Goal: Task Accomplishment & Management: Use online tool/utility

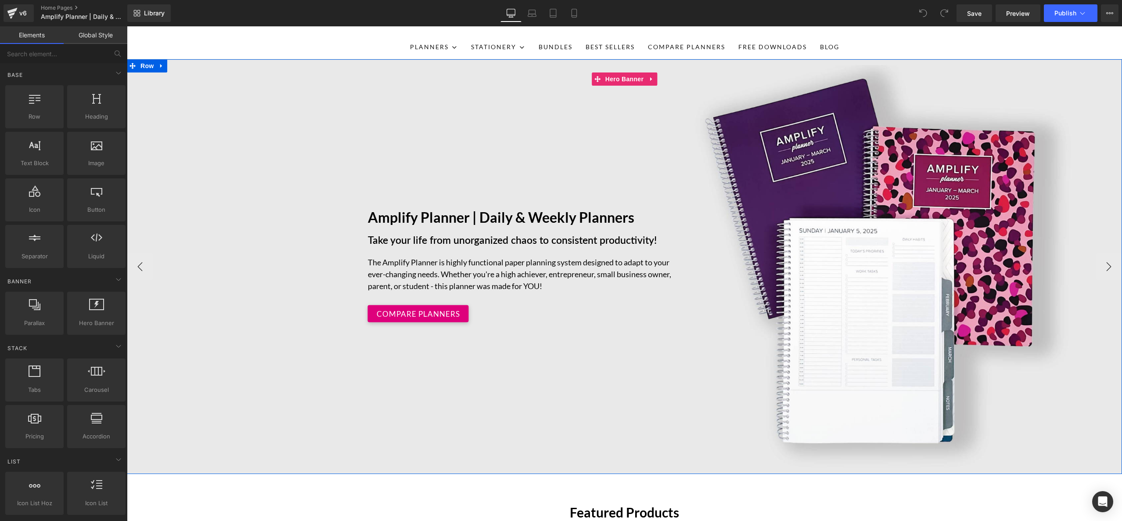
scroll to position [60, 0]
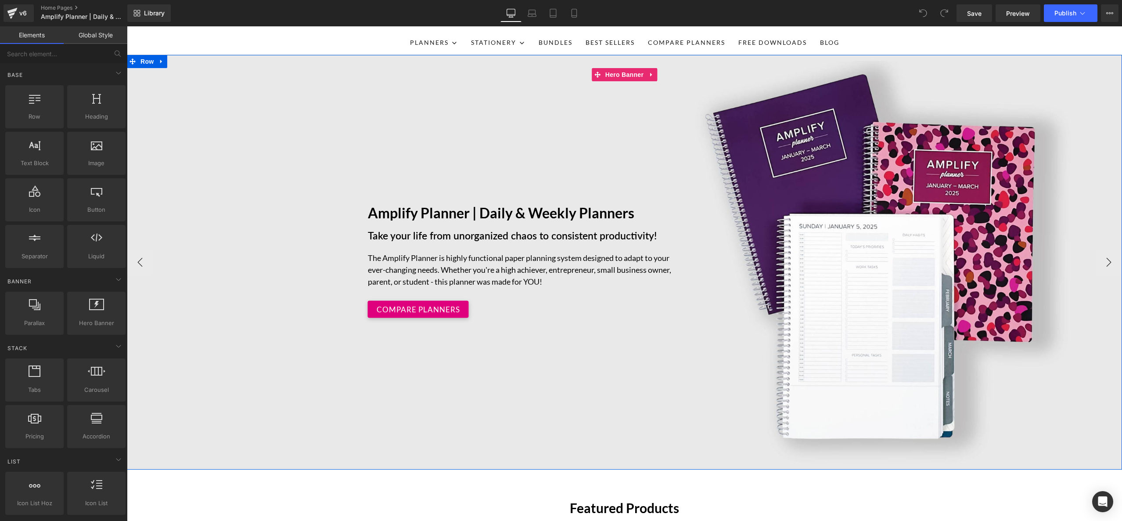
click at [599, 372] on div "Amplify Planner | Daily & Weekly Planners Text Block Take your life from unorga…" at bounding box center [624, 262] width 995 height 415
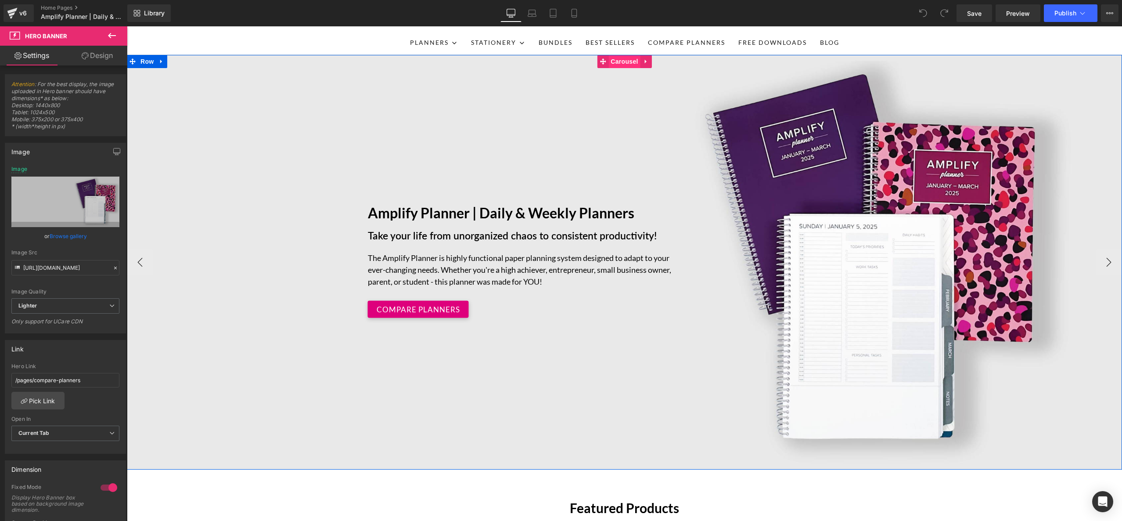
click at [629, 61] on span "Carousel" at bounding box center [625, 61] width 32 height 13
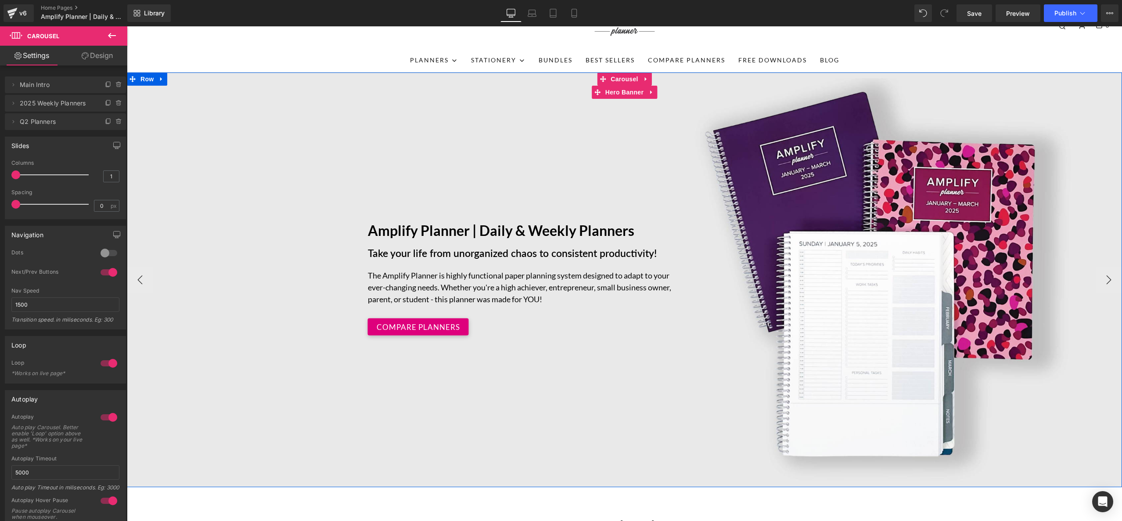
scroll to position [36, 0]
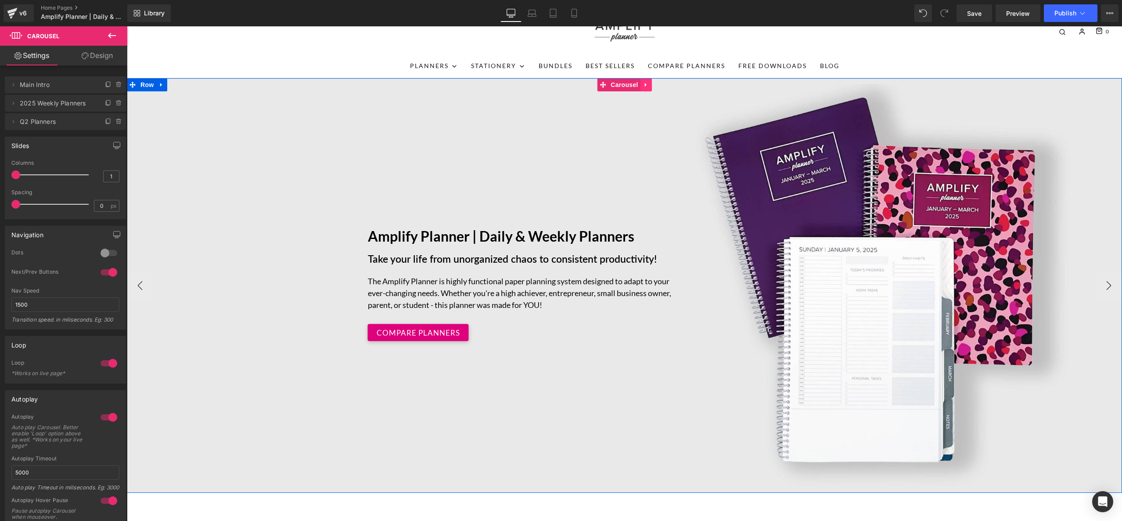
click at [646, 84] on icon at bounding box center [646, 85] width 2 height 4
click at [652, 85] on icon at bounding box center [652, 85] width 6 height 6
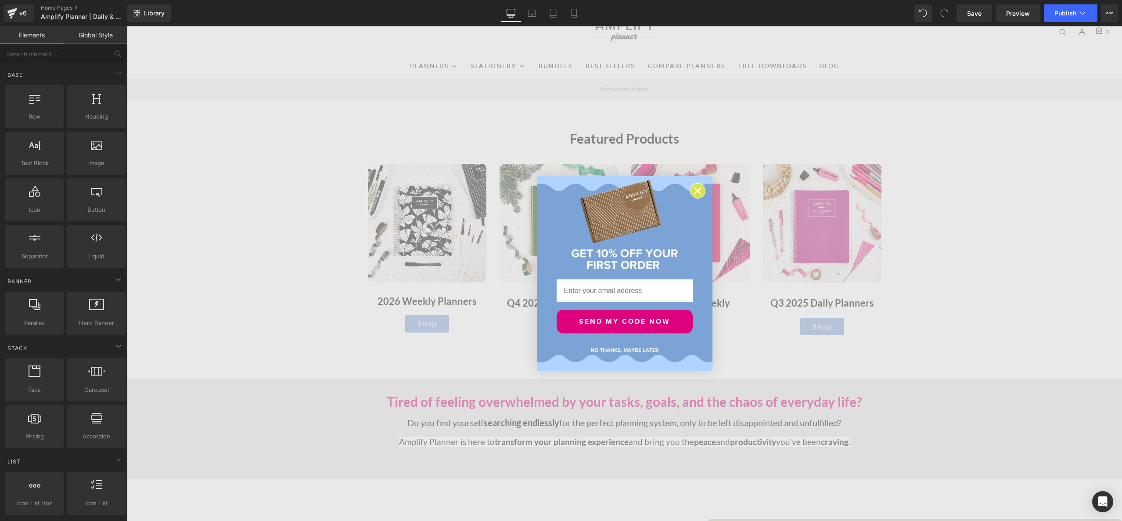
click at [699, 193] on icon "Close dialog" at bounding box center [698, 191] width 6 height 6
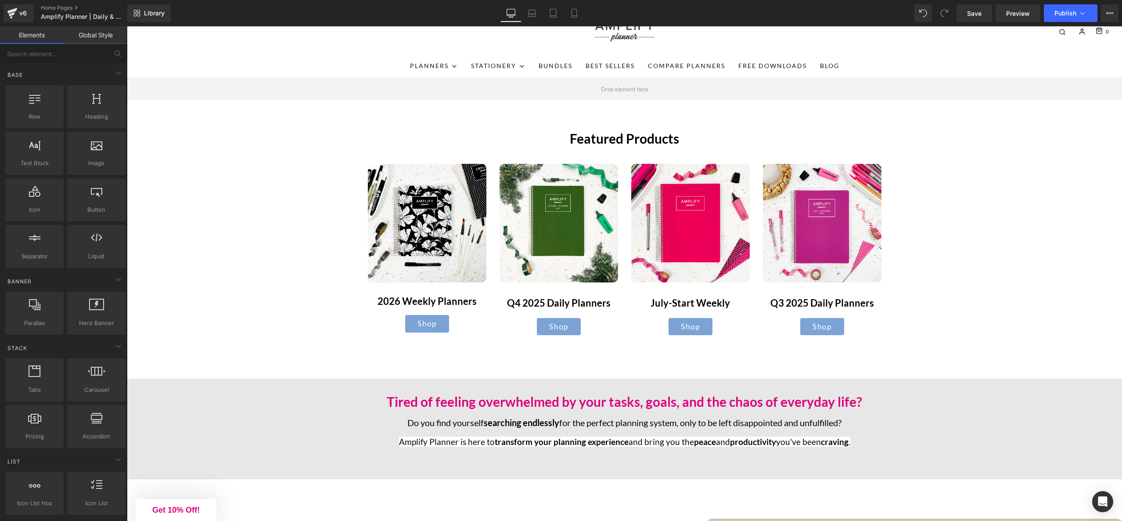
scroll to position [37, 0]
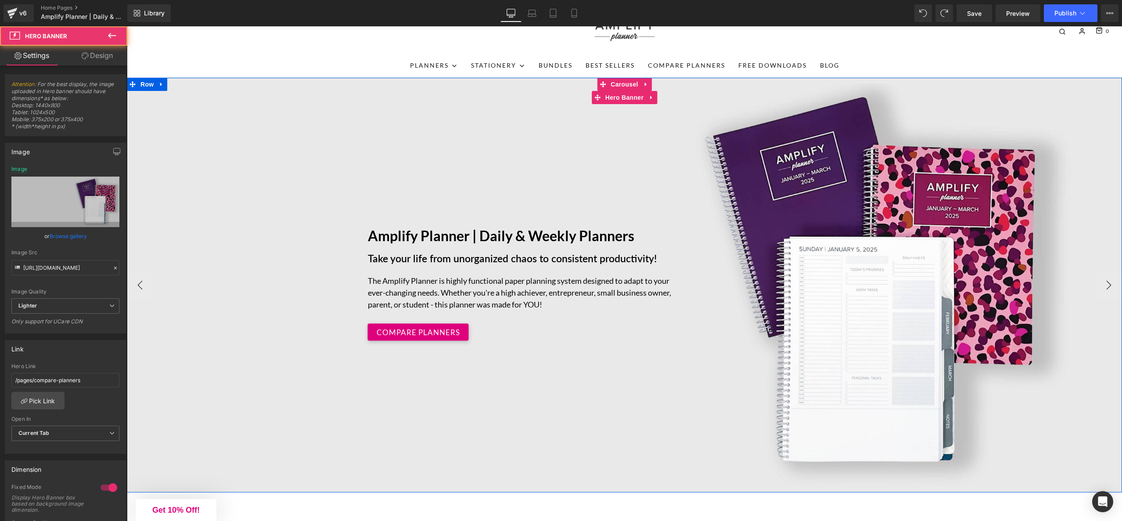
click at [321, 185] on div "Amplify Planner | Daily & Weekly Planners Text Block Take your life from unorga…" at bounding box center [624, 285] width 995 height 415
click at [620, 85] on span "Carousel" at bounding box center [625, 84] width 32 height 13
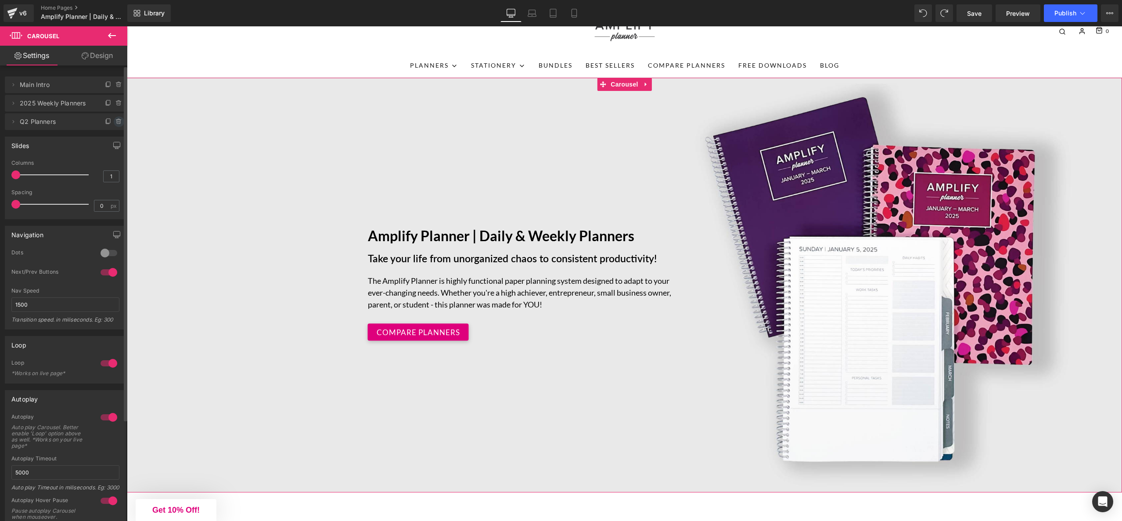
click at [115, 121] on icon at bounding box center [118, 121] width 7 height 7
click at [110, 125] on button "Delete" at bounding box center [110, 121] width 28 height 11
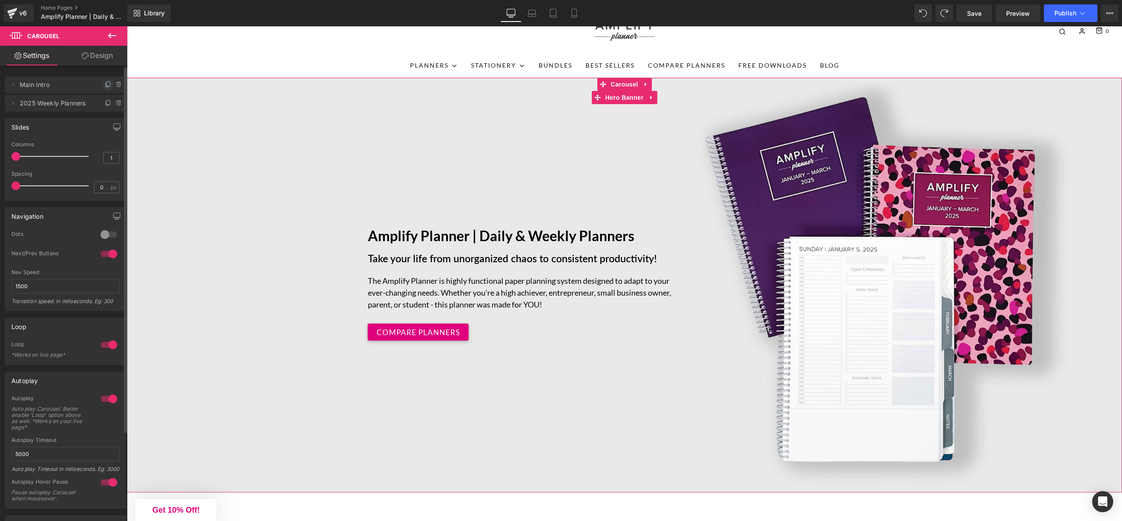
click at [107, 86] on icon at bounding box center [109, 84] width 4 height 4
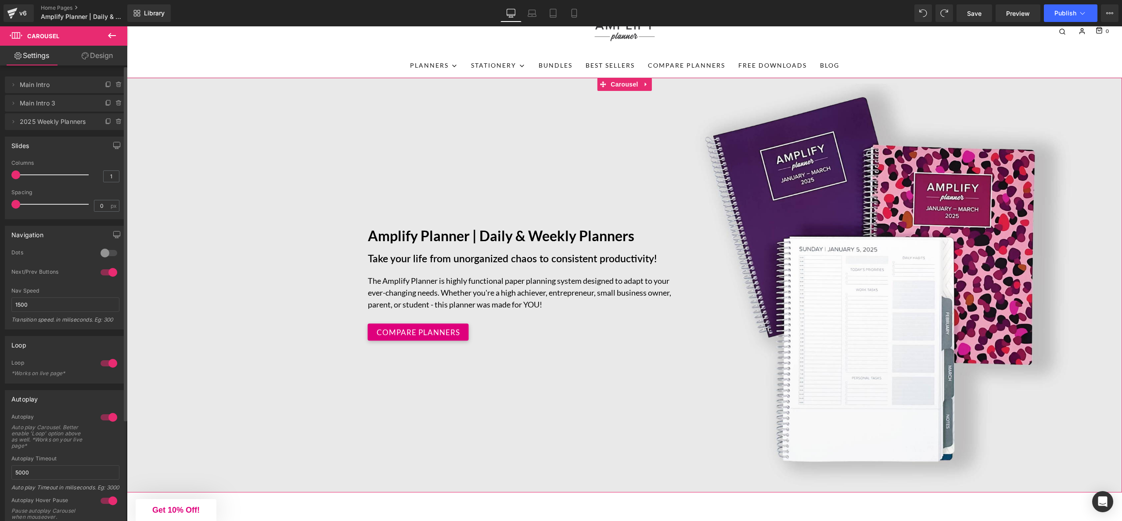
click at [55, 104] on span "Main Intro 3" at bounding box center [57, 103] width 74 height 17
click at [13, 103] on icon at bounding box center [13, 103] width 7 height 7
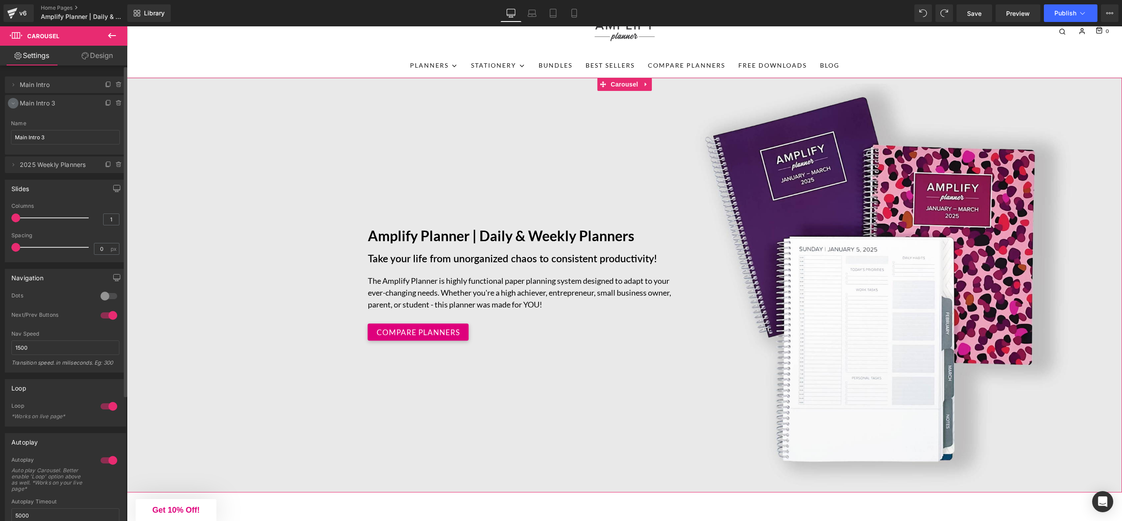
click at [12, 103] on icon at bounding box center [13, 103] width 7 height 7
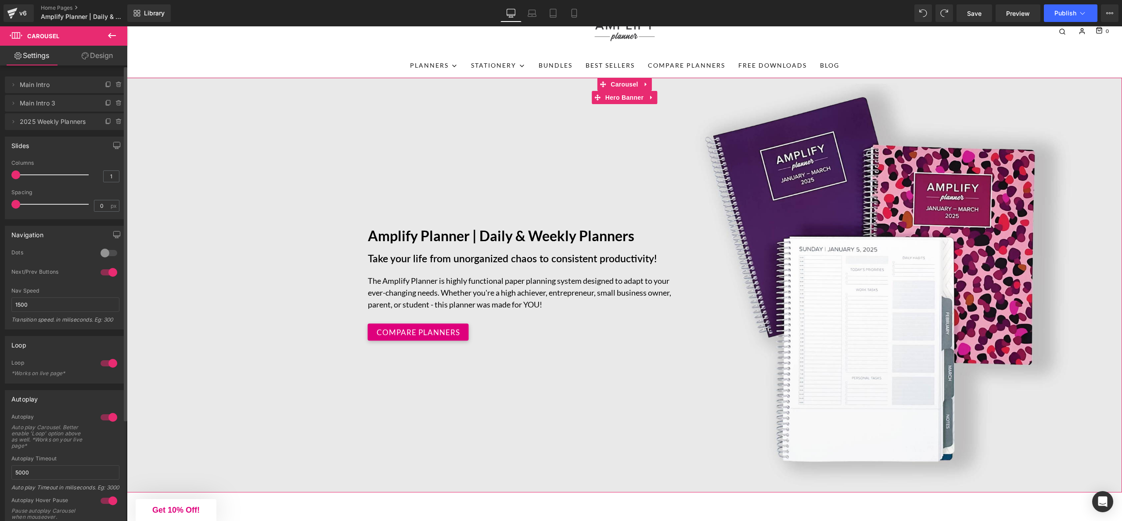
click at [57, 86] on span "Main Intro" at bounding box center [57, 84] width 74 height 17
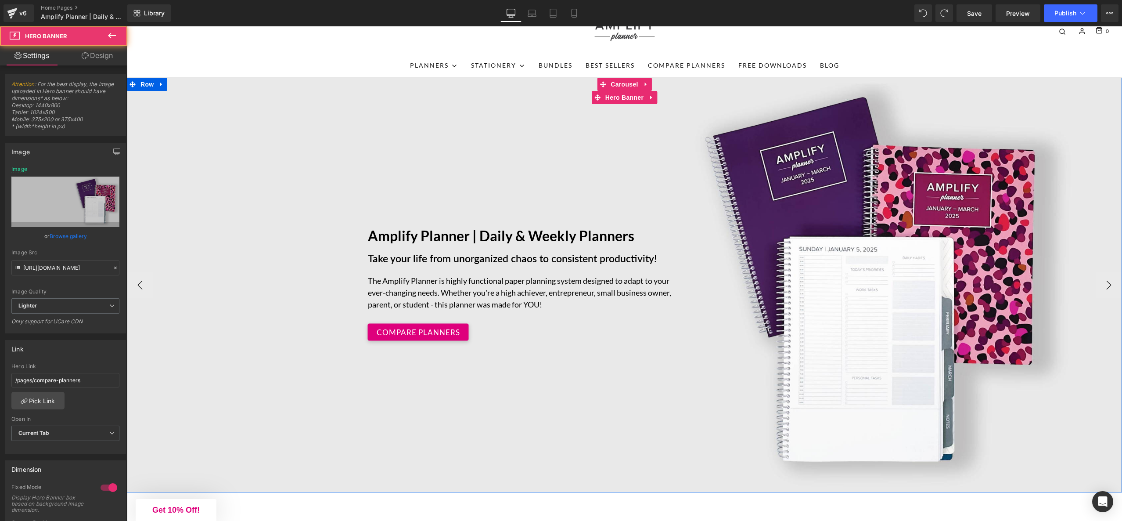
click at [483, 161] on div "Amplify Planner | Daily & Weekly Planners Text Block Take your life from unorga…" at bounding box center [624, 285] width 995 height 415
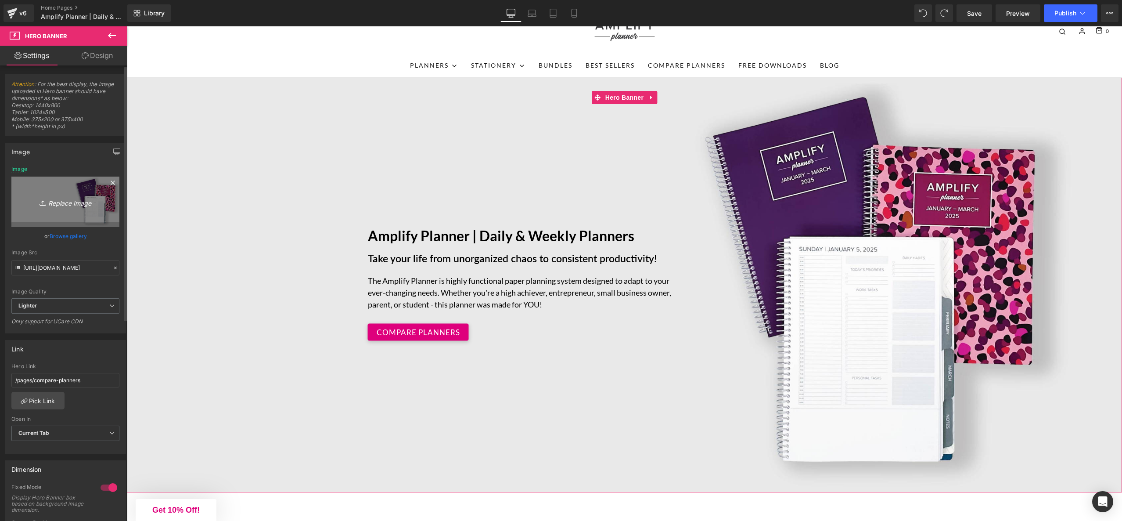
click at [56, 205] on icon "Replace Image" at bounding box center [65, 201] width 70 height 11
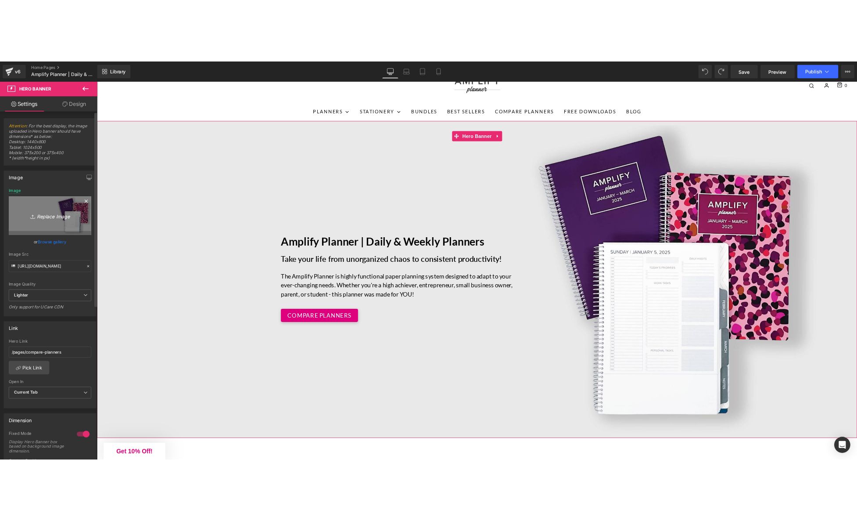
scroll to position [1, 0]
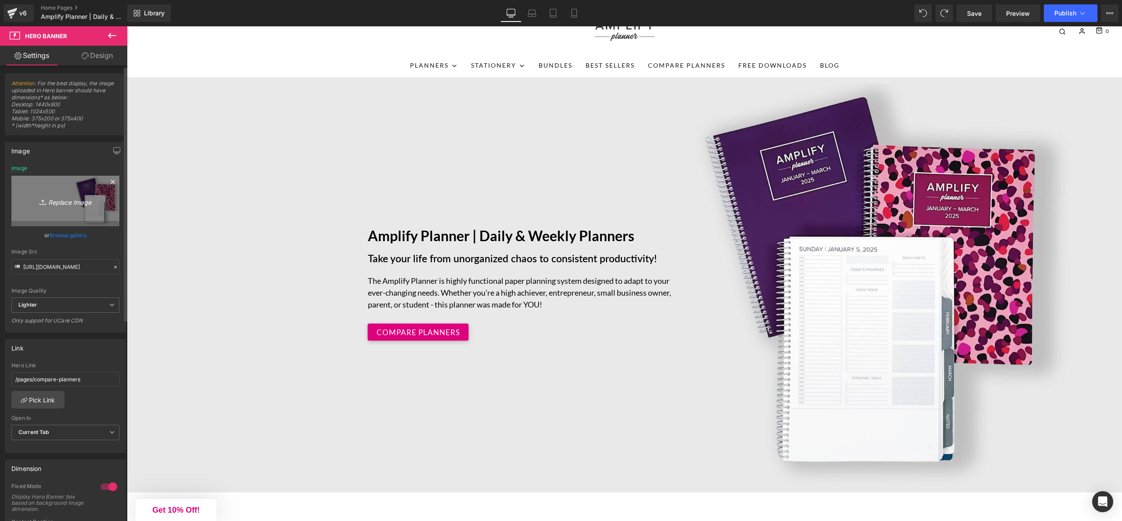
type input "C:\fakepath\yearlylandingpage_3sizes-01.jpg"
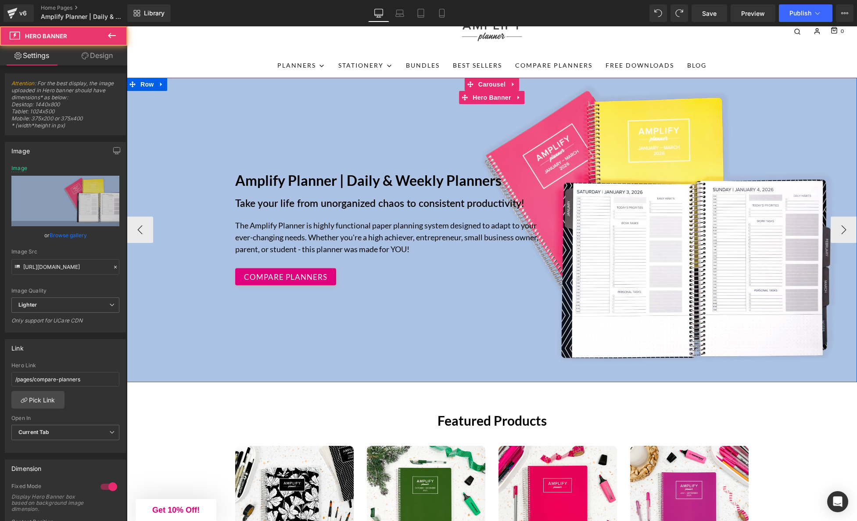
click at [196, 199] on span "Amplify Planner | Daily & Weekly Planners Text Block Take your life from unorga…" at bounding box center [492, 230] width 731 height 120
click at [306, 205] on p "Take your life from unorganized chaos to consistent productivity!" at bounding box center [492, 202] width 514 height 15
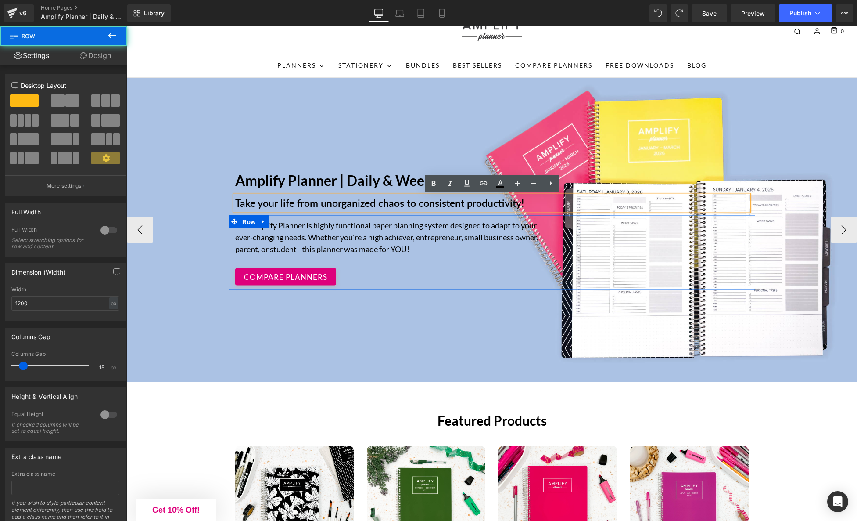
click at [669, 259] on div "The Amplify Planner is highly functional paper planning system designed to adap…" at bounding box center [492, 250] width 527 height 71
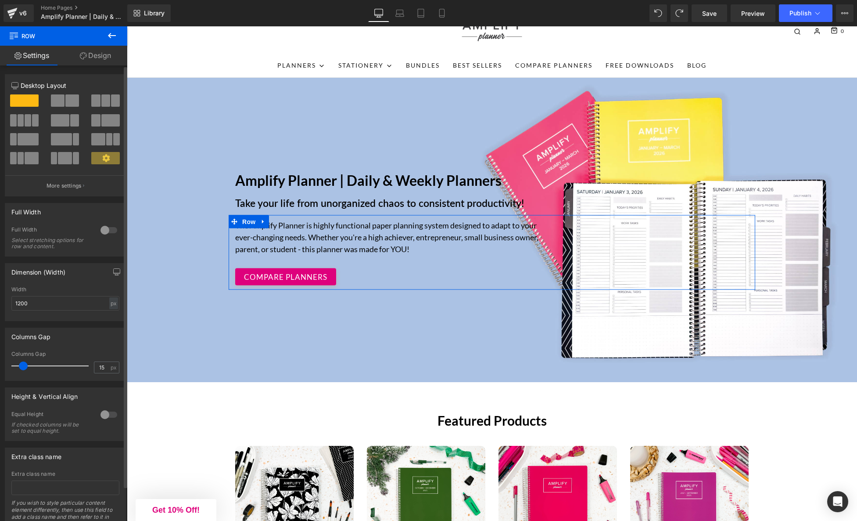
click at [68, 102] on span at bounding box center [72, 100] width 14 height 12
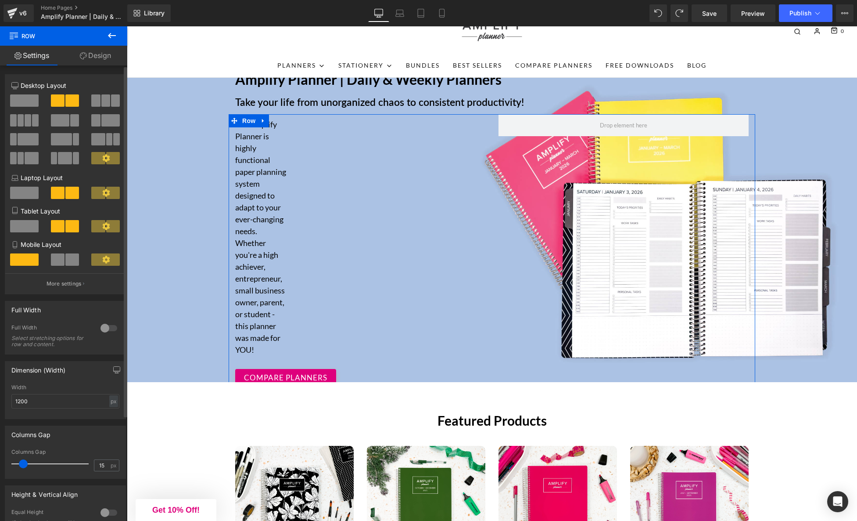
click at [32, 100] on span at bounding box center [24, 100] width 29 height 12
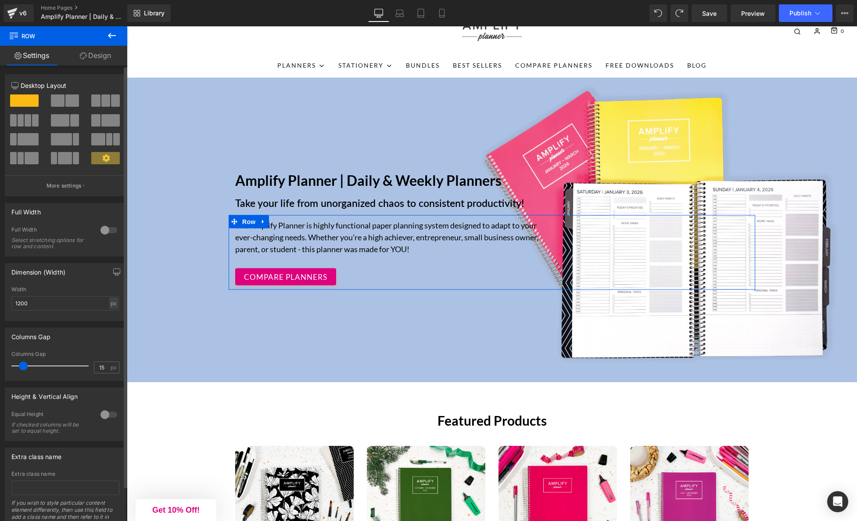
click at [102, 159] on icon at bounding box center [106, 158] width 8 height 8
click at [60, 187] on p "More settings" at bounding box center [64, 186] width 35 height 8
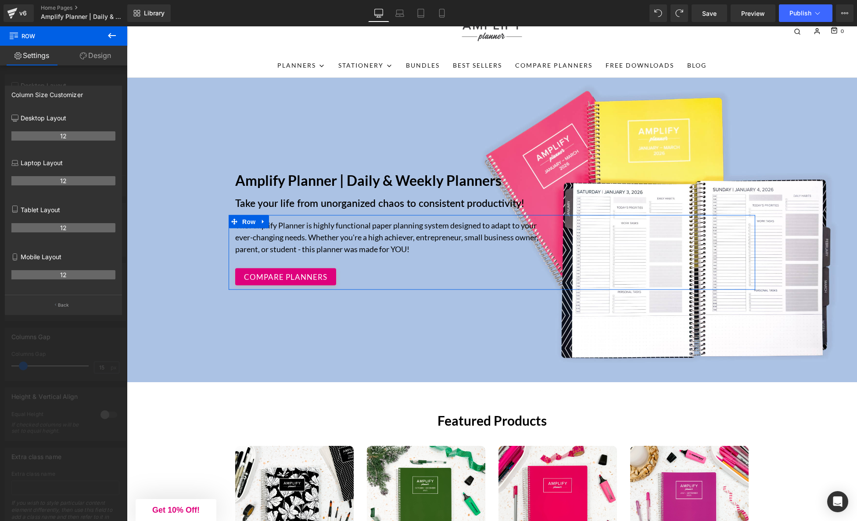
click at [55, 178] on th "12" at bounding box center [63, 180] width 104 height 9
click at [56, 182] on th "12" at bounding box center [63, 180] width 104 height 9
click at [66, 141] on div "12" at bounding box center [63, 139] width 104 height 25
drag, startPoint x: 115, startPoint y: 137, endPoint x: 79, endPoint y: 136, distance: 36.0
drag, startPoint x: 40, startPoint y: 137, endPoint x: 68, endPoint y: 137, distance: 27.7
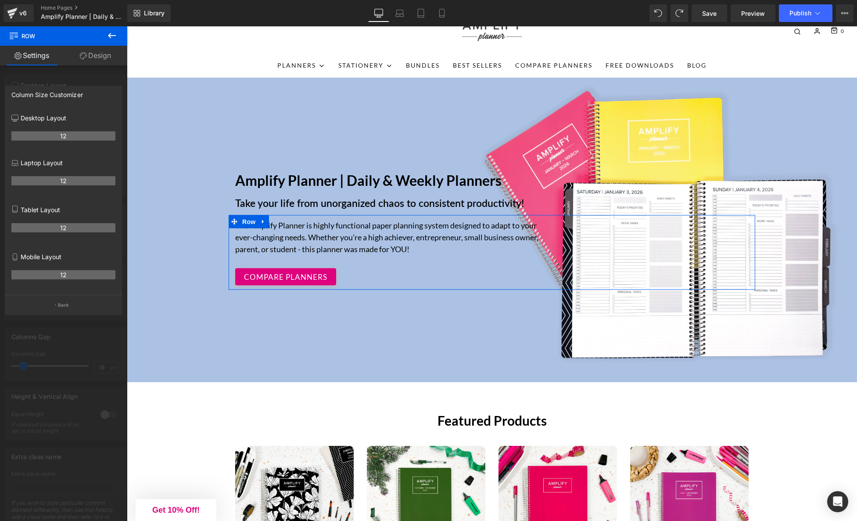
drag, startPoint x: 65, startPoint y: 273, endPoint x: 68, endPoint y: 331, distance: 57.6
click at [34, 271] on th "12" at bounding box center [63, 274] width 104 height 9
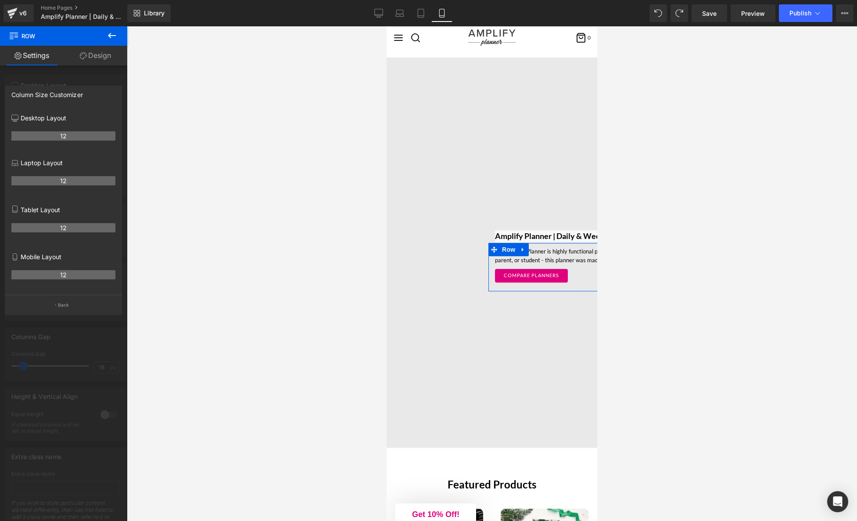
scroll to position [44, 0]
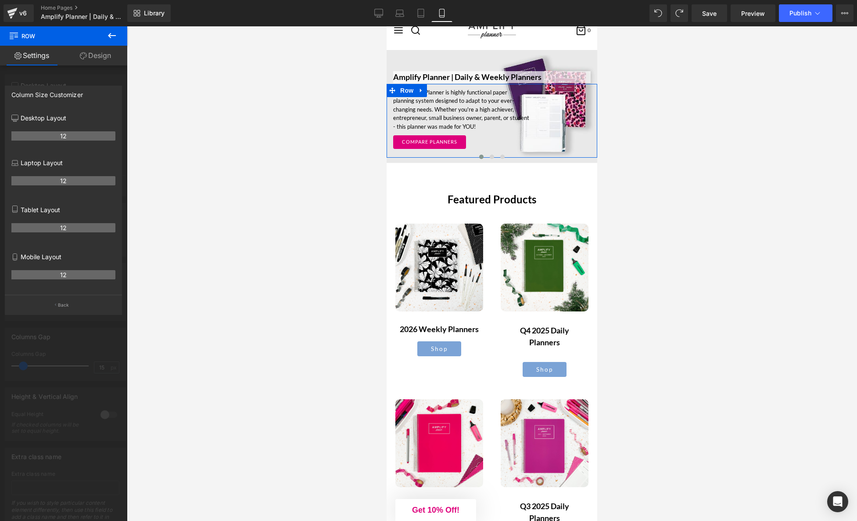
click at [48, 214] on p "Tablet Layout" at bounding box center [63, 209] width 104 height 9
click at [54, 304] on button "Back" at bounding box center [63, 305] width 117 height 20
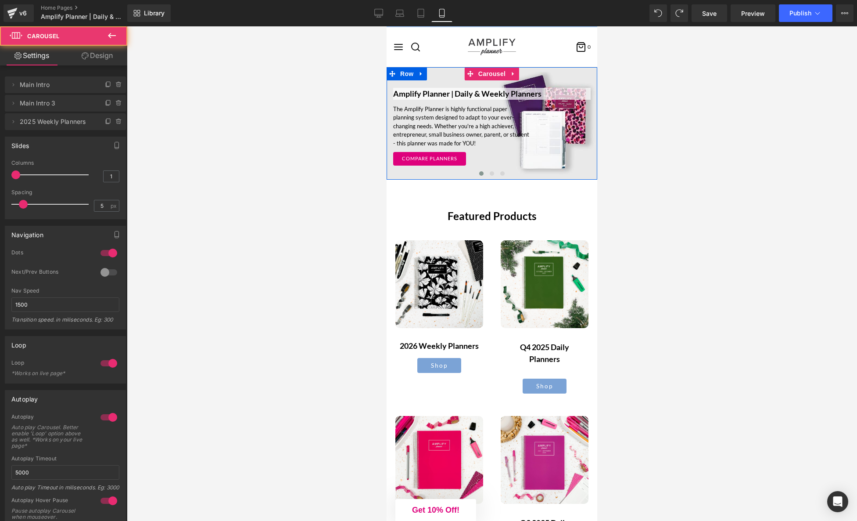
click at [555, 171] on div at bounding box center [492, 174] width 211 height 11
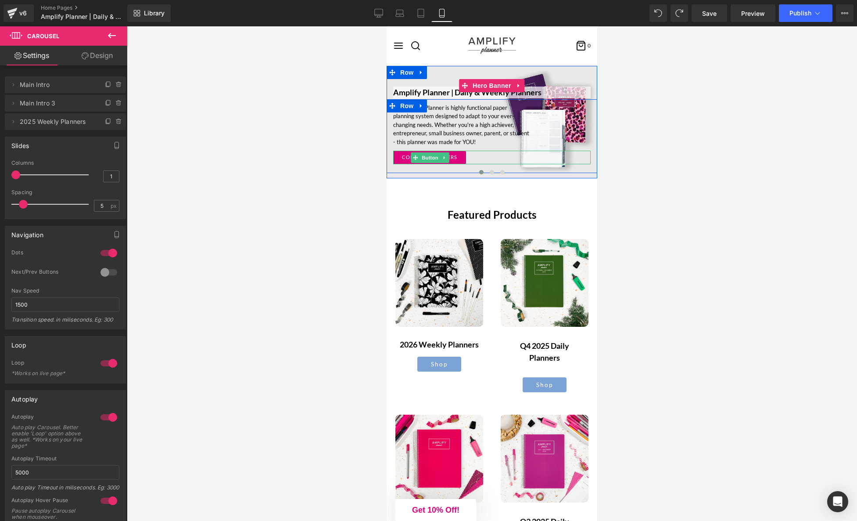
click at [533, 157] on div "COMPARE PLANNERS" at bounding box center [492, 158] width 198 height 14
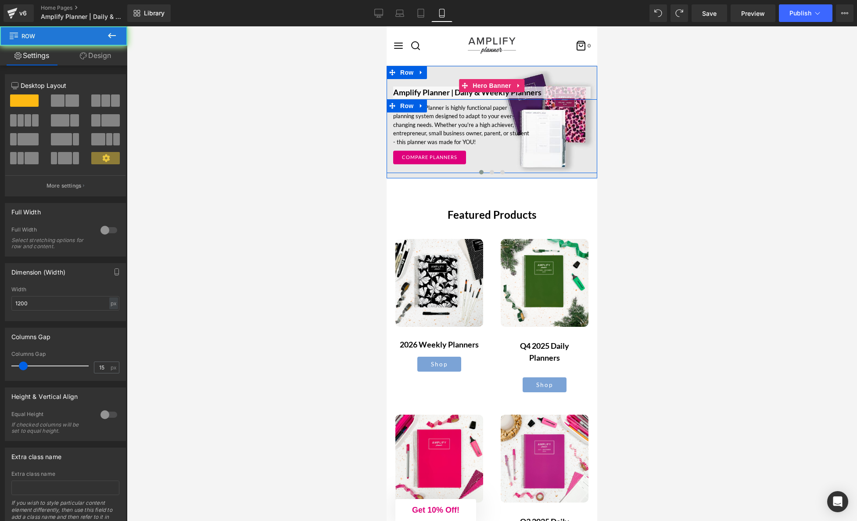
click at [582, 135] on div "The Amplify Planner is highly functional paper planning system designed to adap…" at bounding box center [492, 133] width 211 height 69
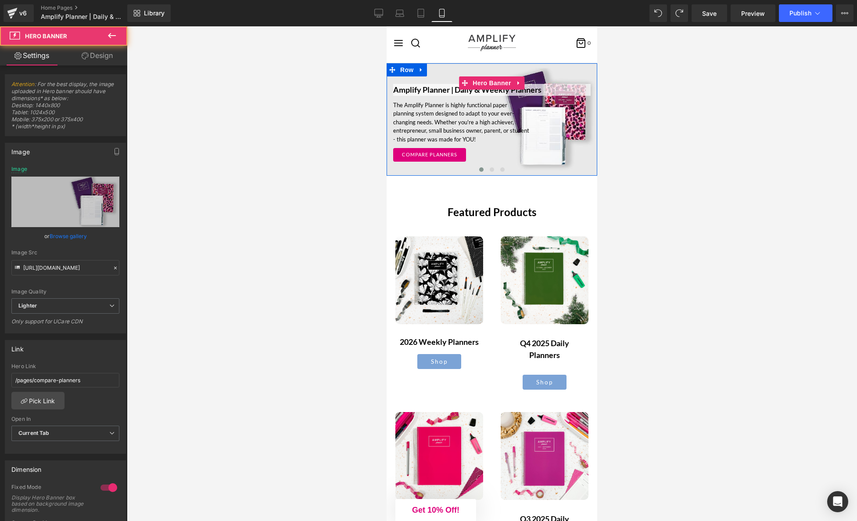
click at [579, 69] on span "Amplify Planner | Daily & Weekly Planners Text Block Take your life from unorga…" at bounding box center [492, 119] width 211 height 102
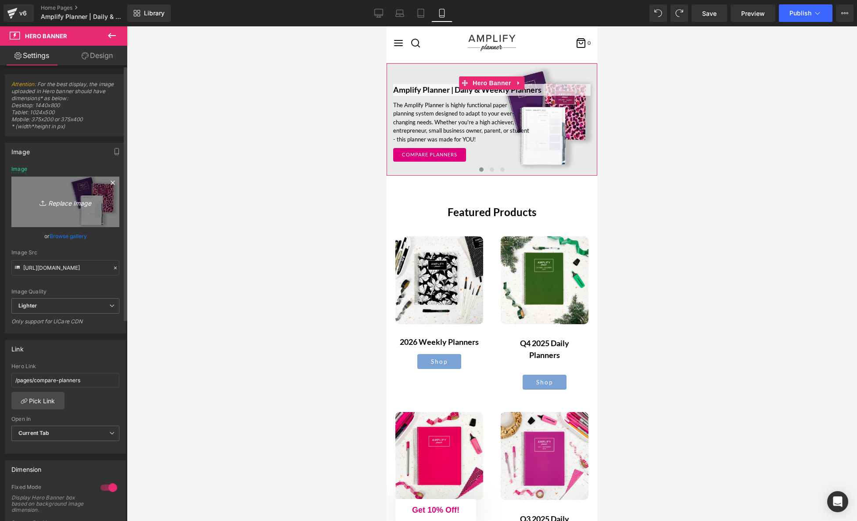
click at [55, 202] on icon "Replace Image" at bounding box center [65, 201] width 70 height 11
type input "C:\fakepath\yearlylandingpage_3sizes-03.jpg"
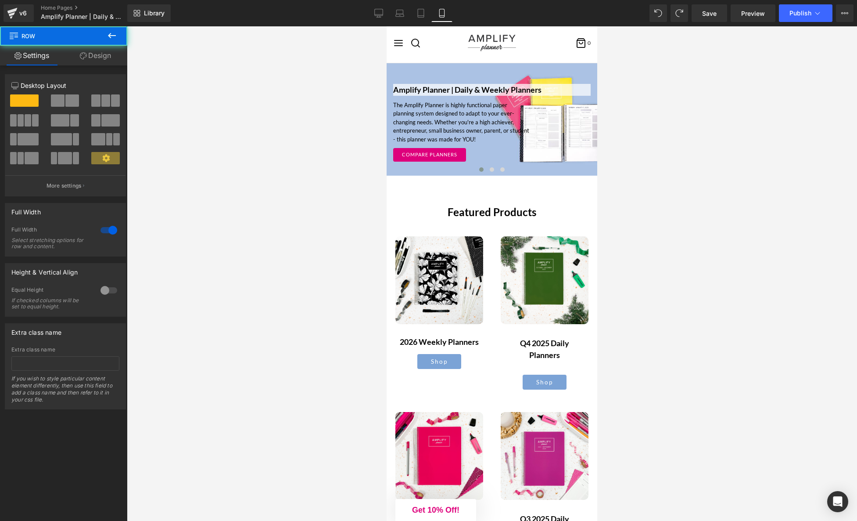
click at [387, 26] on div at bounding box center [387, 26] width 0 height 0
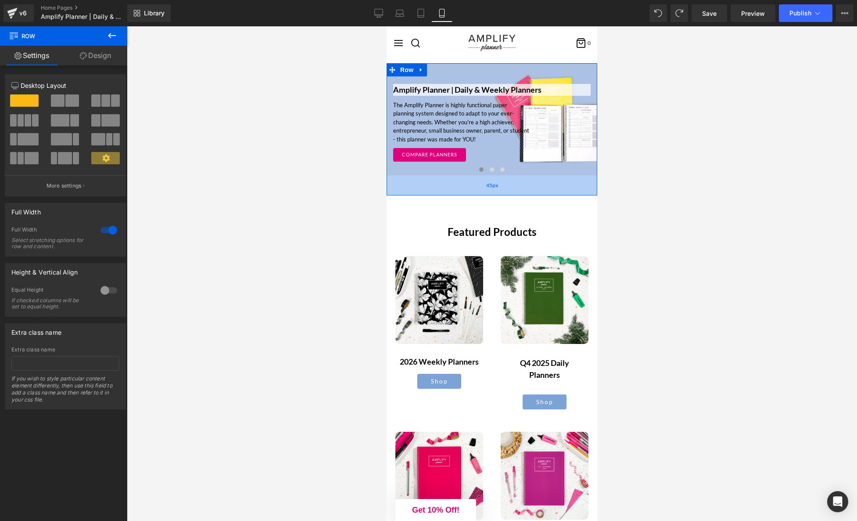
drag, startPoint x: 492, startPoint y: 174, endPoint x: 492, endPoint y: 194, distance: 19.8
click at [492, 194] on div "45px" at bounding box center [492, 186] width 211 height 20
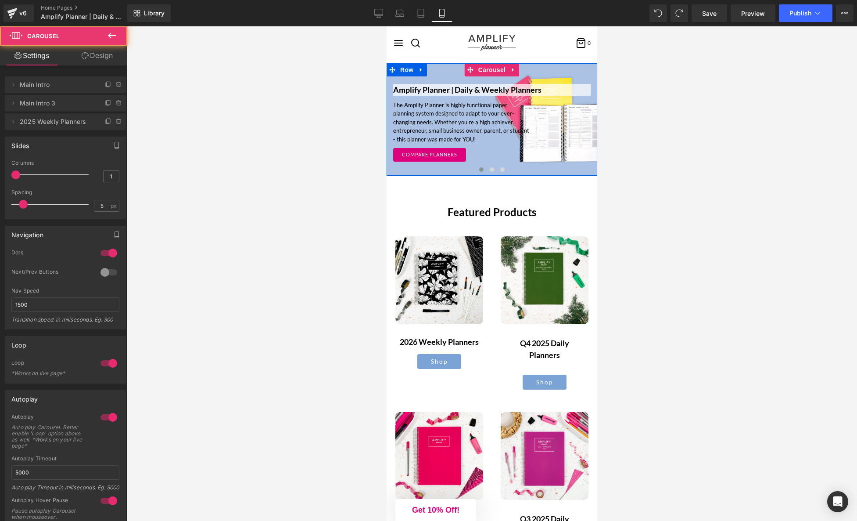
click at [523, 171] on div at bounding box center [492, 170] width 211 height 11
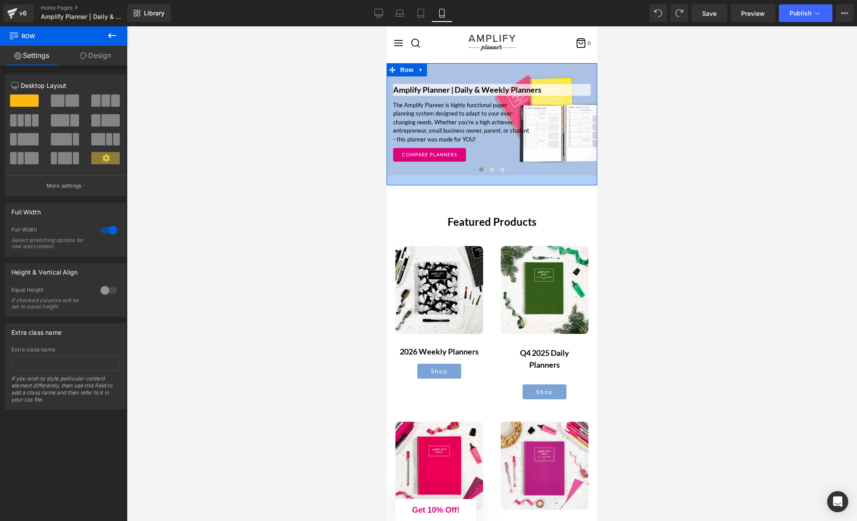
drag, startPoint x: 514, startPoint y: 175, endPoint x: 512, endPoint y: 185, distance: 10.3
click at [512, 185] on div at bounding box center [492, 181] width 211 height 10
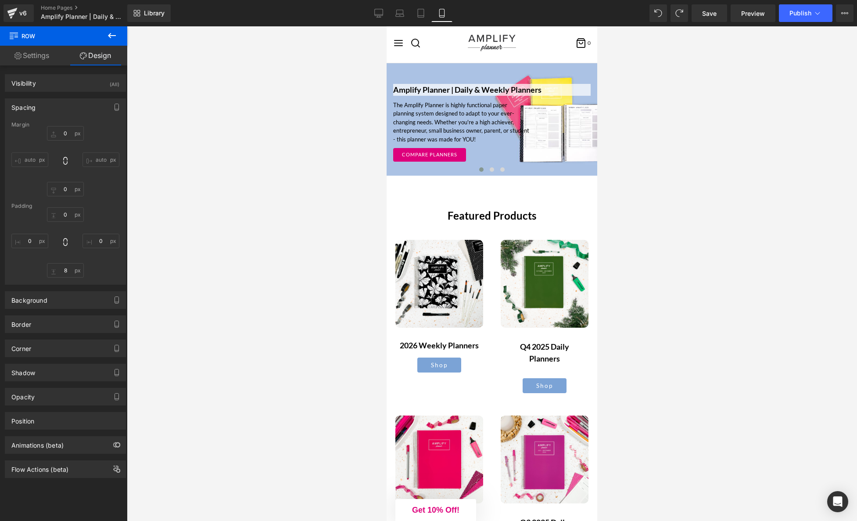
click at [660, 203] on div at bounding box center [492, 273] width 731 height 494
click at [415, 13] on link "Tablet" at bounding box center [421, 13] width 21 height 18
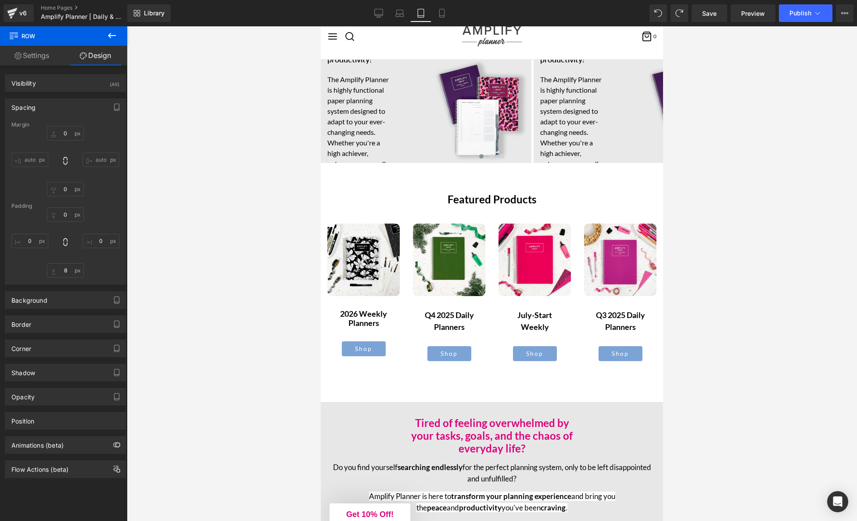
scroll to position [28, 0]
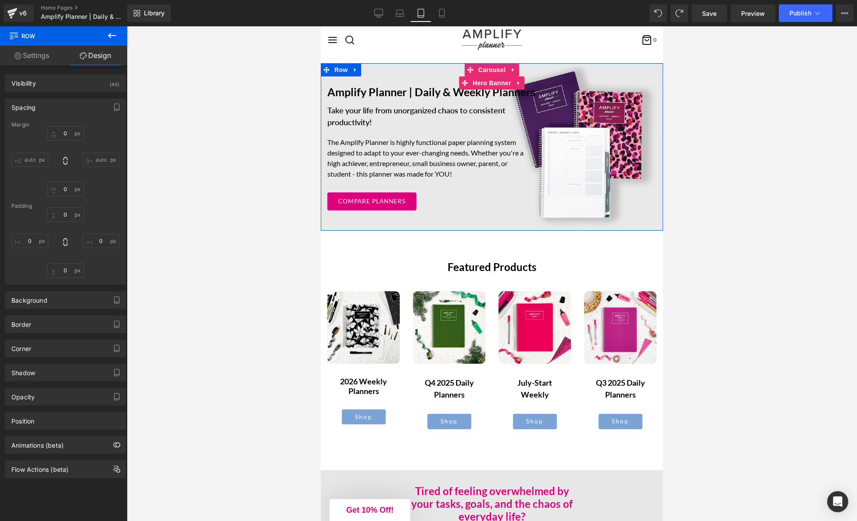
click at [593, 222] on div "Amplify Planner | Daily & Weekly Planners Text Block Take your life from unorga…" at bounding box center [492, 146] width 342 height 167
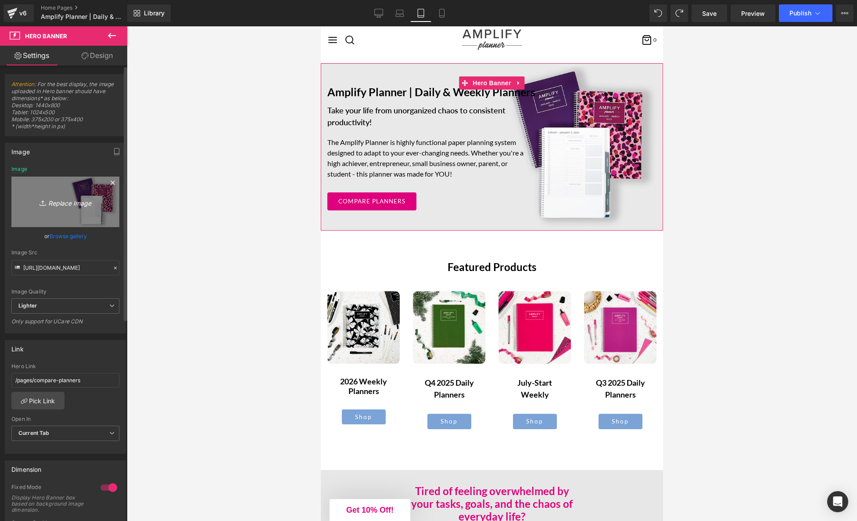
click at [67, 205] on icon "Replace Image" at bounding box center [65, 201] width 70 height 11
type input "C:\fakepath\yearlylandingpage_3sizes-02.jpg"
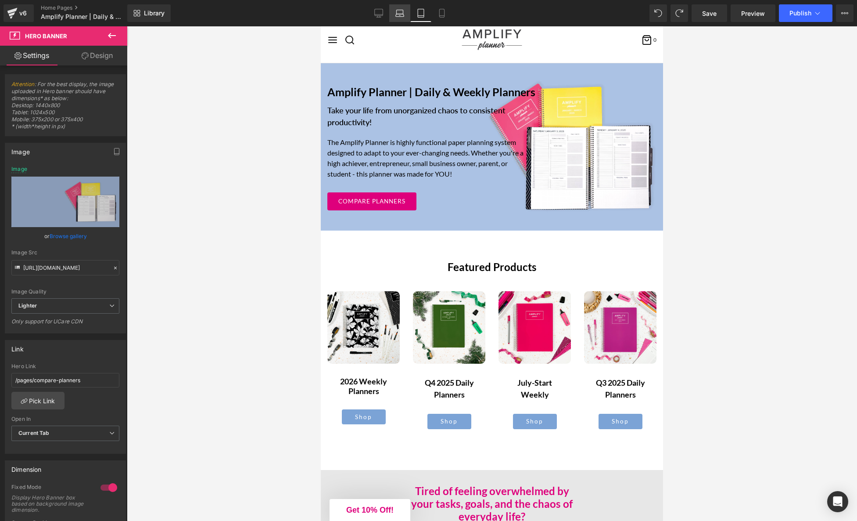
click at [402, 17] on icon at bounding box center [400, 13] width 9 height 9
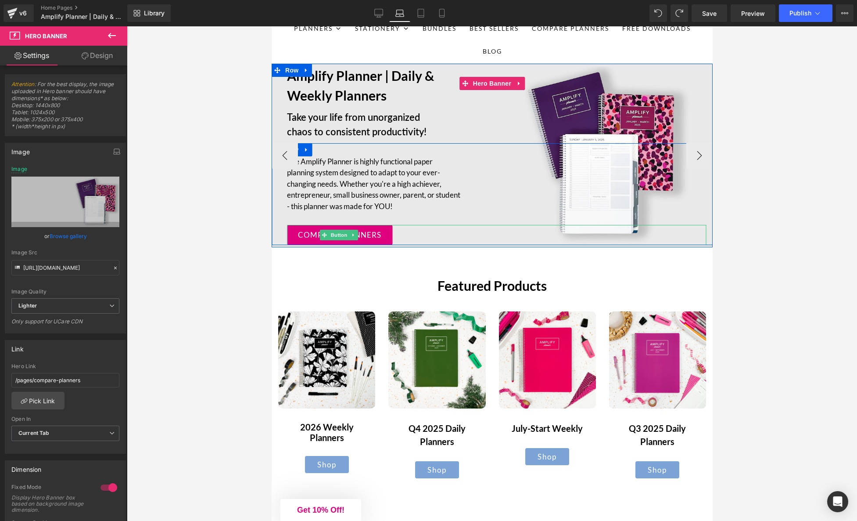
click at [620, 229] on div "COMPARE PLANNERS" at bounding box center [496, 235] width 419 height 20
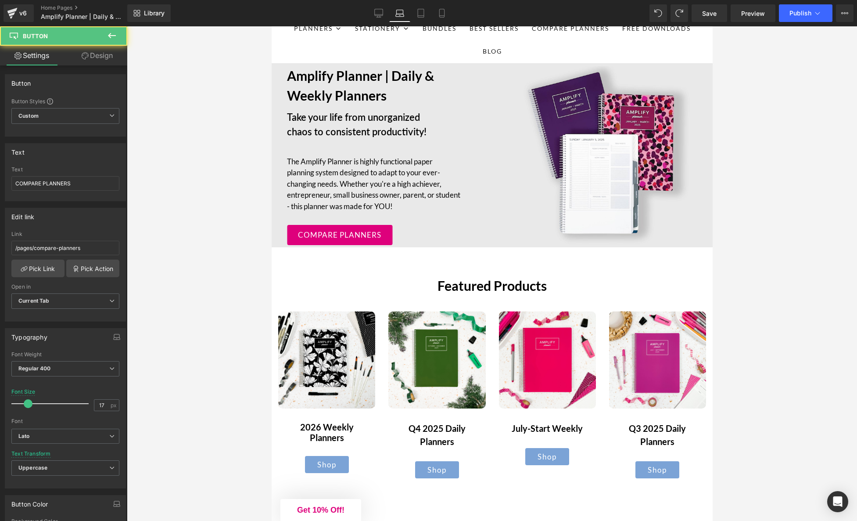
click at [749, 130] on div at bounding box center [492, 273] width 731 height 494
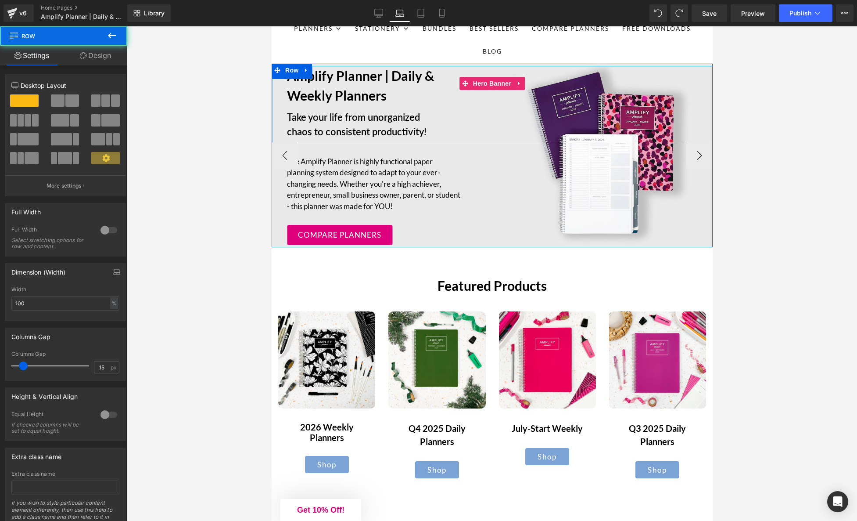
click at [701, 78] on div "Amplify Planner | Daily & Weekly Planners Text Block Take your life from unorga…" at bounding box center [491, 104] width 441 height 77
click at [703, 109] on div "Amplify Planner | Daily & Weekly Planners Text Block Take your life from unorga…" at bounding box center [491, 104] width 441 height 77
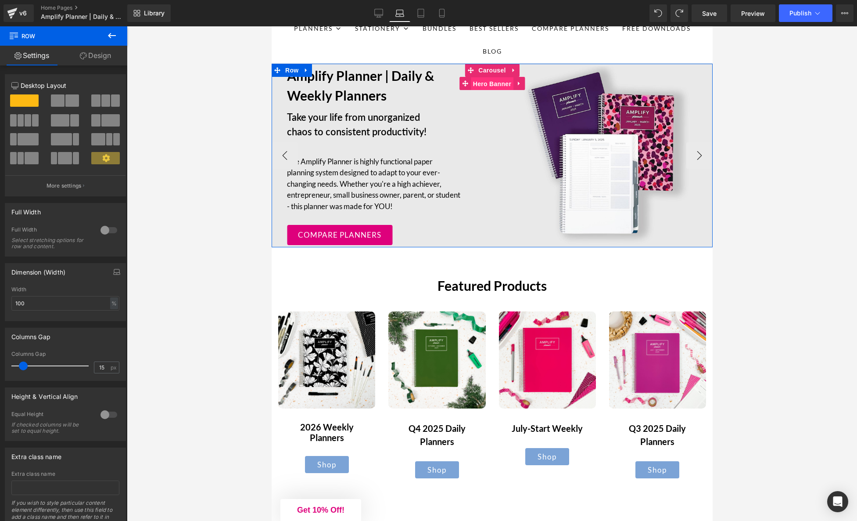
click at [488, 83] on span "Hero Banner" at bounding box center [492, 83] width 43 height 13
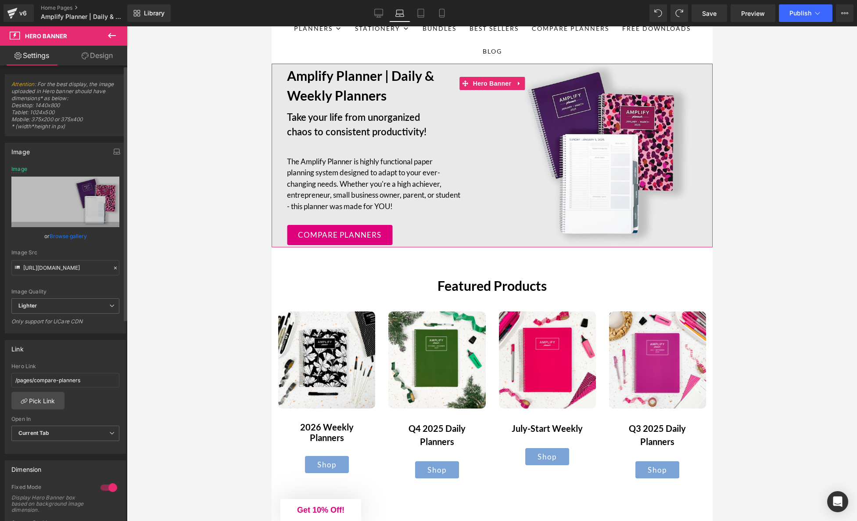
click at [71, 238] on link "Browse gallery" at bounding box center [68, 235] width 37 height 15
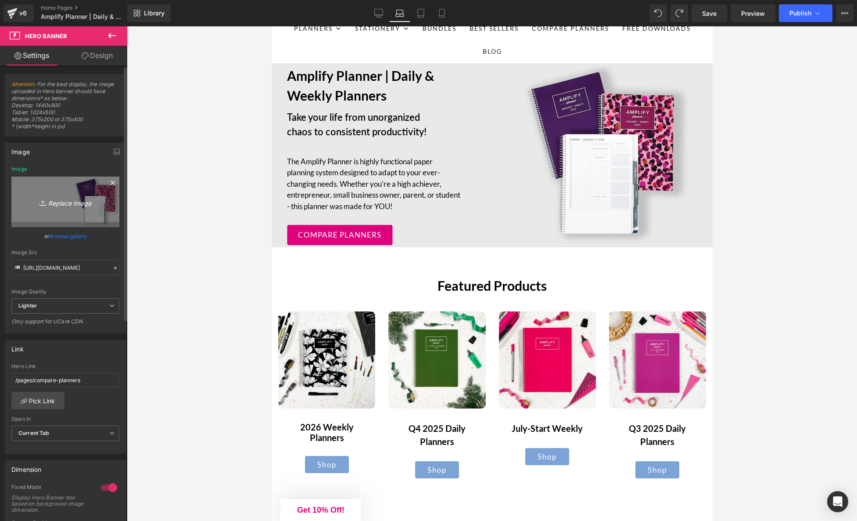
click at [45, 0] on div "Hero Banner You are previewing how the will restyle your page. You can not edit…" at bounding box center [428, 0] width 857 height 0
click at [72, 198] on icon "Replace Image" at bounding box center [65, 201] width 70 height 11
type input "C:\fakepath\yearlylandingpage_3sizes-01.jpg"
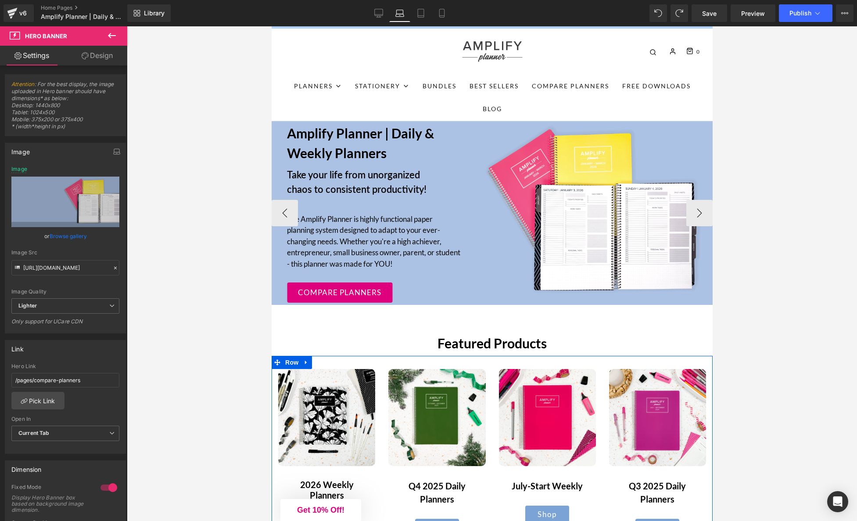
scroll to position [0, 0]
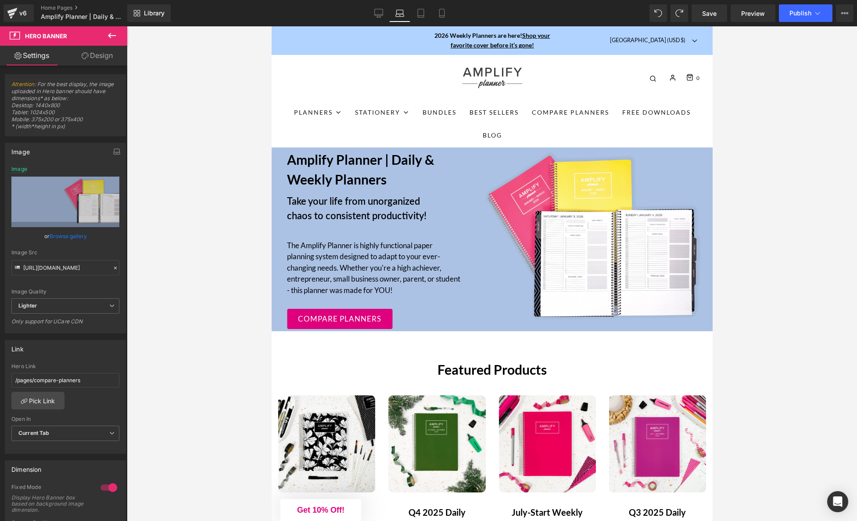
drag, startPoint x: 375, startPoint y: 12, endPoint x: 343, endPoint y: 18, distance: 32.6
click at [375, 12] on icon at bounding box center [379, 12] width 8 height 7
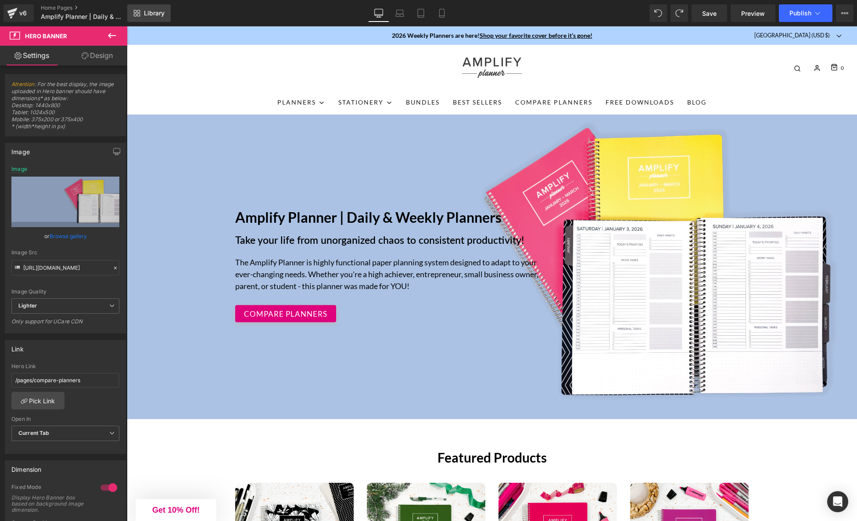
click at [160, 18] on link "Library" at bounding box center [148, 13] width 43 height 18
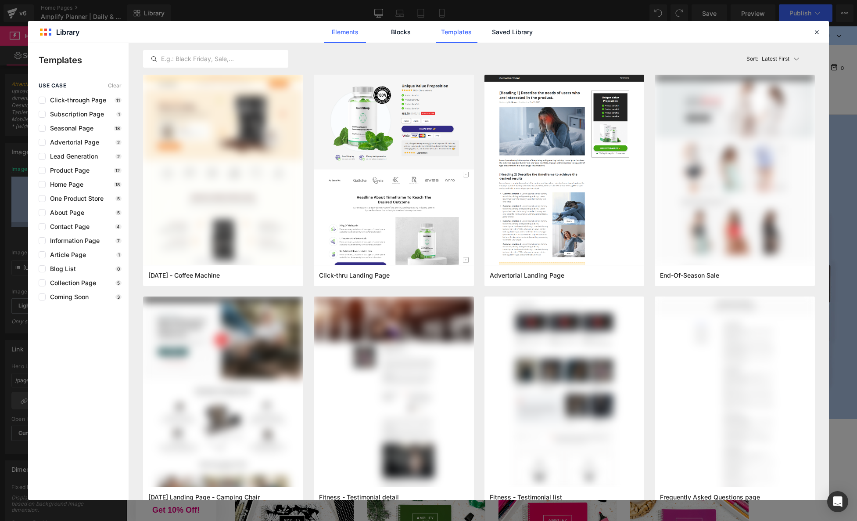
click at [341, 30] on link "Elements" at bounding box center [345, 32] width 42 height 22
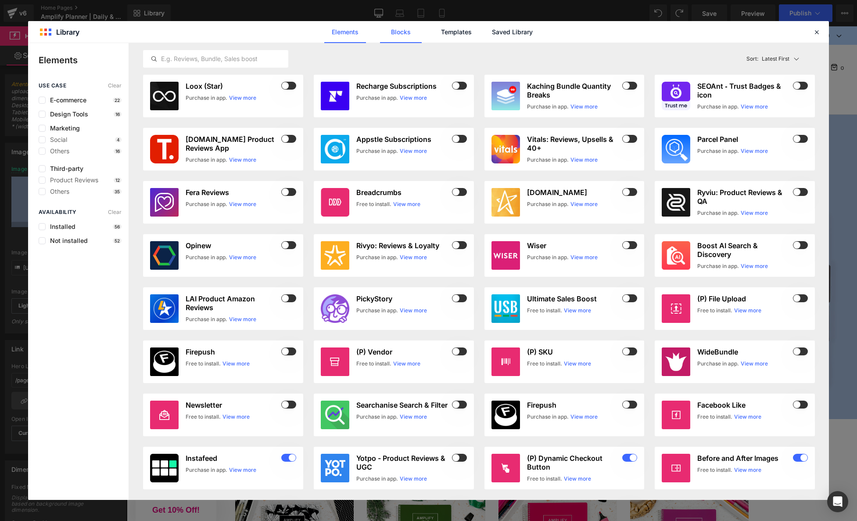
click at [403, 31] on link "Blocks" at bounding box center [401, 32] width 42 height 22
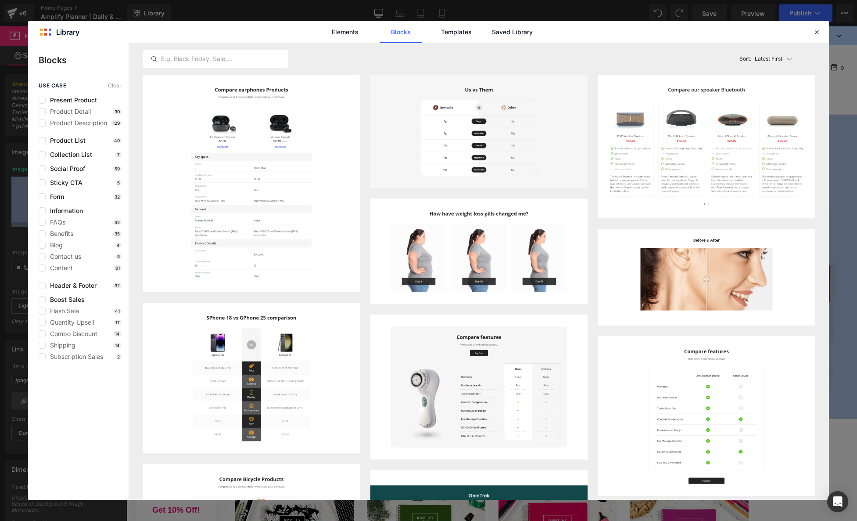
click at [72, 277] on div "use case Clear Present Product Product Detail 30 Product Description 129 Produc…" at bounding box center [78, 221] width 101 height 277
click at [66, 287] on span "Header & Footer" at bounding box center [71, 285] width 51 height 7
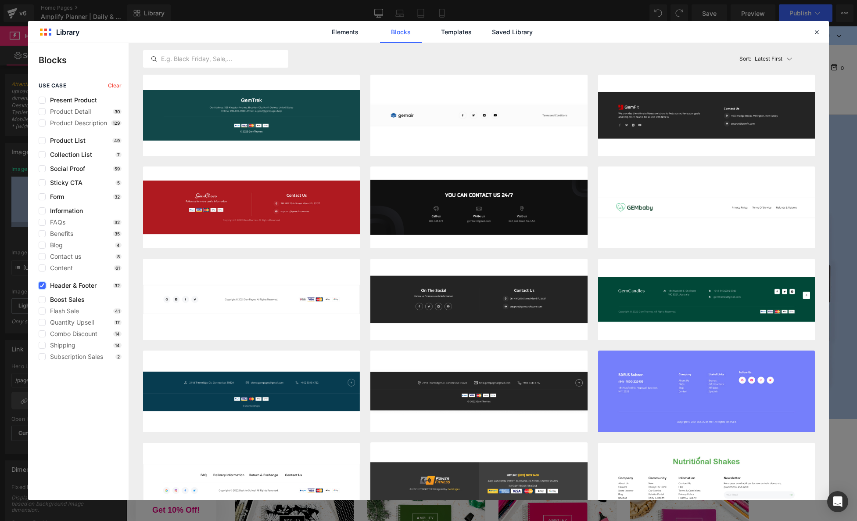
click at [41, 285] on icon at bounding box center [42, 285] width 4 height 0
click at [42, 285] on input "checkbox" at bounding box center [42, 285] width 0 height 0
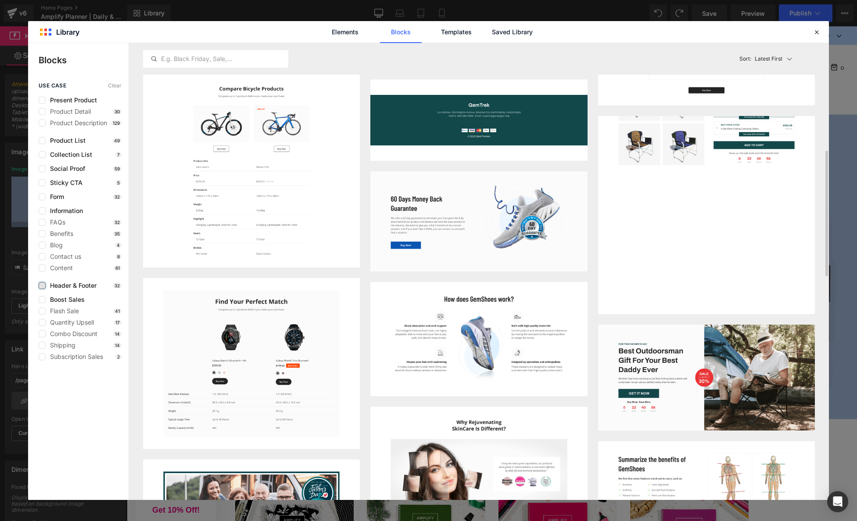
scroll to position [392, 0]
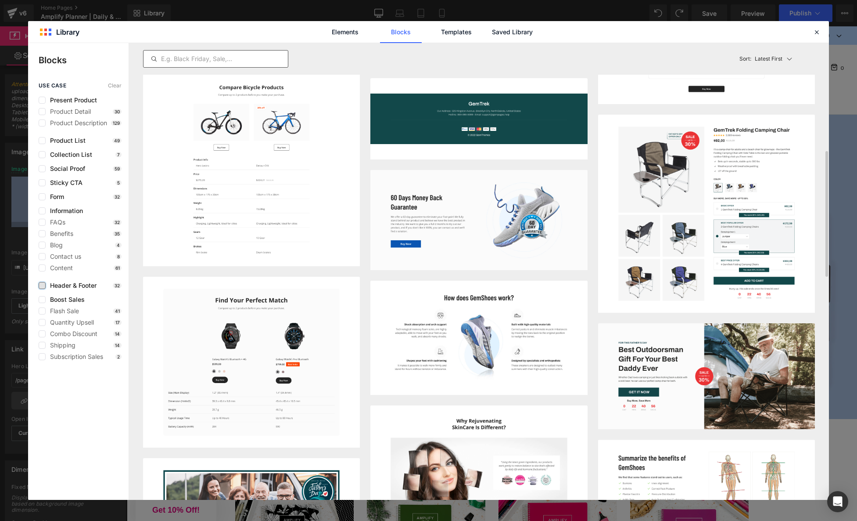
click at [195, 56] on input "text" at bounding box center [216, 59] width 144 height 11
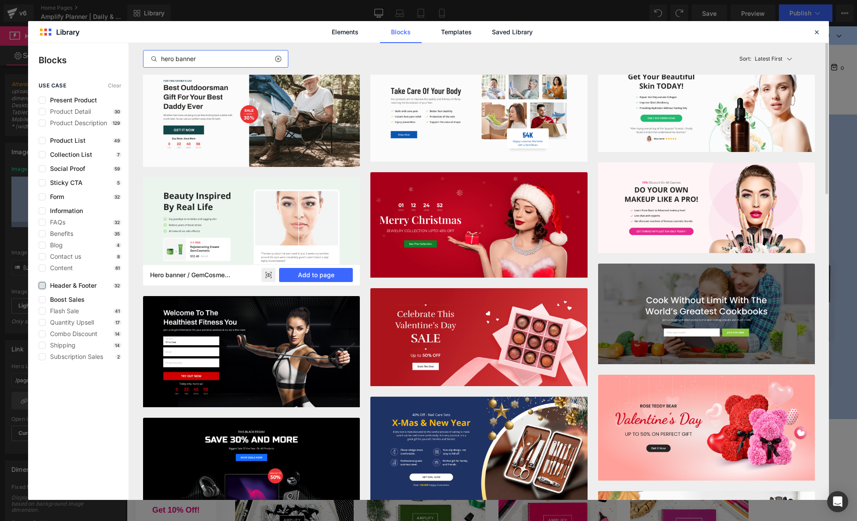
scroll to position [0, 0]
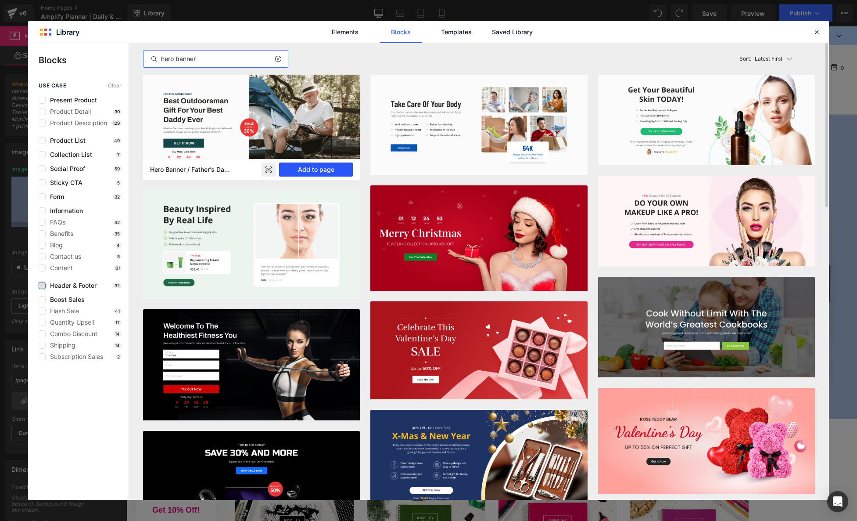
type input "hero banner"
click at [310, 168] on button "Add to page" at bounding box center [316, 169] width 74 height 14
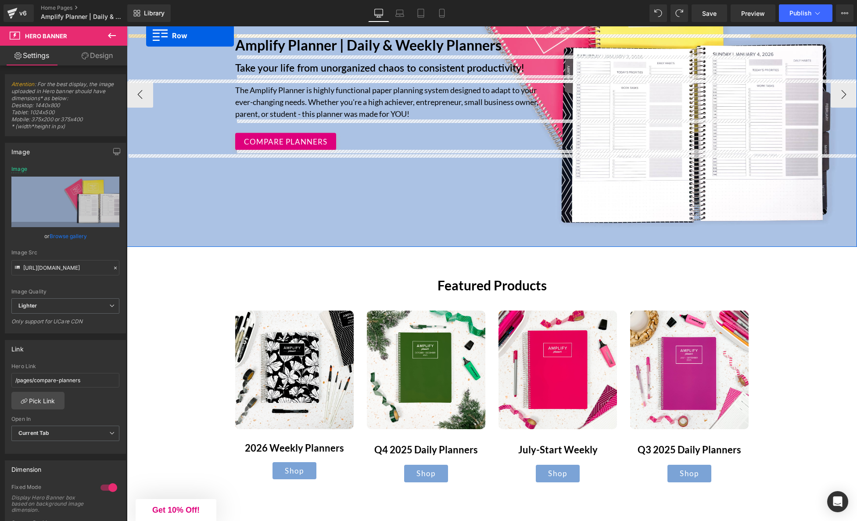
scroll to position [155, 0]
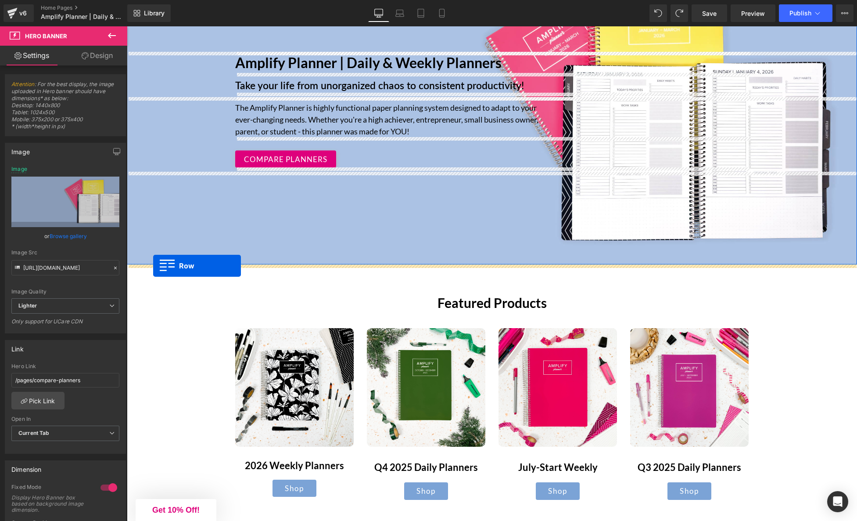
drag, startPoint x: 148, startPoint y: 316, endPoint x: 153, endPoint y: 266, distance: 50.8
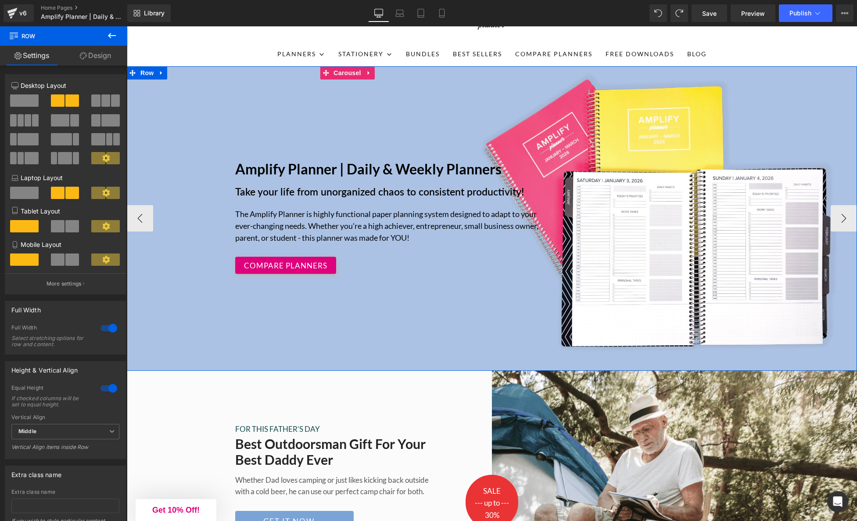
scroll to position [0, 0]
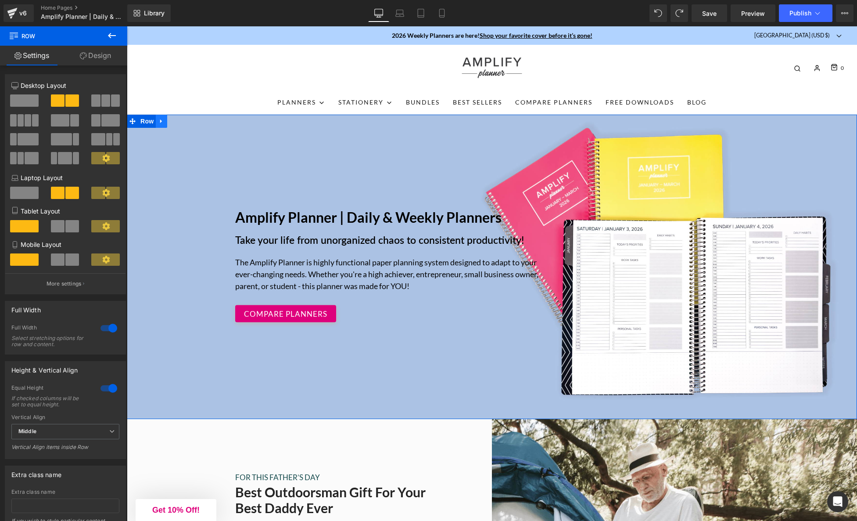
click at [163, 121] on icon at bounding box center [162, 121] width 6 height 7
click at [186, 122] on icon at bounding box center [184, 121] width 6 height 6
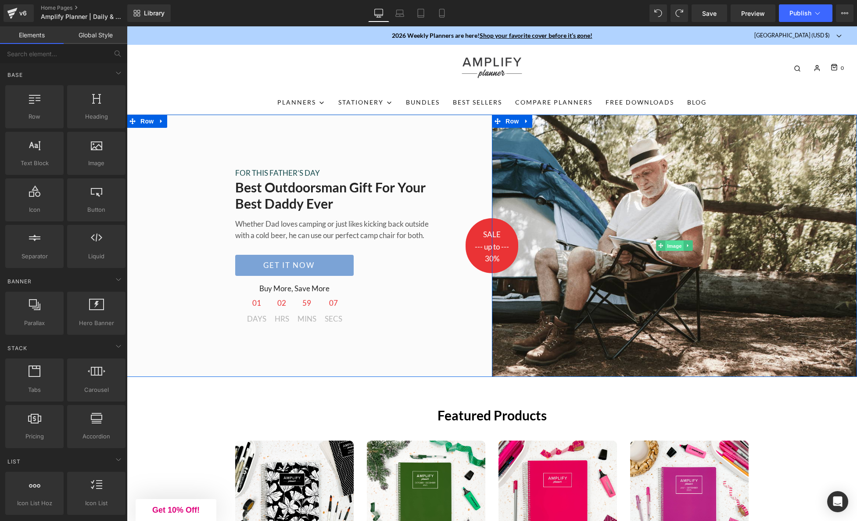
click at [675, 244] on span "Image" at bounding box center [675, 246] width 18 height 11
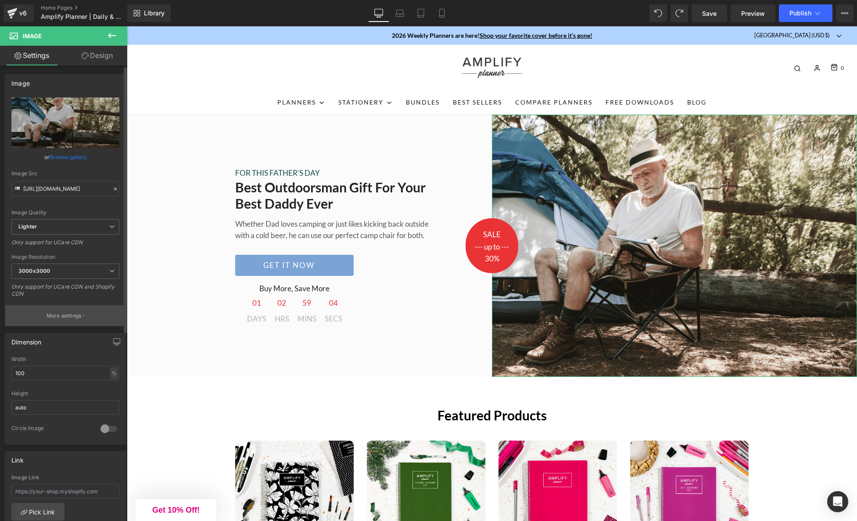
click at [74, 317] on p "More settings" at bounding box center [64, 316] width 35 height 8
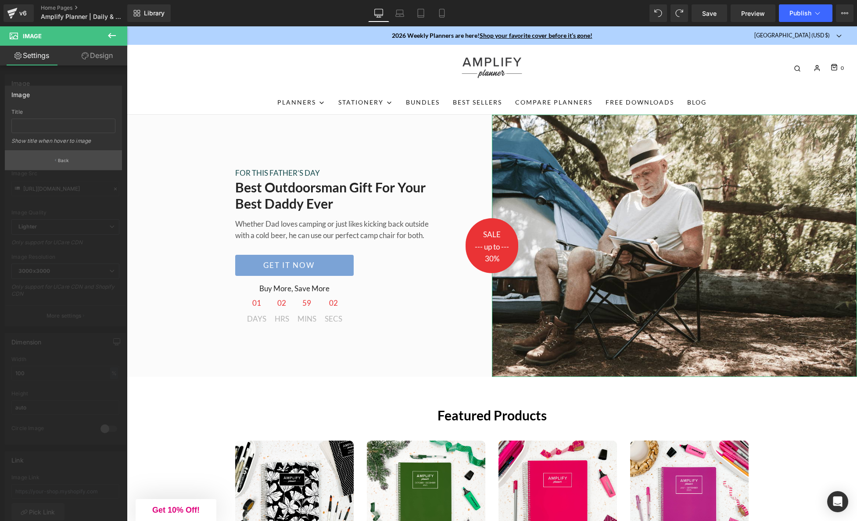
click at [65, 156] on button "Back" at bounding box center [63, 160] width 117 height 20
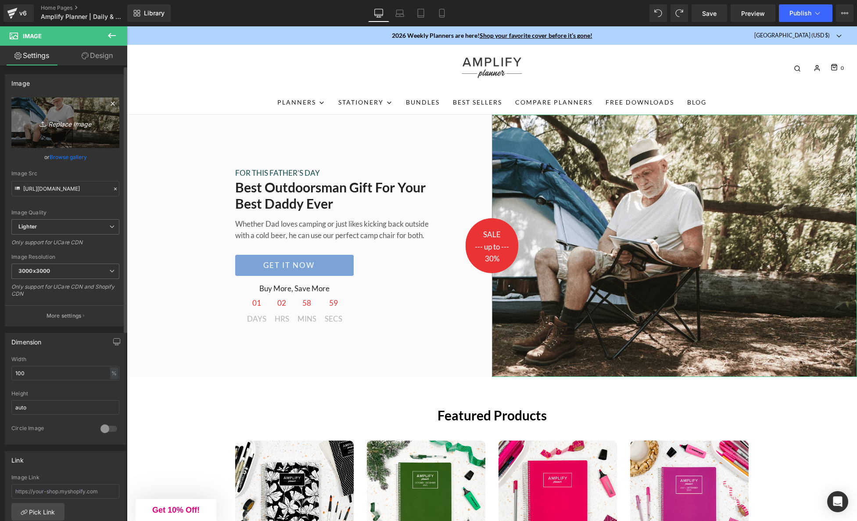
click at [59, 119] on icon "Replace Image" at bounding box center [65, 122] width 70 height 11
type input "C:\fakepath\yearlylandingpage_3sizes-01.jpg"
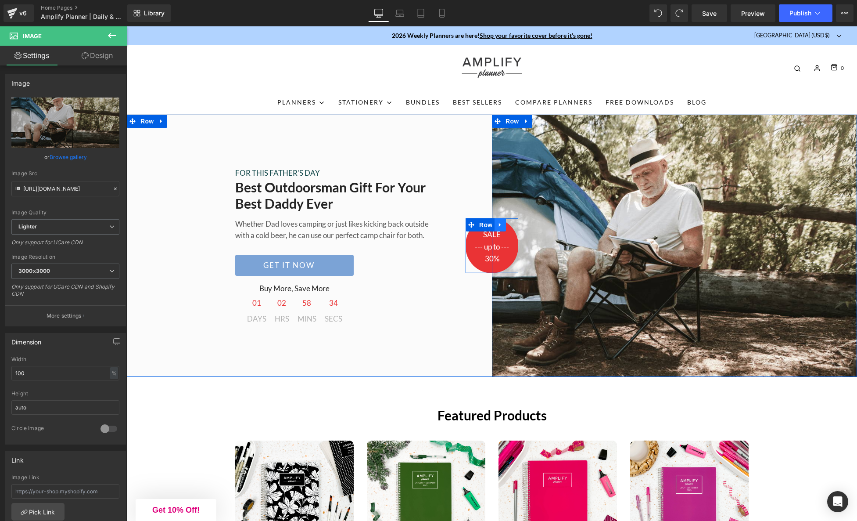
click at [499, 224] on icon at bounding box center [500, 225] width 6 height 7
click at [522, 224] on icon at bounding box center [523, 225] width 6 height 6
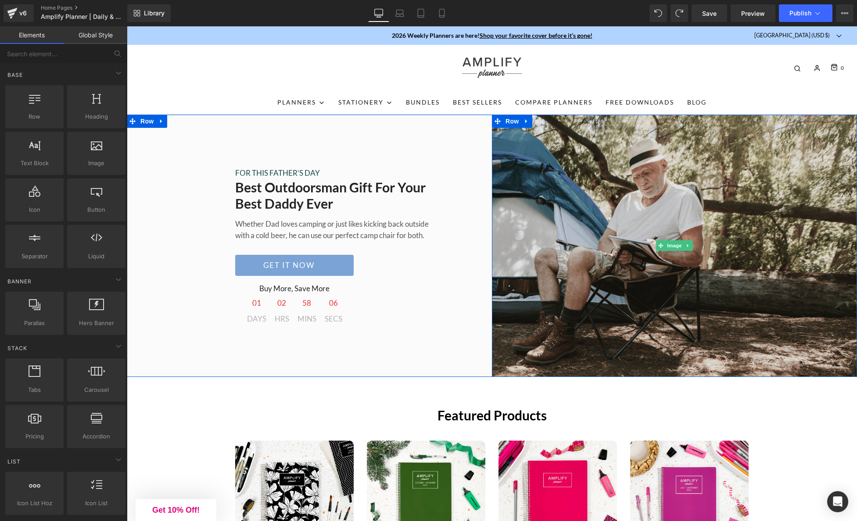
click at [631, 321] on img at bounding box center [674, 246] width 365 height 262
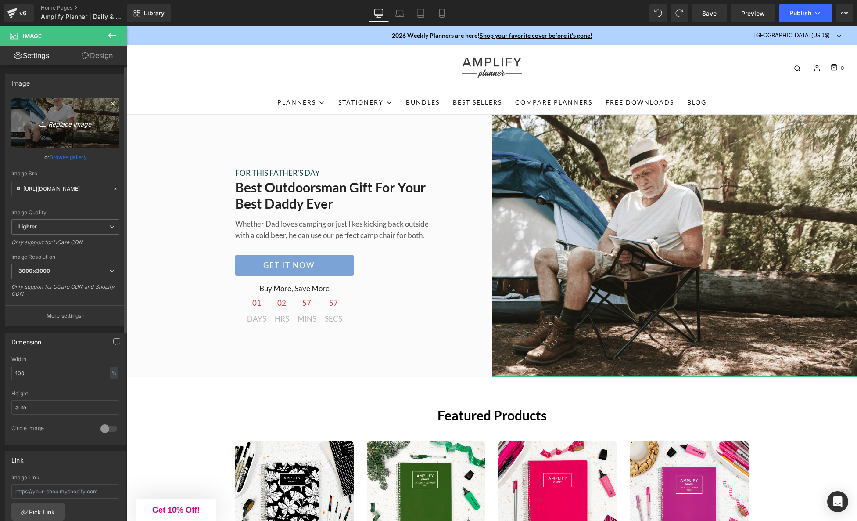
click at [62, 121] on icon "Replace Image" at bounding box center [65, 122] width 70 height 11
type input "C:\fakepath\IMG_0461 2.JPG"
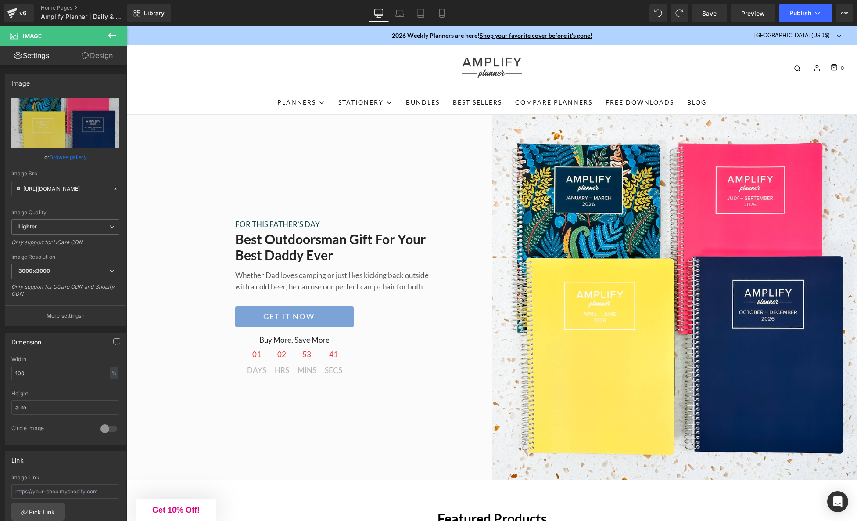
click at [285, 169] on div "FOR THIS FATHER’S DAY Text Block Best Outdoorsman Gift For Your Best Daddy Ever…" at bounding box center [309, 297] width 365 height 365
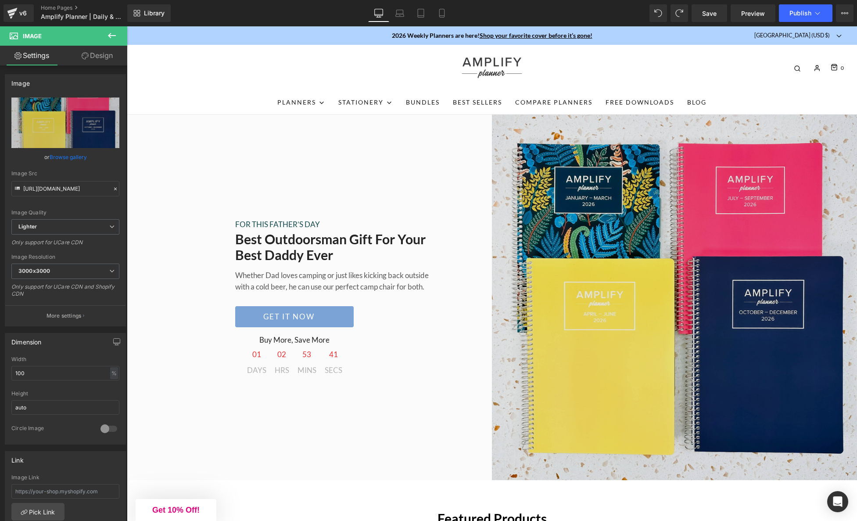
click at [173, 149] on div "FOR THIS FATHER’S DAY Text Block Best Outdoorsman Gift For Your Best Daddy Ever…" at bounding box center [309, 297] width 365 height 365
click at [358, 468] on div "FOR THIS FATHER’S DAY Text Block Best Outdoorsman Gift For Your Best Daddy Ever…" at bounding box center [309, 297] width 365 height 365
click at [357, 486] on div "Featured Products Heading Row 69px" at bounding box center [492, 505] width 527 height 50
click at [480, 512] on div "Featured Products Heading" at bounding box center [492, 518] width 514 height 16
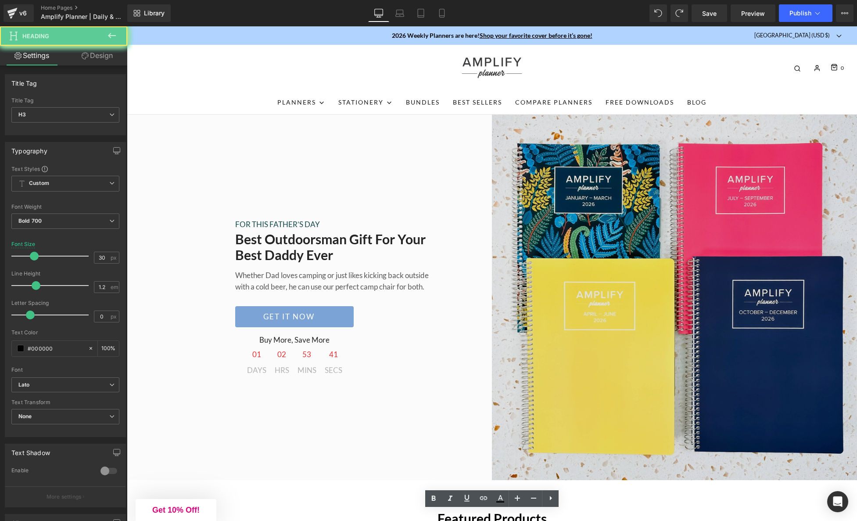
click at [416, 169] on div "FOR THIS FATHER’S DAY Text Block Best Outdoorsman Gift For Your Best Daddy Ever…" at bounding box center [309, 297] width 365 height 365
click at [417, 169] on div "FOR THIS FATHER’S DAY Text Block Best Outdoorsman Gift For Your Best Daddy Ever…" at bounding box center [309, 297] width 365 height 365
click at [610, 246] on img at bounding box center [674, 297] width 365 height 365
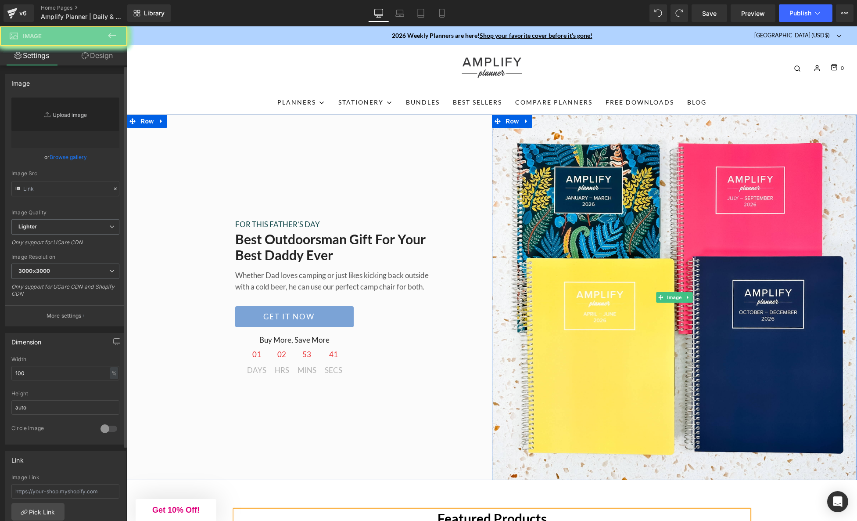
click at [67, 135] on link "Replace Image" at bounding box center [65, 122] width 108 height 50
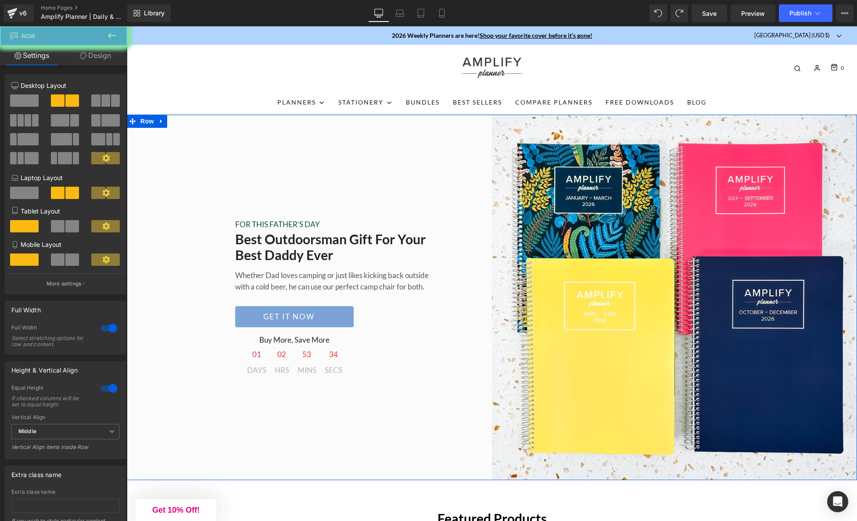
click at [198, 137] on div "FOR THIS FATHER’S DAY Text Block Best Outdoorsman Gift For Your Best Daddy Ever…" at bounding box center [309, 297] width 365 height 365
click at [208, 148] on div "FOR THIS FATHER’S DAY Text Block Best Outdoorsman Gift For Your Best Daddy Ever…" at bounding box center [309, 297] width 365 height 365
click at [190, 288] on div "FOR THIS FATHER’S DAY Text Block Best Outdoorsman Gift For Your Best Daddy Ever…" at bounding box center [309, 297] width 365 height 365
click at [95, 55] on link "Design" at bounding box center [96, 56] width 64 height 20
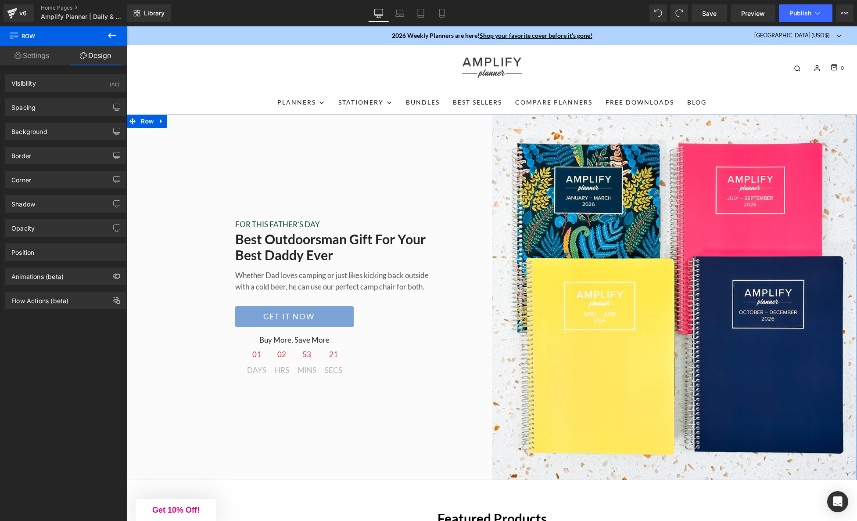
click at [35, 54] on link "Settings" at bounding box center [32, 56] width 64 height 20
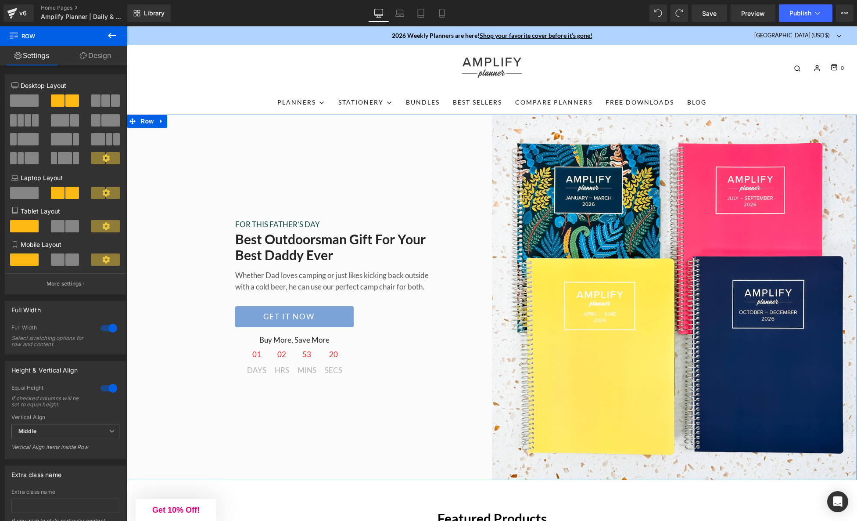
click at [227, 353] on div "FOR THIS FATHER’S DAY Text Block Best Outdoorsman Gift For Your Best Daddy Ever…" at bounding box center [309, 297] width 365 height 365
click at [360, 196] on div "FOR THIS FATHER’S DAY Text Block Best Outdoorsman Gift For Your Best Daddy Ever…" at bounding box center [309, 297] width 365 height 365
click at [419, 476] on div "FOR THIS FATHER’S DAY Text Block Best Outdoorsman Gift For Your Best Daddy Ever…" at bounding box center [309, 297] width 365 height 365
click at [161, 121] on icon at bounding box center [161, 121] width 2 height 4
click at [190, 156] on div "FOR THIS FATHER’S DAY Text Block Best Outdoorsman Gift For Your Best Daddy Ever…" at bounding box center [309, 297] width 365 height 365
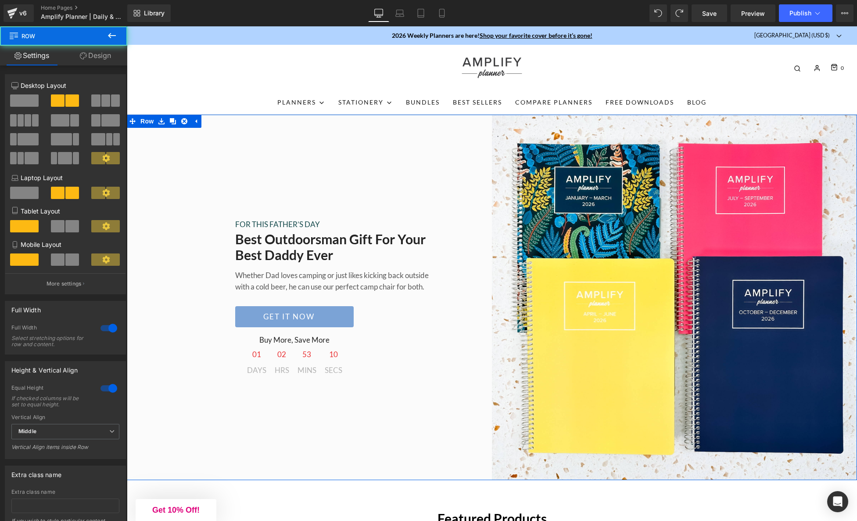
scroll to position [1, 0]
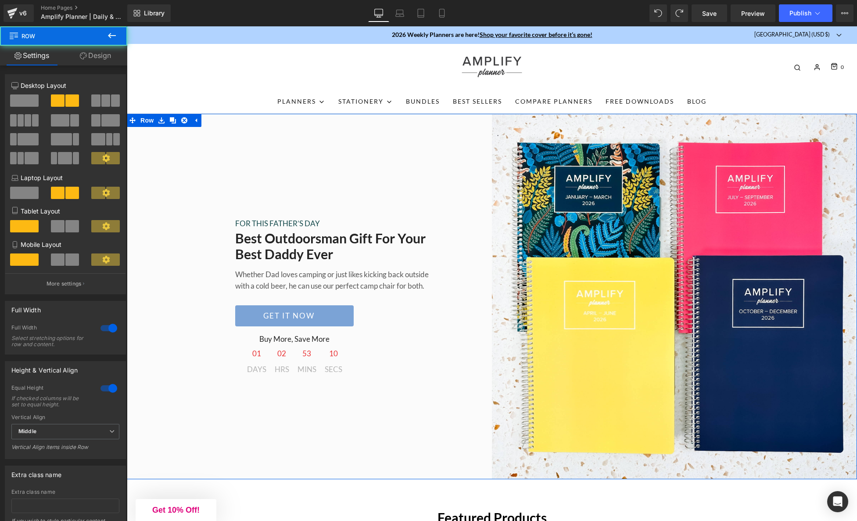
click at [295, 231] on h2 "Best Outdoorsman Gift For Your Best Daddy Ever" at bounding box center [338, 246] width 206 height 32
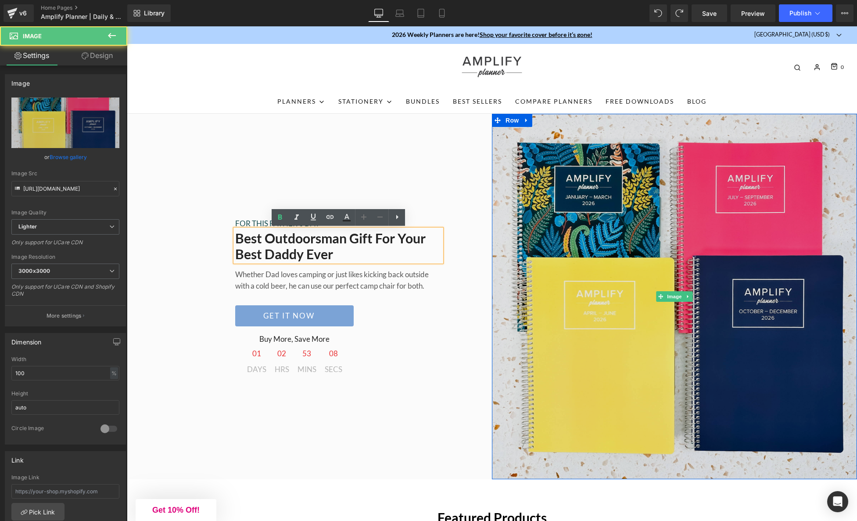
click at [551, 159] on img at bounding box center [674, 296] width 365 height 365
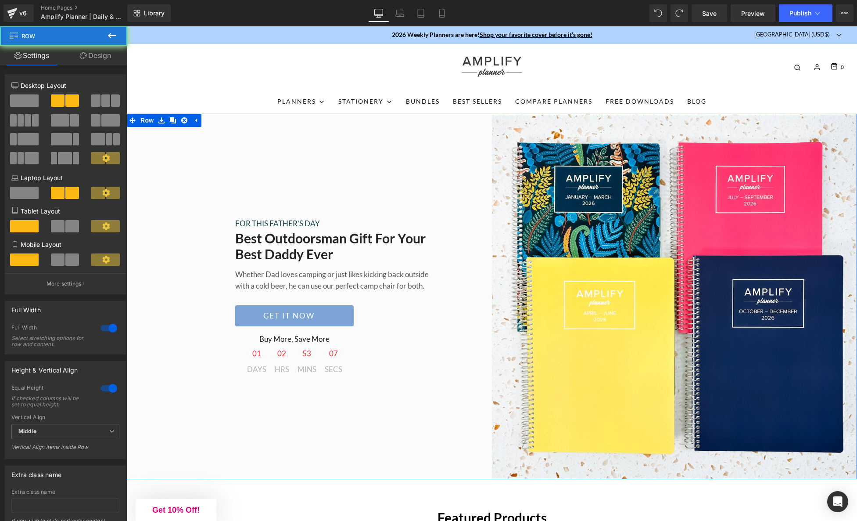
click at [419, 153] on div "FOR THIS FATHER’S DAY Text Block Best Outdoorsman Gift For Your Best Daddy Ever…" at bounding box center [309, 296] width 365 height 365
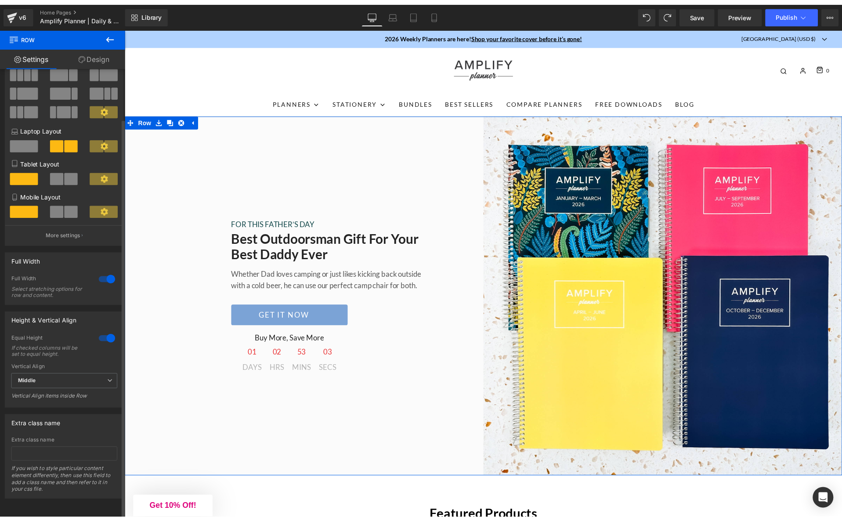
scroll to position [0, 0]
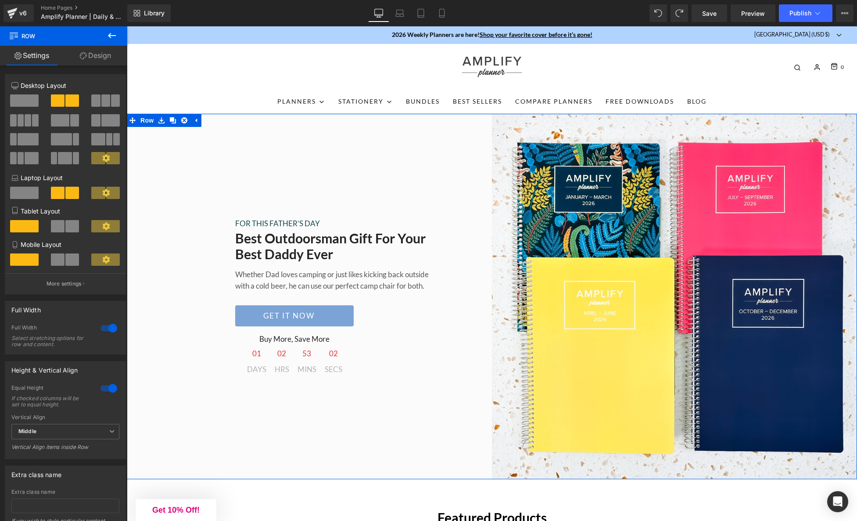
click at [93, 52] on link "Design" at bounding box center [96, 56] width 64 height 20
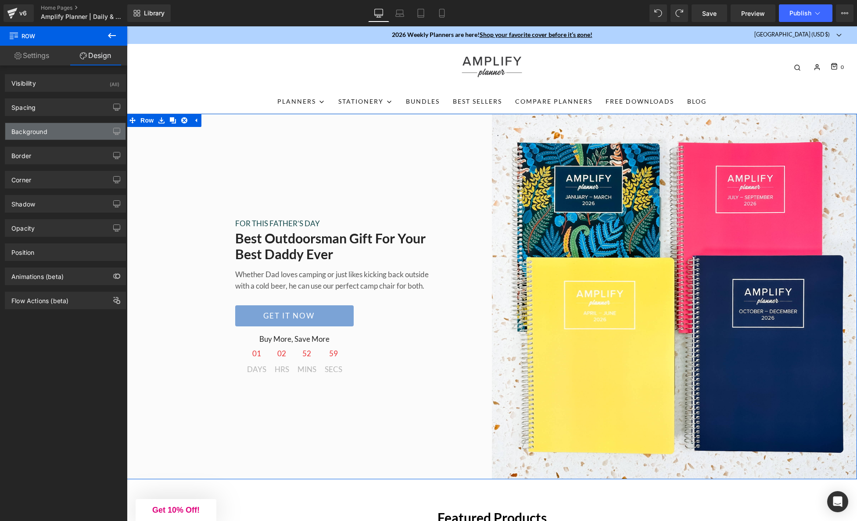
click at [60, 135] on div "Background" at bounding box center [65, 131] width 120 height 17
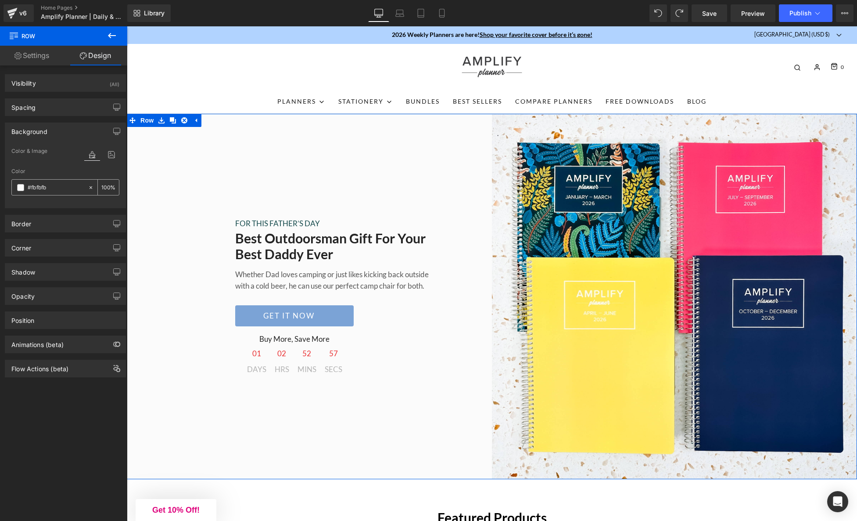
click at [42, 189] on input "#fbfbfb" at bounding box center [56, 188] width 56 height 10
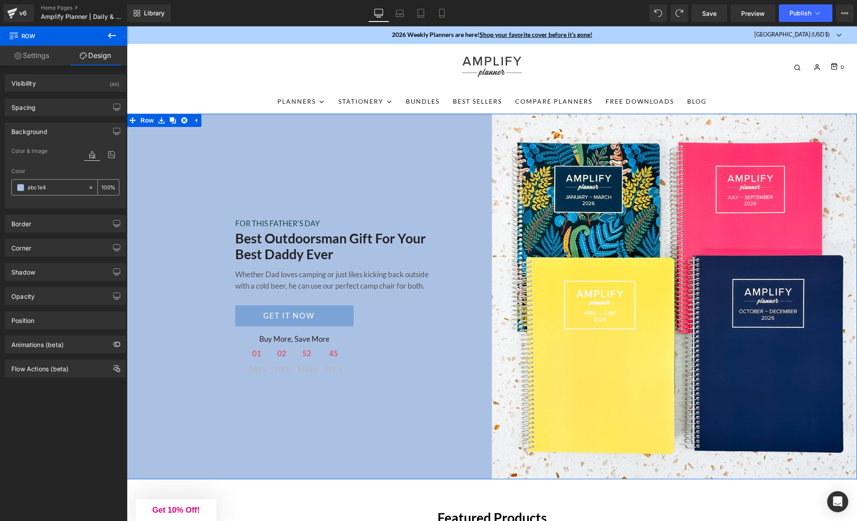
type input "abc1e4"
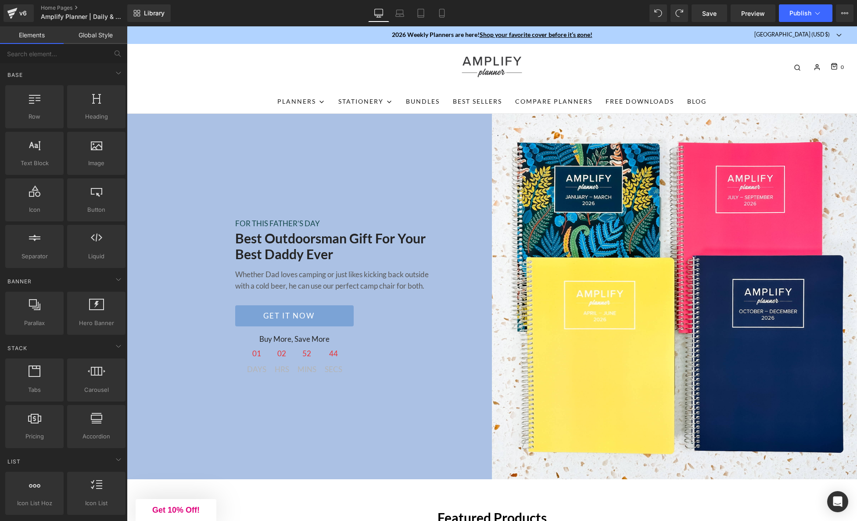
click at [209, 85] on div "0" at bounding box center [492, 67] width 731 height 46
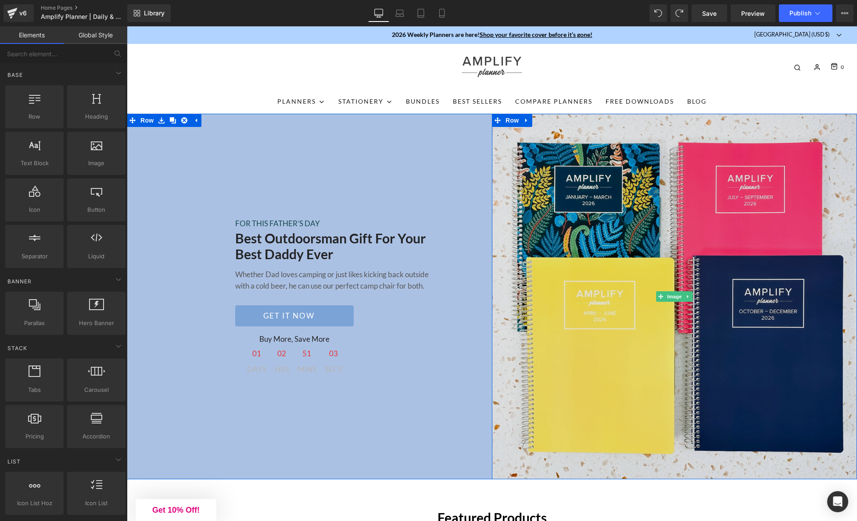
click at [664, 195] on img at bounding box center [674, 296] width 365 height 365
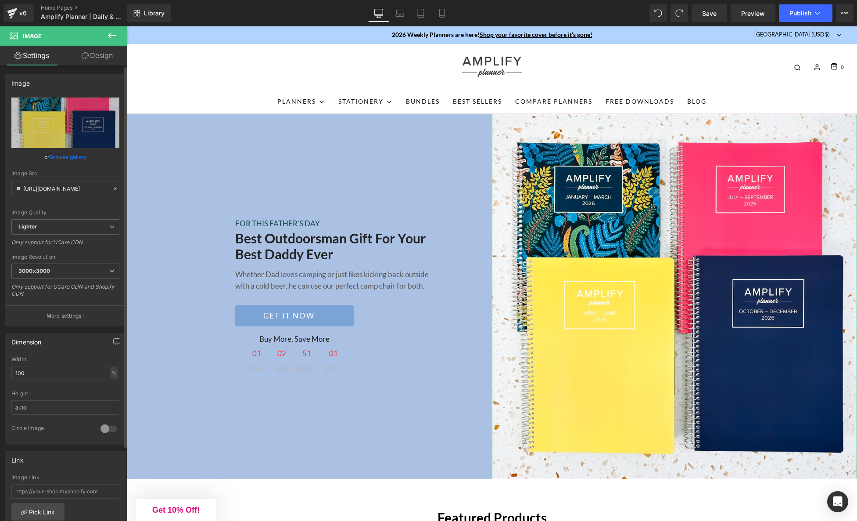
click at [65, 154] on link "Browse gallery" at bounding box center [68, 156] width 37 height 15
click at [27, 0] on div "Image You are previewing how the will restyle your page. You can not edit Eleme…" at bounding box center [428, 0] width 857 height 0
click at [57, 118] on icon "Replace Image" at bounding box center [65, 122] width 70 height 11
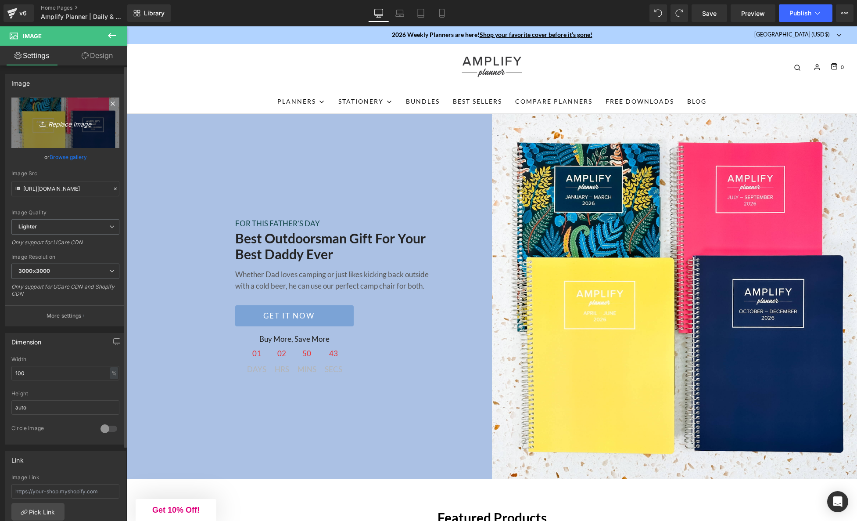
type input "C:\fakepath\Untitled-1.jpg"
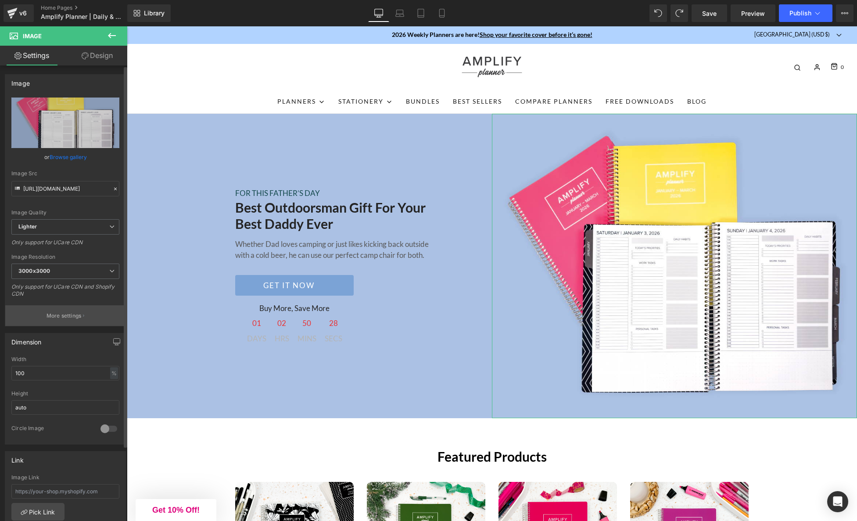
click at [66, 321] on button "More settings" at bounding box center [65, 315] width 120 height 21
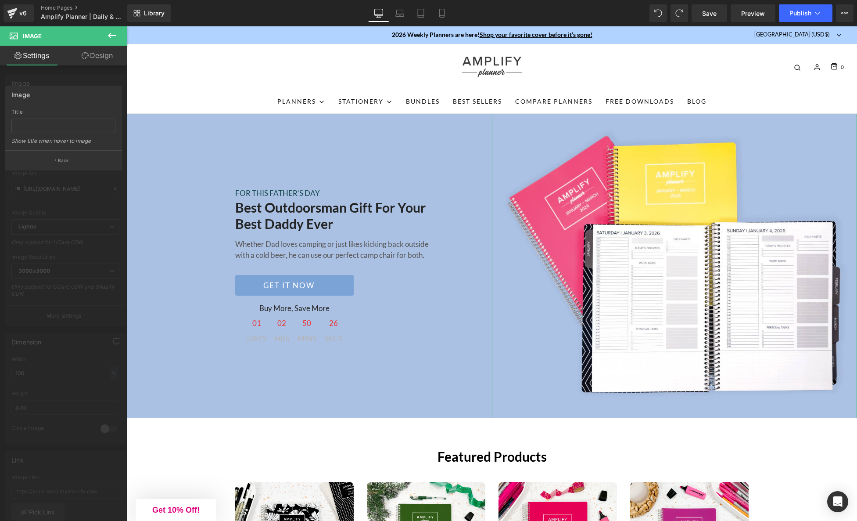
click at [66, 321] on div at bounding box center [63, 275] width 127 height 499
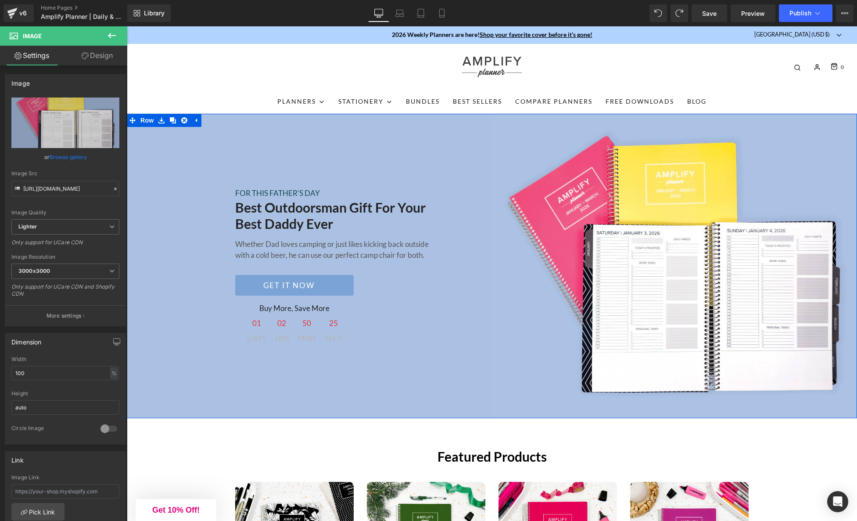
click at [287, 365] on div "FOR THIS FATHER’S DAY Text Block Best Outdoorsman Gift For Your Best Daddy Ever…" at bounding box center [309, 266] width 365 height 304
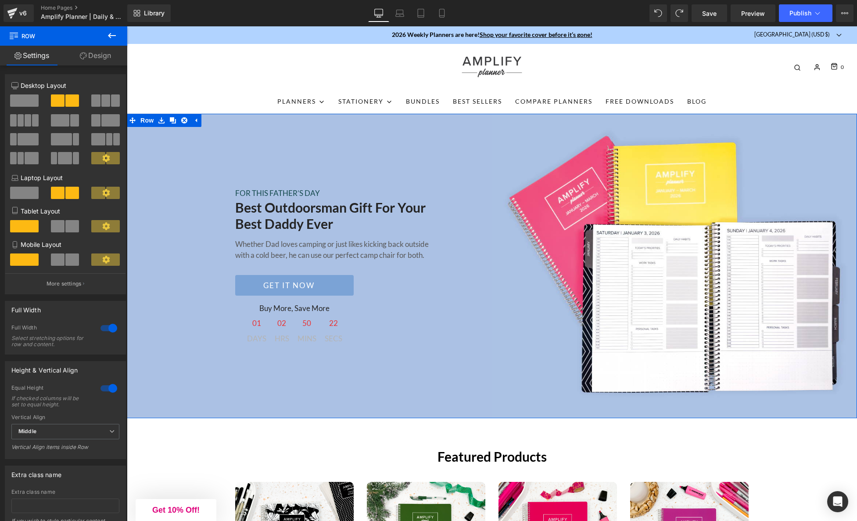
click at [102, 57] on link "Design" at bounding box center [96, 56] width 64 height 20
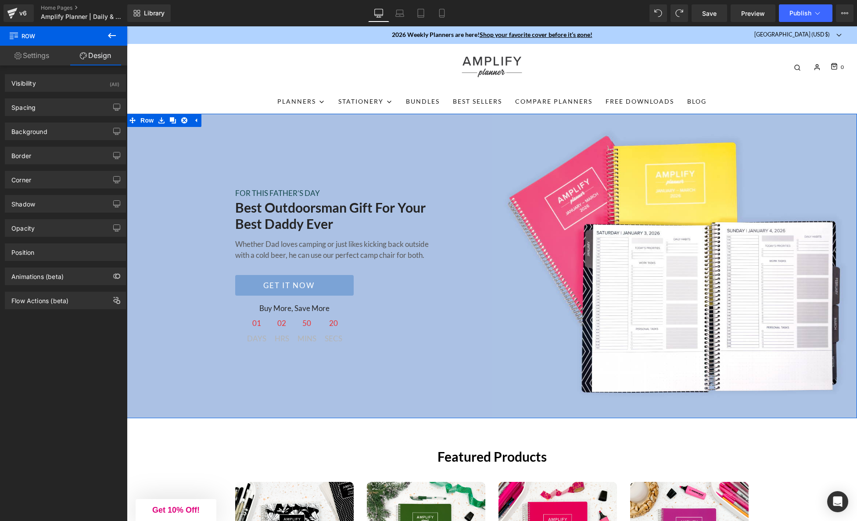
click at [23, 58] on link "Settings" at bounding box center [32, 56] width 64 height 20
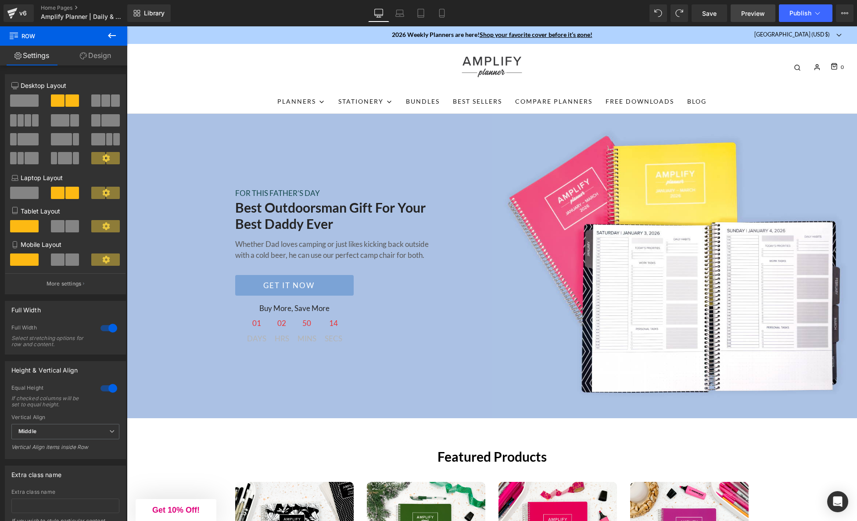
click at [754, 13] on span "Preview" at bounding box center [754, 13] width 24 height 9
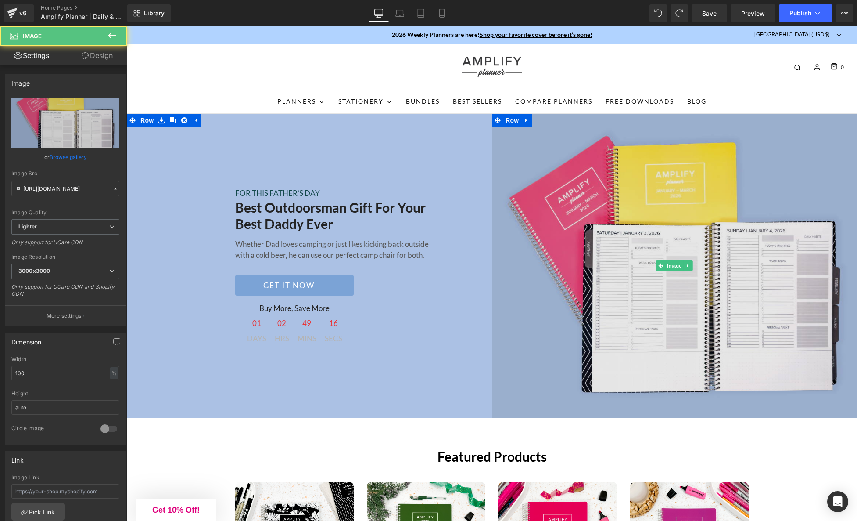
click at [741, 246] on img at bounding box center [674, 266] width 365 height 304
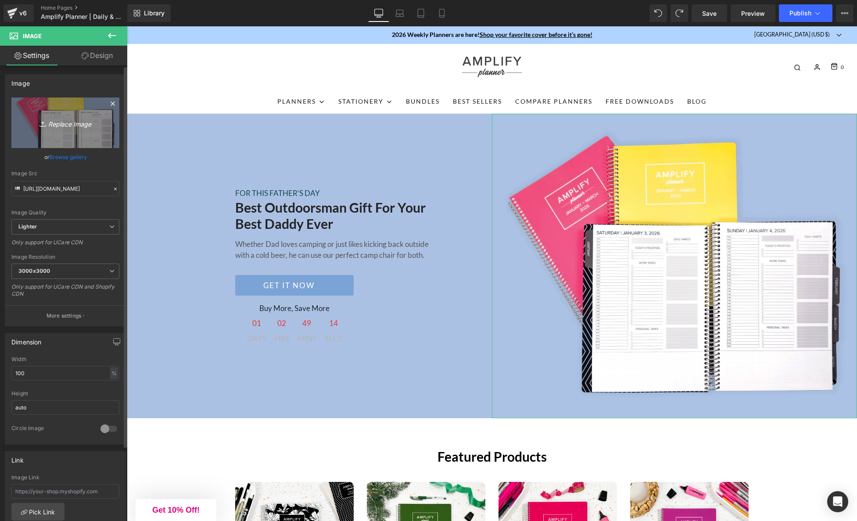
click at [70, 126] on icon "Replace Image" at bounding box center [65, 122] width 70 height 11
type input "C:\fakepath\Untitled-1.jpg"
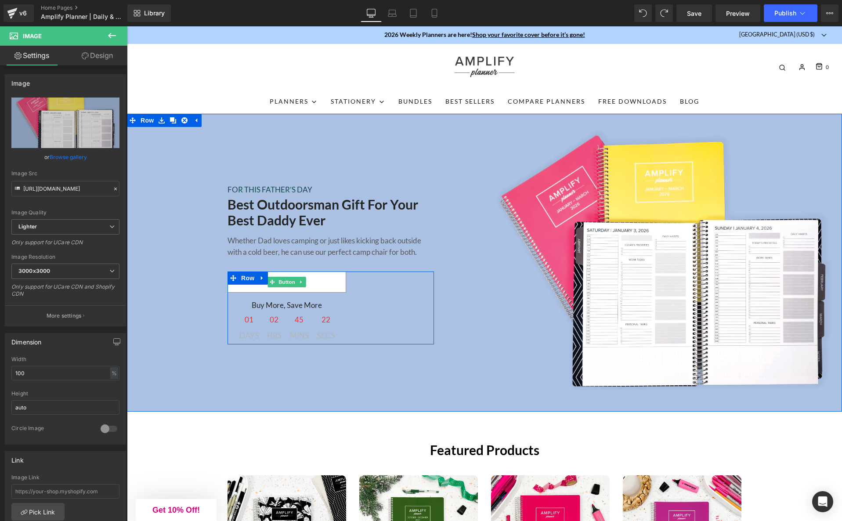
click at [336, 282] on link "GET IT NOW" at bounding box center [286, 281] width 119 height 21
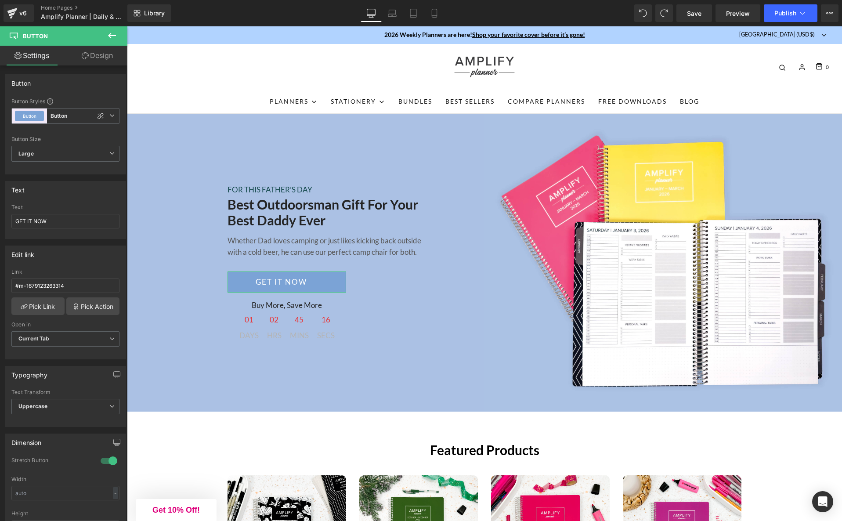
click at [106, 55] on link "Design" at bounding box center [97, 56] width 64 height 20
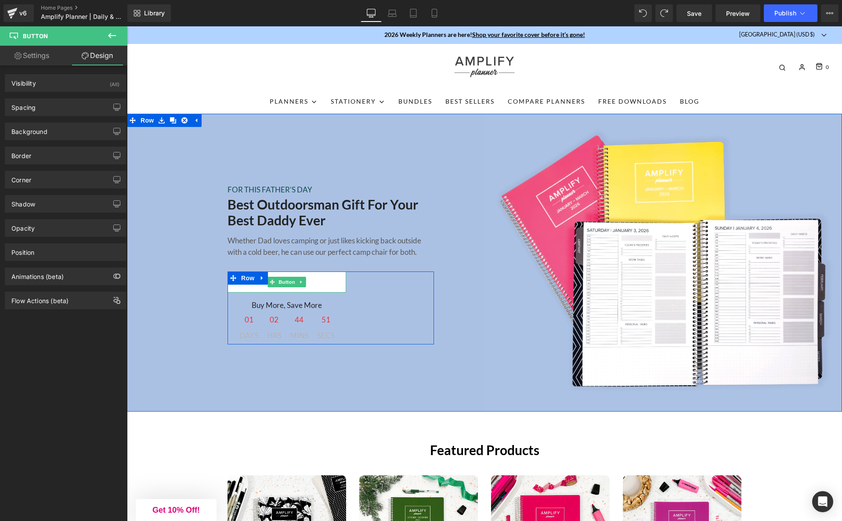
click at [232, 285] on link "GET IT NOW" at bounding box center [286, 281] width 119 height 21
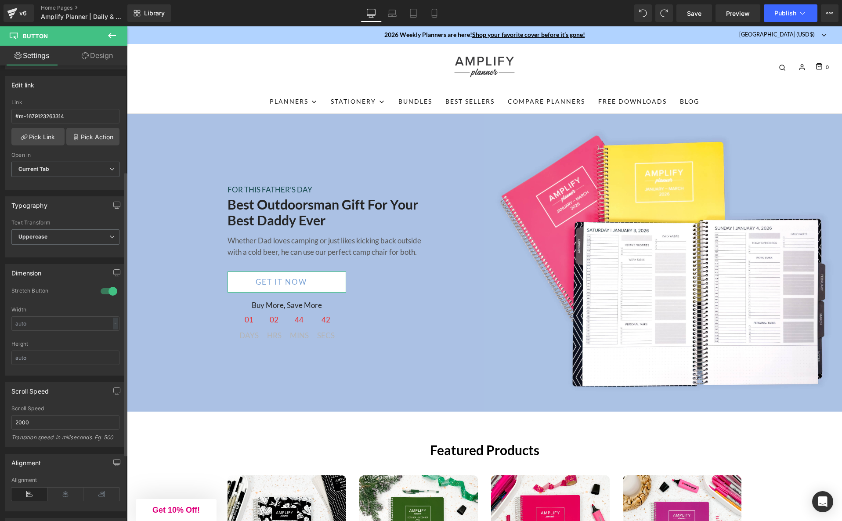
scroll to position [171, 0]
click at [79, 321] on input "text" at bounding box center [65, 321] width 108 height 14
click at [113, 322] on div "-" at bounding box center [115, 322] width 5 height 12
click at [111, 349] on li "px" at bounding box center [113, 348] width 11 height 13
click at [92, 322] on input "text" at bounding box center [65, 321] width 108 height 14
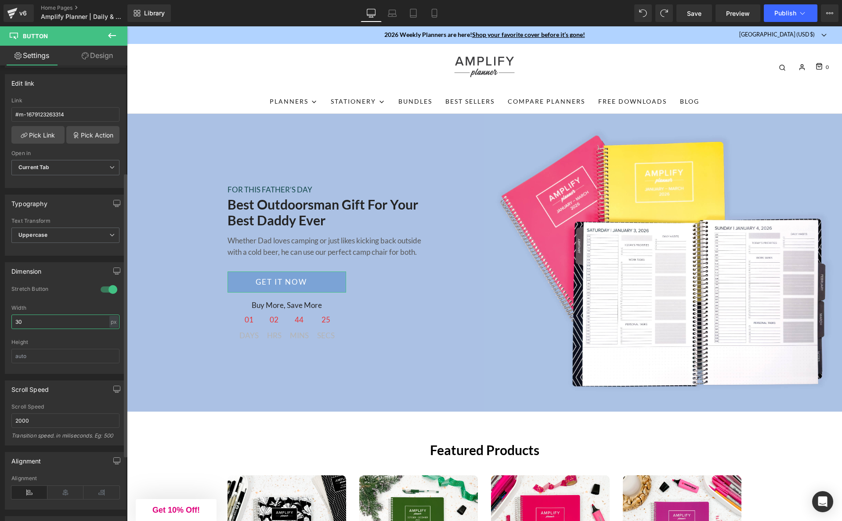
click at [94, 327] on input "30" at bounding box center [65, 321] width 108 height 14
click at [112, 322] on div "px" at bounding box center [113, 322] width 9 height 12
click at [83, 324] on input "30" at bounding box center [65, 321] width 108 height 14
type input "auto"
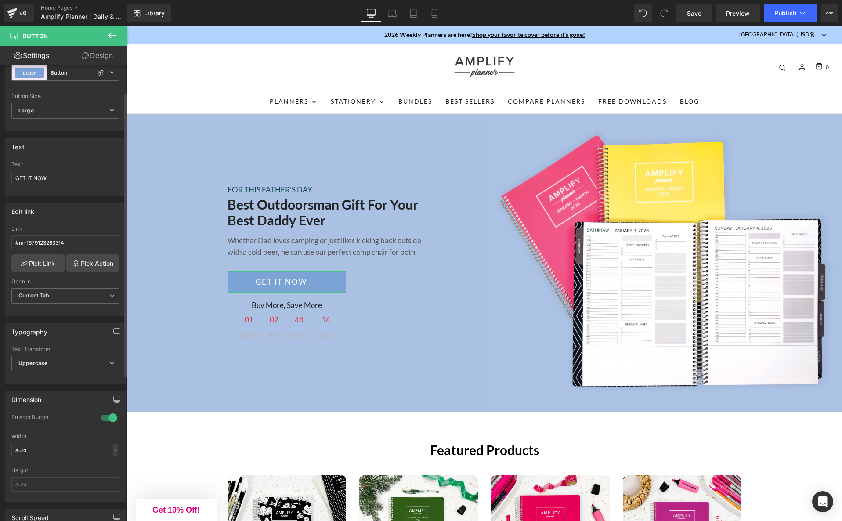
scroll to position [0, 0]
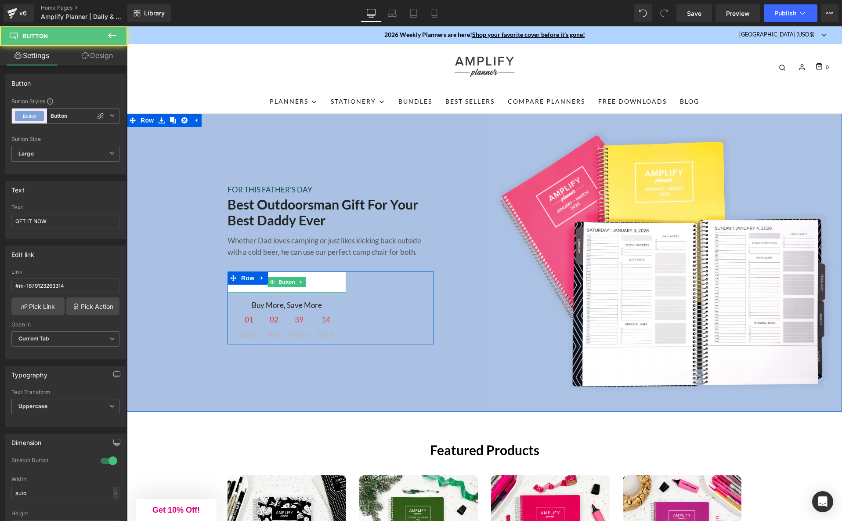
click at [249, 288] on link "GET IT NOW" at bounding box center [286, 281] width 119 height 21
click at [286, 283] on span "Button" at bounding box center [287, 282] width 20 height 11
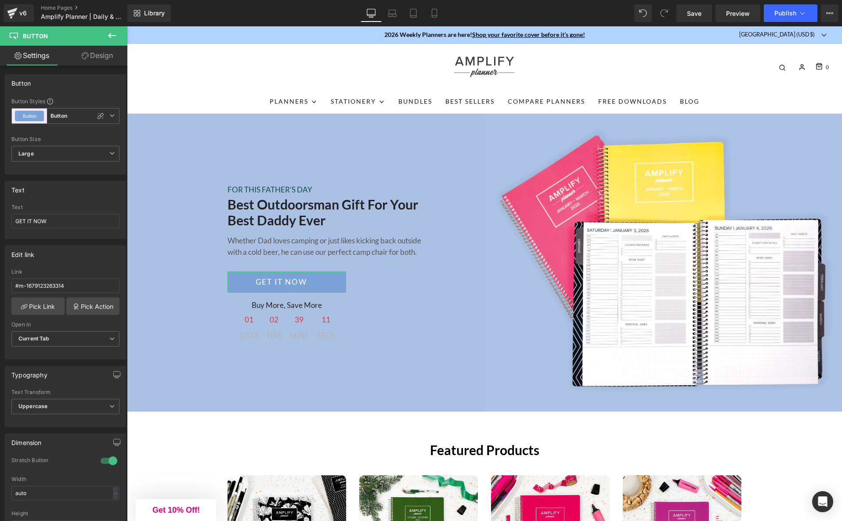
click at [98, 58] on link "Design" at bounding box center [97, 56] width 64 height 20
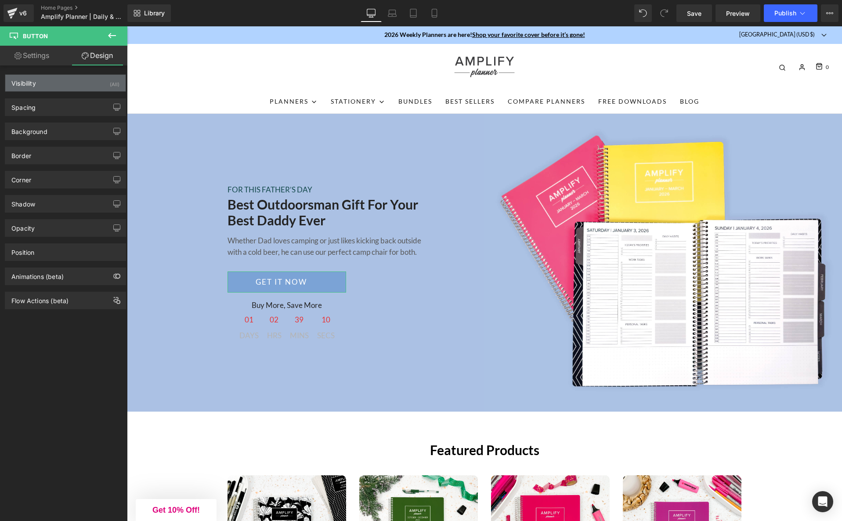
click at [50, 84] on div "Visibility (All)" at bounding box center [65, 83] width 120 height 17
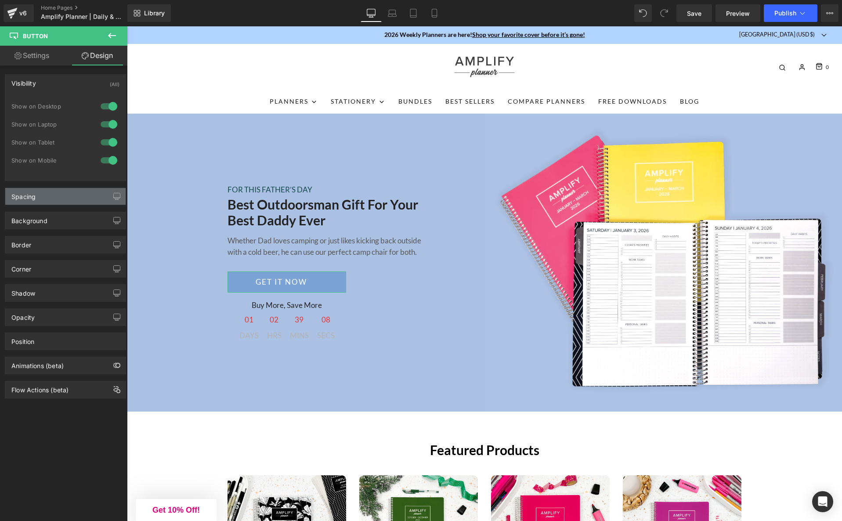
click at [47, 197] on div "Spacing" at bounding box center [65, 196] width 120 height 17
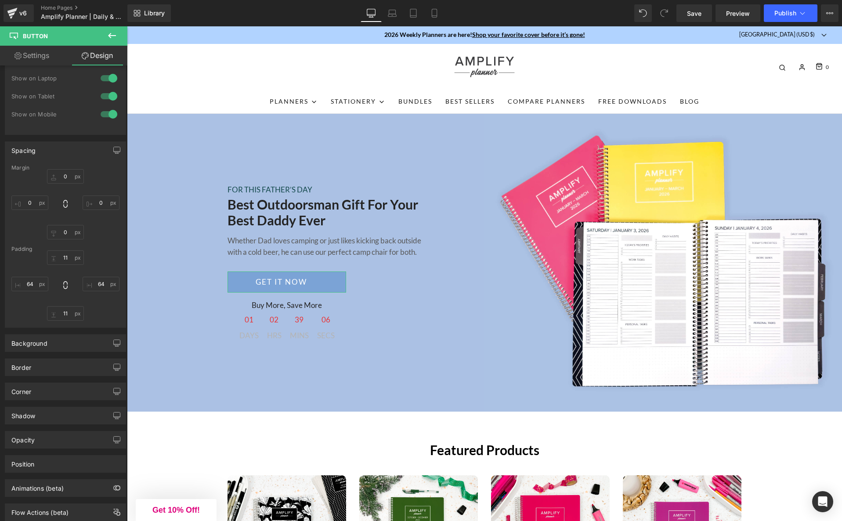
scroll to position [71, 0]
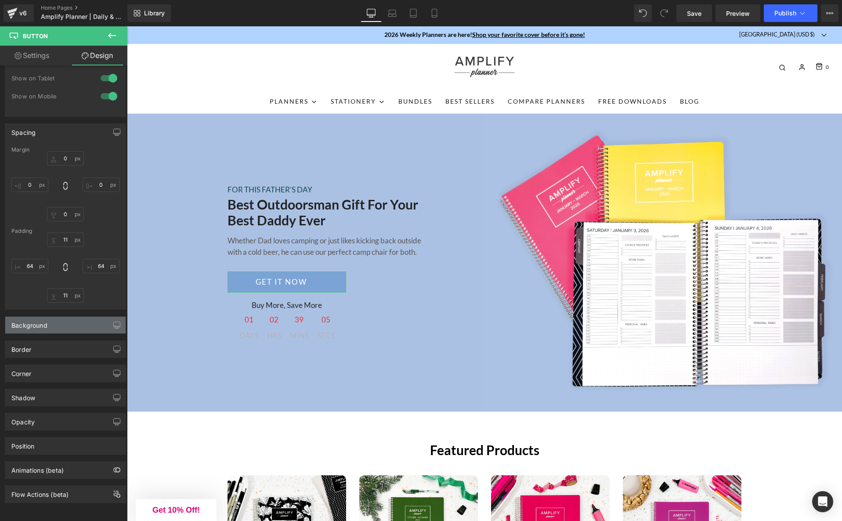
click at [59, 320] on div "Background" at bounding box center [65, 325] width 120 height 17
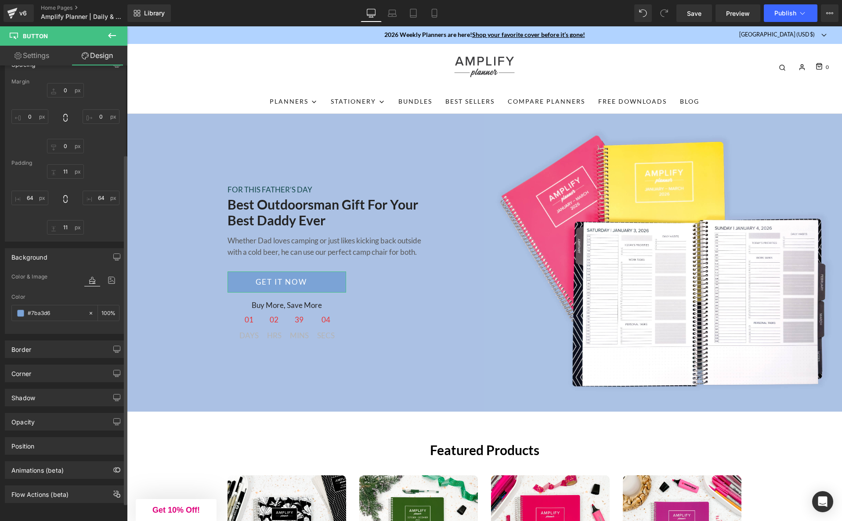
scroll to position [139, 0]
click at [49, 308] on input "text" at bounding box center [56, 313] width 56 height 10
click at [18, 310] on span at bounding box center [20, 313] width 7 height 7
type input "de007c"
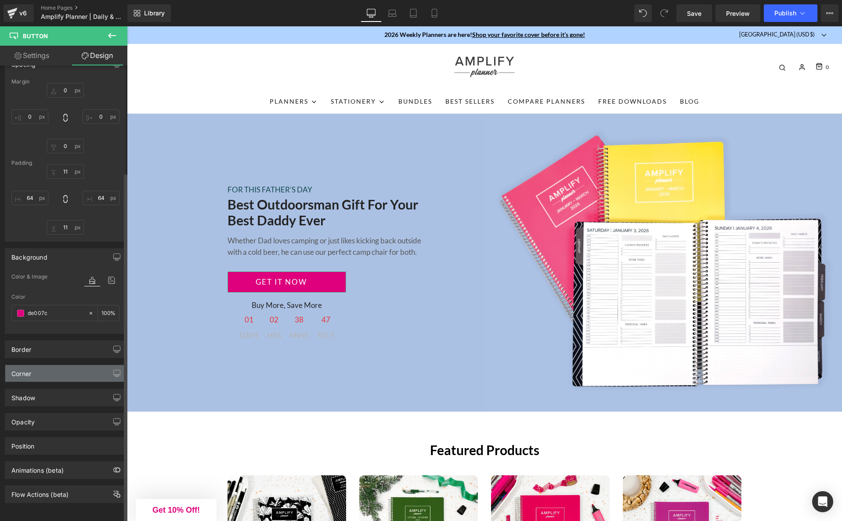
click at [64, 368] on div "Corner" at bounding box center [65, 373] width 120 height 17
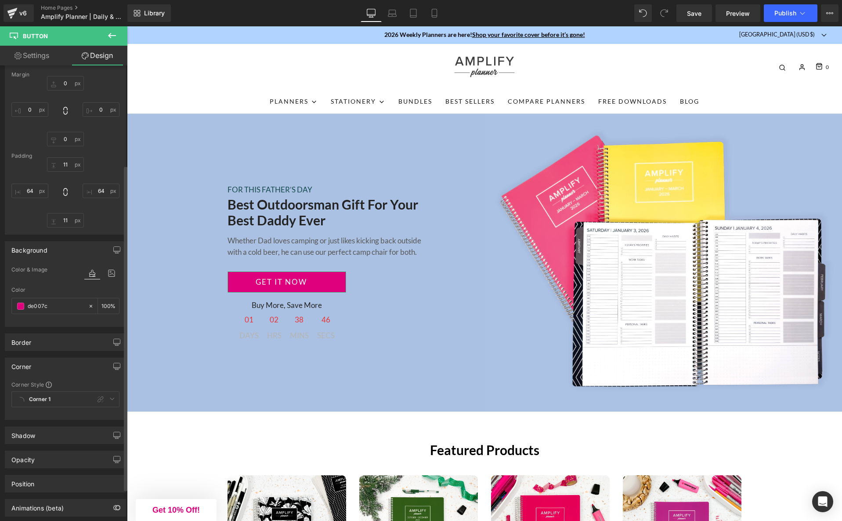
click at [37, 397] on div "Corner 1 Custom Corner 1" at bounding box center [65, 401] width 108 height 20
drag, startPoint x: 45, startPoint y: 400, endPoint x: 55, endPoint y: 400, distance: 10.5
click at [45, 400] on div "Corner 1 Custom Corner 1" at bounding box center [65, 401] width 108 height 20
drag, startPoint x: 25, startPoint y: 399, endPoint x: 47, endPoint y: 398, distance: 21.1
click at [27, 399] on div "Corner 1 Custom Corner 1" at bounding box center [65, 401] width 108 height 20
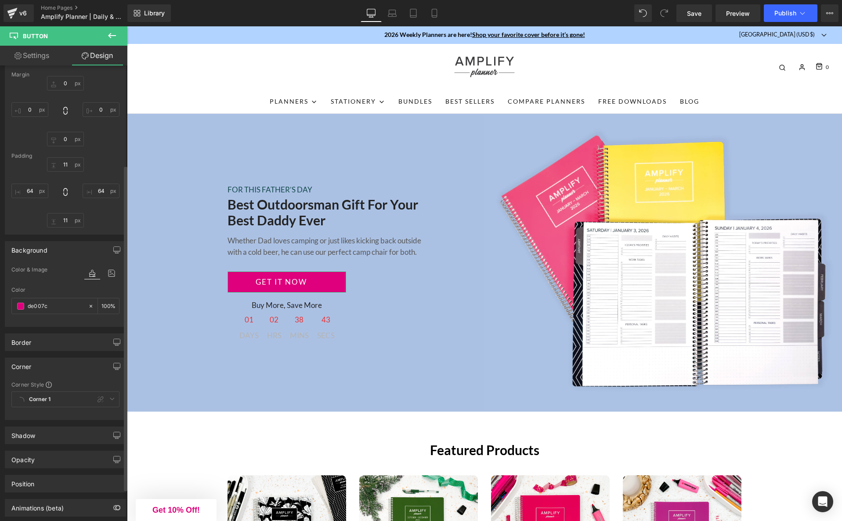
drag, startPoint x: 99, startPoint y: 400, endPoint x: 94, endPoint y: 400, distance: 4.8
click at [99, 400] on div "Corner 1 Custom Corner 1" at bounding box center [65, 401] width 108 height 20
click at [48, 386] on span at bounding box center [49, 385] width 6 height 6
drag, startPoint x: 31, startPoint y: 402, endPoint x: 36, endPoint y: 400, distance: 4.7
click at [31, 402] on div "Corner 1 Custom Corner 1" at bounding box center [65, 401] width 108 height 20
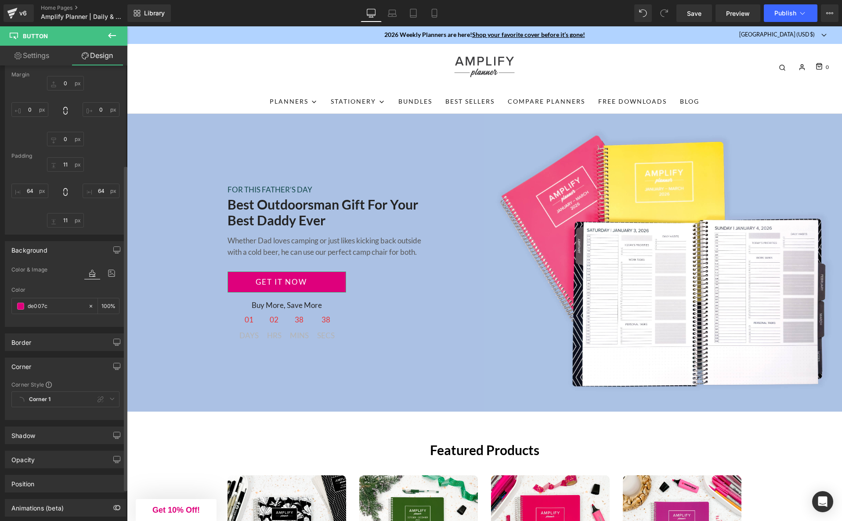
scroll to position [148, 0]
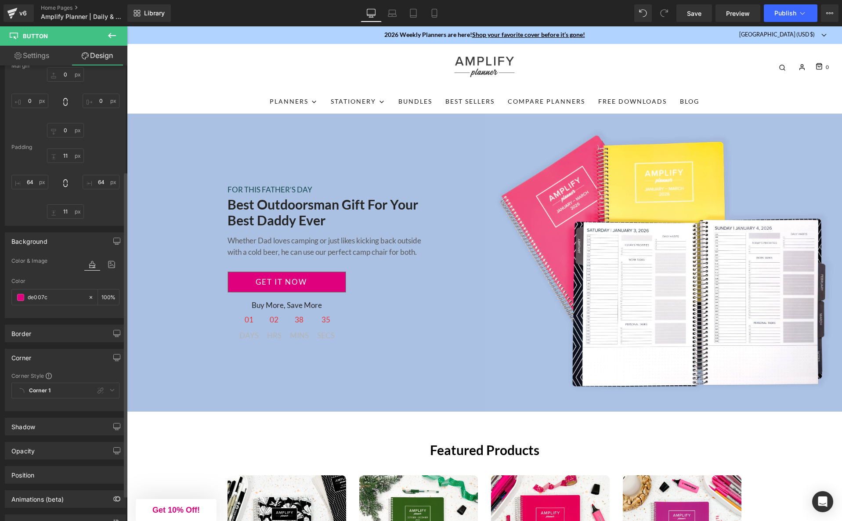
click at [94, 285] on div "Color de007c %" at bounding box center [65, 296] width 108 height 37
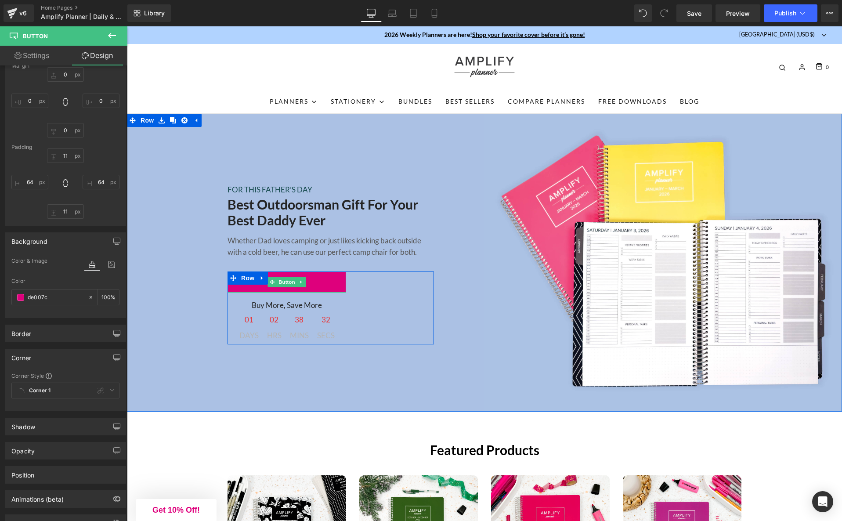
click at [321, 286] on link "GET IT NOW" at bounding box center [286, 281] width 119 height 21
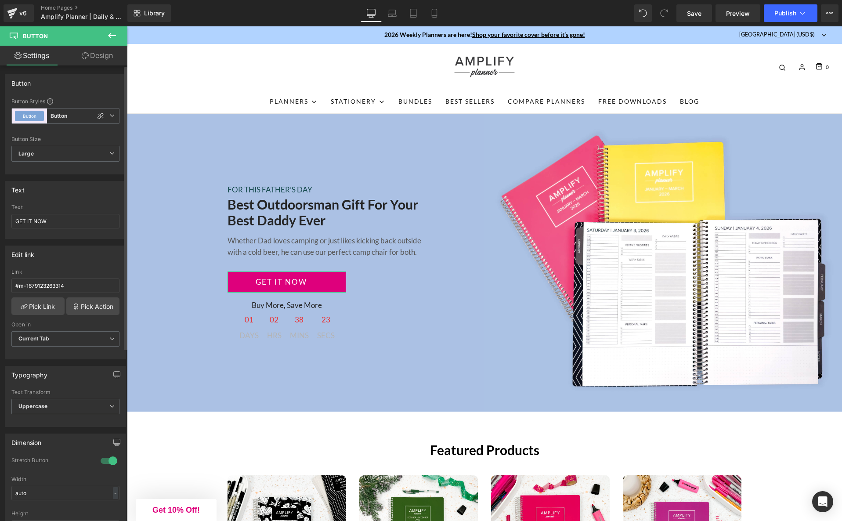
click at [77, 268] on div "Edit link #m-1679123263314 Link #m-1679123263314 Pick Link Pick Action Current …" at bounding box center [65, 302] width 121 height 114
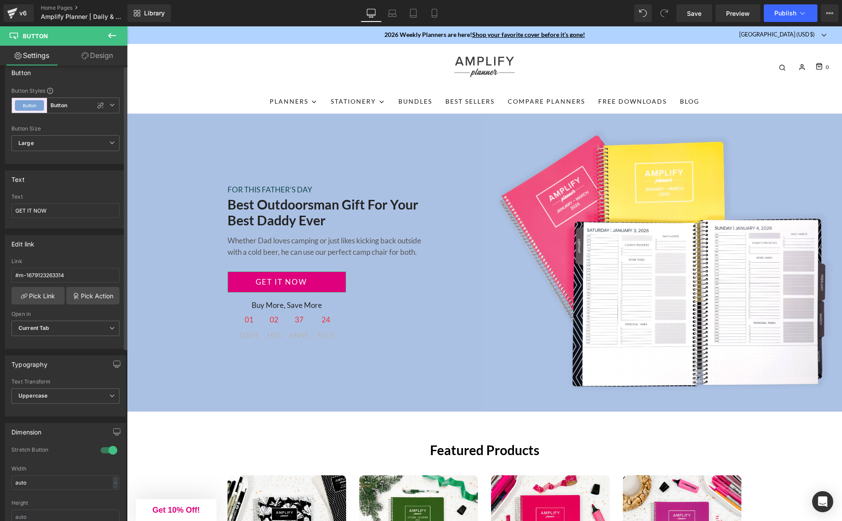
scroll to position [0, 0]
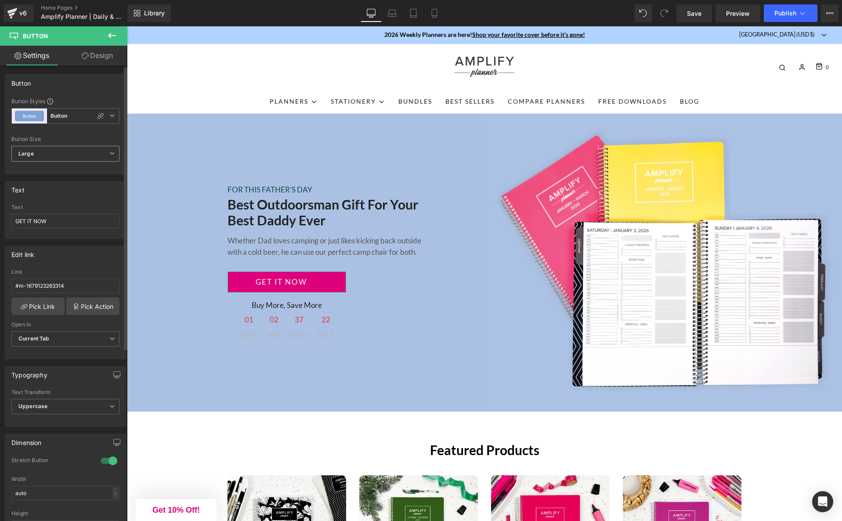
click at [109, 152] on icon at bounding box center [111, 153] width 5 height 5
click at [106, 152] on icon at bounding box center [108, 152] width 5 height 5
click at [104, 114] on span "Button Button" at bounding box center [65, 115] width 108 height 16
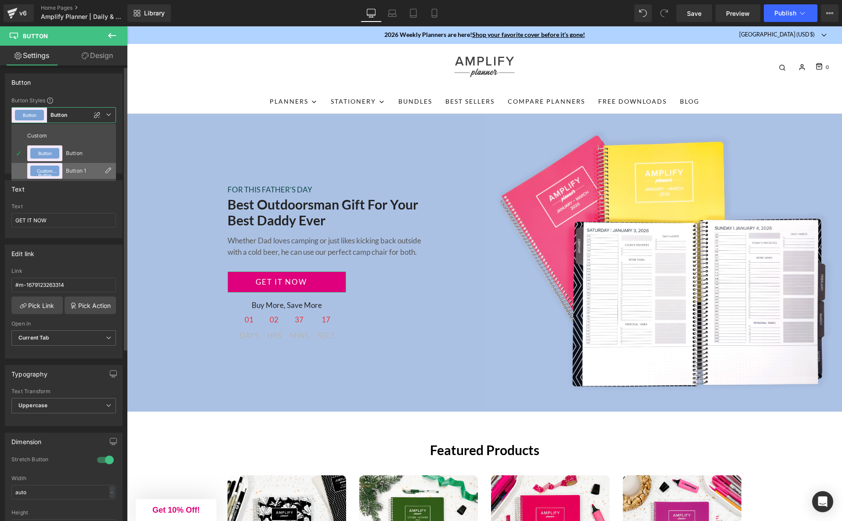
click at [63, 170] on li "Custom Button Button 1" at bounding box center [63, 171] width 104 height 16
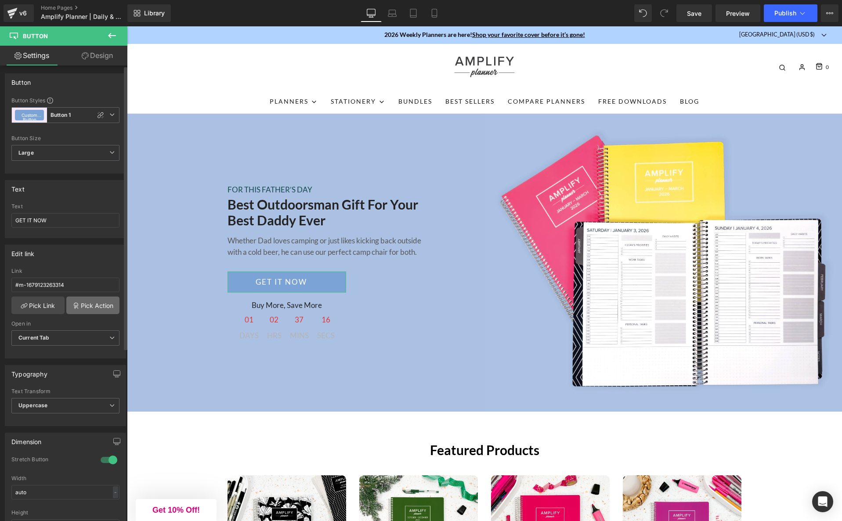
scroll to position [0, 0]
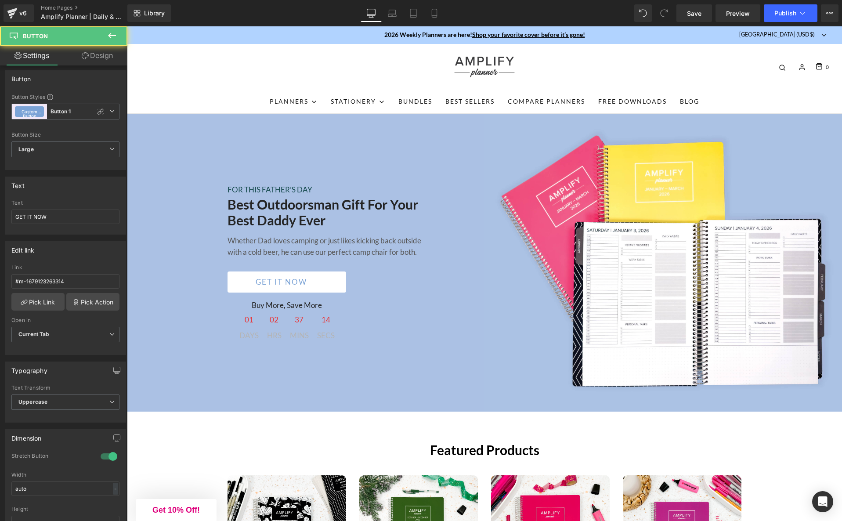
scroll to position [5, 0]
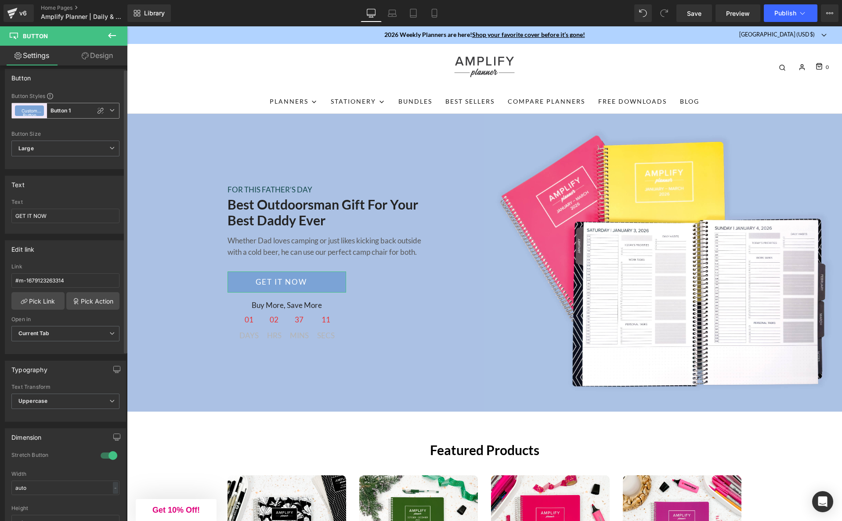
click at [109, 112] on icon at bounding box center [111, 110] width 5 height 5
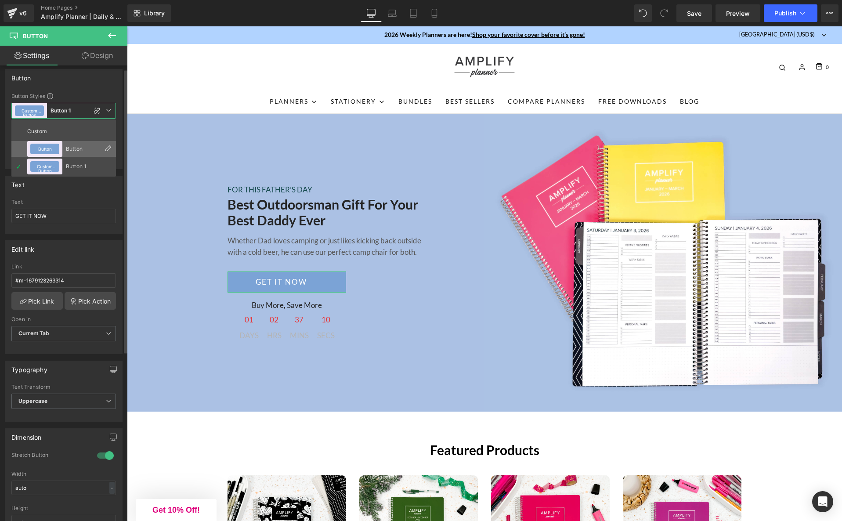
click at [76, 150] on div "Button" at bounding box center [83, 149] width 34 height 6
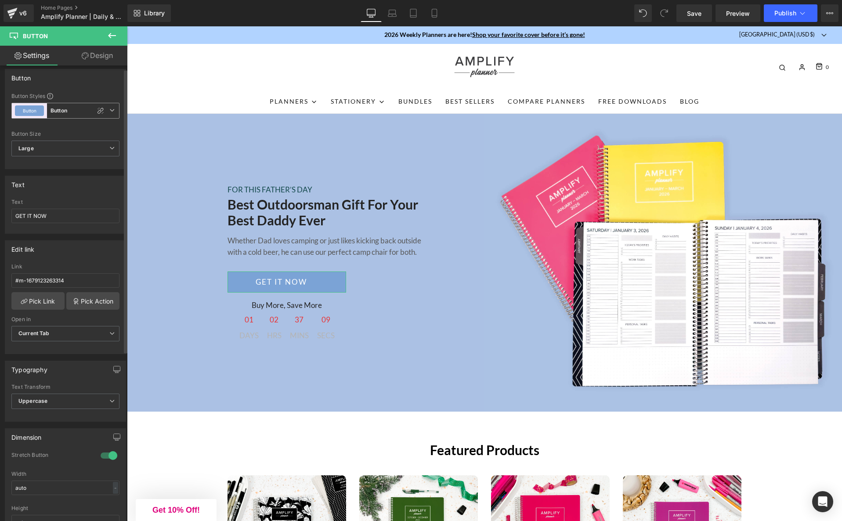
click at [109, 109] on icon at bounding box center [111, 110] width 5 height 5
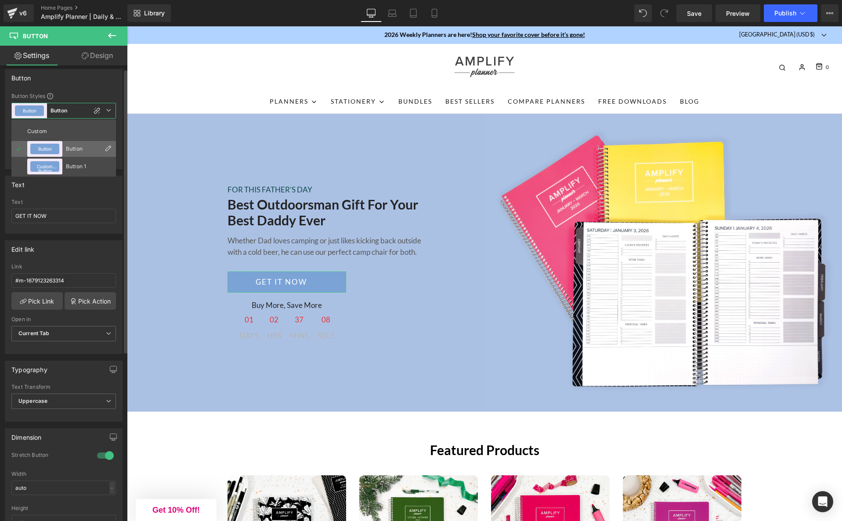
click at [108, 149] on icon at bounding box center [107, 148] width 7 height 7
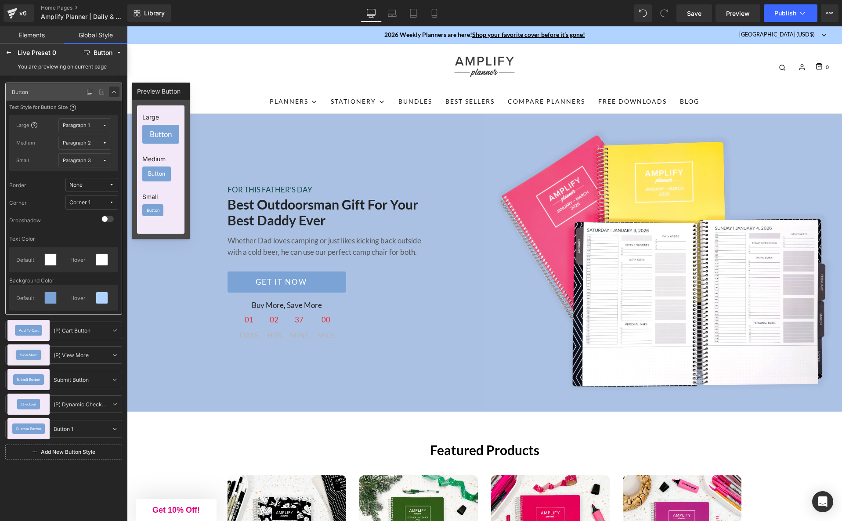
click at [113, 91] on icon at bounding box center [114, 91] width 7 height 7
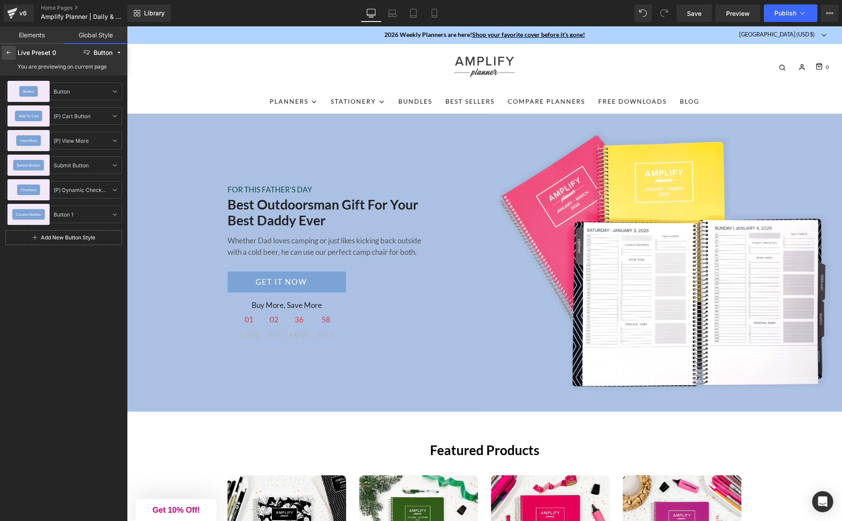
click at [10, 53] on icon at bounding box center [8, 52] width 7 height 7
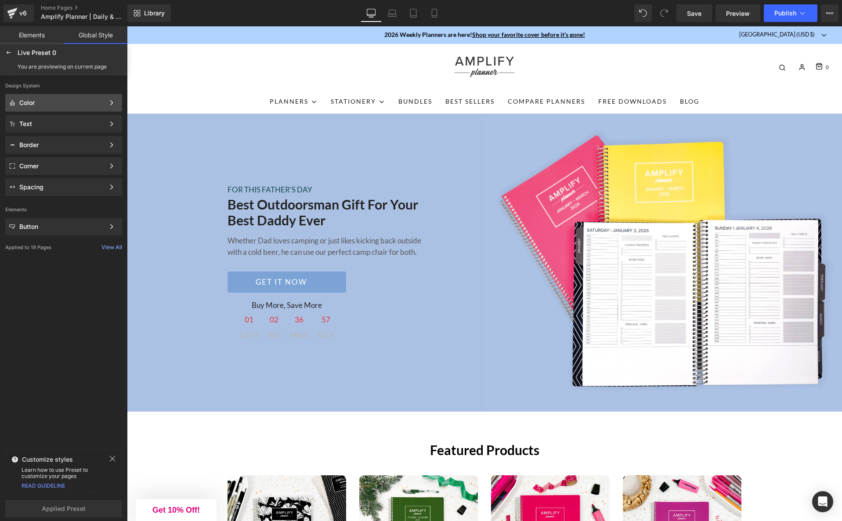
click at [62, 101] on div "Color" at bounding box center [61, 102] width 85 height 7
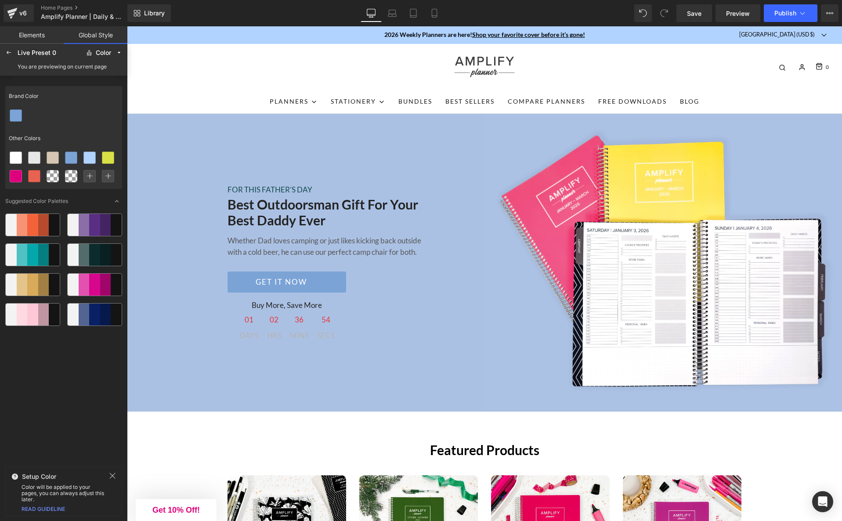
click at [62, 101] on div "Brand Color" at bounding box center [63, 96] width 117 height 20
click at [14, 51] on div at bounding box center [9, 53] width 14 height 14
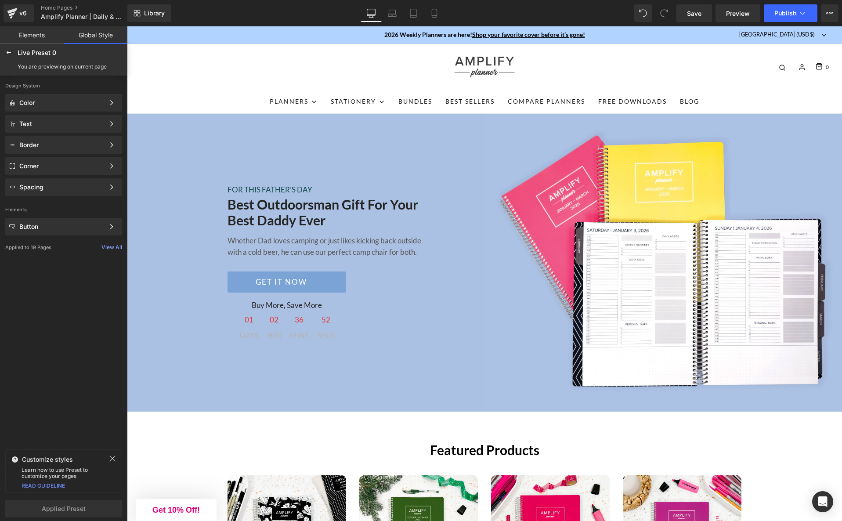
click at [105, 32] on link "Global Style" at bounding box center [96, 35] width 64 height 18
click at [52, 106] on div "Color Color Style Define a color palette and apply it to your pages 1 of 3 Next" at bounding box center [63, 103] width 117 height 18
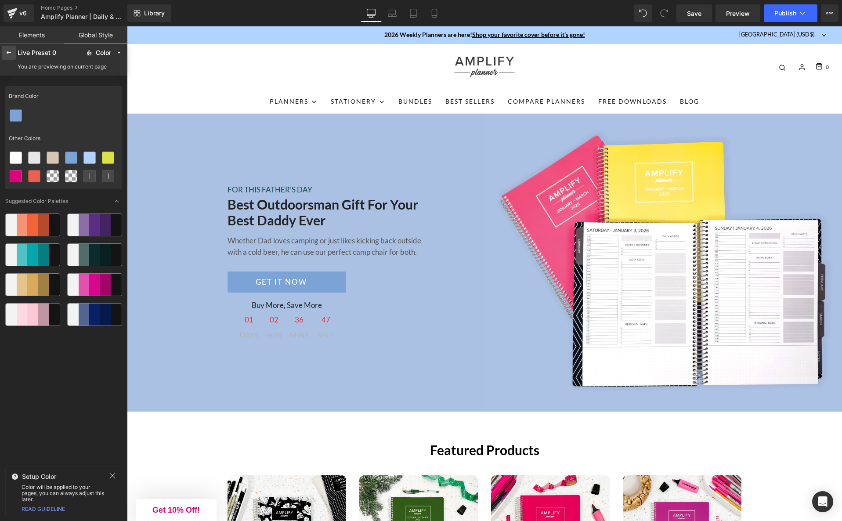
click at [6, 50] on icon at bounding box center [8, 52] width 7 height 7
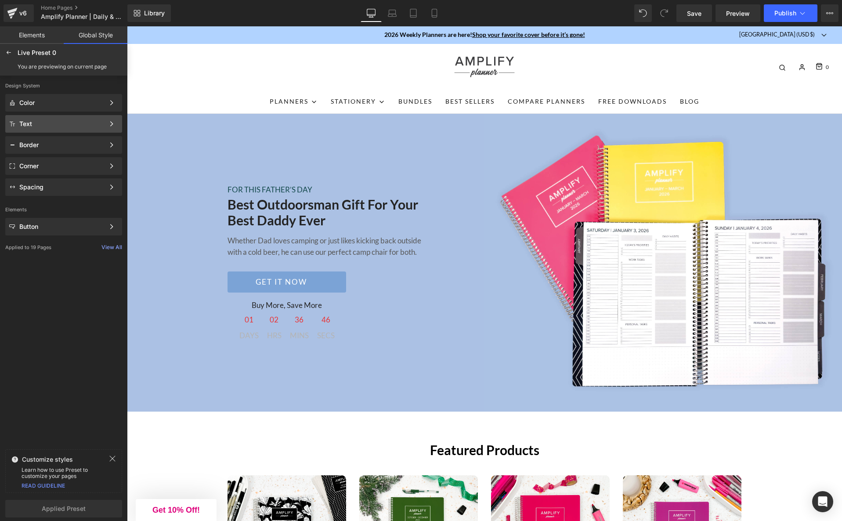
click at [32, 122] on div "Text" at bounding box center [61, 123] width 85 height 7
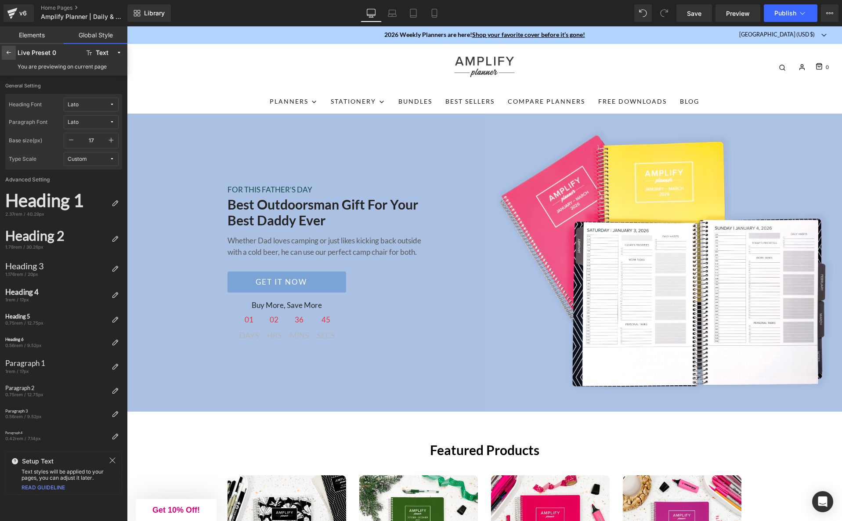
click at [11, 53] on icon at bounding box center [8, 52] width 7 height 7
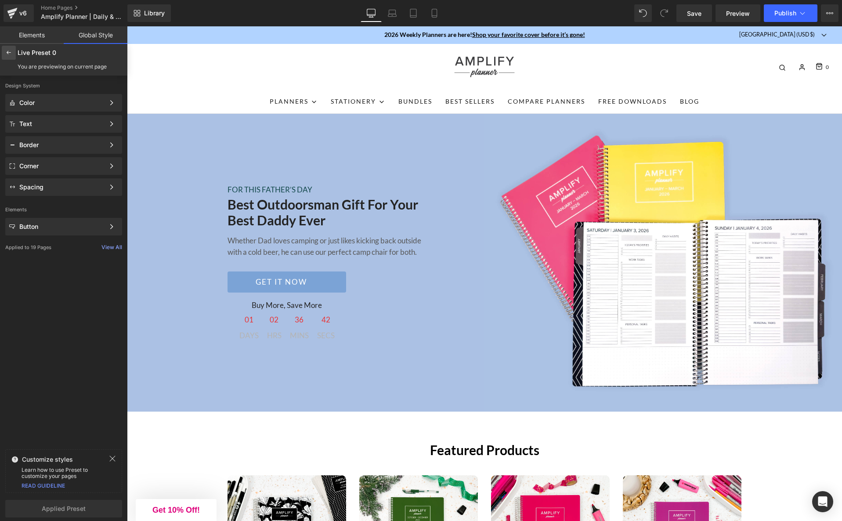
click at [9, 55] on icon at bounding box center [8, 52] width 7 height 7
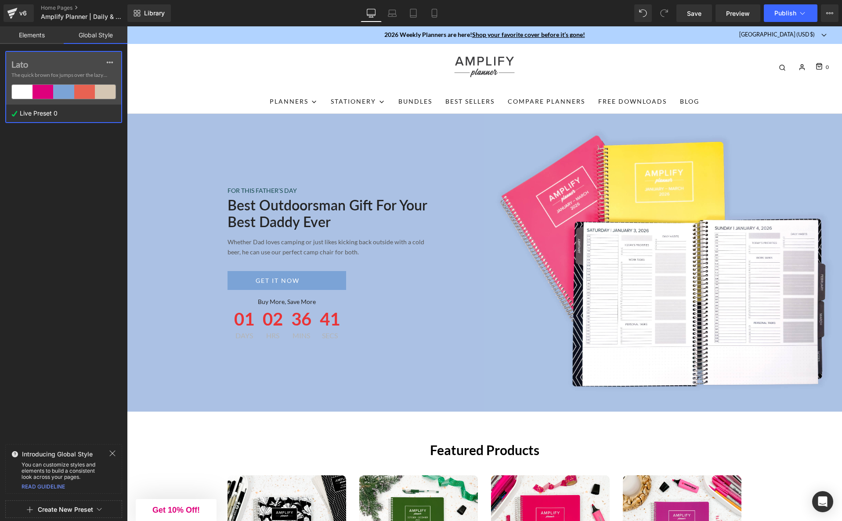
click at [30, 34] on link "Elements" at bounding box center [32, 35] width 64 height 18
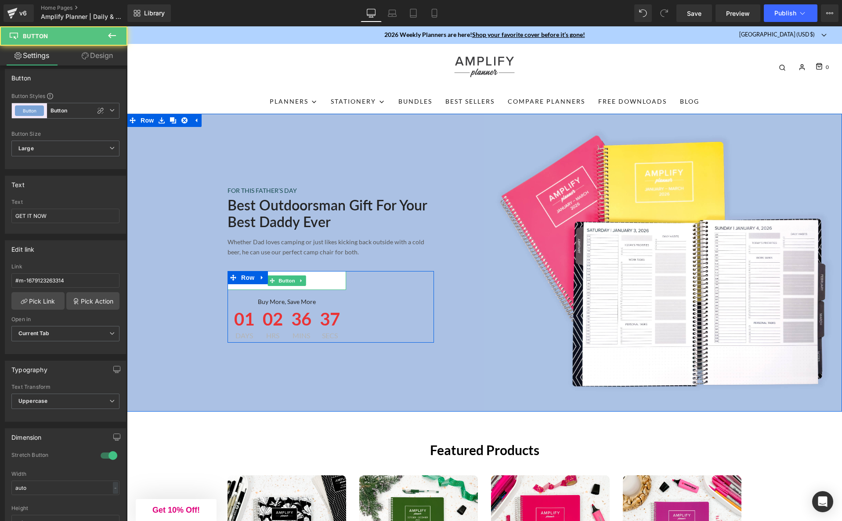
click at [241, 287] on link "GET IT NOW" at bounding box center [286, 280] width 119 height 19
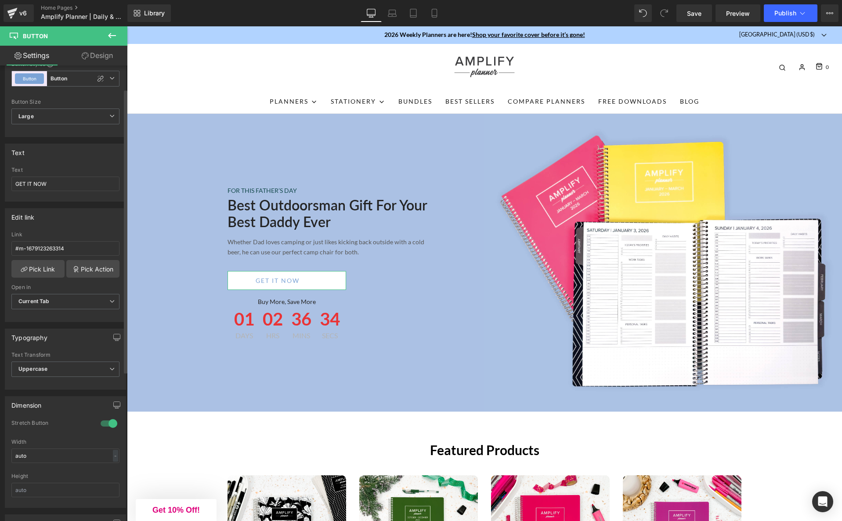
scroll to position [0, 0]
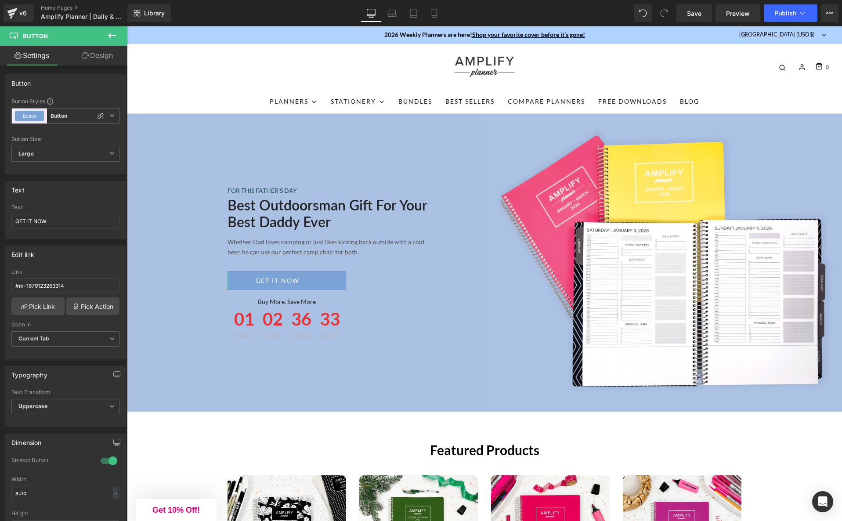
click at [101, 55] on link "Design" at bounding box center [97, 56] width 64 height 20
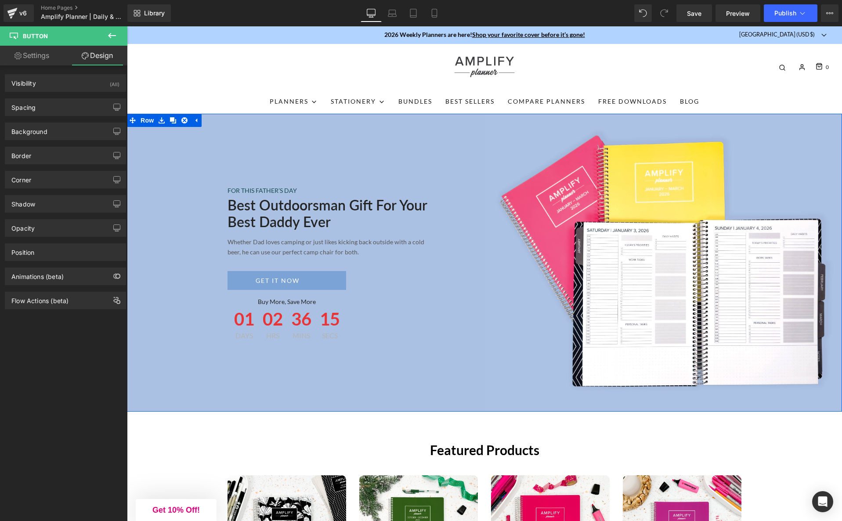
click at [271, 210] on h2 "Best Outdoorsman Gift For Your Best Daddy Ever" at bounding box center [330, 214] width 206 height 34
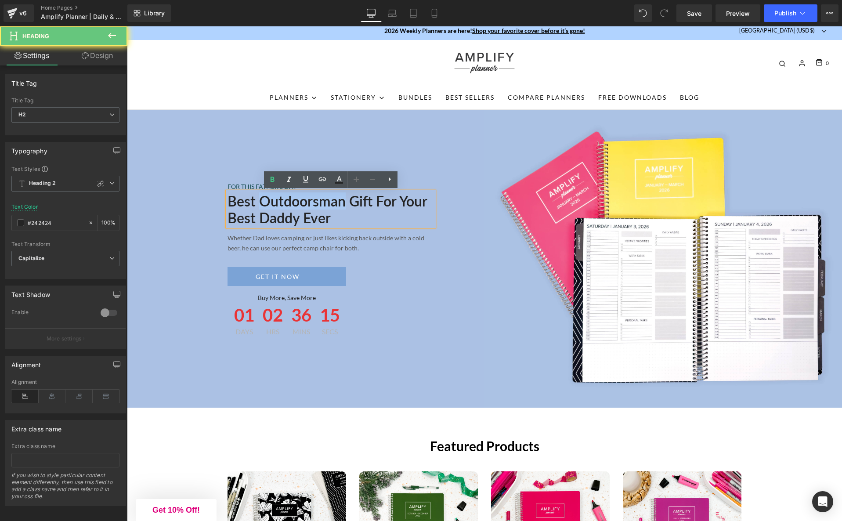
click at [271, 210] on h2 "Best Outdoorsman Gift For Your Best Daddy Ever" at bounding box center [330, 210] width 206 height 34
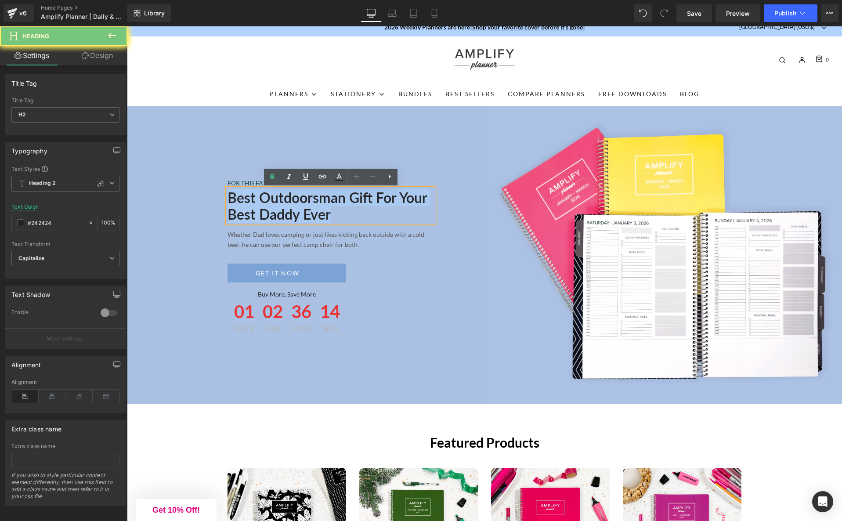
scroll to position [13, 0]
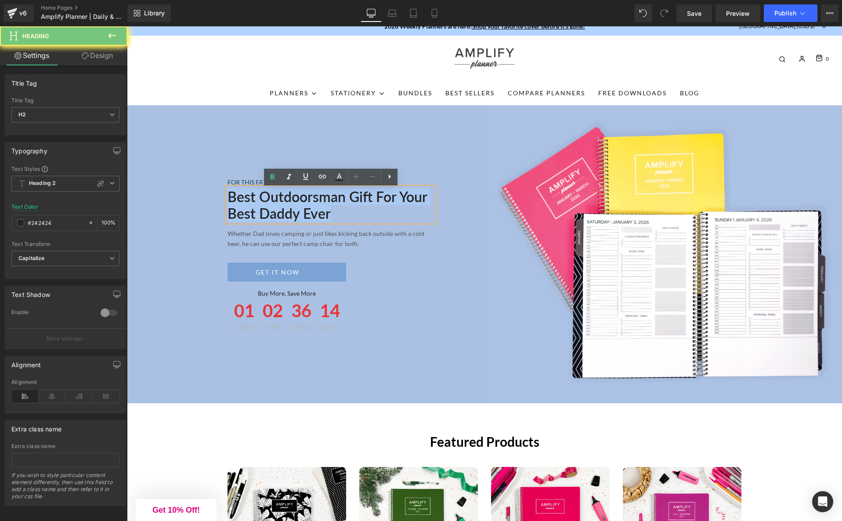
click at [271, 210] on h2 "Best Outdoorsman Gift For Your Best Daddy Ever" at bounding box center [330, 205] width 206 height 34
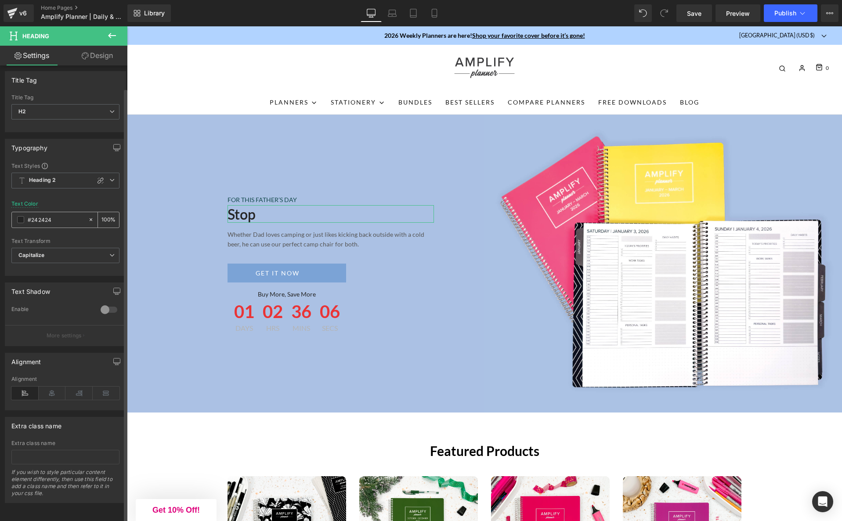
scroll to position [0, 0]
click at [103, 56] on link "Design" at bounding box center [97, 56] width 64 height 20
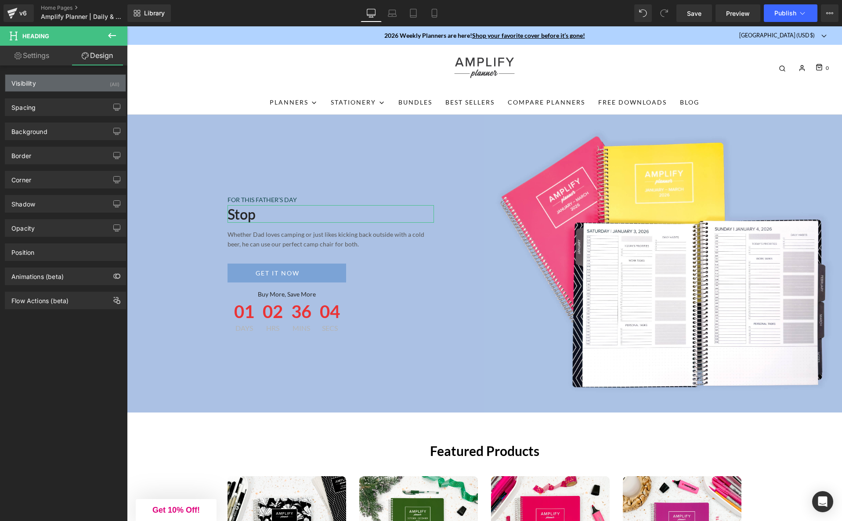
click at [69, 79] on div "Visibility (All)" at bounding box center [65, 83] width 120 height 17
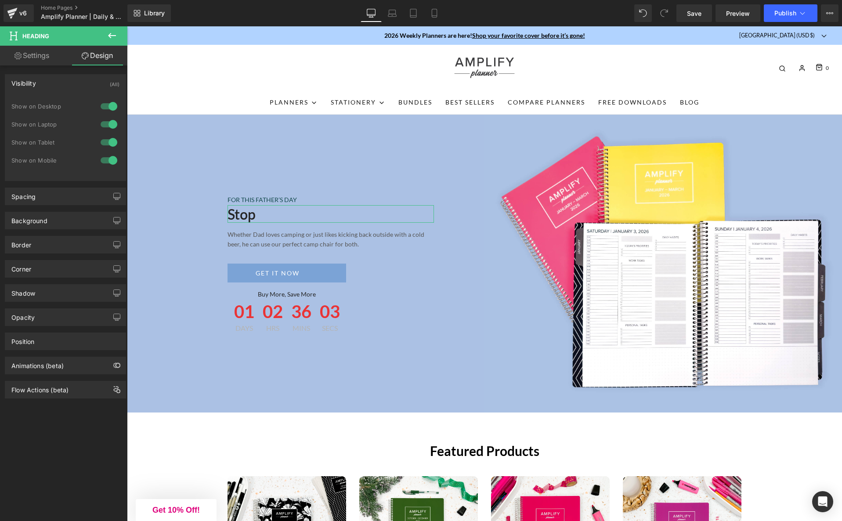
click at [69, 81] on div "Visibility (All)" at bounding box center [65, 83] width 120 height 17
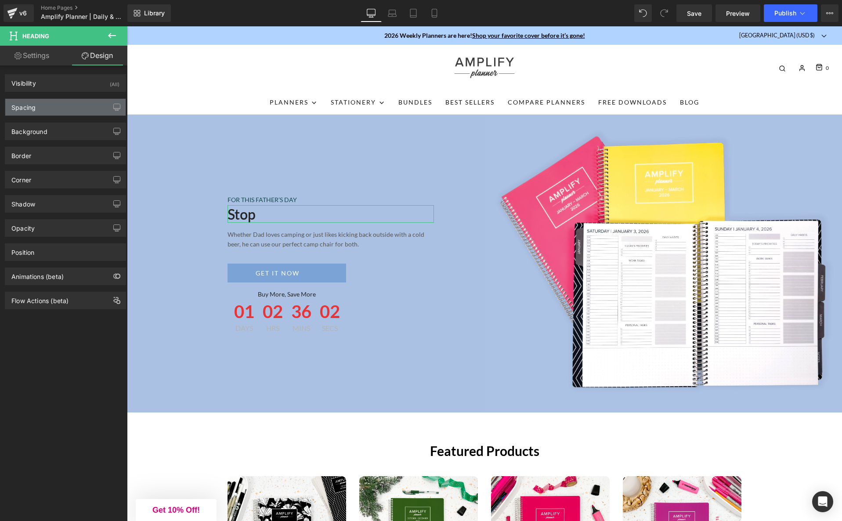
click at [44, 112] on div "Spacing" at bounding box center [65, 107] width 120 height 17
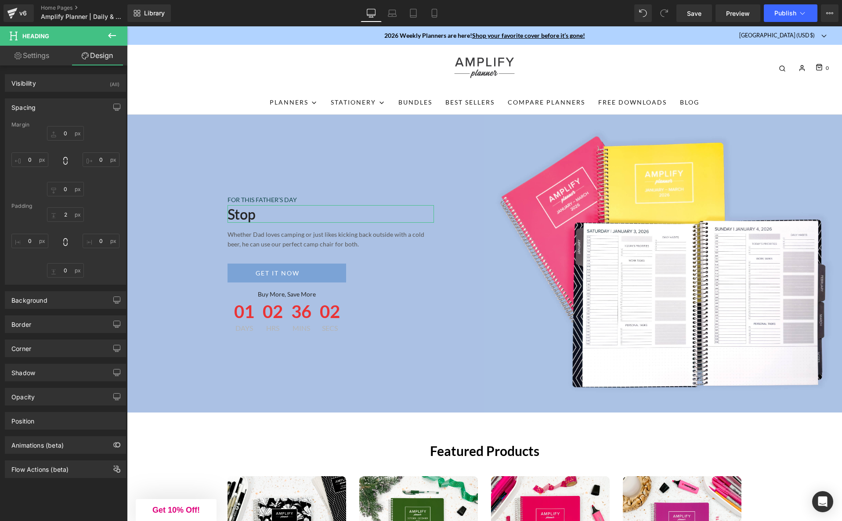
click at [44, 112] on div "Spacing" at bounding box center [65, 107] width 120 height 17
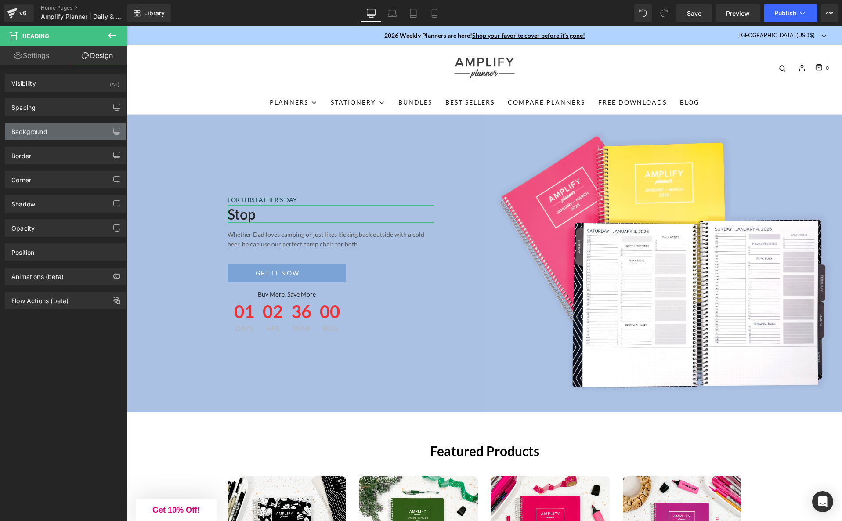
click at [58, 134] on div "Background" at bounding box center [65, 131] width 120 height 17
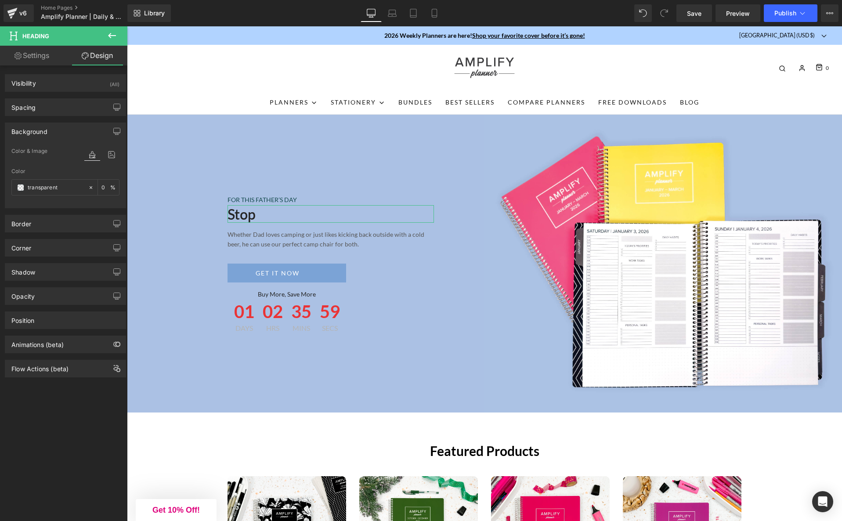
click at [58, 136] on div "Background" at bounding box center [65, 131] width 120 height 17
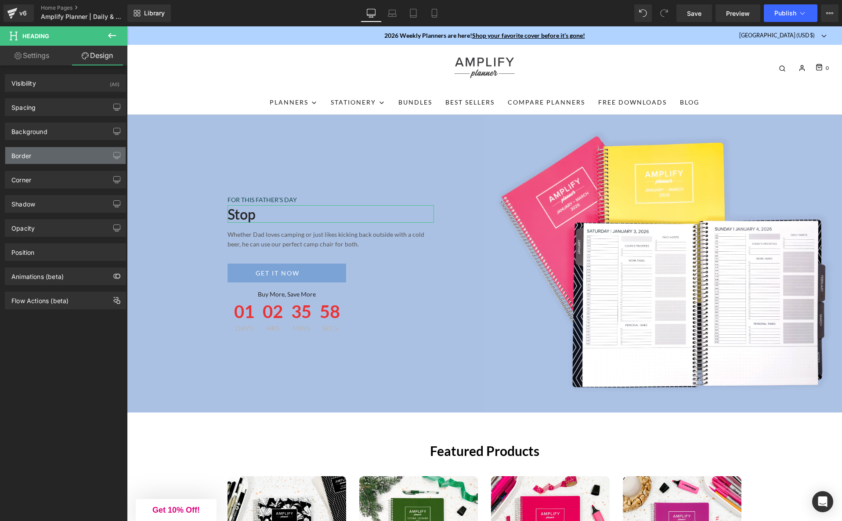
click at [50, 161] on div "Border" at bounding box center [65, 155] width 120 height 17
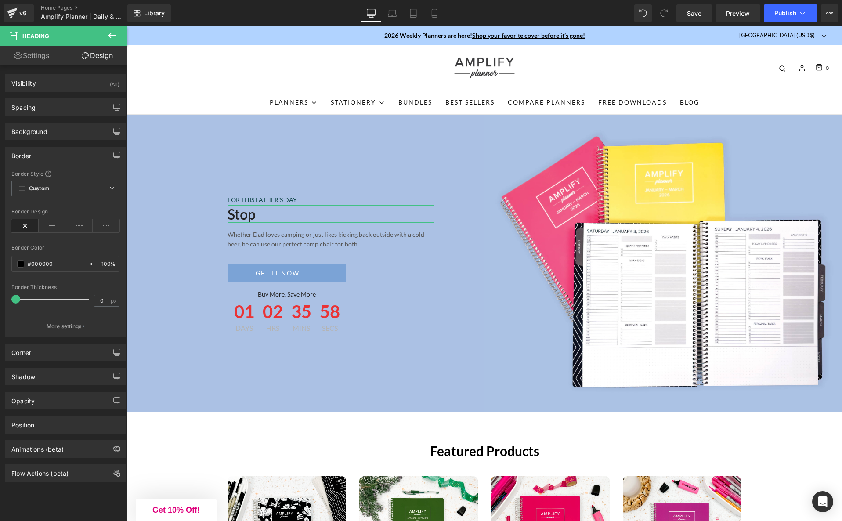
click at [50, 161] on div "Border" at bounding box center [65, 155] width 120 height 17
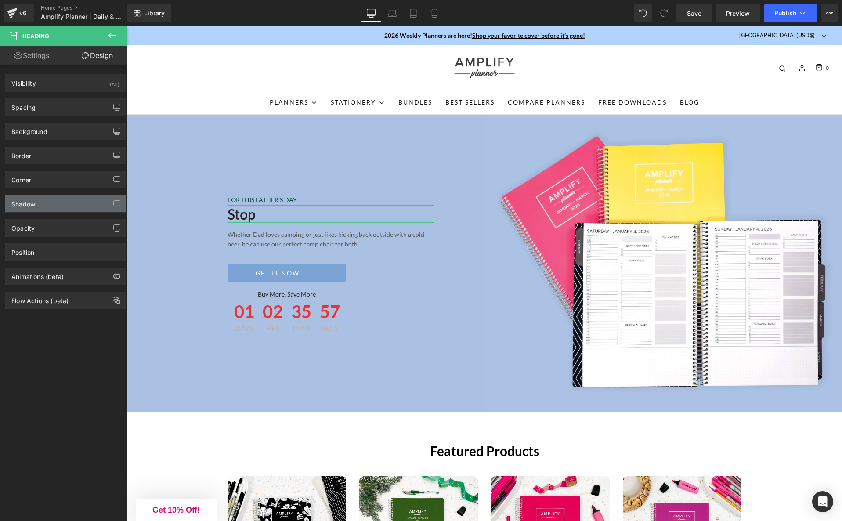
click at [45, 200] on div "Shadow" at bounding box center [65, 203] width 120 height 17
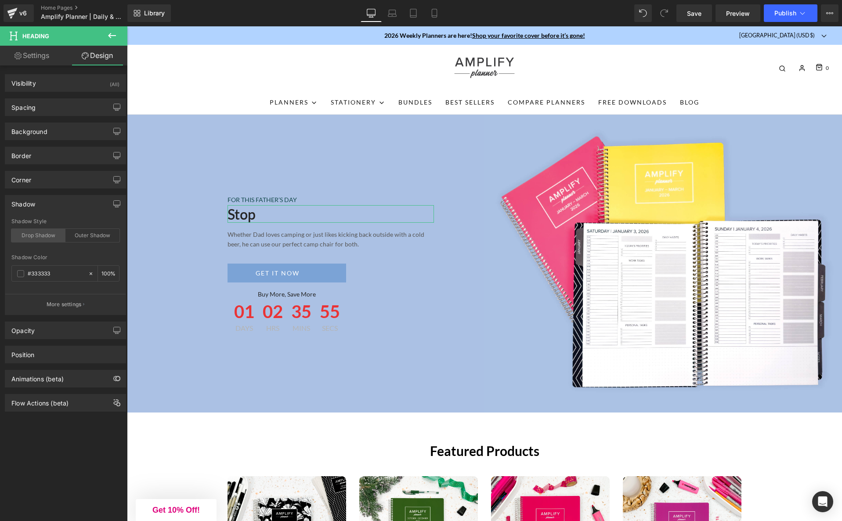
click at [32, 238] on div "Drop Shadow" at bounding box center [38, 235] width 54 height 13
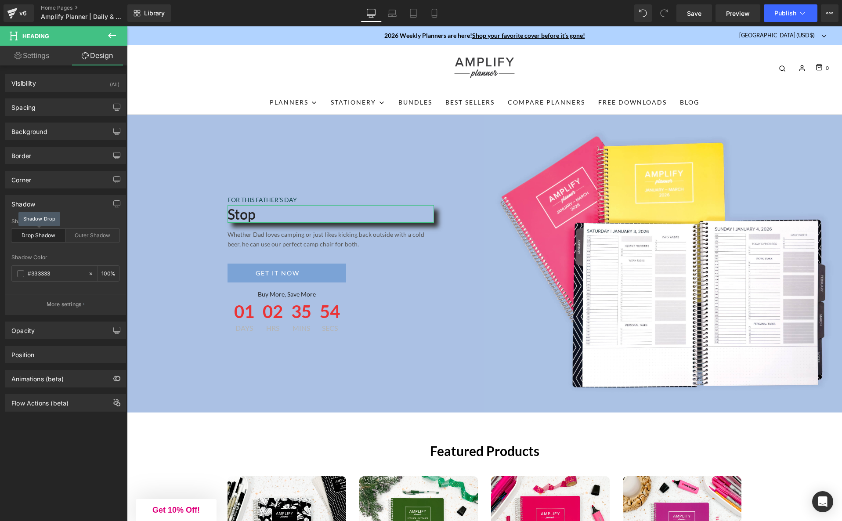
click at [32, 238] on div "Drop Shadow" at bounding box center [38, 235] width 54 height 13
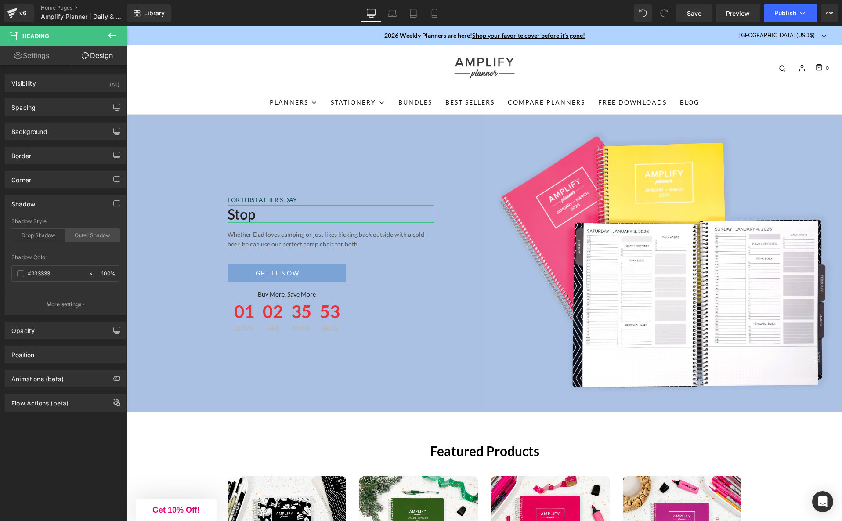
click at [82, 239] on div "Outer Shadow" at bounding box center [92, 235] width 54 height 13
click at [44, 329] on div "Opacity" at bounding box center [65, 330] width 120 height 17
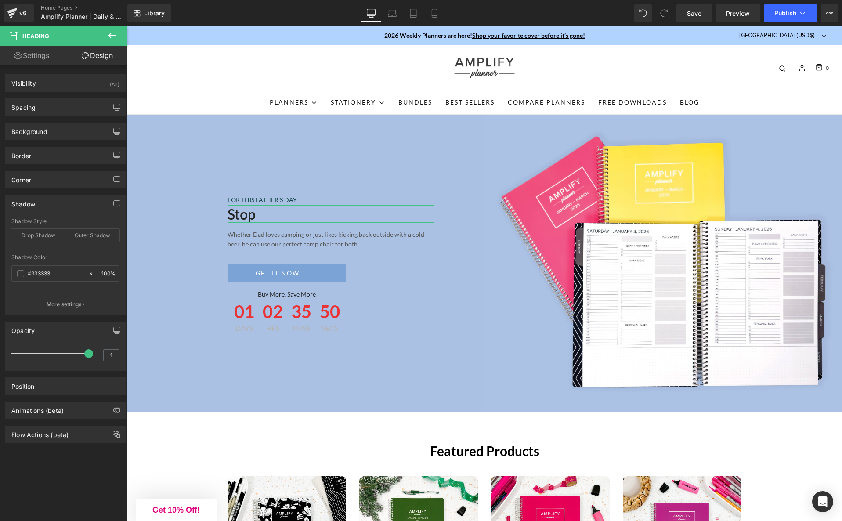
click at [44, 329] on div "Opacity" at bounding box center [65, 330] width 120 height 17
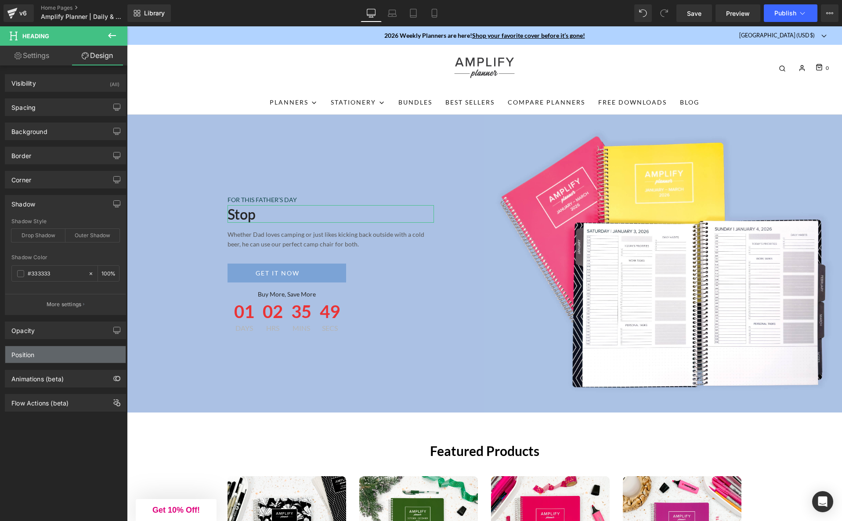
click at [46, 353] on div "Position" at bounding box center [65, 354] width 120 height 17
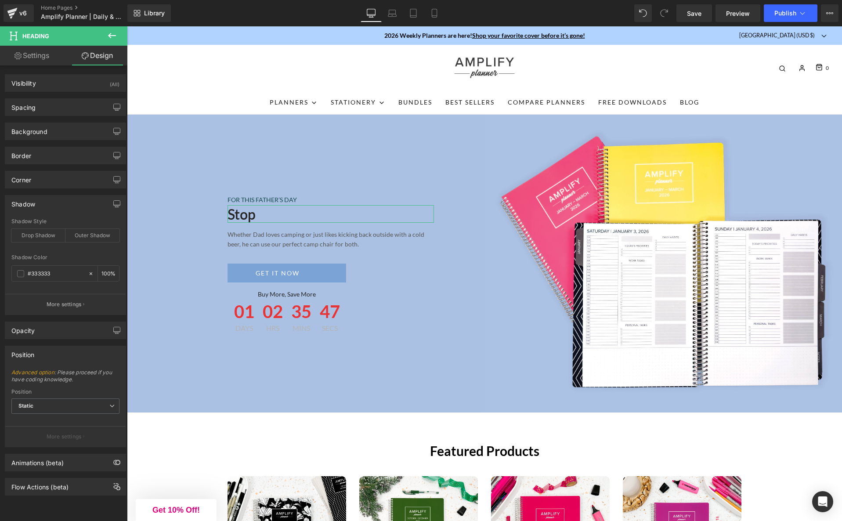
click at [46, 353] on div "Position" at bounding box center [65, 354] width 120 height 17
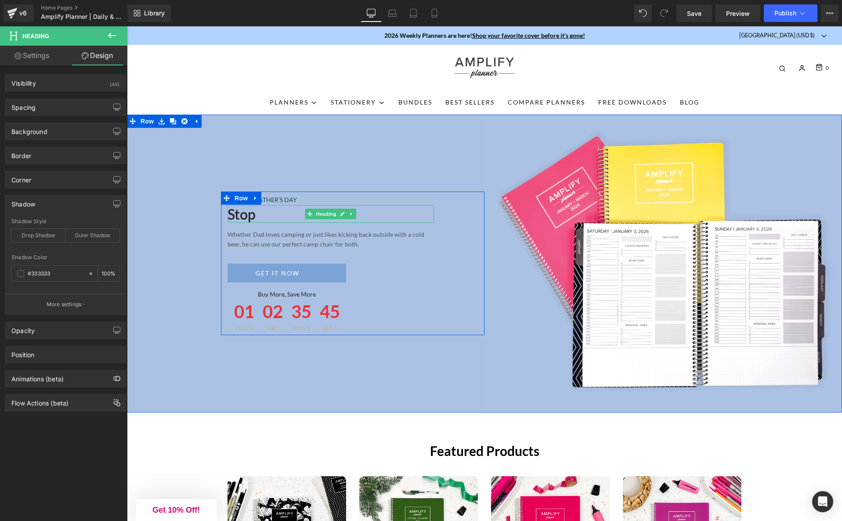
click at [259, 213] on h2 "Stop" at bounding box center [330, 214] width 206 height 17
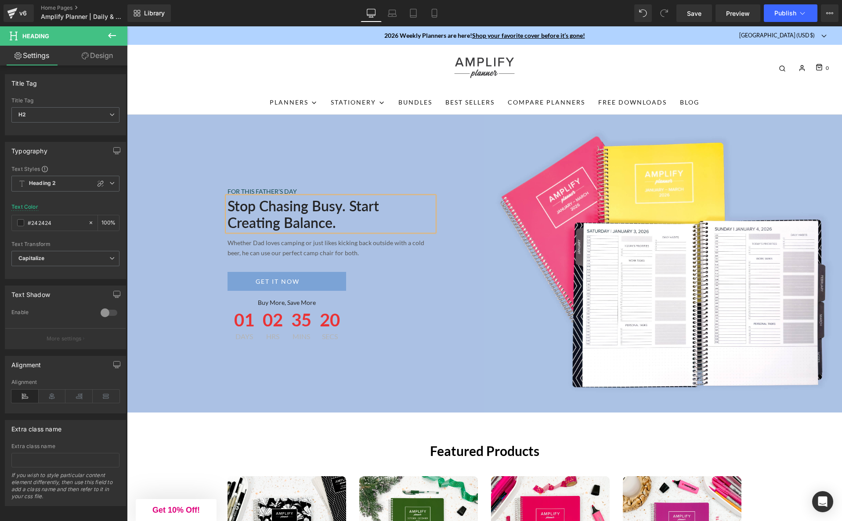
click at [343, 205] on h2 "Stop chasing Busy. Start creating Balance." at bounding box center [330, 215] width 206 height 34
click at [37, 222] on input "#242424" at bounding box center [56, 223] width 56 height 10
click at [20, 223] on span at bounding box center [20, 222] width 7 height 7
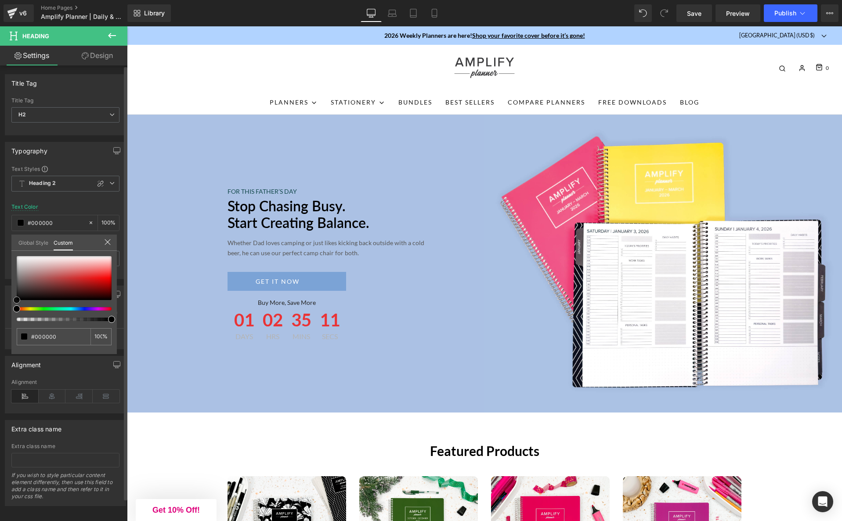
drag, startPoint x: 18, startPoint y: 296, endPoint x: 14, endPoint y: 310, distance: 13.8
click at [17, 310] on div at bounding box center [64, 288] width 95 height 65
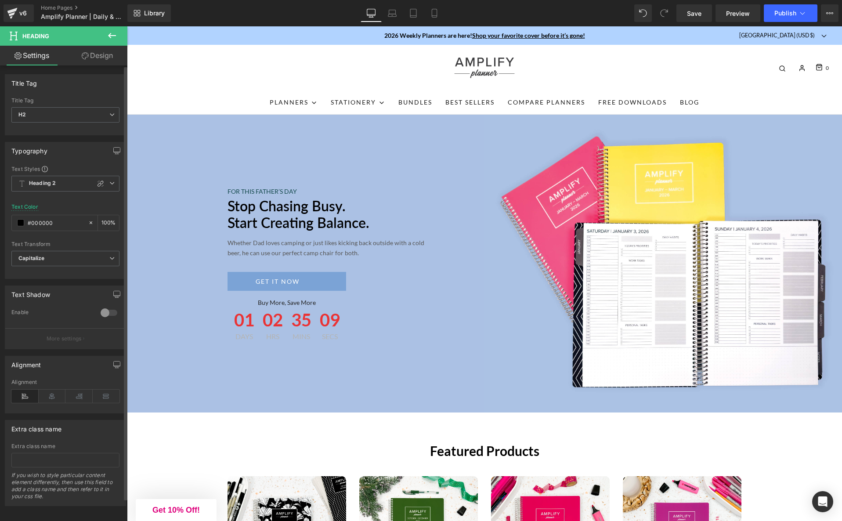
click at [316, 219] on h2 "Stop chasing Busy. Start creating Balance." at bounding box center [330, 215] width 206 height 34
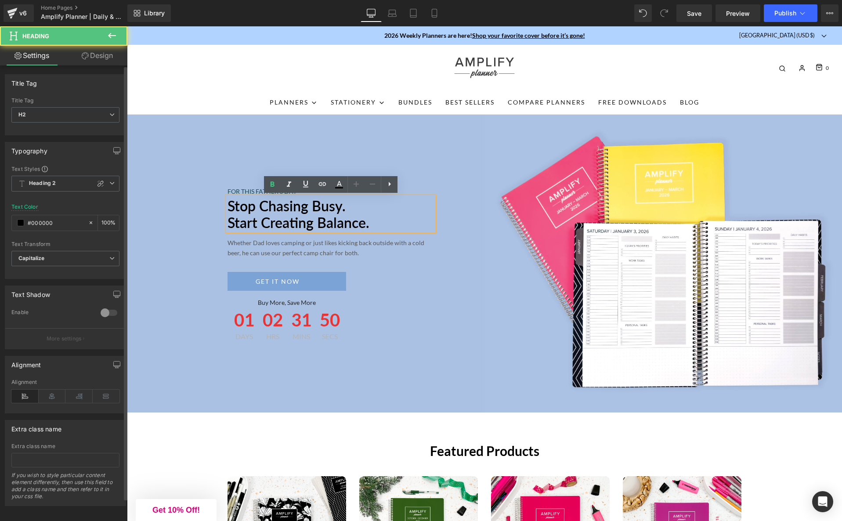
click at [299, 221] on h2 "Stop chasing Busy. Start creating Balance." at bounding box center [330, 215] width 206 height 34
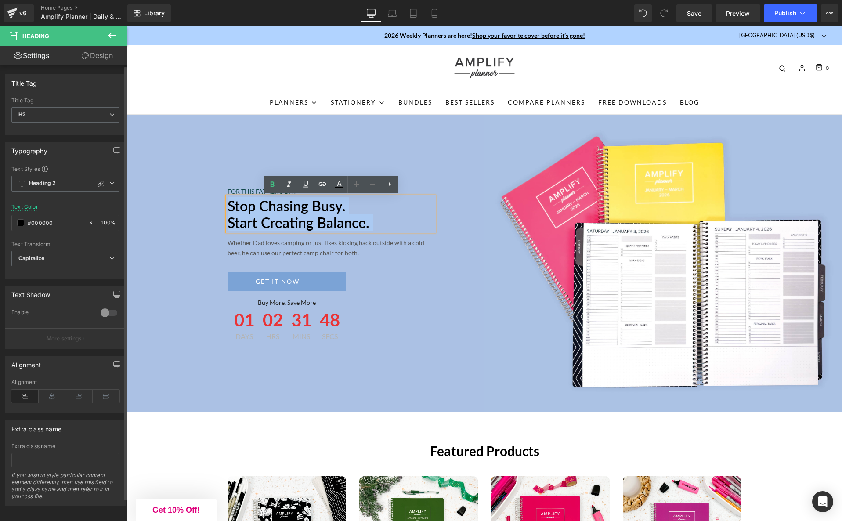
drag, startPoint x: 376, startPoint y: 221, endPoint x: 227, endPoint y: 201, distance: 149.7
click at [210, 198] on div "FOR THIS FATHER’S DAY Text Block Stop chasing Busy. Start creating Balance. Hea…" at bounding box center [305, 264] width 357 height 298
click at [231, 202] on h2 "Stop chasing Busy. Start creating Balance." at bounding box center [330, 215] width 206 height 34
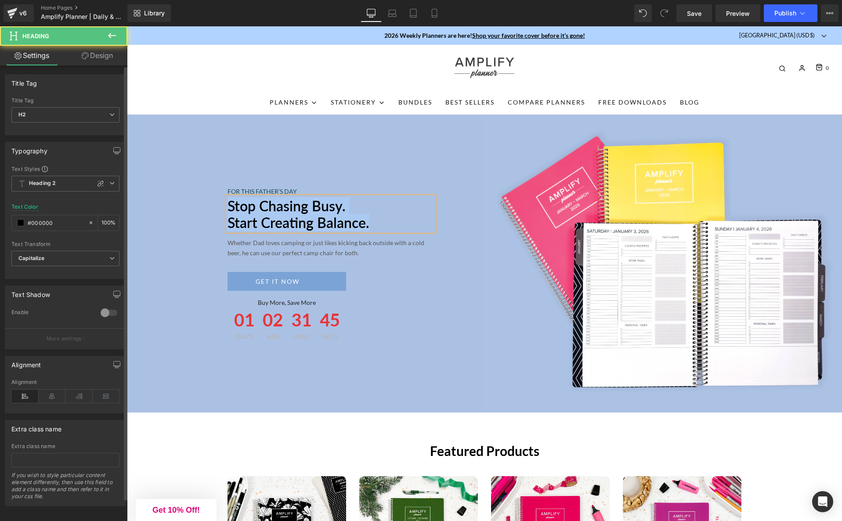
click at [360, 213] on h2 "Stop chasing Busy. Start creating Balance." at bounding box center [330, 215] width 206 height 34
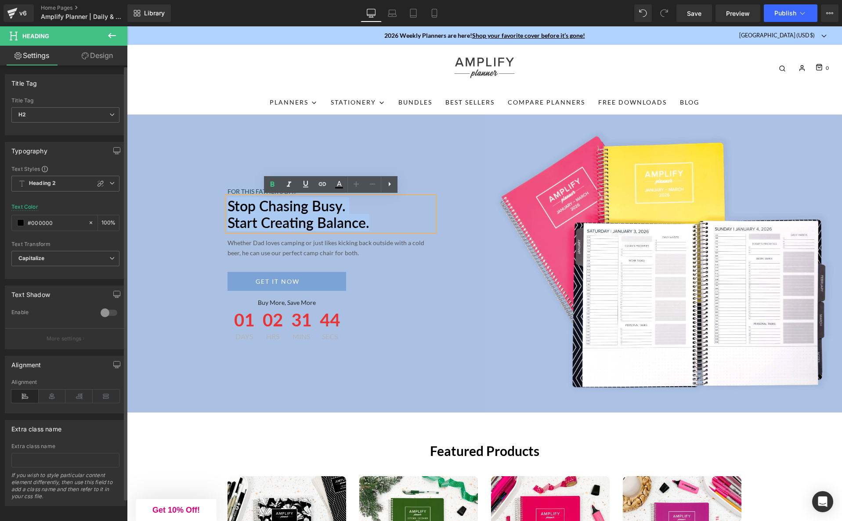
drag, startPoint x: 363, startPoint y: 219, endPoint x: 236, endPoint y: 191, distance: 130.2
click at [236, 191] on div "FOR THIS FATHER’S DAY Text Block Stop chasing Busy. Start creating Balance. Hea…" at bounding box center [331, 265] width 220 height 157
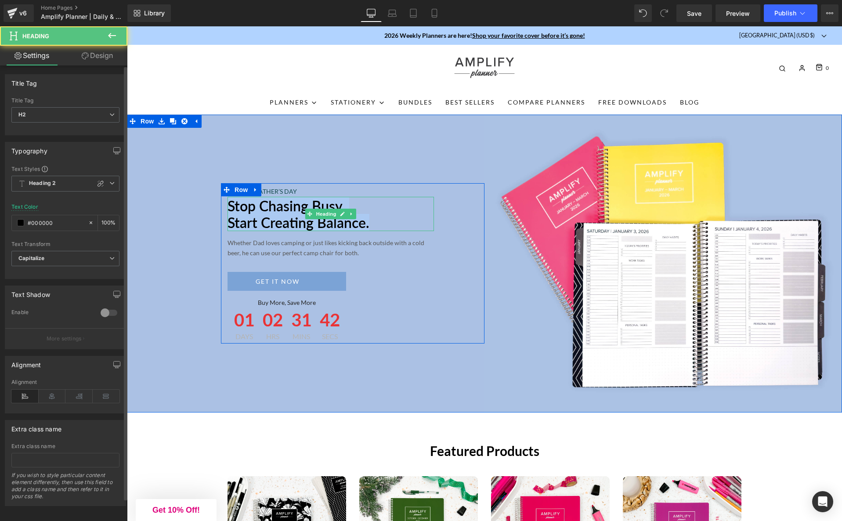
click at [372, 213] on h2 "Stop chasing Busy. Start creating Balance." at bounding box center [330, 215] width 206 height 34
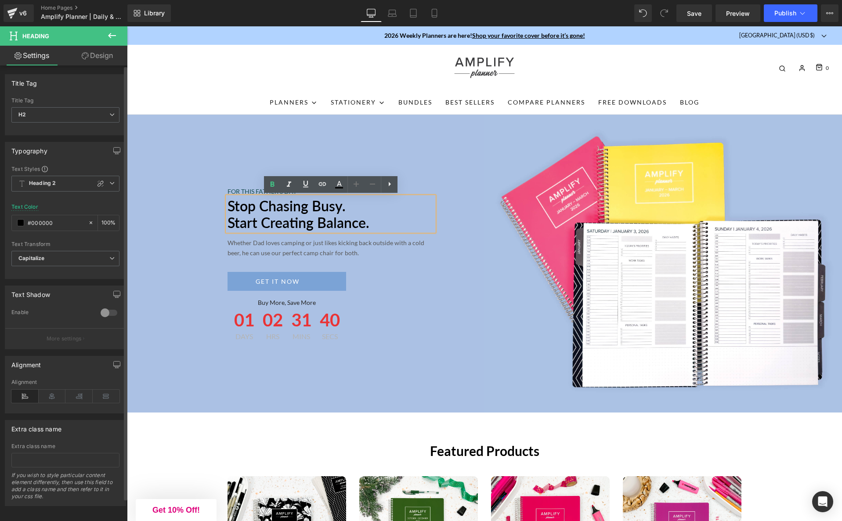
click at [355, 184] on icon at bounding box center [355, 183] width 5 height 5
click at [356, 184] on icon at bounding box center [355, 183] width 5 height 5
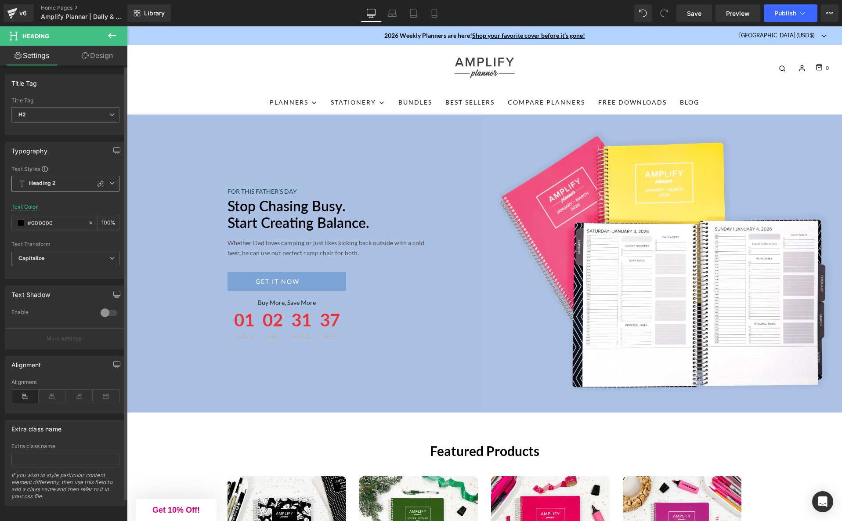
click at [109, 184] on icon at bounding box center [111, 182] width 5 height 5
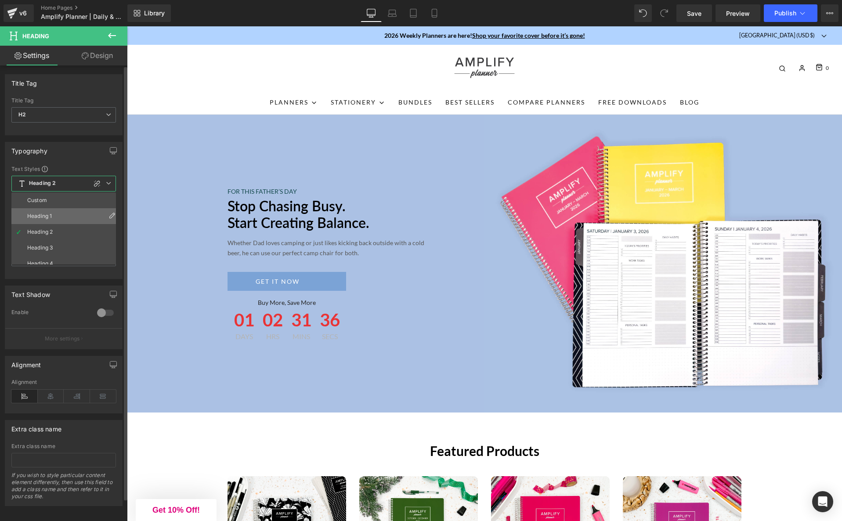
click at [80, 220] on li "Heading 1" at bounding box center [65, 216] width 108 height 16
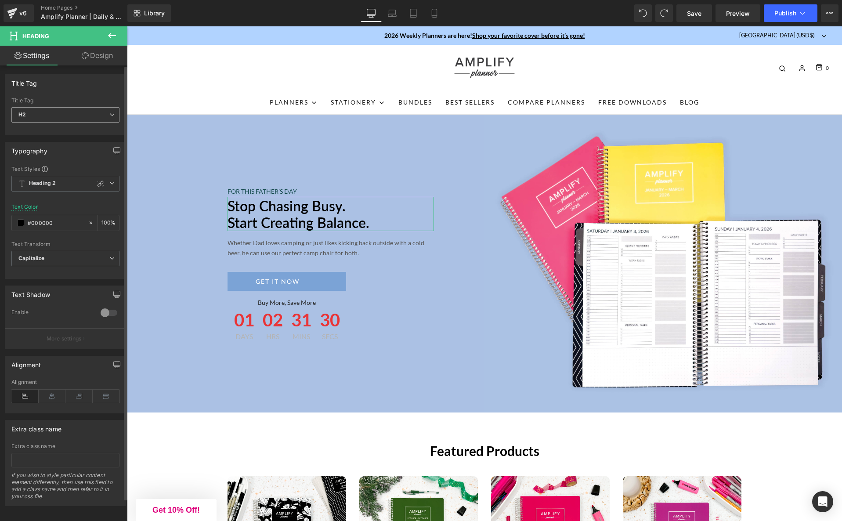
click at [110, 115] on icon at bounding box center [111, 114] width 5 height 5
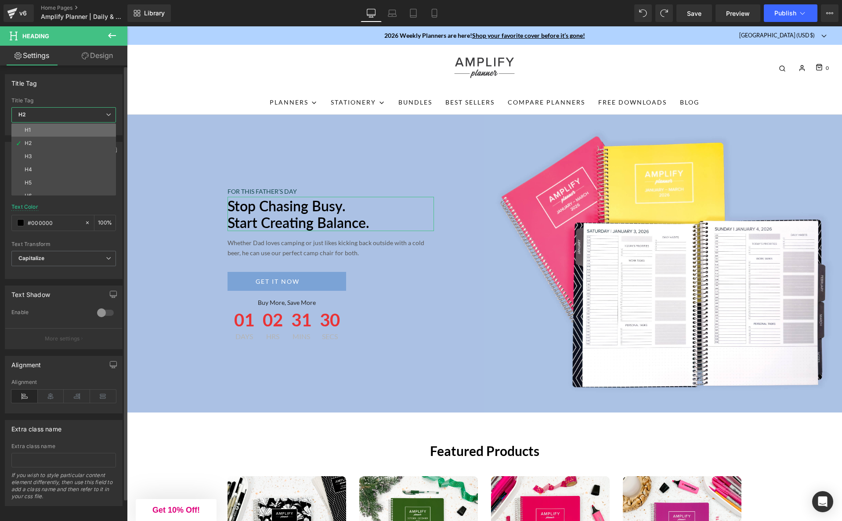
click at [89, 131] on li "H1" at bounding box center [65, 129] width 108 height 13
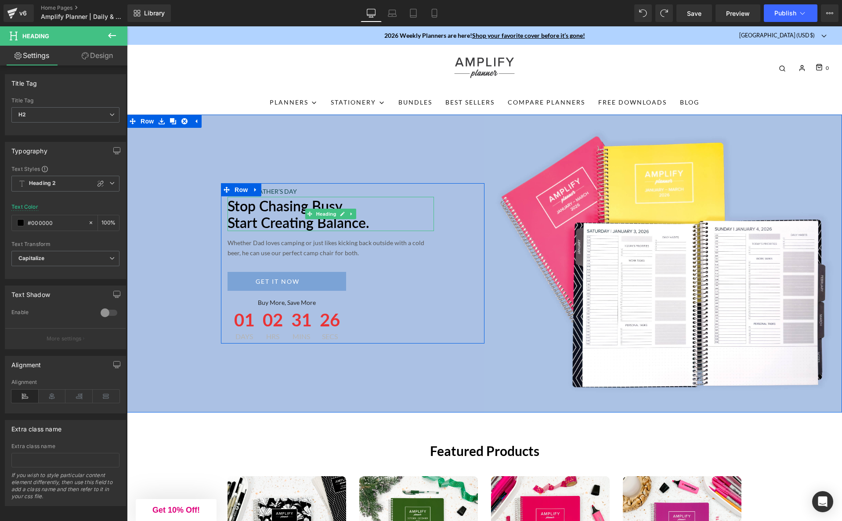
click at [391, 214] on h2 "Stop chasing Busy. Start creating Balance." at bounding box center [330, 215] width 206 height 34
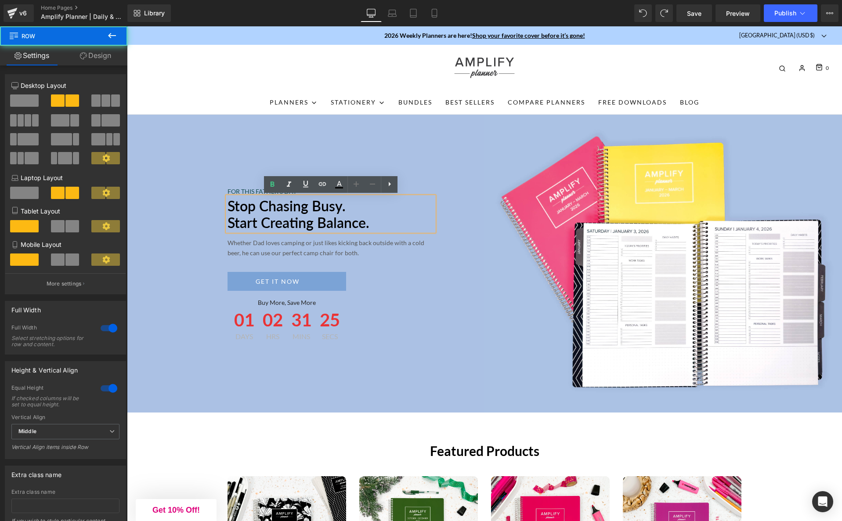
click at [204, 281] on div "FOR THIS FATHER’S DAY Text Block Stop chasing Busy. Start creating Balance. Hea…" at bounding box center [305, 264] width 357 height 298
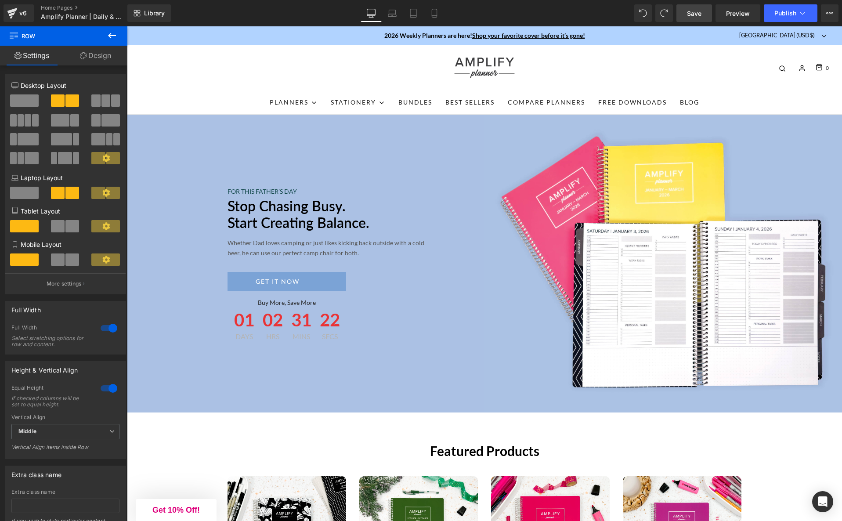
click at [687, 17] on span "Save" at bounding box center [694, 13] width 14 height 9
click at [292, 255] on p "Whether Dad loves camping or just likes kicking back outside with a cold beer, …" at bounding box center [330, 248] width 206 height 20
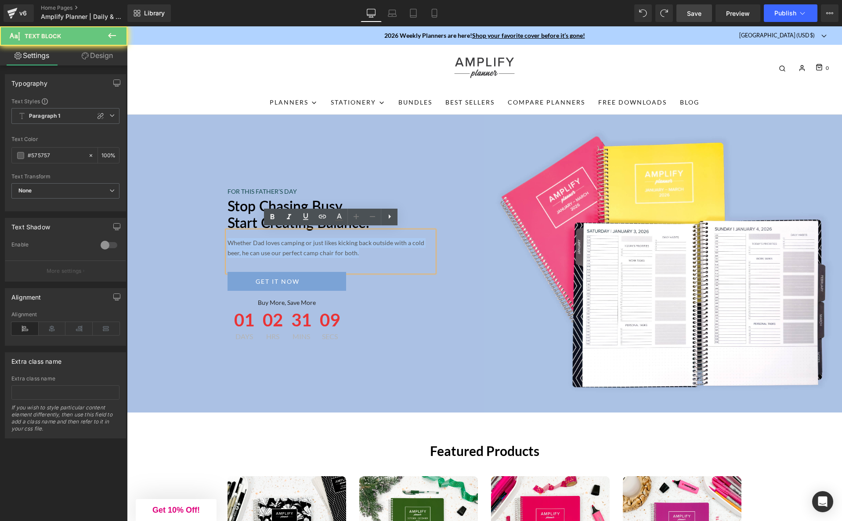
click at [292, 255] on p "Whether Dad loves camping or just likes kicking back outside with a cold beer, …" at bounding box center [330, 248] width 206 height 20
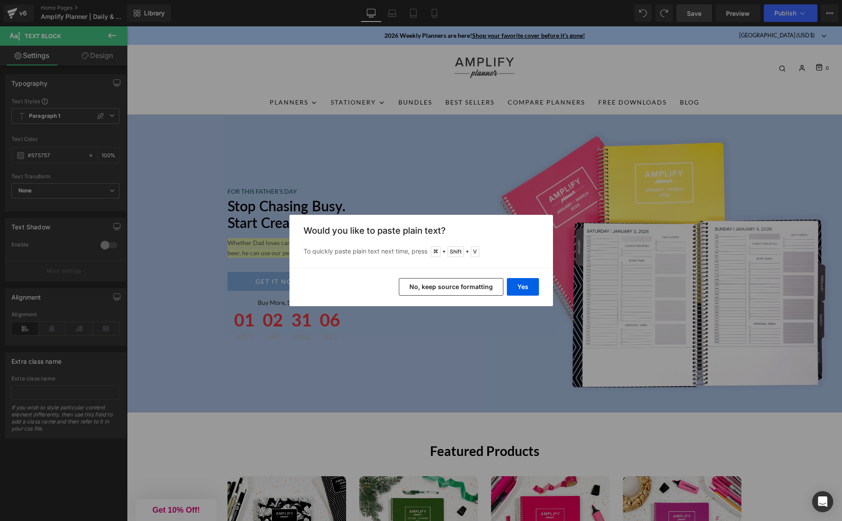
click at [471, 288] on button "No, keep source formatting" at bounding box center [451, 287] width 104 height 18
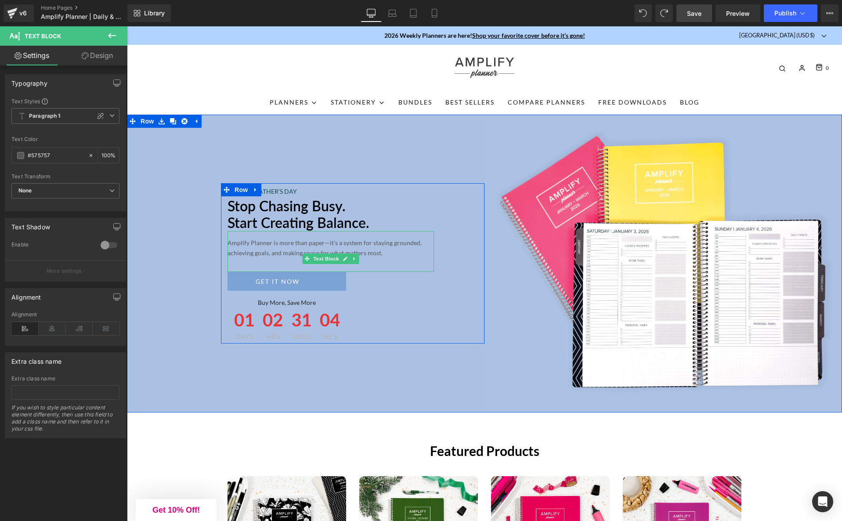
click at [347, 238] on p "Amplify Planner is more than paper—it’s a system for staying grounded, achievin…" at bounding box center [330, 248] width 206 height 20
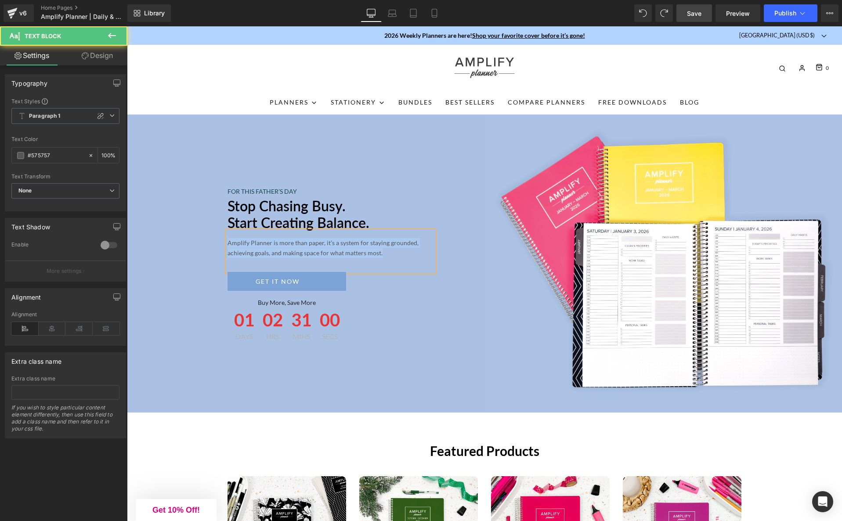
drag, startPoint x: 266, startPoint y: 265, endPoint x: 224, endPoint y: 238, distance: 49.2
click at [224, 238] on div "FOR THIS FATHER’S DAY Text Block Stop chasing Busy. Start creating Balance. Hea…" at bounding box center [331, 265] width 220 height 157
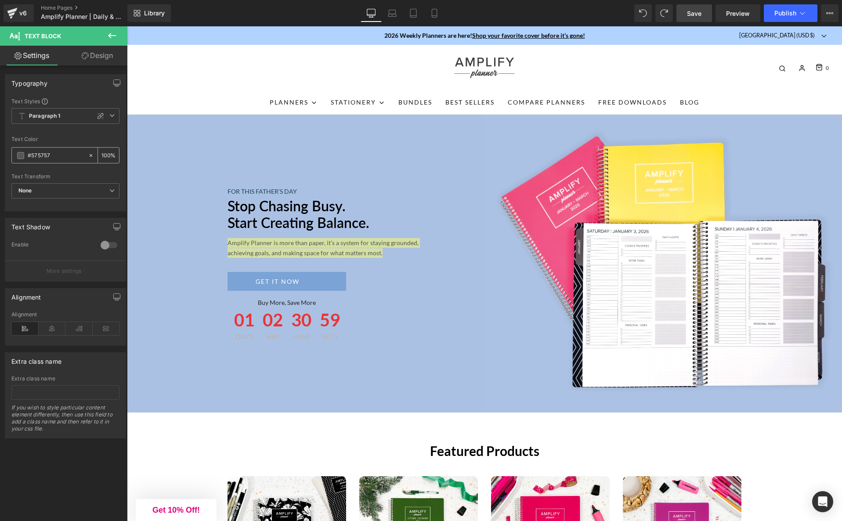
click at [17, 156] on span at bounding box center [20, 155] width 7 height 7
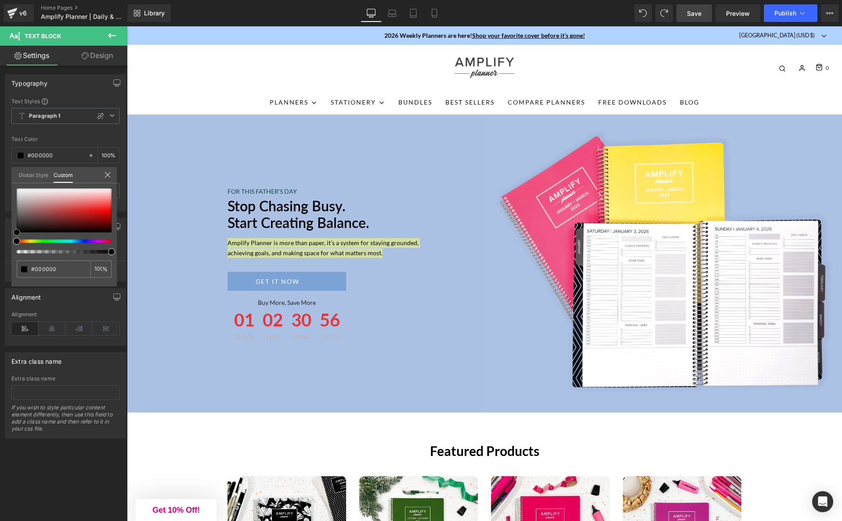
drag, startPoint x: 17, startPoint y: 219, endPoint x: 14, endPoint y: 240, distance: 21.2
click at [17, 240] on div at bounding box center [64, 220] width 95 height 65
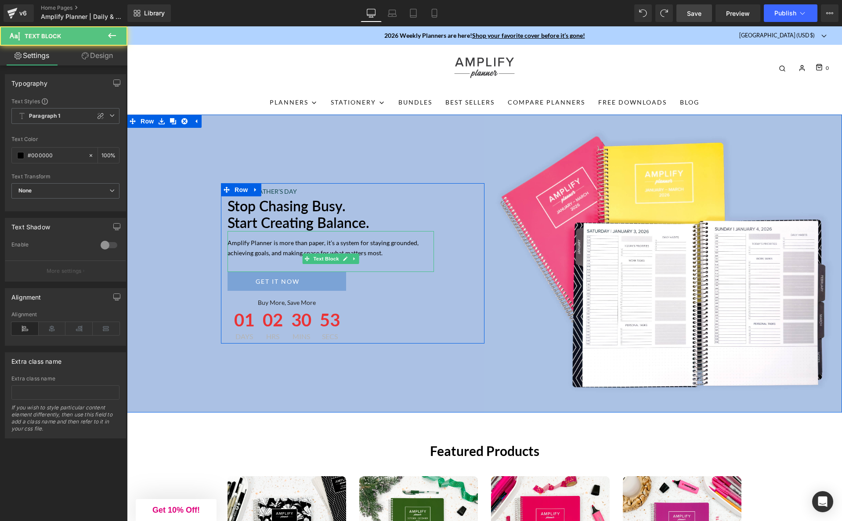
click at [402, 249] on p "Amplify Planner is more than paper, it’s a system for staying grounded, achievi…" at bounding box center [330, 248] width 206 height 20
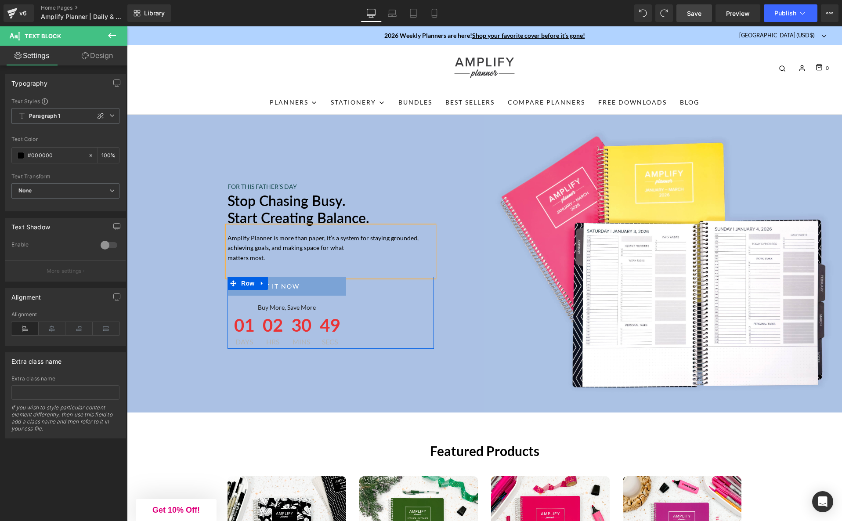
click at [428, 339] on div "GET IT NOW Button Buy More, Save More Text Block 01 Days 02 Hrs 30 Mins 49 Secs…" at bounding box center [330, 313] width 206 height 72
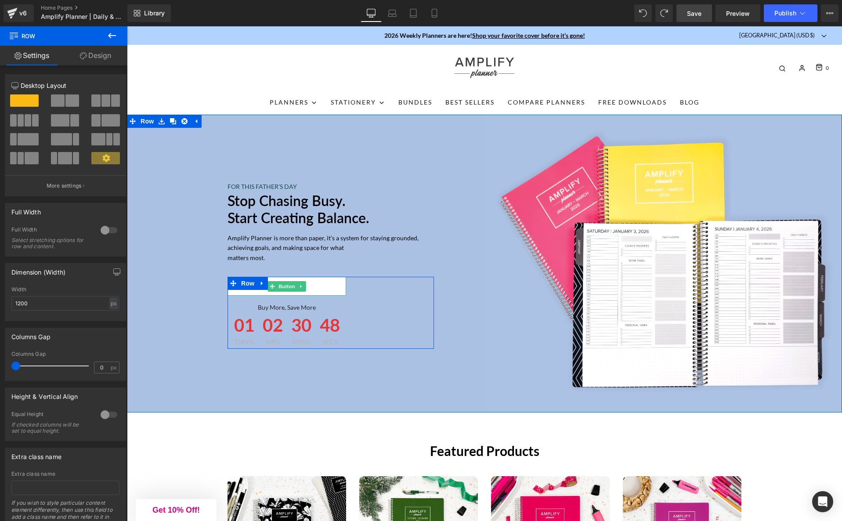
click at [338, 295] on link "GET IT NOW" at bounding box center [286, 286] width 119 height 19
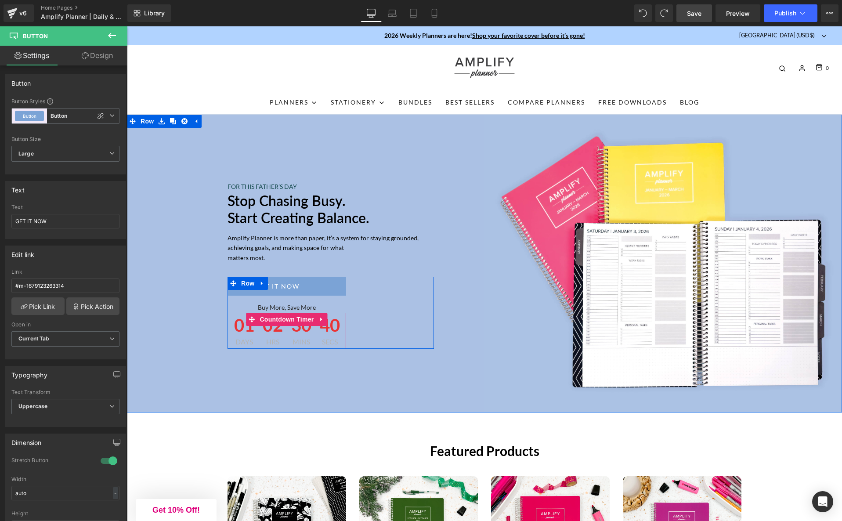
click at [326, 338] on span "Secs" at bounding box center [330, 341] width 20 height 7
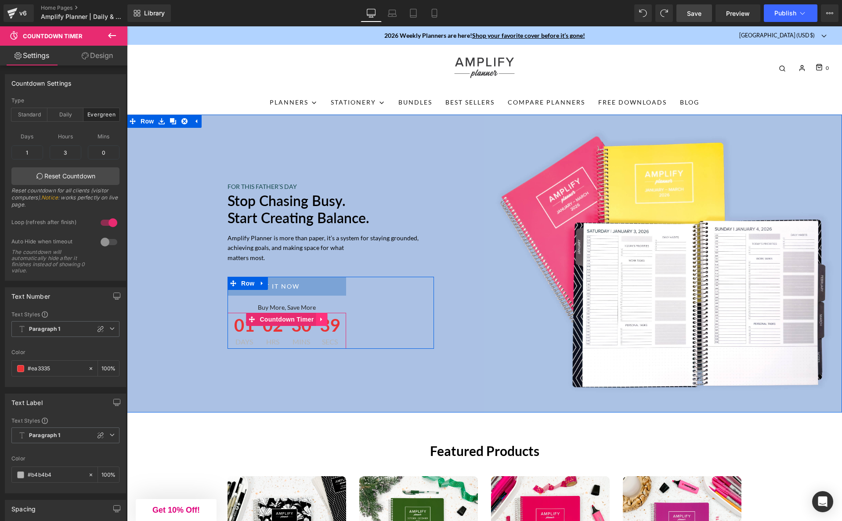
click at [319, 322] on icon at bounding box center [322, 319] width 6 height 7
click at [328, 322] on icon at bounding box center [327, 319] width 6 height 6
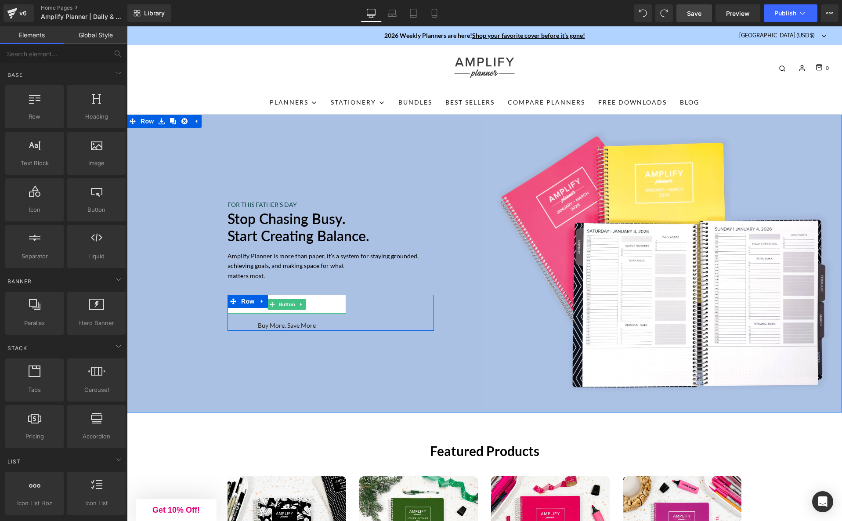
click at [245, 312] on link "GET IT NOW" at bounding box center [286, 304] width 119 height 19
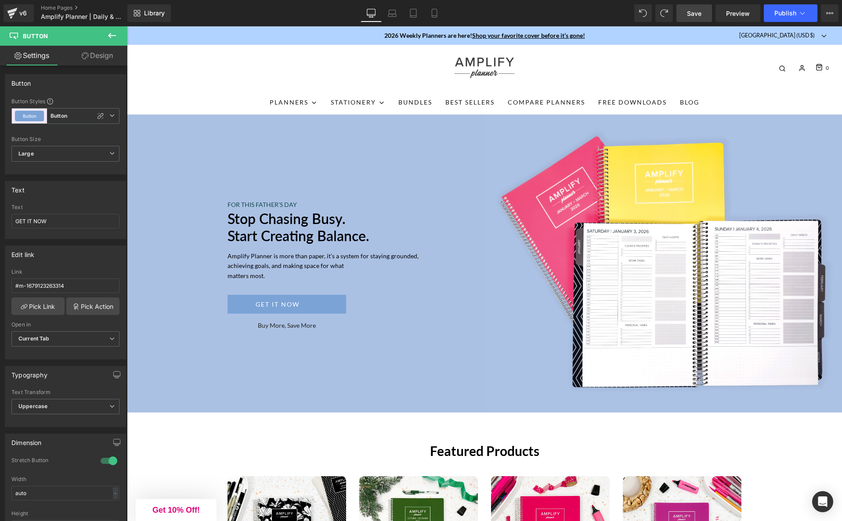
click at [112, 34] on icon at bounding box center [112, 35] width 11 height 11
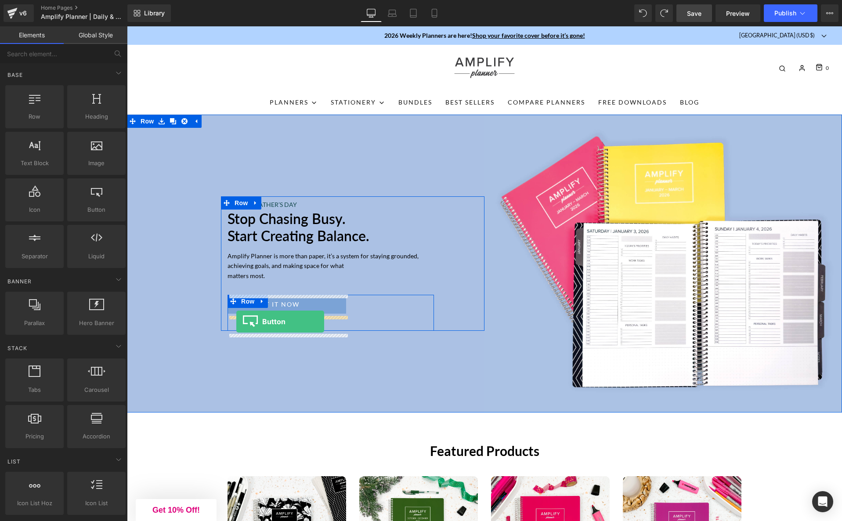
drag, startPoint x: 135, startPoint y: 232, endPoint x: 236, endPoint y: 321, distance: 134.4
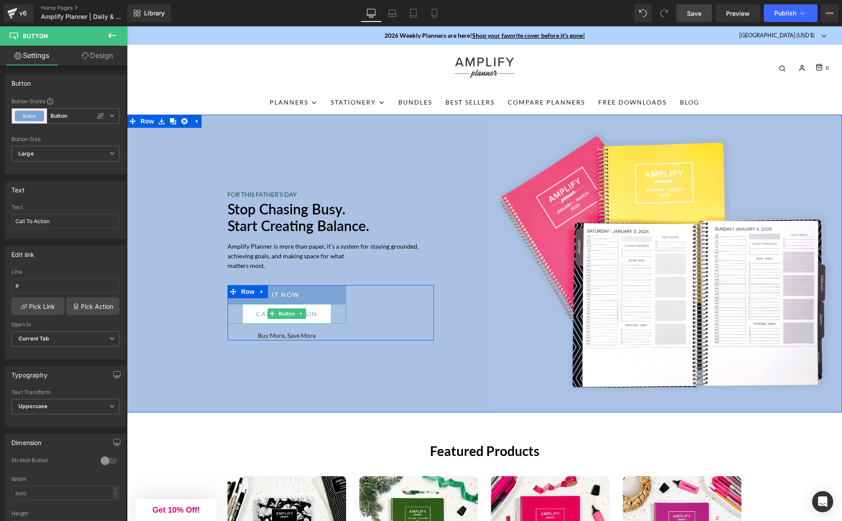
click at [324, 315] on link "Call To Action" at bounding box center [287, 314] width 88 height 20
click at [317, 315] on span "Call To Action" at bounding box center [286, 313] width 61 height 9
click at [303, 316] on icon at bounding box center [301, 313] width 5 height 5
click at [305, 316] on icon at bounding box center [305, 313] width 5 height 5
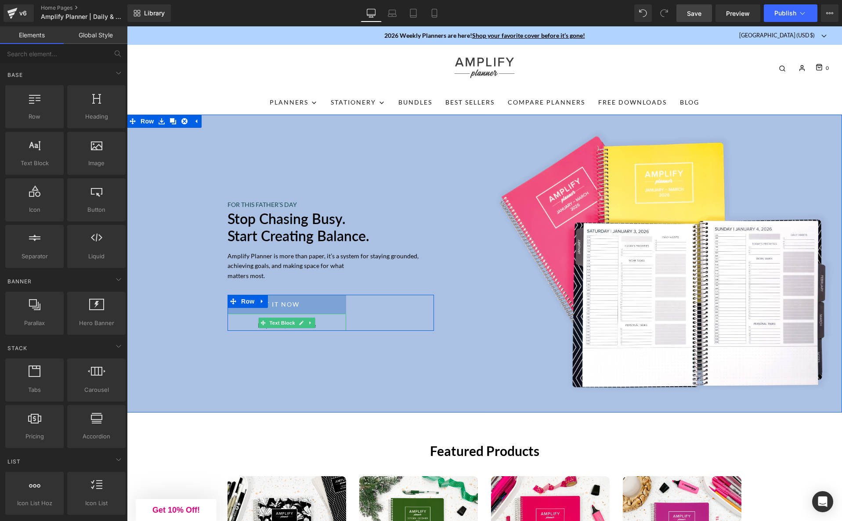
click at [259, 330] on p "Buy More, Save More" at bounding box center [286, 326] width 119 height 10
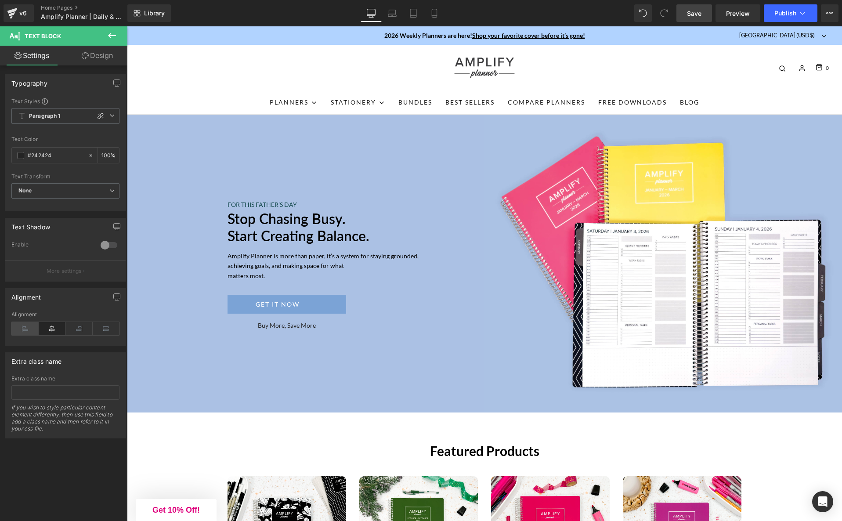
click at [22, 327] on icon at bounding box center [24, 328] width 27 height 13
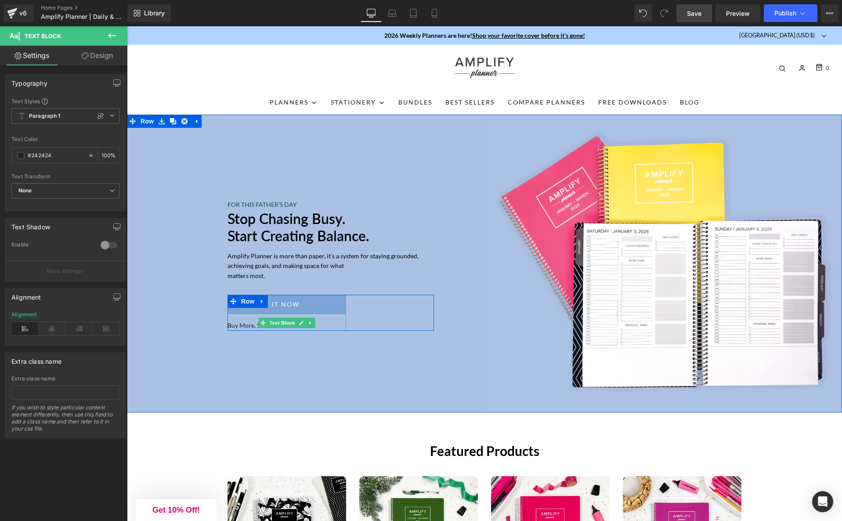
click at [241, 330] on p "Buy More, Save More" at bounding box center [286, 326] width 119 height 10
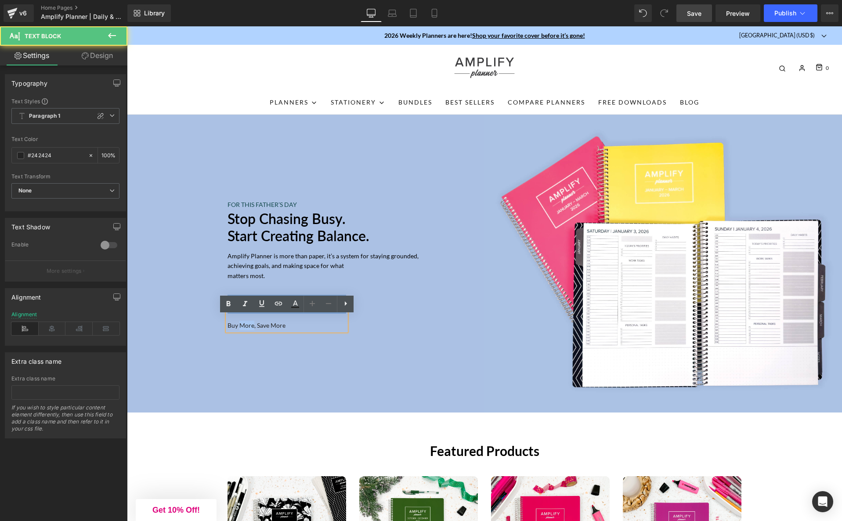
click at [241, 330] on p "Buy More, Save More" at bounding box center [286, 326] width 119 height 10
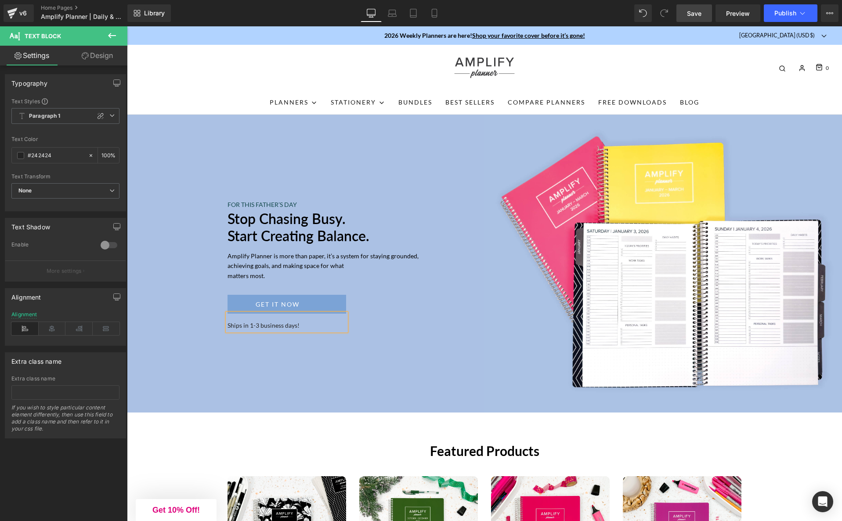
click at [429, 354] on div "FOR THIS FATHER’S DAY Text Block Stop chasing Busy. Start creating Balance. Hea…" at bounding box center [305, 264] width 357 height 298
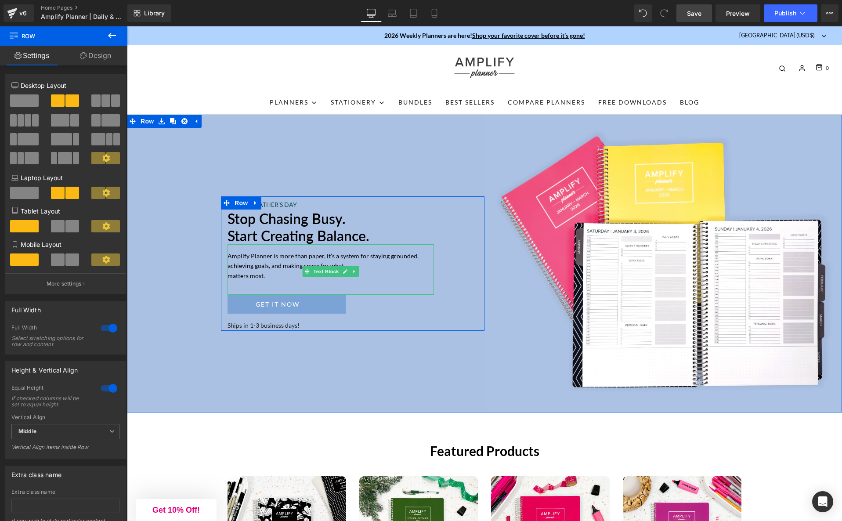
click at [269, 265] on p "Amplify Planner is more than paper, it’s a system for staying grounded, achievi…" at bounding box center [330, 265] width 206 height 29
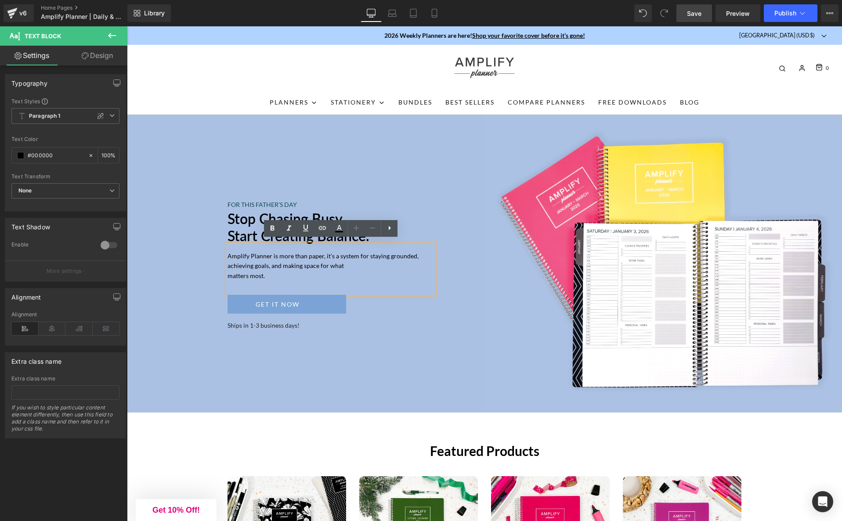
click at [244, 328] on p "Ships in 1-3 business days!" at bounding box center [286, 326] width 119 height 10
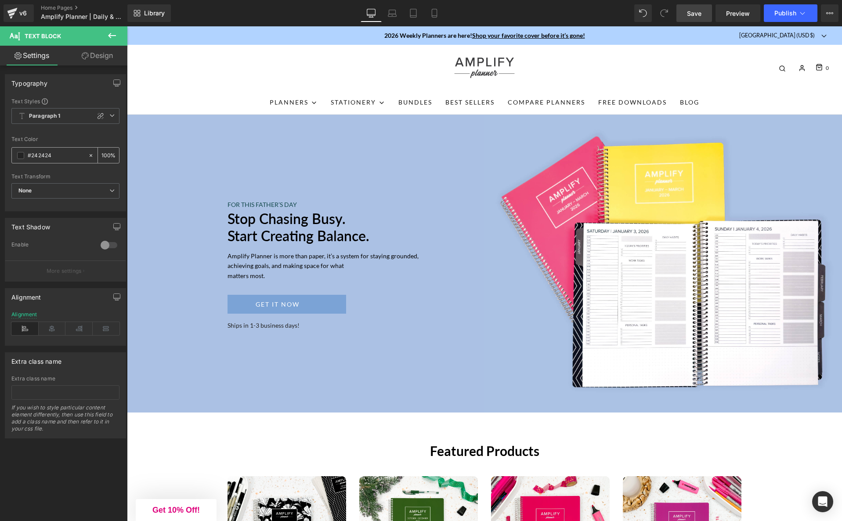
click at [21, 157] on span at bounding box center [20, 155] width 7 height 7
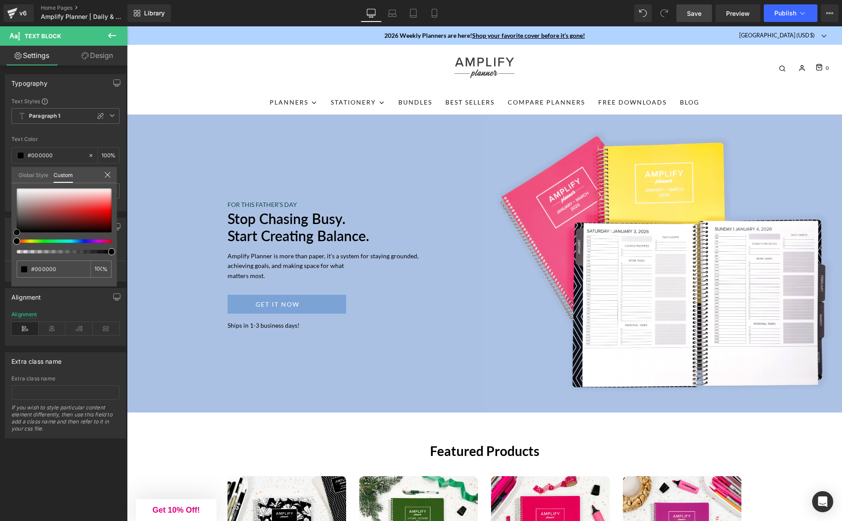
drag, startPoint x: 15, startPoint y: 234, endPoint x: 14, endPoint y: 242, distance: 7.7
click at [17, 242] on div at bounding box center [64, 220] width 95 height 65
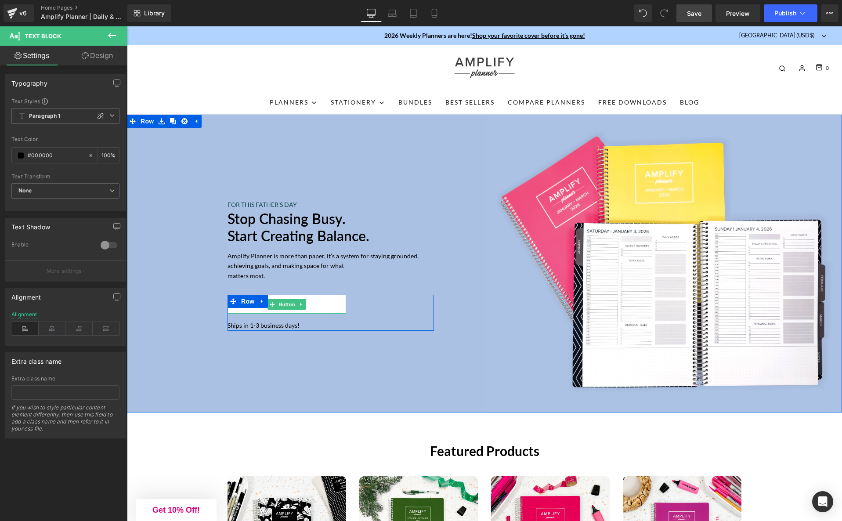
click at [238, 310] on link "GET IT NOW" at bounding box center [286, 304] width 119 height 19
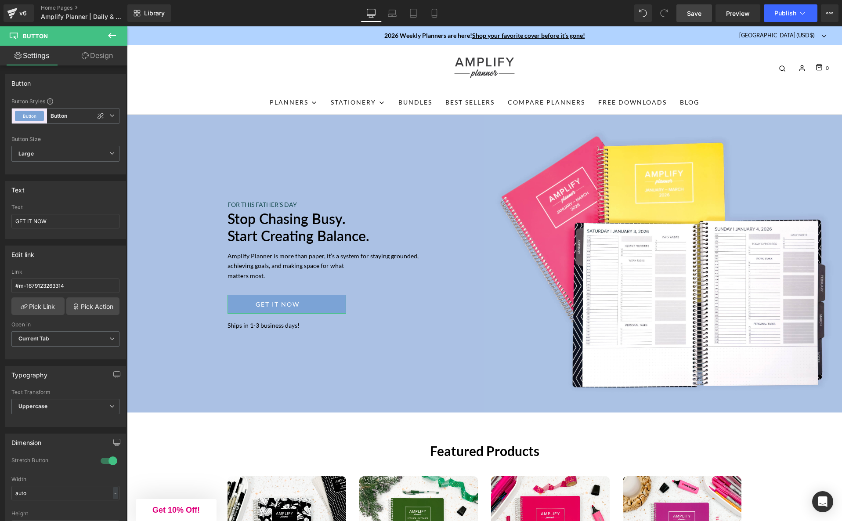
click at [90, 56] on link "Design" at bounding box center [97, 56] width 64 height 20
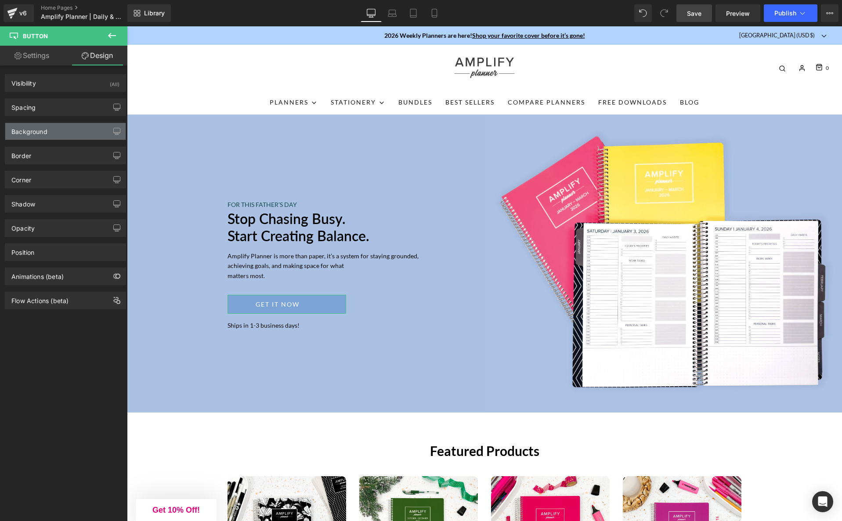
click at [46, 128] on div "Background" at bounding box center [29, 129] width 36 height 12
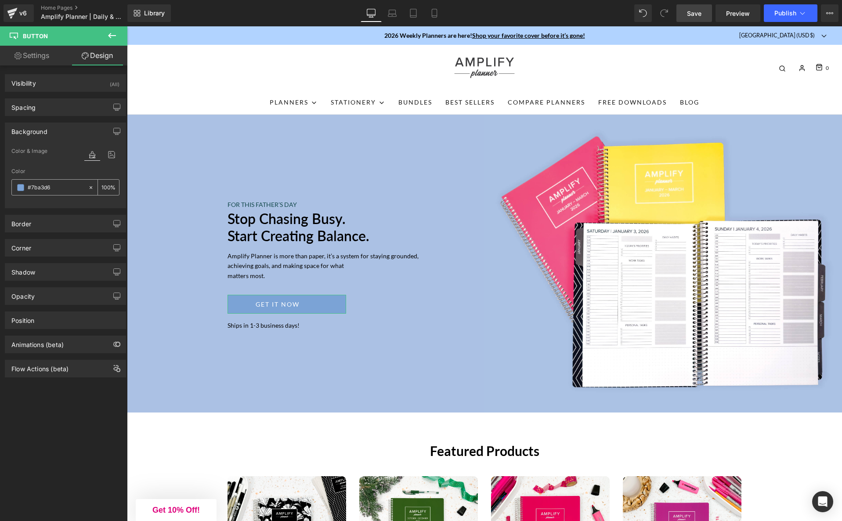
click at [40, 188] on input "#7ba3d6" at bounding box center [56, 188] width 56 height 10
click at [22, 187] on span at bounding box center [20, 187] width 7 height 7
click at [20, 188] on span at bounding box center [20, 187] width 7 height 7
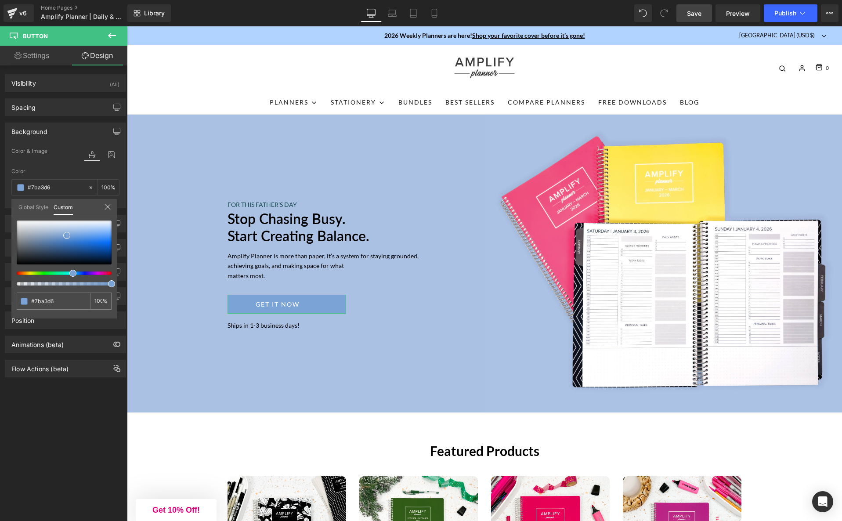
click at [36, 204] on link "Global Style" at bounding box center [33, 206] width 30 height 15
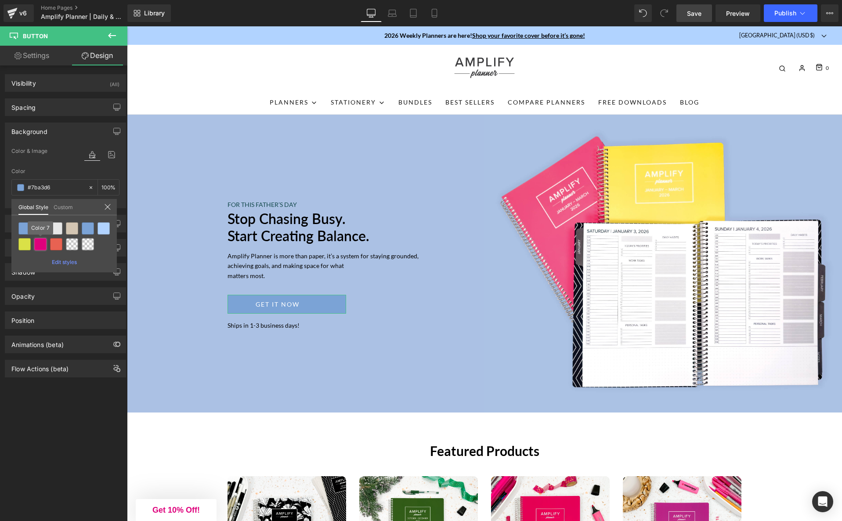
click at [42, 249] on div at bounding box center [40, 244] width 12 height 12
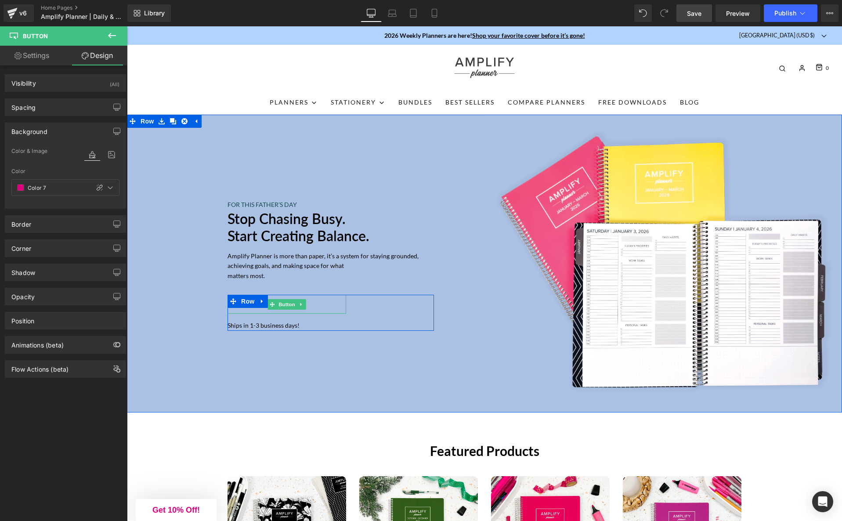
click at [314, 306] on link "GET IT NOW" at bounding box center [286, 304] width 119 height 19
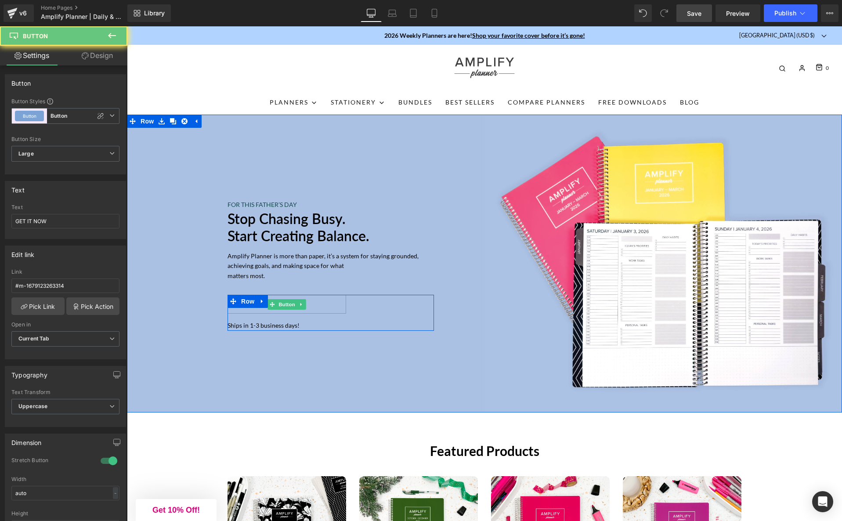
click at [314, 306] on link "GET IT NOW" at bounding box center [286, 304] width 119 height 19
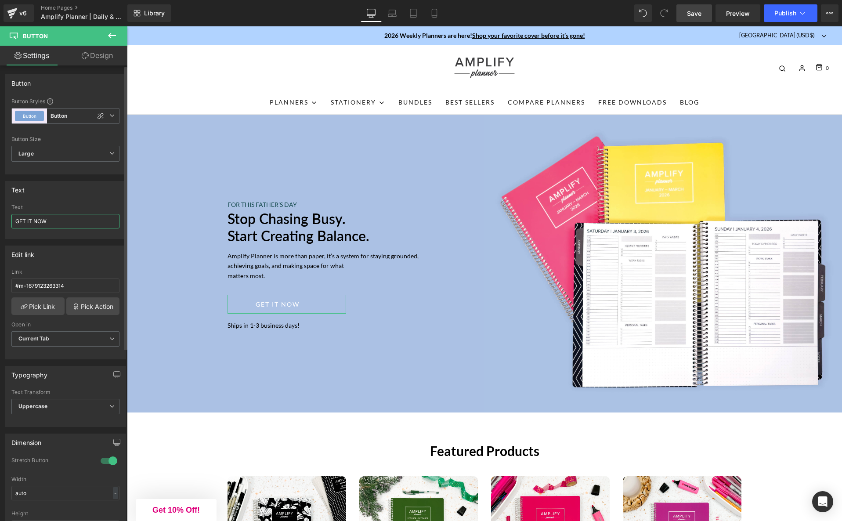
click at [40, 215] on input "GET IT NOW" at bounding box center [65, 221] width 108 height 14
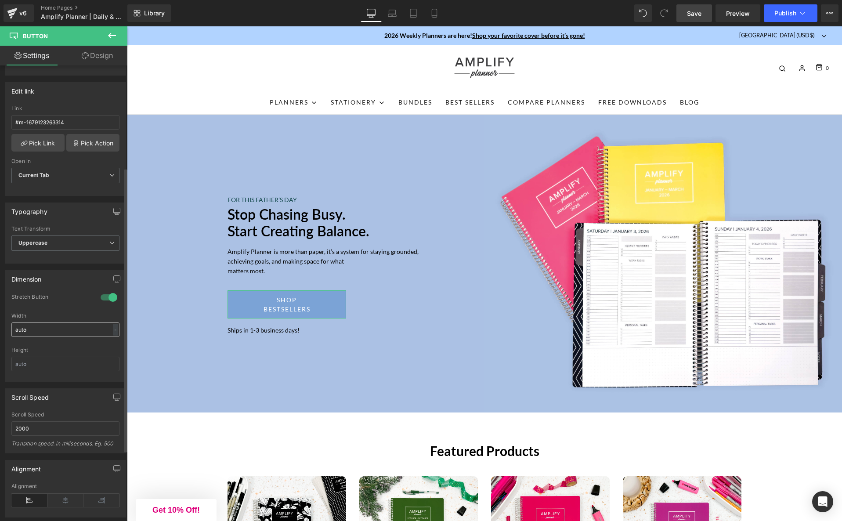
type input "Shop bestsellers"
click at [50, 328] on input "auto" at bounding box center [65, 329] width 108 height 14
click at [50, 328] on input "auto" at bounding box center [65, 330] width 108 height 14
click at [106, 298] on div at bounding box center [108, 296] width 21 height 14
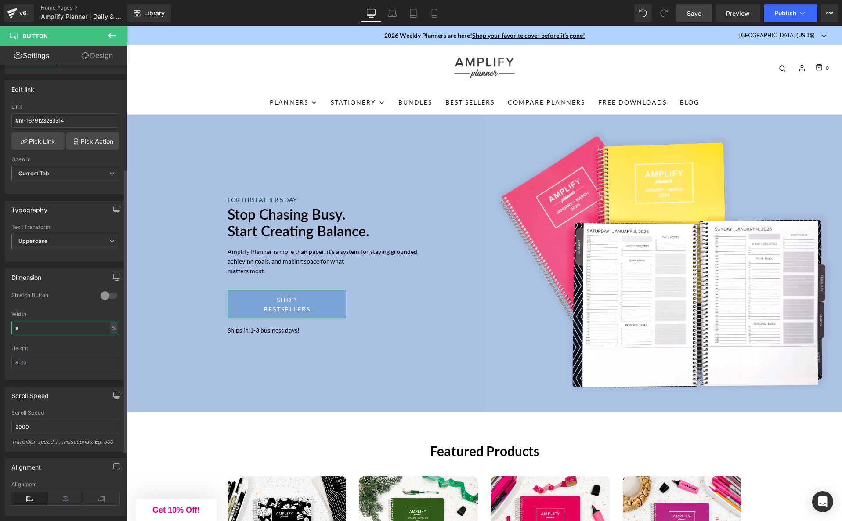
click at [29, 327] on input "a" at bounding box center [65, 328] width 108 height 14
click at [29, 327] on input "a" at bounding box center [65, 325] width 108 height 14
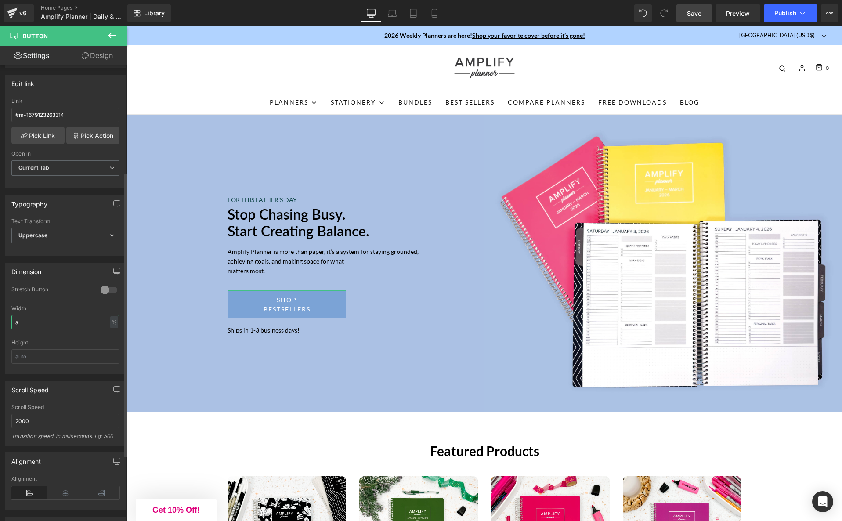
scroll to position [172, 0]
click at [18, 317] on input "100" at bounding box center [65, 321] width 108 height 14
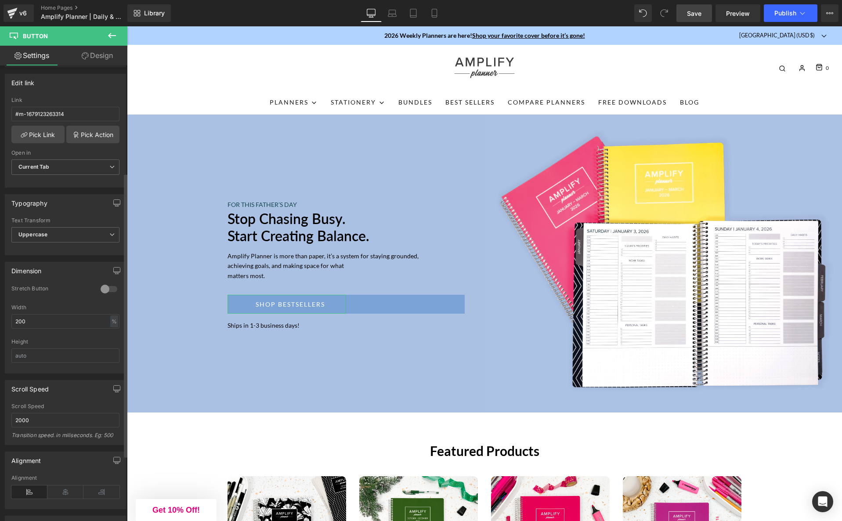
click at [101, 288] on div at bounding box center [108, 289] width 21 height 14
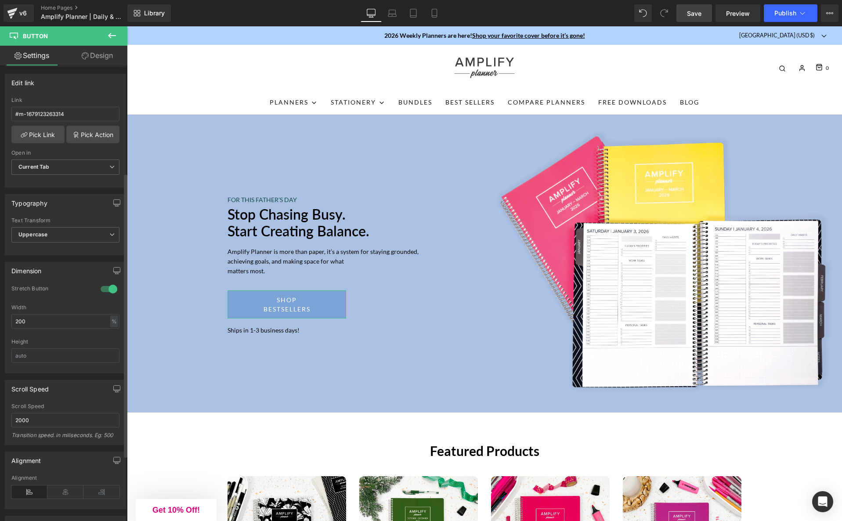
click at [102, 288] on div at bounding box center [108, 289] width 21 height 14
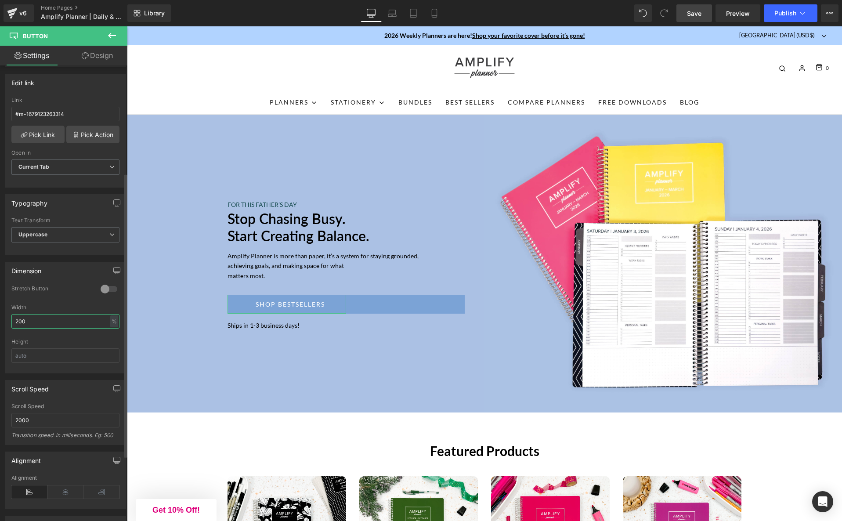
click at [45, 321] on input "200" at bounding box center [65, 321] width 108 height 14
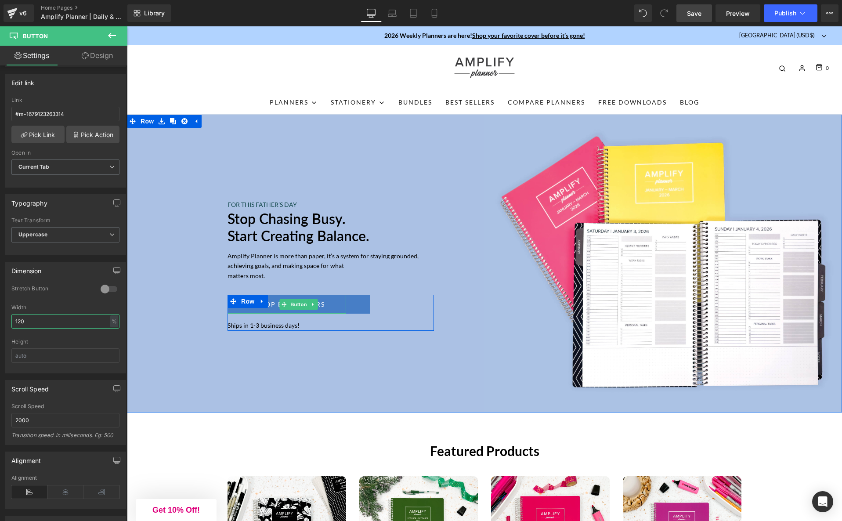
type input "120"
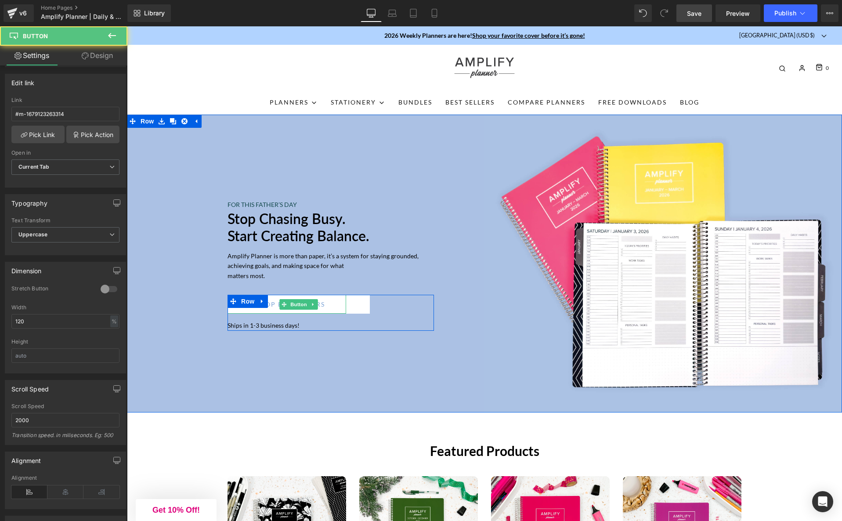
click at [238, 311] on link "Shop bestsellers" at bounding box center [298, 304] width 142 height 19
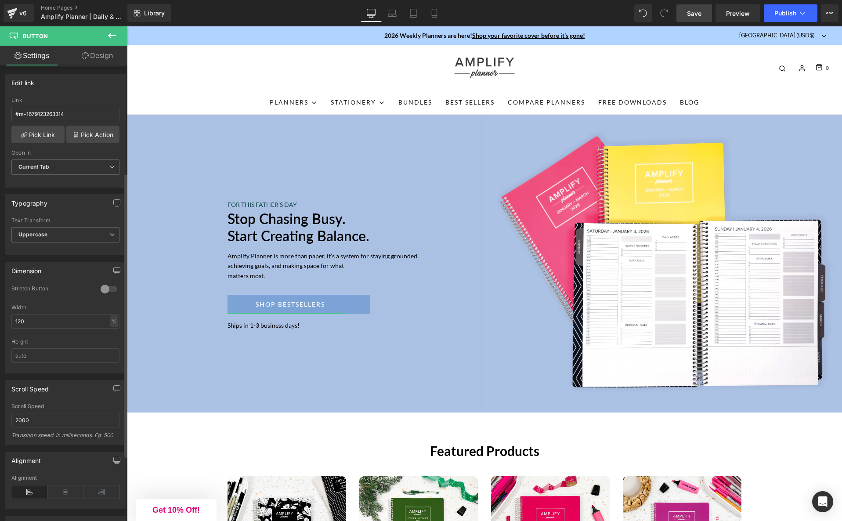
click at [53, 384] on div "Scroll Speed" at bounding box center [65, 388] width 120 height 17
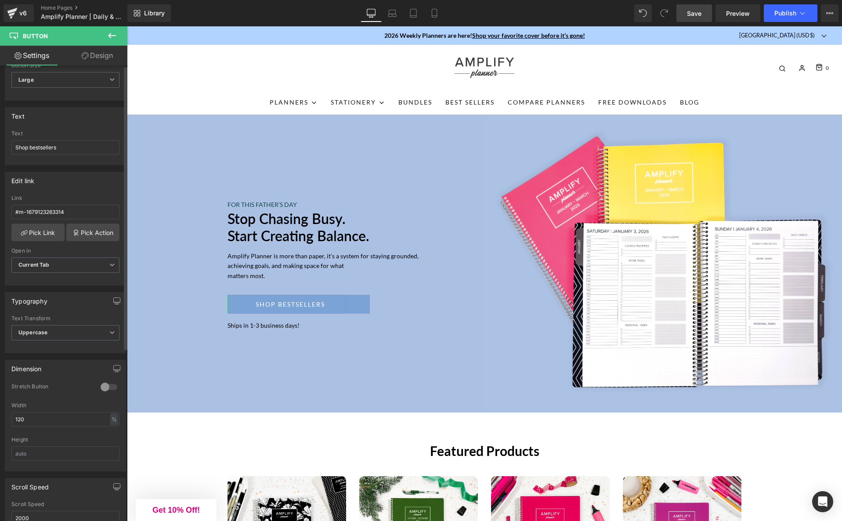
scroll to position [0, 0]
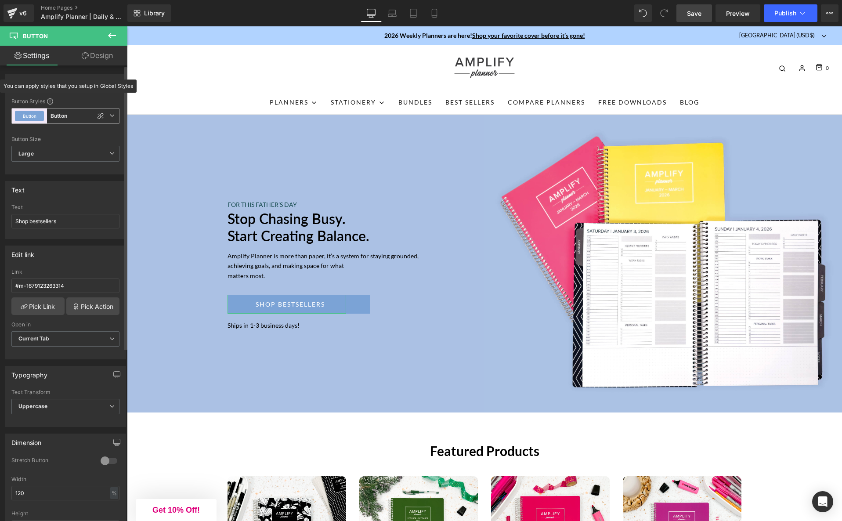
click at [34, 113] on button "Button" at bounding box center [29, 116] width 29 height 11
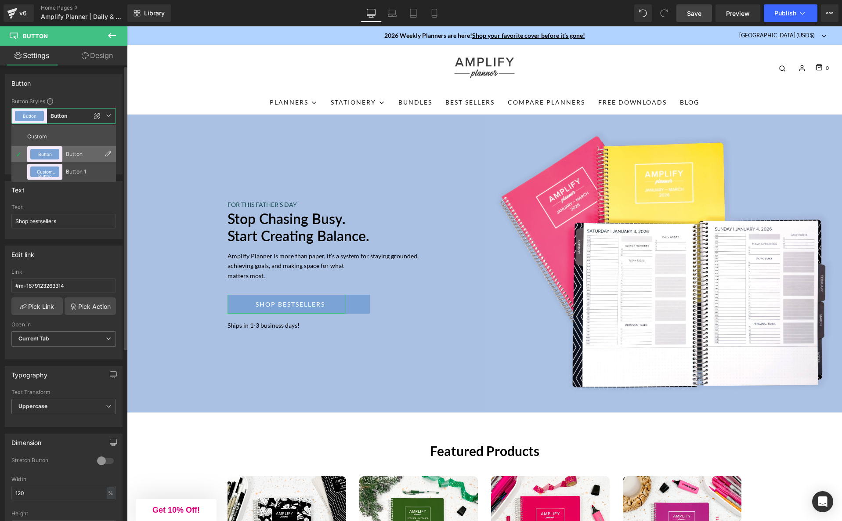
click at [108, 152] on icon at bounding box center [107, 153] width 7 height 7
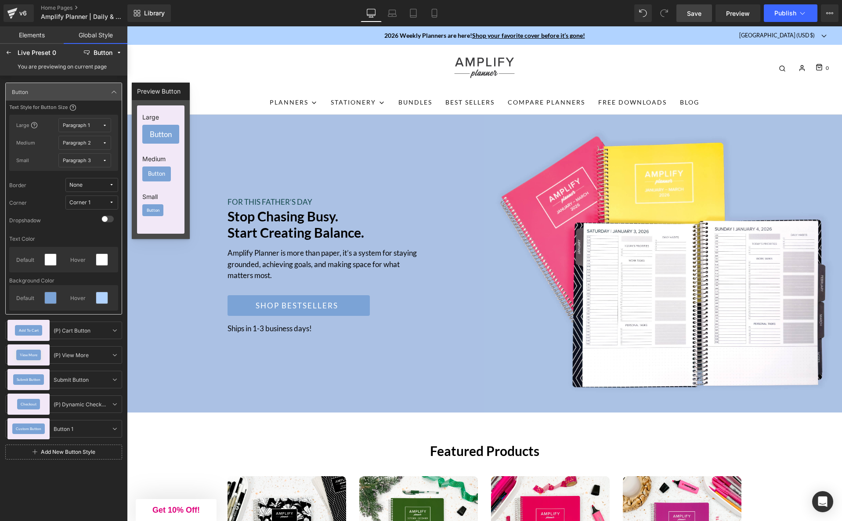
click at [60, 454] on link "Add New Button Style" at bounding box center [63, 451] width 117 height 15
click at [32, 453] on span "Custom Button" at bounding box center [28, 453] width 25 height 4
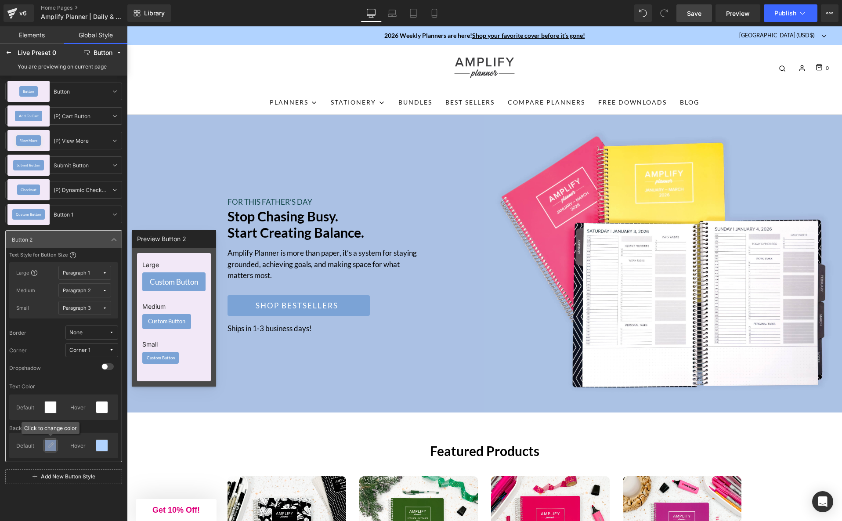
click at [51, 448] on icon at bounding box center [50, 445] width 7 height 7
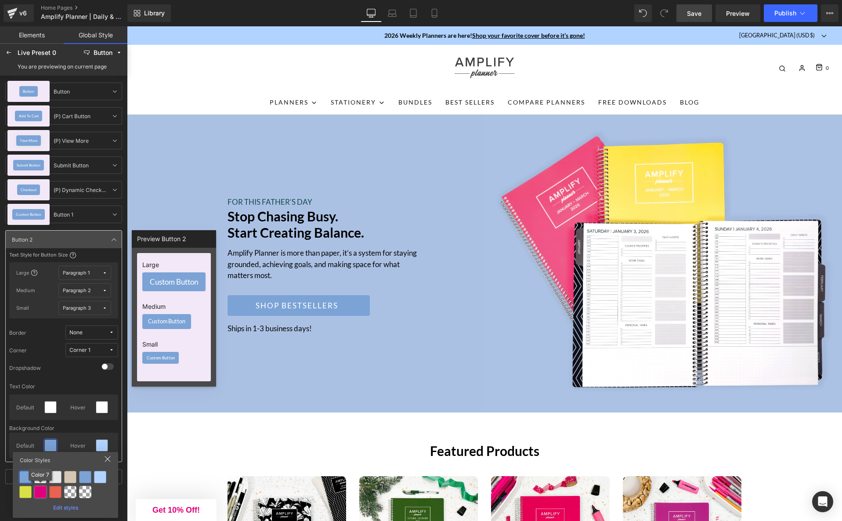
click at [42, 489] on div at bounding box center [40, 492] width 12 height 12
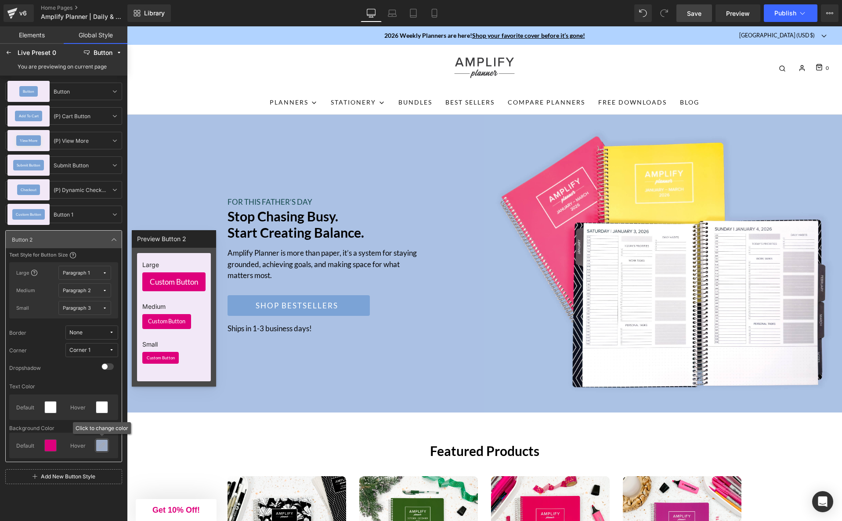
click at [100, 441] on div at bounding box center [101, 445] width 11 height 11
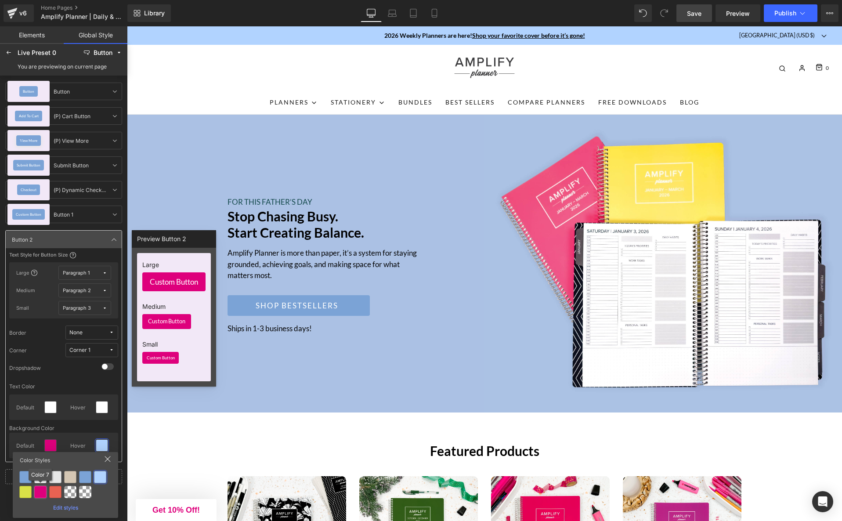
click at [41, 494] on div at bounding box center [40, 492] width 12 height 12
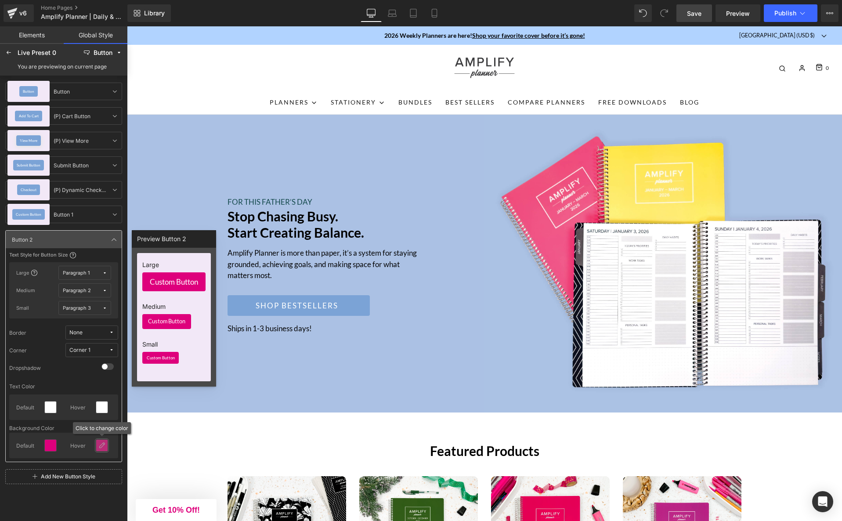
click at [101, 449] on div at bounding box center [101, 445] width 11 height 11
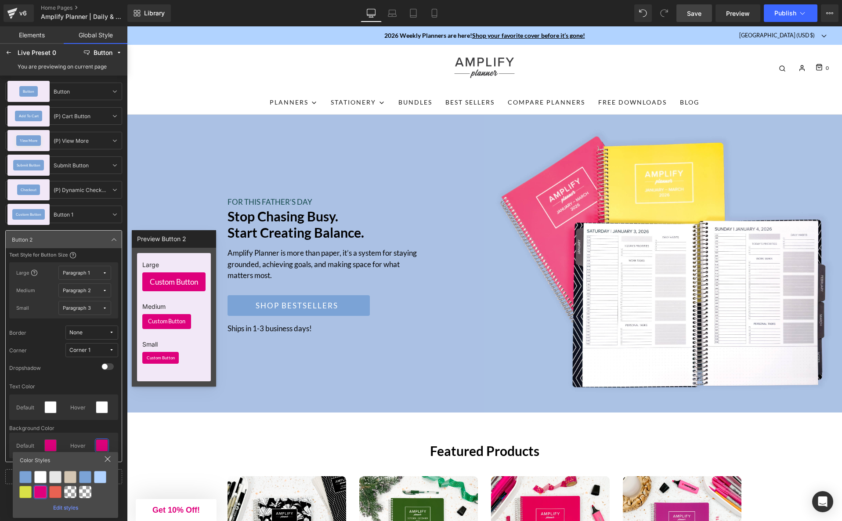
click at [68, 505] on div "Edit styles" at bounding box center [65, 506] width 98 height 10
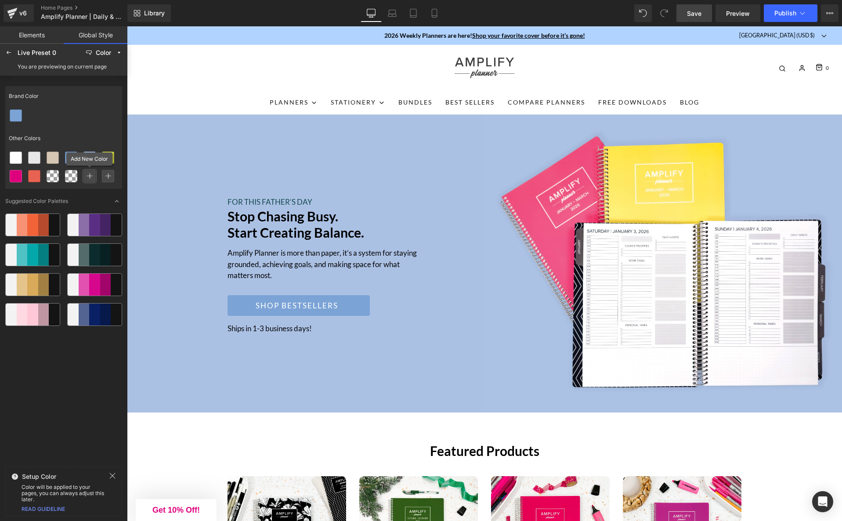
click at [88, 177] on icon at bounding box center [89, 176] width 6 height 6
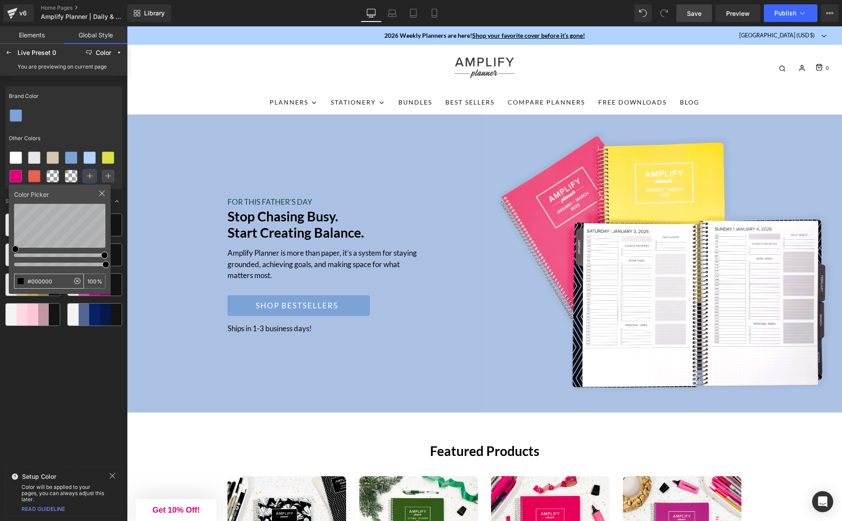
click at [38, 283] on input "#000000" at bounding box center [41, 281] width 55 height 14
type input "#b0005b"
click at [75, 129] on div "Other Colors" at bounding box center [63, 138] width 117 height 20
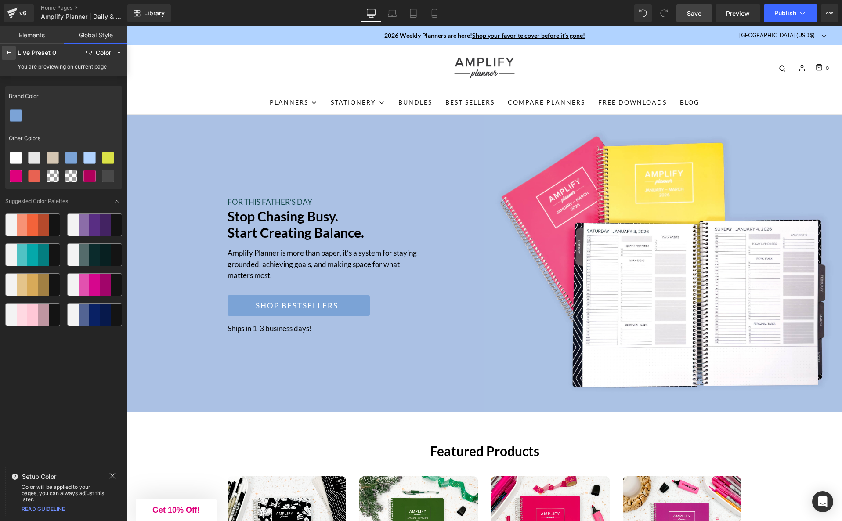
click at [9, 51] on icon at bounding box center [8, 52] width 7 height 7
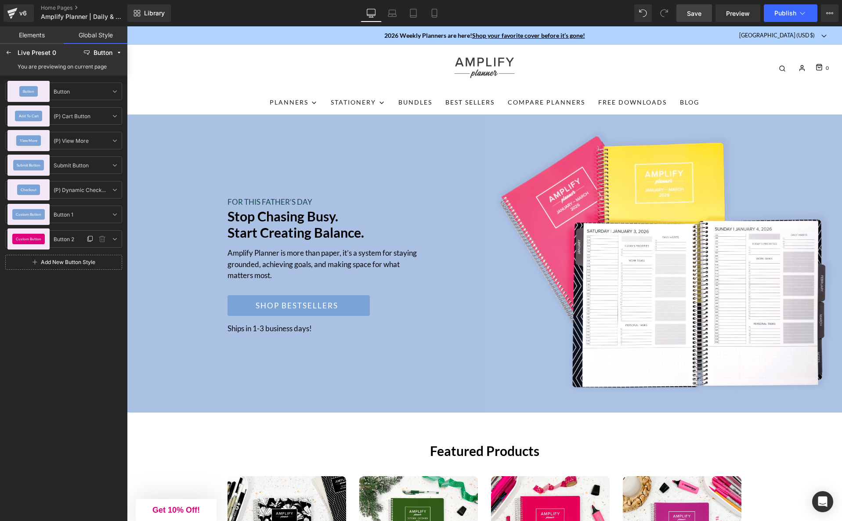
click at [29, 234] on div "Custom Button" at bounding box center [28, 239] width 33 height 11
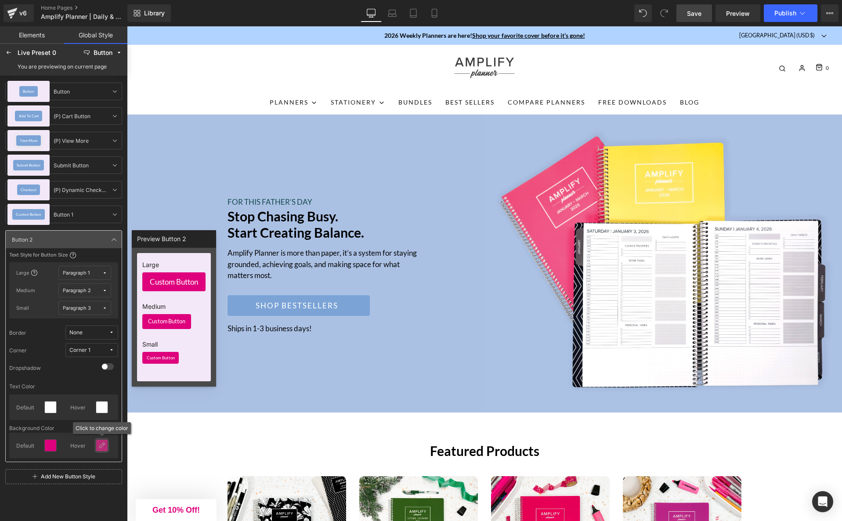
click at [101, 448] on icon at bounding box center [101, 445] width 7 height 7
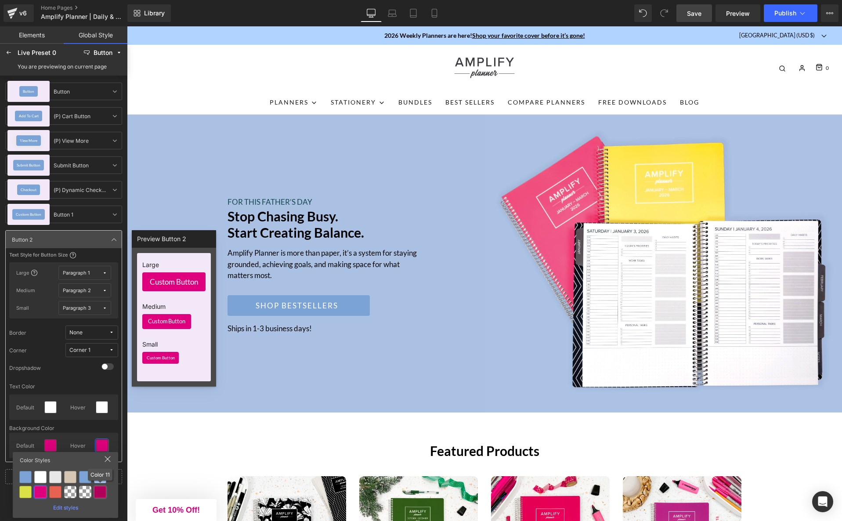
click at [99, 490] on div at bounding box center [100, 492] width 12 height 12
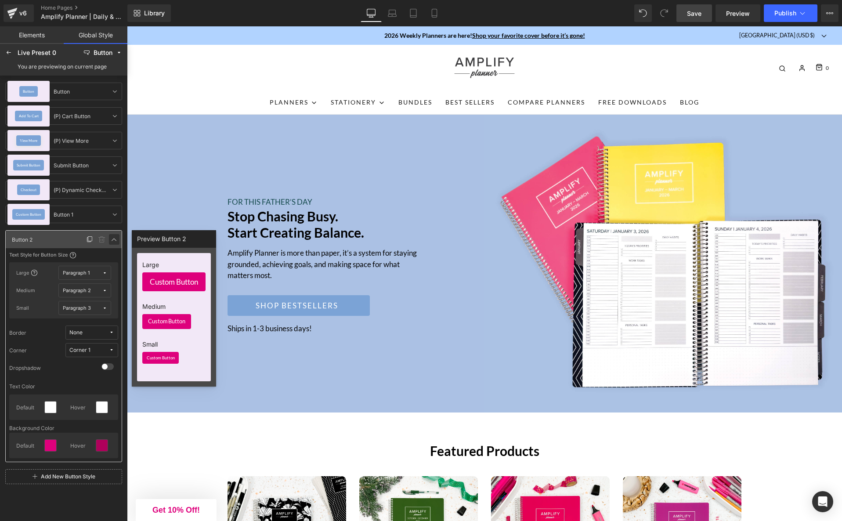
click at [114, 238] on icon at bounding box center [114, 239] width 7 height 7
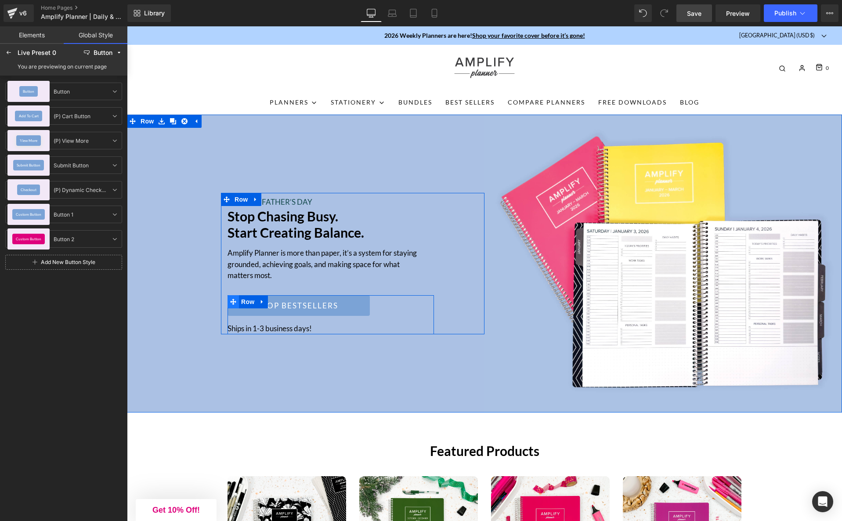
click at [236, 304] on span at bounding box center [232, 301] width 11 height 13
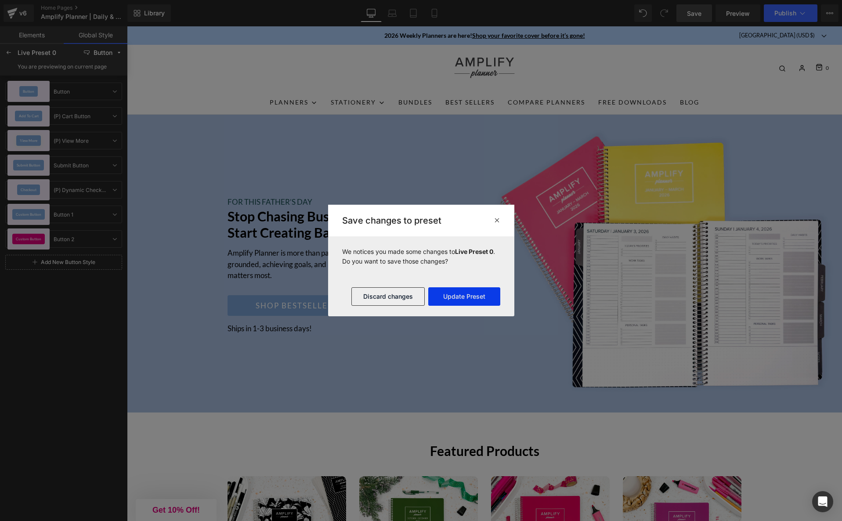
drag, startPoint x: 457, startPoint y: 294, endPoint x: 329, endPoint y: 267, distance: 130.5
click at [457, 294] on button "Update Preset" at bounding box center [464, 296] width 72 height 18
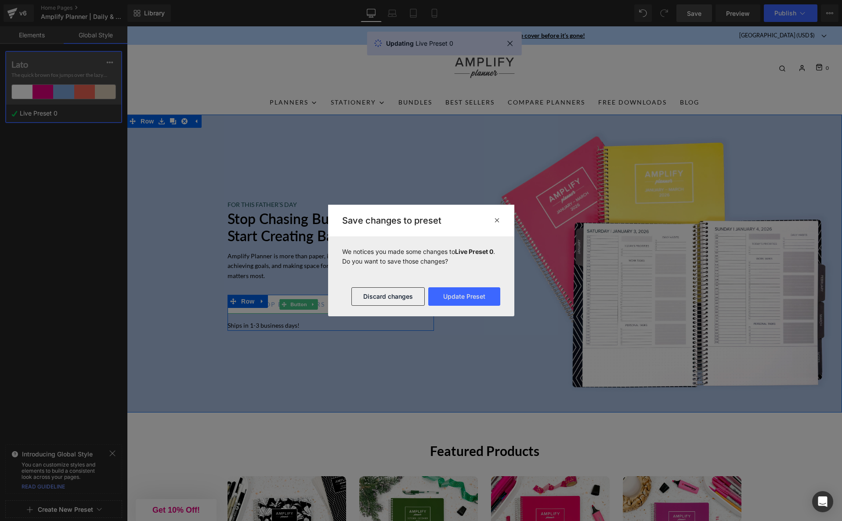
click at [262, 313] on link "Shop bestsellers" at bounding box center [298, 304] width 142 height 19
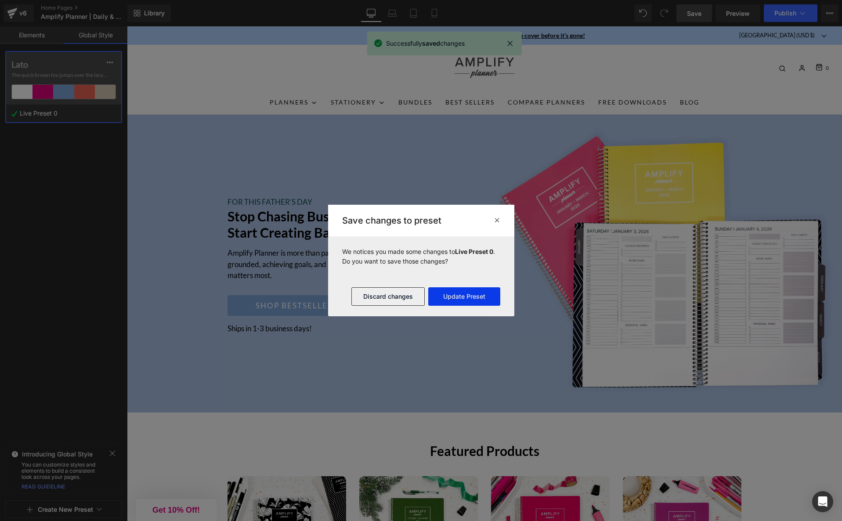
click at [457, 298] on button "Update Preset" at bounding box center [464, 296] width 72 height 18
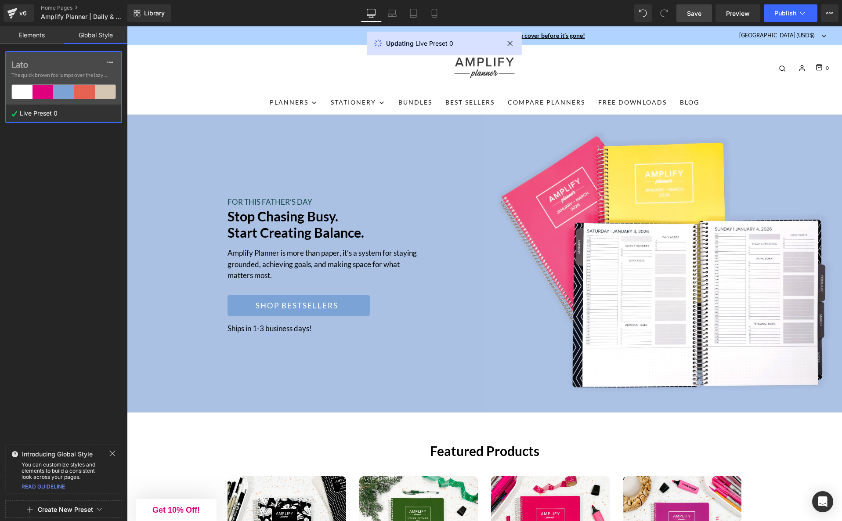
scroll to position [1, 0]
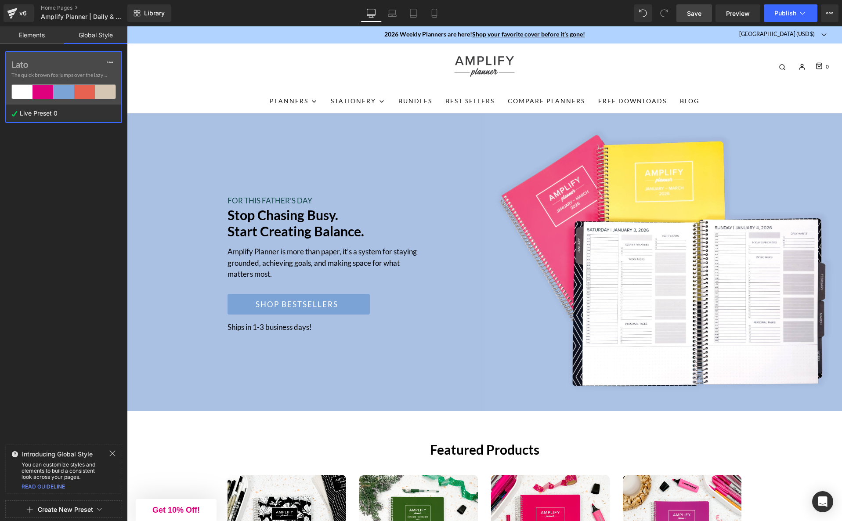
click at [22, 36] on link "Elements" at bounding box center [32, 35] width 64 height 18
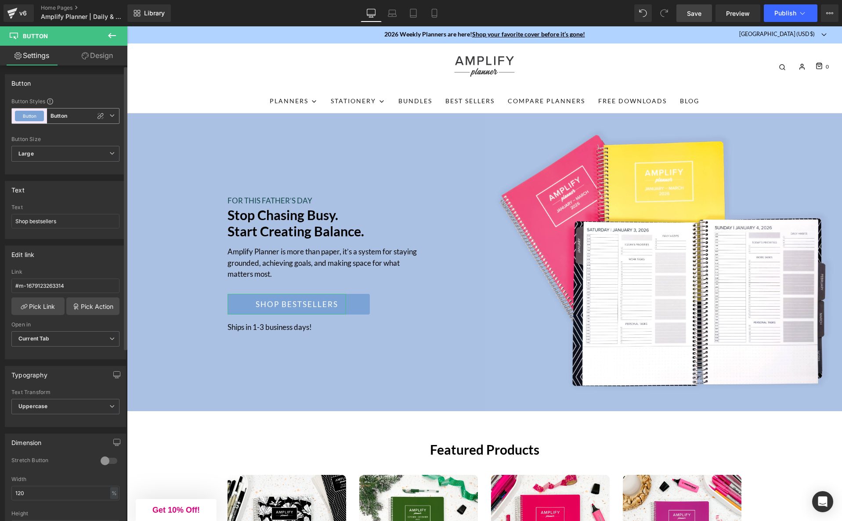
click at [114, 115] on span "Button Button" at bounding box center [65, 116] width 108 height 16
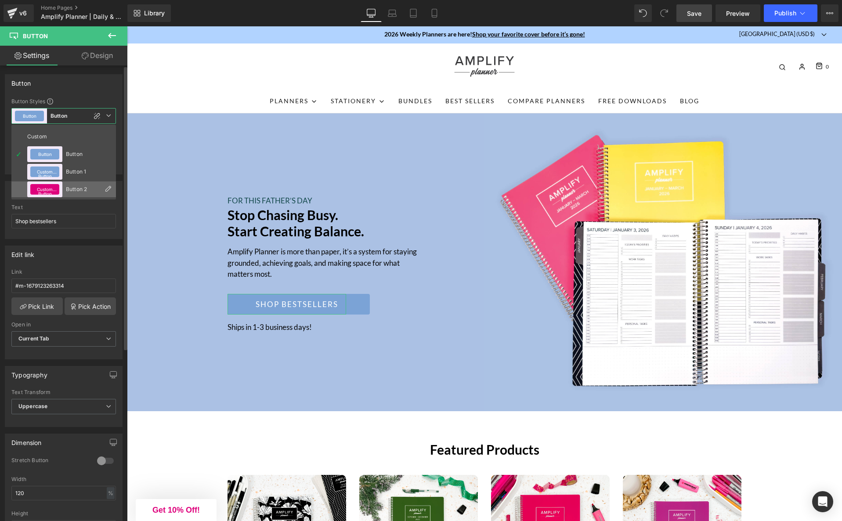
click at [61, 189] on div "Custom Button" at bounding box center [44, 189] width 35 height 16
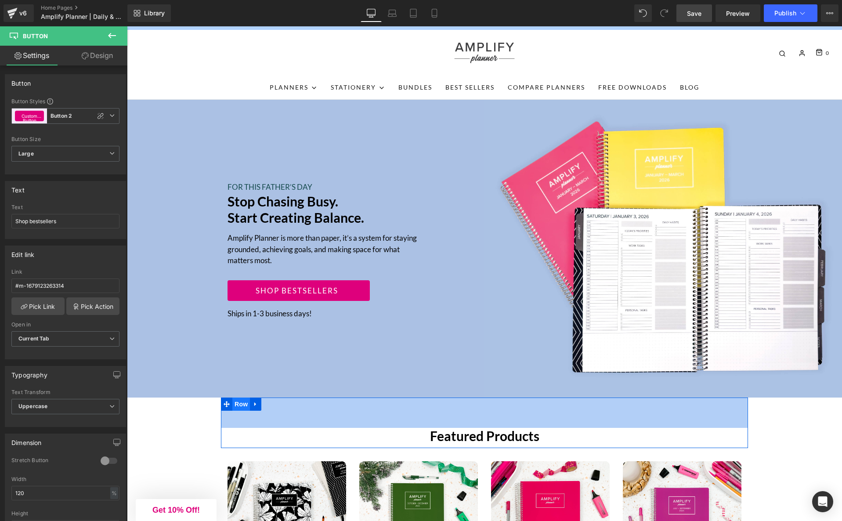
scroll to position [14, 0]
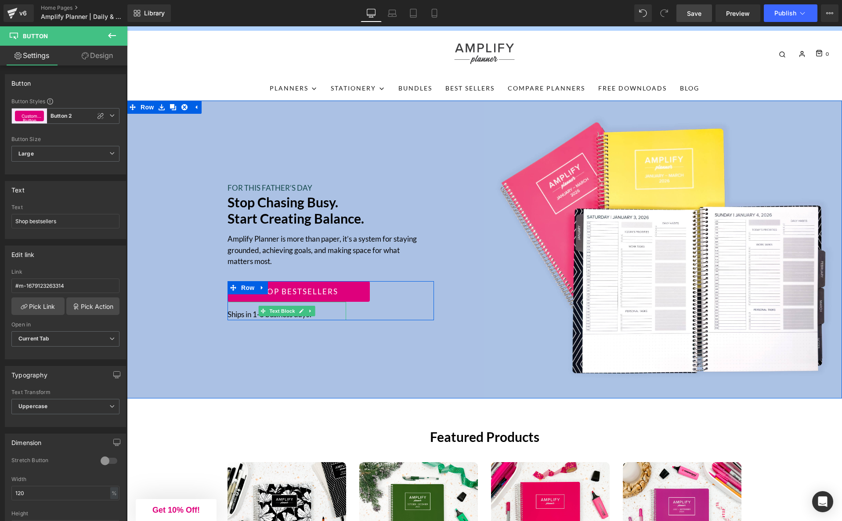
click at [233, 312] on p "Ships in 1-3 business days!" at bounding box center [286, 314] width 119 height 11
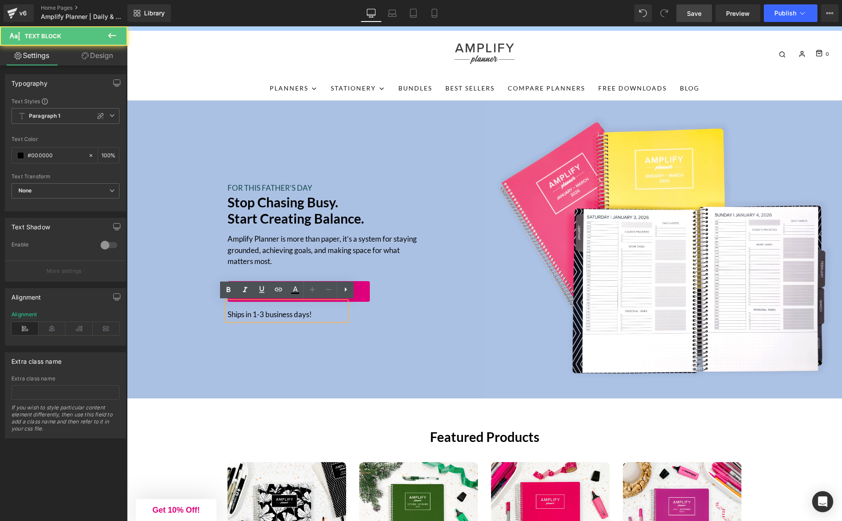
click at [228, 314] on p "Ships in 1-3 business days!" at bounding box center [286, 314] width 119 height 11
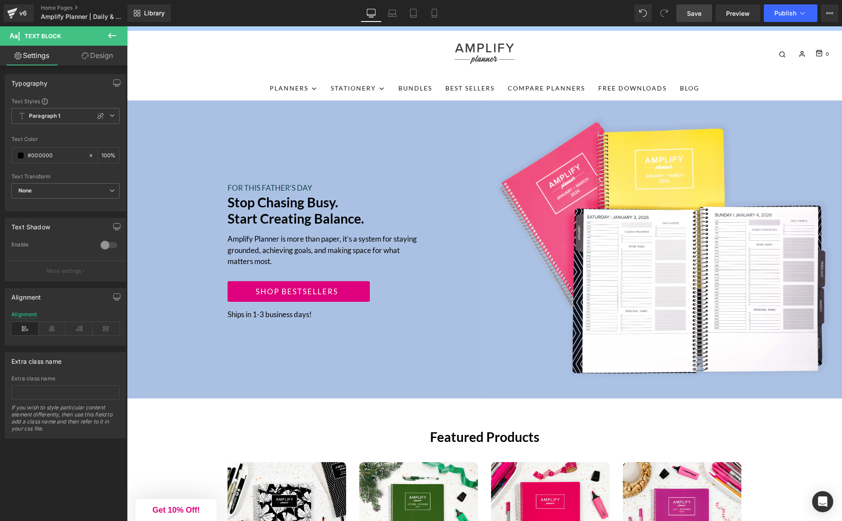
click at [101, 50] on link "Design" at bounding box center [97, 56] width 64 height 20
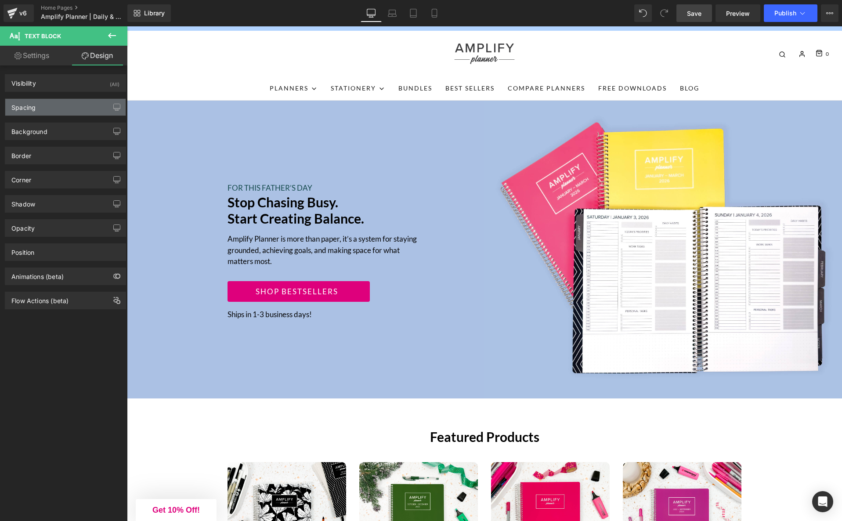
click at [76, 110] on div "Spacing" at bounding box center [65, 107] width 120 height 17
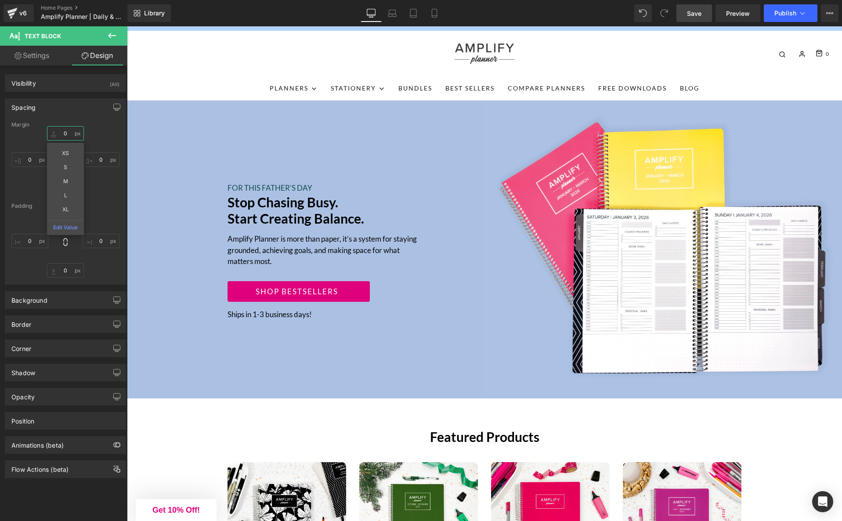
click at [63, 136] on input "text" at bounding box center [65, 133] width 37 height 14
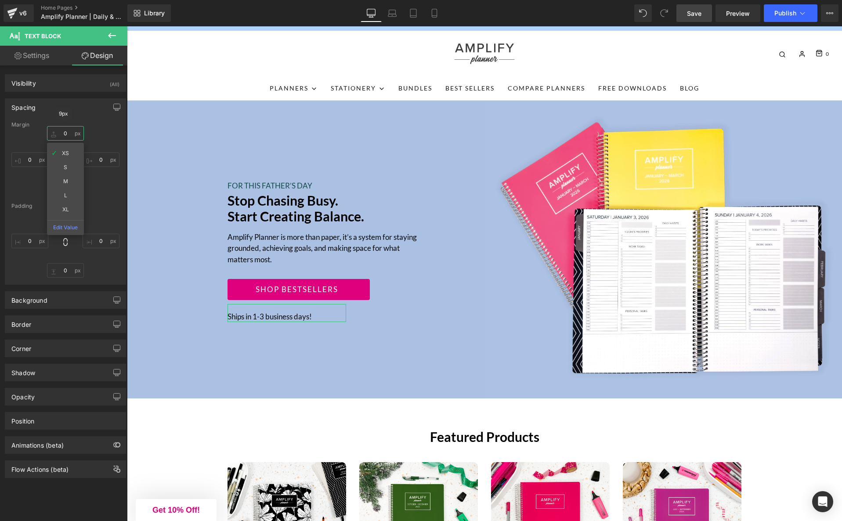
click at [64, 132] on input "text" at bounding box center [65, 133] width 37 height 14
click at [88, 118] on div "Spacing Margin XS S M L XL Edit Value Padding" at bounding box center [65, 191] width 121 height 186
click at [60, 138] on input "text" at bounding box center [65, 133] width 37 height 14
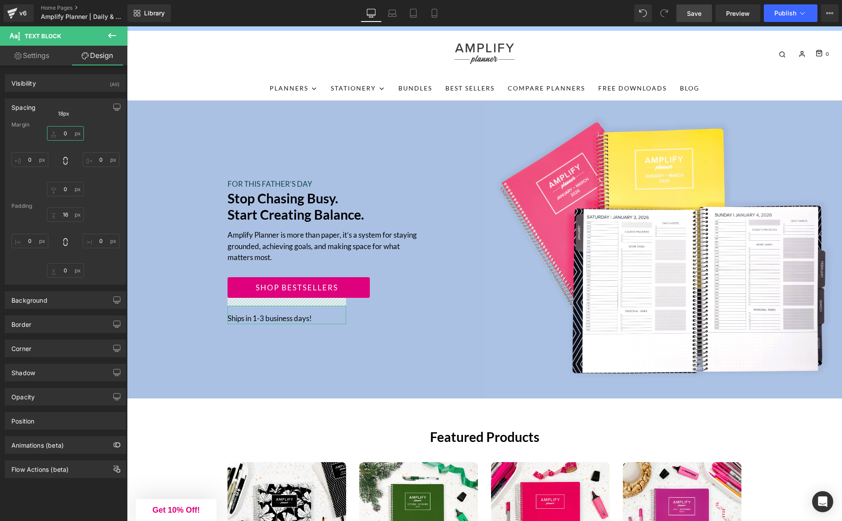
click at [61, 131] on input "text" at bounding box center [65, 133] width 37 height 14
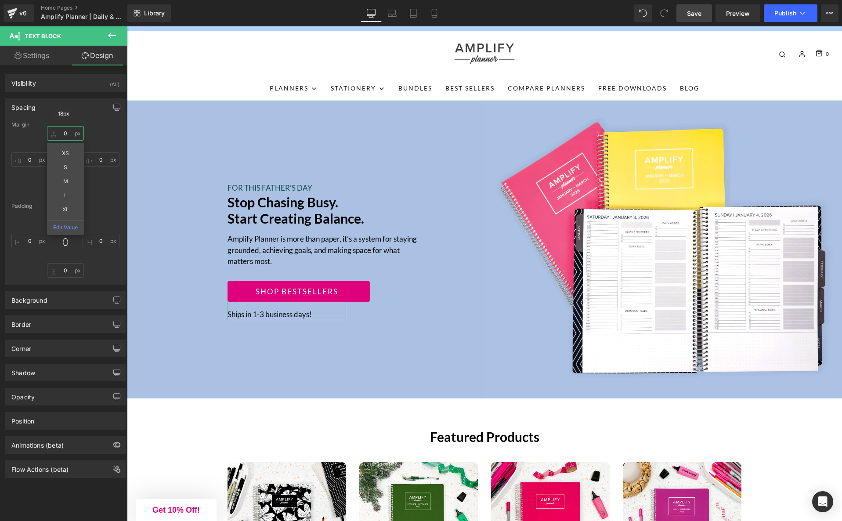
type input "0"
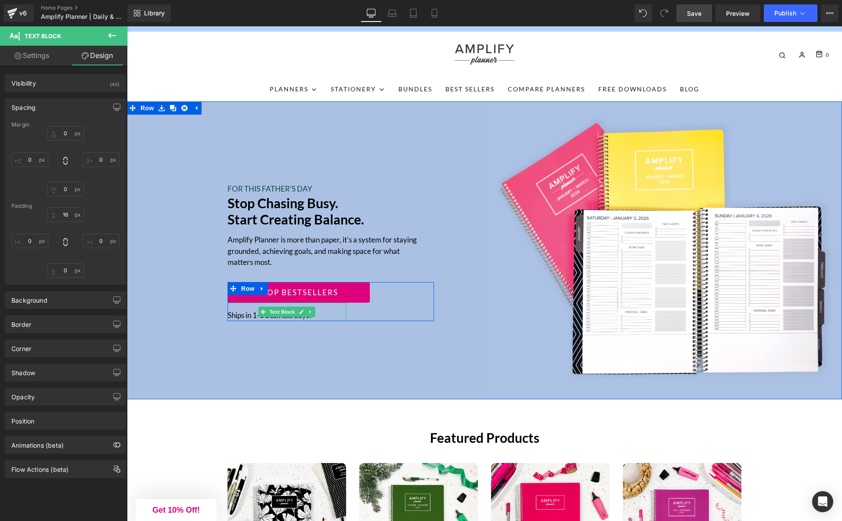
scroll to position [12, 0]
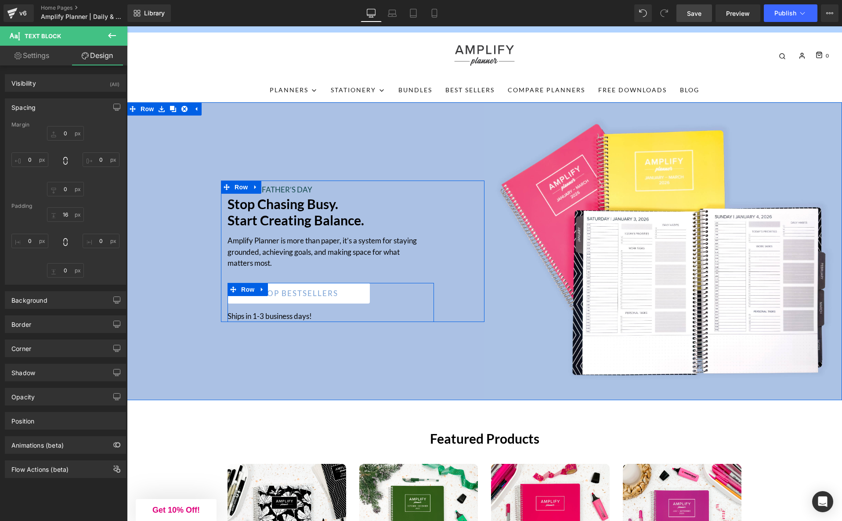
click at [320, 297] on span "Shop bestsellers" at bounding box center [297, 293] width 83 height 11
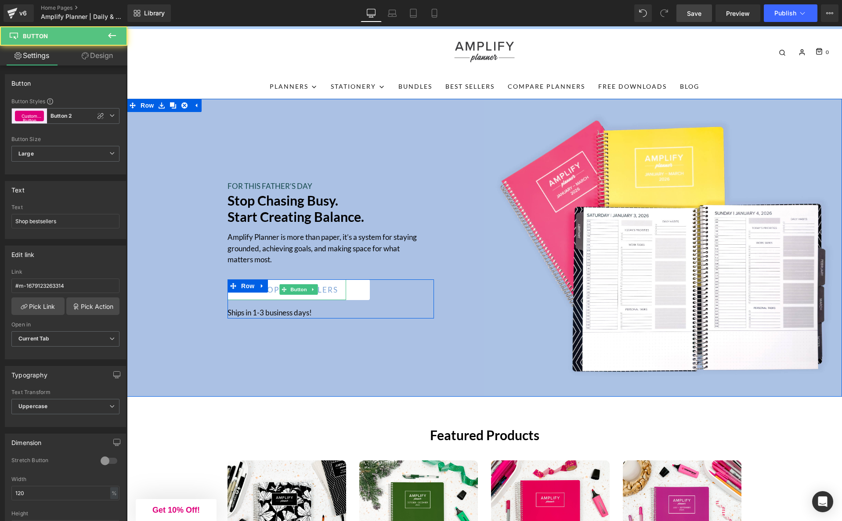
scroll to position [17, 0]
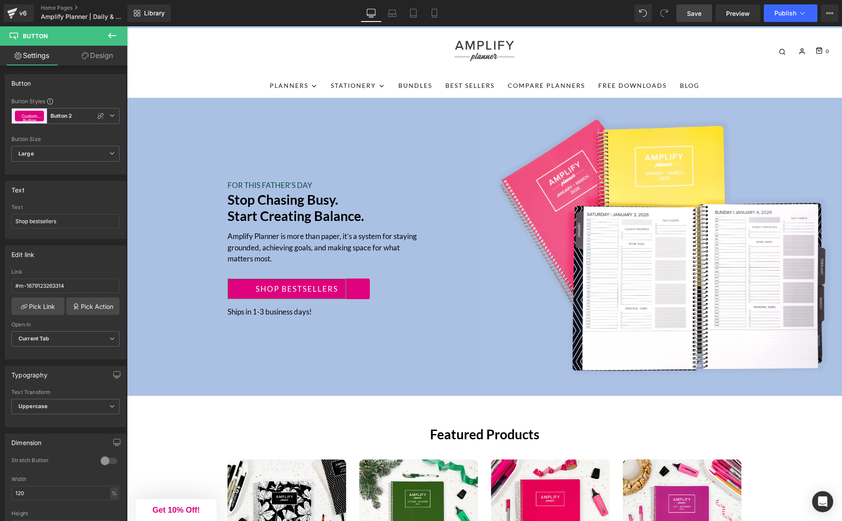
click at [96, 53] on link "Design" at bounding box center [97, 56] width 64 height 20
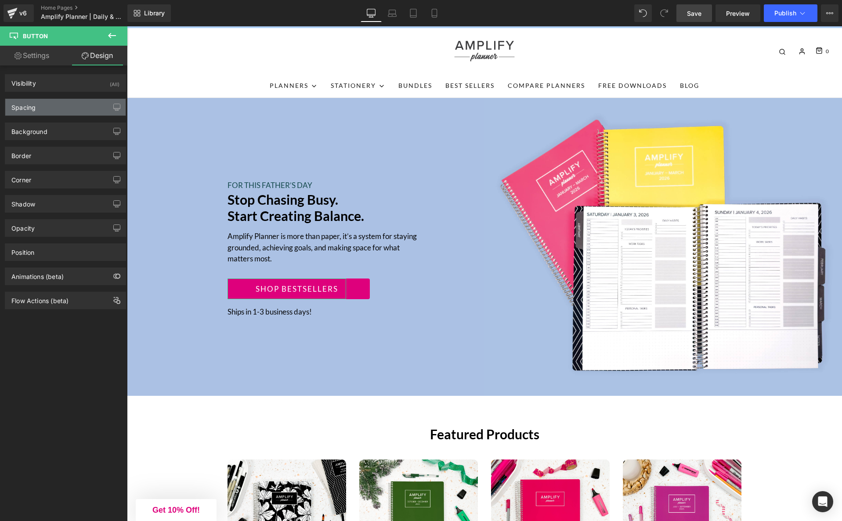
click at [43, 109] on div "Spacing" at bounding box center [65, 107] width 120 height 17
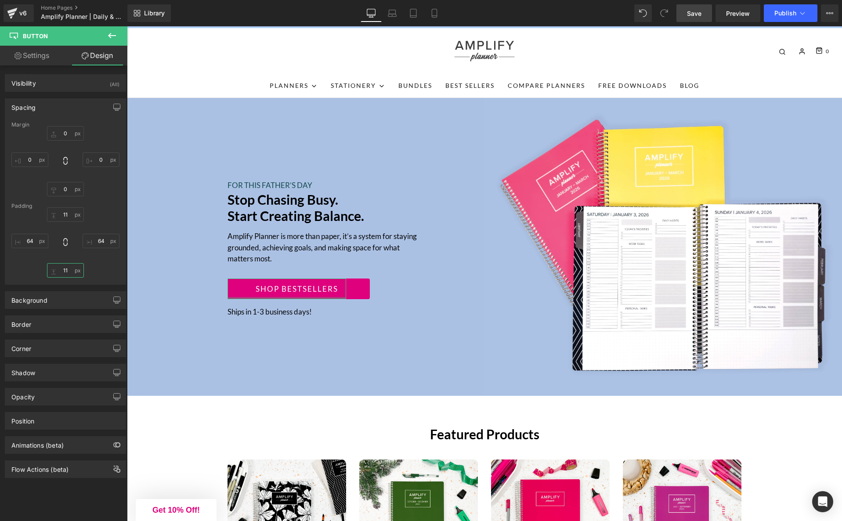
click at [64, 269] on input "text" at bounding box center [65, 270] width 37 height 14
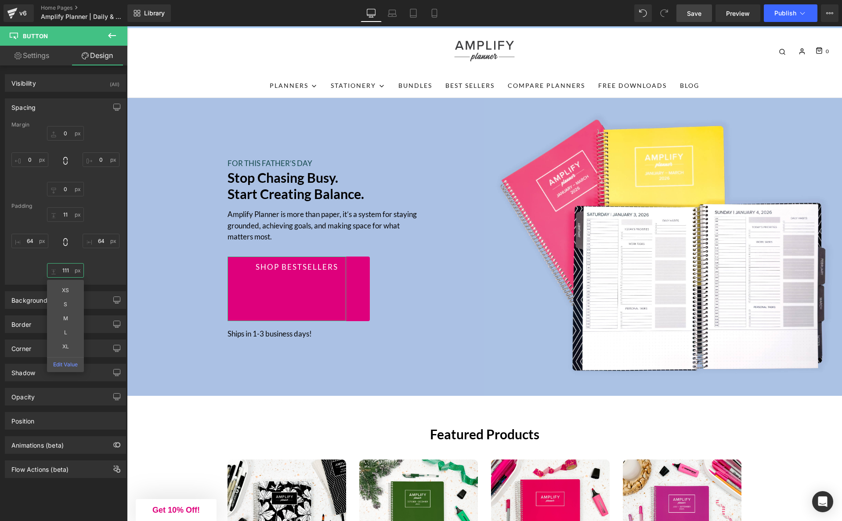
type input "11"
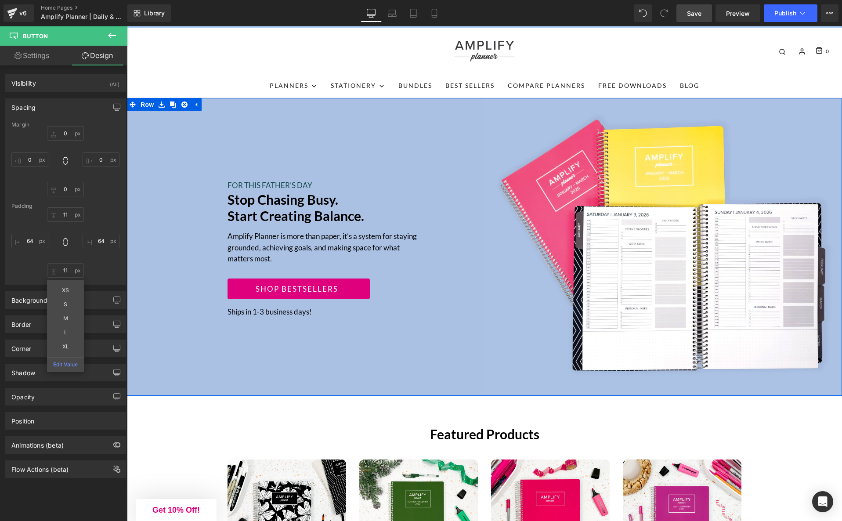
click at [284, 355] on div "FOR THIS FATHER’S DAY Text Block Stop chasing Busy. Start creating Balance. Hea…" at bounding box center [305, 247] width 357 height 298
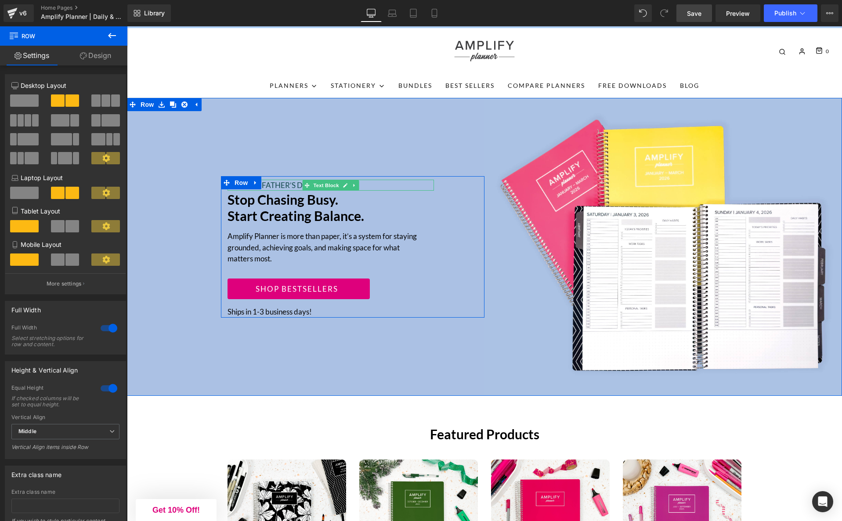
click at [281, 186] on p "FOR THIS FATHER’S DAY" at bounding box center [330, 185] width 206 height 11
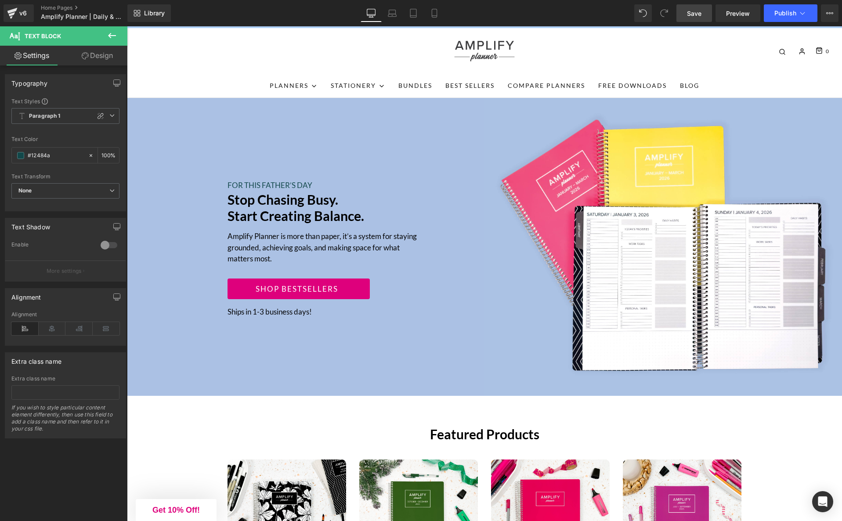
click at [112, 33] on icon at bounding box center [112, 35] width 11 height 11
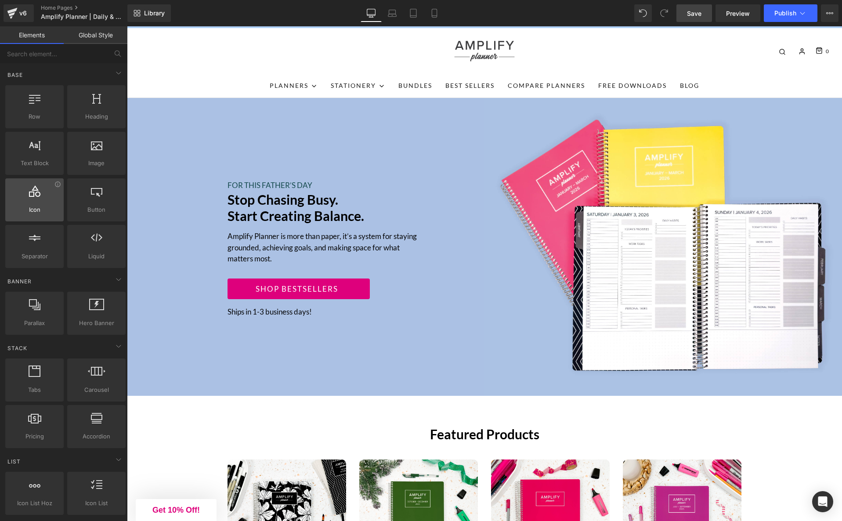
click at [41, 204] on div at bounding box center [34, 195] width 53 height 20
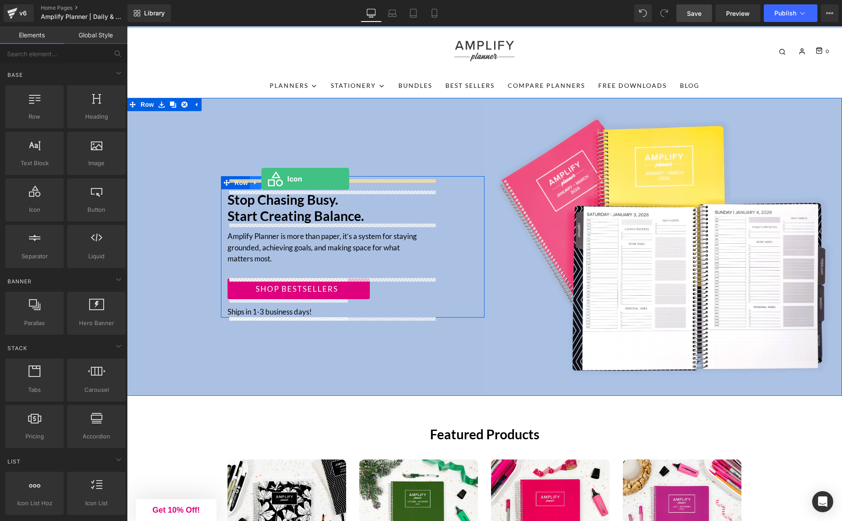
drag, startPoint x: 171, startPoint y: 227, endPoint x: 261, endPoint y: 179, distance: 102.1
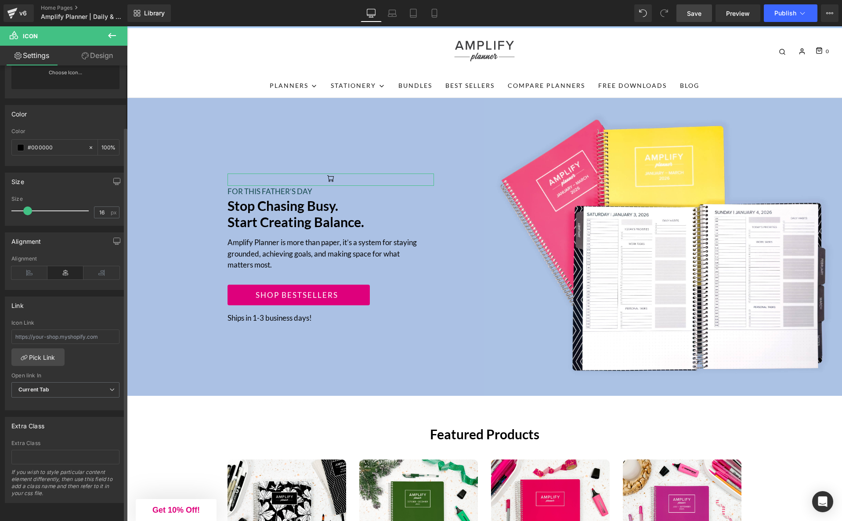
scroll to position [63, 0]
click at [27, 274] on icon at bounding box center [29, 273] width 36 height 13
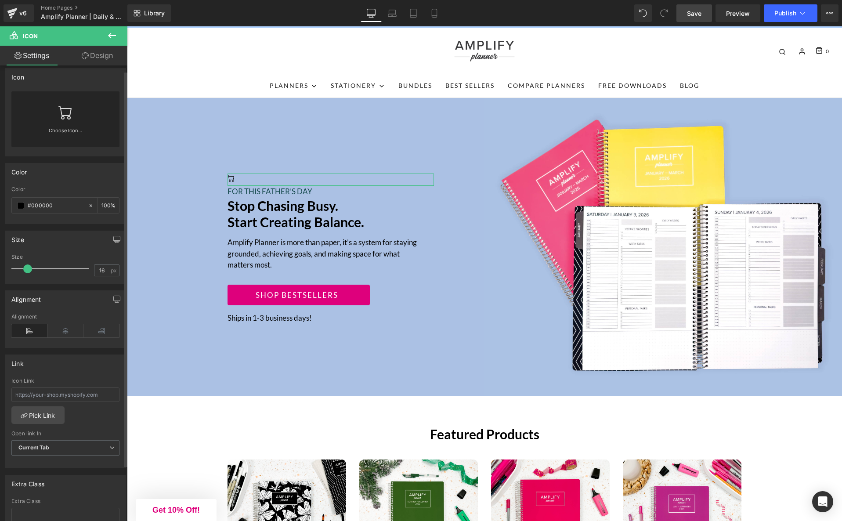
scroll to position [0, 0]
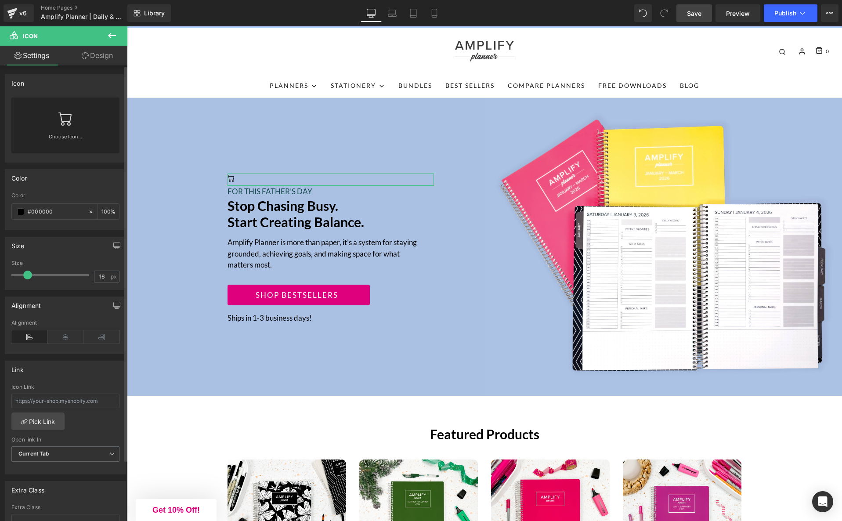
click at [62, 117] on icon at bounding box center [65, 119] width 14 height 14
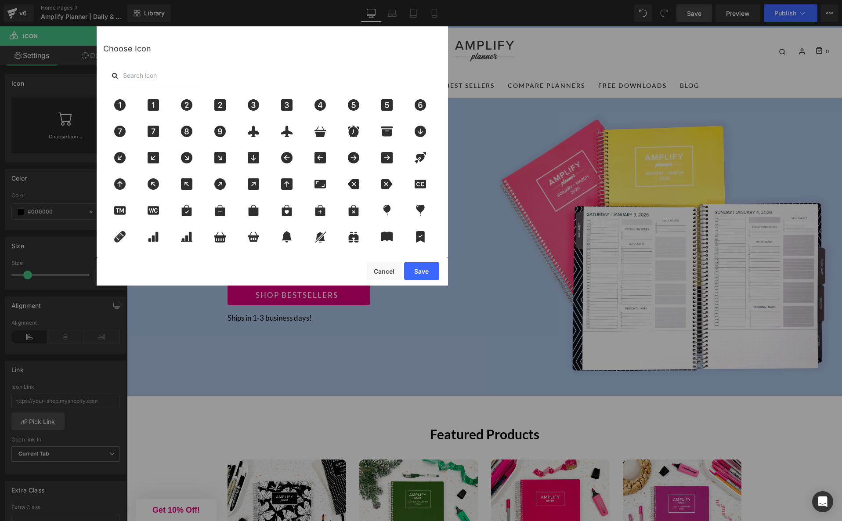
click at [148, 79] on input "text" at bounding box center [156, 75] width 88 height 19
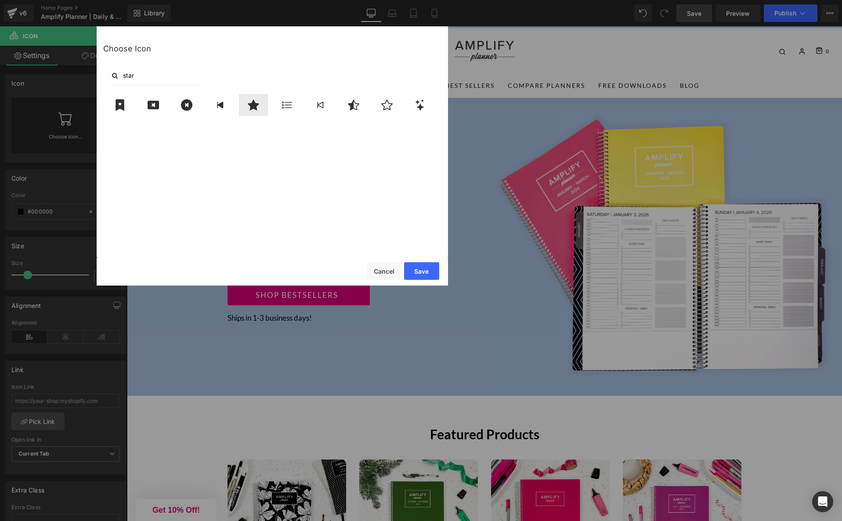
type input "star"
click at [252, 104] on icon at bounding box center [253, 105] width 11 height 11
click at [419, 274] on button "Save" at bounding box center [421, 271] width 35 height 18
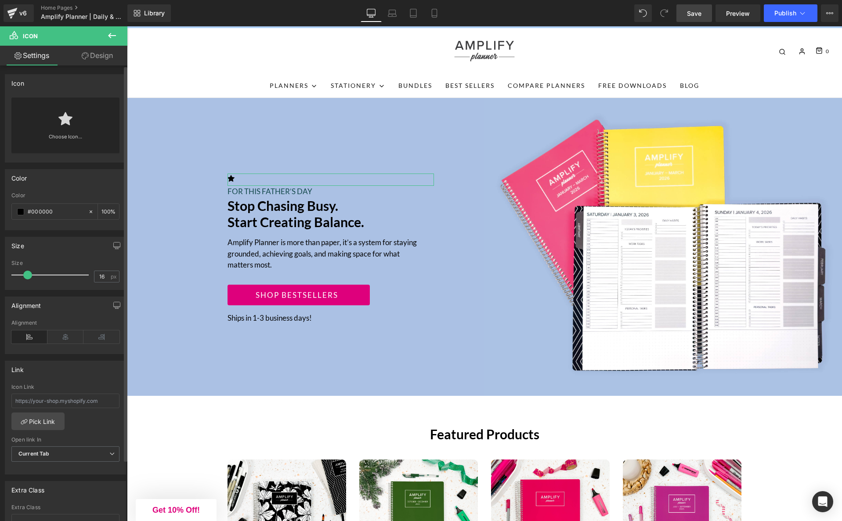
click at [79, 125] on div "Choose Icon..." at bounding box center [65, 125] width 108 height 56
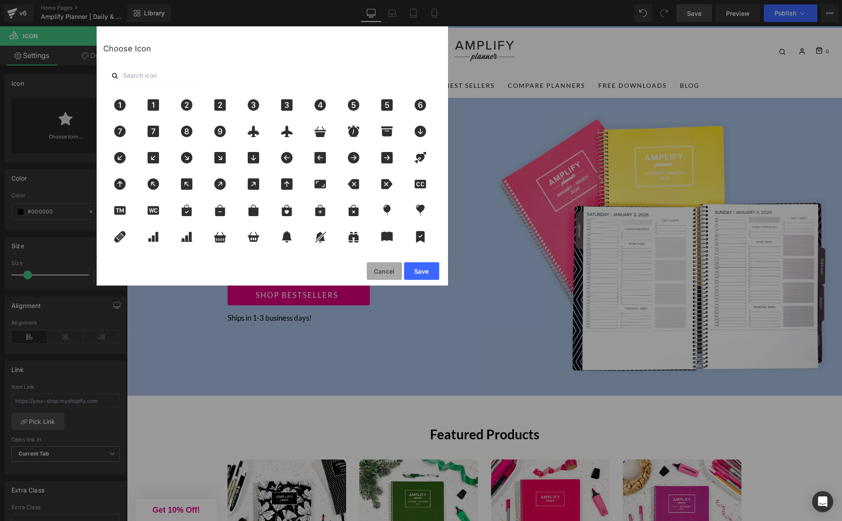
drag, startPoint x: 371, startPoint y: 270, endPoint x: 244, endPoint y: 243, distance: 129.6
click at [371, 270] on button "Cancel" at bounding box center [384, 271] width 35 height 18
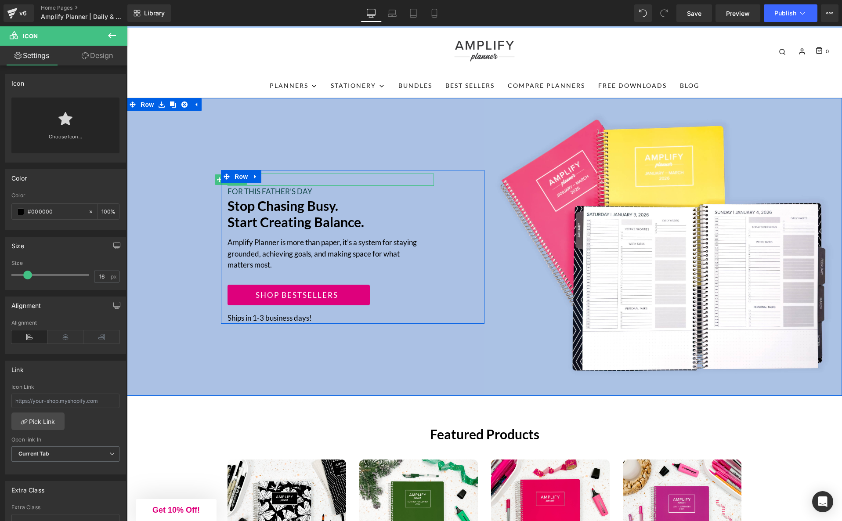
click at [286, 180] on div at bounding box center [330, 179] width 206 height 12
click at [295, 184] on div at bounding box center [330, 185] width 206 height 2
click at [385, 225] on h2 "Stop chasing Busy. Start creating Balance." at bounding box center [330, 214] width 206 height 32
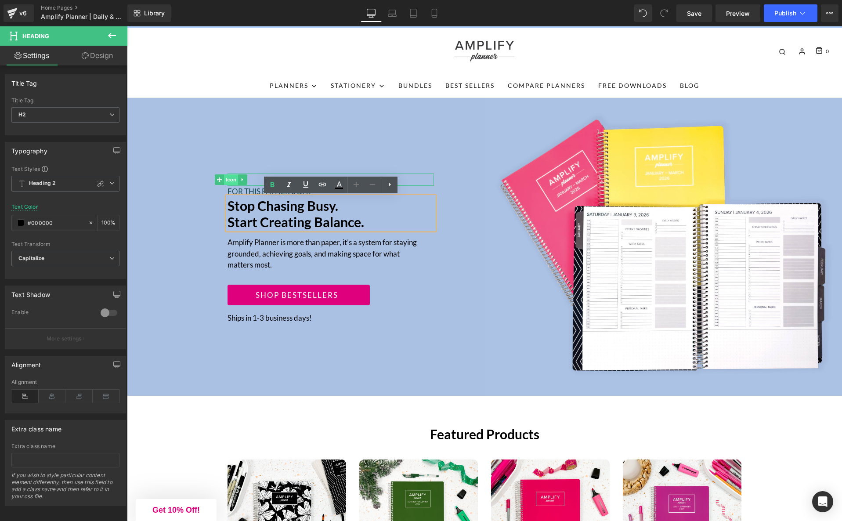
click at [234, 180] on span "Icon" at bounding box center [231, 179] width 14 height 11
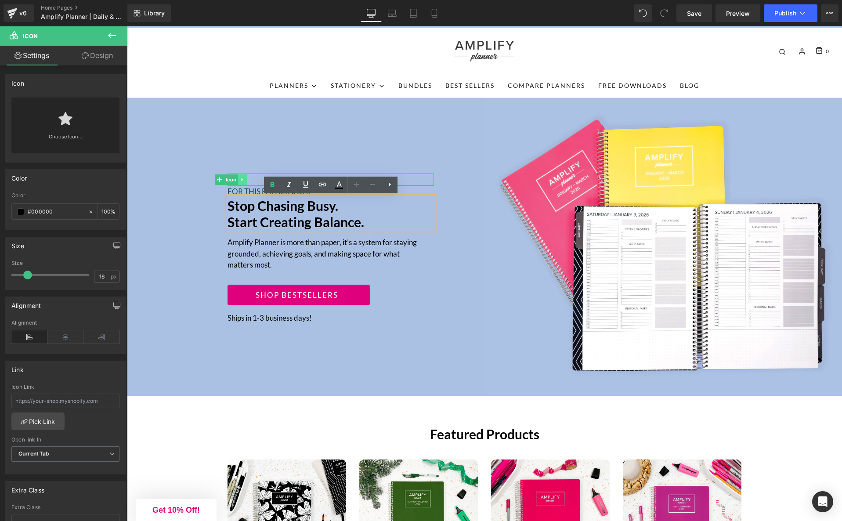
click at [242, 180] on icon at bounding box center [241, 179] width 1 height 3
click at [237, 178] on icon at bounding box center [237, 179] width 5 height 5
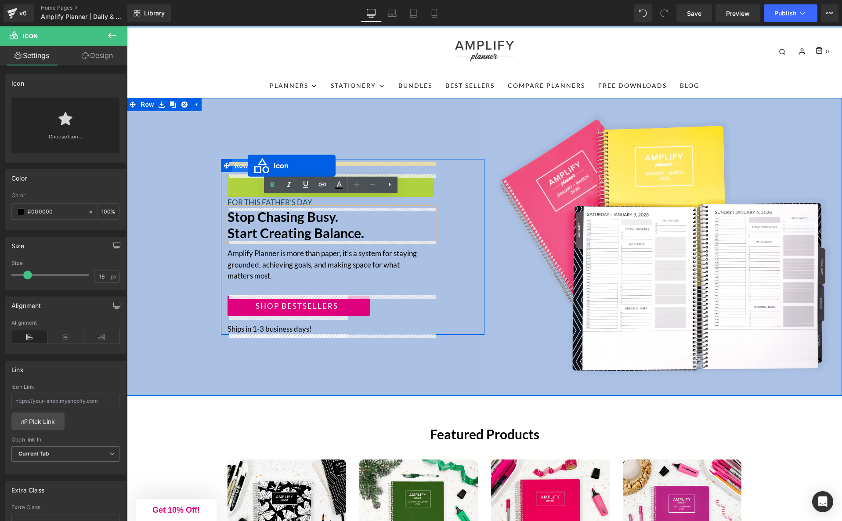
drag, startPoint x: 220, startPoint y: 185, endPoint x: 248, endPoint y: 166, distance: 34.4
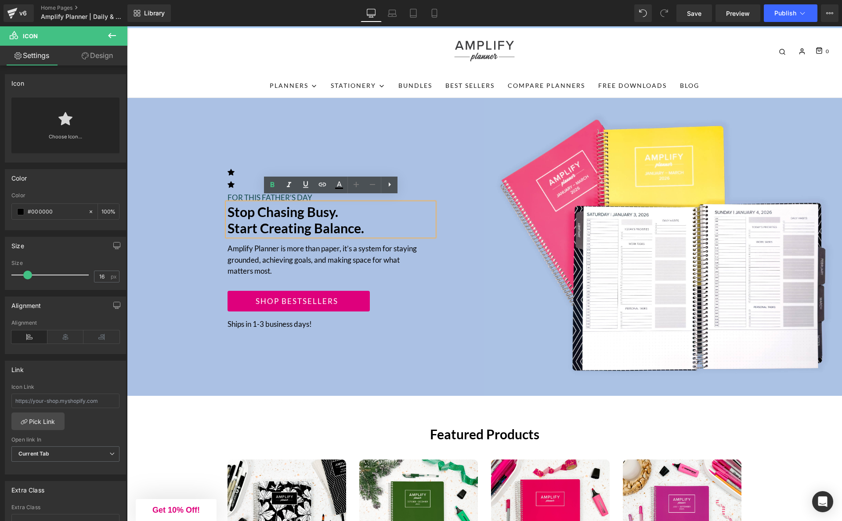
drag, startPoint x: 446, startPoint y: 177, endPoint x: 440, endPoint y: 177, distance: 5.3
click at [445, 177] on div "Icon Icon FOR THIS FATHER’S DAY Text Block Stop chasing Busy. Start creating Ba…" at bounding box center [352, 247] width 263 height 166
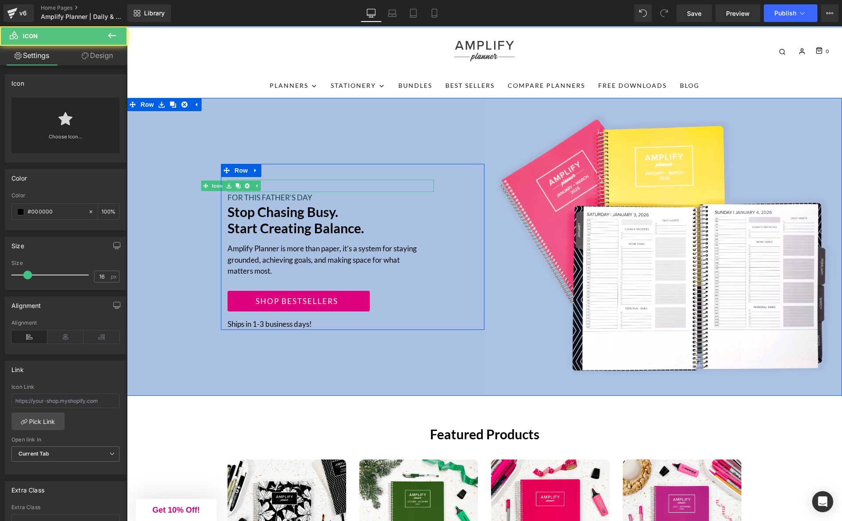
click at [290, 187] on div at bounding box center [330, 186] width 206 height 12
drag, startPoint x: 248, startPoint y: 187, endPoint x: 255, endPoint y: 187, distance: 7.0
click at [248, 187] on icon at bounding box center [247, 185] width 5 height 5
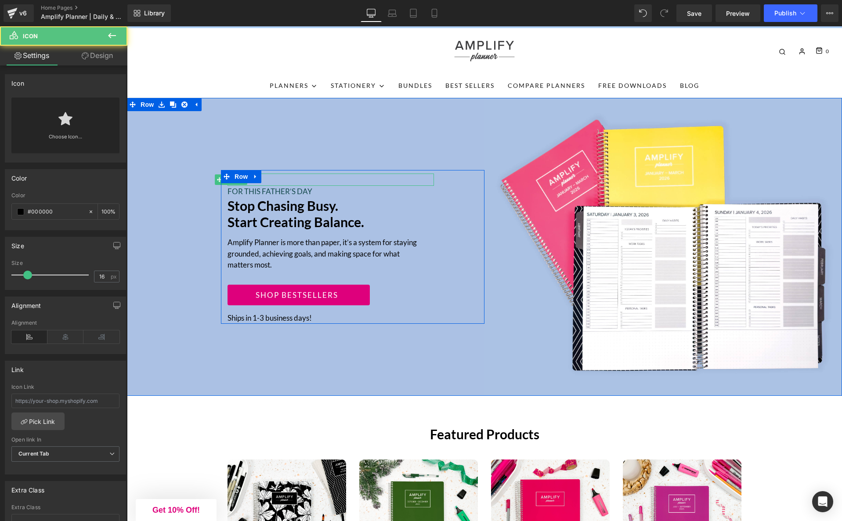
click at [297, 181] on div at bounding box center [330, 179] width 206 height 12
click at [281, 194] on p "FOR THIS FATHER’S DAY" at bounding box center [330, 191] width 206 height 11
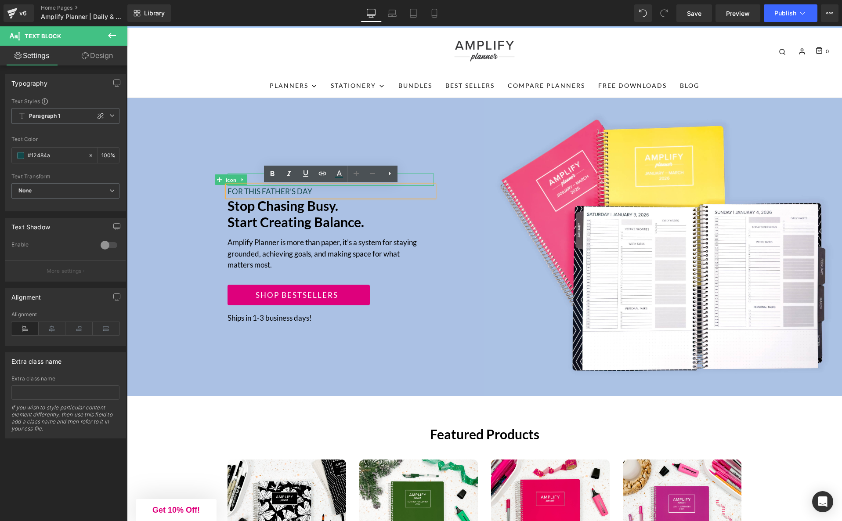
click at [230, 180] on span "Icon" at bounding box center [231, 180] width 14 height 11
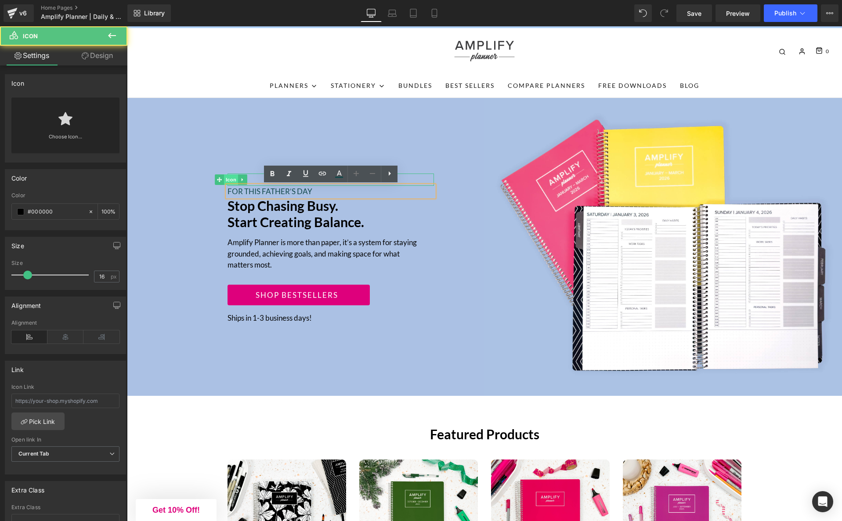
click at [233, 177] on span "Icon" at bounding box center [231, 179] width 14 height 11
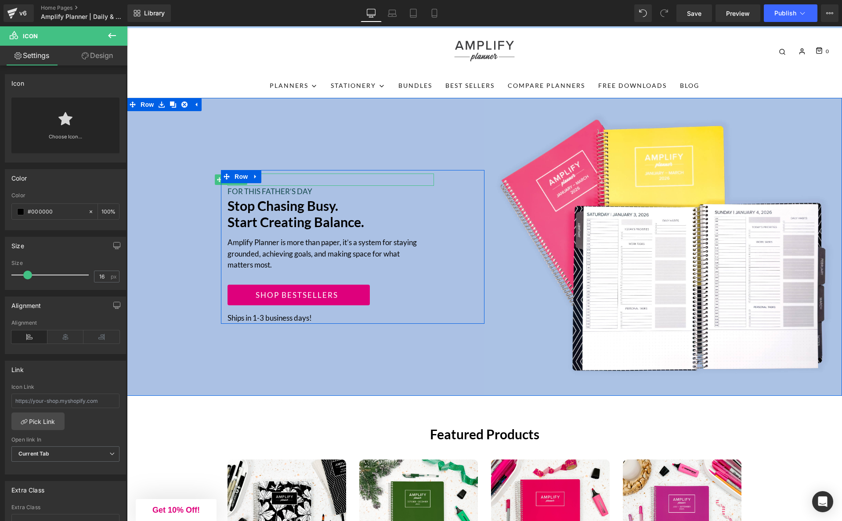
click at [314, 177] on div at bounding box center [330, 179] width 206 height 12
drag, startPoint x: 252, startPoint y: 178, endPoint x: 259, endPoint y: 177, distance: 7.1
click at [253, 177] on link at bounding box center [255, 176] width 11 height 13
drag, startPoint x: 295, startPoint y: 189, endPoint x: 295, endPoint y: 195, distance: 6.1
click at [295, 190] on p "FOR THIS FATHER’S DAY" at bounding box center [330, 191] width 206 height 11
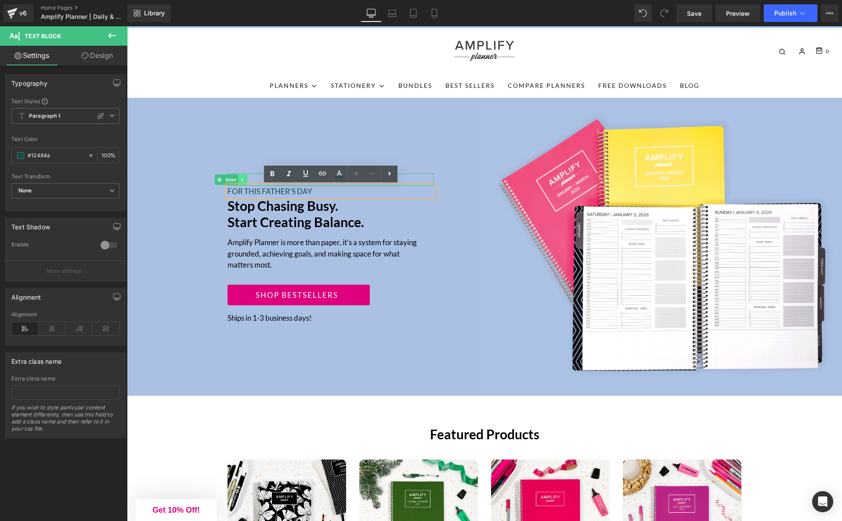
click at [241, 180] on icon at bounding box center [241, 179] width 1 height 3
click at [249, 179] on icon at bounding box center [247, 179] width 5 height 5
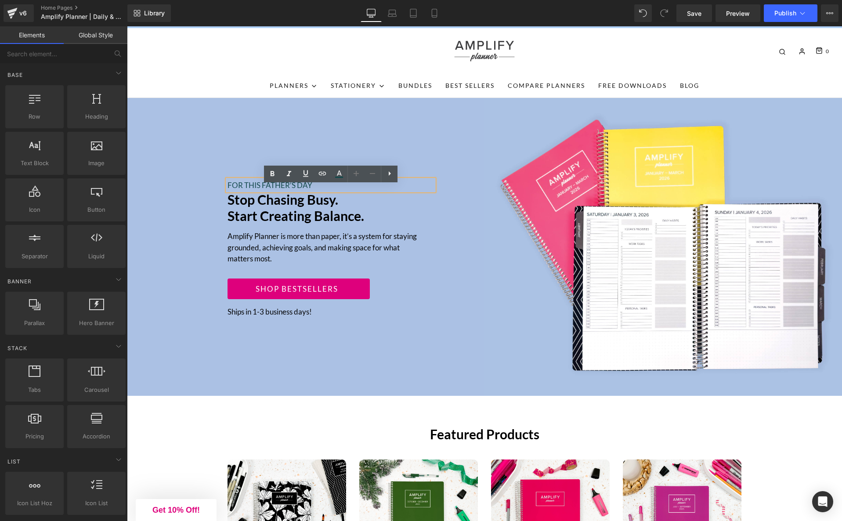
click at [378, 348] on div "FOR THIS FATHER’S DAY Text Block Stop chasing Busy. Start creating Balance. Hea…" at bounding box center [305, 247] width 357 height 298
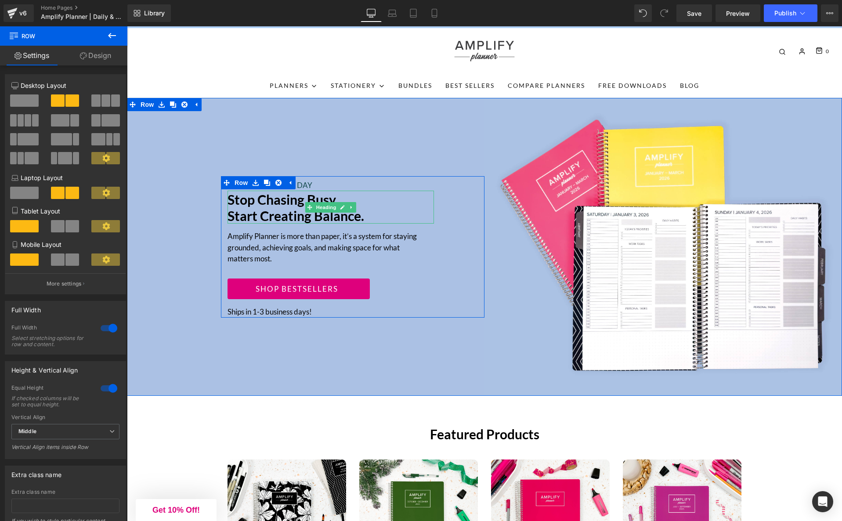
click at [271, 219] on h2 "Stop chasing Busy. Start creating Balance." at bounding box center [330, 207] width 206 height 32
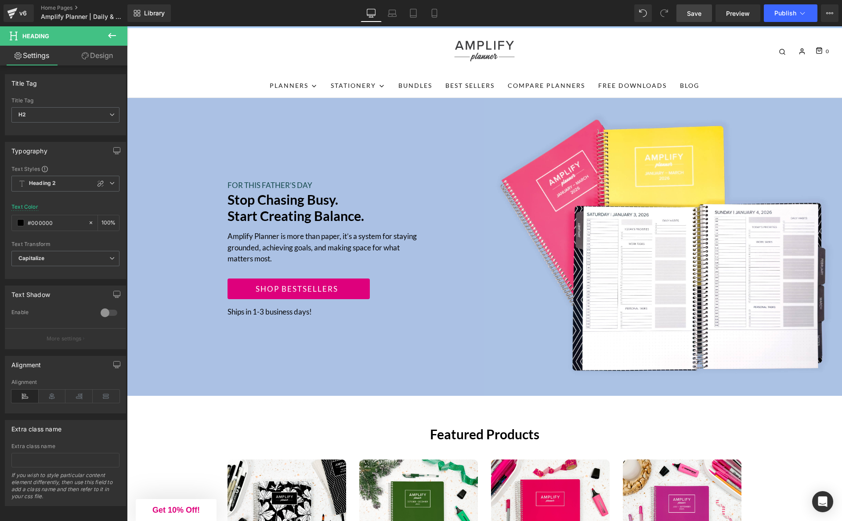
click at [699, 11] on span "Save" at bounding box center [694, 13] width 14 height 9
click at [740, 15] on span "Preview" at bounding box center [738, 13] width 24 height 9
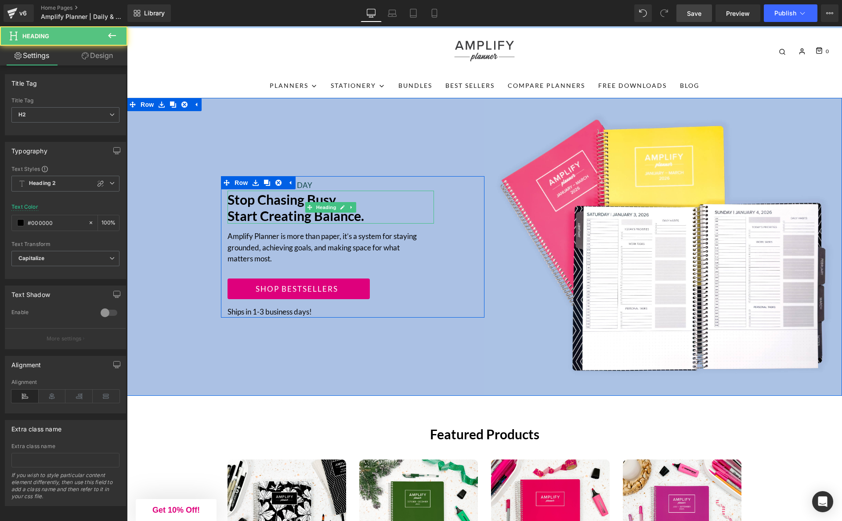
click at [256, 219] on h2 "Stop chasing Busy. Start creating Balance." at bounding box center [330, 207] width 206 height 32
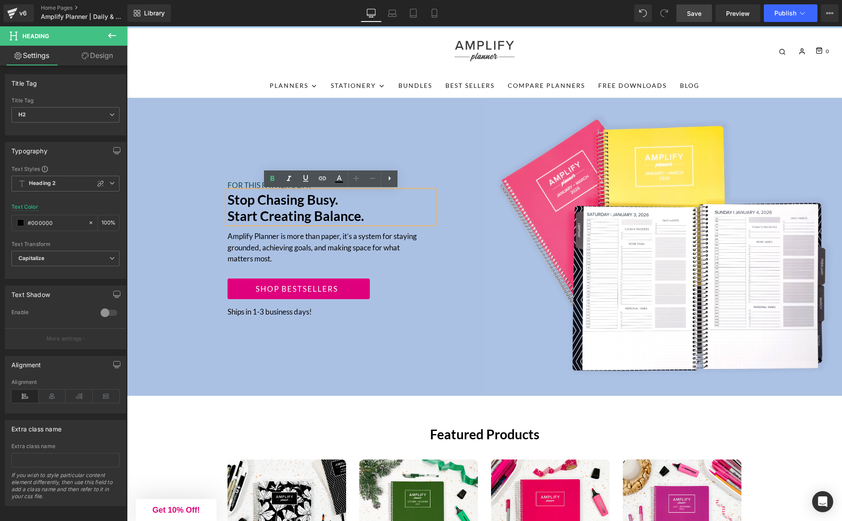
click at [354, 218] on h2 "Stop chasing Busy. Start creating Balance." at bounding box center [330, 207] width 206 height 32
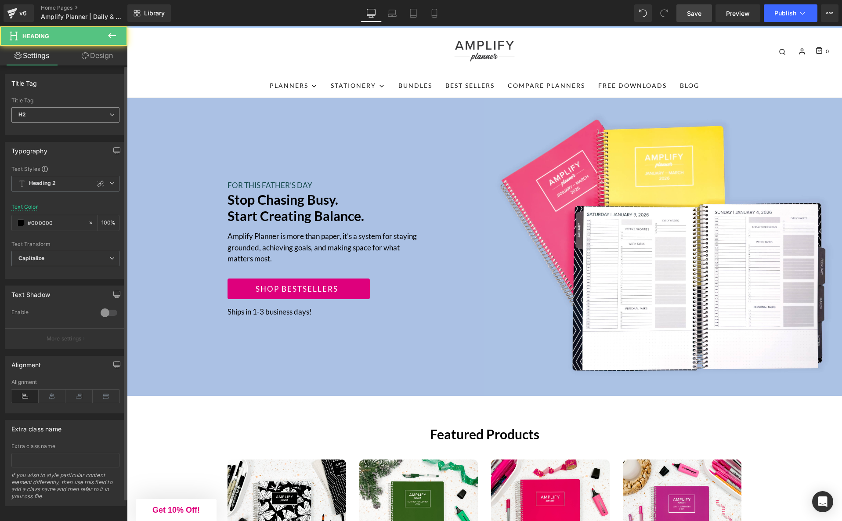
click at [90, 113] on span "H2" at bounding box center [65, 114] width 108 height 15
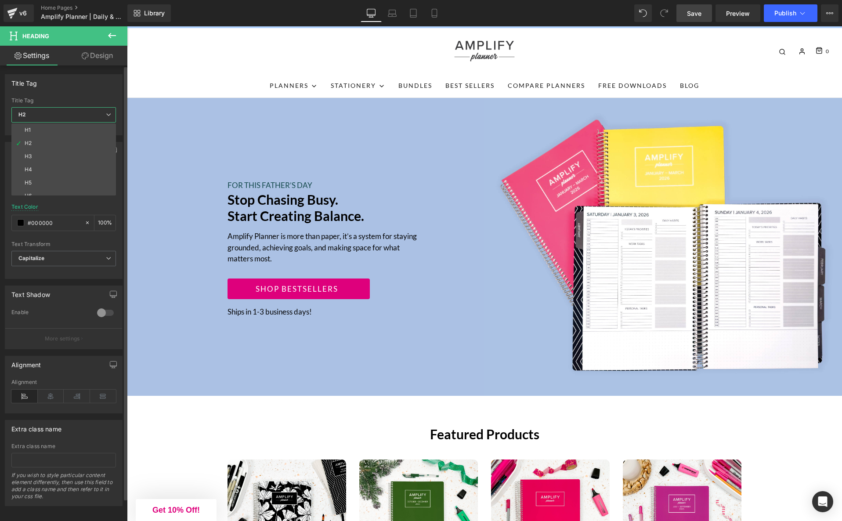
click at [73, 127] on li "H1" at bounding box center [65, 129] width 108 height 13
type input "#3a3a3a"
type input "100"
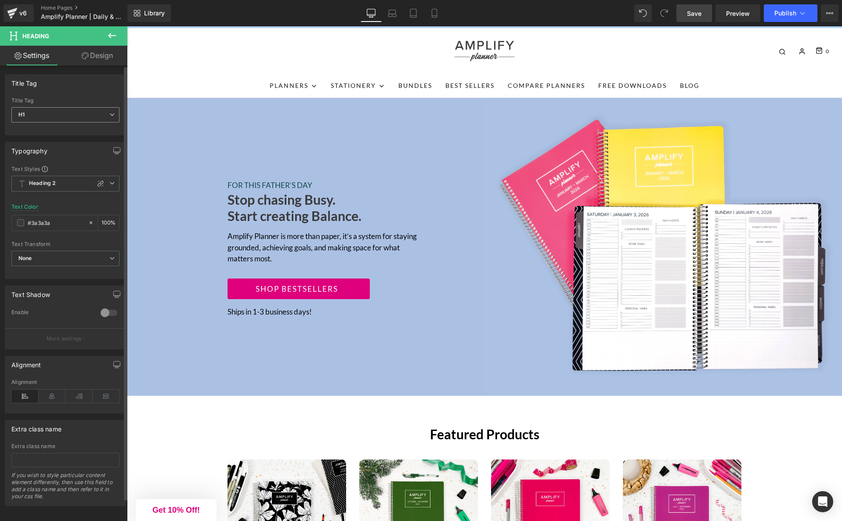
type input "#000000"
type input "100"
click at [98, 184] on icon at bounding box center [100, 183] width 7 height 7
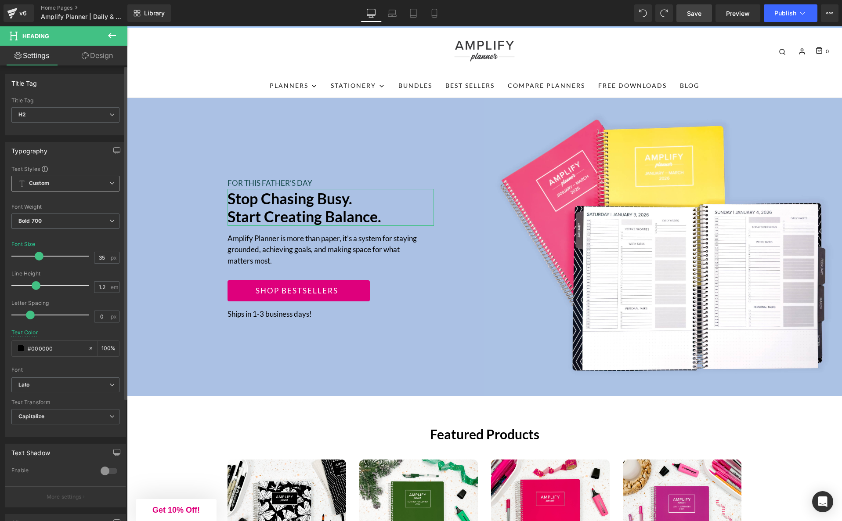
type input "36"
click at [37, 256] on span at bounding box center [39, 256] width 9 height 9
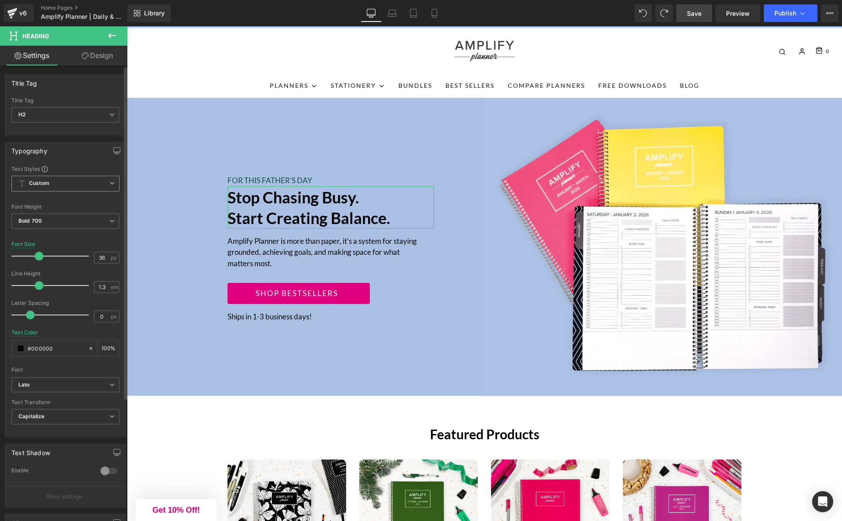
type input "1.4"
drag, startPoint x: 34, startPoint y: 283, endPoint x: 39, endPoint y: 284, distance: 4.4
click at [39, 284] on span at bounding box center [42, 285] width 9 height 9
click at [252, 253] on p "Amplify Planner is more than paper, it’s a system for staying grounded, achievi…" at bounding box center [330, 254] width 206 height 34
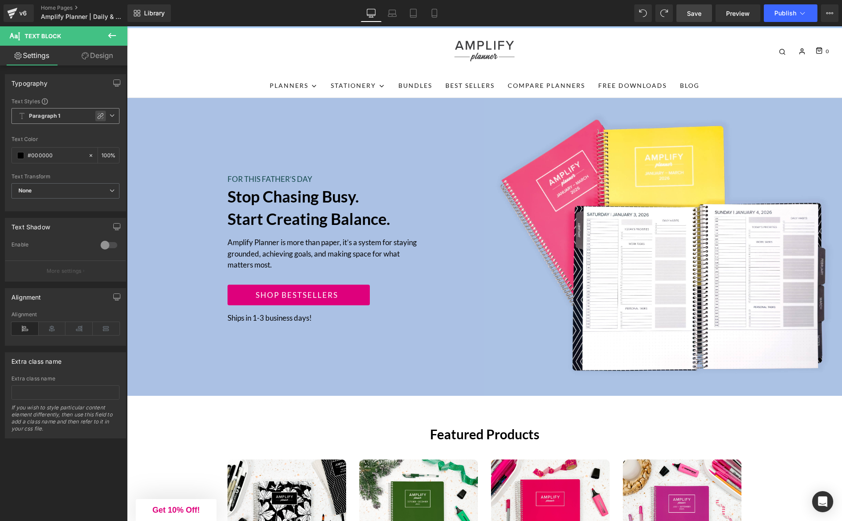
click at [97, 115] on icon at bounding box center [100, 116] width 6 height 6
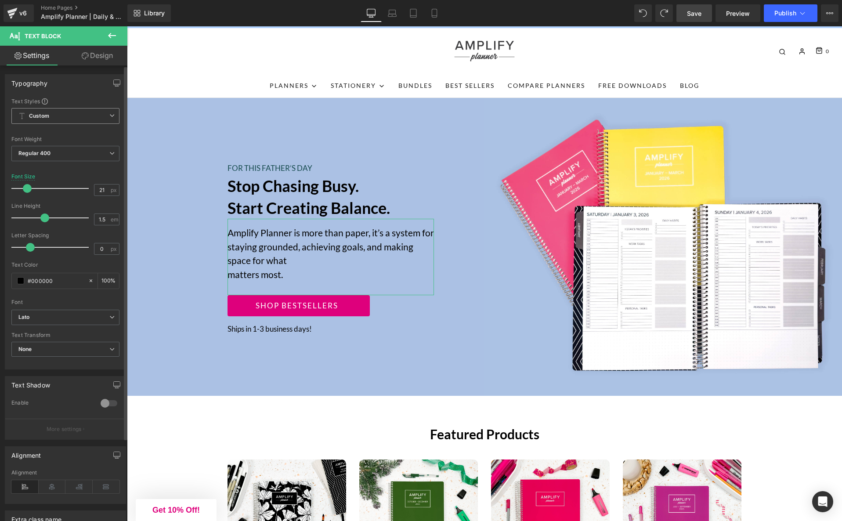
type input "20"
drag, startPoint x: 22, startPoint y: 189, endPoint x: 32, endPoint y: 196, distance: 11.6
click at [25, 190] on span at bounding box center [26, 188] width 9 height 9
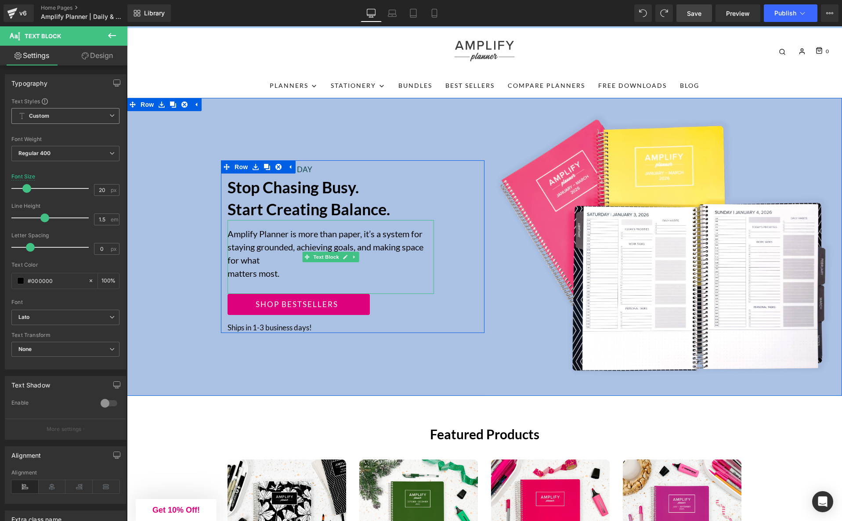
click at [230, 273] on p "Amplify Planner is more than paper, it’s a system for staying grounded, achievi…" at bounding box center [330, 253] width 206 height 53
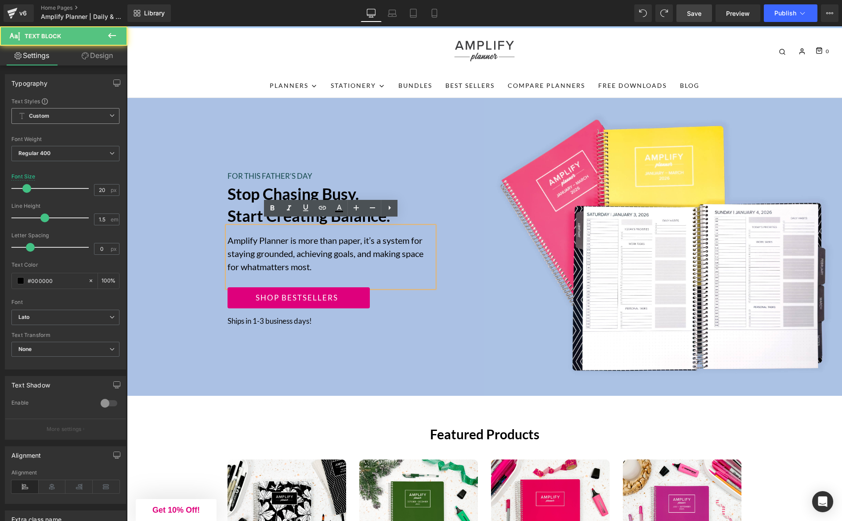
scroll to position [23, 0]
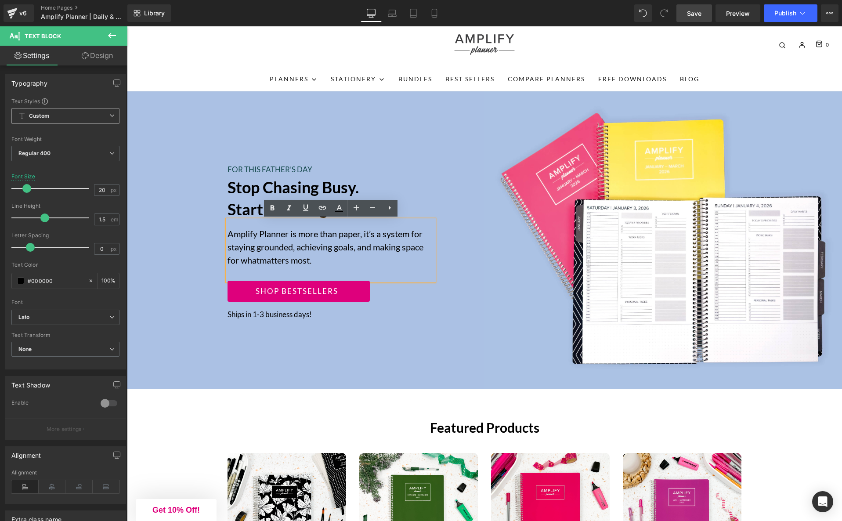
click at [420, 369] on div "FOR THIS FATHER’S DAY Text Block Stop chasing Busy. Start creating Balance. Hea…" at bounding box center [305, 240] width 357 height 298
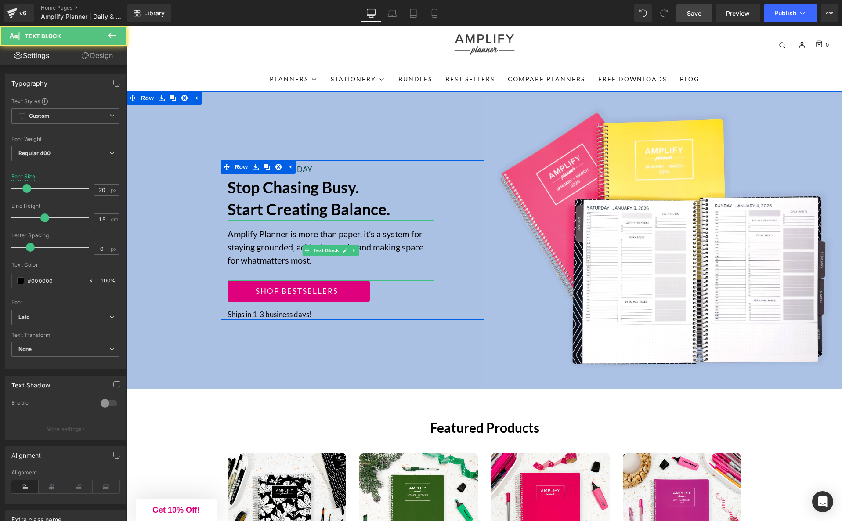
click at [257, 274] on div "Amplify Planner is more than paper, it’s a system for staying grounded, achievi…" at bounding box center [330, 250] width 206 height 61
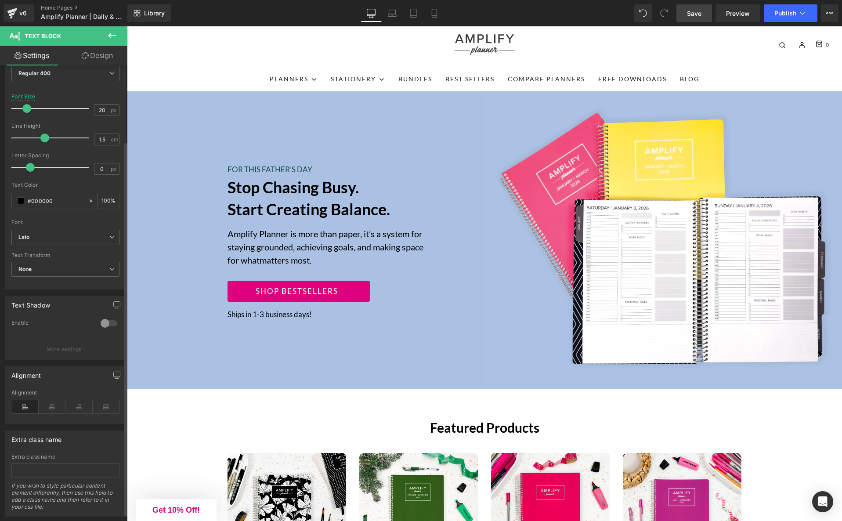
scroll to position [0, 0]
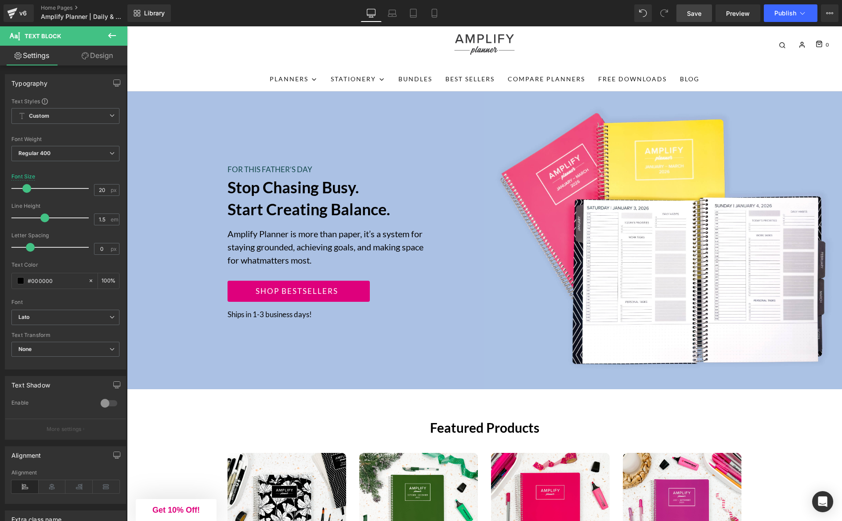
click at [97, 63] on link "Design" at bounding box center [97, 56] width 64 height 20
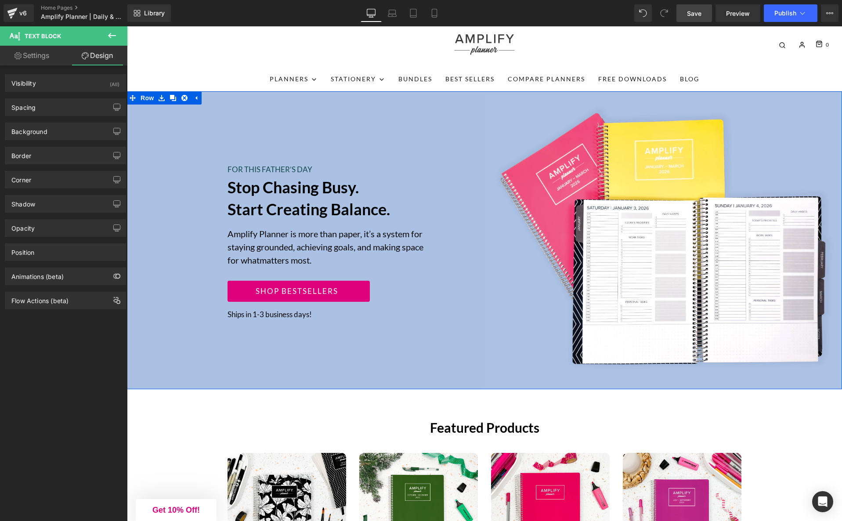
click at [288, 349] on div "FOR THIS FATHER’S DAY Text Block Stop chasing Busy. Start creating Balance. Hea…" at bounding box center [305, 240] width 357 height 298
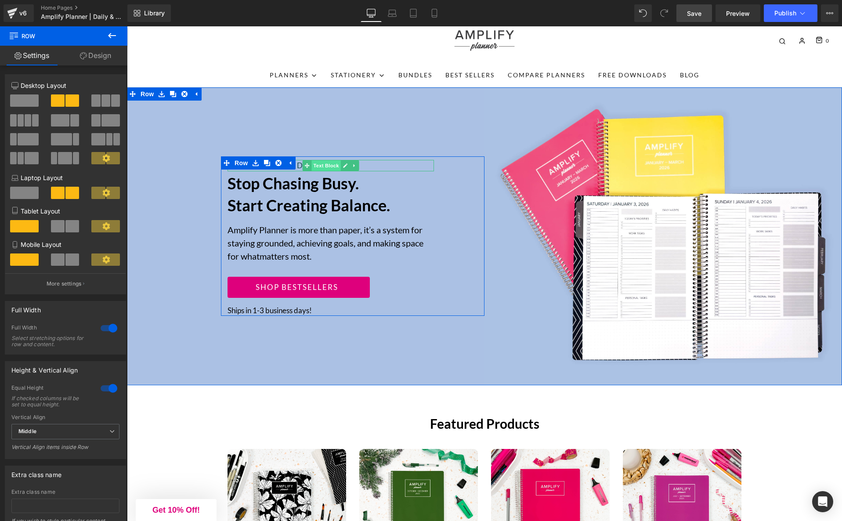
click at [328, 163] on span "Text Block" at bounding box center [325, 165] width 29 height 11
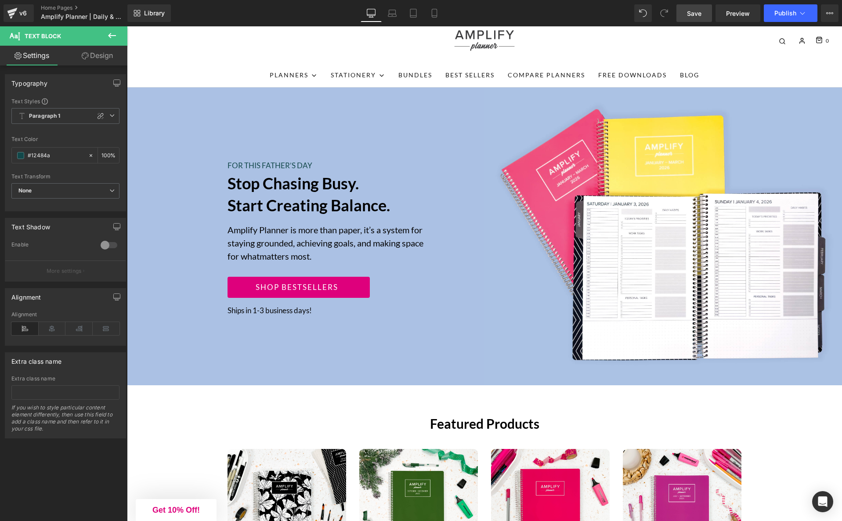
click at [110, 36] on icon at bounding box center [112, 35] width 11 height 11
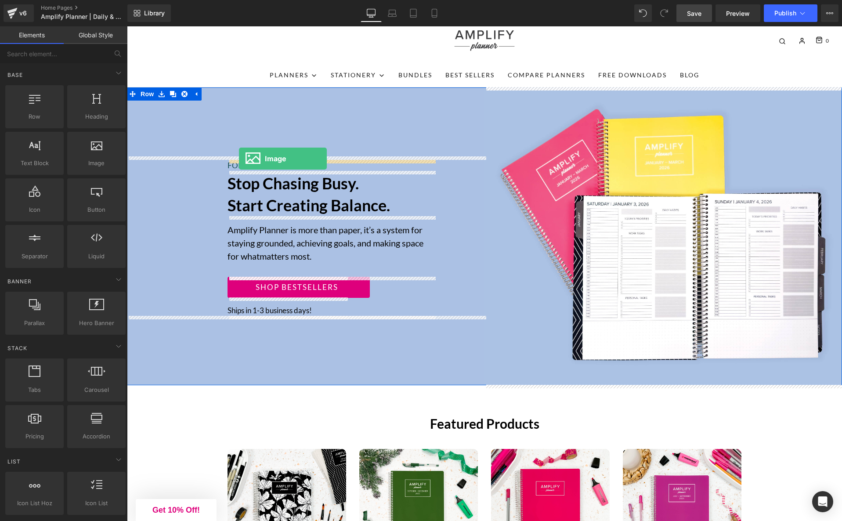
drag, startPoint x: 238, startPoint y: 181, endPoint x: 239, endPoint y: 159, distance: 22.4
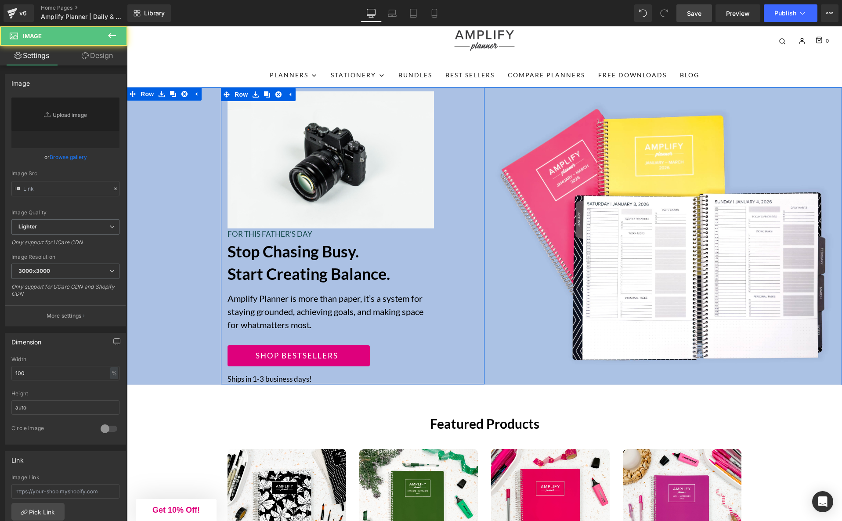
type input "//d1um8515vdn9kb.cloudfront.net/images/parallax.jpg"
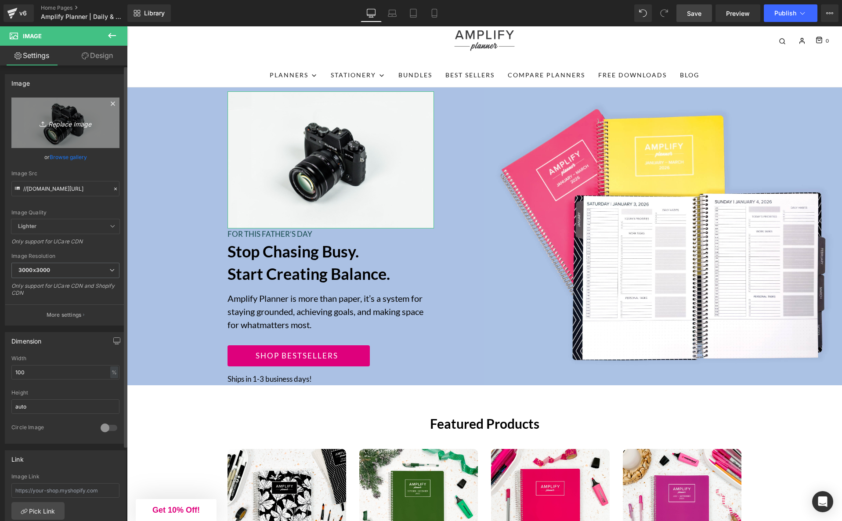
click at [59, 115] on link "Replace Image" at bounding box center [65, 122] width 108 height 50
type input "C:\fakepath\Untitled design.png"
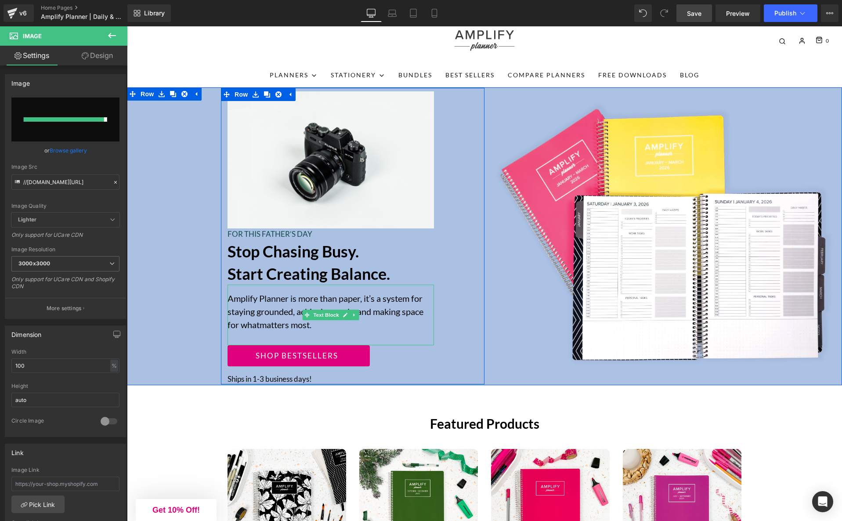
type input "https://ucarecdn.com/434d34e5-f871-42b7-ad52-eb2eff70ae5f/-/format/auto/-/previ…"
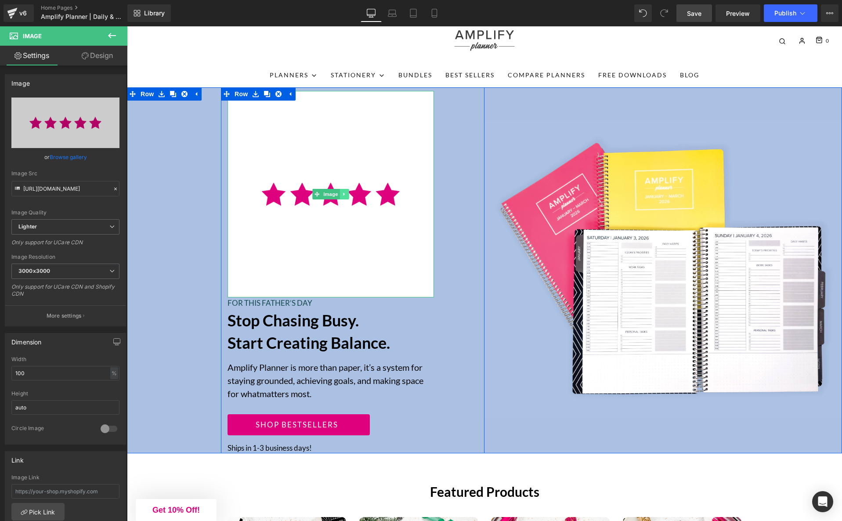
click at [345, 196] on icon at bounding box center [344, 193] width 5 height 5
click at [348, 192] on icon at bounding box center [348, 193] width 5 height 5
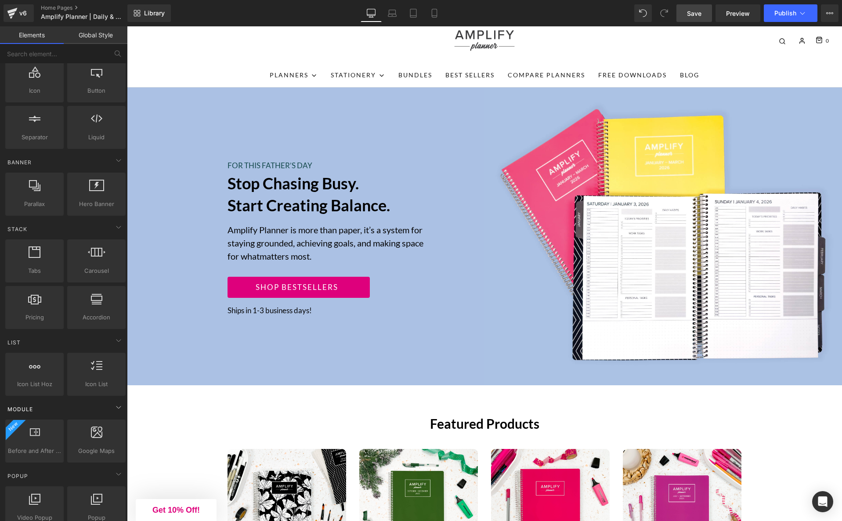
scroll to position [124, 0]
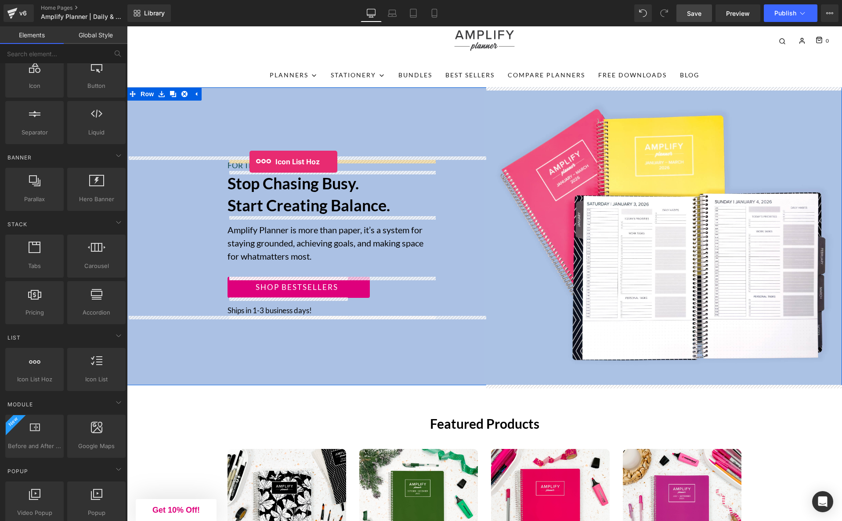
drag, startPoint x: 157, startPoint y: 277, endPoint x: 249, endPoint y: 162, distance: 148.1
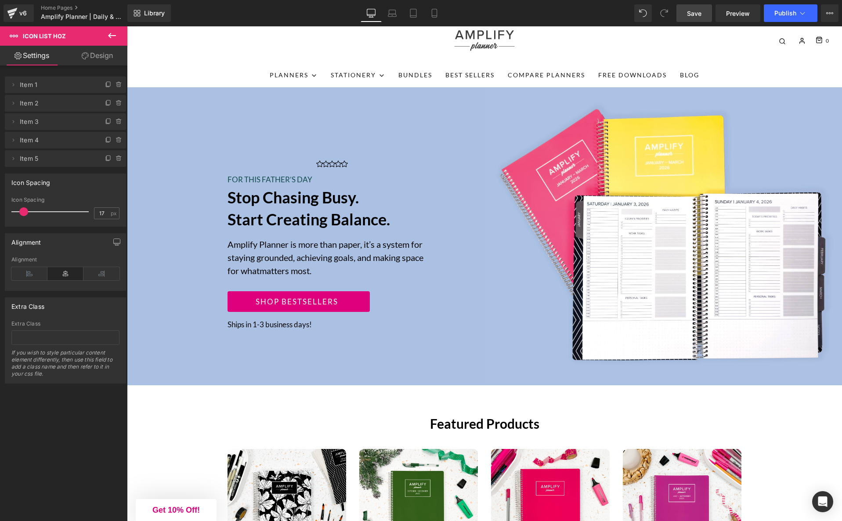
type input "18"
drag, startPoint x: 38, startPoint y: 212, endPoint x: 26, endPoint y: 212, distance: 11.9
click at [26, 212] on span at bounding box center [24, 211] width 9 height 9
click at [32, 274] on icon at bounding box center [29, 273] width 36 height 13
click at [105, 84] on icon at bounding box center [108, 84] width 7 height 7
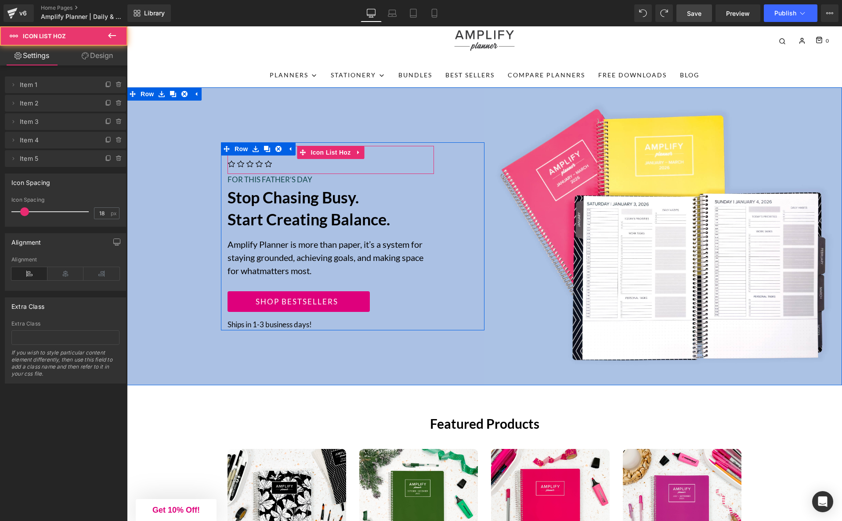
click at [277, 165] on ul "Icon Icon Icon Icon Icon" at bounding box center [330, 166] width 206 height 15
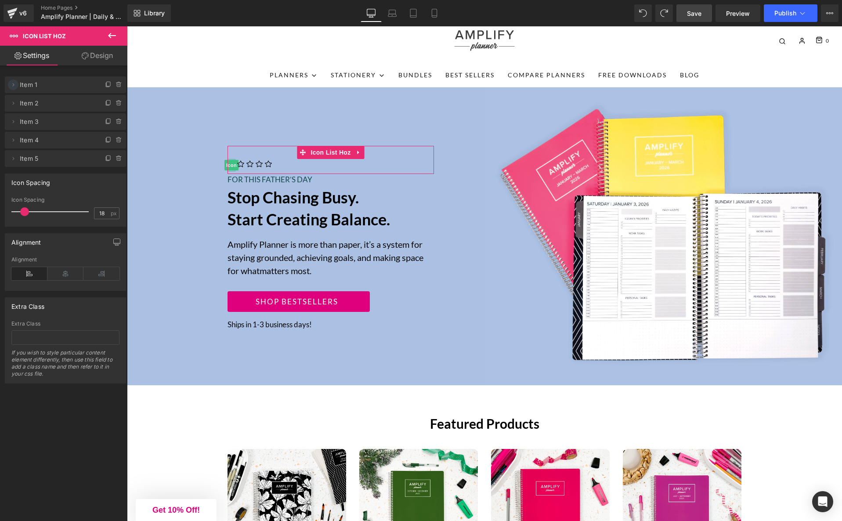
click at [15, 89] on span at bounding box center [13, 84] width 11 height 11
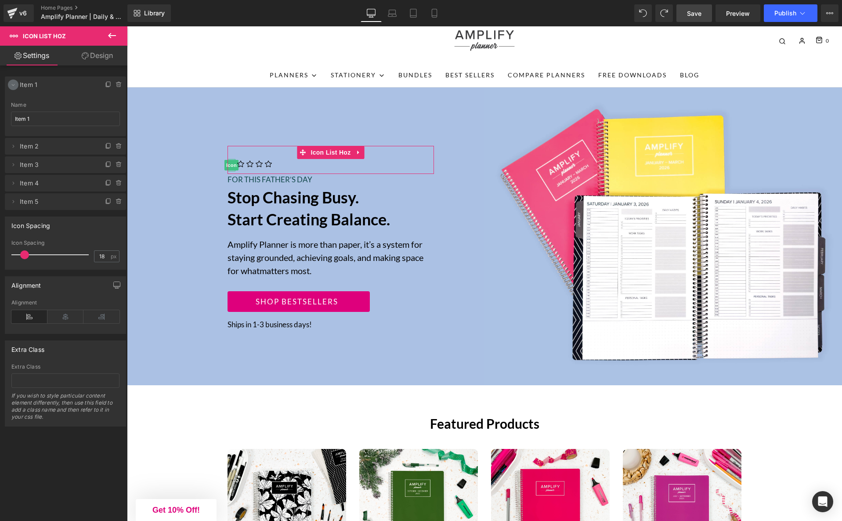
click at [14, 88] on span at bounding box center [13, 84] width 11 height 11
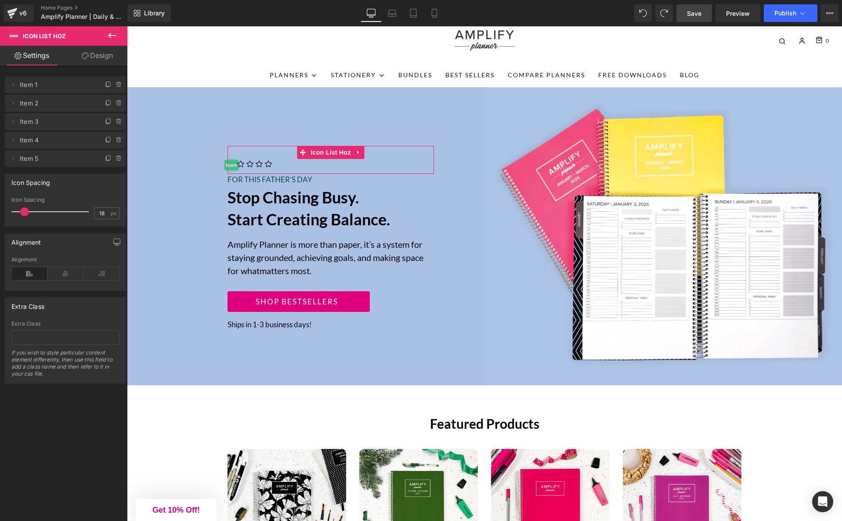
click at [33, 86] on span "Item 1" at bounding box center [57, 84] width 74 height 17
click at [98, 60] on link "Design" at bounding box center [97, 56] width 64 height 20
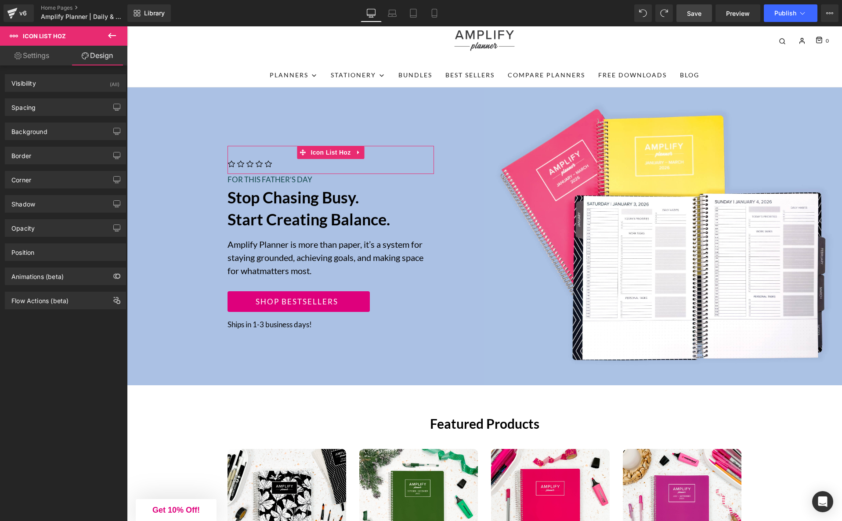
click at [35, 58] on link "Settings" at bounding box center [32, 56] width 64 height 20
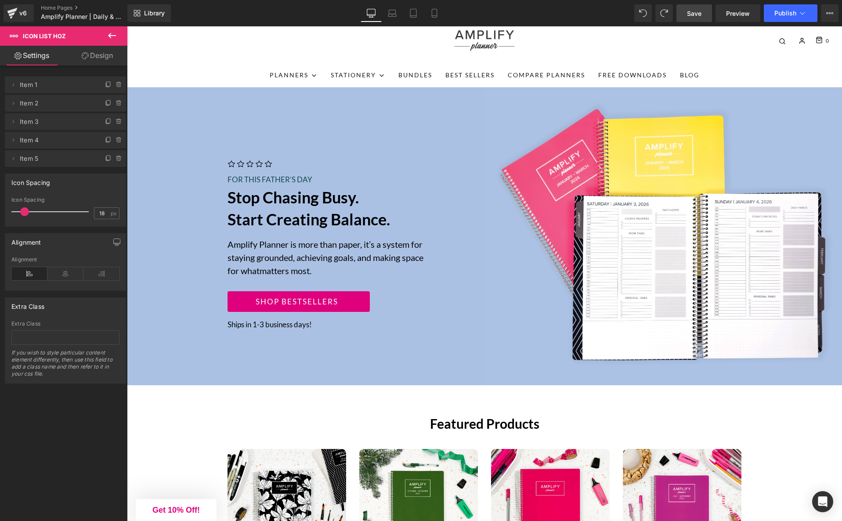
click at [109, 36] on icon at bounding box center [112, 35] width 8 height 5
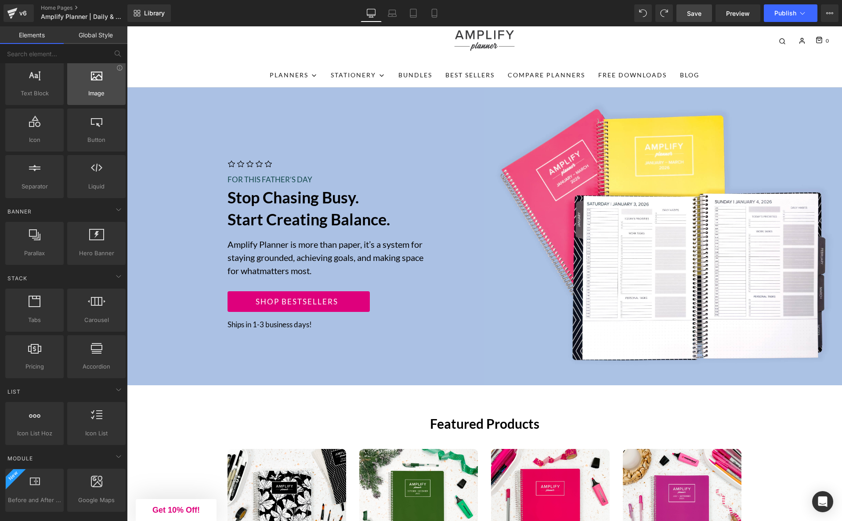
scroll to position [57, 0]
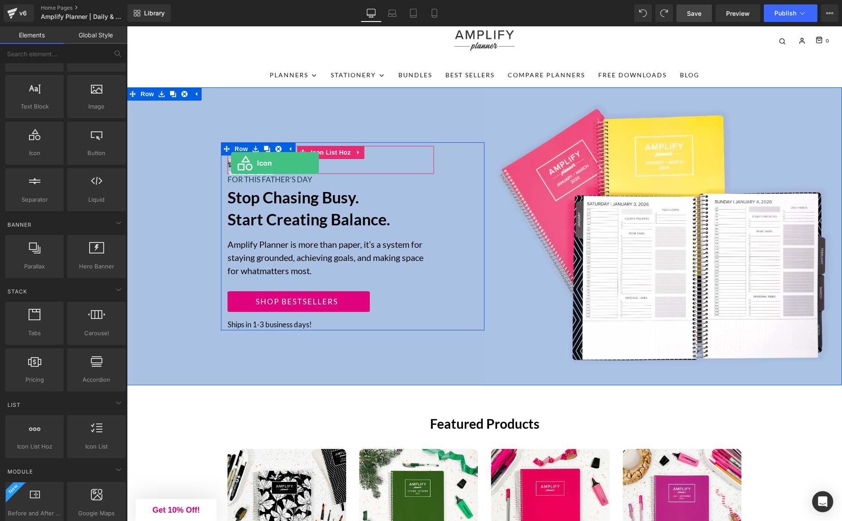
drag, startPoint x: 167, startPoint y: 161, endPoint x: 231, endPoint y: 163, distance: 64.1
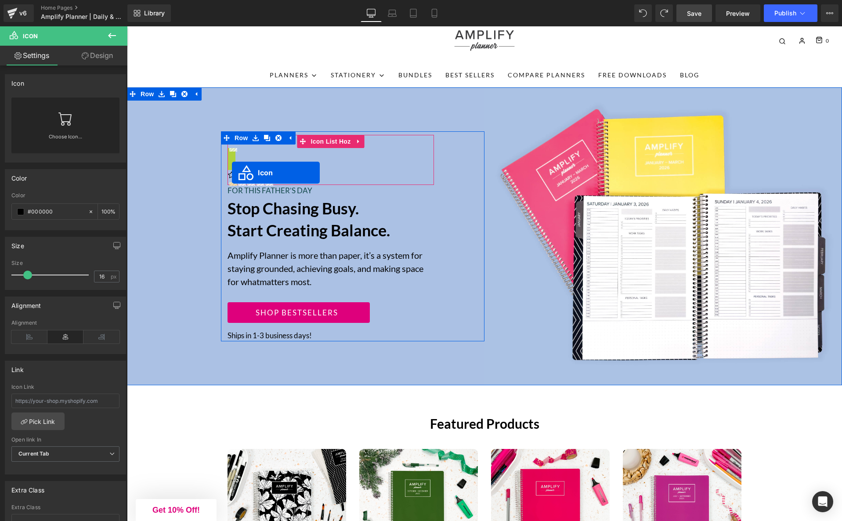
drag, startPoint x: 231, startPoint y: 158, endPoint x: 241, endPoint y: 172, distance: 17.6
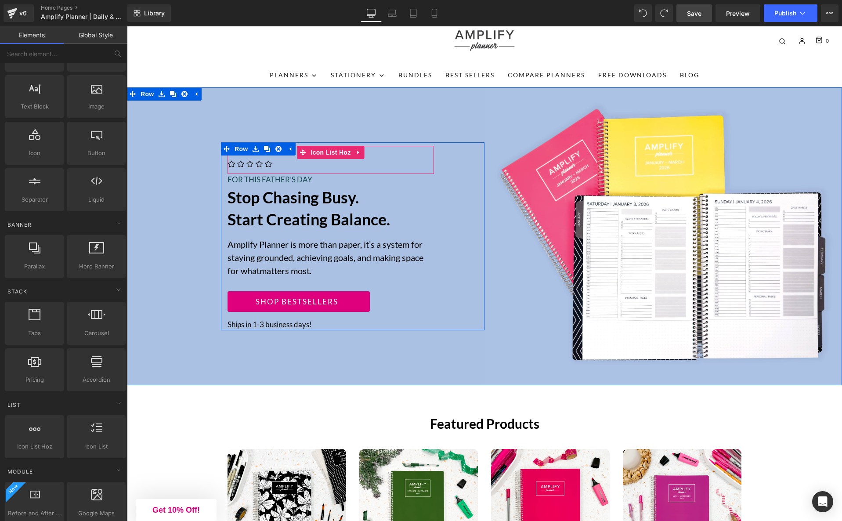
click at [279, 167] on ul "Icon Icon Icon Icon Icon" at bounding box center [330, 166] width 206 height 15
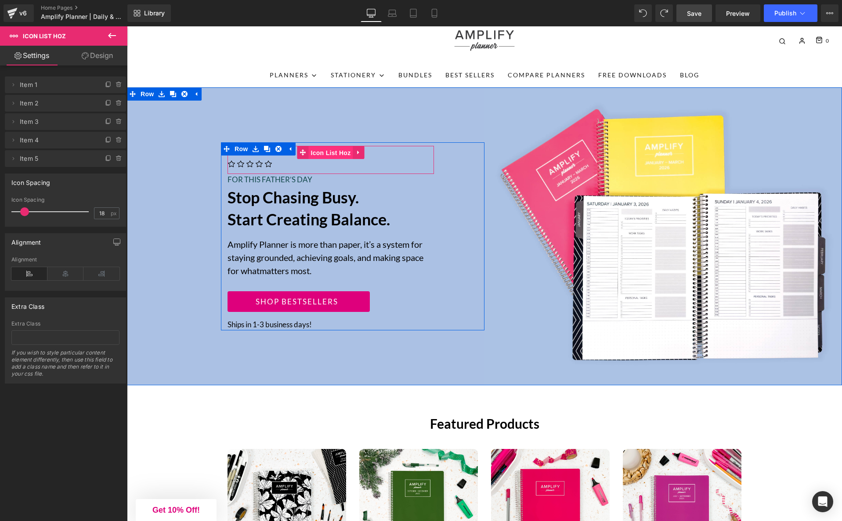
click at [333, 155] on span "Icon List Hoz" at bounding box center [330, 152] width 44 height 13
click at [14, 159] on icon at bounding box center [13, 158] width 7 height 7
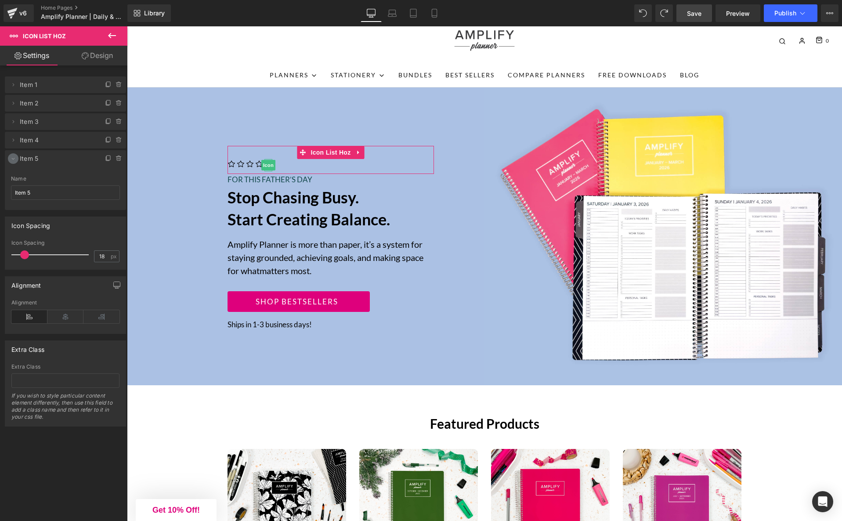
click at [14, 159] on icon at bounding box center [13, 158] width 7 height 7
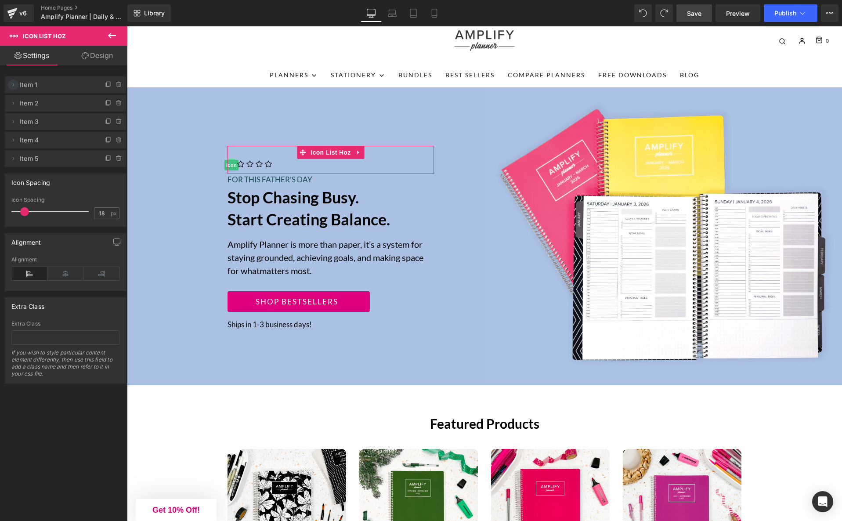
click at [10, 85] on span at bounding box center [13, 84] width 11 height 11
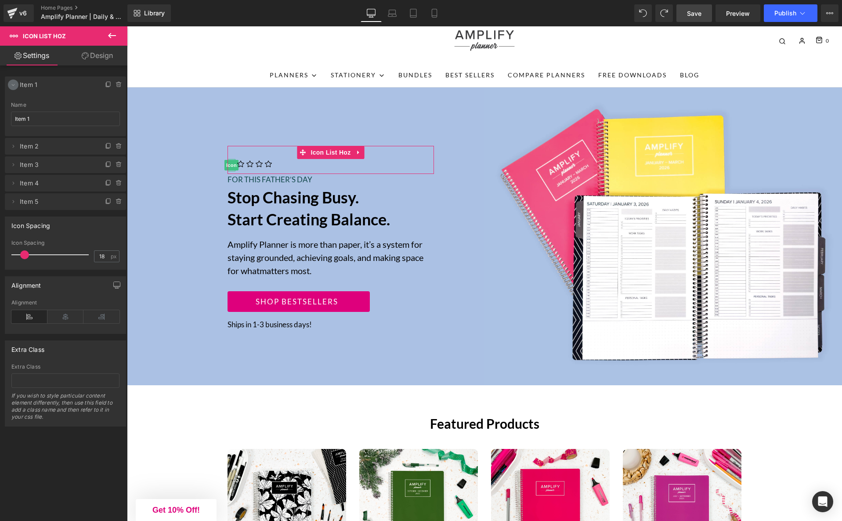
click at [11, 85] on icon at bounding box center [13, 84] width 7 height 7
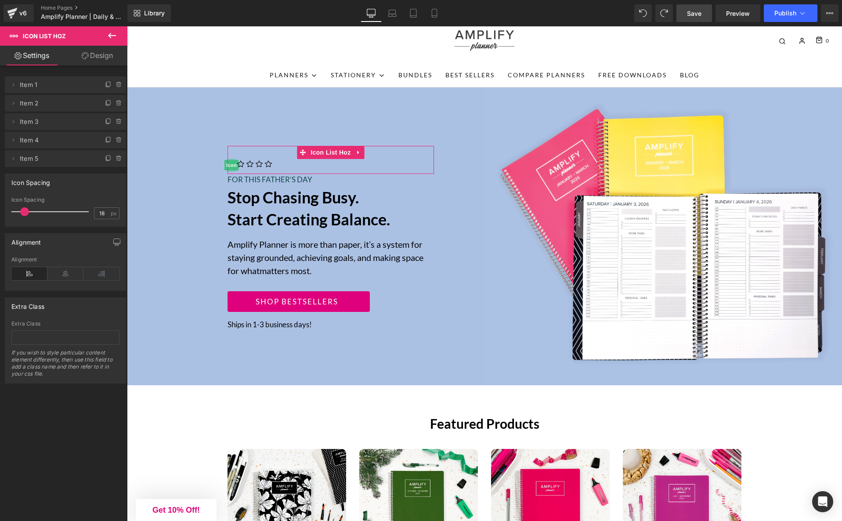
click at [60, 86] on span "Item 1" at bounding box center [57, 84] width 74 height 17
click at [109, 52] on link "Design" at bounding box center [97, 56] width 64 height 20
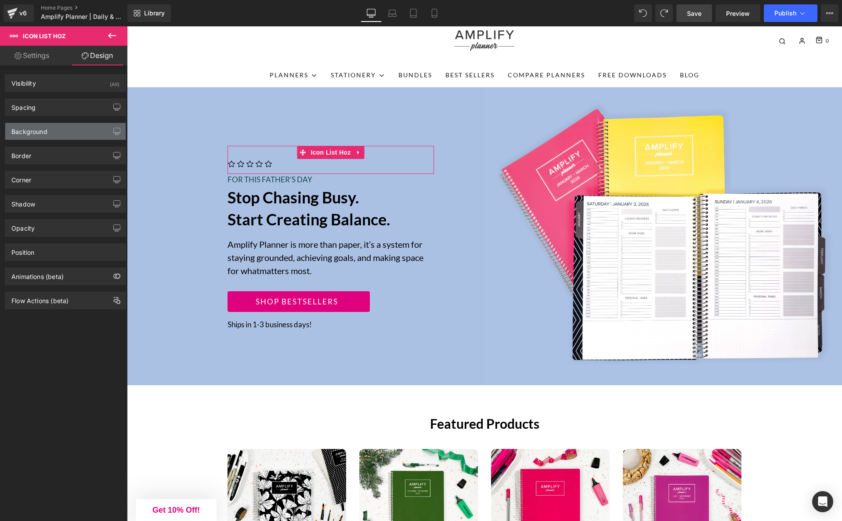
click at [42, 135] on div "Background" at bounding box center [29, 129] width 36 height 12
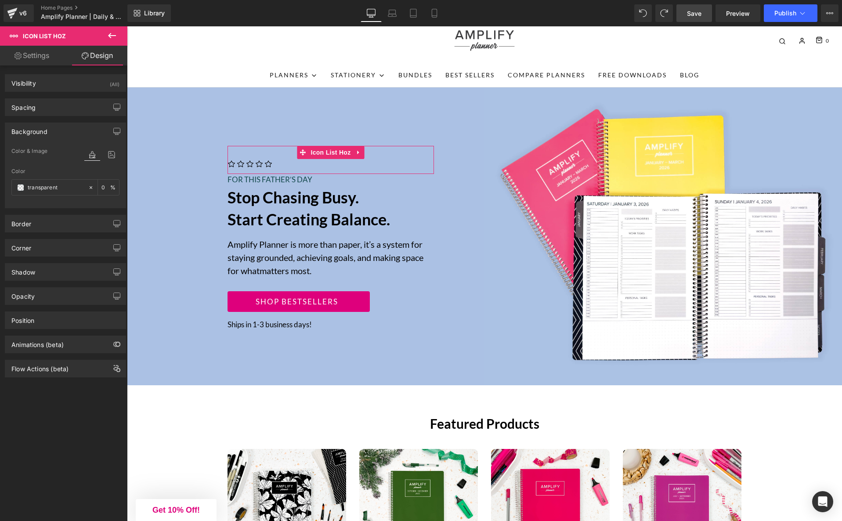
click at [42, 135] on div "Background" at bounding box center [29, 129] width 36 height 12
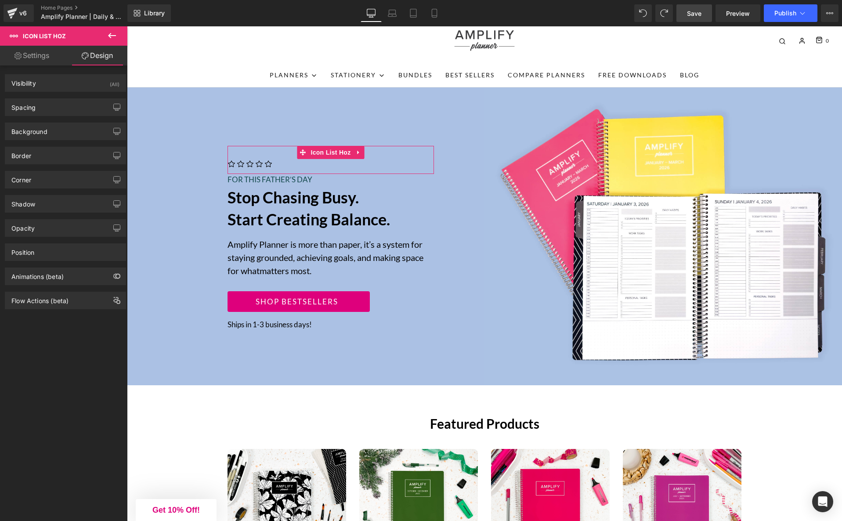
click at [26, 58] on link "Settings" at bounding box center [32, 56] width 64 height 20
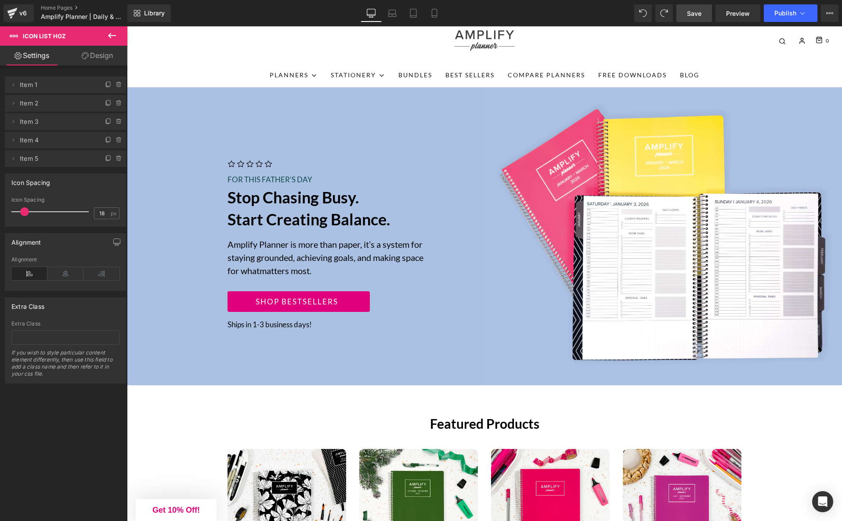
click at [29, 39] on span "Icon List Hoz" at bounding box center [44, 35] width 43 height 7
click at [13, 37] on icon at bounding box center [14, 35] width 8 height 8
click at [109, 36] on icon at bounding box center [112, 35] width 8 height 5
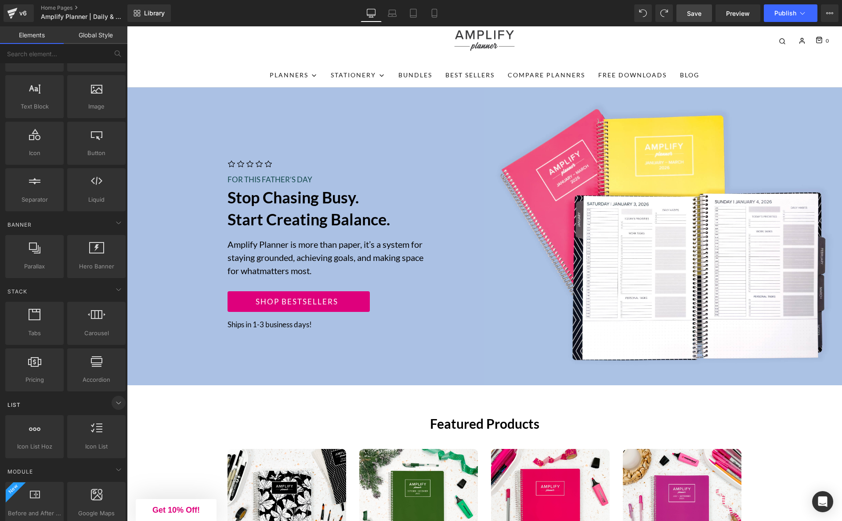
click at [118, 405] on icon at bounding box center [118, 402] width 11 height 11
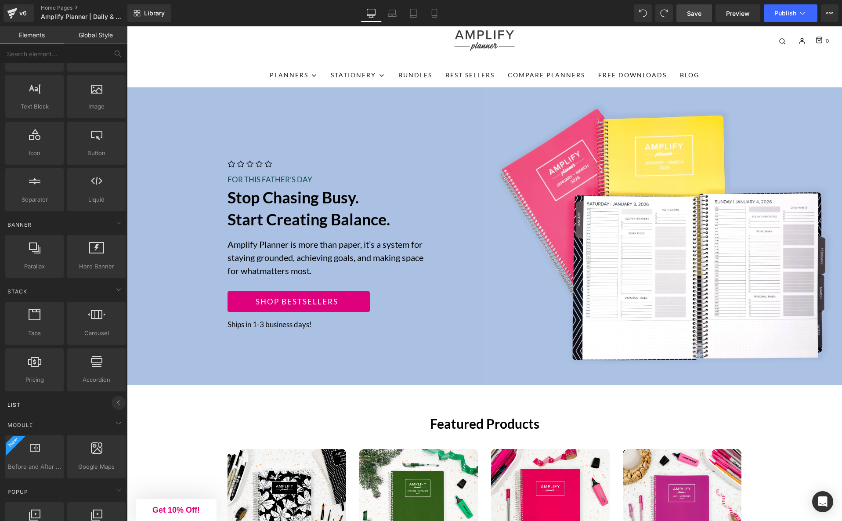
click at [113, 403] on icon at bounding box center [118, 402] width 11 height 11
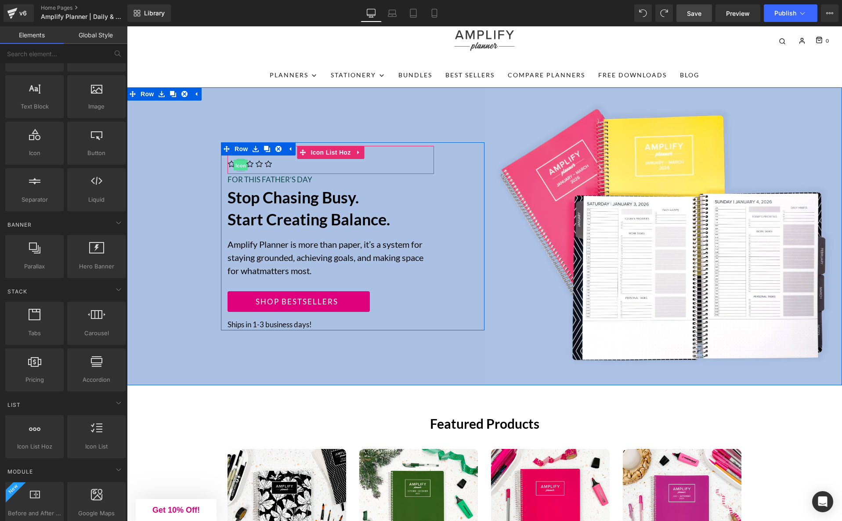
click at [243, 165] on span "Icon" at bounding box center [241, 165] width 14 height 11
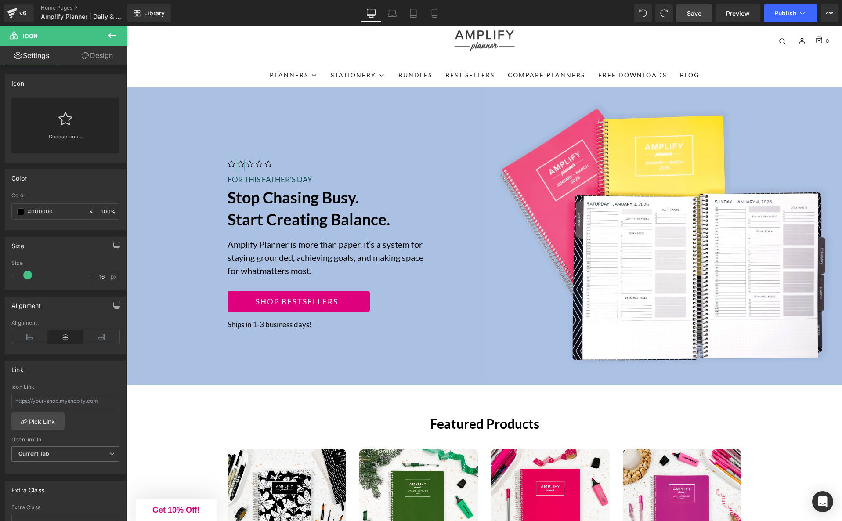
click at [67, 115] on icon at bounding box center [65, 119] width 14 height 14
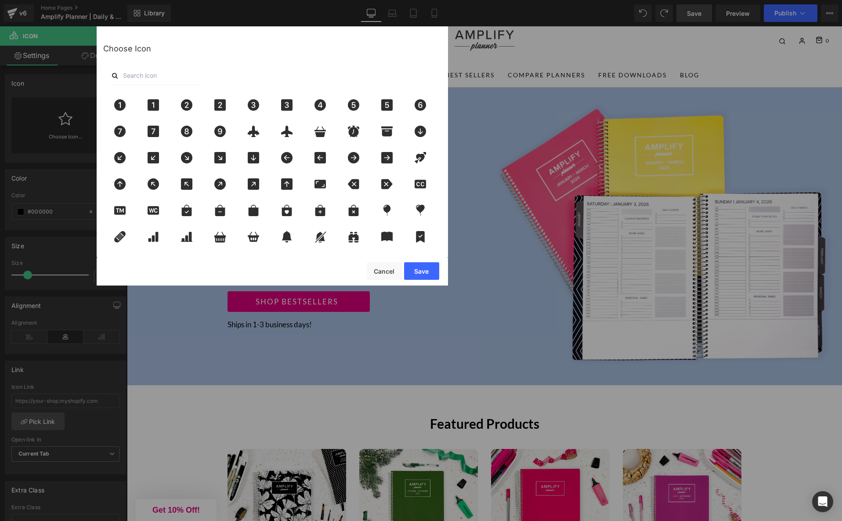
click at [152, 74] on input "text" at bounding box center [156, 75] width 88 height 19
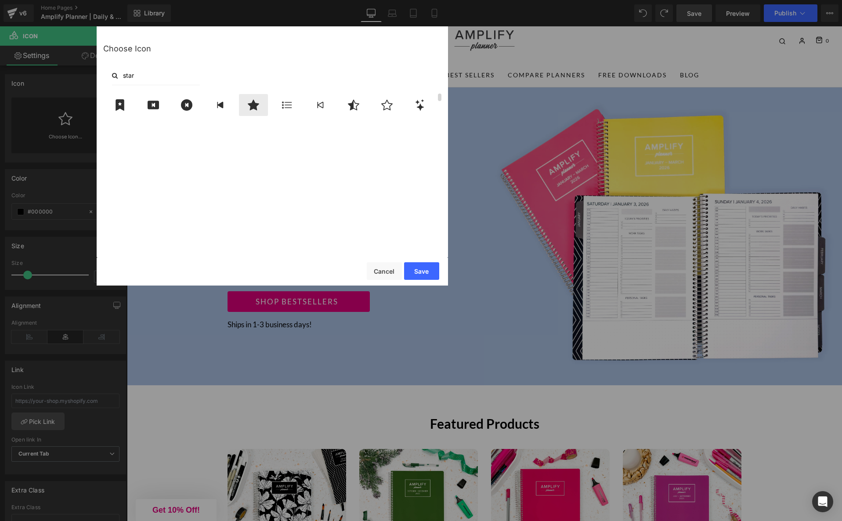
type input "star"
click at [252, 101] on icon at bounding box center [253, 105] width 11 height 11
click at [414, 268] on button "Save" at bounding box center [421, 271] width 35 height 18
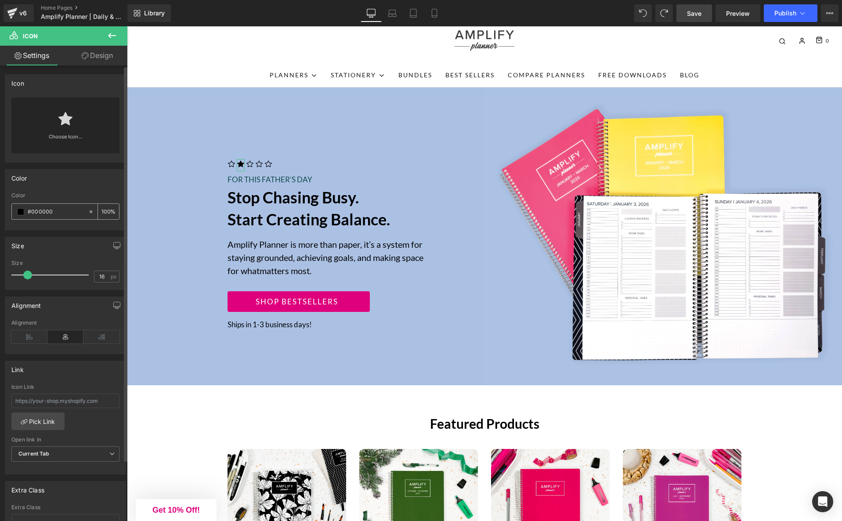
click at [57, 210] on input "#000000" at bounding box center [56, 212] width 56 height 10
click at [24, 213] on span at bounding box center [20, 211] width 7 height 7
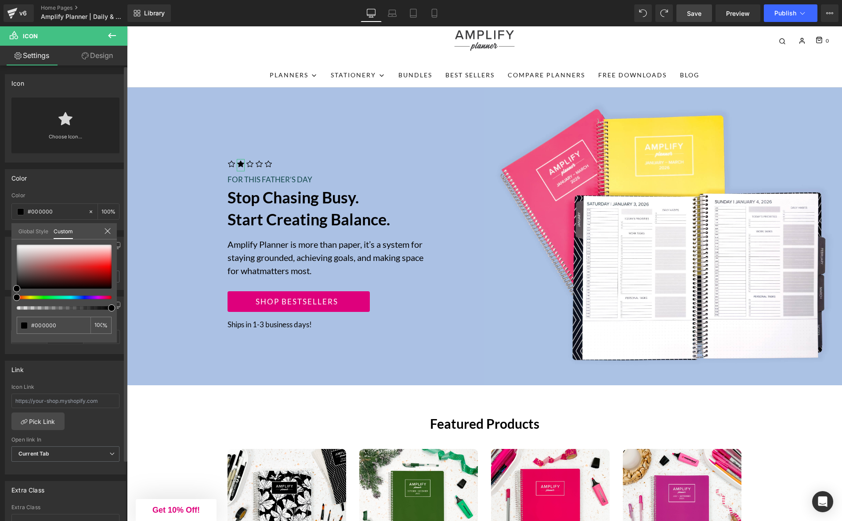
click at [31, 234] on link "Global Style" at bounding box center [33, 230] width 30 height 15
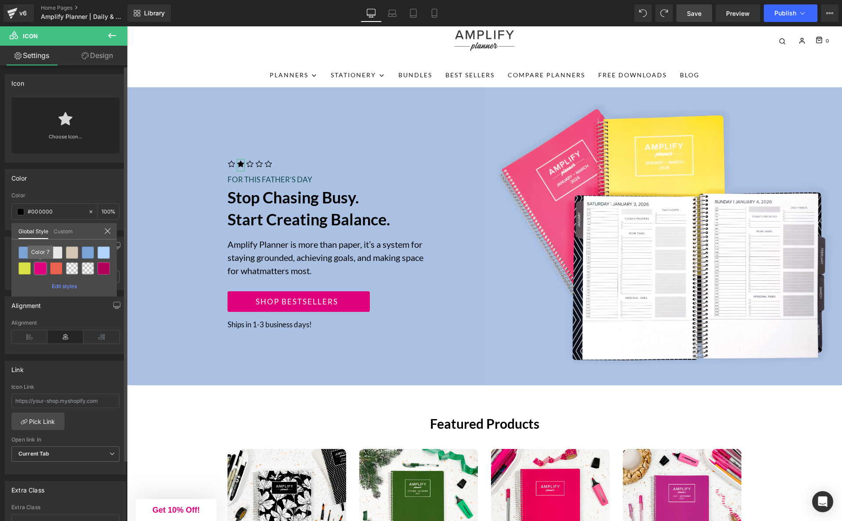
click at [42, 269] on div at bounding box center [40, 268] width 12 height 12
type input "Color 7"
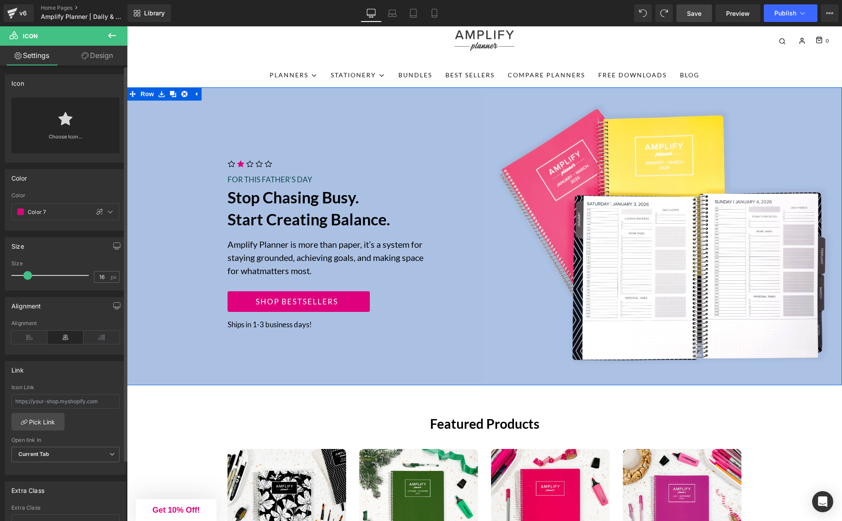
click at [232, 165] on span "Icon" at bounding box center [231, 165] width 14 height 11
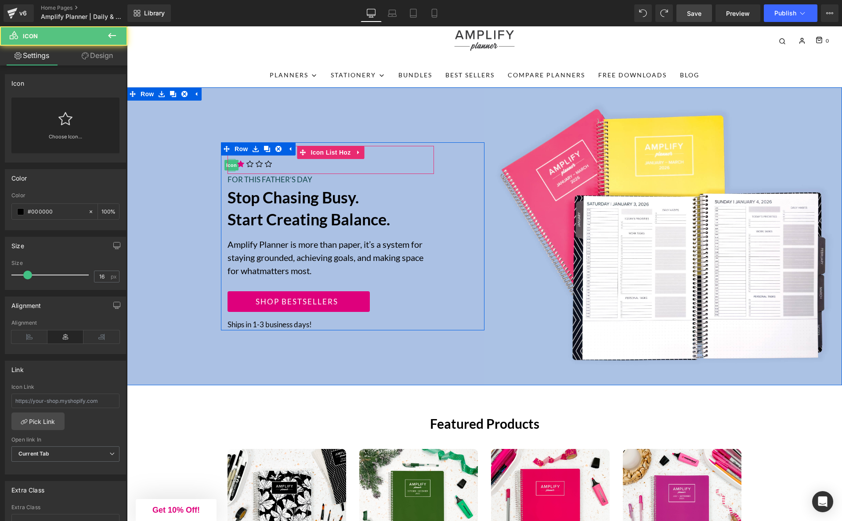
click at [232, 170] on div at bounding box center [231, 170] width 8 height 2
click at [232, 160] on span "Icon" at bounding box center [231, 165] width 14 height 11
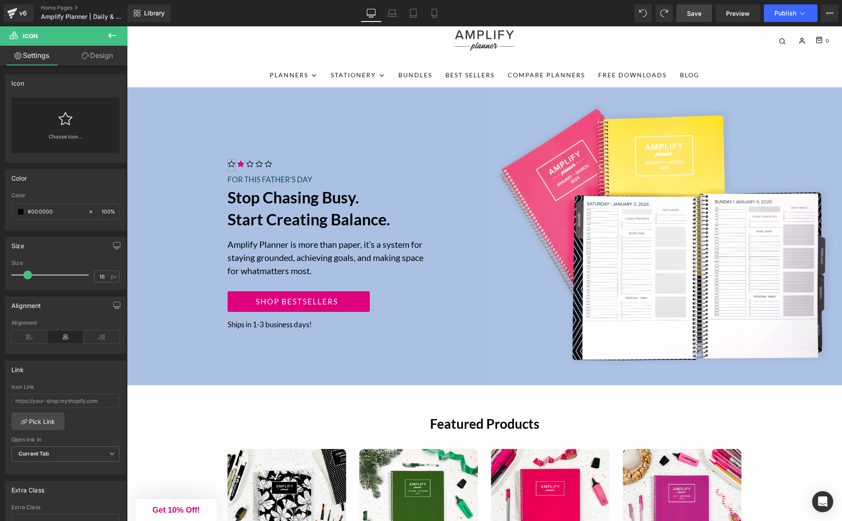
click at [68, 121] on icon at bounding box center [65, 119] width 14 height 14
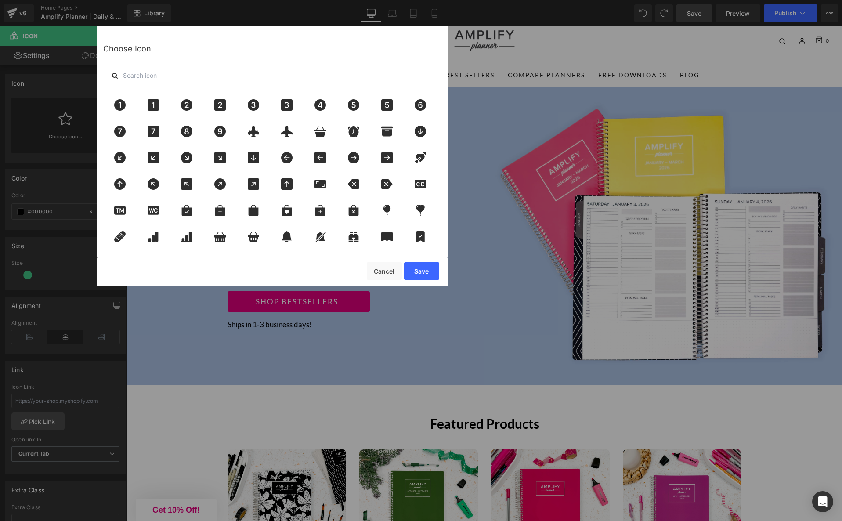
click at [148, 74] on input "text" at bounding box center [156, 75] width 88 height 19
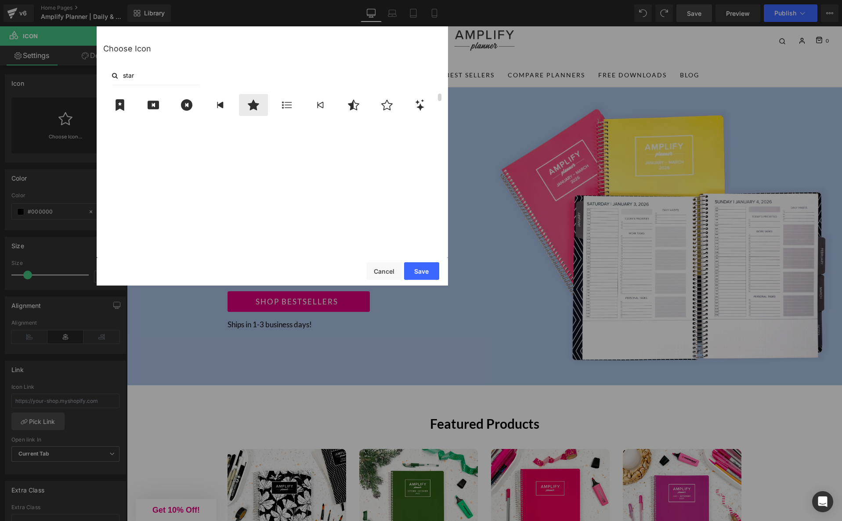
type input "star"
click at [255, 104] on icon at bounding box center [253, 105] width 11 height 11
click at [428, 270] on button "Save" at bounding box center [421, 271] width 35 height 18
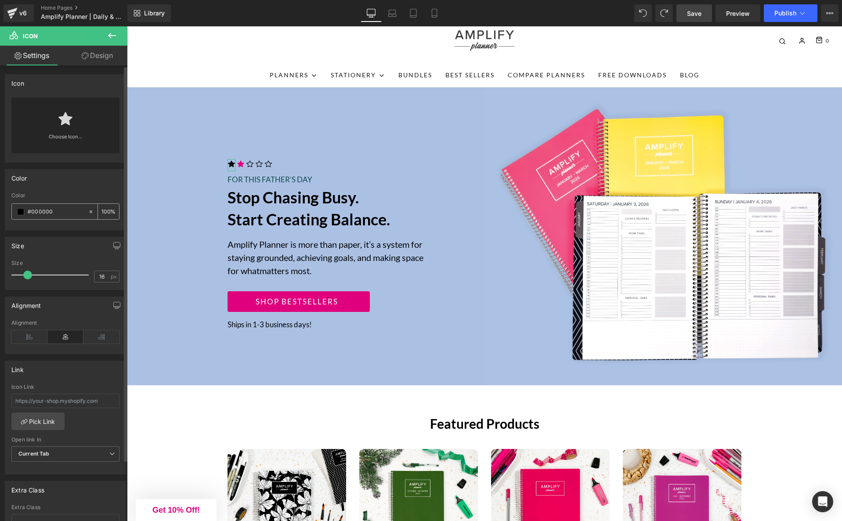
click at [19, 212] on span at bounding box center [20, 211] width 7 height 7
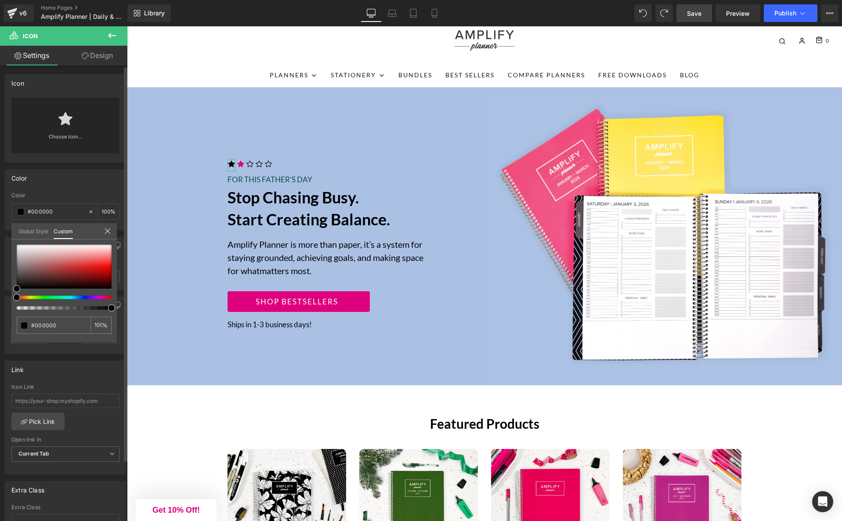
click at [31, 229] on link "Global Style" at bounding box center [33, 230] width 30 height 15
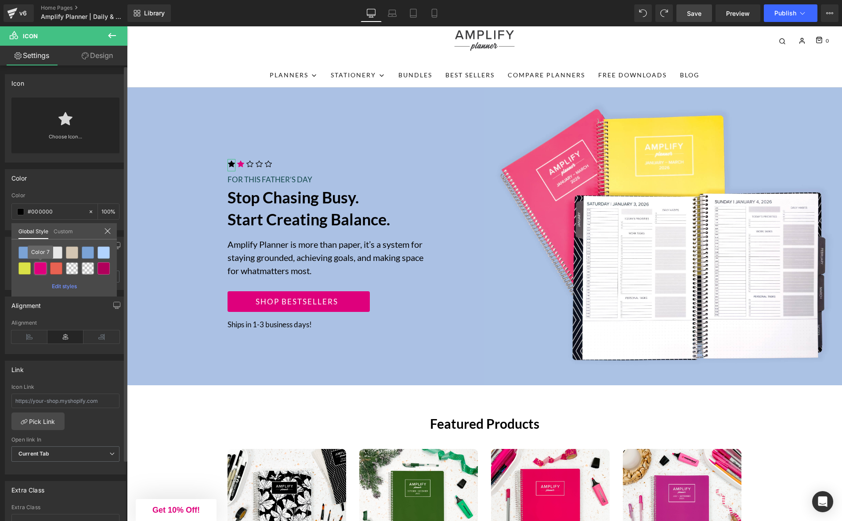
click at [38, 266] on div at bounding box center [40, 268] width 12 height 12
type input "Color 7"
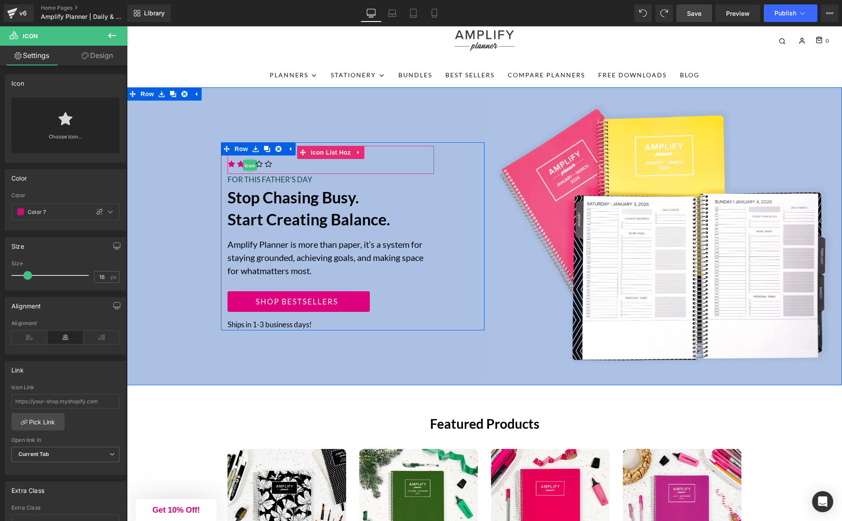
click at [250, 166] on span "Icon" at bounding box center [250, 165] width 14 height 11
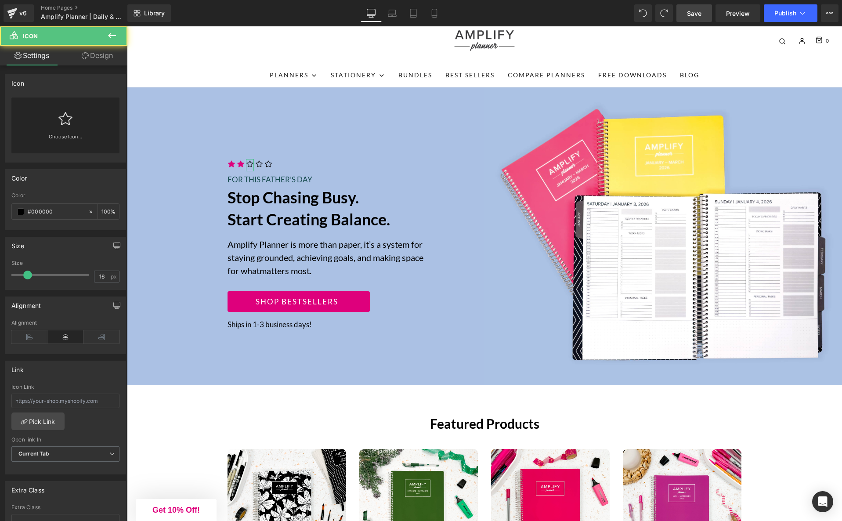
click at [68, 120] on icon at bounding box center [65, 119] width 14 height 14
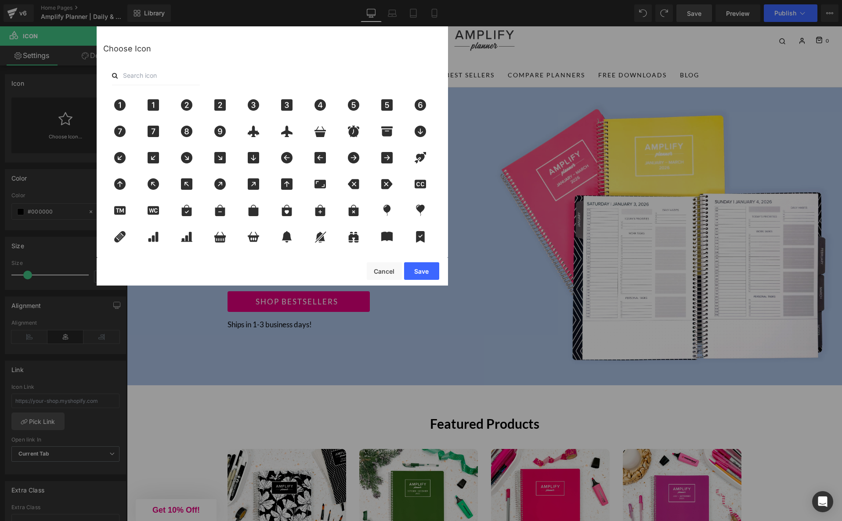
click at [150, 71] on input "text" at bounding box center [156, 75] width 88 height 19
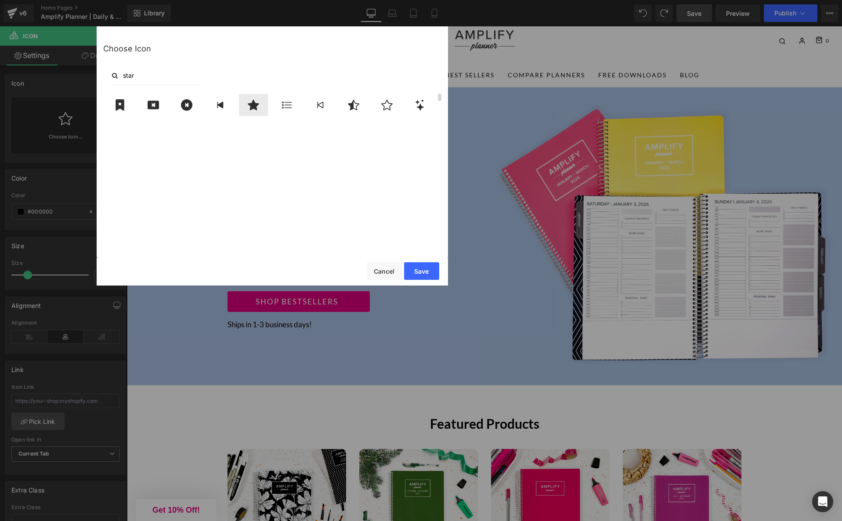
type input "star"
click at [255, 105] on icon at bounding box center [253, 105] width 11 height 11
click at [419, 268] on button "Save" at bounding box center [421, 271] width 35 height 18
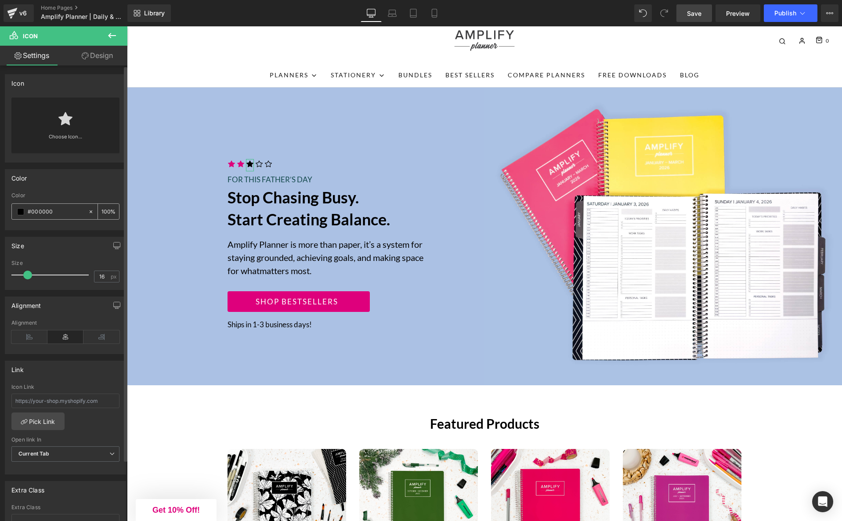
click at [19, 214] on span at bounding box center [20, 211] width 7 height 7
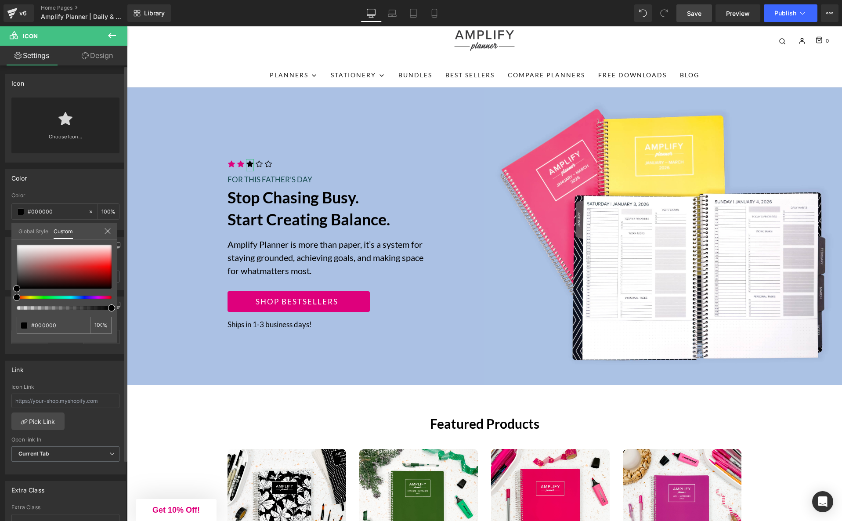
click at [29, 233] on link "Global Style" at bounding box center [33, 230] width 30 height 15
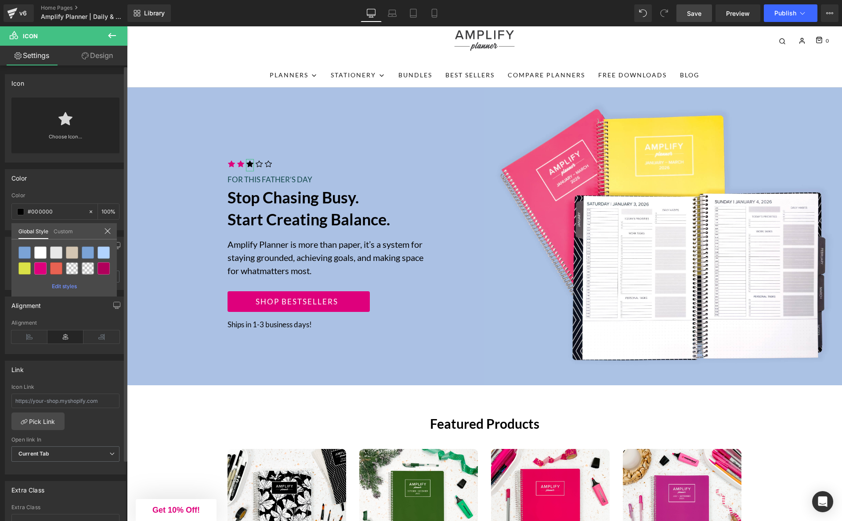
click at [40, 264] on div at bounding box center [40, 268] width 12 height 12
type input "Color 7"
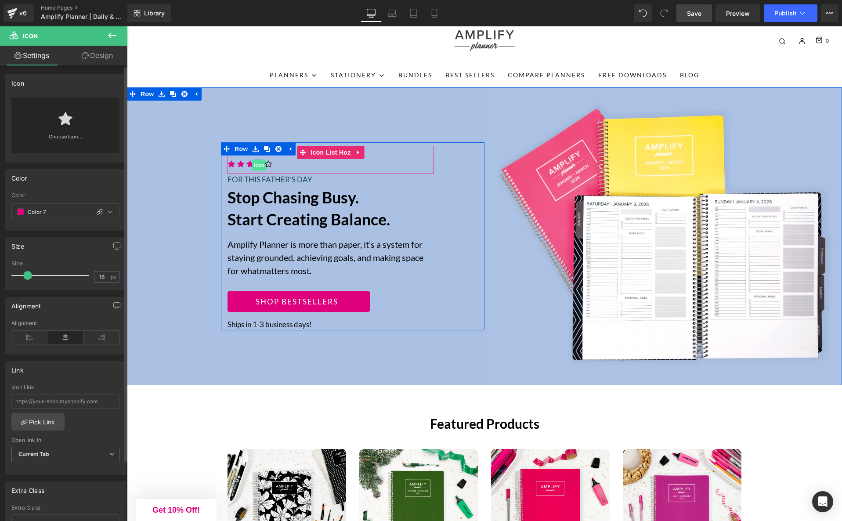
click at [261, 167] on span "Icon" at bounding box center [259, 165] width 14 height 11
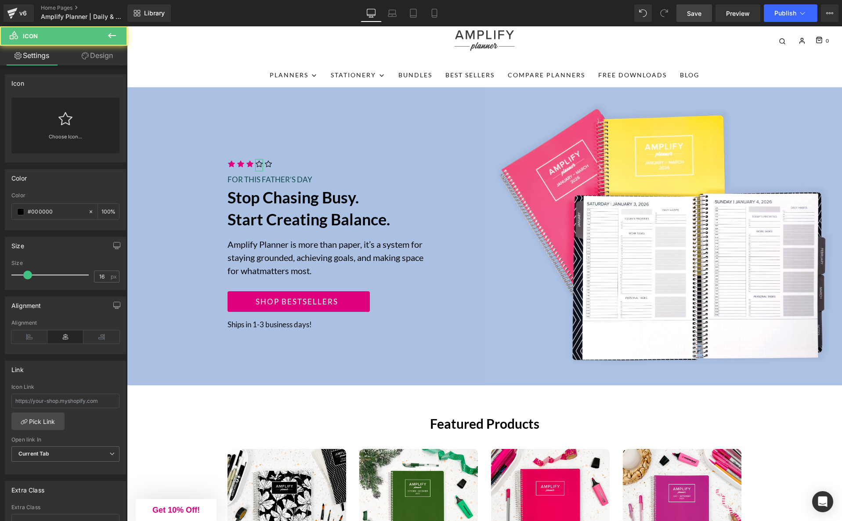
click at [64, 122] on icon at bounding box center [65, 119] width 14 height 14
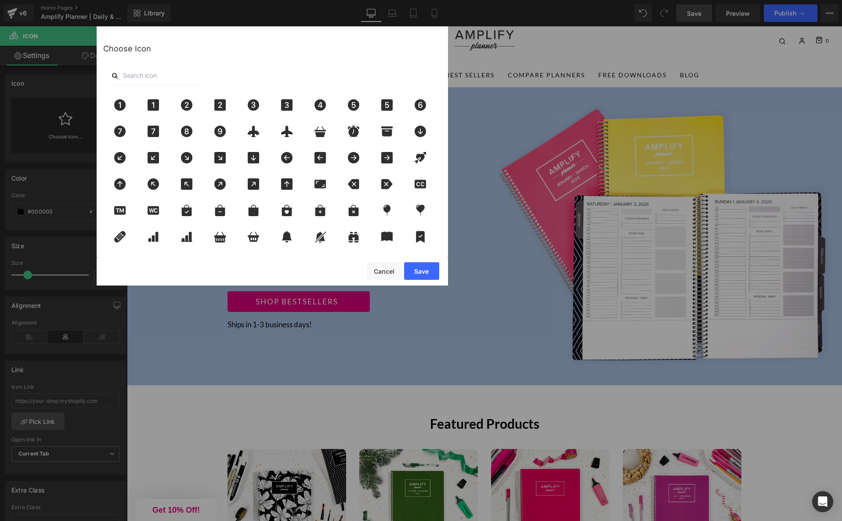
click at [136, 66] on input "text" at bounding box center [156, 75] width 88 height 19
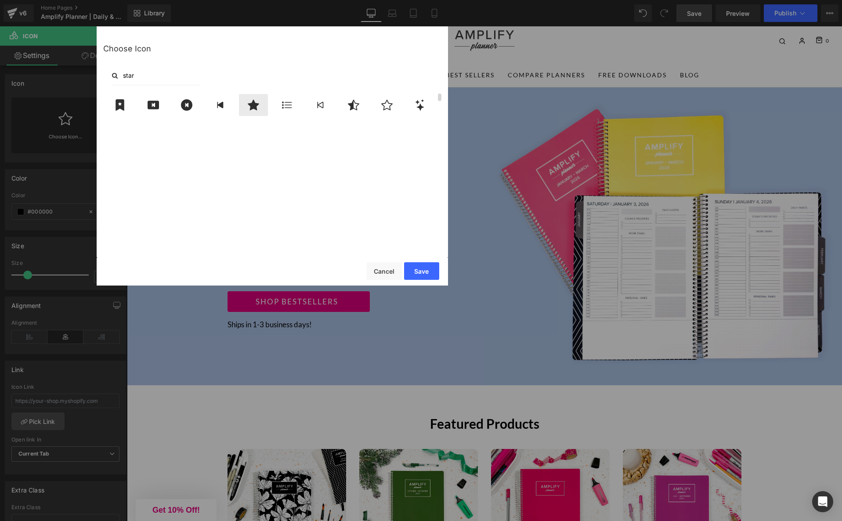
type input "star"
click at [256, 105] on icon at bounding box center [253, 105] width 11 height 11
click at [427, 267] on button "Save" at bounding box center [421, 271] width 35 height 18
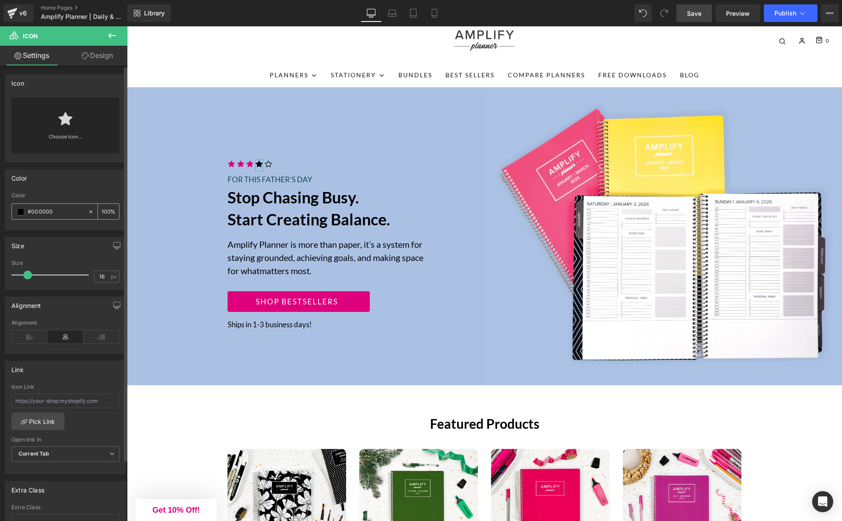
click at [19, 210] on span at bounding box center [20, 211] width 7 height 7
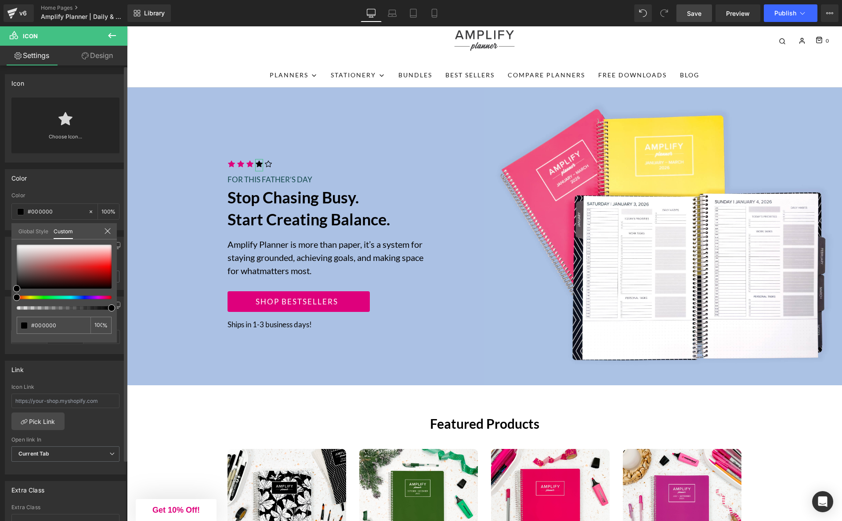
click at [23, 231] on link "Global Style" at bounding box center [33, 230] width 30 height 15
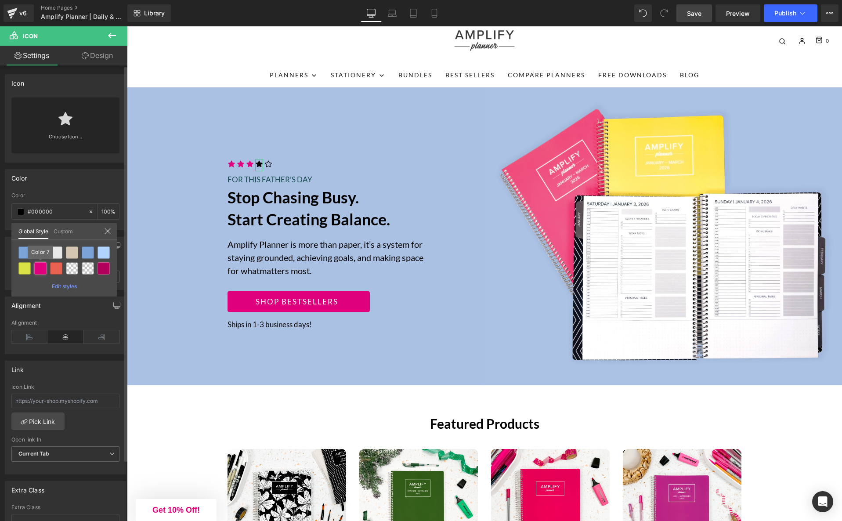
click at [39, 271] on div at bounding box center [40, 268] width 12 height 12
type input "Color 7"
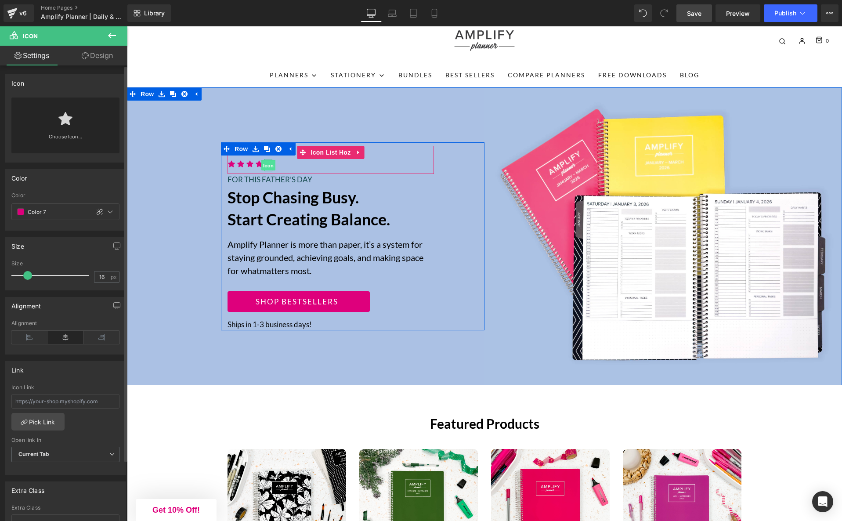
click at [270, 166] on span "Icon" at bounding box center [268, 165] width 14 height 11
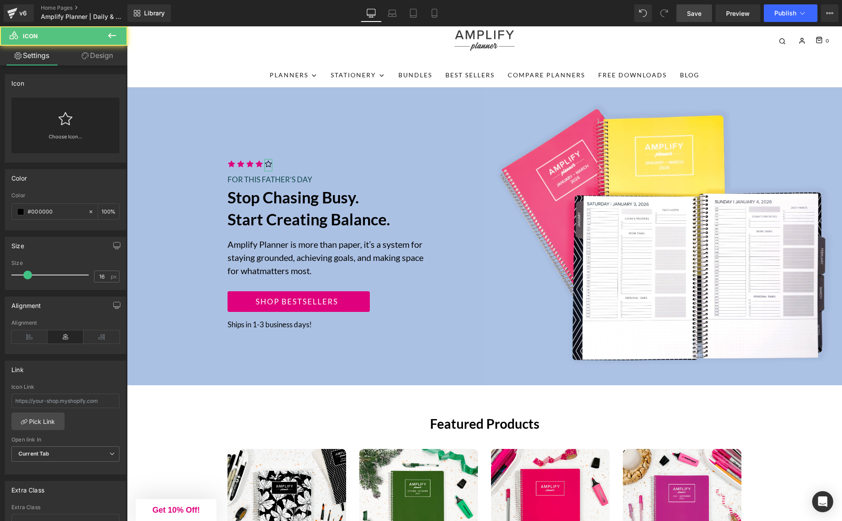
click at [65, 121] on icon at bounding box center [65, 119] width 14 height 14
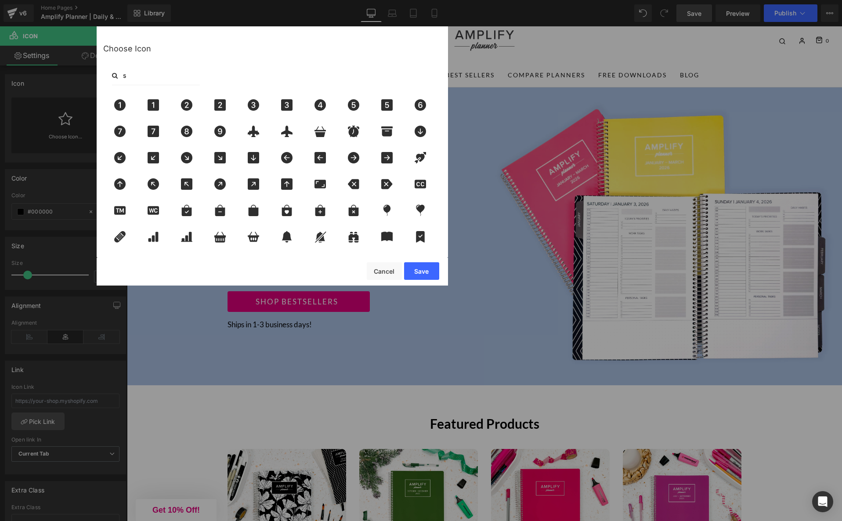
click at [159, 79] on input "s" at bounding box center [156, 75] width 88 height 19
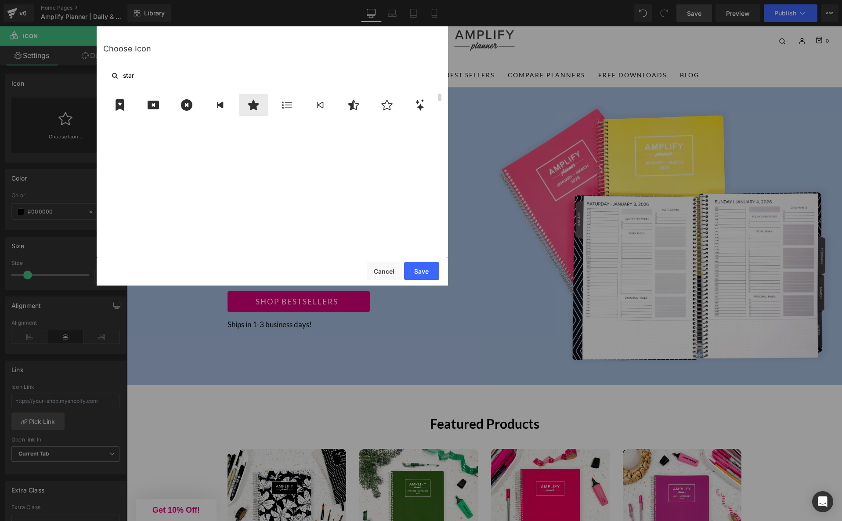
type input "star"
click at [254, 103] on icon at bounding box center [253, 105] width 11 height 11
click at [414, 269] on button "Save" at bounding box center [421, 271] width 35 height 18
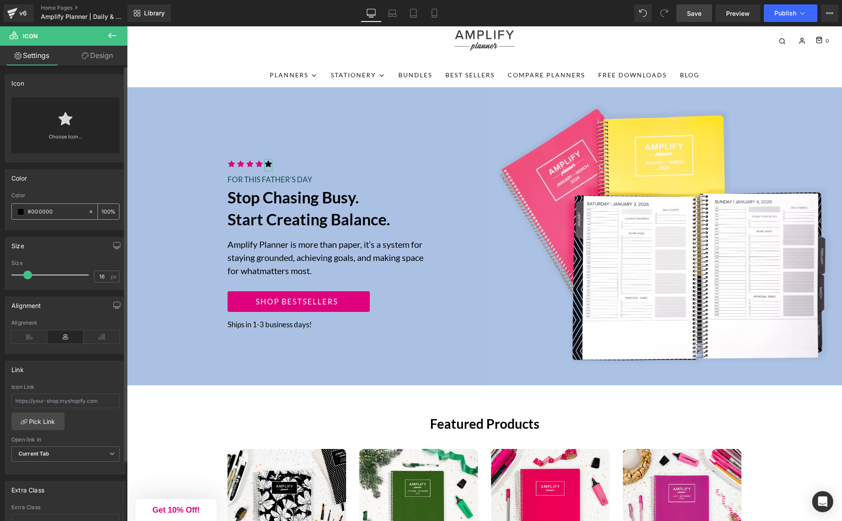
click at [23, 212] on span at bounding box center [20, 211] width 7 height 7
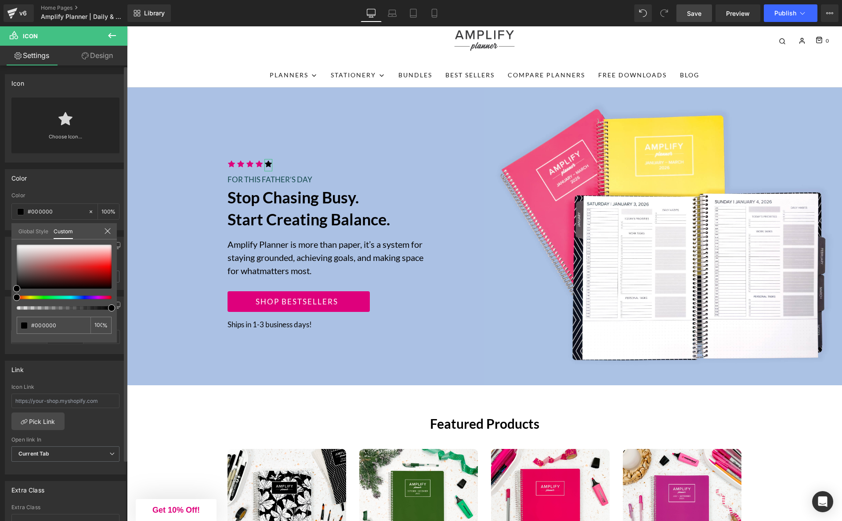
click at [32, 234] on link "Global Style" at bounding box center [33, 230] width 30 height 15
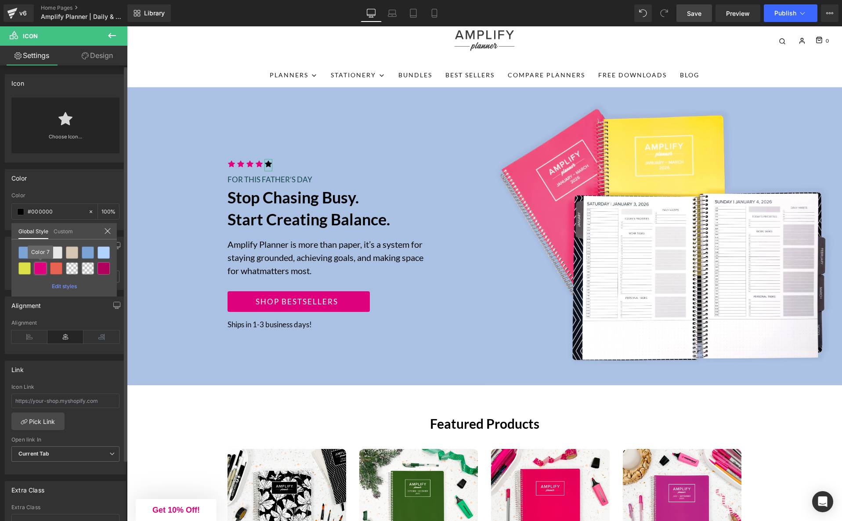
click at [44, 267] on div at bounding box center [40, 268] width 12 height 12
type input "Color 7"
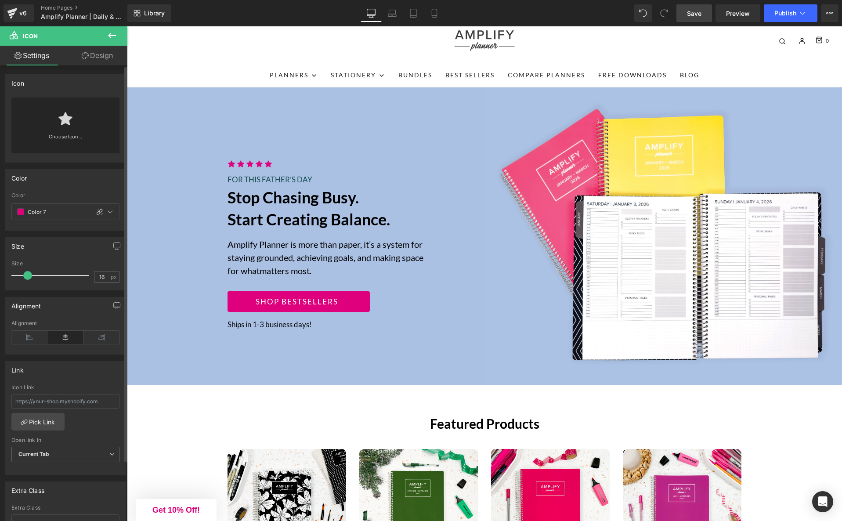
click at [372, 347] on div "Icon Icon Icon Icon Icon Icon List Hoz FOR THIS FATHER’S DAY Text Block Stop ch…" at bounding box center [305, 236] width 357 height 298
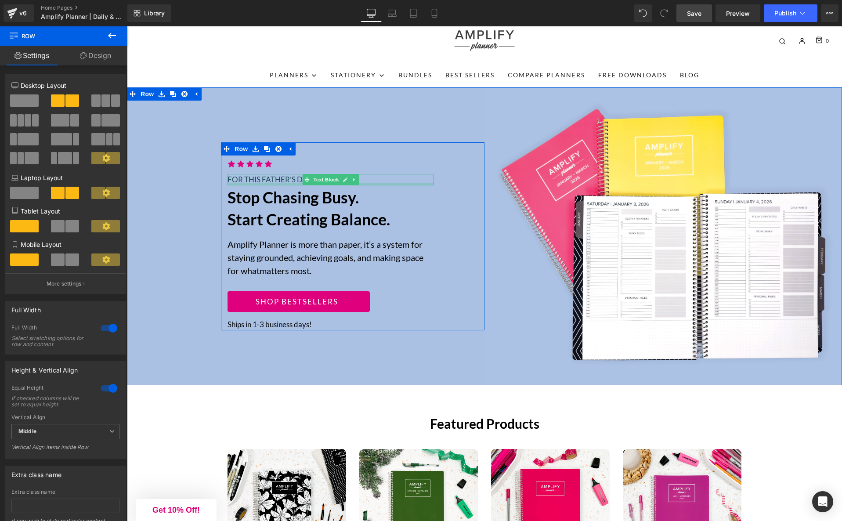
click at [262, 183] on div at bounding box center [330, 184] width 206 height 2
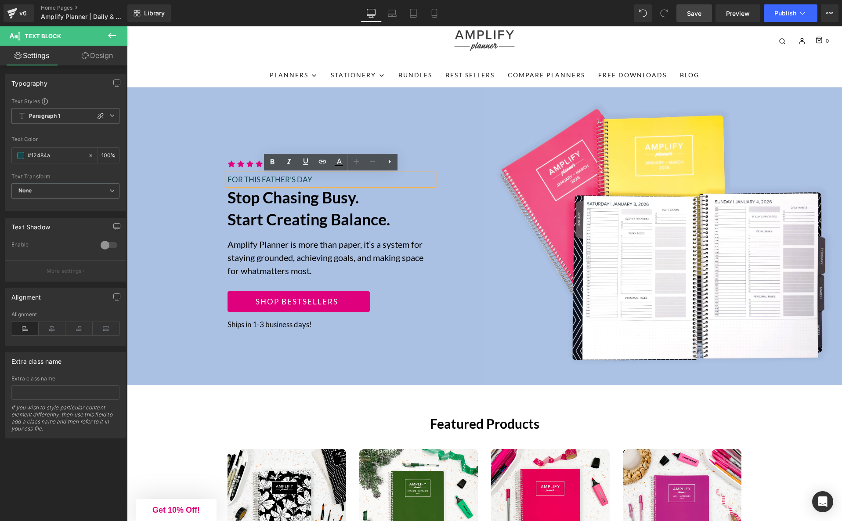
click at [272, 176] on p "FOR THIS FATHER’S DAY" at bounding box center [330, 179] width 206 height 11
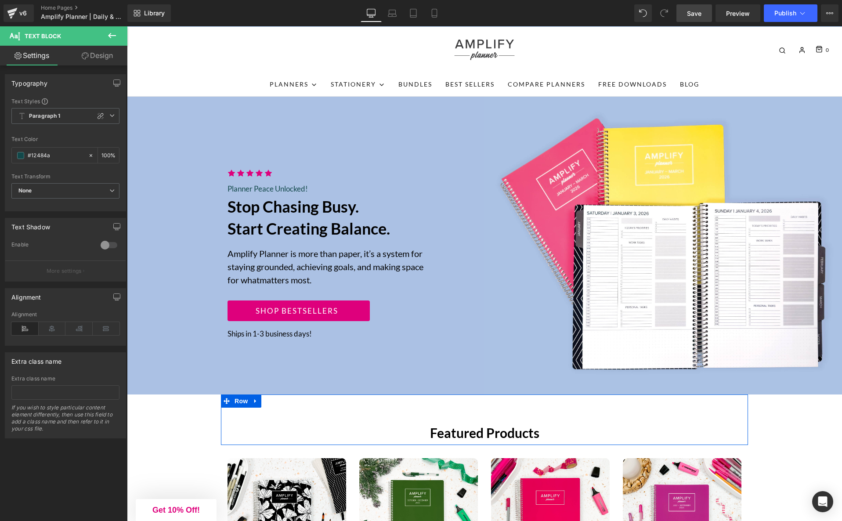
scroll to position [0, 0]
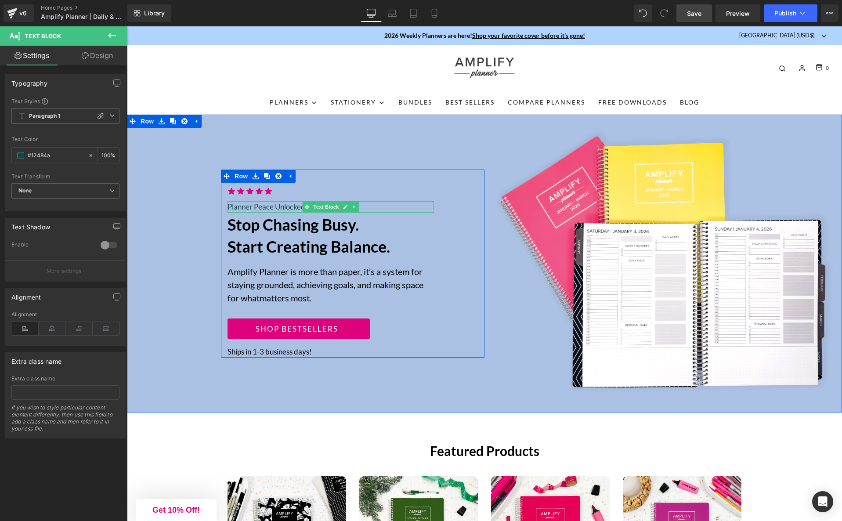
click at [261, 208] on p "Planner Peace Unlocked!" at bounding box center [330, 206] width 206 height 11
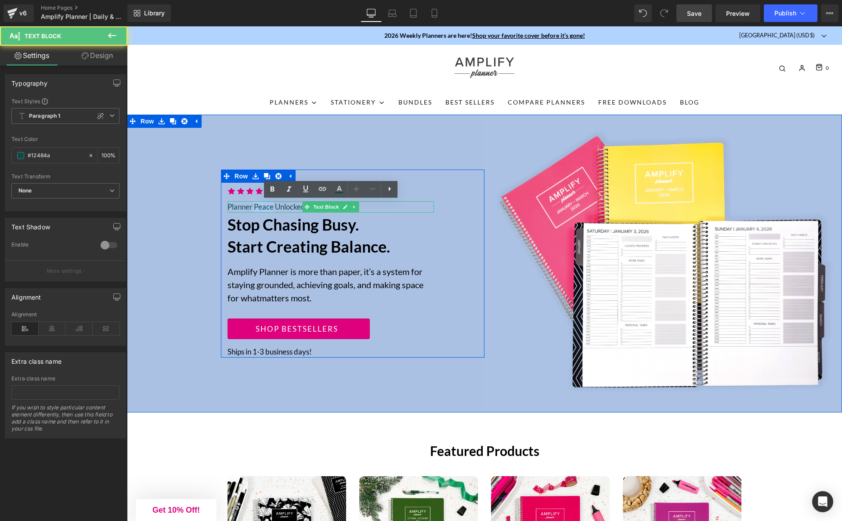
click at [261, 208] on p "Planner Peace Unlocked!" at bounding box center [330, 206] width 206 height 11
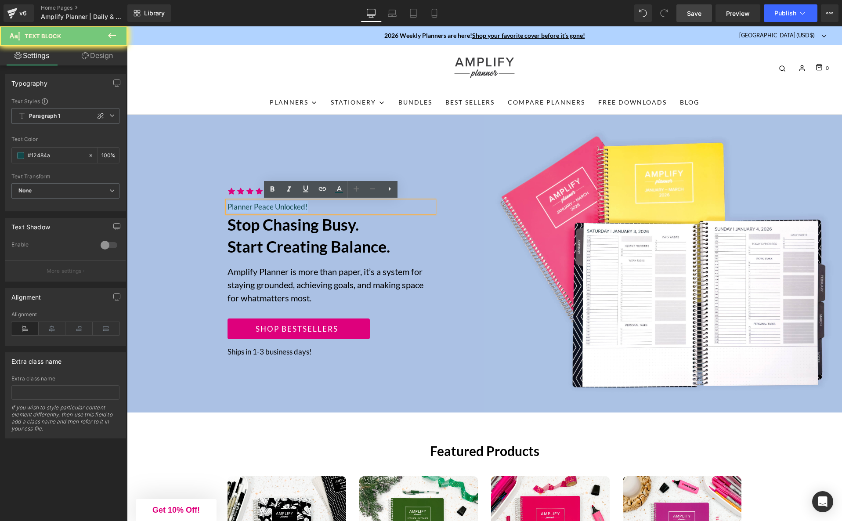
click at [261, 208] on p "Planner Peace Unlocked!" at bounding box center [330, 206] width 206 height 11
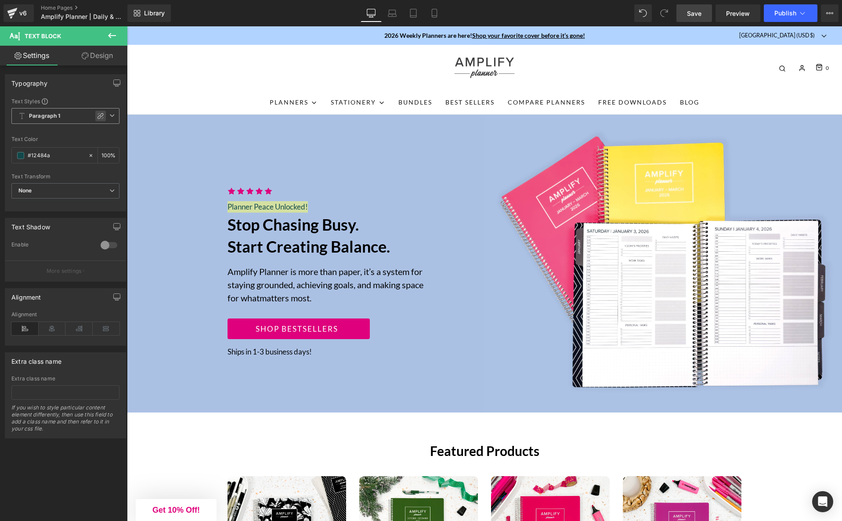
click at [97, 114] on icon at bounding box center [100, 115] width 7 height 7
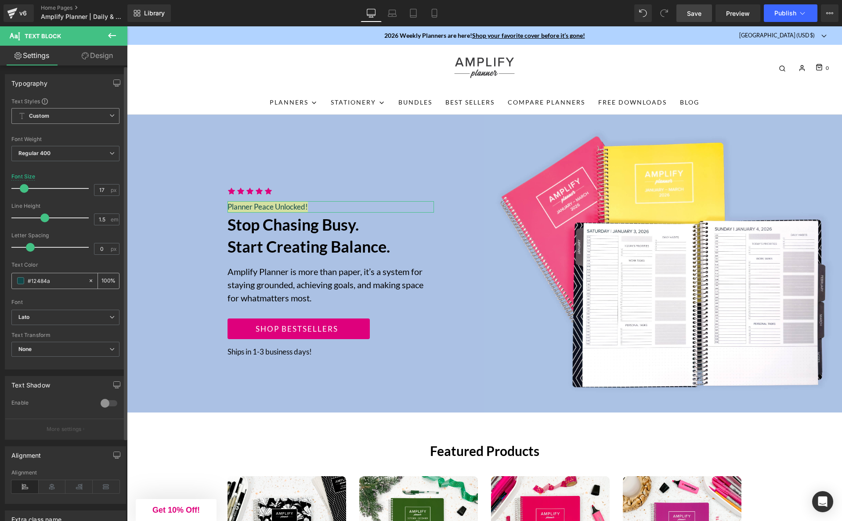
click at [22, 282] on span at bounding box center [20, 280] width 7 height 7
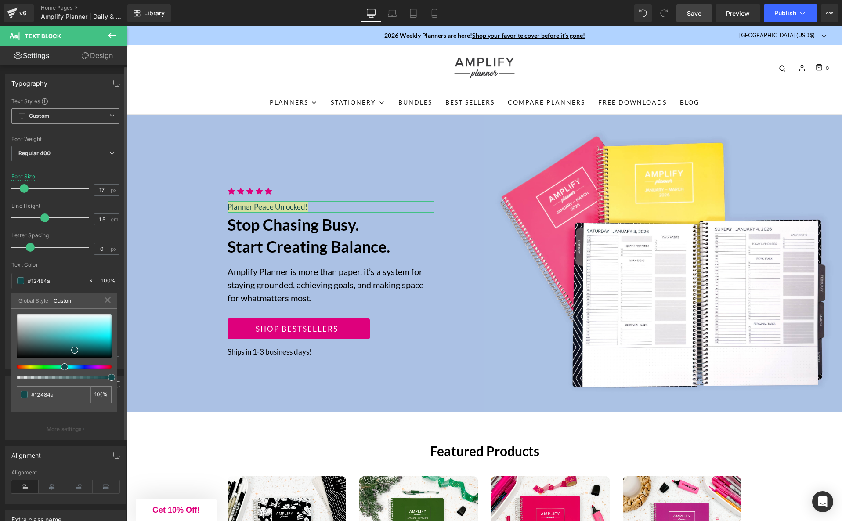
click at [25, 301] on link "Global Style" at bounding box center [33, 299] width 30 height 15
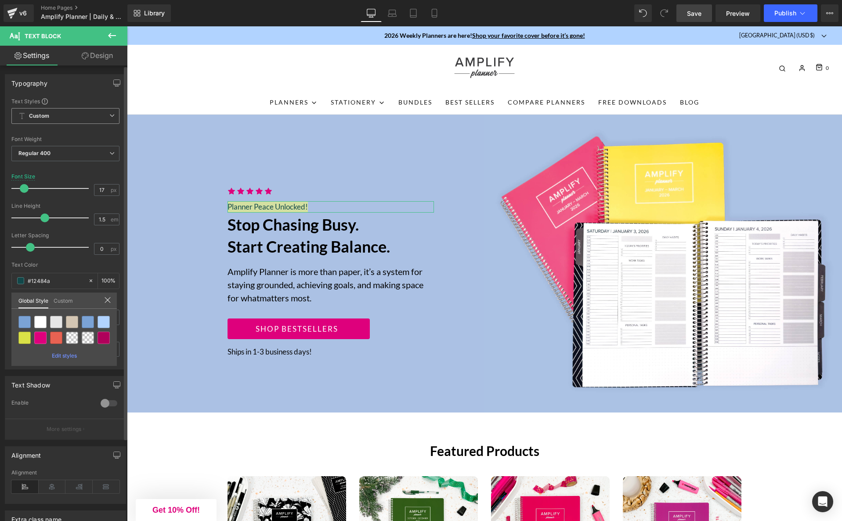
click at [58, 298] on link "Custom" at bounding box center [63, 299] width 19 height 15
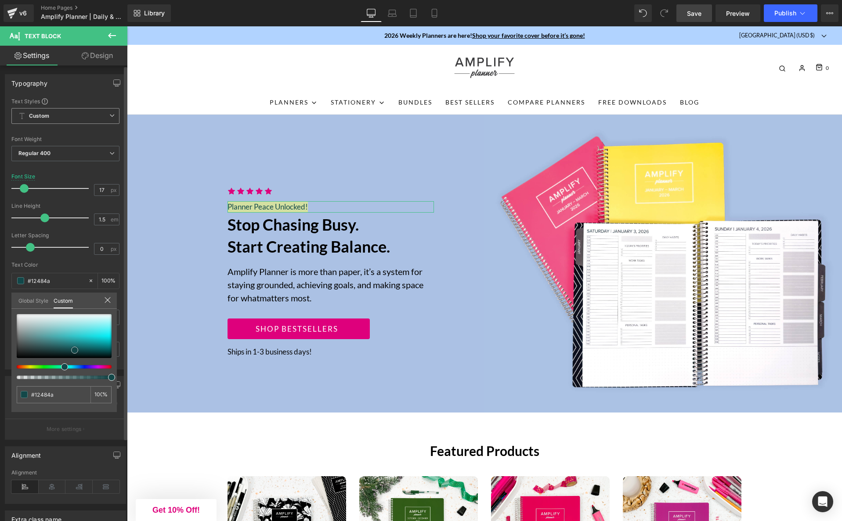
type input "#1f2727"
type input "#141919"
type input "#000000"
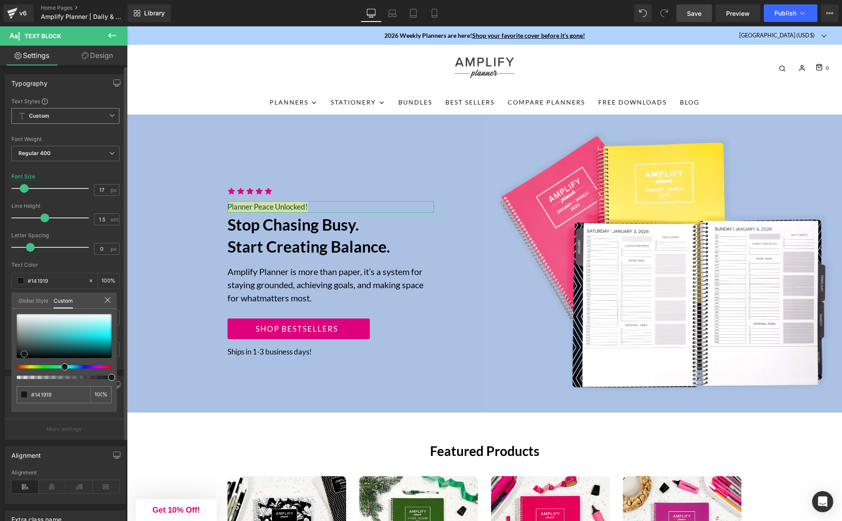
type input "#000000"
drag, startPoint x: 24, startPoint y: 354, endPoint x: 5, endPoint y: 362, distance: 20.6
click at [5, 362] on div "Typography Text Styles Custom Paragraph 1 Paragraph 2 Paragraph 3 Paragraph 4 C…" at bounding box center [65, 219] width 131 height 302
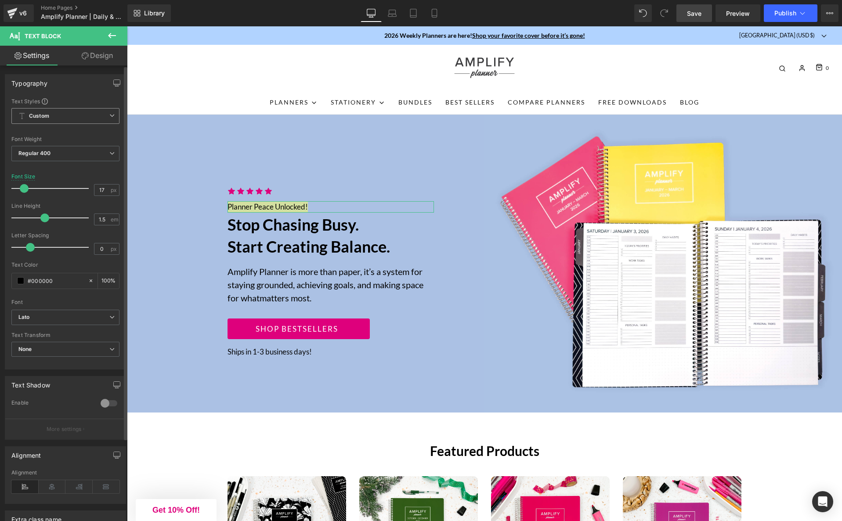
drag, startPoint x: 24, startPoint y: 189, endPoint x: 18, endPoint y: 190, distance: 6.6
type input "14"
click at [22, 188] on span at bounding box center [22, 188] width 9 height 9
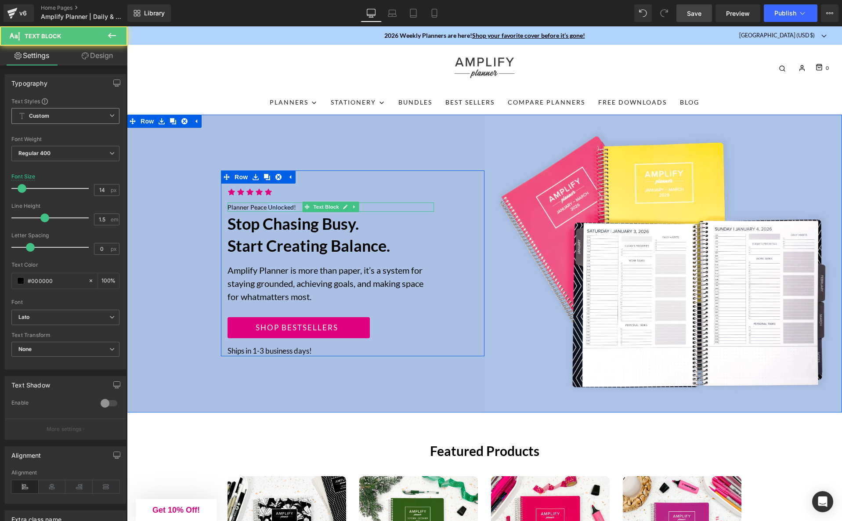
click at [269, 207] on p "Planner Peace Unlocked!" at bounding box center [330, 206] width 206 height 9
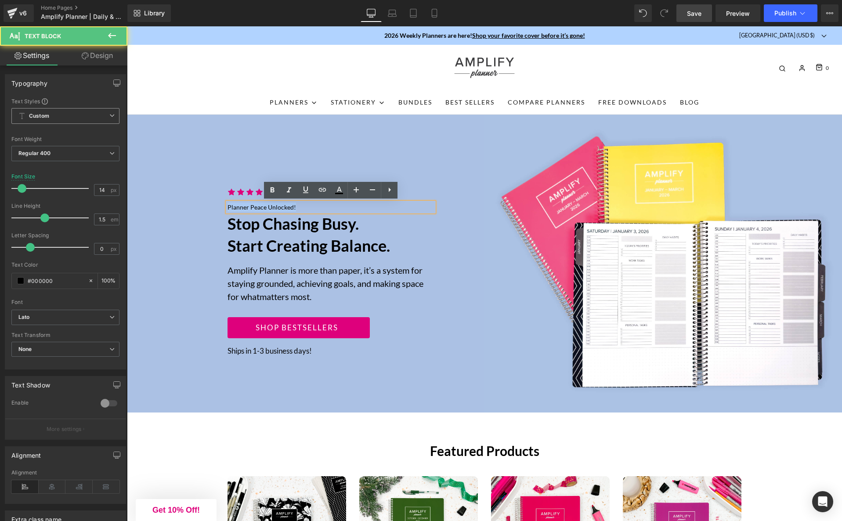
click at [269, 207] on p "Planner Peace Unlocked!" at bounding box center [330, 206] width 206 height 9
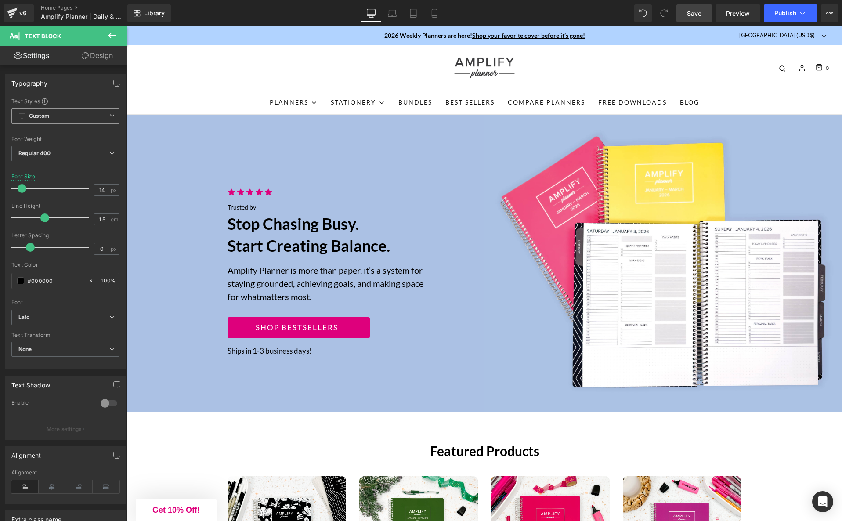
click at [240, 210] on div "Trusted by Text Block" at bounding box center [330, 206] width 206 height 9
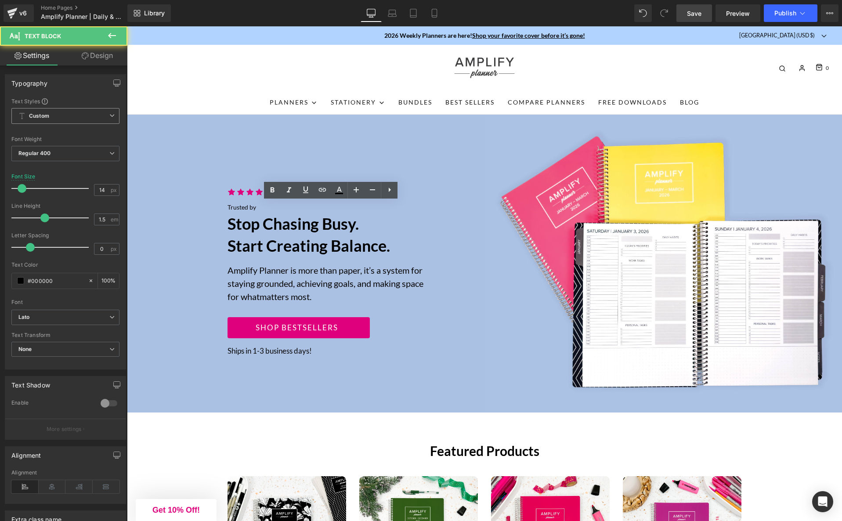
click at [240, 210] on div "Trusted by Text Block" at bounding box center [330, 206] width 206 height 9
click at [240, 209] on p "Trusted by" at bounding box center [330, 206] width 206 height 9
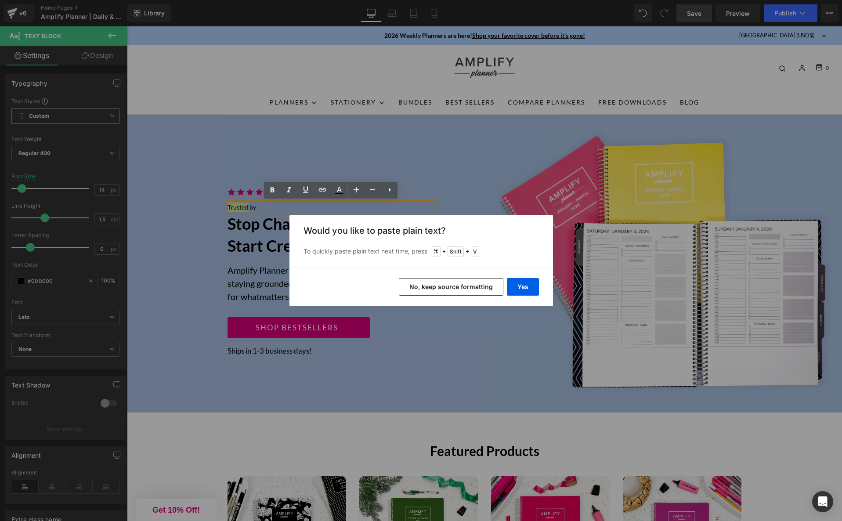
click at [450, 286] on button "No, keep source formatting" at bounding box center [451, 287] width 104 height 18
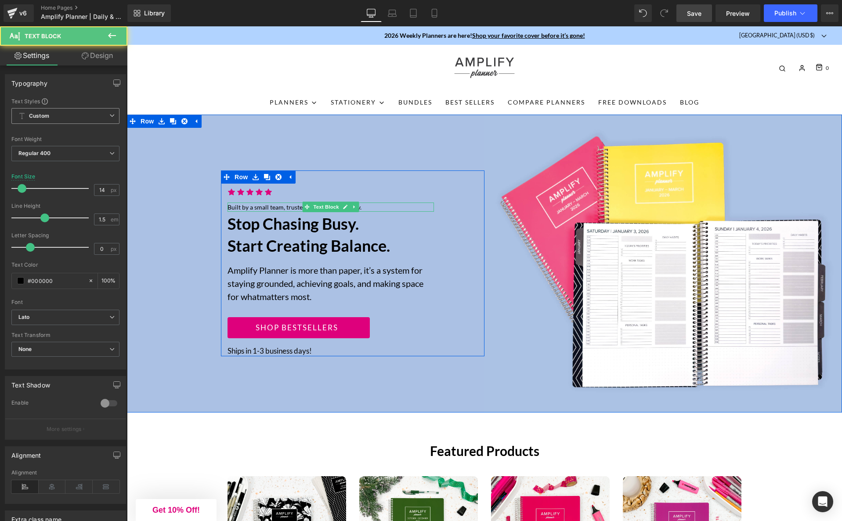
click at [259, 207] on p "Built by a small team, trusted by a big community." at bounding box center [330, 206] width 206 height 9
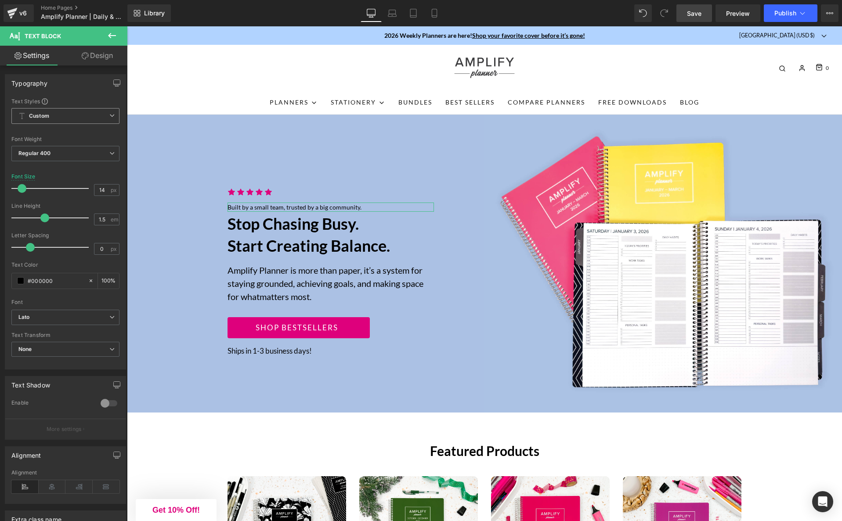
click at [98, 53] on link "Design" at bounding box center [97, 56] width 64 height 20
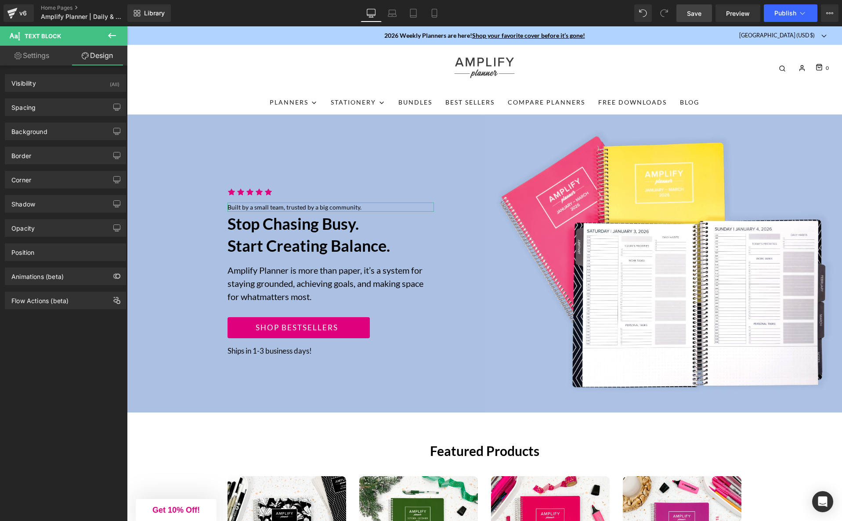
type input "0"
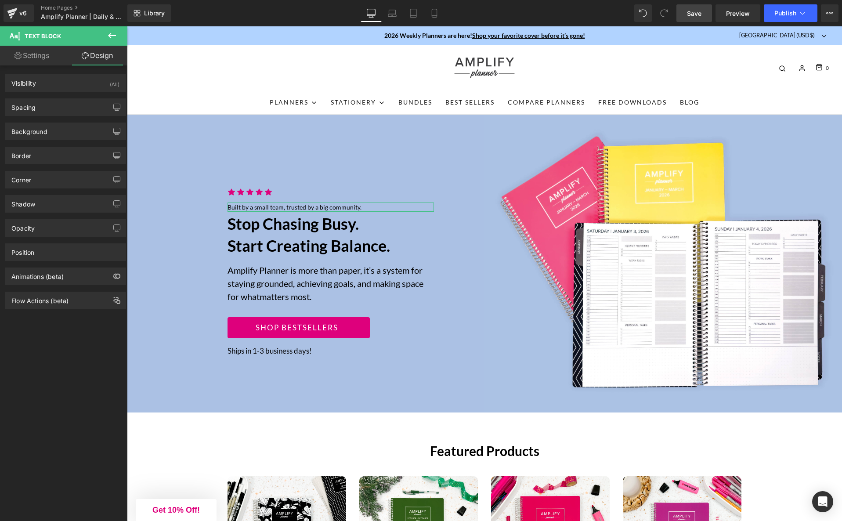
type input "0"
click at [49, 111] on div "Spacing" at bounding box center [65, 107] width 120 height 17
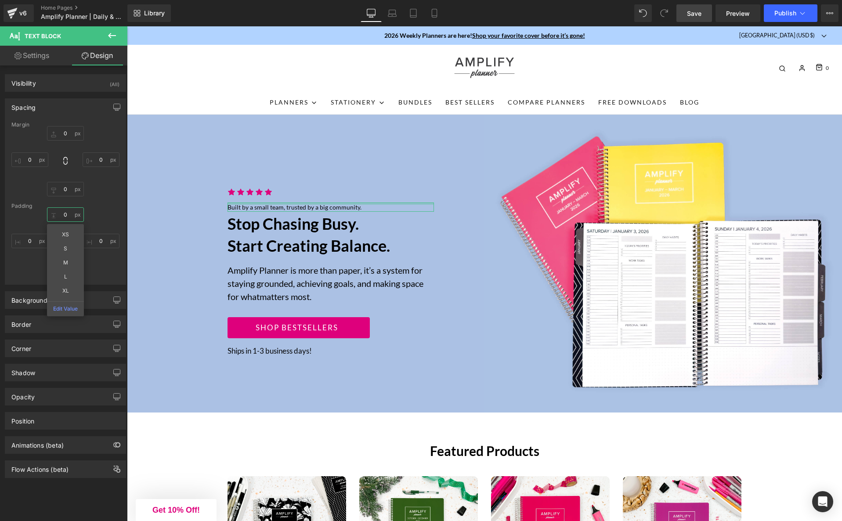
click at [63, 214] on input "0" at bounding box center [65, 214] width 37 height 14
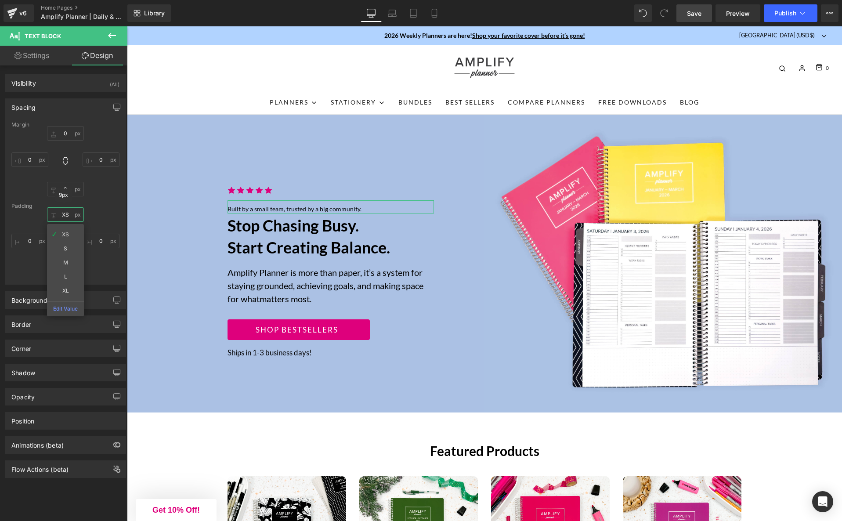
click at [66, 214] on input "XS" at bounding box center [65, 214] width 37 height 14
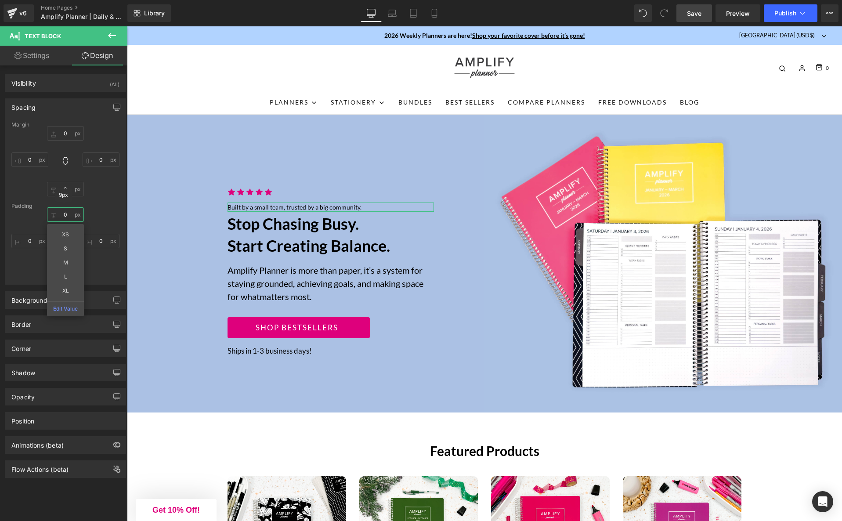
type input "0"
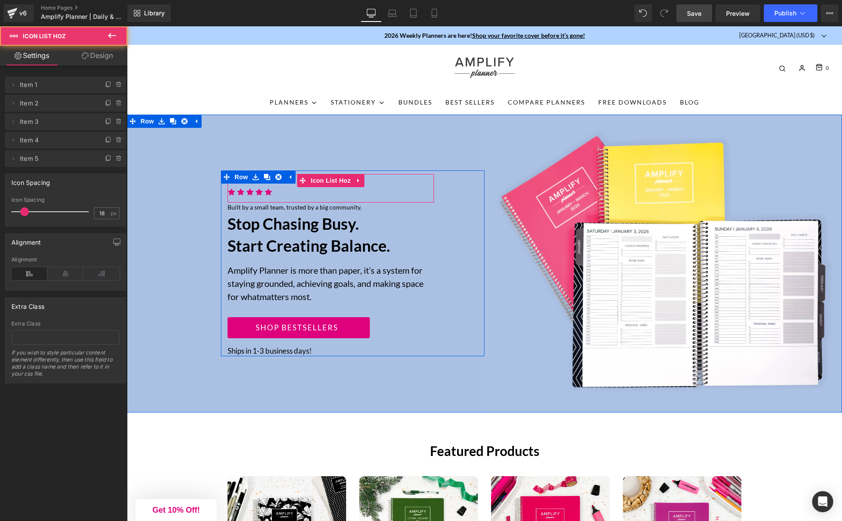
click at [280, 198] on ul "Icon Icon Icon Icon Icon" at bounding box center [330, 194] width 206 height 15
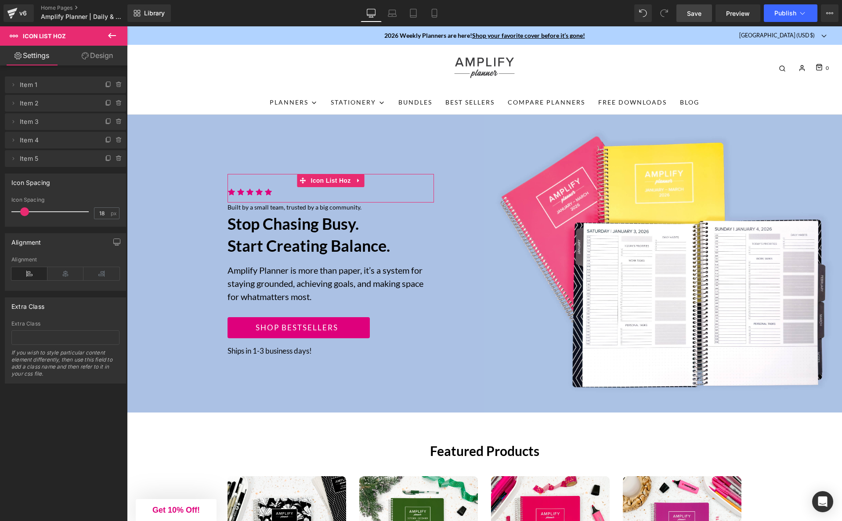
click at [105, 58] on link "Design" at bounding box center [97, 56] width 64 height 20
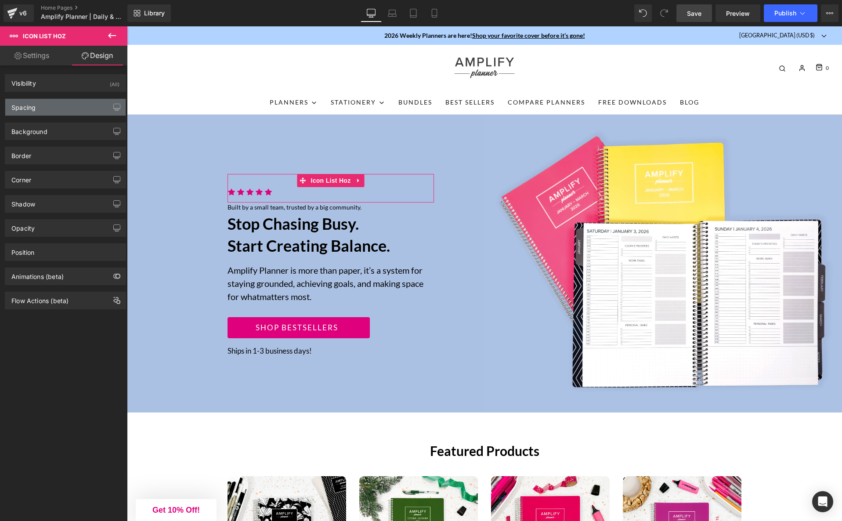
click at [40, 111] on div "Spacing" at bounding box center [65, 107] width 120 height 17
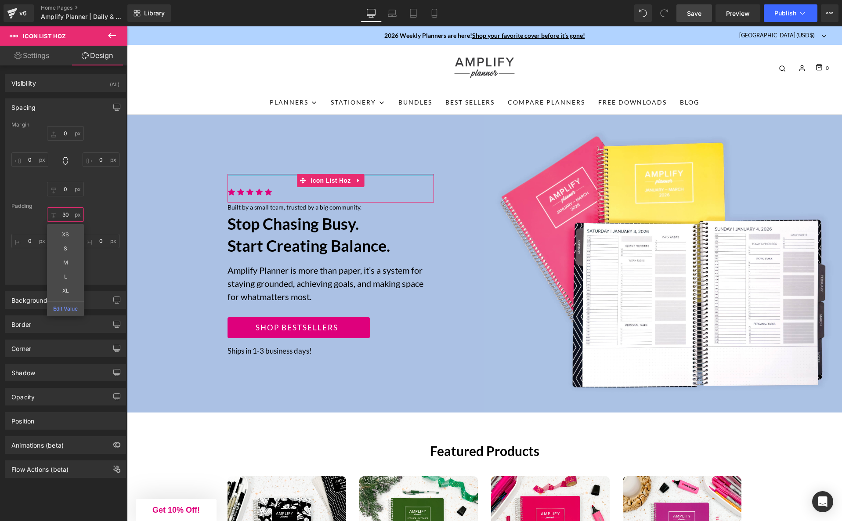
click at [66, 215] on input "30" at bounding box center [65, 214] width 37 height 14
type input "XS"
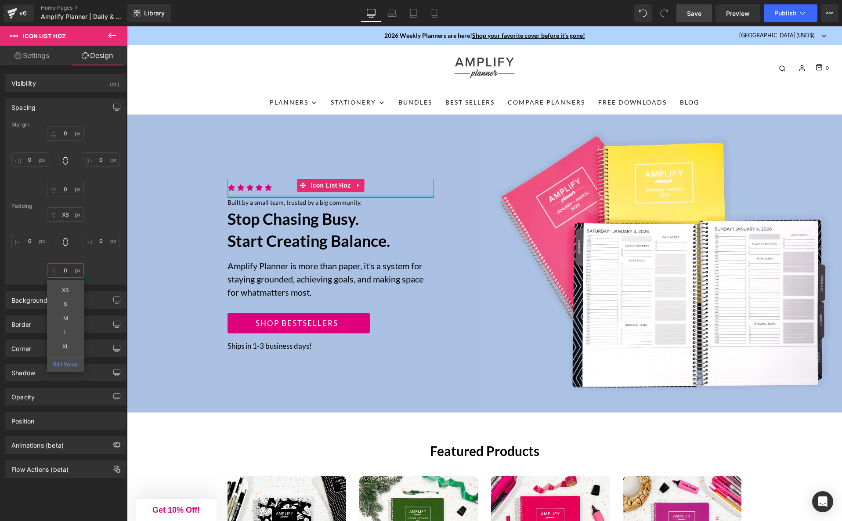
click at [64, 269] on input "0" at bounding box center [65, 270] width 37 height 14
type input "XS"
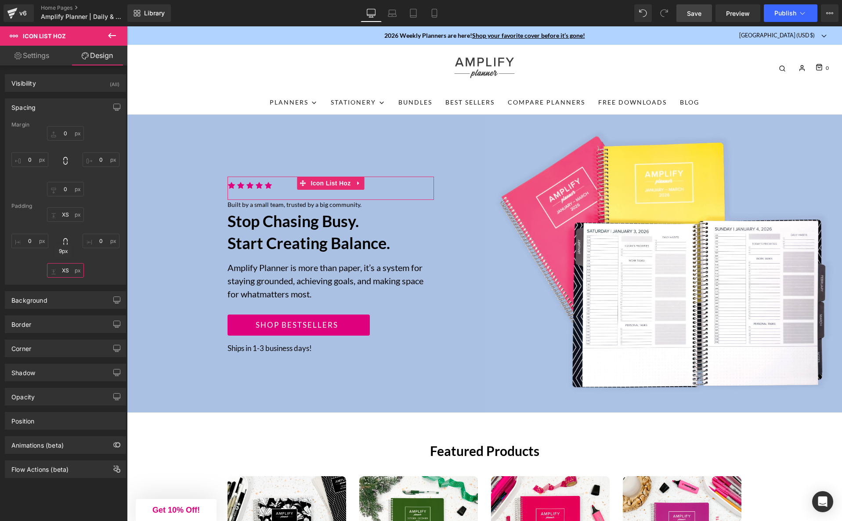
click at [65, 273] on input "XS" at bounding box center [65, 270] width 37 height 14
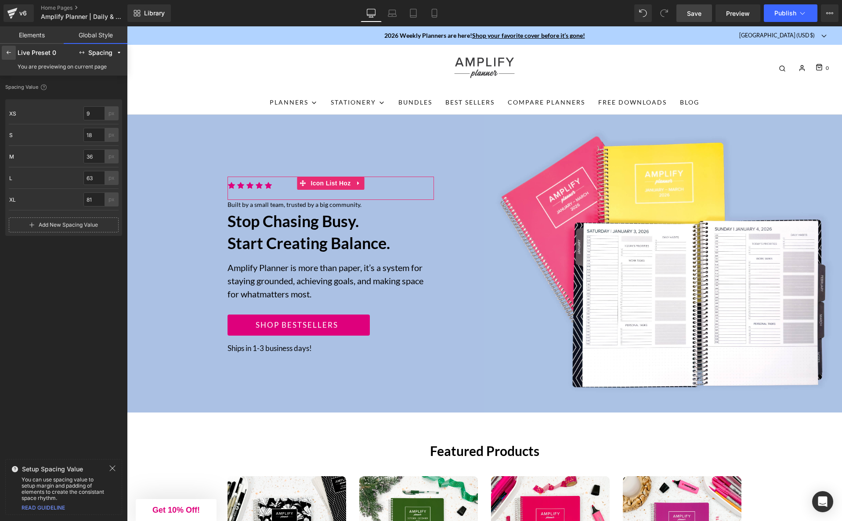
click at [12, 53] on div at bounding box center [9, 53] width 14 height 14
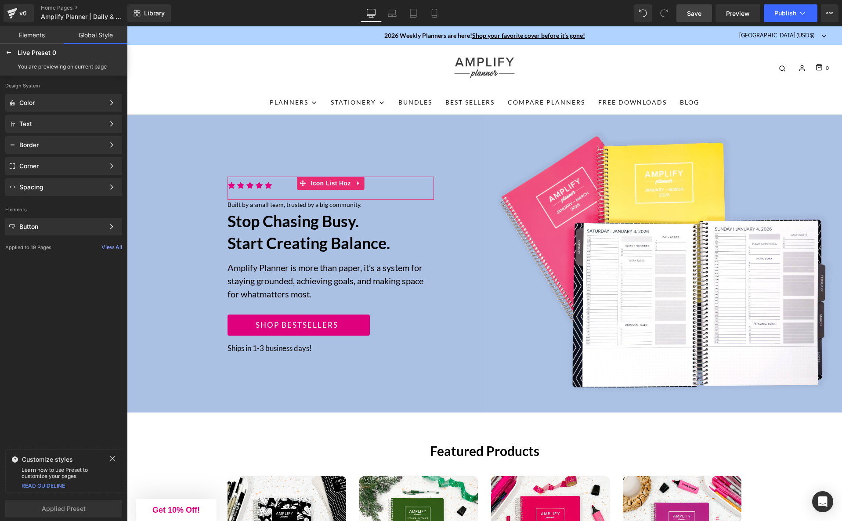
click at [28, 34] on link "Elements" at bounding box center [32, 35] width 64 height 18
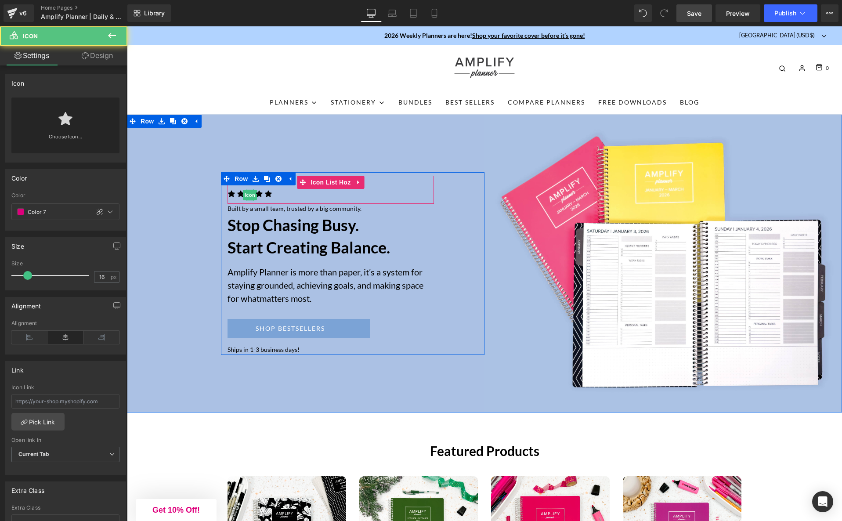
click at [251, 199] on div at bounding box center [250, 200] width 8 height 2
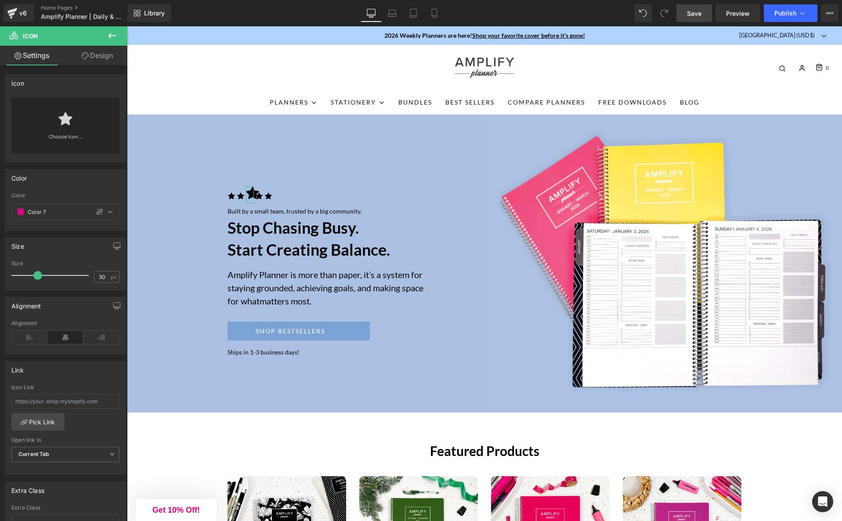
drag, startPoint x: 27, startPoint y: 275, endPoint x: 37, endPoint y: 275, distance: 9.7
click at [37, 275] on span at bounding box center [37, 275] width 9 height 9
type input "16"
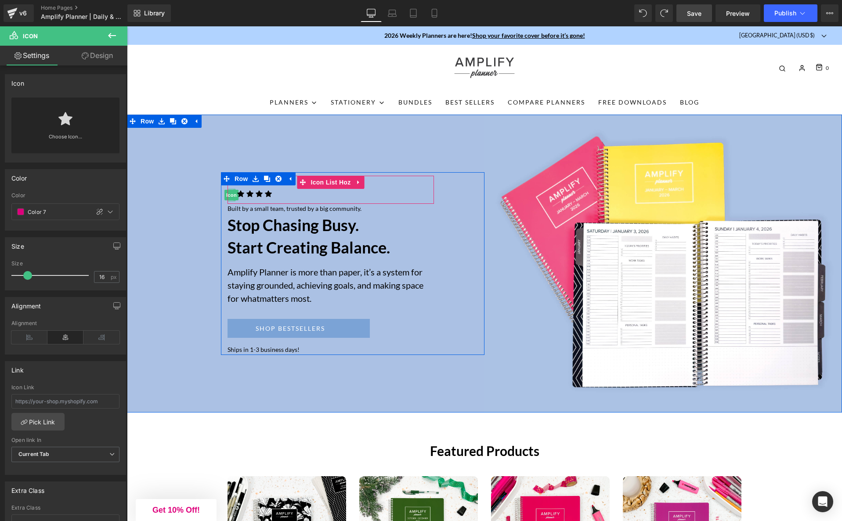
click at [234, 192] on div at bounding box center [234, 195] width 2 height 12
click at [231, 190] on span "Icon" at bounding box center [231, 195] width 14 height 11
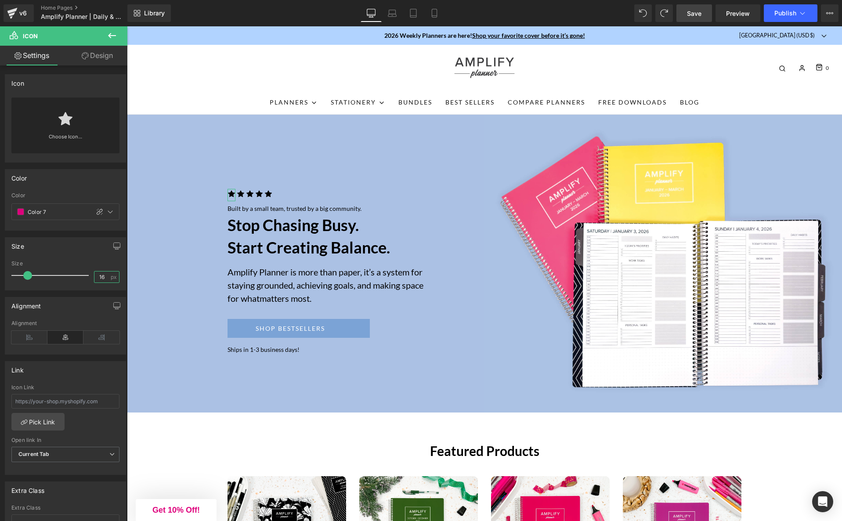
click at [98, 277] on input "16" at bounding box center [101, 276] width 15 height 11
type input "18"
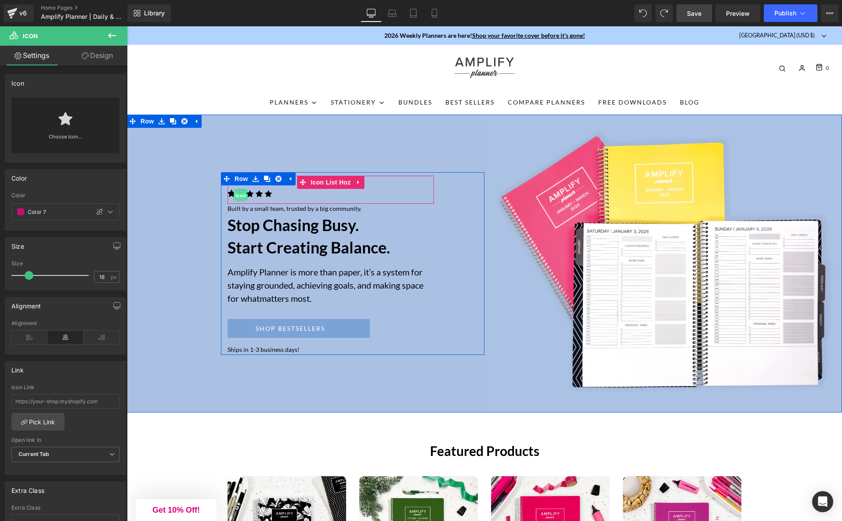
click at [242, 191] on span "Icon" at bounding box center [241, 195] width 14 height 11
click at [231, 190] on span "Icon" at bounding box center [231, 195] width 14 height 11
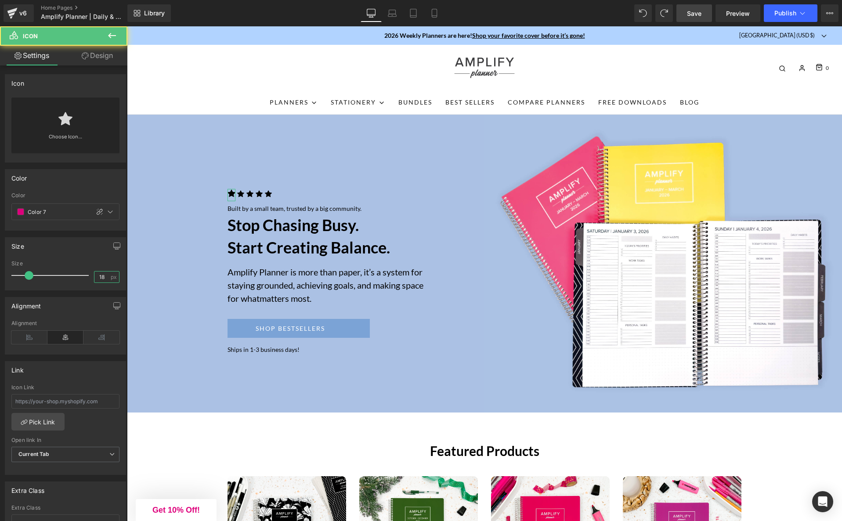
click at [101, 275] on input "18" at bounding box center [101, 276] width 15 height 11
type input "16"
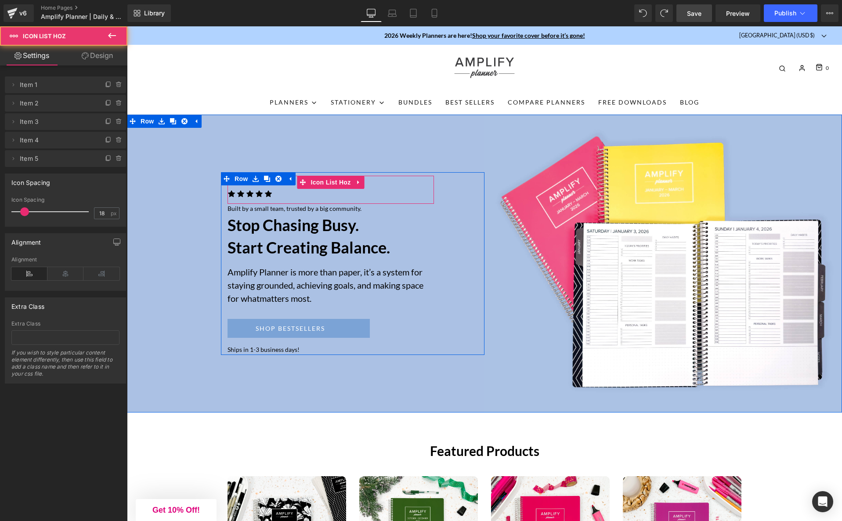
click at [316, 195] on ul "Icon Icon Icon Icon Icon" at bounding box center [330, 196] width 206 height 15
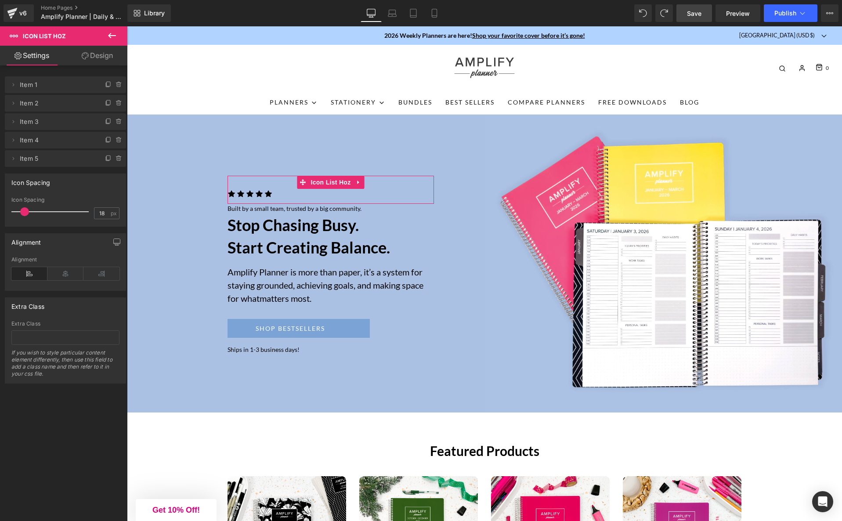
click at [98, 58] on link "Design" at bounding box center [97, 56] width 64 height 20
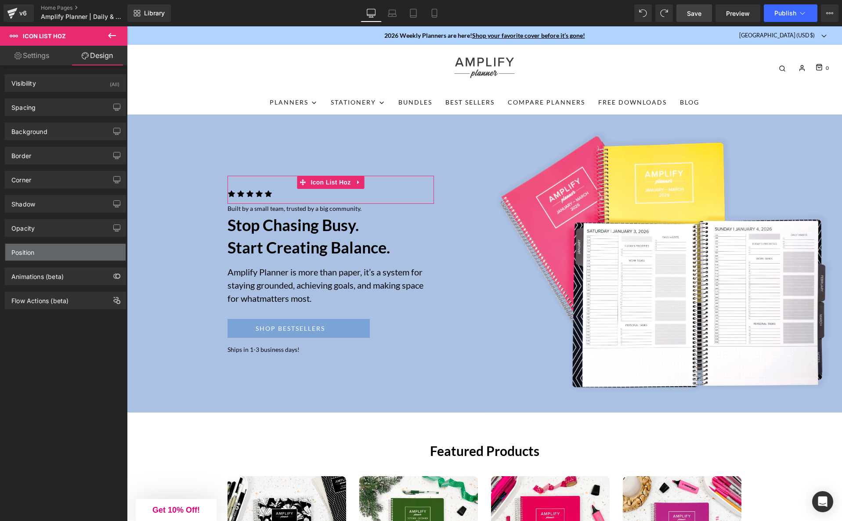
click at [43, 254] on div "Position" at bounding box center [65, 252] width 120 height 17
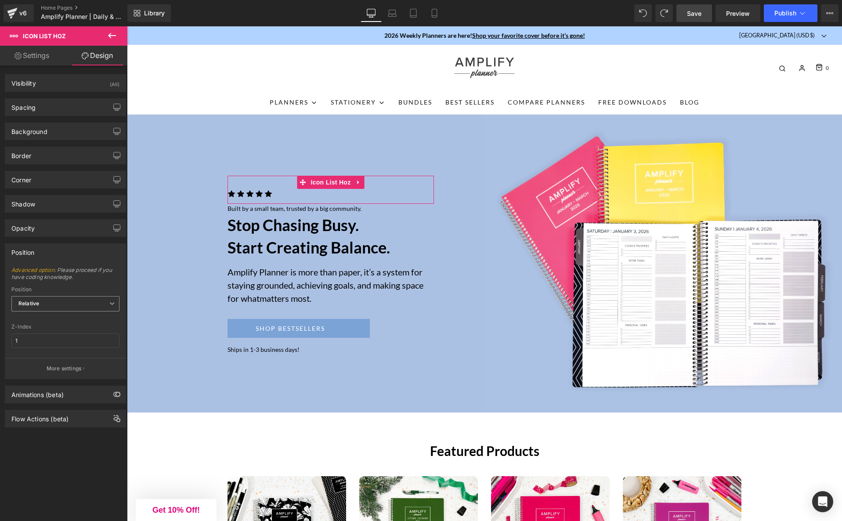
click at [65, 306] on span "Relative" at bounding box center [65, 303] width 108 height 15
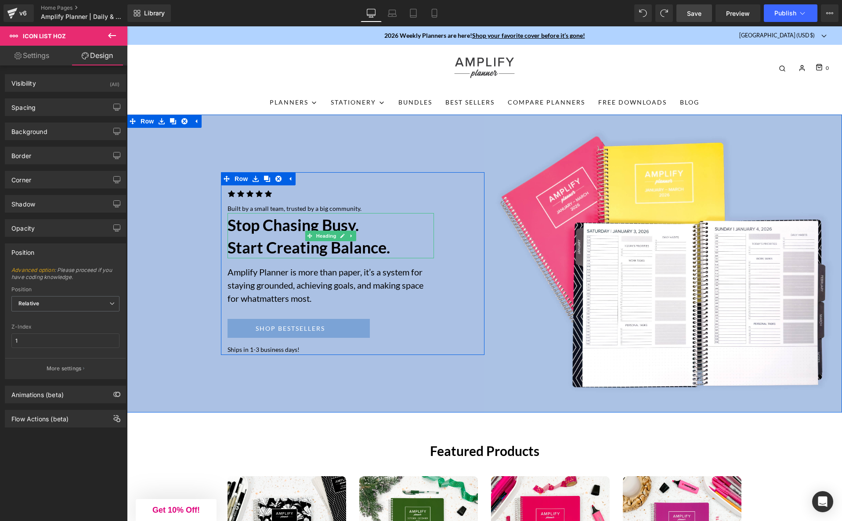
click at [247, 241] on h2 "Stop chasing Busy. Start creating Balance." at bounding box center [330, 236] width 206 height 44
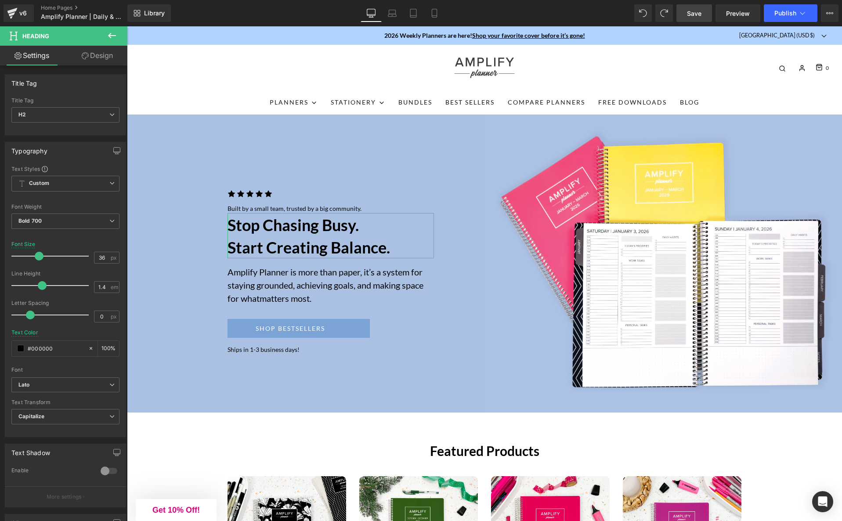
click at [96, 54] on link "Design" at bounding box center [97, 56] width 64 height 20
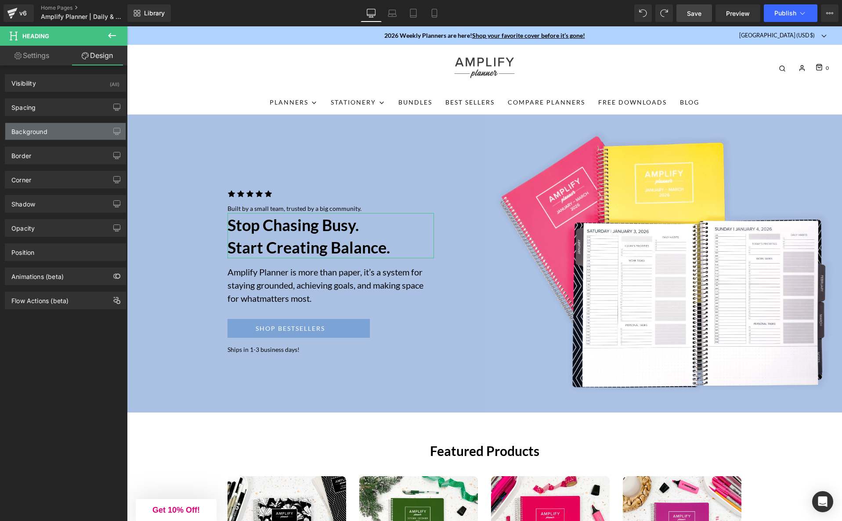
type input "0"
type input "2"
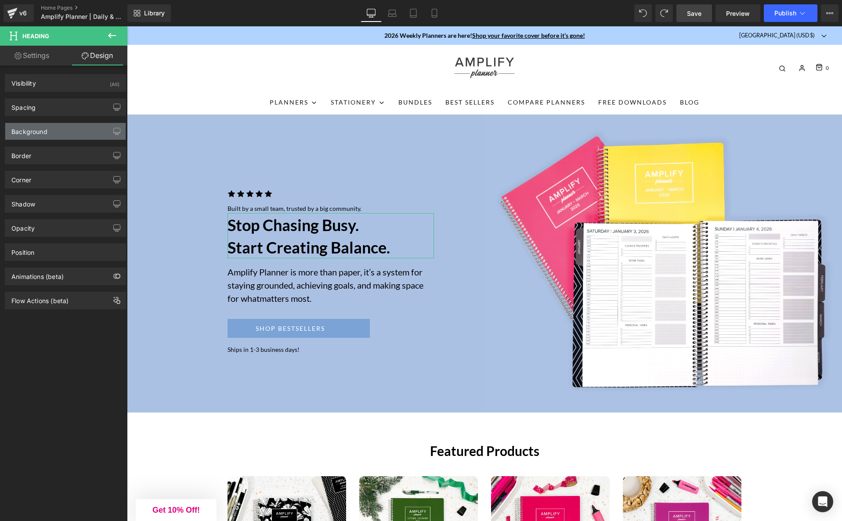
type input "0"
click at [58, 110] on div "Spacing" at bounding box center [65, 107] width 120 height 17
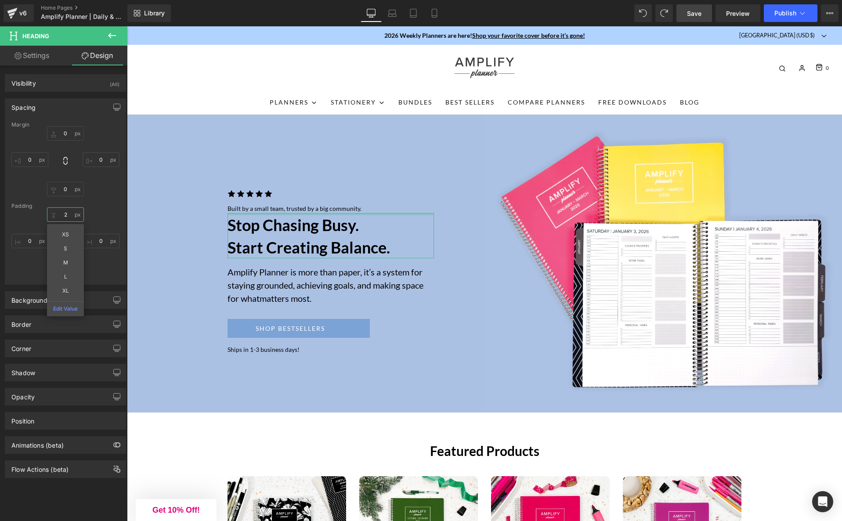
click at [59, 216] on input "2" at bounding box center [65, 214] width 37 height 14
click at [61, 214] on input "L" at bounding box center [65, 214] width 37 height 14
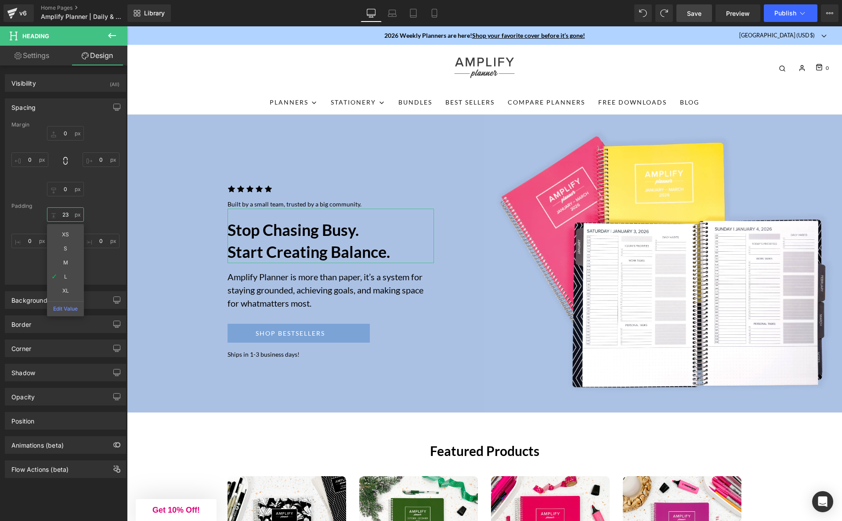
type input "21"
click at [63, 210] on input "21" at bounding box center [65, 214] width 37 height 14
click at [97, 280] on div "Margin 0px 0 0px 0 0px 0 0px 0 Padding 21px 21 0px 0 0px 0 0px 0" at bounding box center [65, 203] width 120 height 162
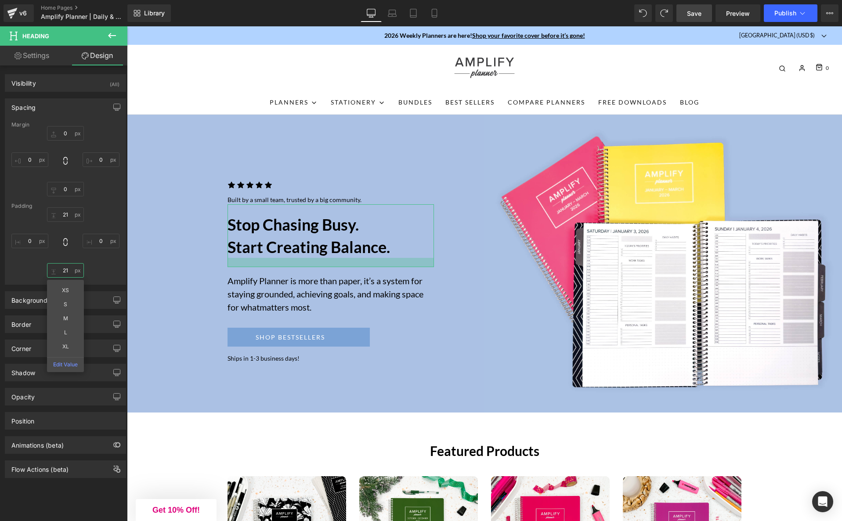
type input "21"
drag, startPoint x: 64, startPoint y: 272, endPoint x: 64, endPoint y: 263, distance: 8.8
click at [64, 263] on input "21" at bounding box center [65, 270] width 37 height 14
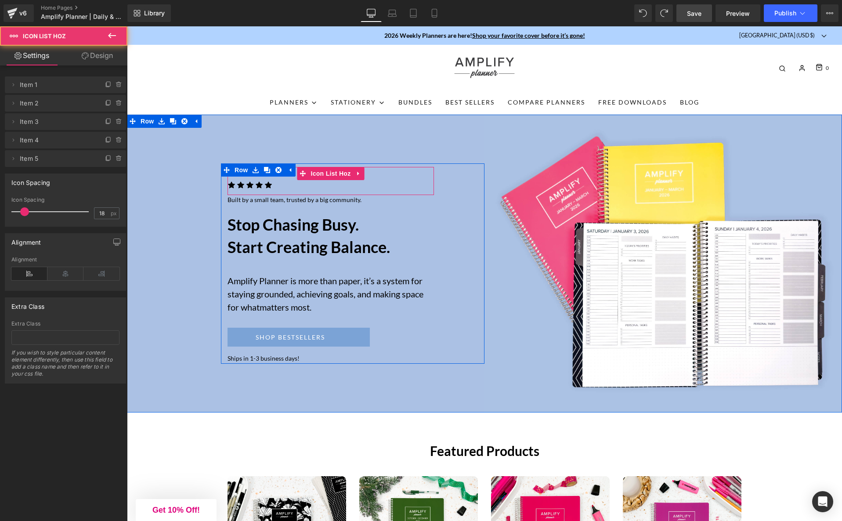
click at [270, 188] on div "Icon Icon Icon Icon Icon Icon List Hoz" at bounding box center [330, 181] width 206 height 28
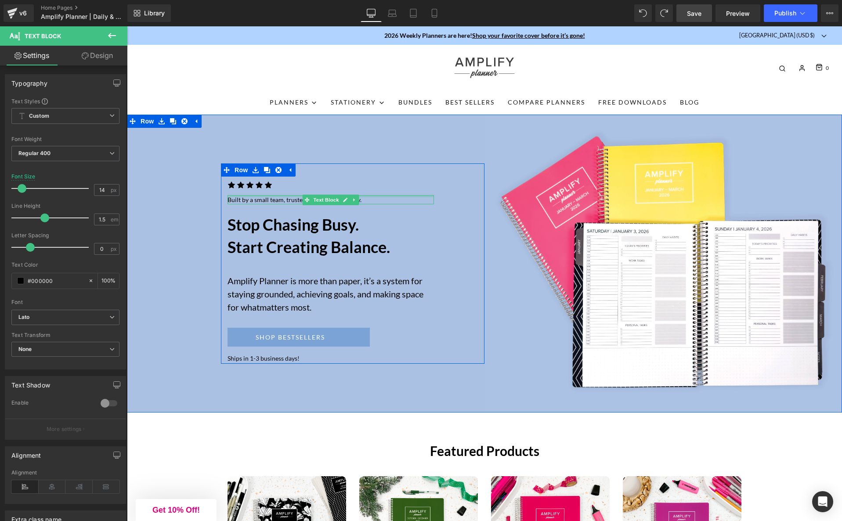
click at [274, 186] on div "Icon Icon Icon Icon Icon Icon List Hoz Built by a small team, trusted by a big …" at bounding box center [331, 265] width 220 height 197
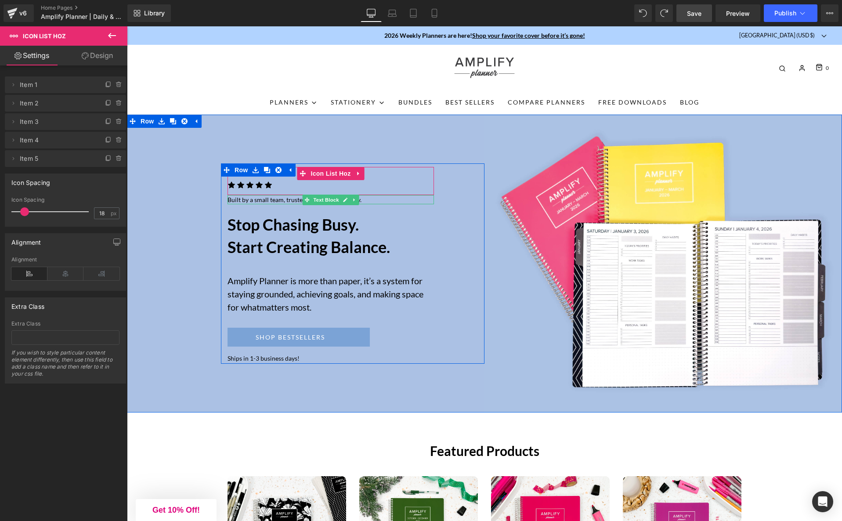
drag, startPoint x: 276, startPoint y: 187, endPoint x: 278, endPoint y: 180, distance: 7.5
click at [278, 180] on div "Icon Icon Icon Icon Icon Icon List Hoz" at bounding box center [330, 181] width 206 height 28
drag, startPoint x: 276, startPoint y: 190, endPoint x: 310, endPoint y: 188, distance: 33.4
click at [278, 181] on div "Icon Icon Icon Icon Icon Icon List Hoz" at bounding box center [330, 181] width 206 height 28
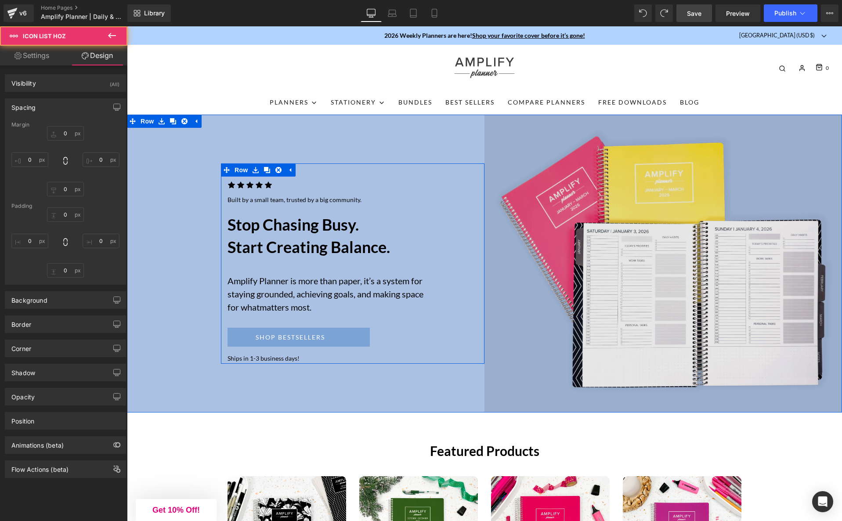
type input "0"
type input "XS"
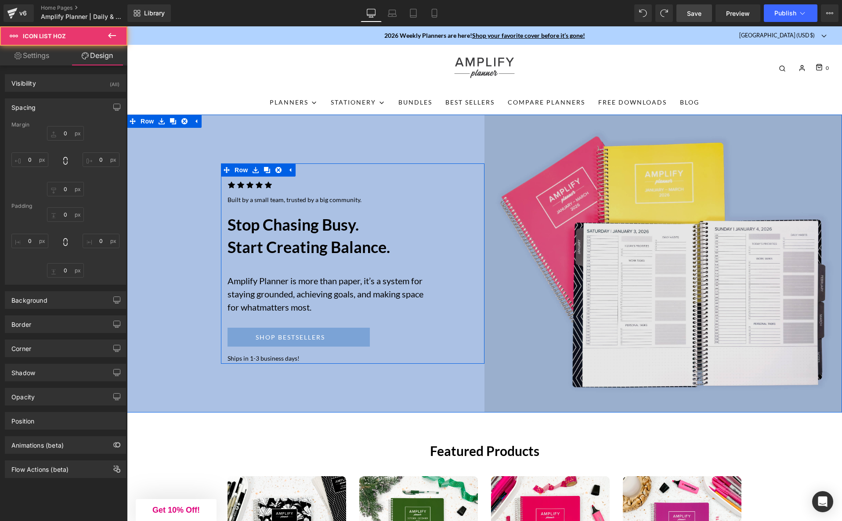
type input "0"
type input "XS"
type input "0"
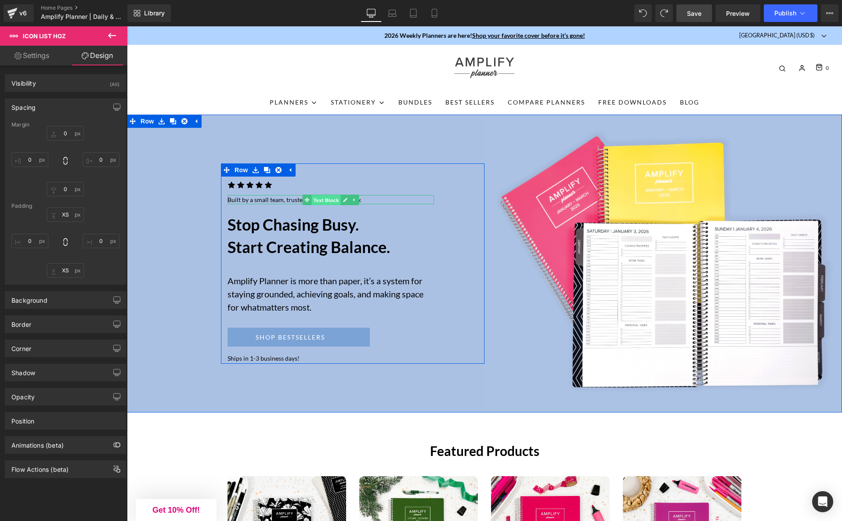
click at [313, 196] on span "Text Block" at bounding box center [325, 200] width 29 height 11
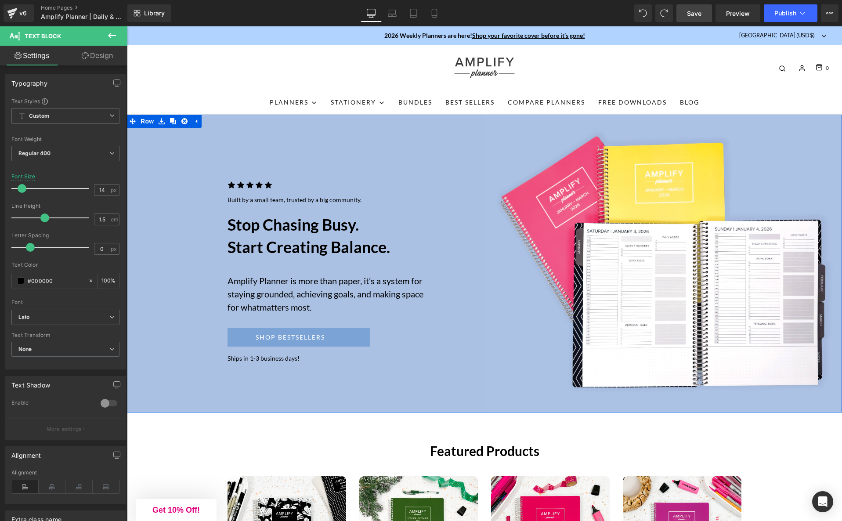
click at [183, 235] on div "Icon Icon Icon Icon Icon Icon List Hoz Built by a small team, trusted by a big …" at bounding box center [305, 264] width 357 height 298
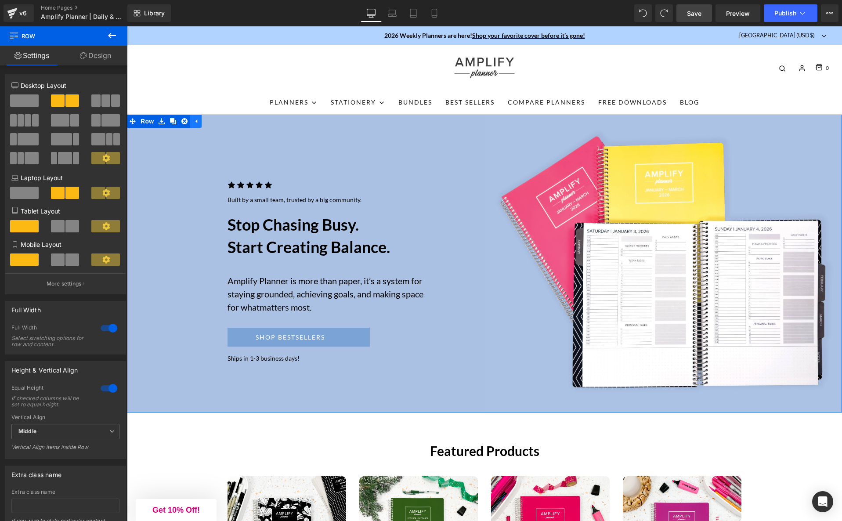
click at [196, 122] on icon at bounding box center [196, 121] width 6 height 7
click at [164, 122] on icon at bounding box center [162, 121] width 6 height 7
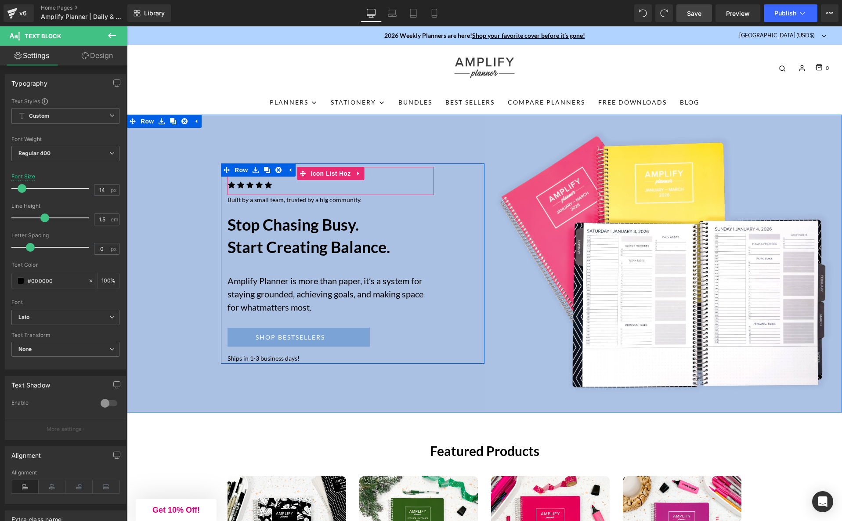
drag, startPoint x: 277, startPoint y: 190, endPoint x: 276, endPoint y: 185, distance: 4.5
click at [278, 184] on div "Icon Icon Icon Icon Icon Icon List Hoz Built by a small team, trusted by a big …" at bounding box center [331, 265] width 220 height 197
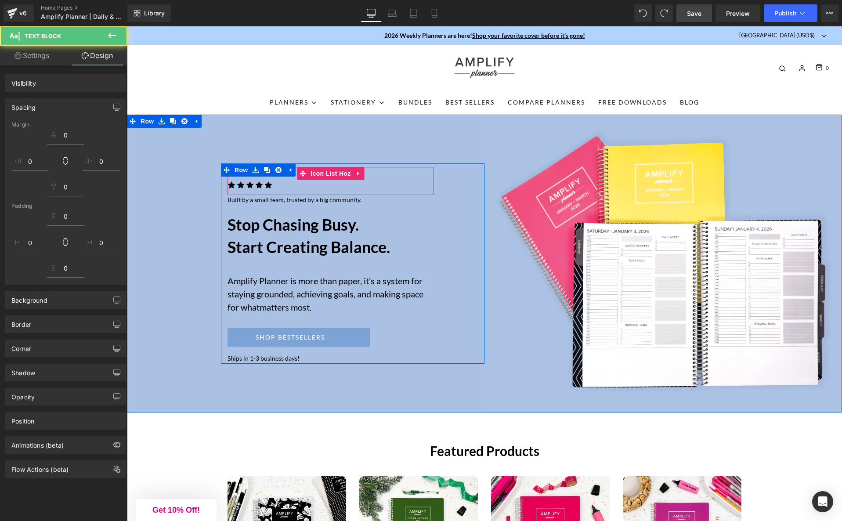
click at [267, 193] on div at bounding box center [330, 194] width 206 height 2
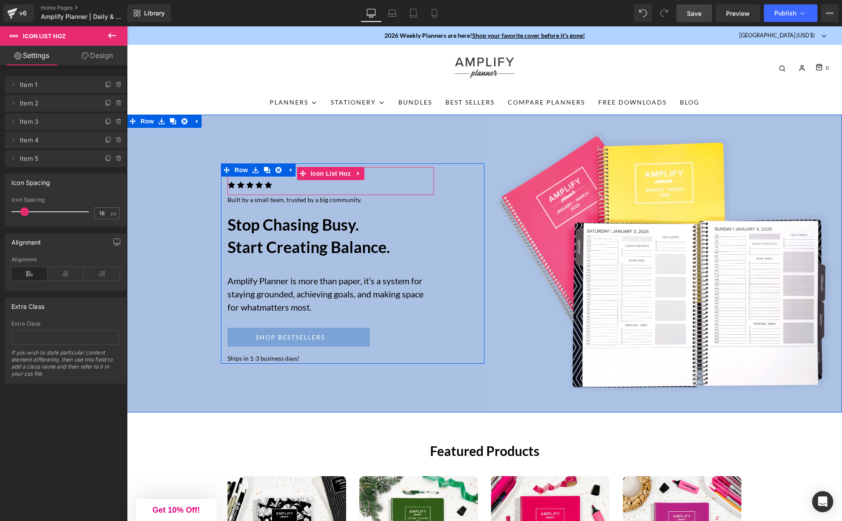
drag, startPoint x: 272, startPoint y: 187, endPoint x: 272, endPoint y: 182, distance: 4.4
click at [272, 182] on div "Icon Icon Icon Icon Icon Icon List Hoz" at bounding box center [330, 181] width 206 height 28
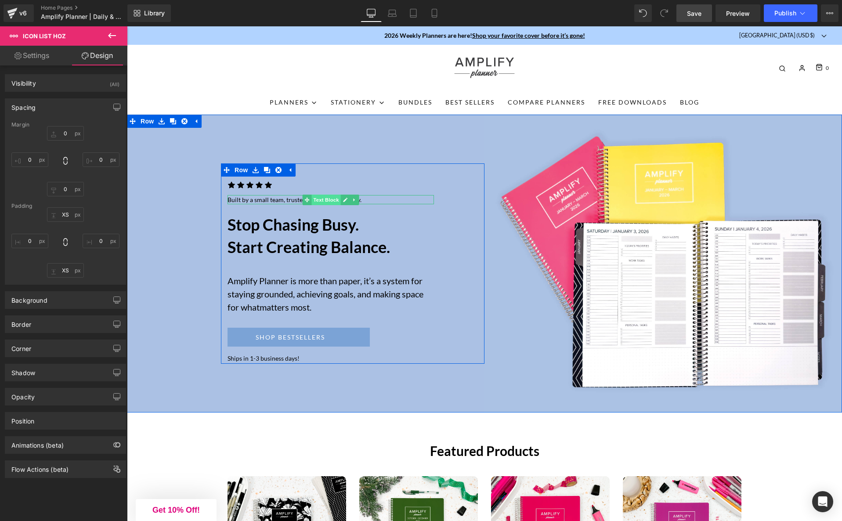
click at [316, 195] on span "Text Block" at bounding box center [325, 200] width 29 height 11
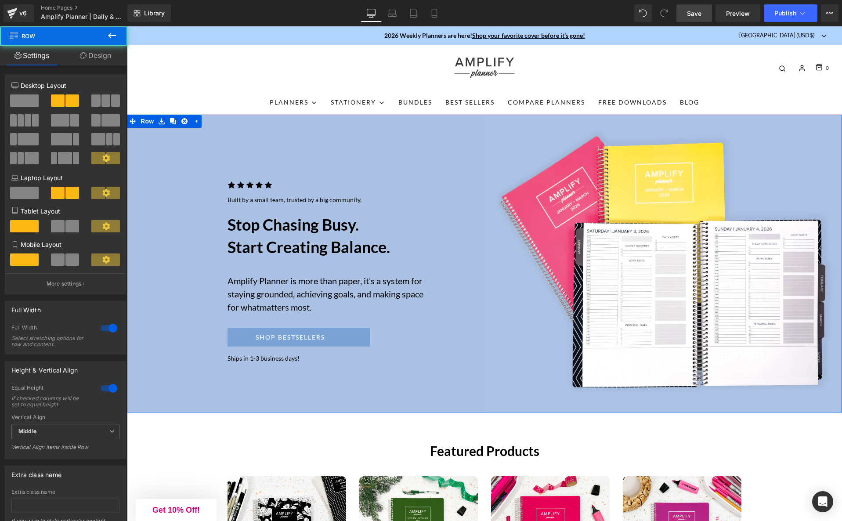
click at [137, 145] on div "Icon Icon Icon Icon Icon Icon List Hoz Built by a small team, trusted by a big …" at bounding box center [305, 264] width 357 height 298
drag, startPoint x: 284, startPoint y: 326, endPoint x: 157, endPoint y: 300, distance: 129.5
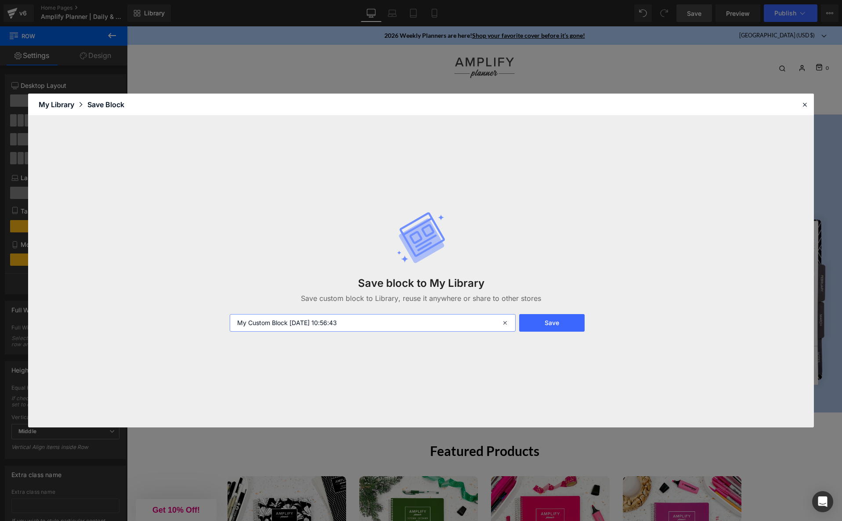
click at [387, 324] on input "My Custom Block 2025-09-10 10:56:43" at bounding box center [373, 323] width 286 height 18
type input "hero banner"
click at [562, 324] on button "Save" at bounding box center [551, 323] width 65 height 18
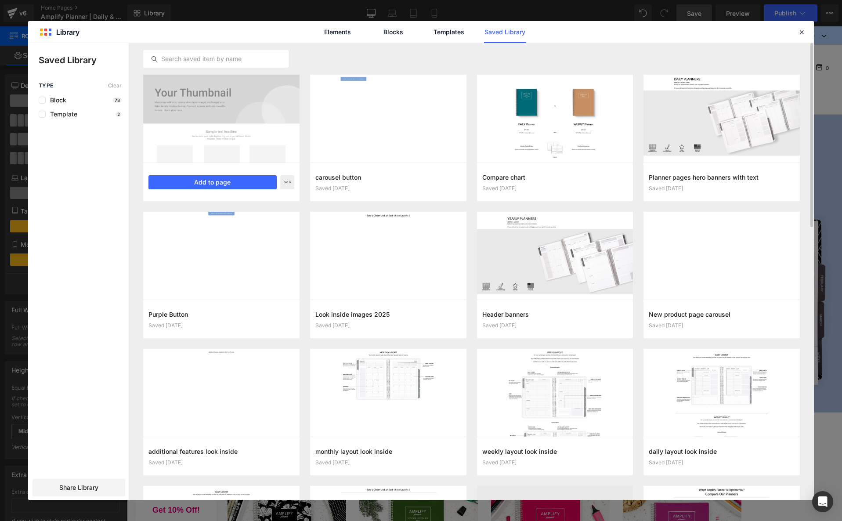
click at [197, 103] on div at bounding box center [221, 119] width 156 height 88
click at [289, 182] on icon "button" at bounding box center [287, 182] width 7 height 7
click at [289, 182] on div at bounding box center [420, 271] width 785 height 457
click at [459, 31] on link "Templates" at bounding box center [449, 32] width 42 height 22
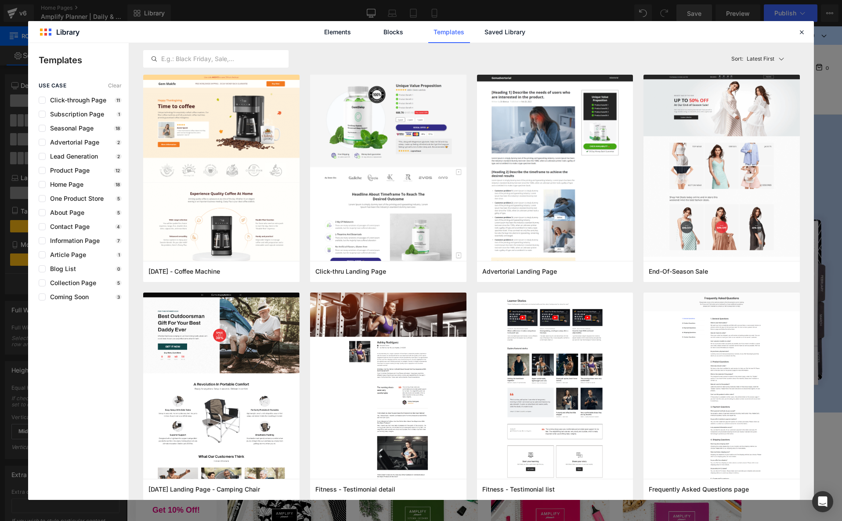
click at [526, 35] on div "Elements Blocks Templates Saved Library" at bounding box center [421, 32] width 223 height 22
click at [503, 30] on link "Saved Library" at bounding box center [505, 32] width 42 height 22
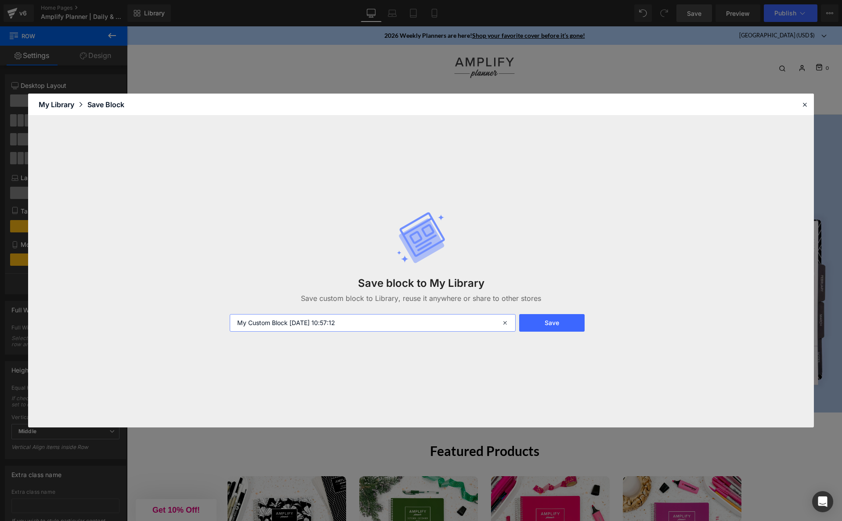
click at [292, 321] on input "My Custom Block 2025-09-10 10:57:12" at bounding box center [373, 323] width 286 height 18
type input "hero banner 2"
click at [547, 330] on button "Save" at bounding box center [551, 323] width 65 height 18
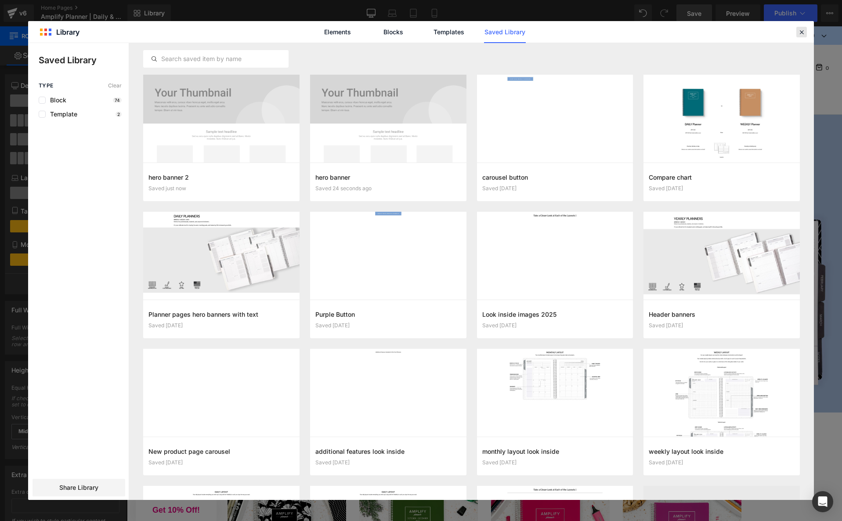
drag, startPoint x: 803, startPoint y: 32, endPoint x: 695, endPoint y: 40, distance: 108.3
click at [803, 32] on icon at bounding box center [801, 32] width 8 height 8
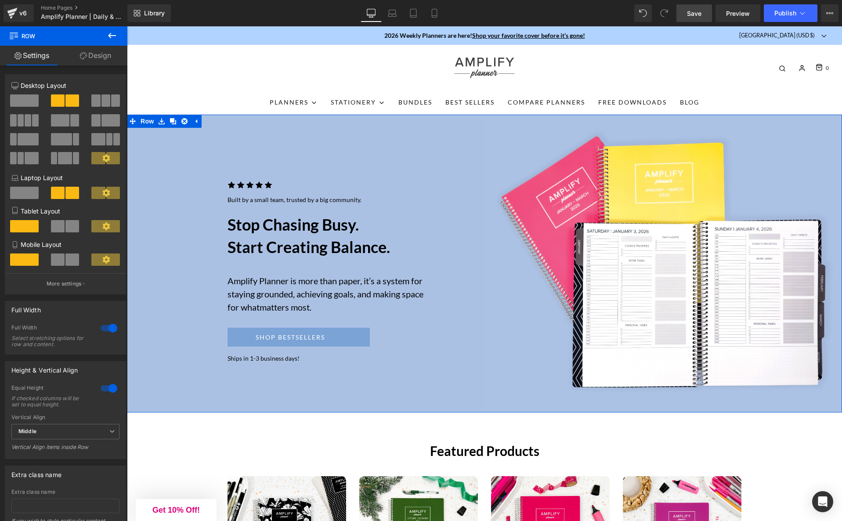
click at [17, 87] on icon at bounding box center [14, 85] width 7 height 7
click at [60, 228] on span at bounding box center [58, 226] width 14 height 12
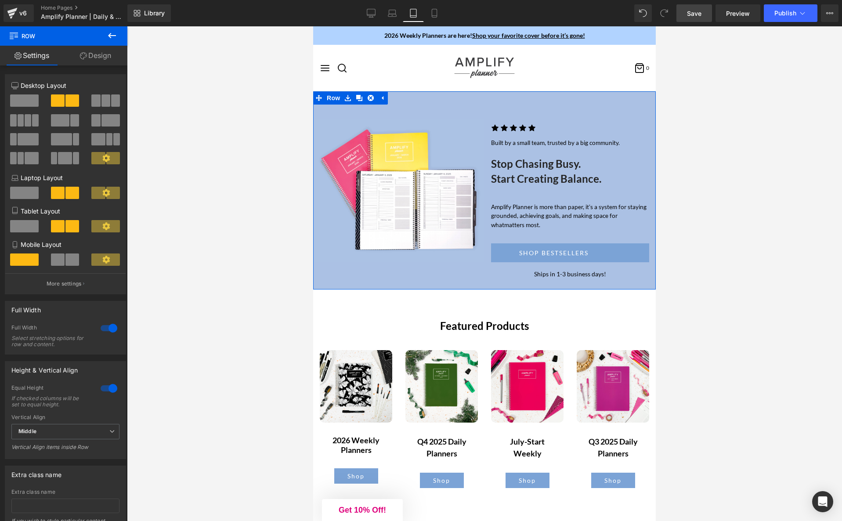
click at [59, 263] on span at bounding box center [58, 259] width 14 height 12
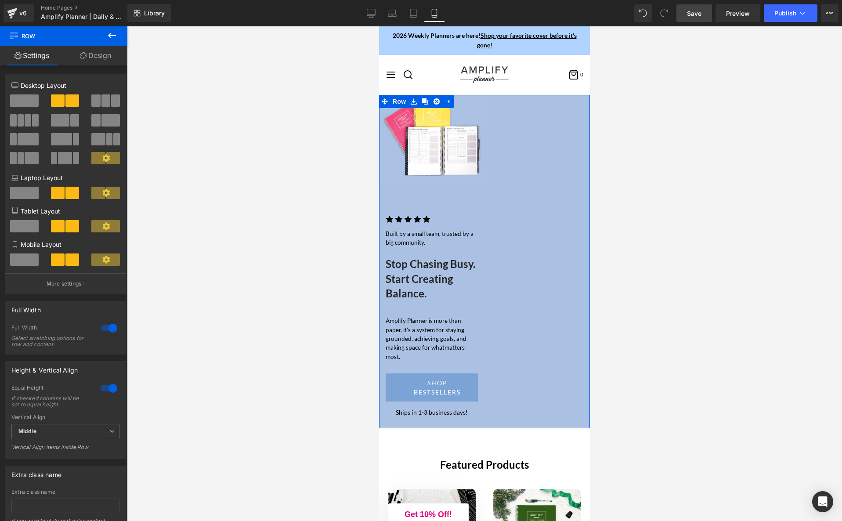
scroll to position [3, 0]
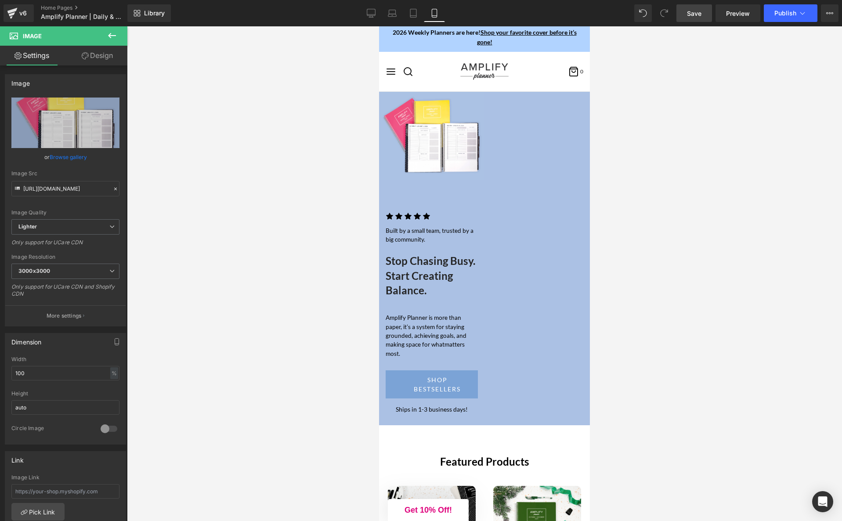
click at [114, 34] on icon at bounding box center [112, 35] width 11 height 11
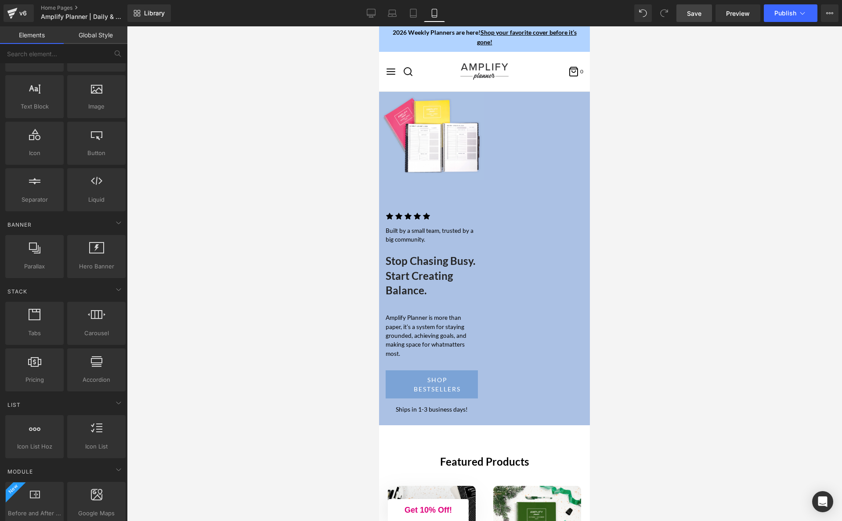
drag, startPoint x: 34, startPoint y: 34, endPoint x: 165, endPoint y: 69, distance: 136.0
click at [34, 34] on link "Elements" at bounding box center [32, 35] width 64 height 18
click at [550, 197] on div "Image Row Icon Icon Icon Icon Icon Icon List Hoz Built by a small team, trusted…" at bounding box center [484, 258] width 211 height 333
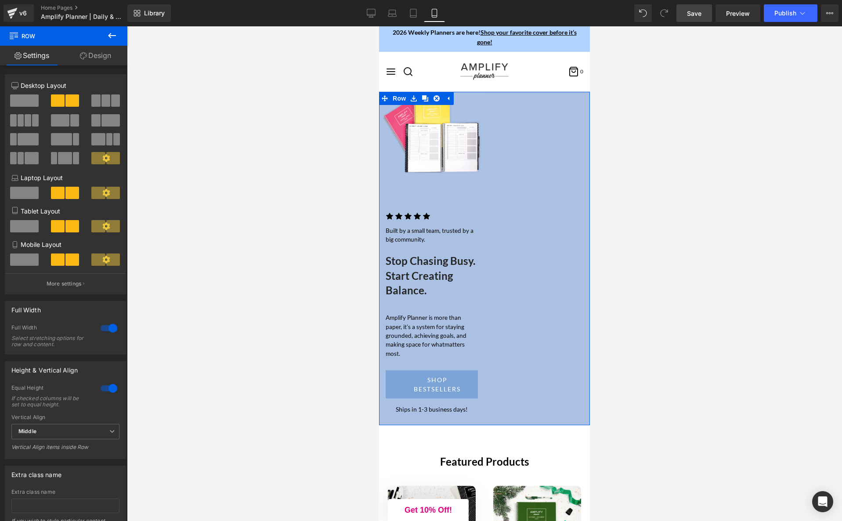
click at [25, 259] on span at bounding box center [24, 259] width 29 height 12
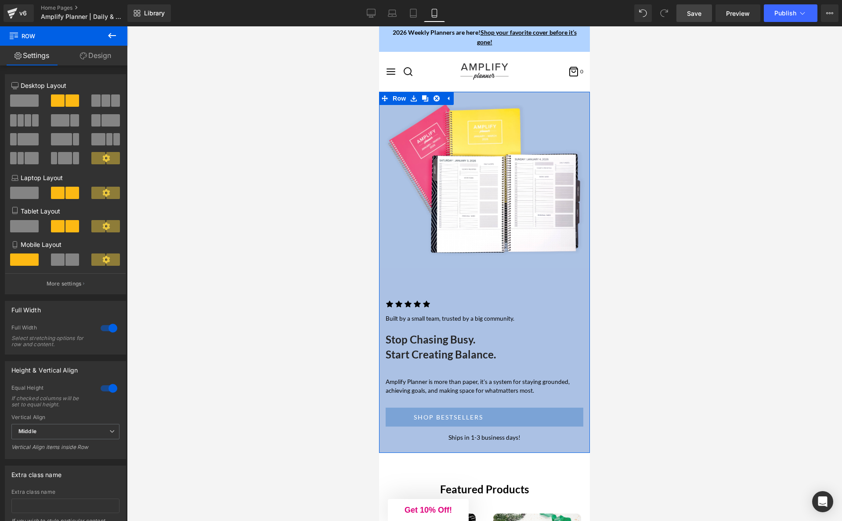
click at [58, 261] on span at bounding box center [58, 259] width 14 height 12
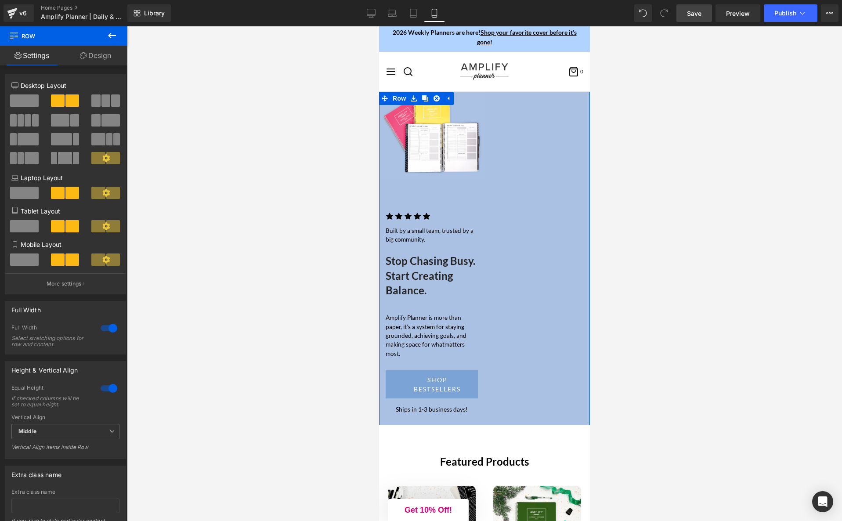
click at [39, 178] on p "Laptop Layout" at bounding box center [65, 177] width 108 height 9
click at [59, 194] on span at bounding box center [58, 193] width 14 height 12
click at [58, 221] on span at bounding box center [58, 226] width 14 height 12
click at [371, 11] on icon at bounding box center [371, 13] width 9 height 9
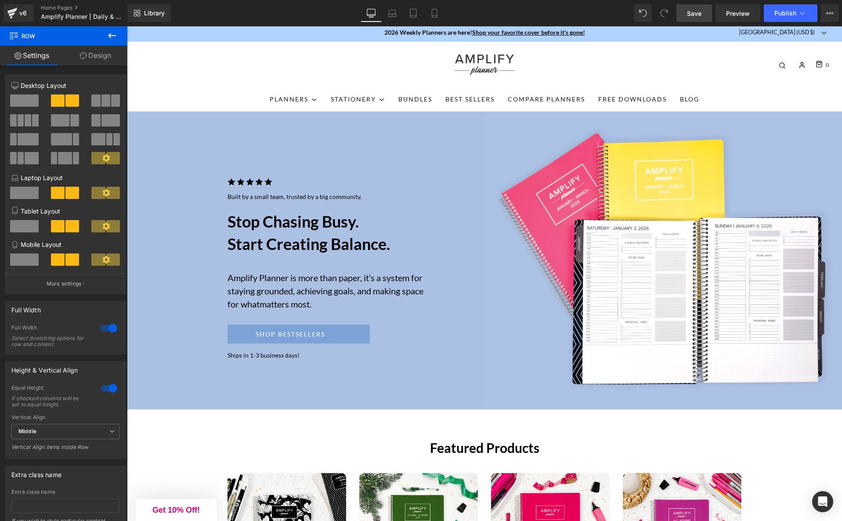
scroll to position [23, 0]
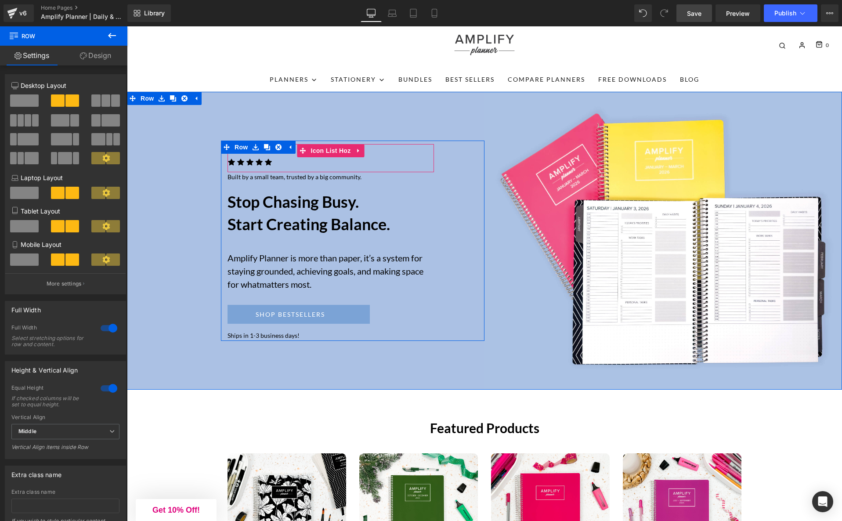
click at [274, 162] on ul "Icon Icon Icon Icon Icon" at bounding box center [330, 164] width 206 height 15
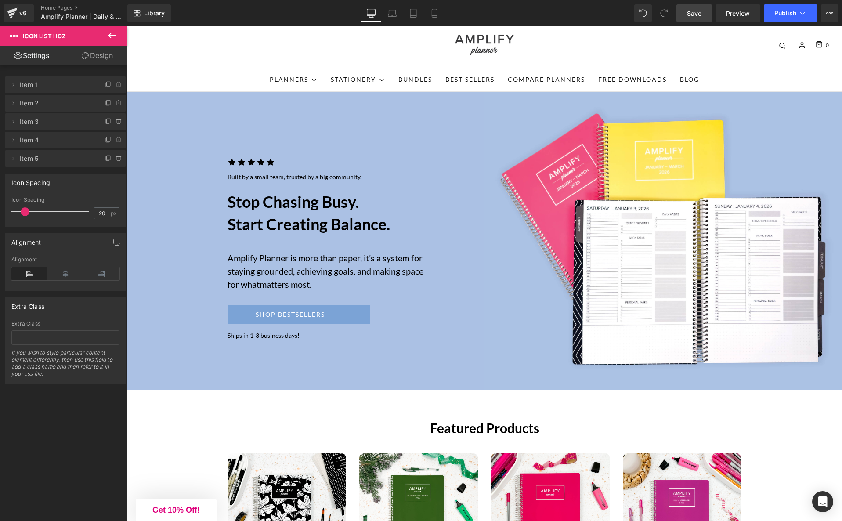
type input "21"
click at [23, 211] on span at bounding box center [26, 211] width 9 height 9
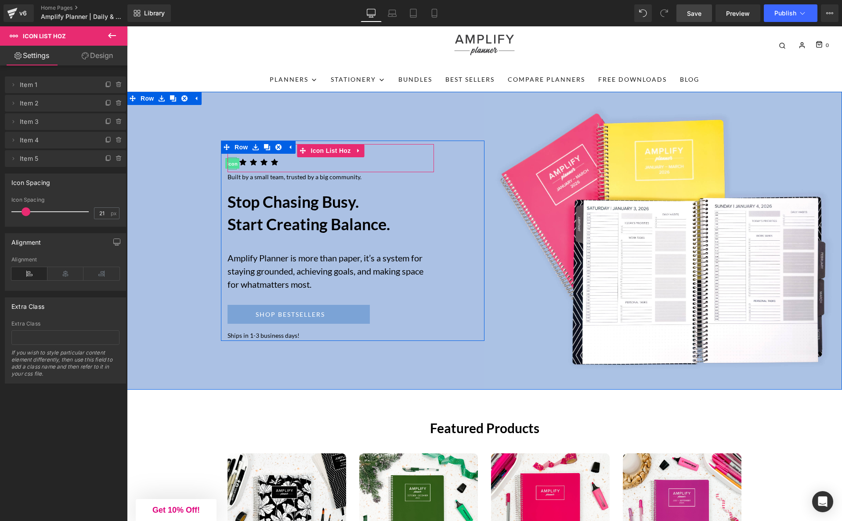
click at [235, 159] on span "Icon" at bounding box center [232, 164] width 14 height 11
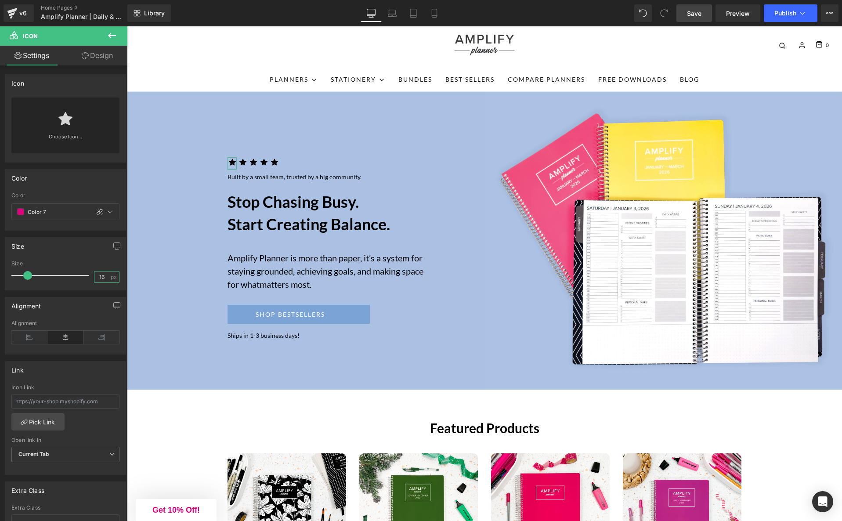
click at [99, 277] on input "16" at bounding box center [101, 276] width 15 height 11
type input "18"
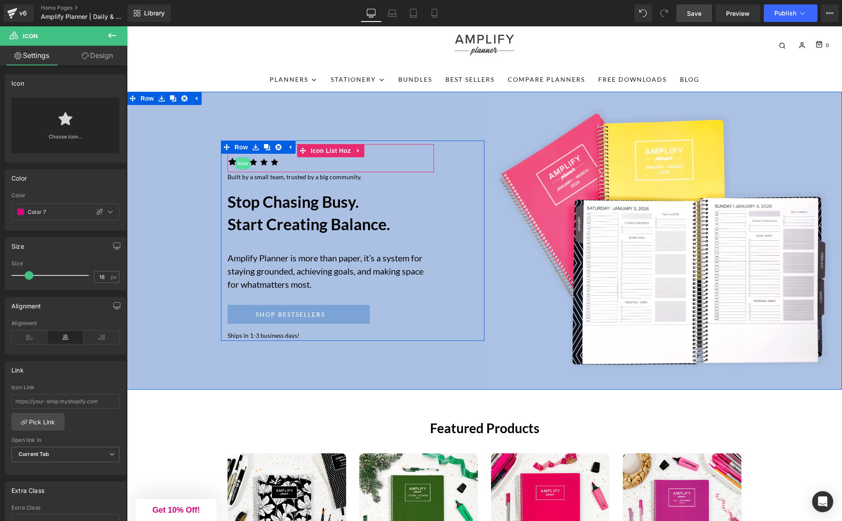
click at [244, 158] on span "Icon" at bounding box center [243, 163] width 14 height 11
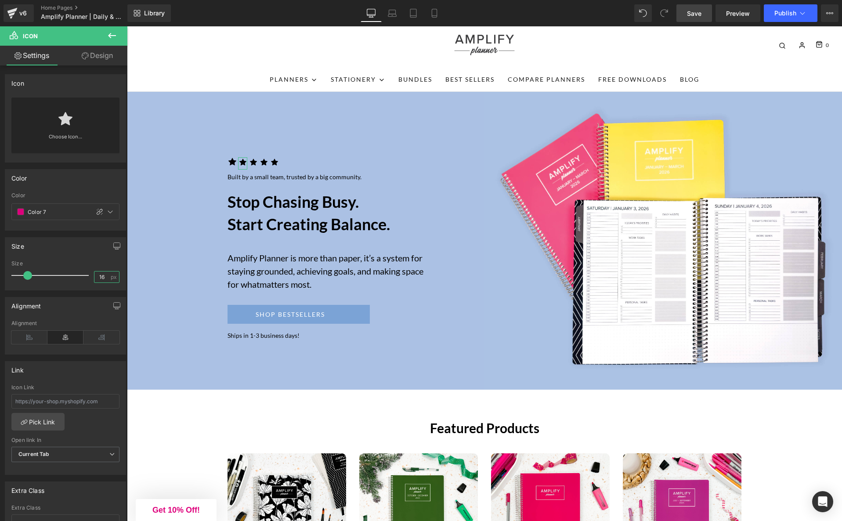
click at [101, 277] on input "16" at bounding box center [101, 276] width 15 height 11
type input "18"
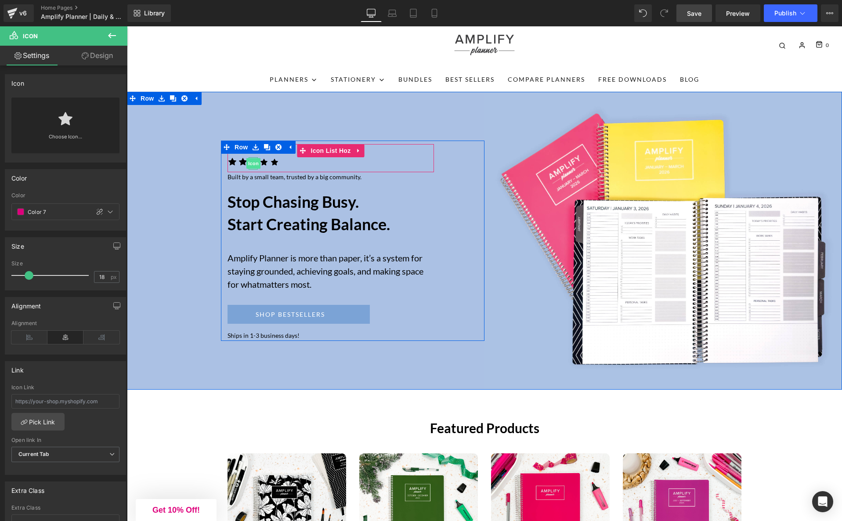
click at [253, 159] on span "Icon" at bounding box center [253, 163] width 14 height 11
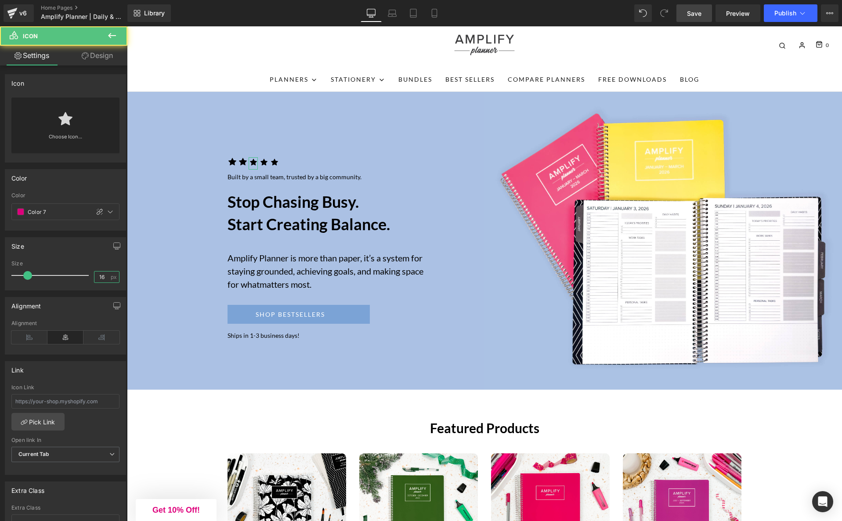
click at [97, 276] on input "16" at bounding box center [101, 276] width 15 height 11
click at [97, 277] on input "16" at bounding box center [101, 276] width 15 height 11
type input "18"
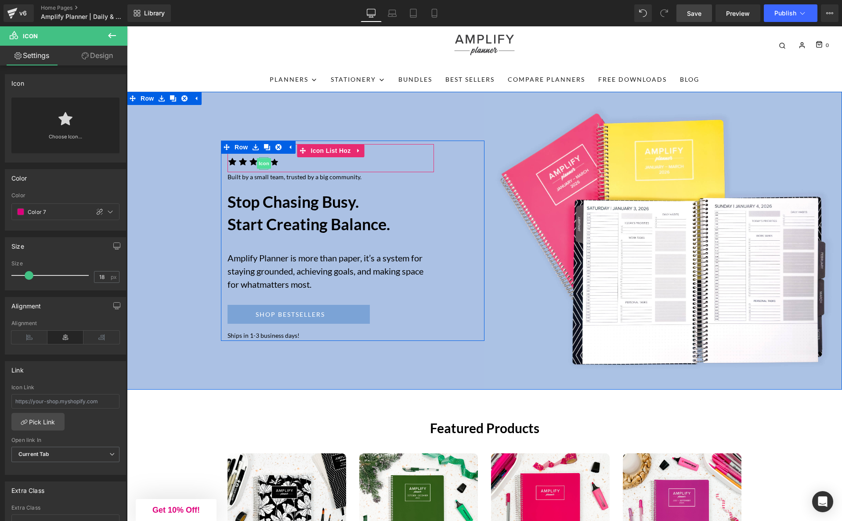
click at [264, 160] on span "Icon" at bounding box center [264, 163] width 14 height 11
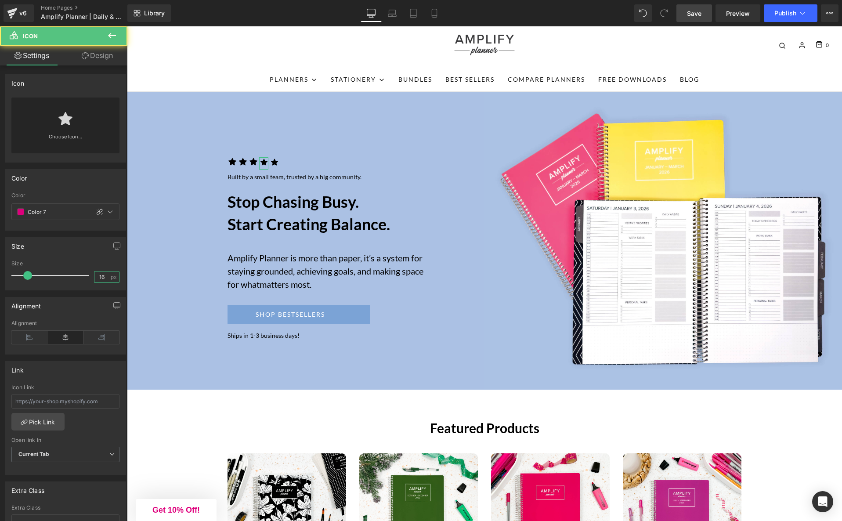
click at [97, 277] on input "16" at bounding box center [101, 276] width 15 height 11
type input "18"
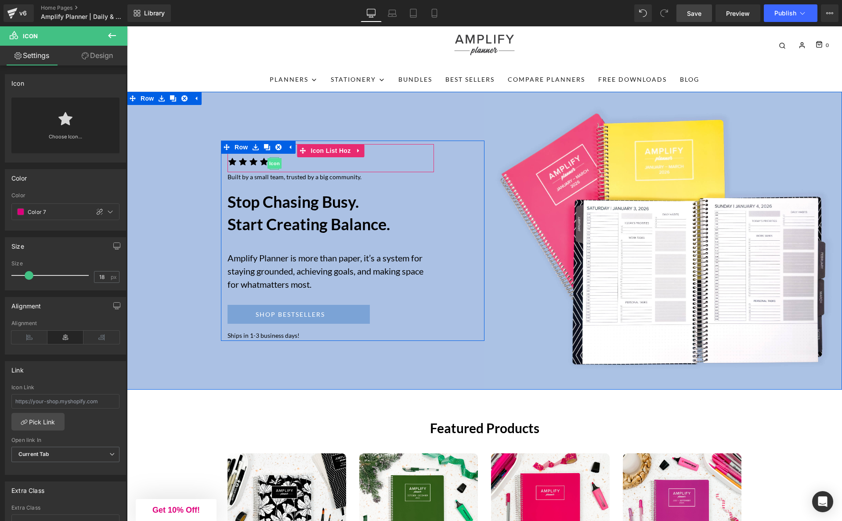
click at [275, 160] on span "Icon" at bounding box center [274, 163] width 14 height 11
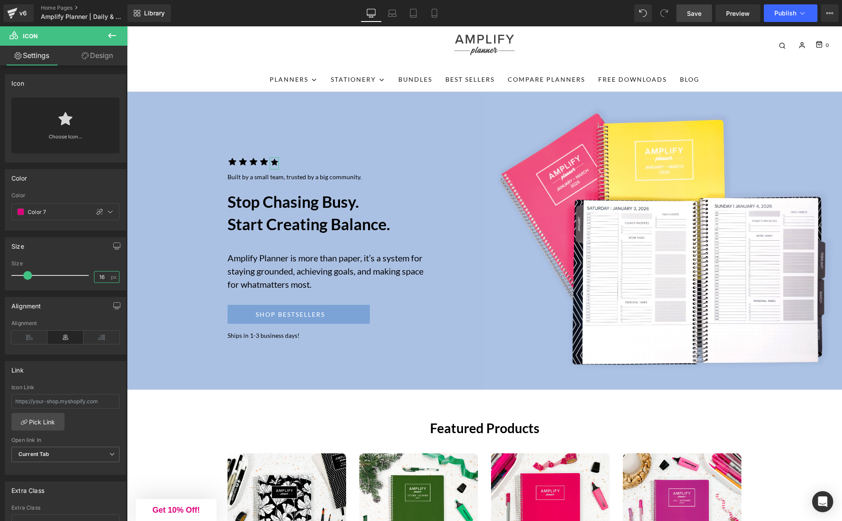
click at [98, 277] on input "16" at bounding box center [101, 276] width 15 height 11
type input "18"
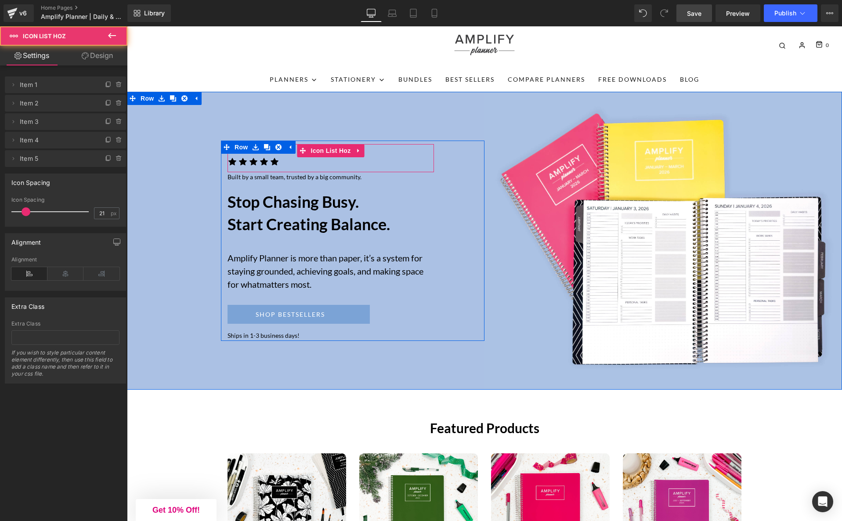
click at [268, 162] on ul "Icon Icon Icon Icon Icon" at bounding box center [330, 164] width 206 height 15
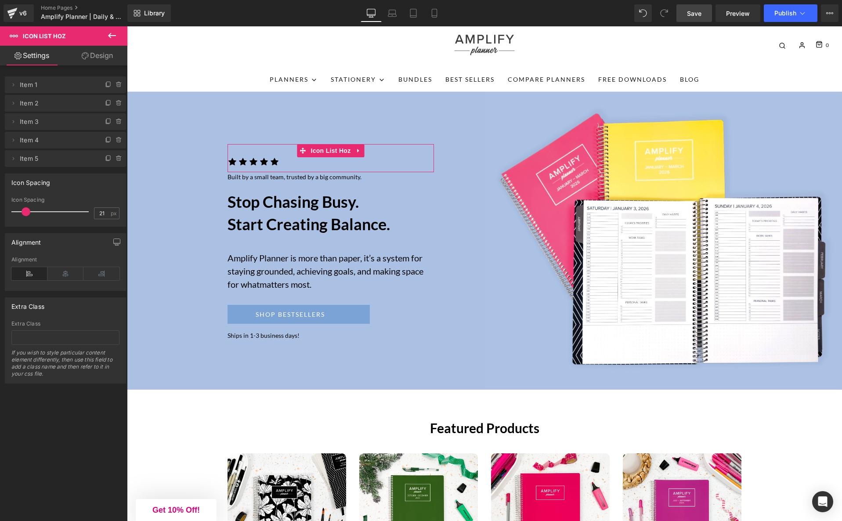
click at [104, 58] on link "Design" at bounding box center [97, 56] width 64 height 20
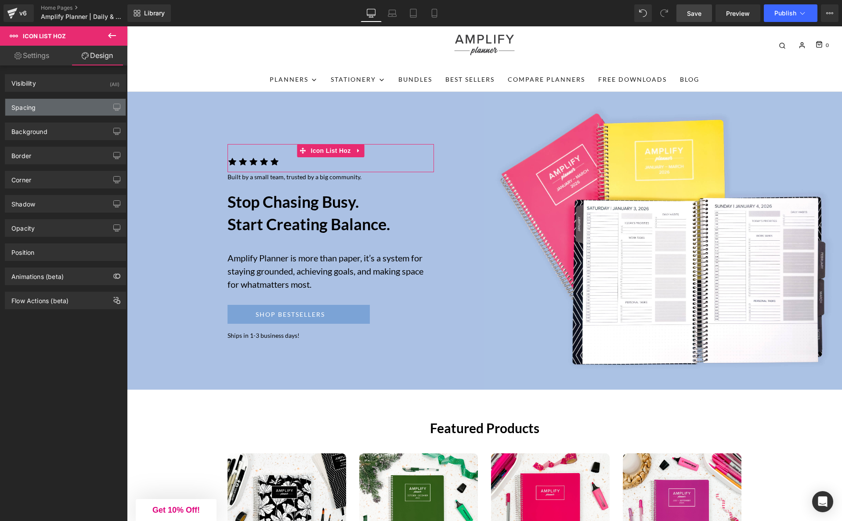
click at [79, 111] on div "Spacing" at bounding box center [65, 107] width 120 height 17
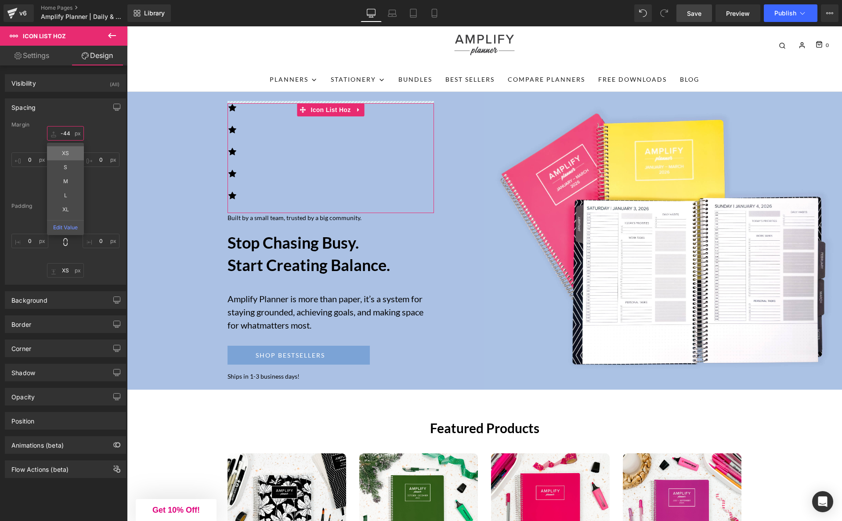
type input "-44"
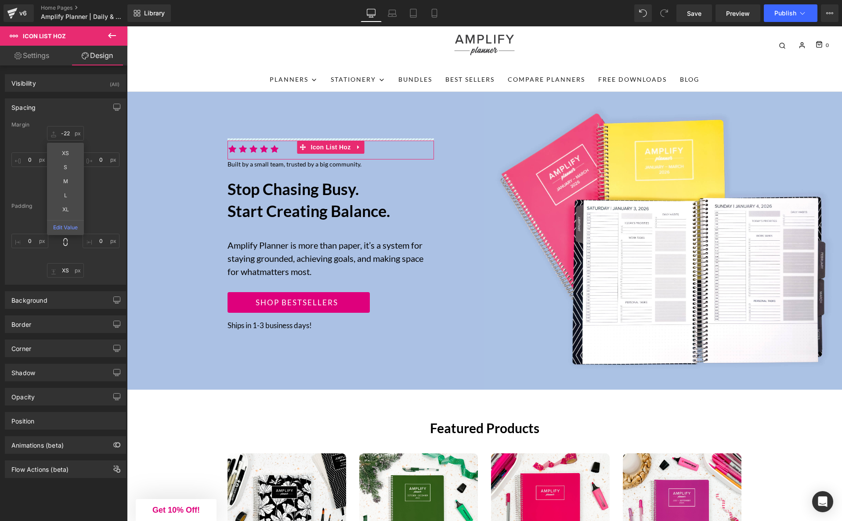
type input "-21"
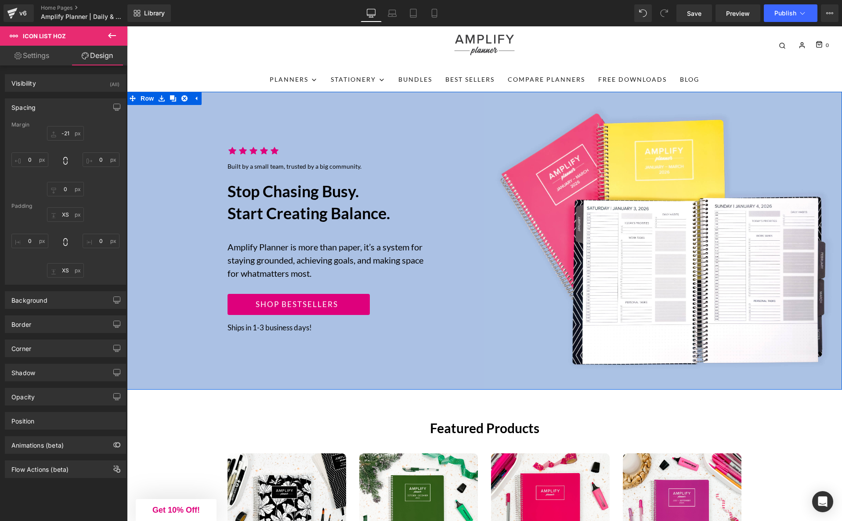
click at [181, 133] on div "Icon Icon Icon Icon Icon Icon List Hoz Built by a small team, trusted by a big …" at bounding box center [305, 241] width 357 height 298
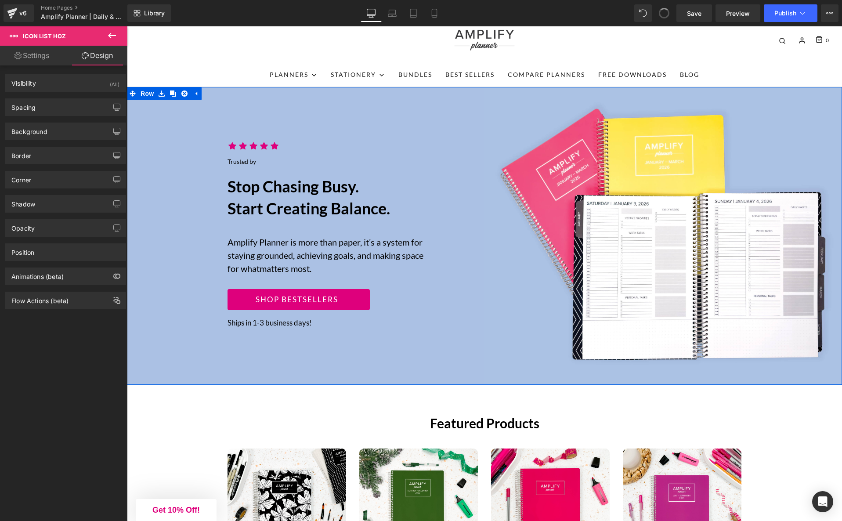
scroll to position [23, 0]
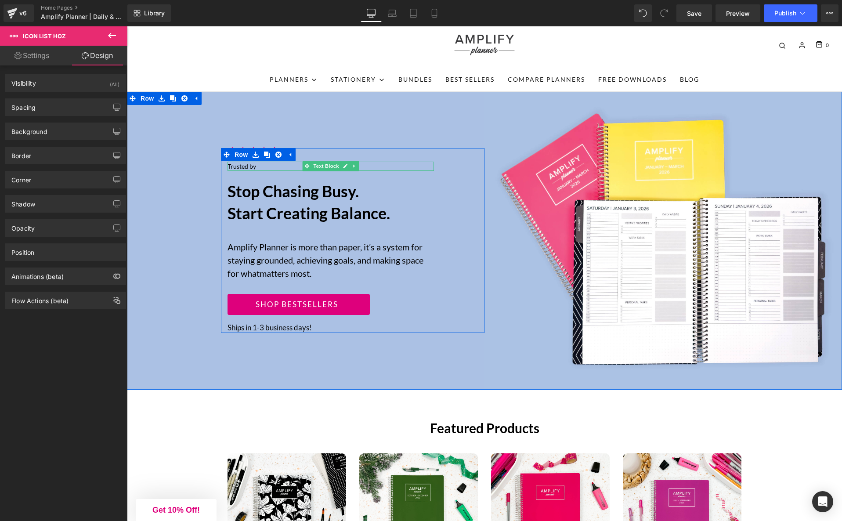
click at [263, 168] on p "Trusted by" at bounding box center [330, 166] width 206 height 9
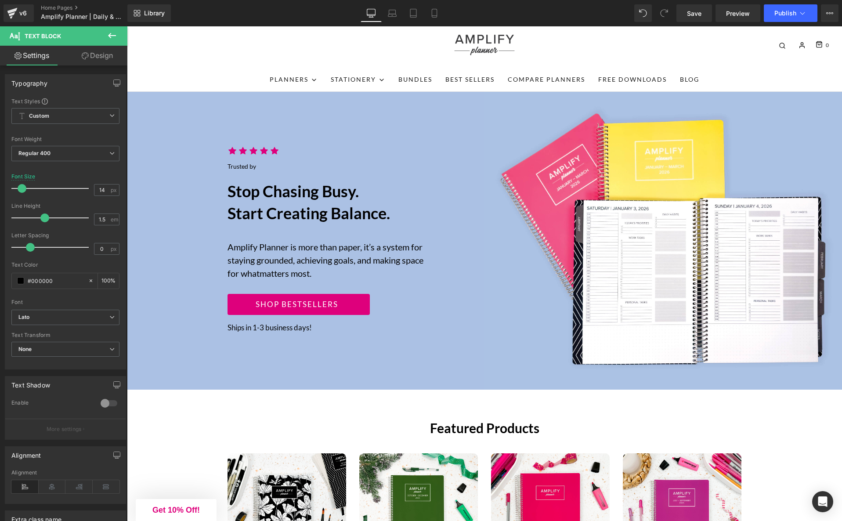
click at [245, 168] on div "Trusted by Text Block" at bounding box center [330, 166] width 206 height 9
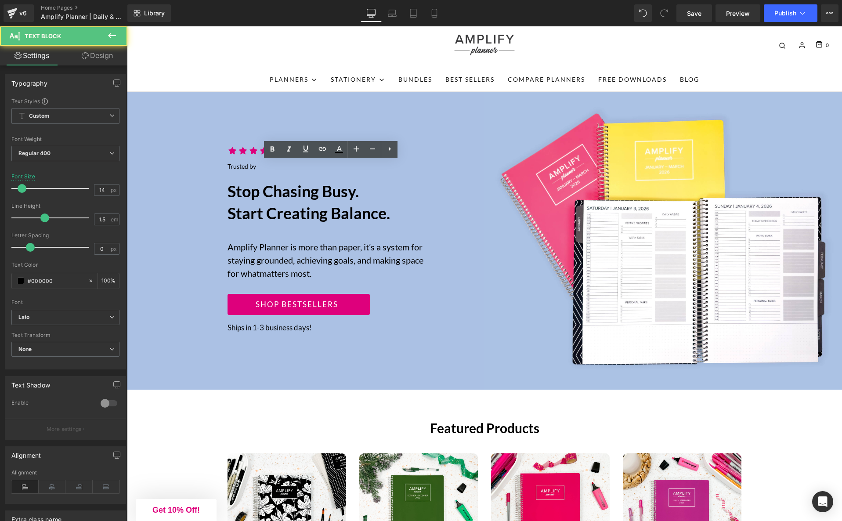
click at [245, 168] on div "Trusted by Text Block" at bounding box center [330, 166] width 206 height 9
click at [245, 168] on p "Trusted by" at bounding box center [330, 166] width 206 height 9
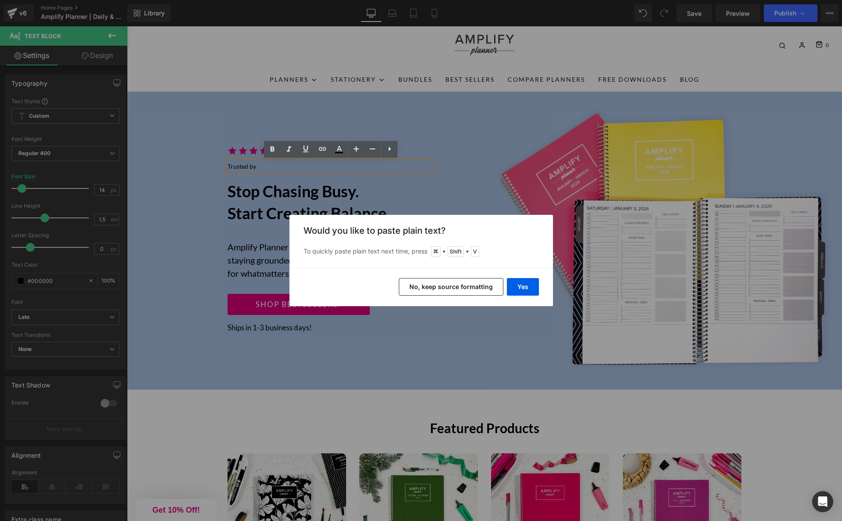
click at [451, 288] on button "No, keep source formatting" at bounding box center [451, 287] width 104 height 18
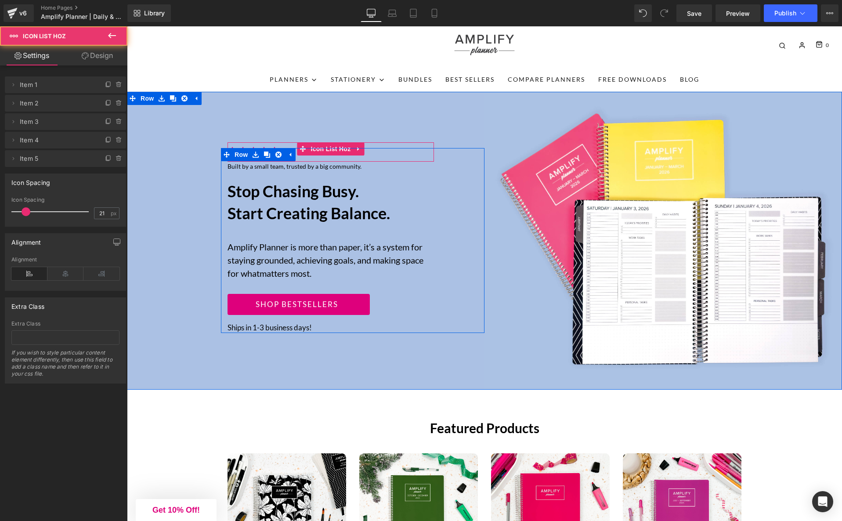
click at [378, 156] on ul "Icon Icon Icon Icon Icon" at bounding box center [330, 153] width 206 height 15
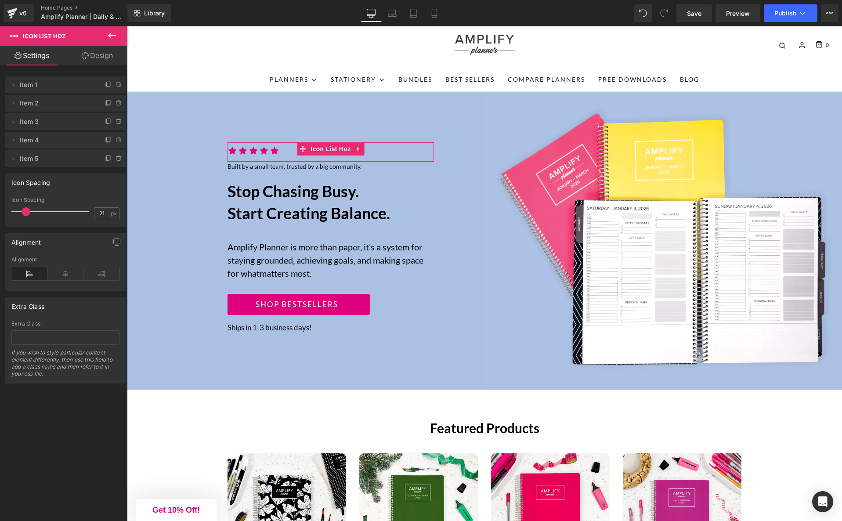
click at [96, 56] on link "Design" at bounding box center [97, 56] width 64 height 20
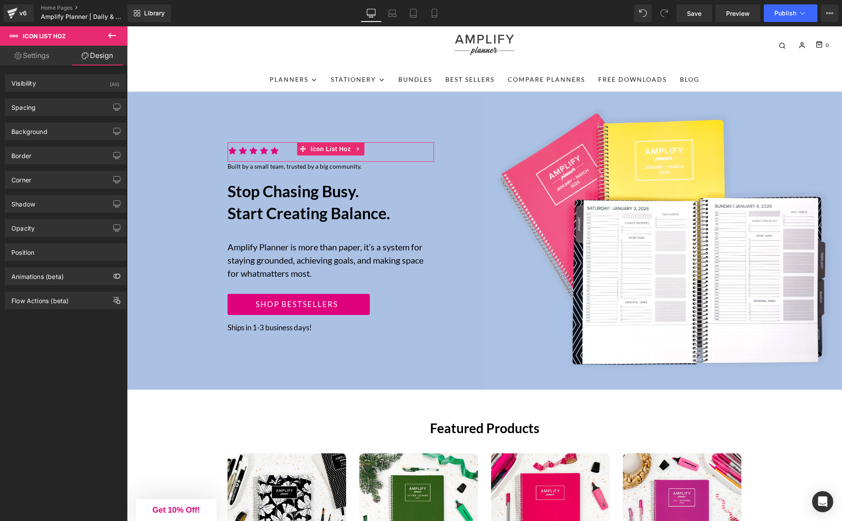
type input "-21"
type input "0"
type input "XS"
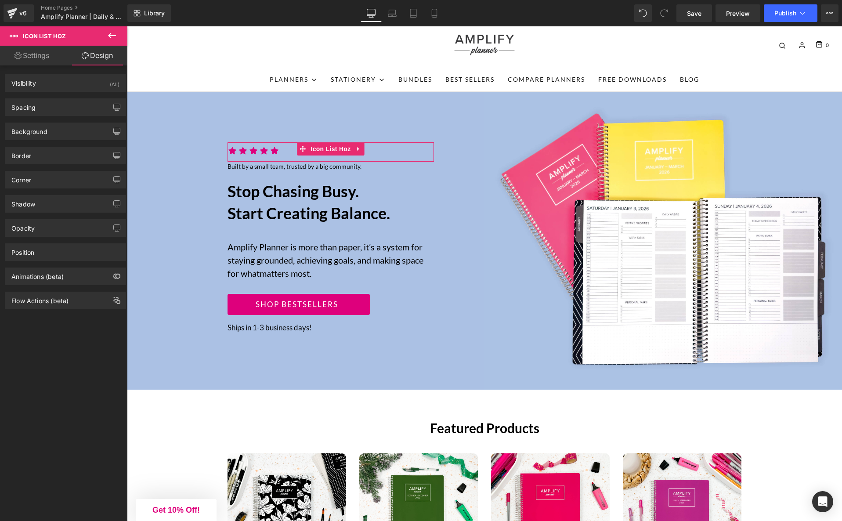
type input "0"
type input "XS"
type input "0"
click at [65, 110] on div "Spacing" at bounding box center [65, 107] width 120 height 17
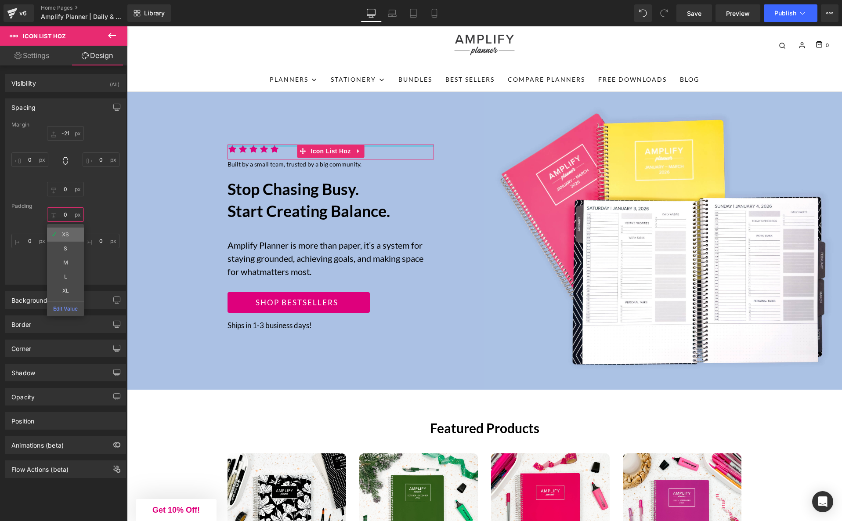
type input "0"
drag, startPoint x: 61, startPoint y: 214, endPoint x: 66, endPoint y: 237, distance: 23.5
drag, startPoint x: 67, startPoint y: 263, endPoint x: 90, endPoint y: 288, distance: 34.2
click at [89, 288] on div "Visibility (All) 0|0|0|0 1 Show on Desktop 1 Show on Laptop 1 Show on Tablet 1 …" at bounding box center [65, 271] width 131 height 412
type input "0"
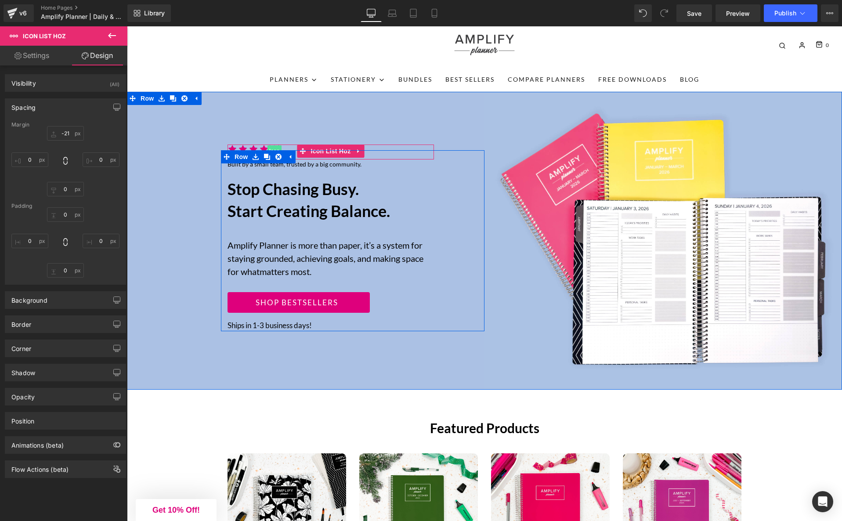
click at [276, 146] on span "Icon" at bounding box center [274, 150] width 14 height 11
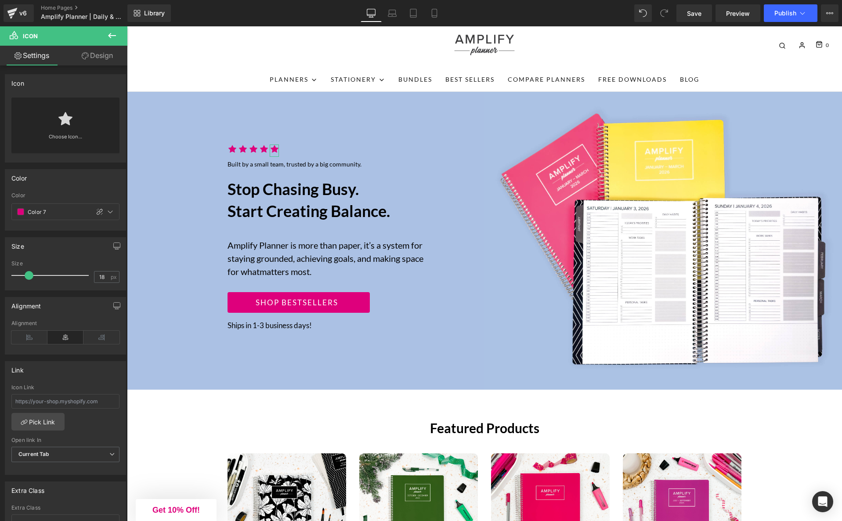
click at [101, 56] on link "Design" at bounding box center [97, 56] width 64 height 20
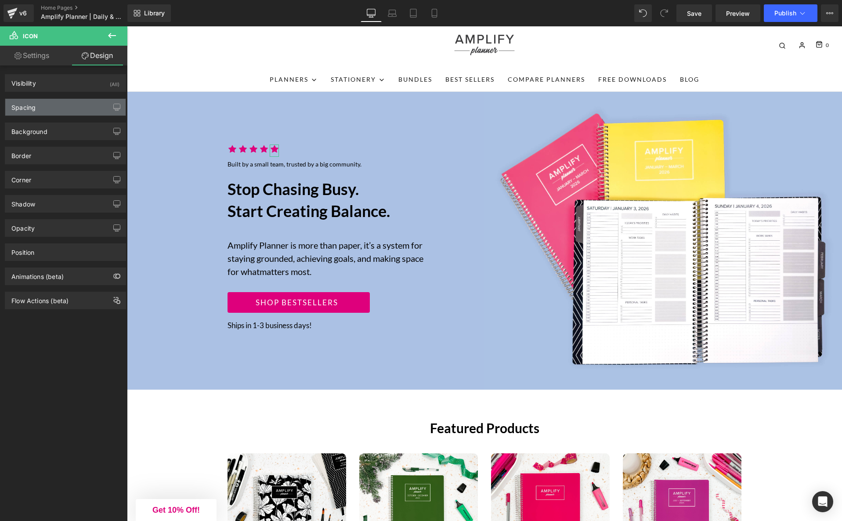
click at [61, 111] on div "Spacing" at bounding box center [65, 107] width 120 height 17
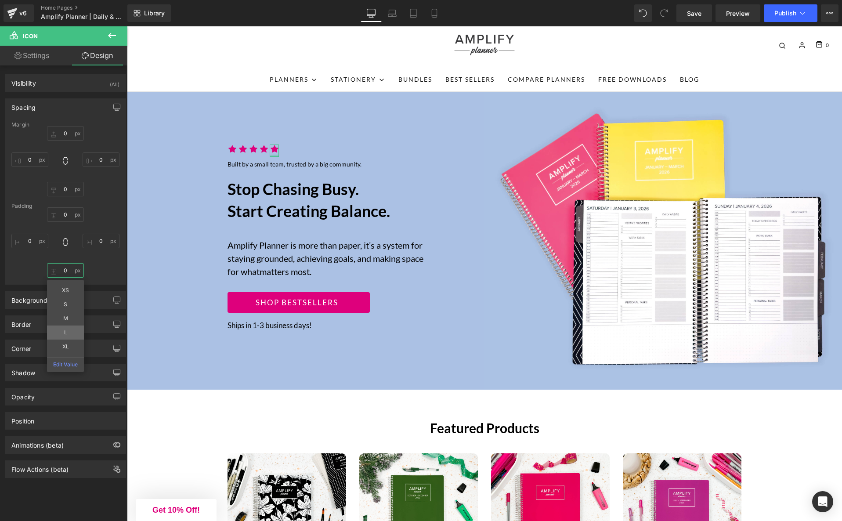
type input "0"
drag, startPoint x: 65, startPoint y: 270, endPoint x: 65, endPoint y: 326, distance: 56.6
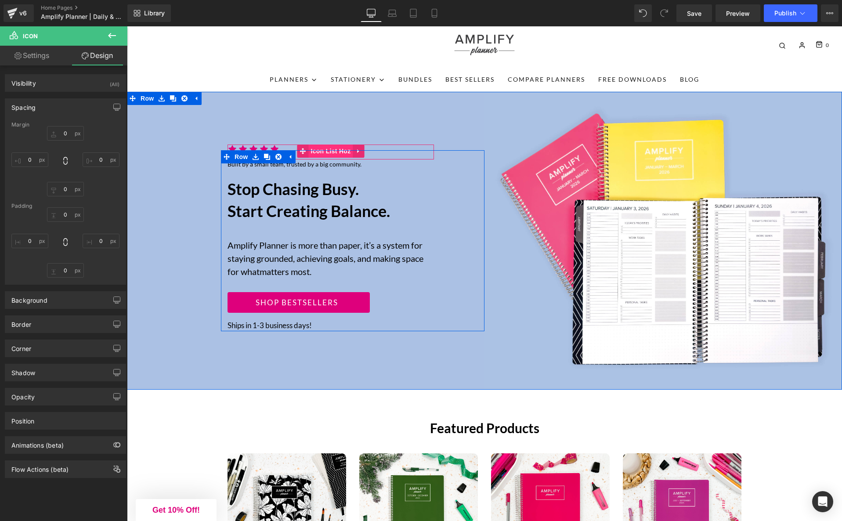
click at [333, 148] on span "Icon List Hoz" at bounding box center [330, 150] width 44 height 13
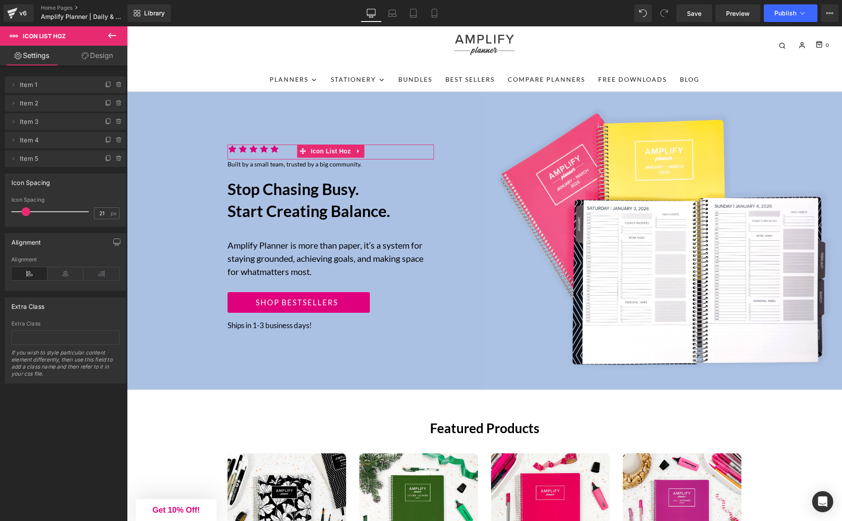
click at [48, 406] on div "Delete Cancel Item 1 Item 1 Name Item 1 Delete Cancel Item 2 Item 2 Name Item 2…" at bounding box center [65, 294] width 131 height 459
click at [86, 405] on div "Delete Cancel Item 1 Item 1 Name Item 1 Delete Cancel Item 2 Item 2 Name Item 2…" at bounding box center [65, 294] width 131 height 459
click at [693, 10] on span "Save" at bounding box center [694, 13] width 14 height 9
click at [735, 16] on span "Preview" at bounding box center [738, 13] width 24 height 9
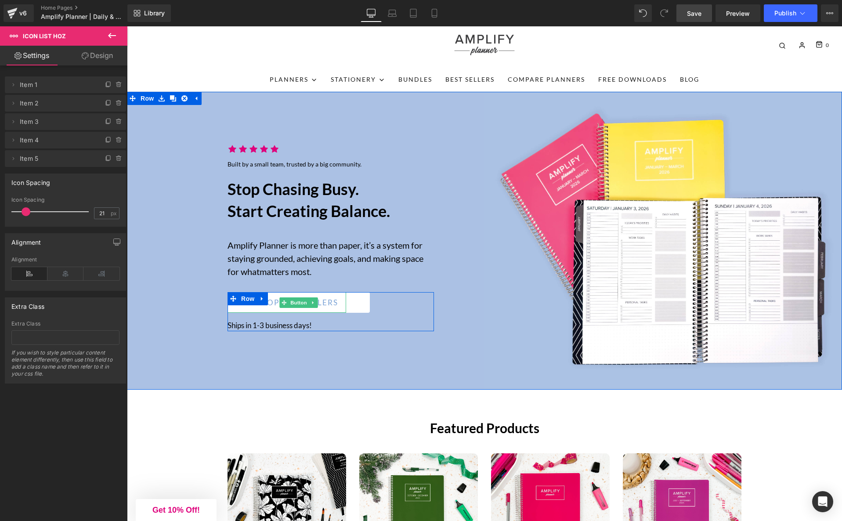
click at [281, 308] on link "Shop bestsellers" at bounding box center [298, 302] width 142 height 21
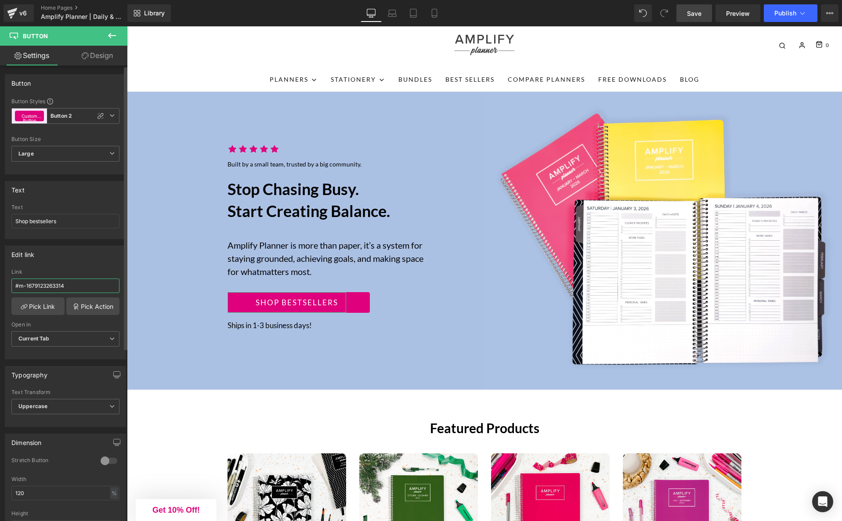
click at [74, 287] on input "#m-1679123263314" at bounding box center [65, 285] width 108 height 14
click at [73, 287] on input "#m-1679123263314" at bounding box center [65, 285] width 108 height 14
type input "https://www.amplifyplanner.com/collections/best-sellers"
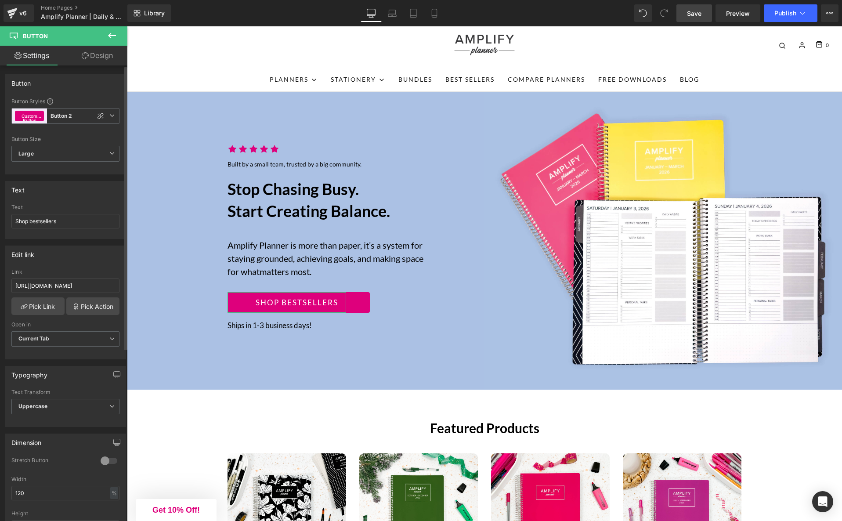
click at [91, 257] on div "Edit link" at bounding box center [65, 254] width 120 height 17
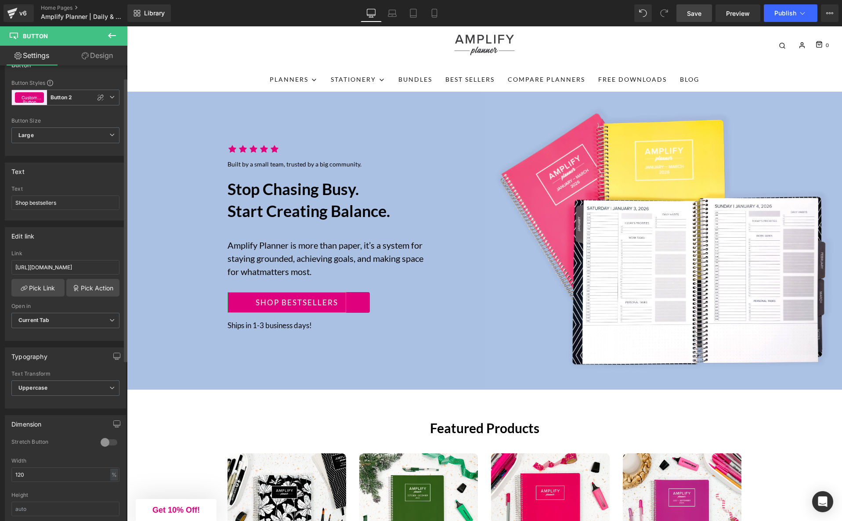
scroll to position [19, 0]
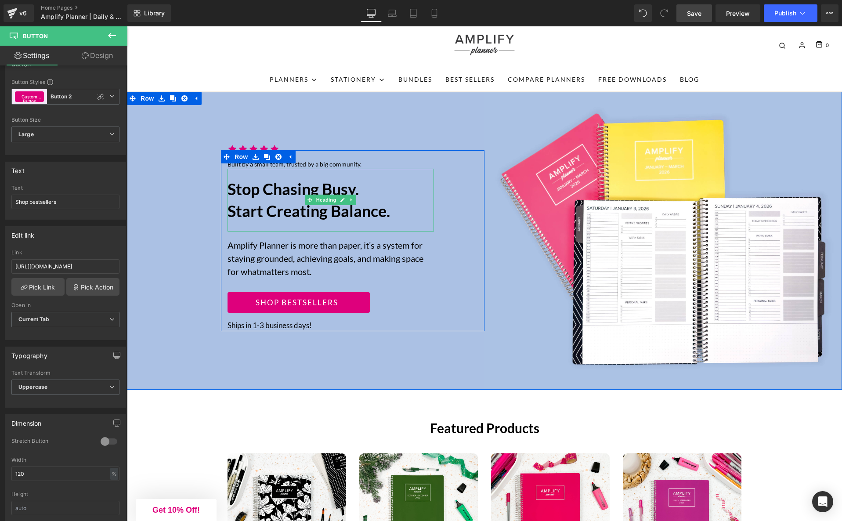
click at [290, 228] on div "Stop chasing Busy. Start creating Balance." at bounding box center [330, 200] width 206 height 63
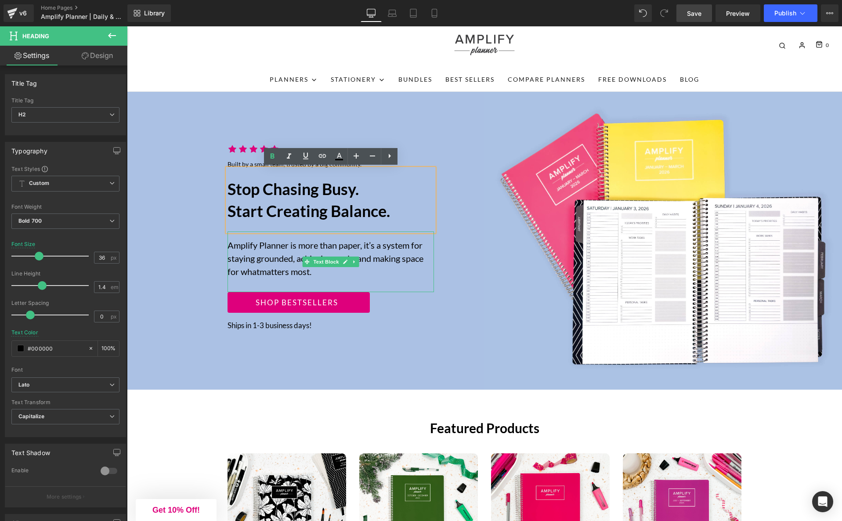
click at [315, 232] on div at bounding box center [330, 232] width 206 height 2
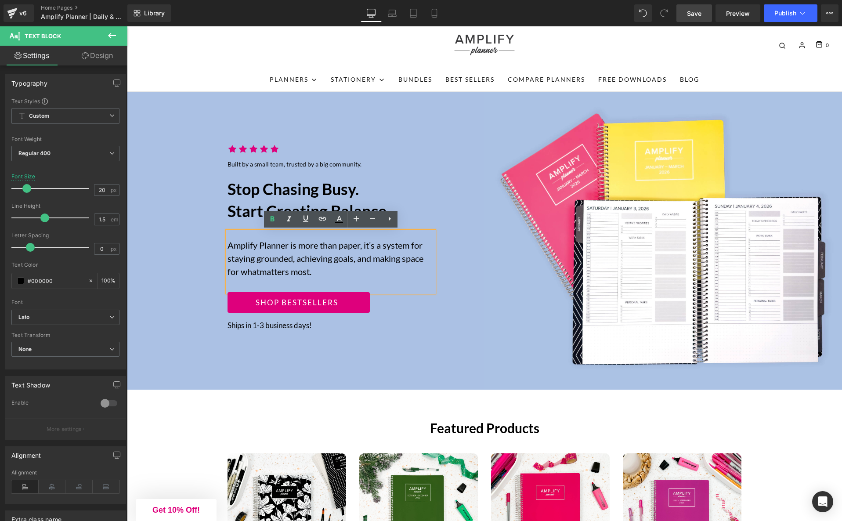
click at [238, 204] on h2 "Stop chasing Busy. Start creating Balance." at bounding box center [330, 200] width 206 height 44
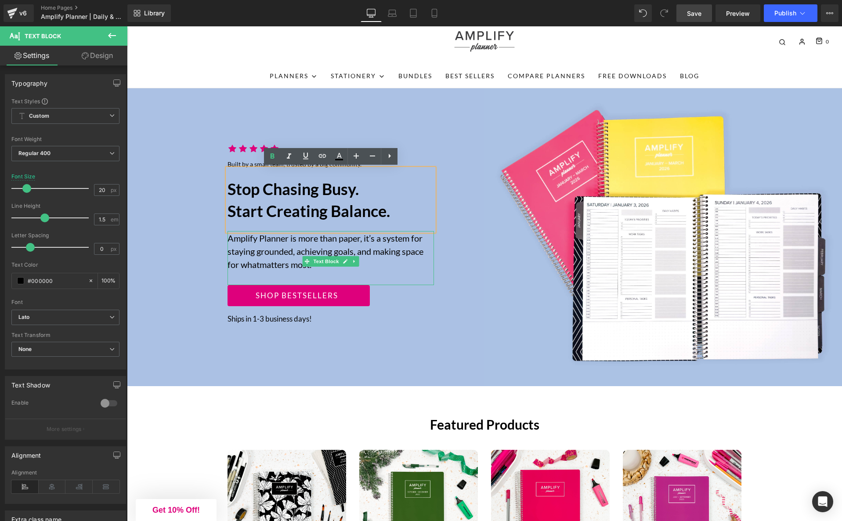
scroll to position [26, 0]
drag, startPoint x: 300, startPoint y: 233, endPoint x: 300, endPoint y: 219, distance: 13.6
click at [300, 219] on div "Icon Icon Icon Icon Icon Icon List Hoz Built by a small team, trusted by a big …" at bounding box center [331, 239] width 220 height 170
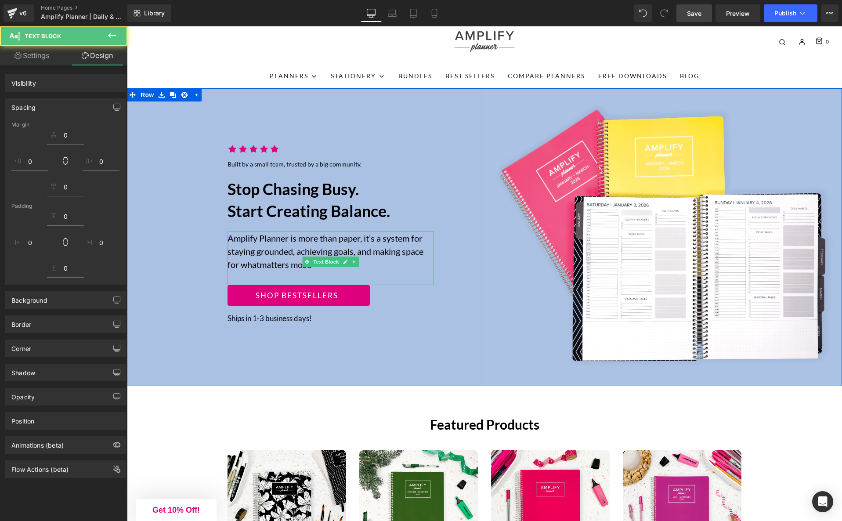
click at [195, 244] on div "Icon Icon Icon Icon Icon Icon List Hoz Built by a small team, trusted by a big …" at bounding box center [305, 237] width 357 height 298
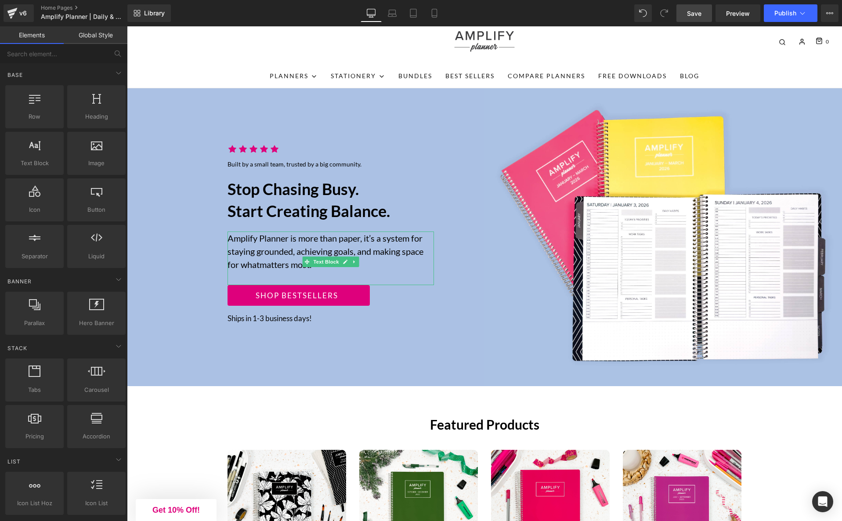
drag, startPoint x: 167, startPoint y: 424, endPoint x: 172, endPoint y: 423, distance: 4.5
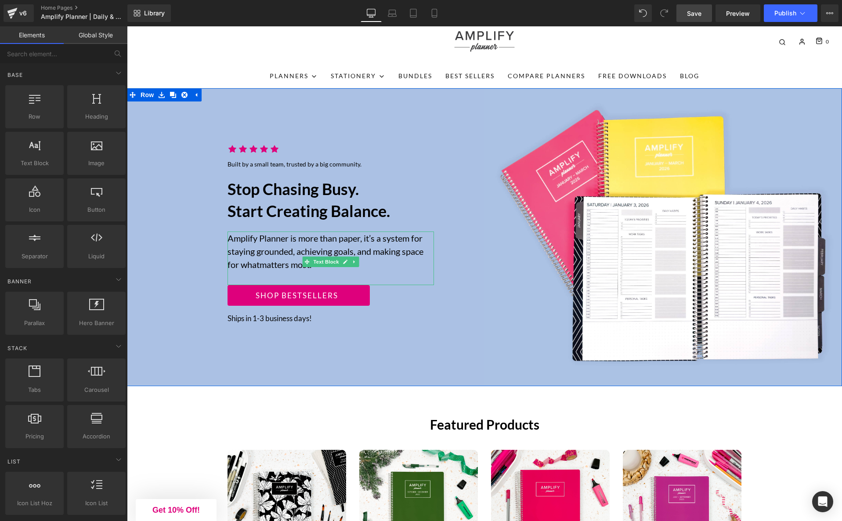
click at [218, 365] on div "Icon Icon Icon Icon Icon Icon List Hoz Built by a small team, trusted by a big …" at bounding box center [305, 237] width 357 height 298
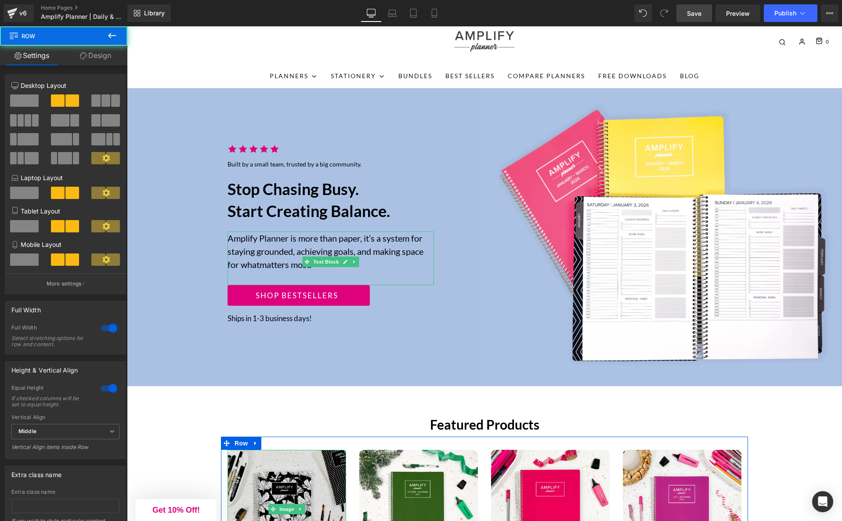
click at [263, 460] on img at bounding box center [286, 509] width 119 height 119
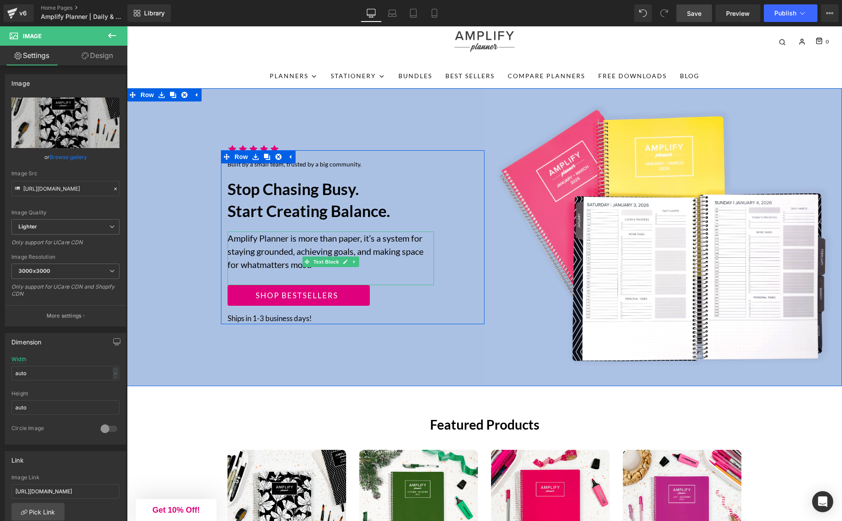
click at [225, 310] on div "Icon Icon Icon Icon Icon Icon List Hoz Built by a small team, trusted by a big …" at bounding box center [331, 239] width 220 height 170
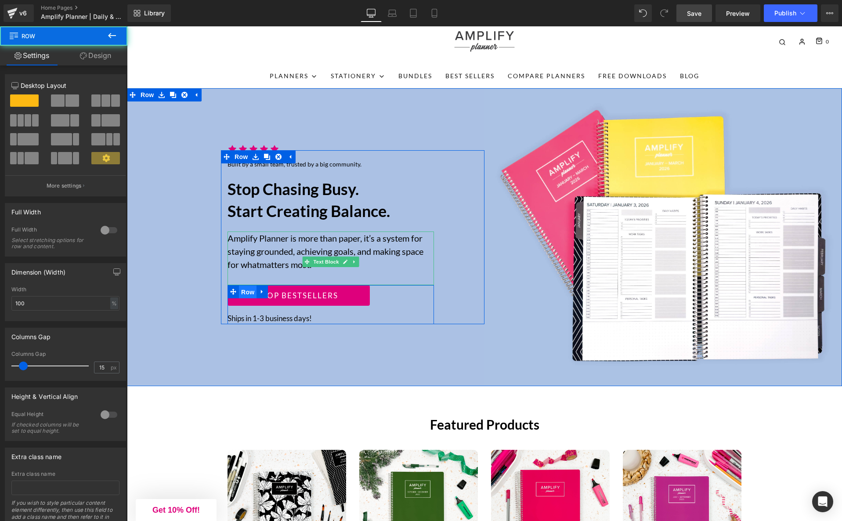
click at [243, 292] on span "Row" at bounding box center [248, 291] width 18 height 13
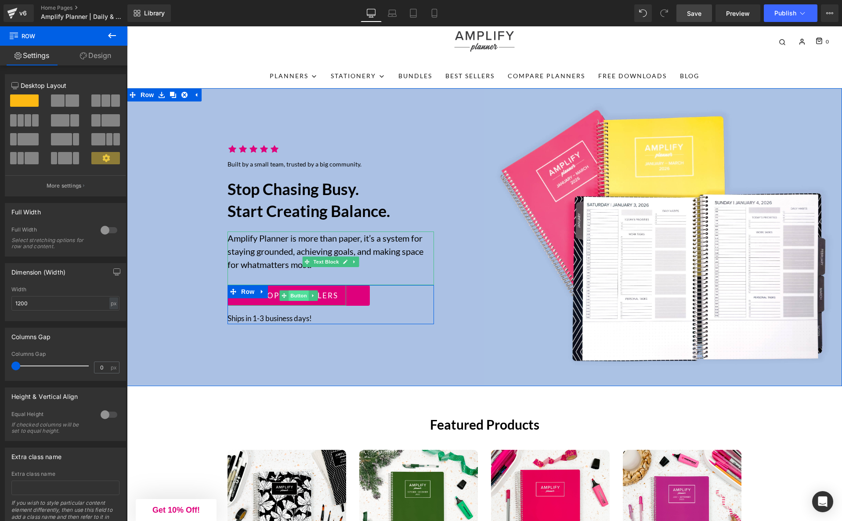
click at [291, 297] on span "Button" at bounding box center [298, 295] width 20 height 11
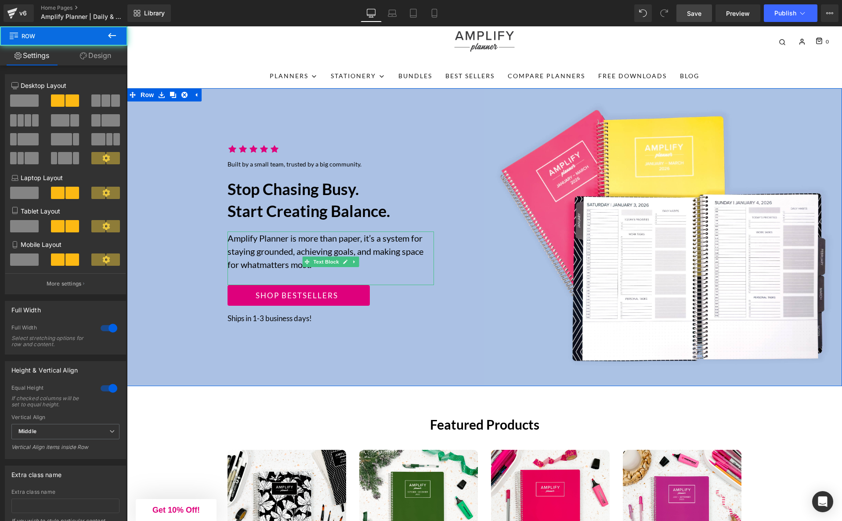
click at [461, 367] on div "Icon Icon Icon Icon Icon Icon List Hoz Built by a small team, trusted by a big …" at bounding box center [305, 237] width 357 height 298
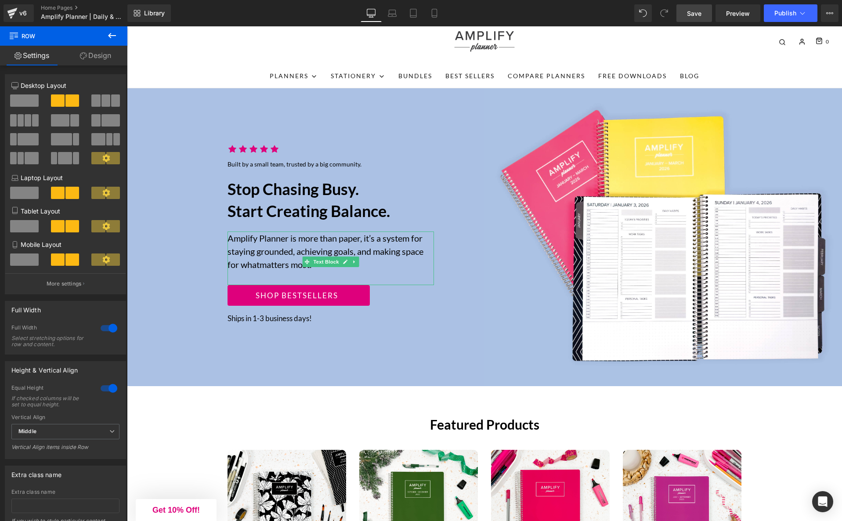
drag, startPoint x: 701, startPoint y: 15, endPoint x: 696, endPoint y: 22, distance: 8.4
click at [701, 15] on span "Save" at bounding box center [694, 13] width 14 height 9
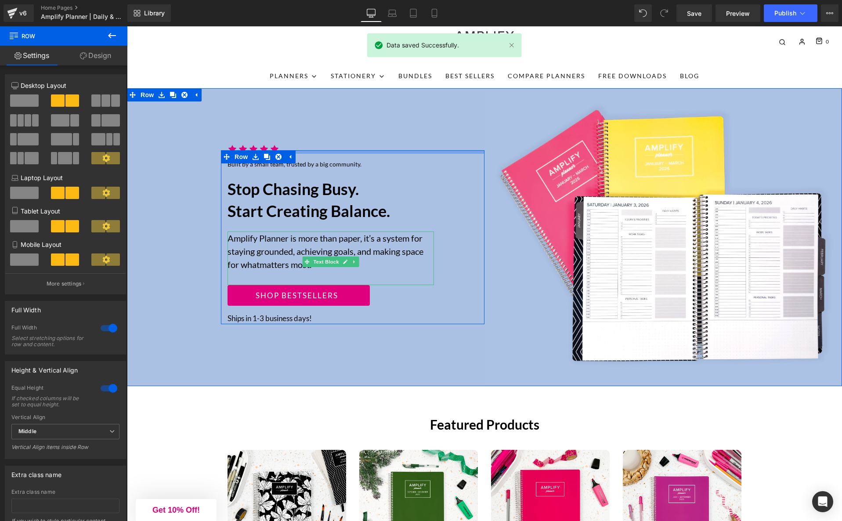
click at [303, 150] on div at bounding box center [352, 152] width 263 height 4
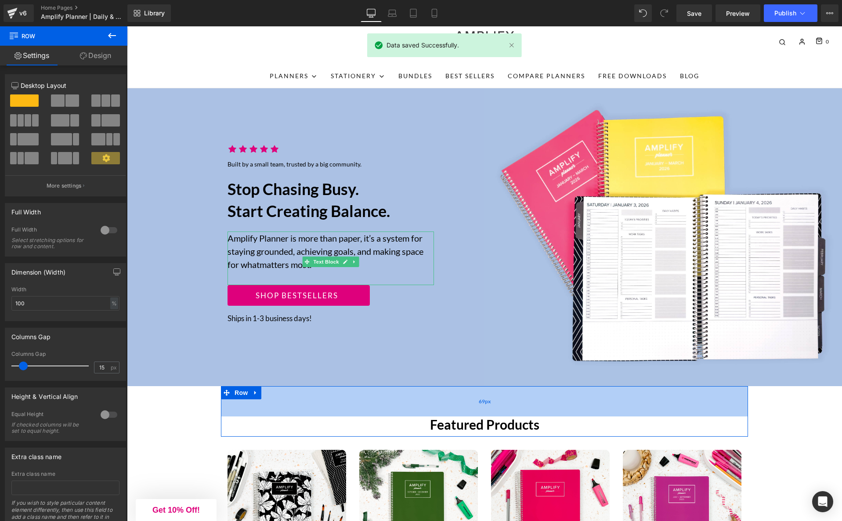
drag, startPoint x: 428, startPoint y: 406, endPoint x: 437, endPoint y: 387, distance: 21.4
click at [428, 406] on div "69px" at bounding box center [484, 401] width 527 height 30
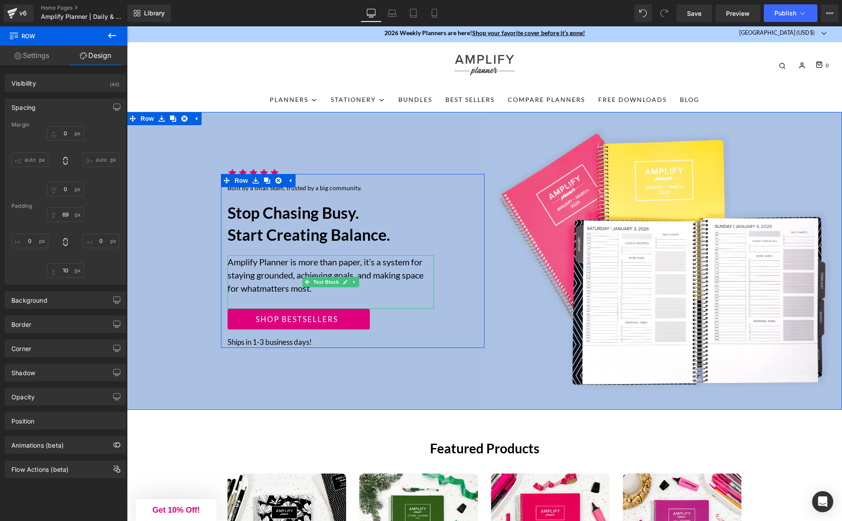
scroll to position [0, 0]
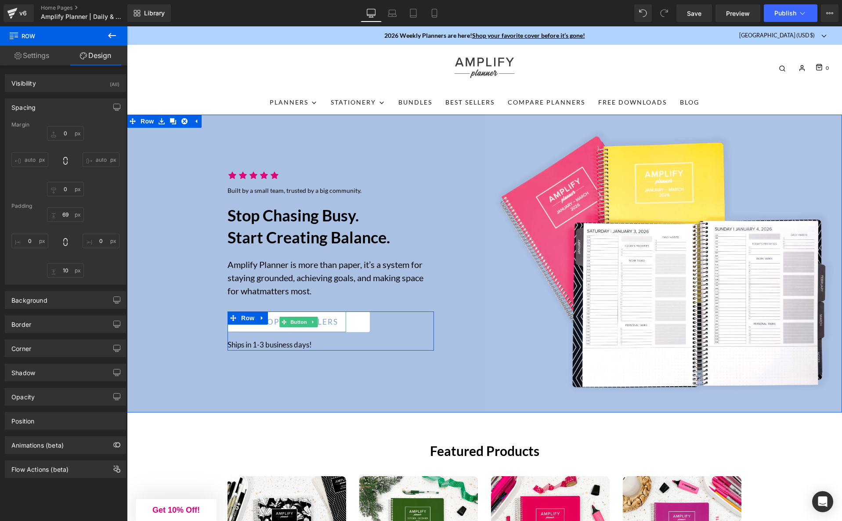
click at [270, 323] on span "Shop bestsellers" at bounding box center [297, 321] width 83 height 11
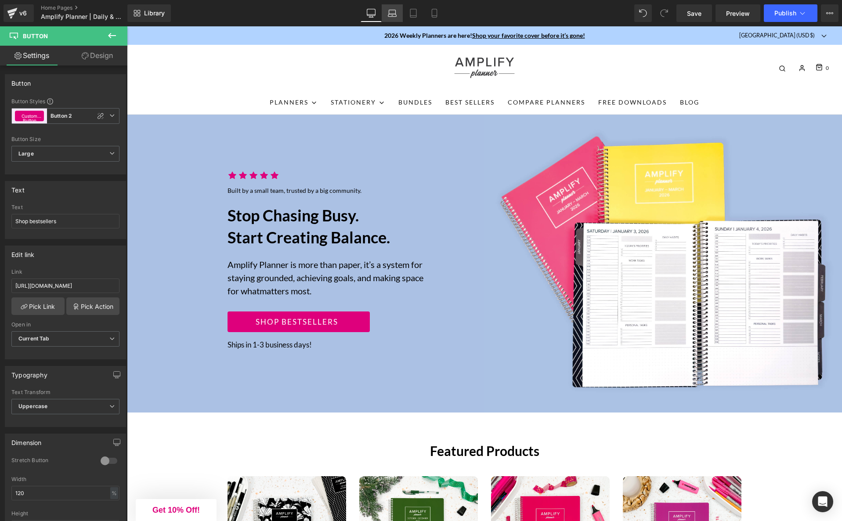
click at [387, 10] on link "Laptop" at bounding box center [392, 13] width 21 height 18
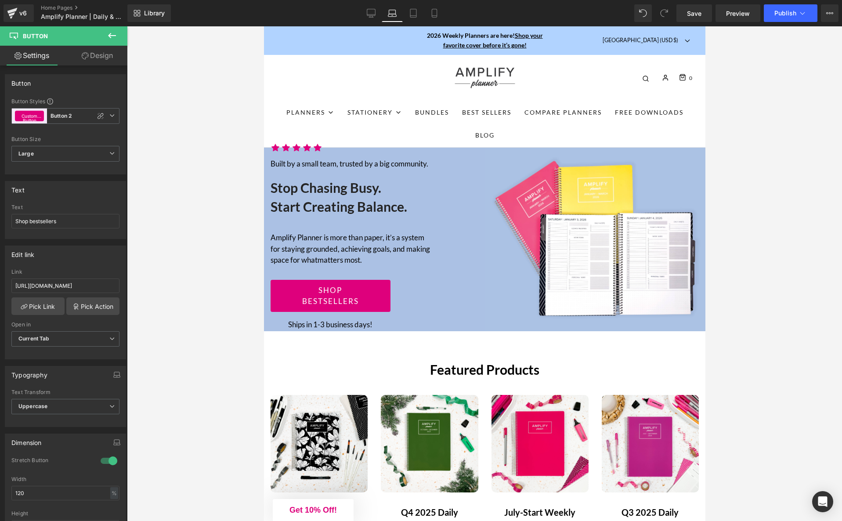
click at [734, 231] on div at bounding box center [484, 273] width 715 height 494
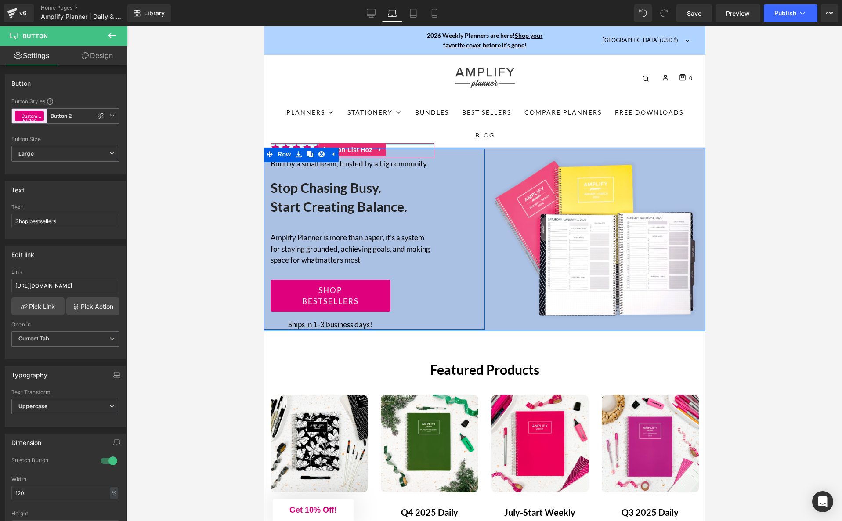
click at [312, 144] on div at bounding box center [352, 144] width 164 height 2
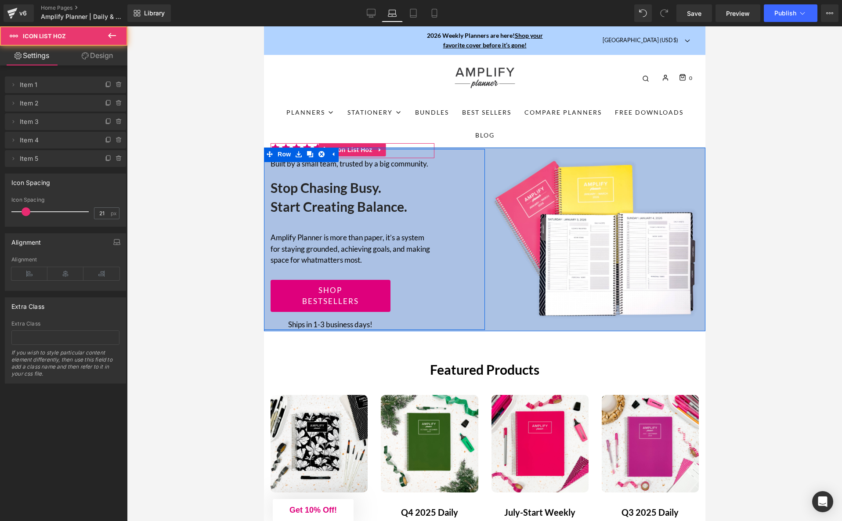
click at [400, 154] on ul "Icon Icon Icon Icon Icon" at bounding box center [352, 150] width 164 height 15
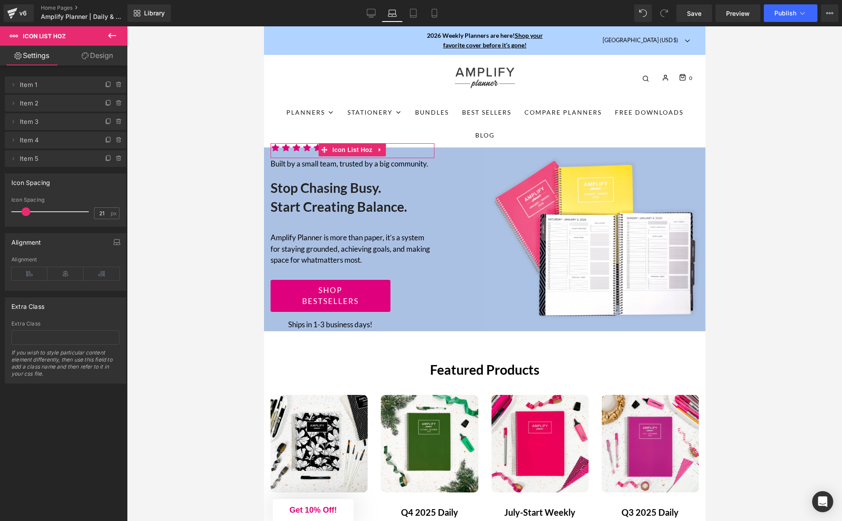
click at [92, 58] on link "Design" at bounding box center [97, 56] width 64 height 20
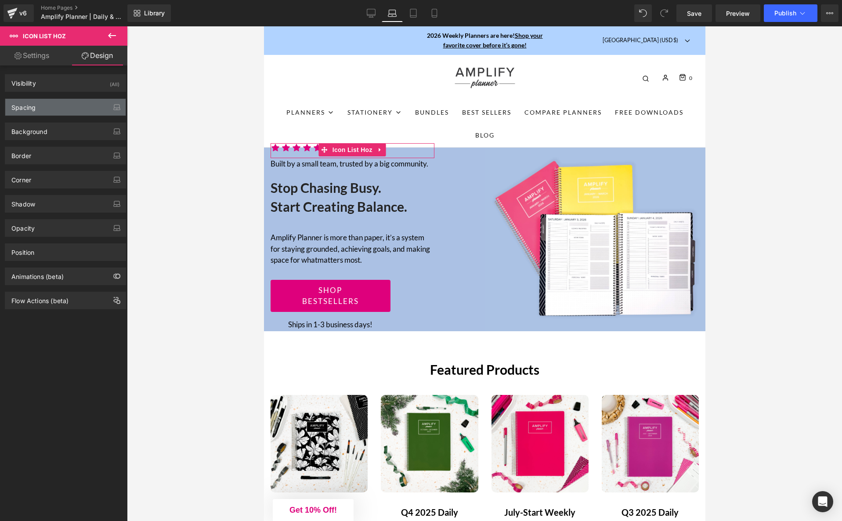
type input "-21"
type input "0"
type input "XS"
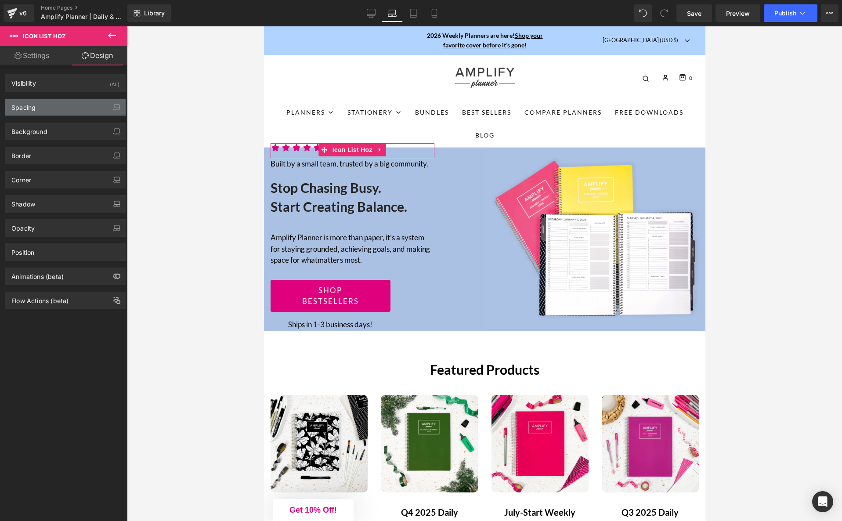
type input "0"
type input "XS"
type input "0"
click at [60, 104] on div "Spacing" at bounding box center [65, 107] width 120 height 17
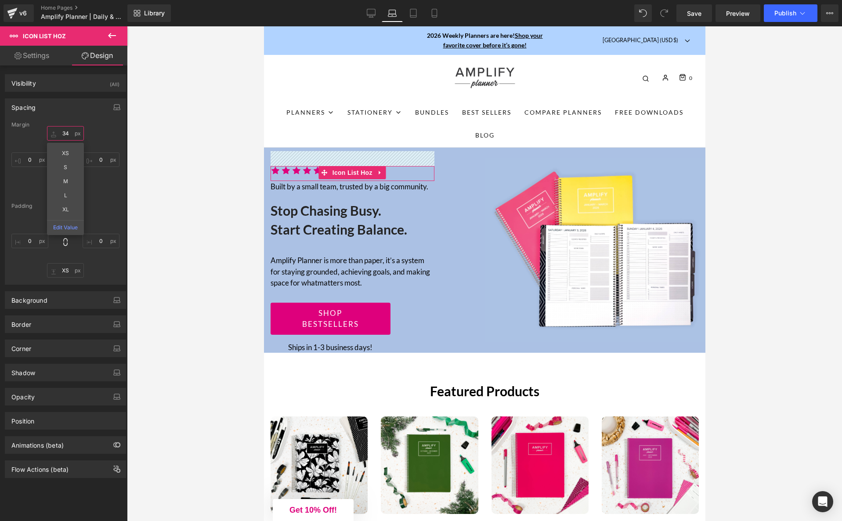
drag, startPoint x: 65, startPoint y: 132, endPoint x: 65, endPoint y: 144, distance: 12.7
click at [69, 108] on div "Spacing Margin 34px 34 XS S M L XL Edit Value 0px 0 0px 0 0px 0 Padding 9px XS …" at bounding box center [65, 191] width 121 height 186
click at [68, 133] on input "34" at bounding box center [65, 133] width 37 height 14
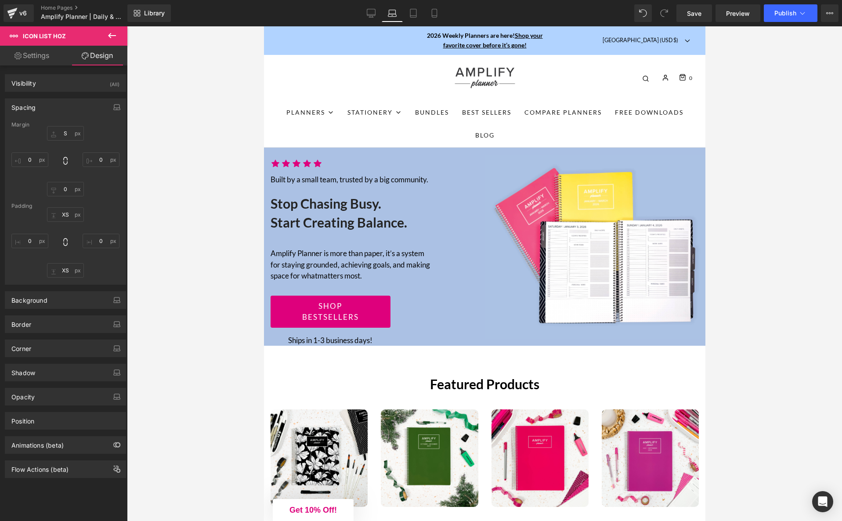
click at [175, 157] on div at bounding box center [484, 273] width 715 height 494
click at [373, 11] on icon at bounding box center [371, 13] width 9 height 9
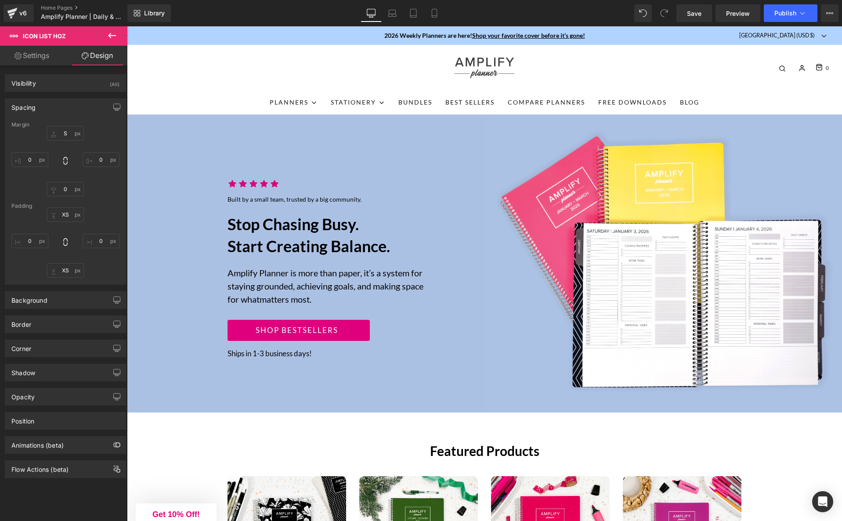
type input "S"
type input "0"
type input "XS"
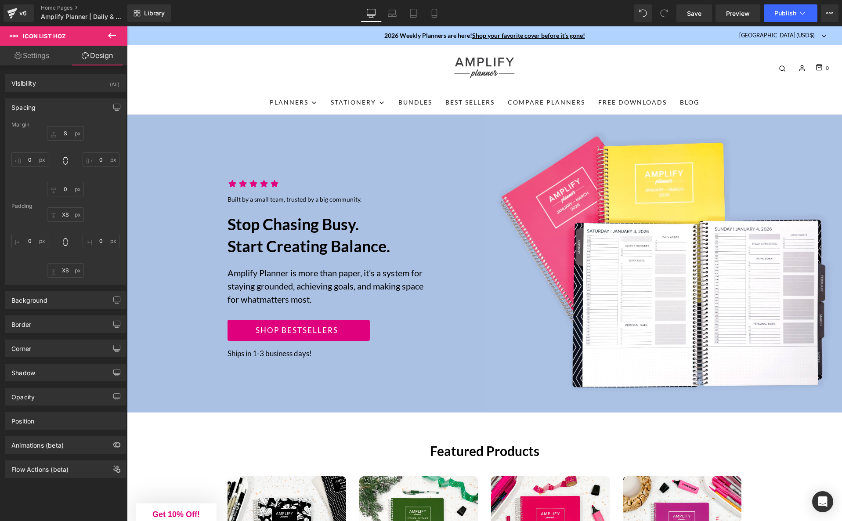
type input "0"
type input "XS"
type input "0"
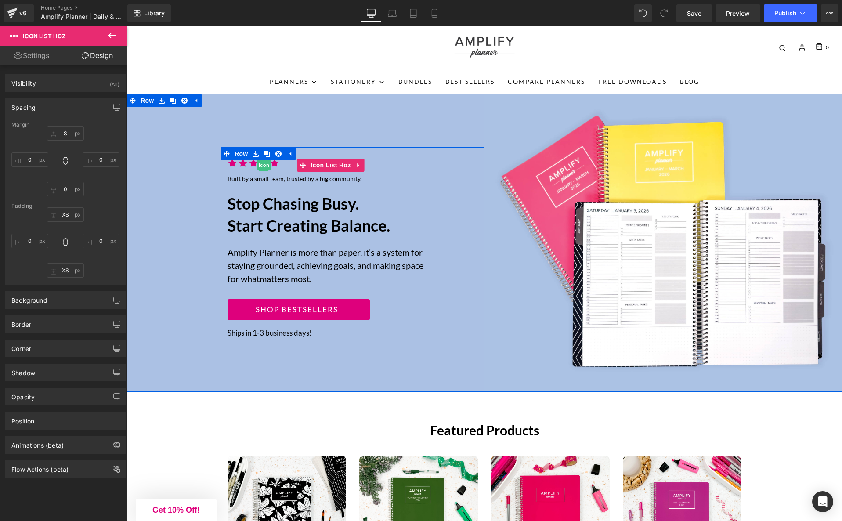
click at [266, 162] on span "Icon" at bounding box center [264, 165] width 14 height 11
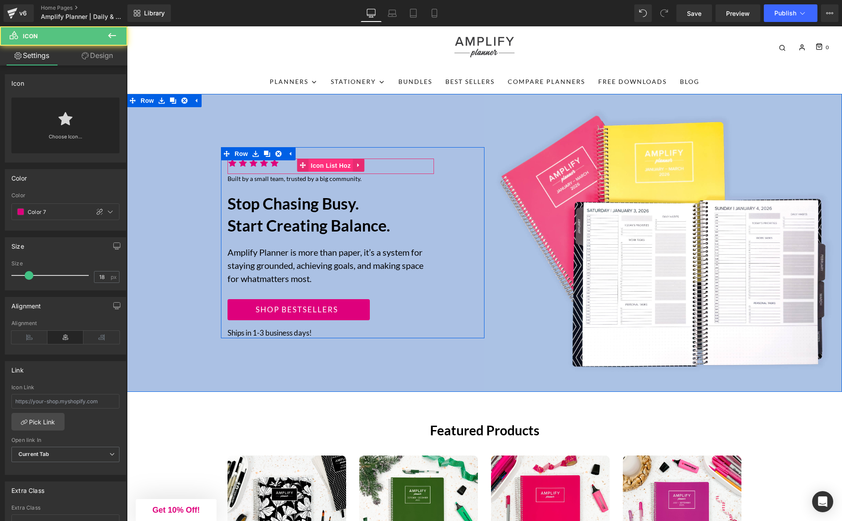
click at [340, 164] on span "Icon List Hoz" at bounding box center [330, 165] width 44 height 13
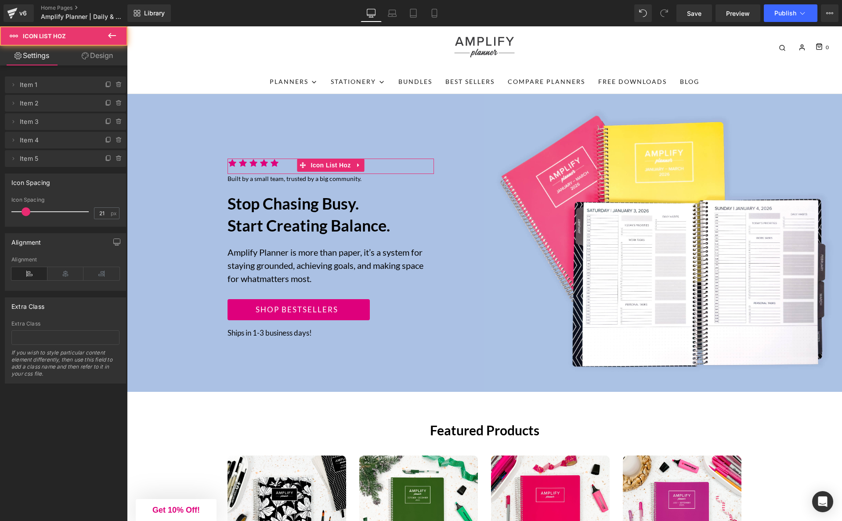
drag, startPoint x: 99, startPoint y: 57, endPoint x: 64, endPoint y: 140, distance: 90.5
click at [99, 57] on link "Design" at bounding box center [97, 56] width 64 height 20
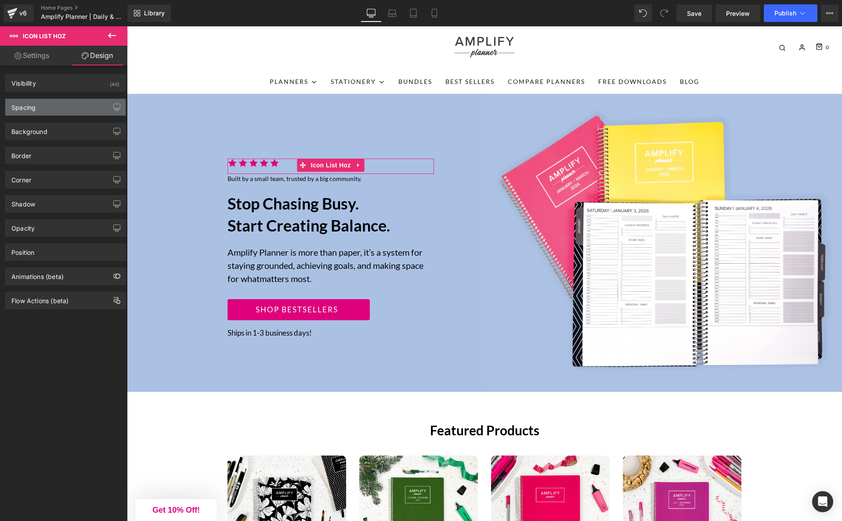
click at [62, 105] on div "Spacing" at bounding box center [65, 107] width 120 height 17
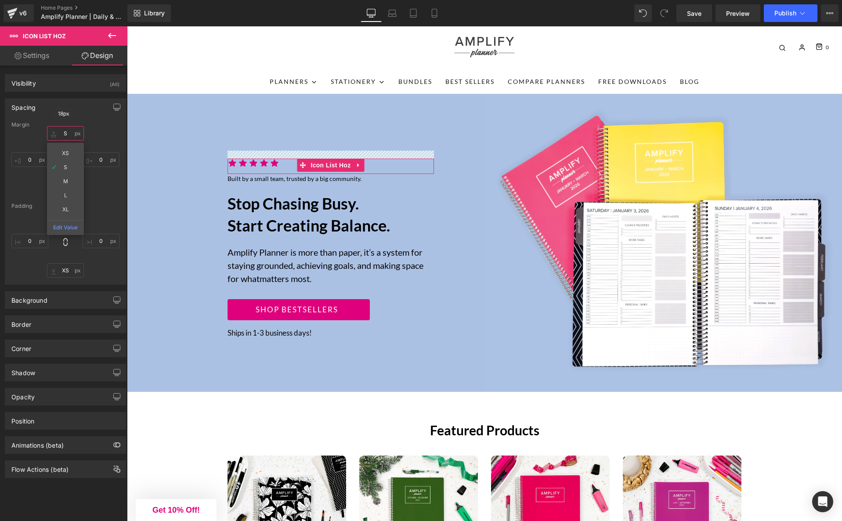
click at [73, 129] on input "S" at bounding box center [65, 133] width 37 height 14
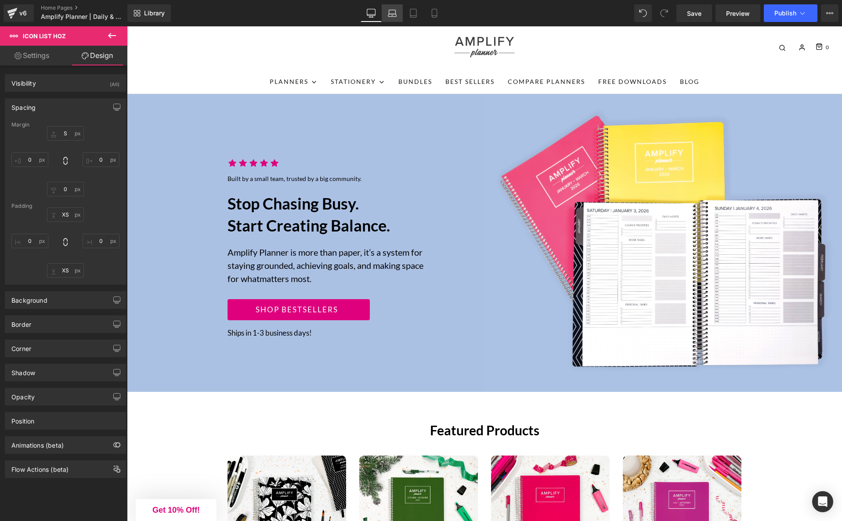
click at [387, 13] on link "Laptop" at bounding box center [392, 13] width 21 height 18
type input "S"
type input "0"
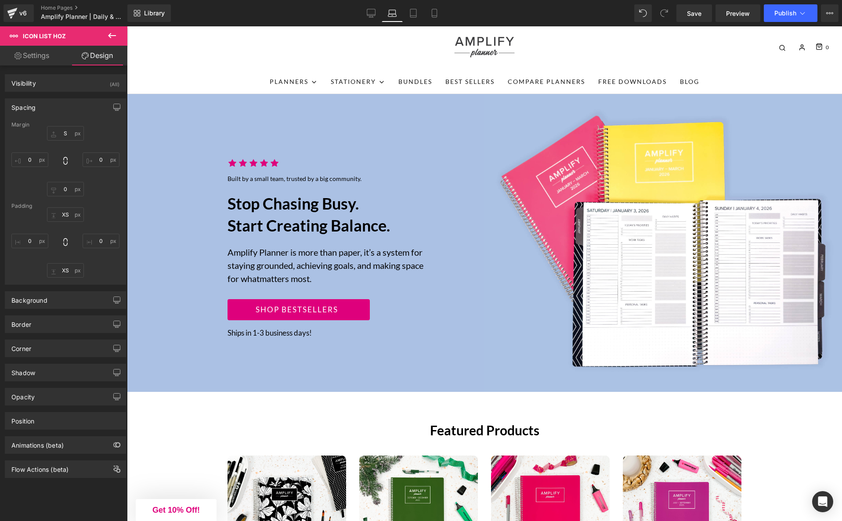
type input "XS"
type input "0"
type input "XS"
type input "0"
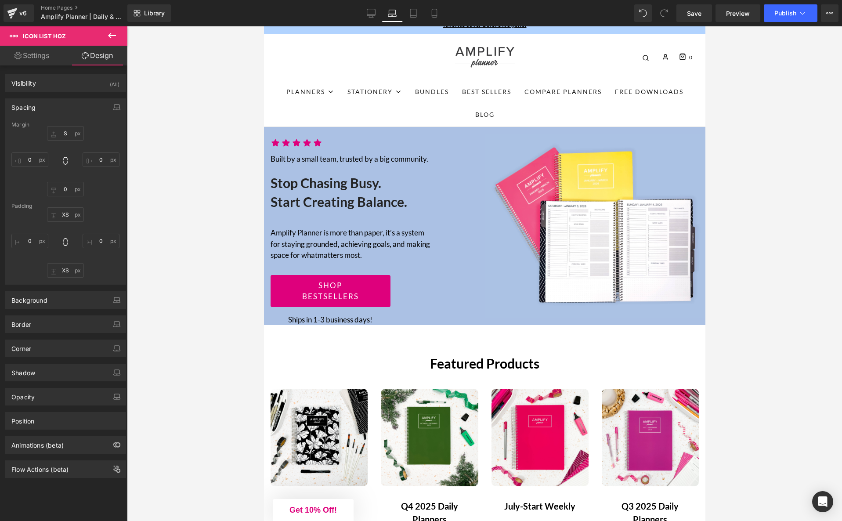
scroll to position [0, 0]
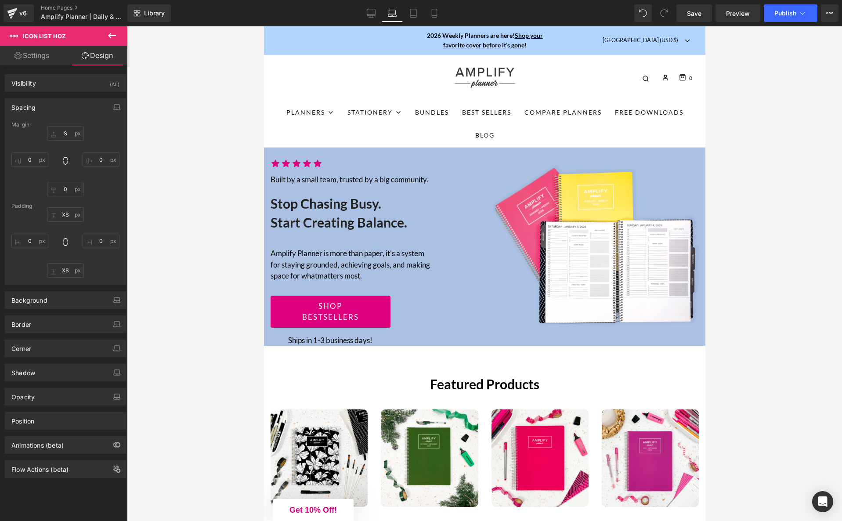
click at [393, 15] on icon at bounding box center [391, 15] width 1 height 0
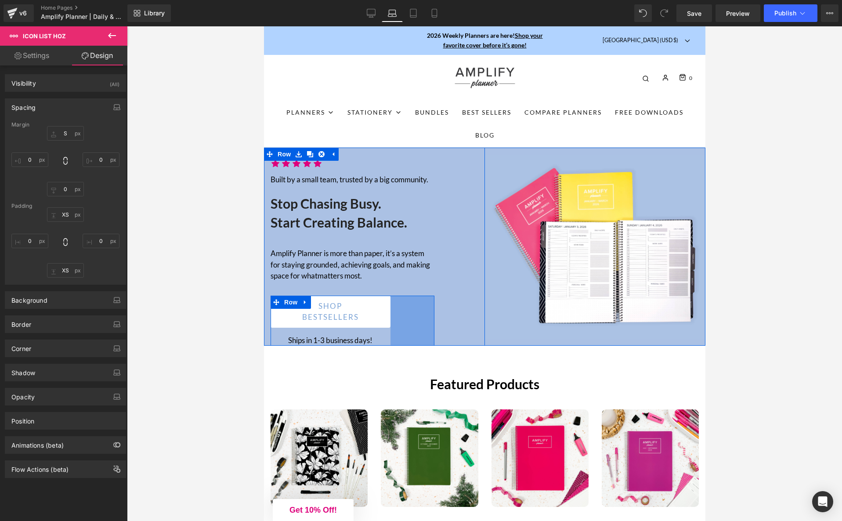
click at [346, 307] on div "Shop bestsellers Button" at bounding box center [330, 311] width 120 height 32
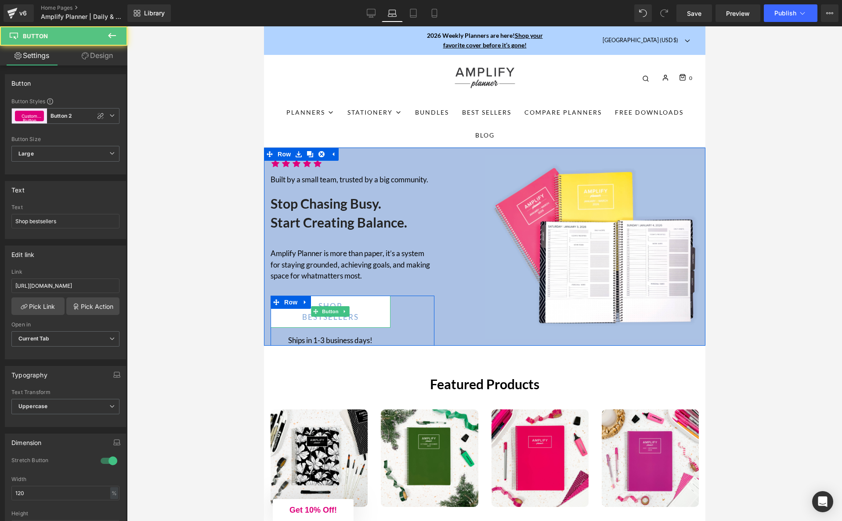
click at [368, 306] on link "Shop bestsellers" at bounding box center [330, 311] width 120 height 32
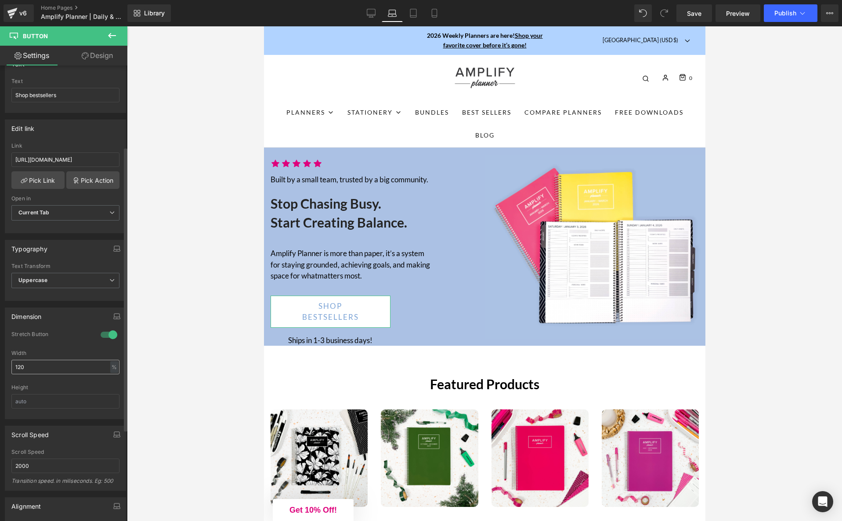
scroll to position [131, 0]
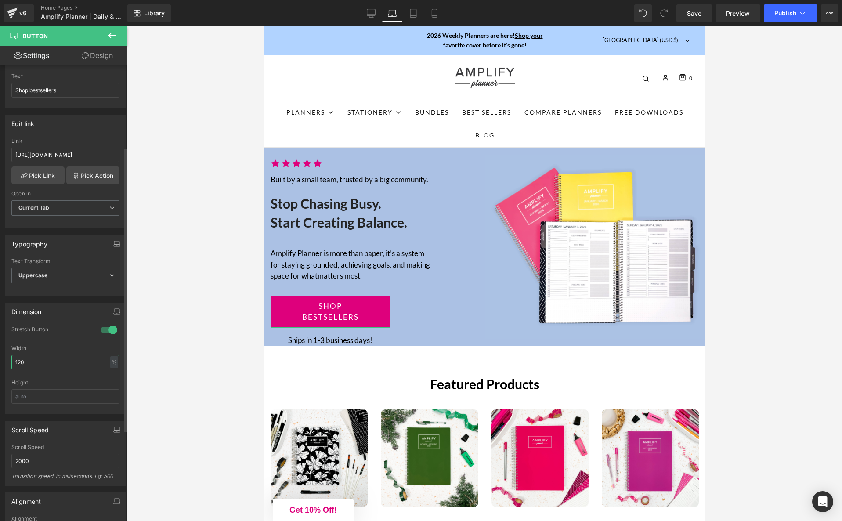
click at [46, 363] on input "120" at bounding box center [65, 362] width 108 height 14
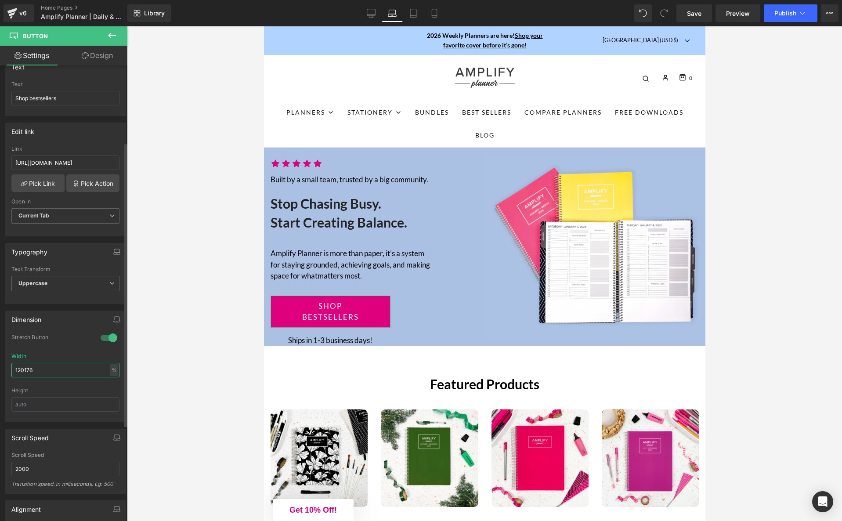
click at [48, 364] on input "120176" at bounding box center [65, 370] width 108 height 14
click at [48, 364] on input "120176" at bounding box center [65, 368] width 108 height 14
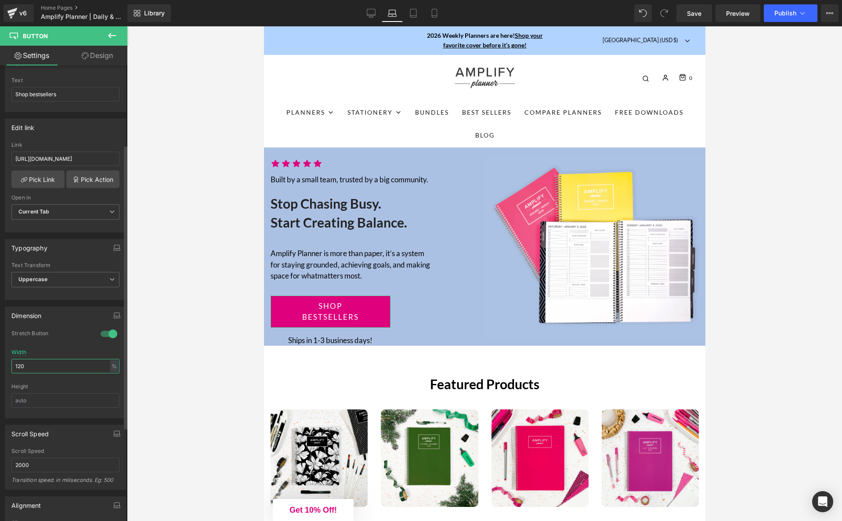
type input "120"
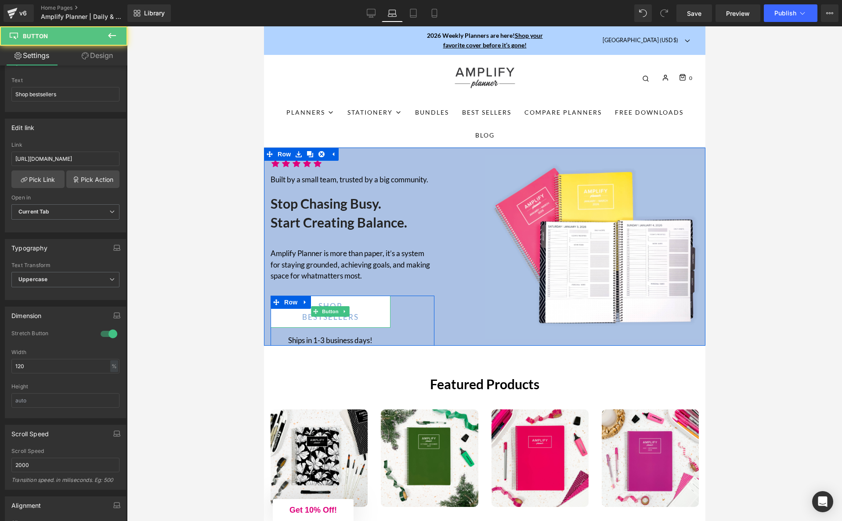
click at [379, 310] on link "Shop bestsellers" at bounding box center [330, 311] width 120 height 32
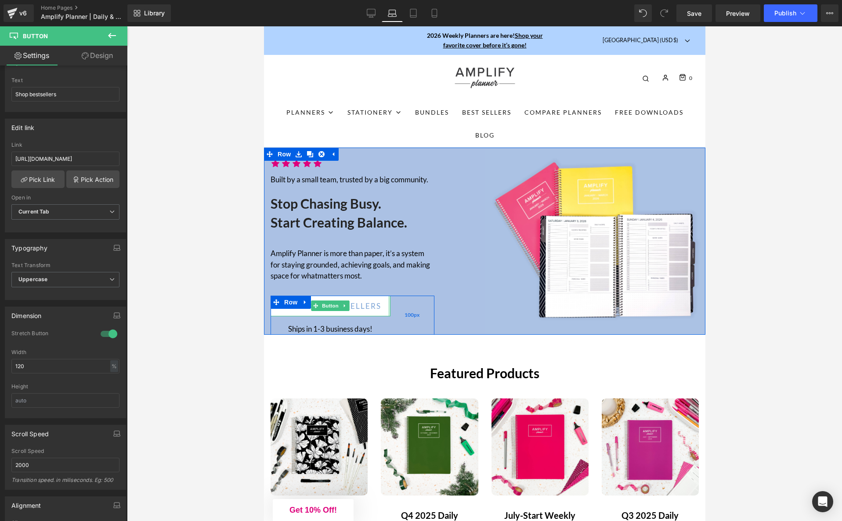
drag, startPoint x: 389, startPoint y: 310, endPoint x: 418, endPoint y: 308, distance: 29.9
click at [418, 308] on div "Shop bestsellers Button Ships in 1-3 business days! Text Block Row 100px" at bounding box center [352, 314] width 164 height 39
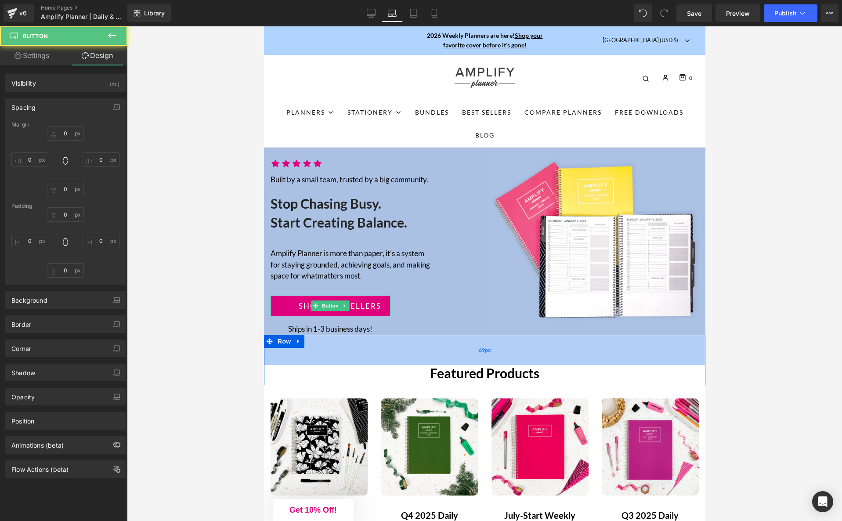
click at [357, 362] on div "Featured Products Heading Row 69px" at bounding box center [483, 360] width 441 height 50
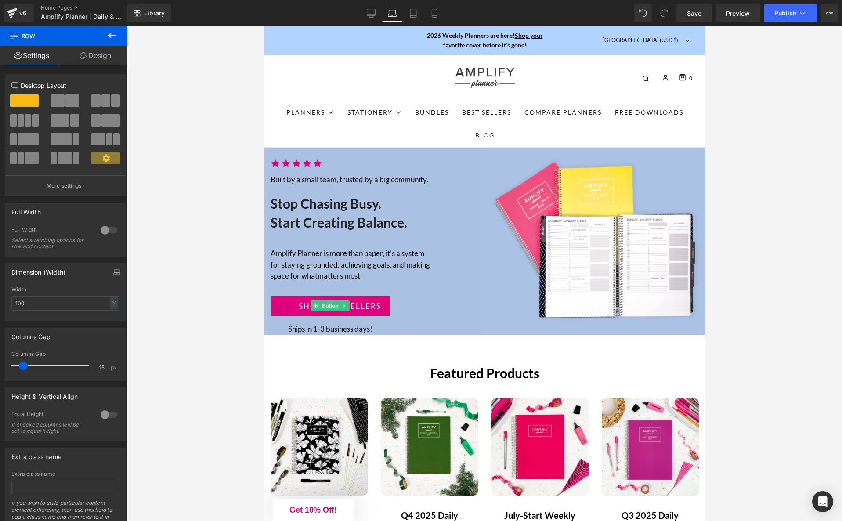
click at [227, 387] on div at bounding box center [484, 273] width 715 height 494
click at [200, 228] on div at bounding box center [484, 273] width 715 height 494
click at [158, 238] on div at bounding box center [484, 273] width 715 height 494
click at [318, 328] on span "Text Block" at bounding box center [325, 326] width 29 height 11
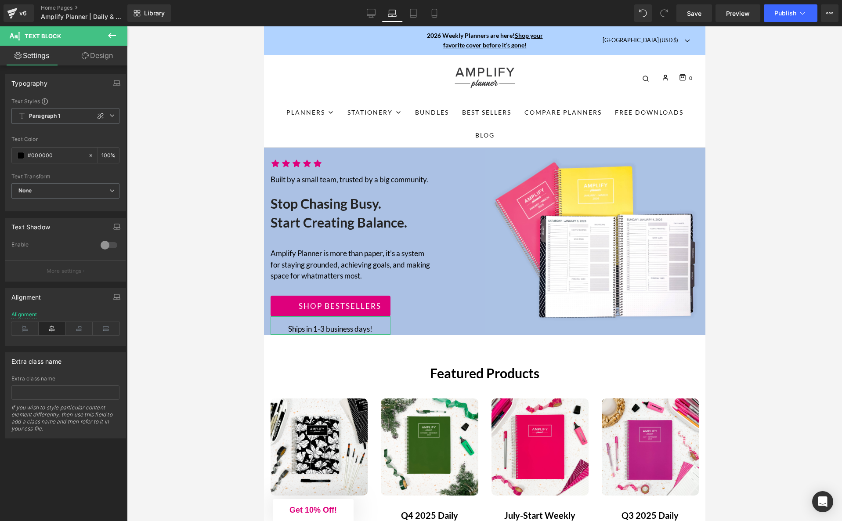
click at [104, 58] on link "Design" at bounding box center [97, 56] width 64 height 20
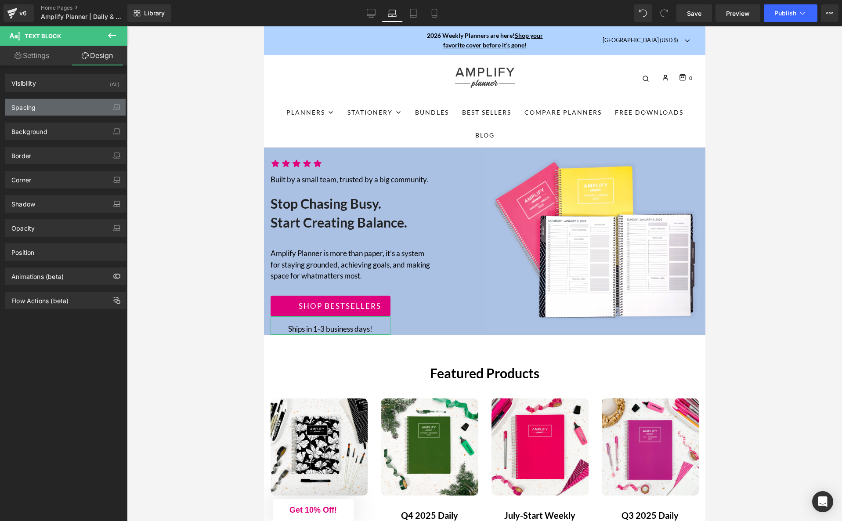
click at [63, 106] on div "Spacing" at bounding box center [65, 107] width 120 height 17
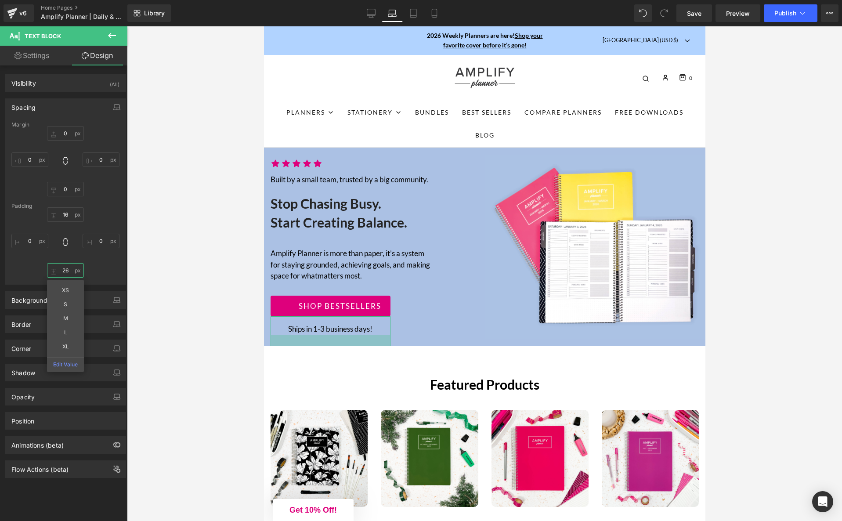
drag, startPoint x: 65, startPoint y: 275, endPoint x: 65, endPoint y: 263, distance: 11.4
click at [65, 263] on input "26" at bounding box center [65, 270] width 37 height 14
type input "S"
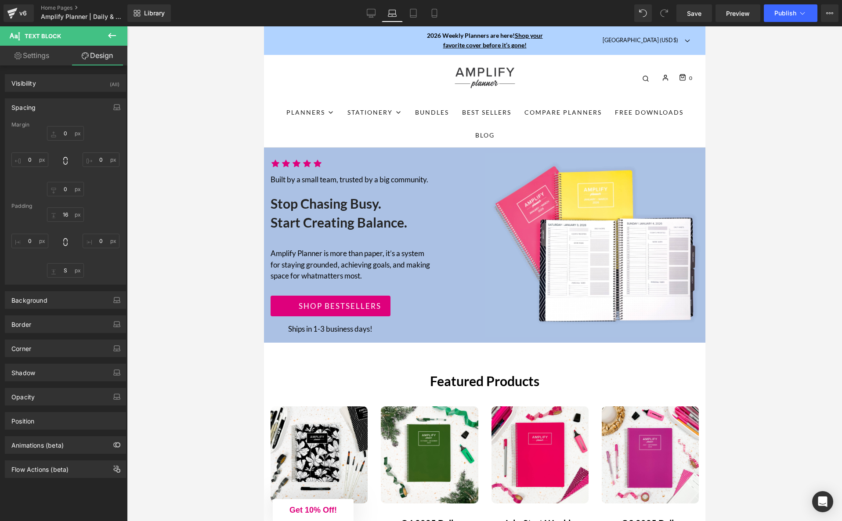
click at [185, 335] on div at bounding box center [484, 273] width 715 height 494
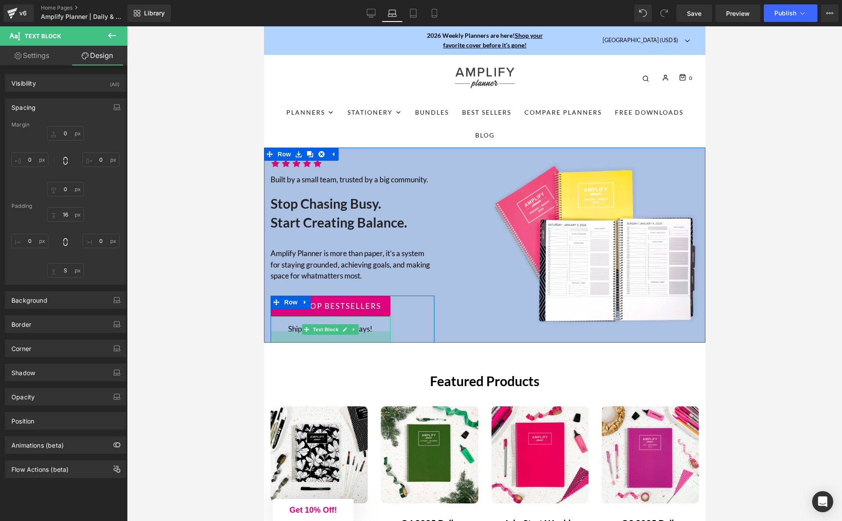
click at [281, 333] on div at bounding box center [330, 336] width 120 height 11
click at [320, 329] on span "Text Block" at bounding box center [325, 329] width 29 height 11
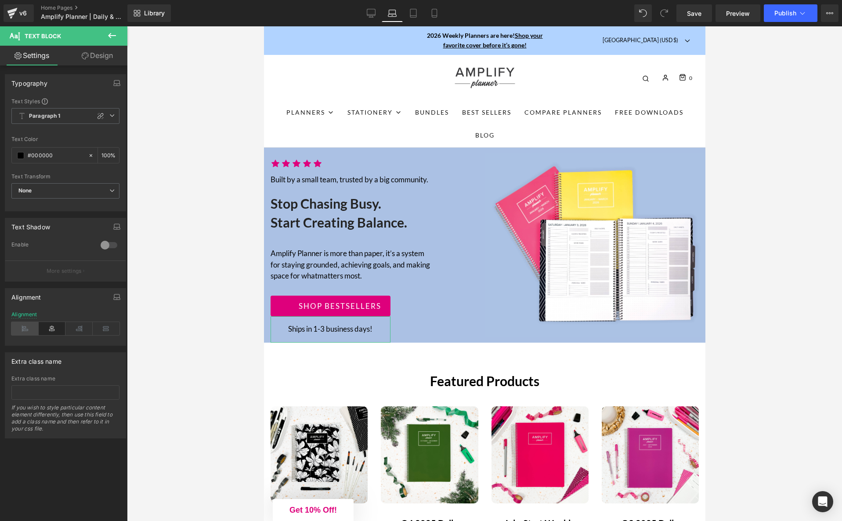
click at [23, 324] on icon at bounding box center [24, 328] width 27 height 13
click at [210, 366] on div at bounding box center [484, 273] width 715 height 494
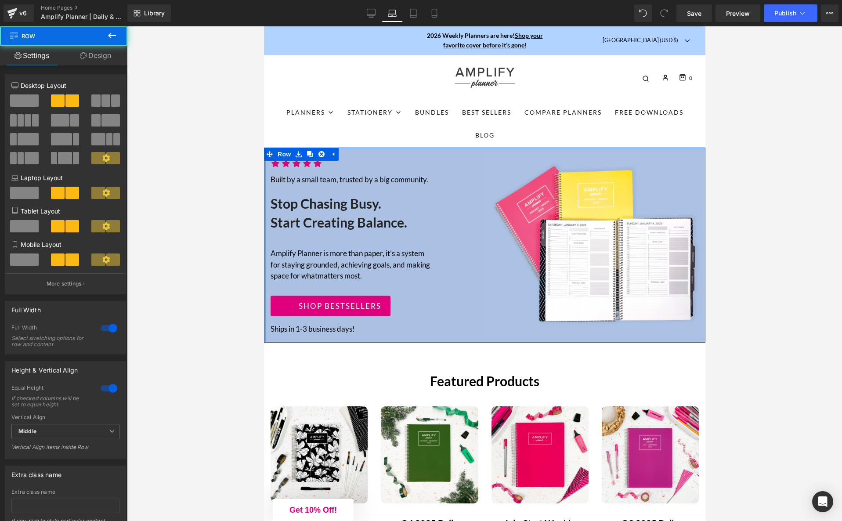
click at [266, 319] on div "Image Row Icon Icon Icon Icon Icon Icon List Hoz Built by a small team, trusted…" at bounding box center [483, 245] width 441 height 195
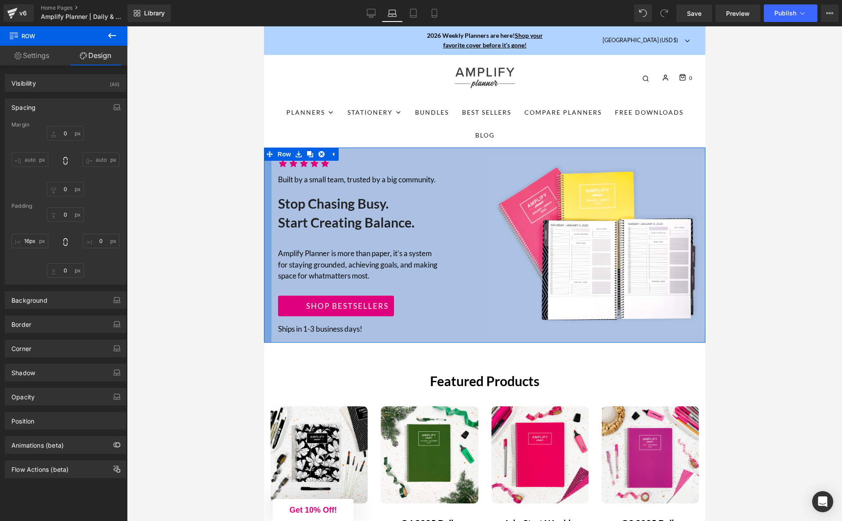
type input "13px"
click at [268, 318] on div at bounding box center [266, 245] width 6 height 195
click at [239, 325] on div at bounding box center [484, 273] width 715 height 494
click at [366, 11] on link "Desktop" at bounding box center [370, 13] width 21 height 18
type input "0"
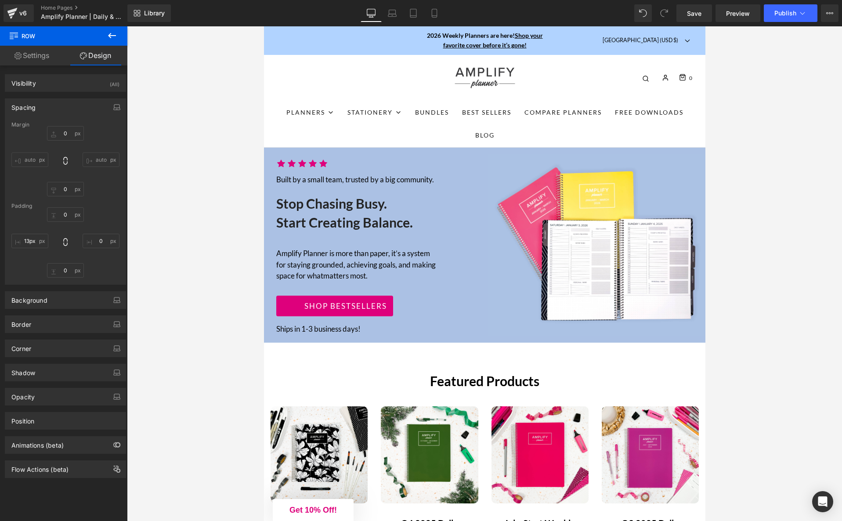
type input "0"
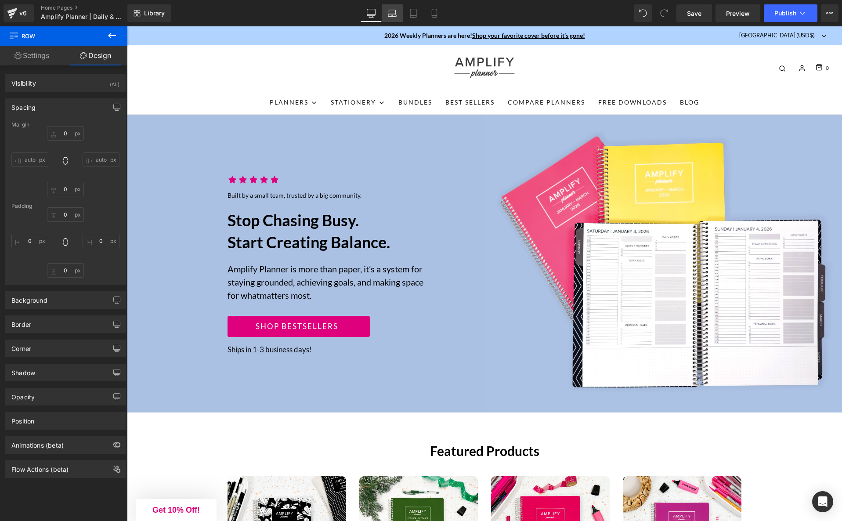
click at [394, 13] on icon at bounding box center [392, 13] width 9 height 9
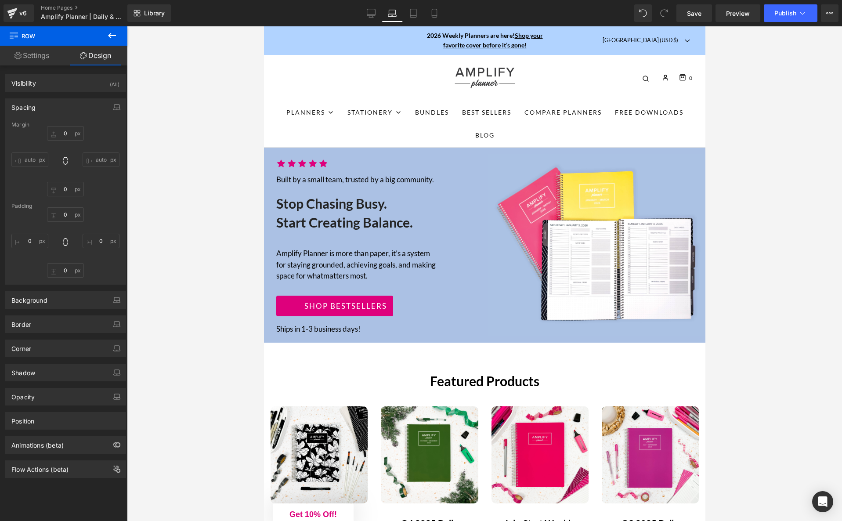
type input "0"
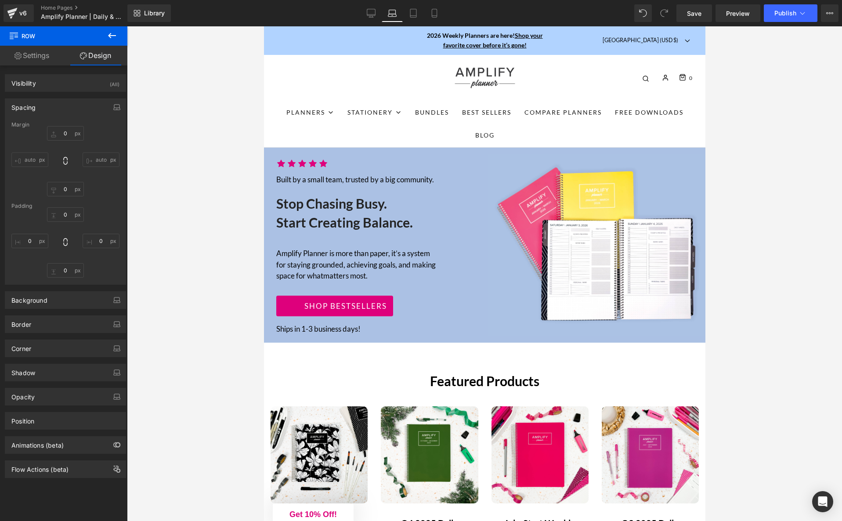
type input "13"
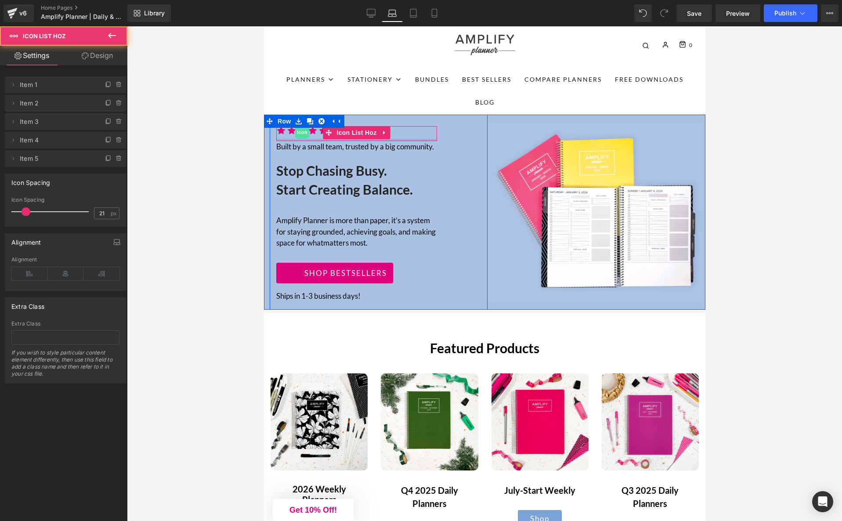
drag, startPoint x: 299, startPoint y: 139, endPoint x: 299, endPoint y: 133, distance: 6.2
click at [299, 133] on div "Icon Icon Icon Icon Icon Icon List Hoz" at bounding box center [356, 133] width 161 height 15
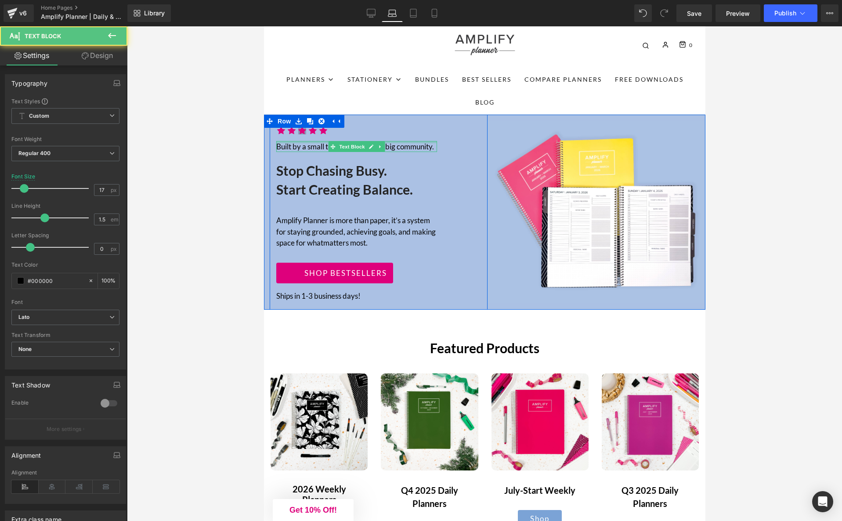
click at [302, 134] on div "Icon Icon Icon Icon Icon Icon List Hoz Built by a small team, trusted by a big …" at bounding box center [356, 213] width 174 height 191
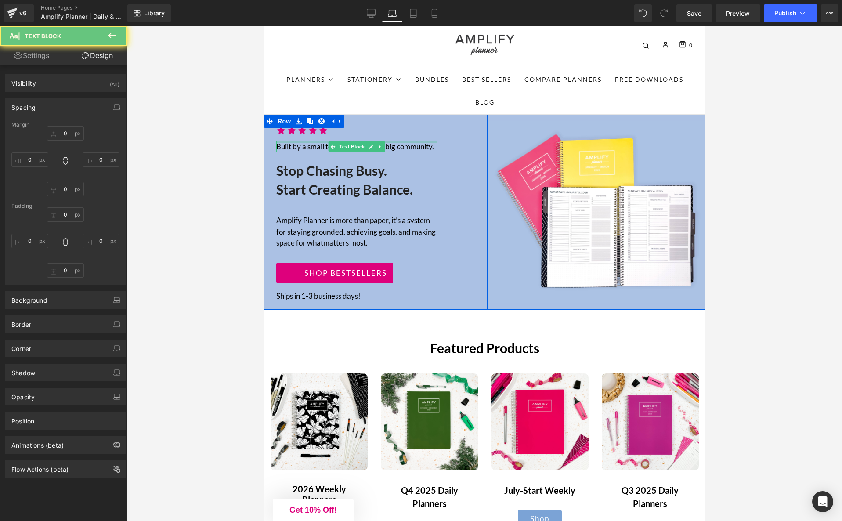
type input "0"
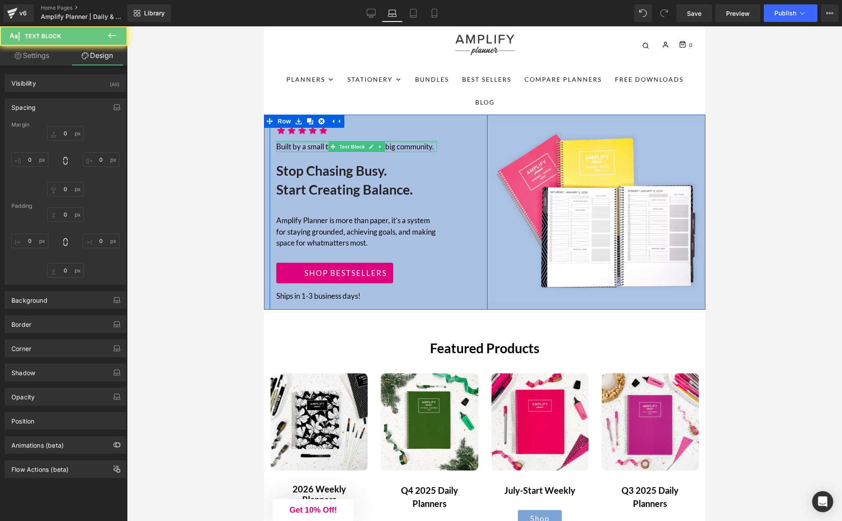
type input "0"
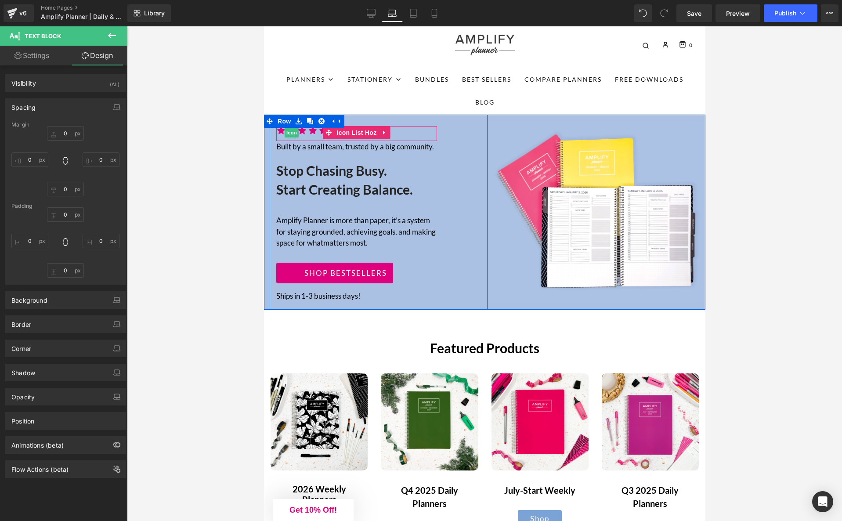
click at [293, 132] on span "Icon" at bounding box center [291, 132] width 14 height 11
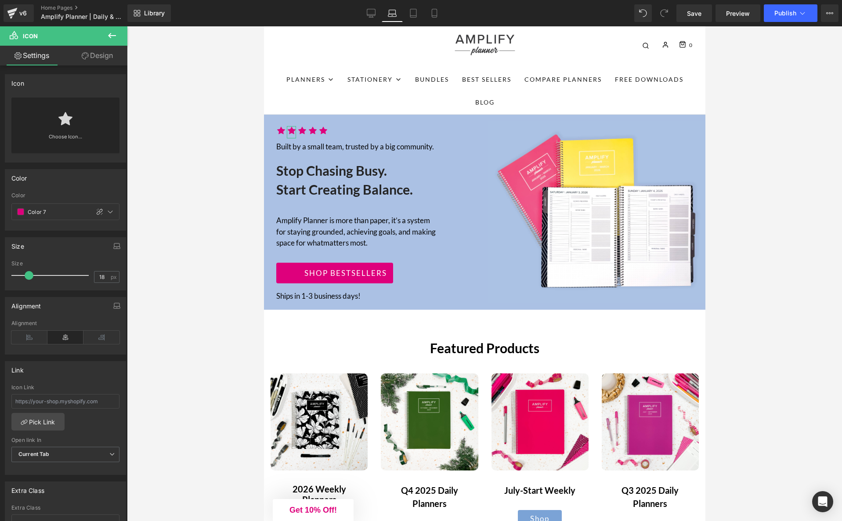
click at [93, 58] on link "Design" at bounding box center [97, 56] width 64 height 20
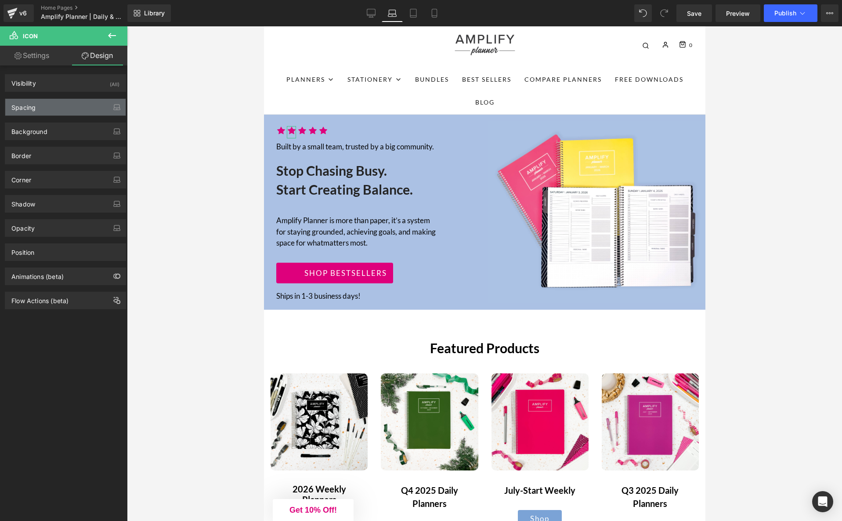
click at [50, 112] on div "Spacing" at bounding box center [65, 107] width 120 height 17
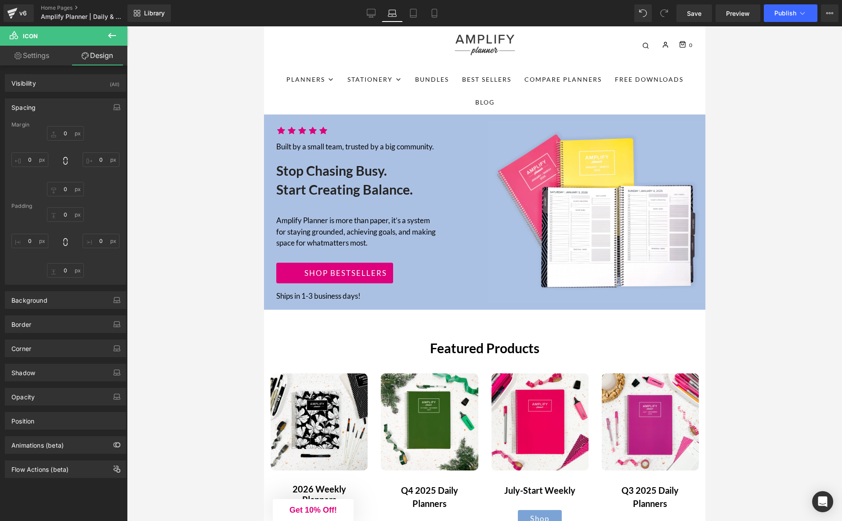
click at [162, 76] on div at bounding box center [484, 273] width 715 height 494
click at [111, 32] on icon at bounding box center [112, 35] width 11 height 11
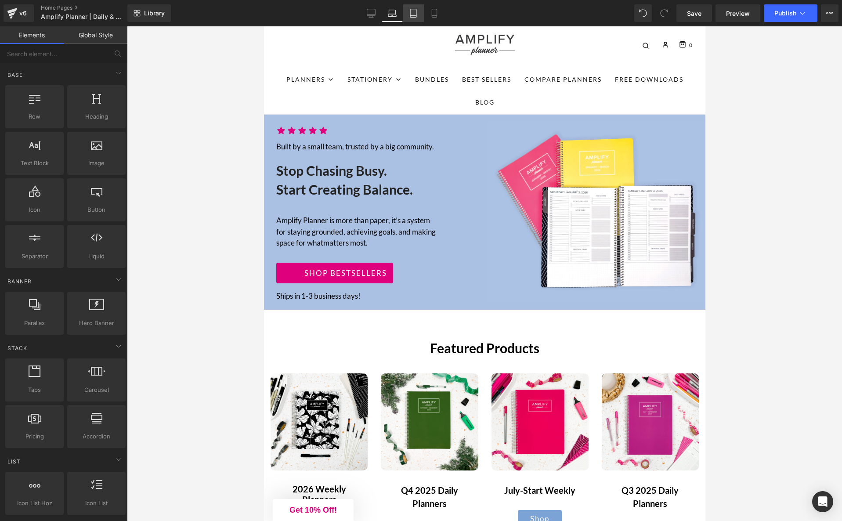
click at [414, 16] on icon at bounding box center [413, 16] width 6 height 0
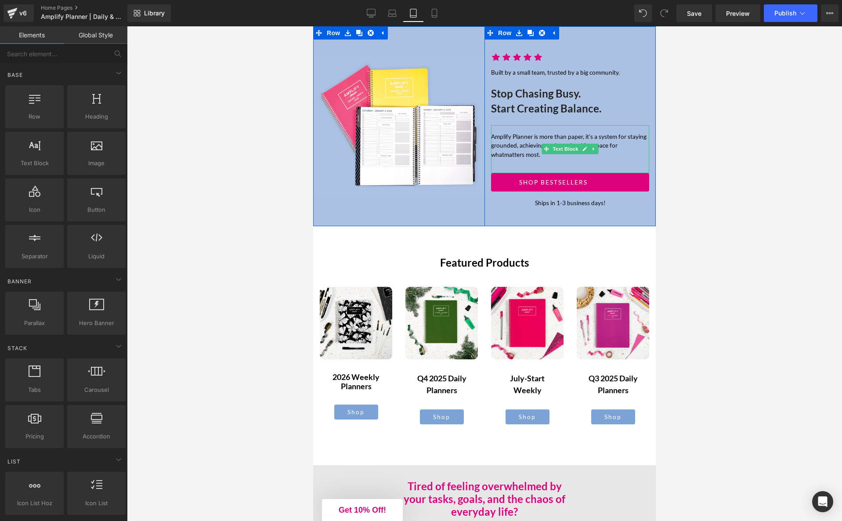
scroll to position [0, 0]
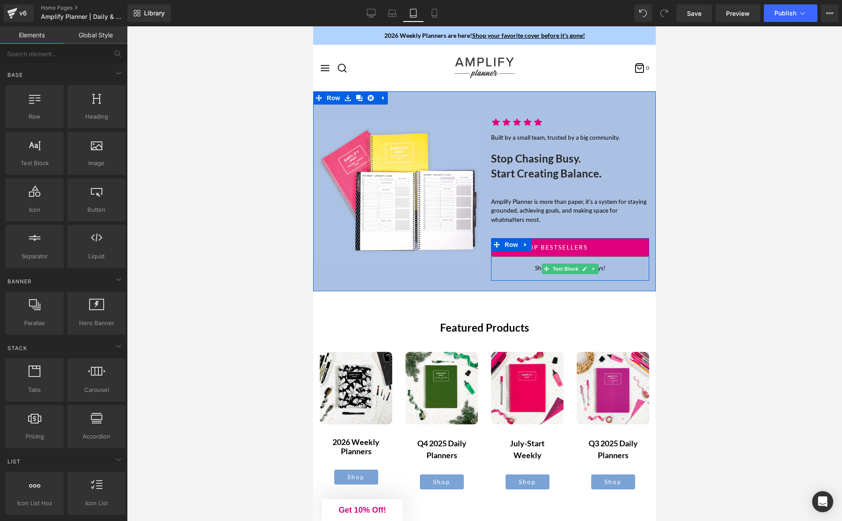
click at [602, 268] on p "Ships in 1-3 business days!" at bounding box center [570, 267] width 158 height 9
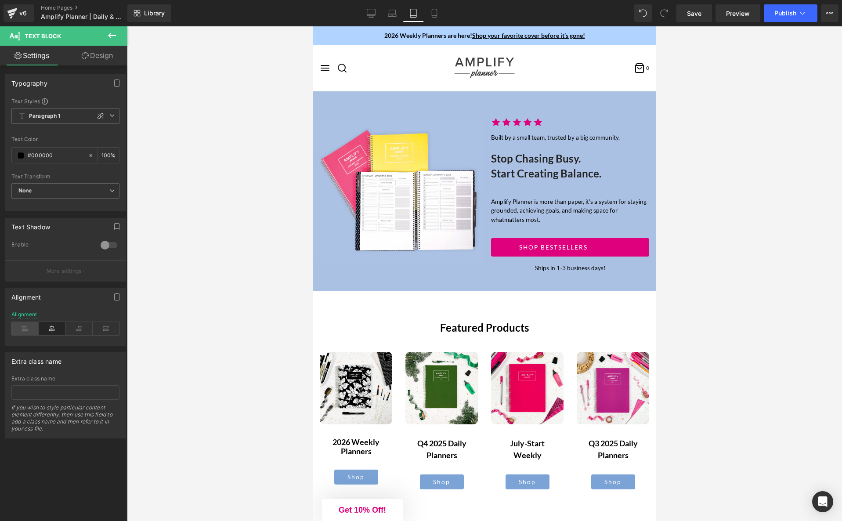
click at [28, 328] on icon at bounding box center [24, 328] width 27 height 13
click at [738, 317] on div at bounding box center [484, 273] width 715 height 494
click at [439, 15] on link "Mobile" at bounding box center [434, 13] width 21 height 18
type input "100"
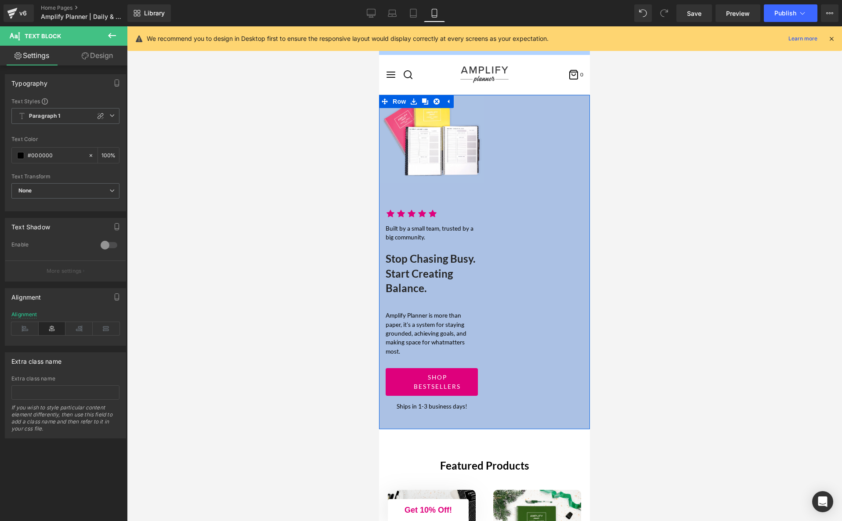
click at [533, 177] on div "Image Row Icon Icon Icon Icon Icon Icon List Hoz Built by a small team, trusted…" at bounding box center [484, 262] width 211 height 335
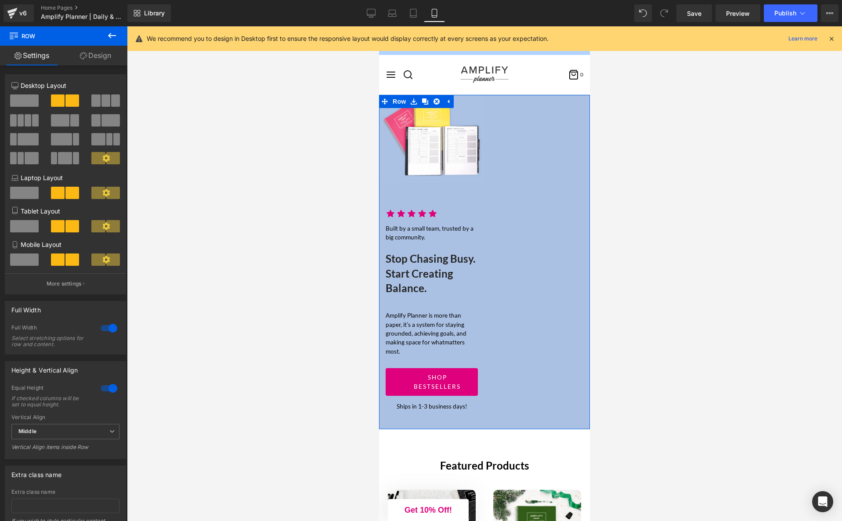
click at [24, 262] on span at bounding box center [24, 259] width 29 height 12
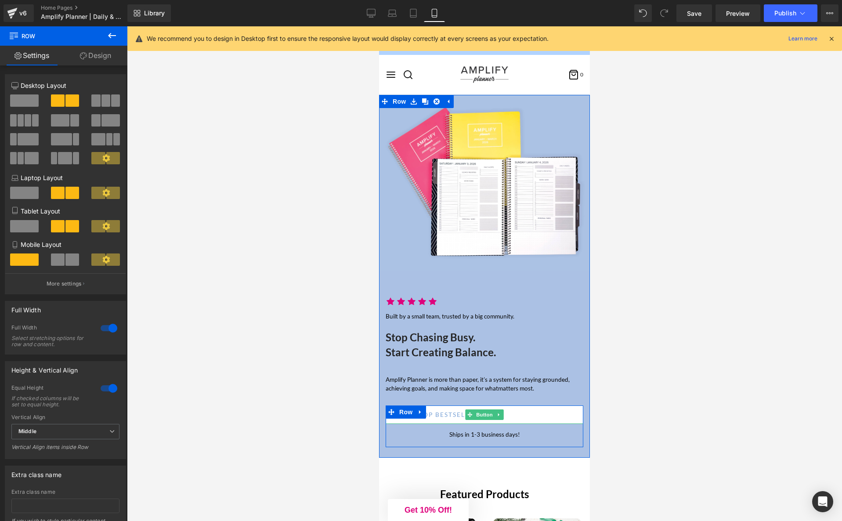
click at [445, 414] on span "Shop bestsellers" at bounding box center [448, 414] width 68 height 9
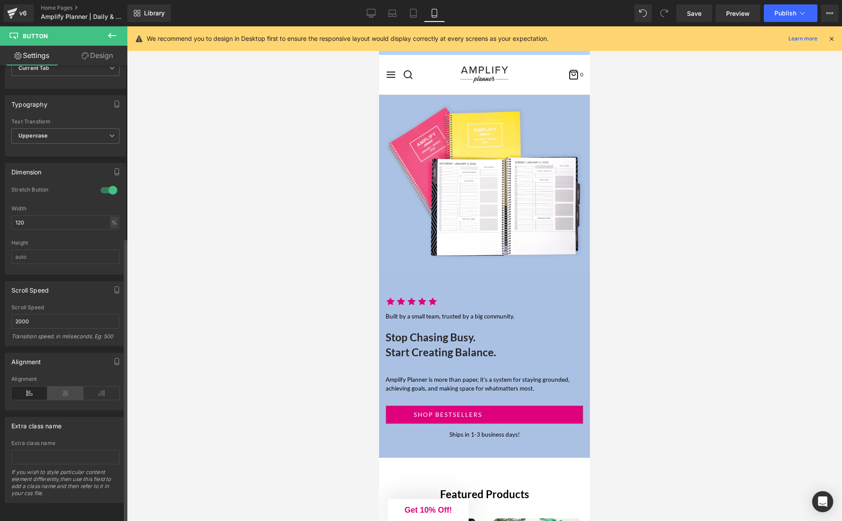
click at [62, 386] on icon at bounding box center [65, 392] width 36 height 13
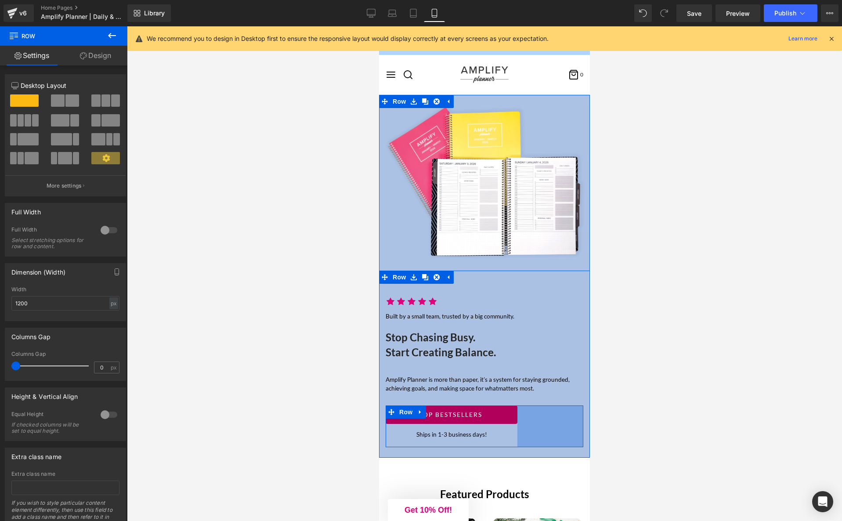
drag, startPoint x: 581, startPoint y: 416, endPoint x: 515, endPoint y: 419, distance: 65.9
click at [515, 419] on div "Shop bestsellers Button Ships in 1-3 business days! Text Block Row 150px" at bounding box center [485, 426] width 198 height 42
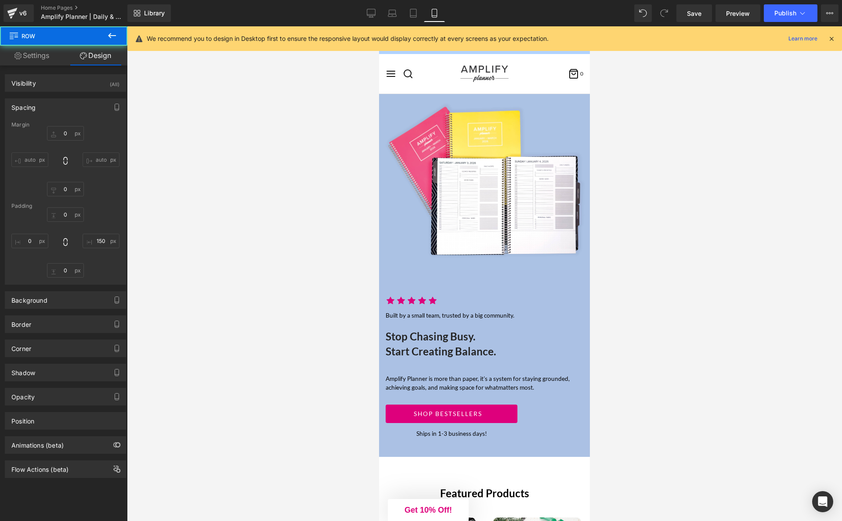
click at [668, 420] on div at bounding box center [484, 273] width 715 height 494
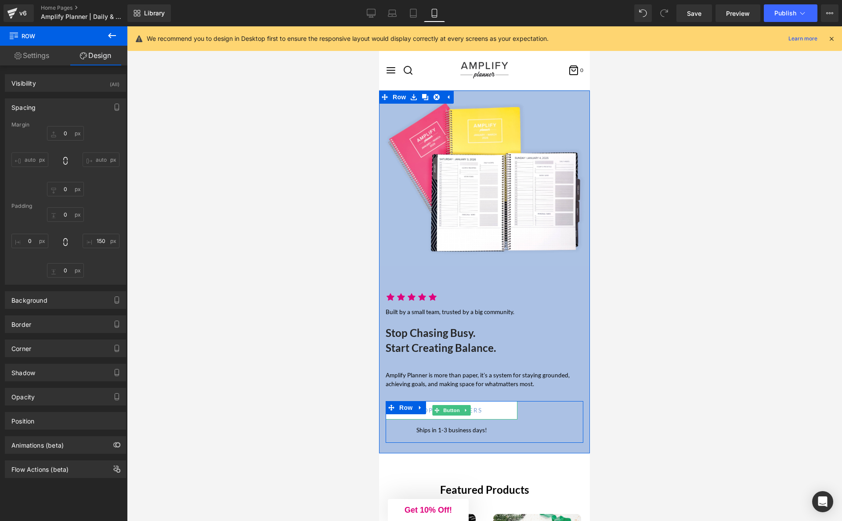
click at [481, 413] on span "Shop bestsellers" at bounding box center [448, 410] width 68 height 9
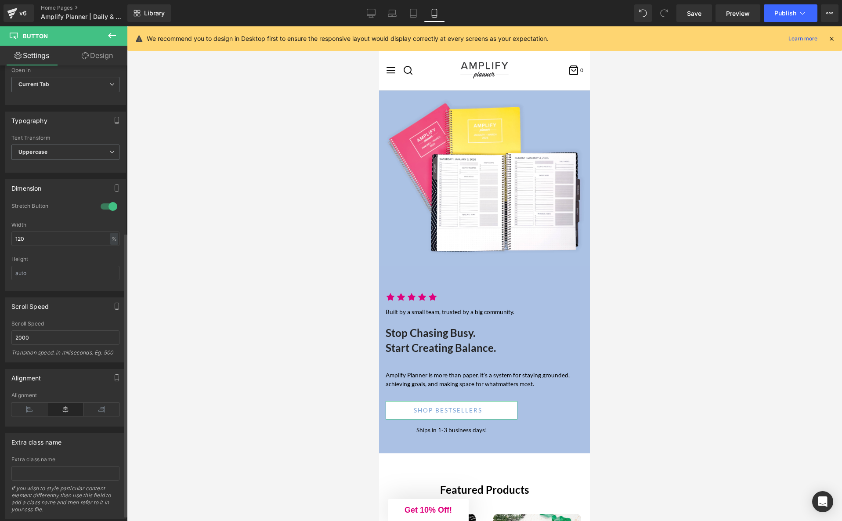
scroll to position [276, 0]
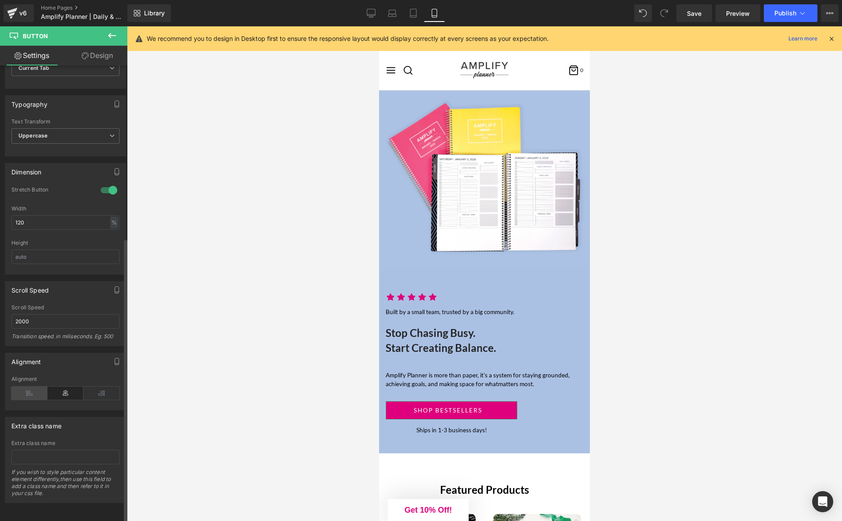
click at [32, 389] on icon at bounding box center [29, 392] width 36 height 13
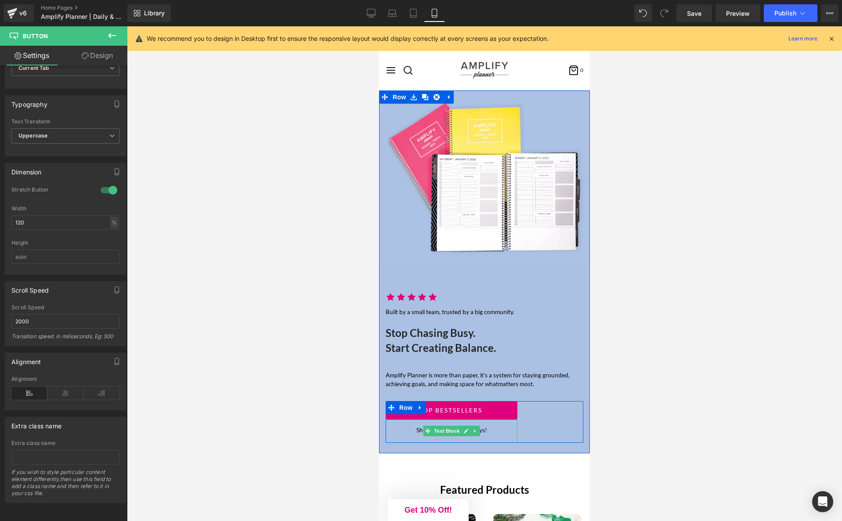
click at [414, 430] on p "Ships in 1-3 business days!" at bounding box center [452, 429] width 132 height 9
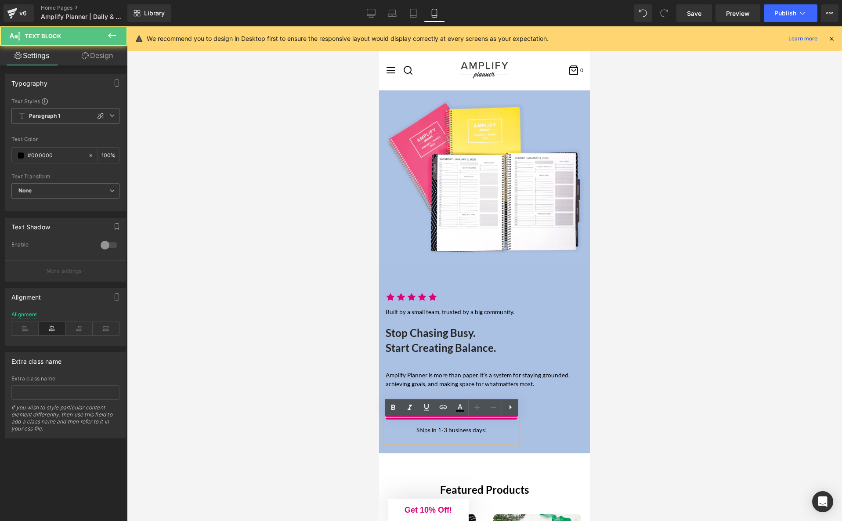
click at [441, 431] on p "Ships in 1-3 business days!" at bounding box center [452, 429] width 132 height 9
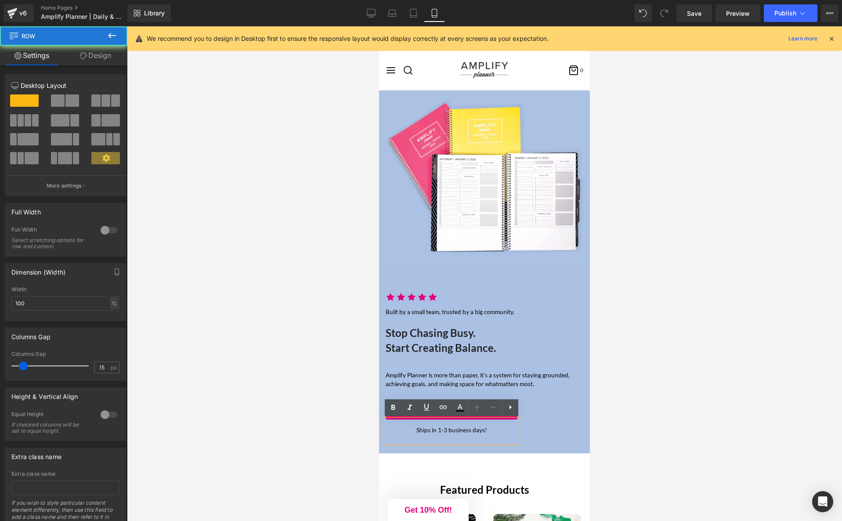
click at [584, 444] on div "Icon Icon Icon Icon Icon Icon List Hoz Built by a small team, trusted by a big …" at bounding box center [484, 359] width 211 height 187
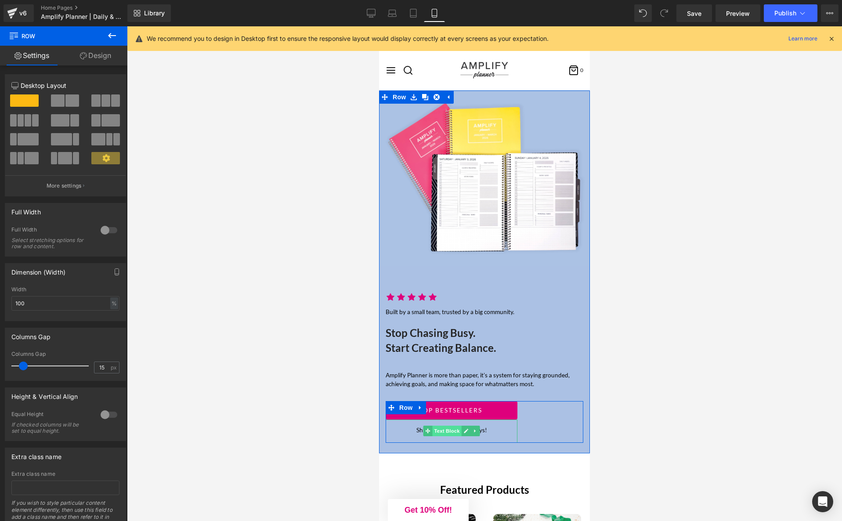
click at [453, 429] on span "Text Block" at bounding box center [446, 430] width 29 height 11
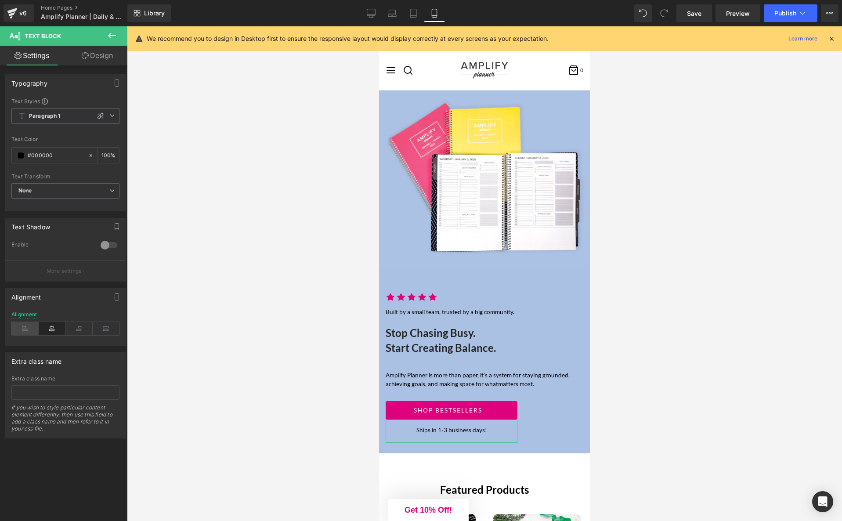
click at [24, 335] on icon at bounding box center [24, 328] width 27 height 13
drag, startPoint x: 152, startPoint y: 359, endPoint x: 688, endPoint y: 397, distance: 537.0
click at [688, 397] on div at bounding box center [484, 273] width 715 height 494
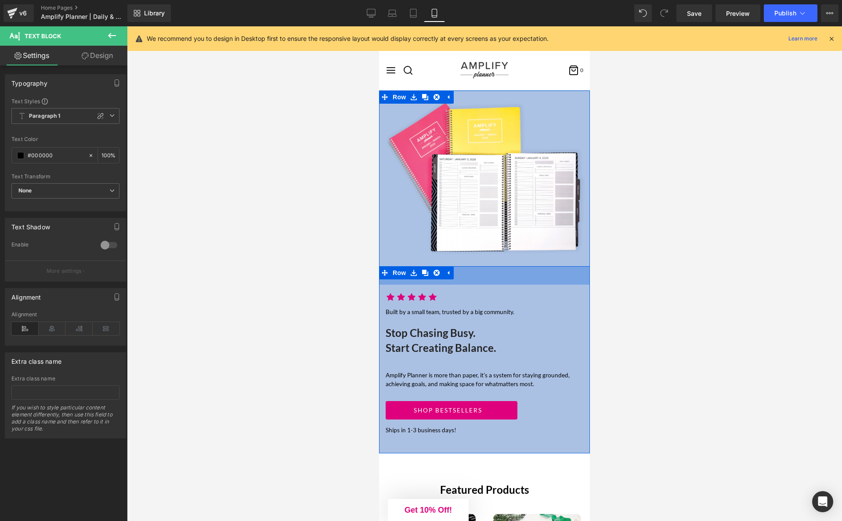
click at [717, 288] on div at bounding box center [484, 273] width 715 height 494
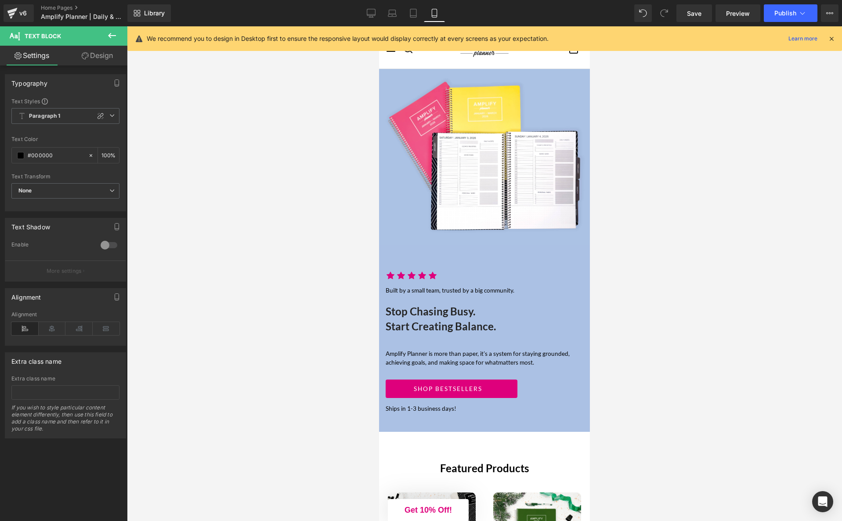
scroll to position [0, 0]
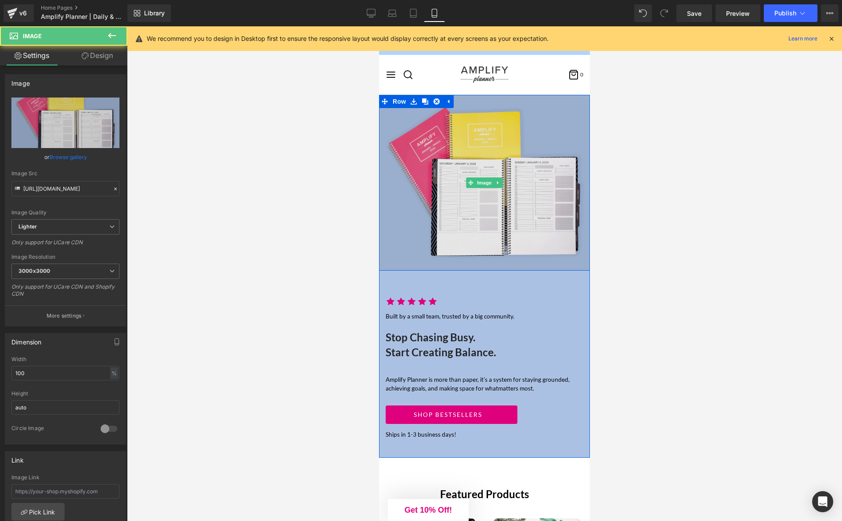
click at [515, 238] on img at bounding box center [484, 183] width 211 height 176
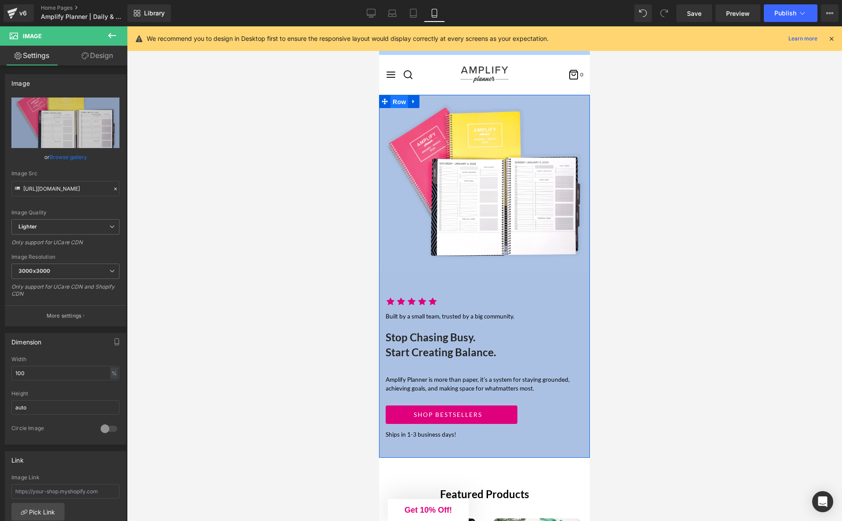
click at [396, 98] on span "Row" at bounding box center [399, 101] width 18 height 13
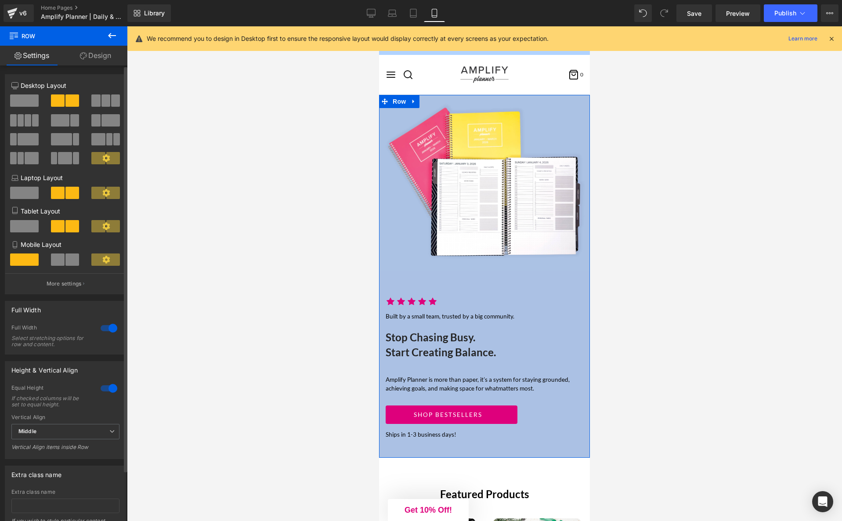
click at [105, 261] on icon at bounding box center [105, 259] width 7 height 7
click at [71, 260] on span at bounding box center [72, 259] width 14 height 12
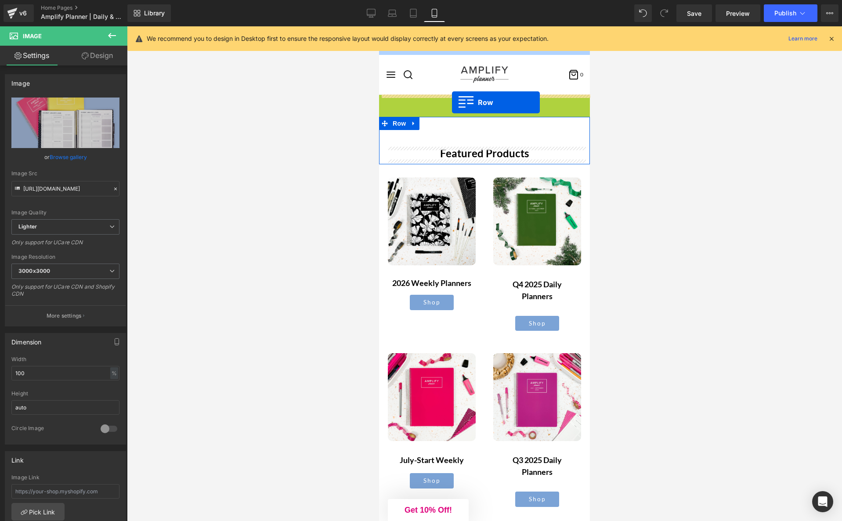
drag, startPoint x: 399, startPoint y: 97, endPoint x: 452, endPoint y: 102, distance: 53.3
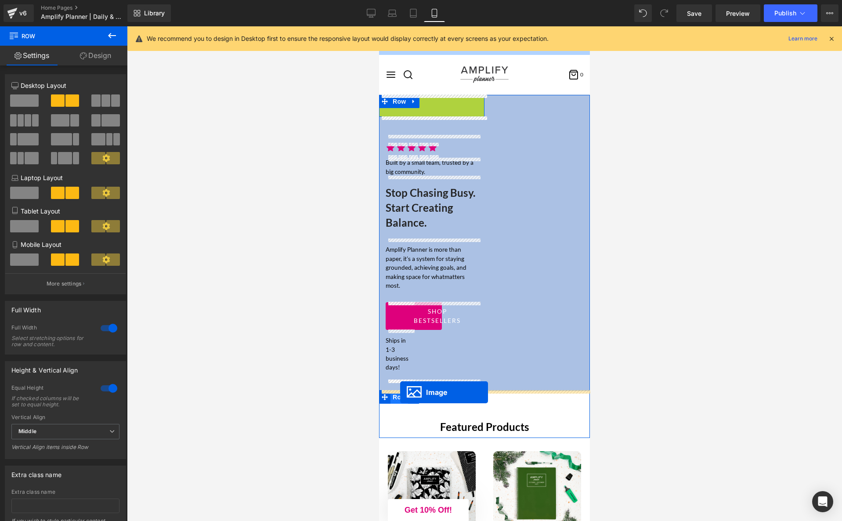
drag, startPoint x: 431, startPoint y: 137, endPoint x: 400, endPoint y: 393, distance: 257.0
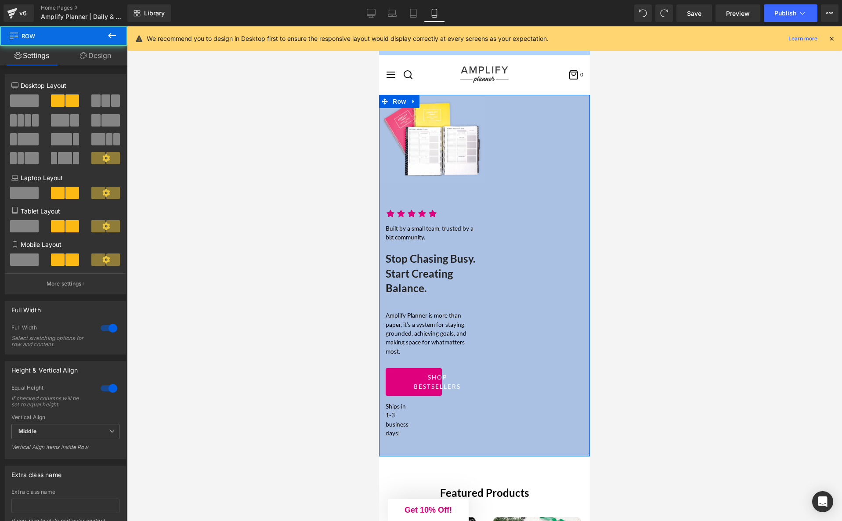
click at [530, 111] on div "Image Row Icon Icon Icon Icon Icon Icon List Hoz Built by a small team, trusted…" at bounding box center [484, 275] width 211 height 361
click at [32, 259] on span at bounding box center [24, 259] width 29 height 12
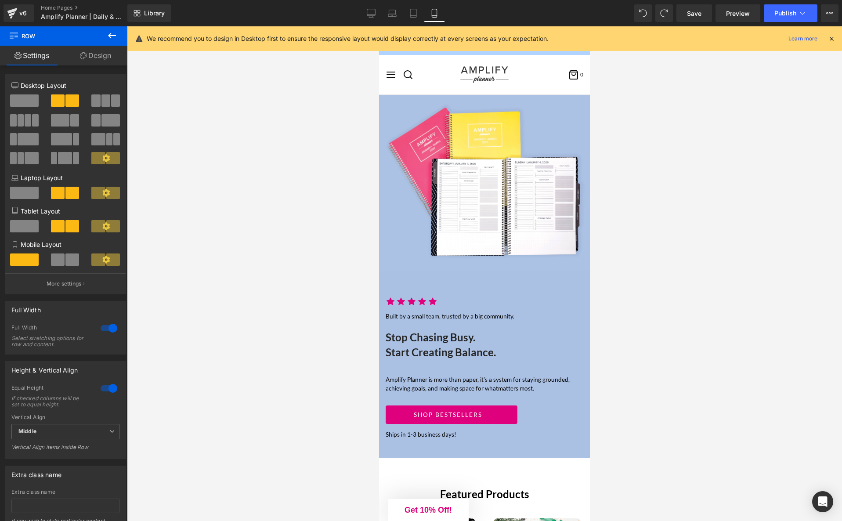
click at [318, 247] on div at bounding box center [484, 273] width 715 height 494
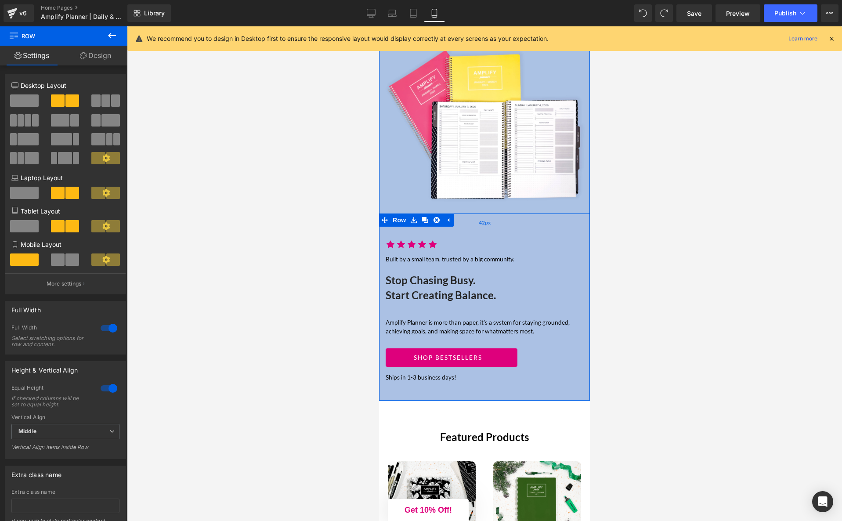
scroll to position [50, 0]
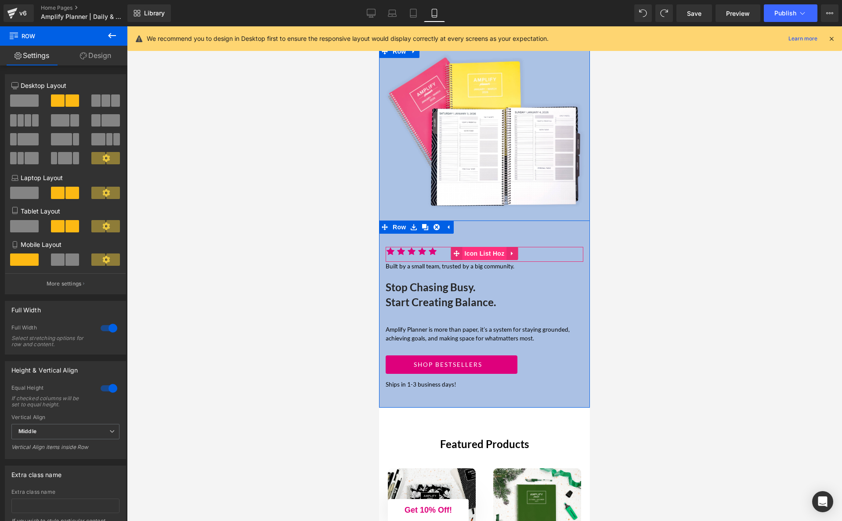
click at [485, 254] on span "Icon List Hoz" at bounding box center [484, 253] width 44 height 13
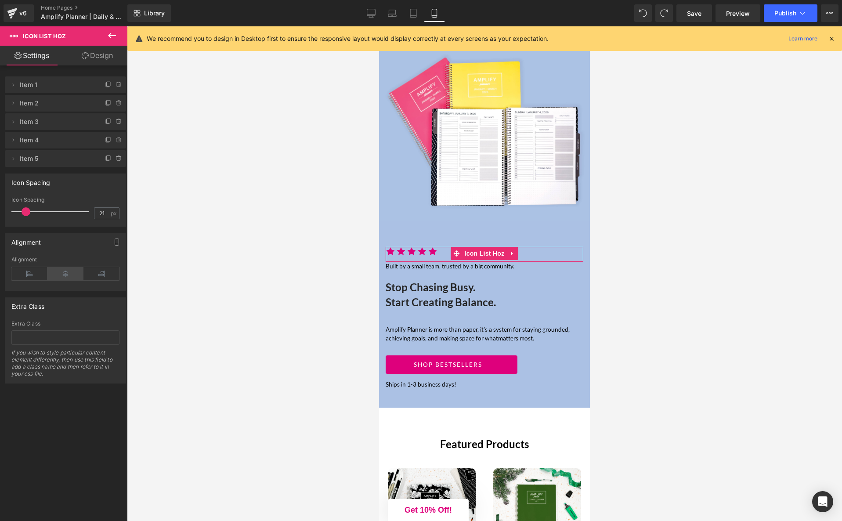
click at [70, 275] on icon at bounding box center [65, 273] width 36 height 13
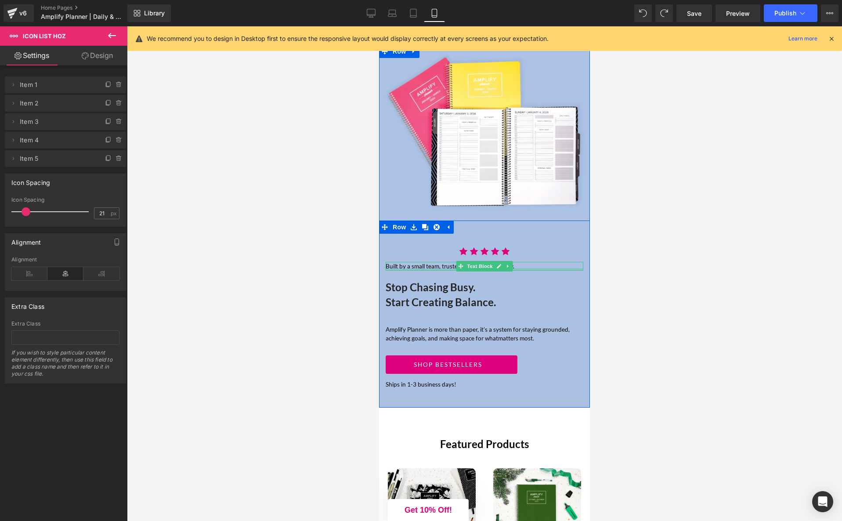
drag, startPoint x: 452, startPoint y: 268, endPoint x: 478, endPoint y: 267, distance: 25.5
click at [452, 268] on div "Built by a small team, trusted by a big community. Text Block" at bounding box center [485, 266] width 198 height 9
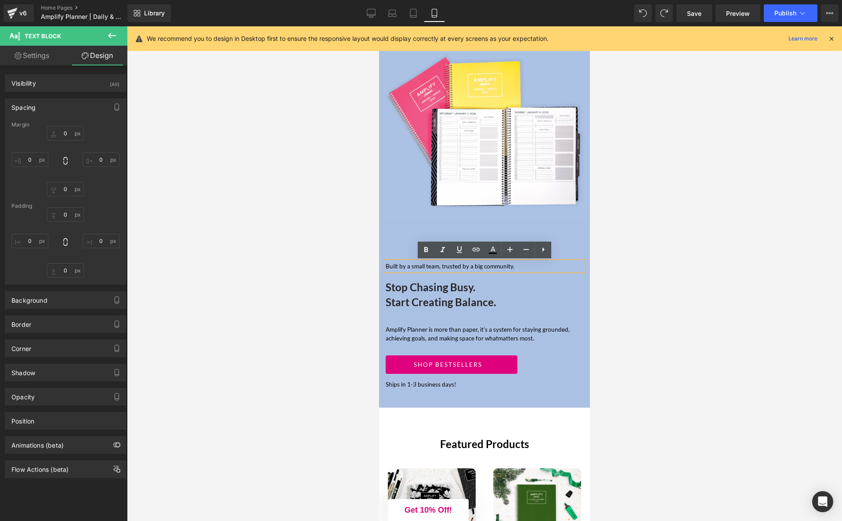
click at [537, 268] on p "Built by a small team, trusted by a big community." at bounding box center [485, 266] width 198 height 9
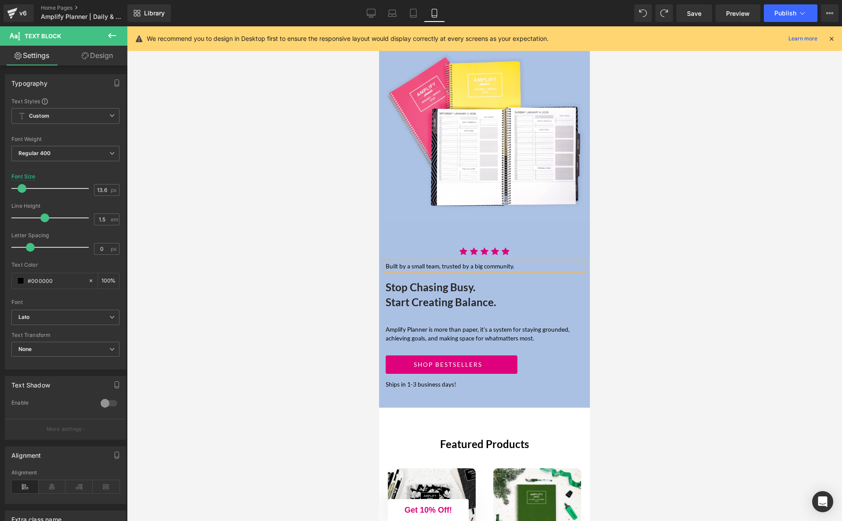
click at [782, 308] on div at bounding box center [484, 273] width 715 height 494
click at [482, 266] on span "Text Block" at bounding box center [479, 266] width 29 height 11
click at [51, 483] on icon at bounding box center [52, 486] width 27 height 13
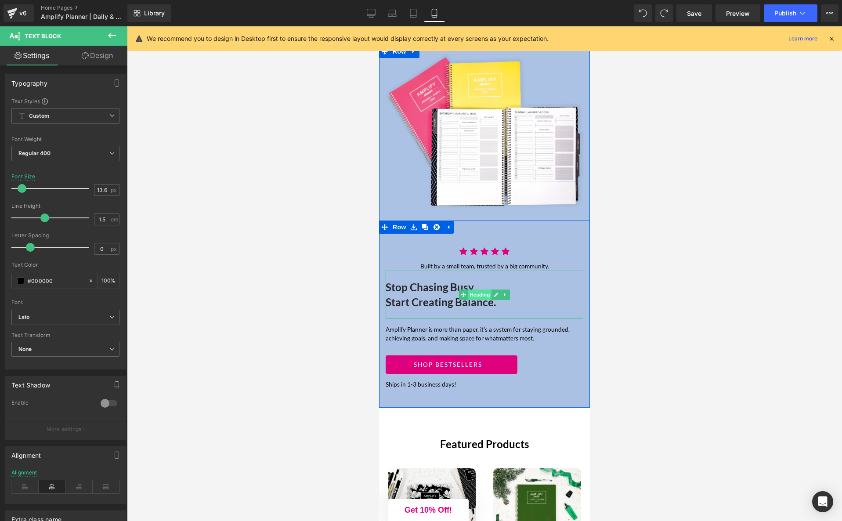
click at [481, 296] on span "Heading" at bounding box center [480, 294] width 24 height 11
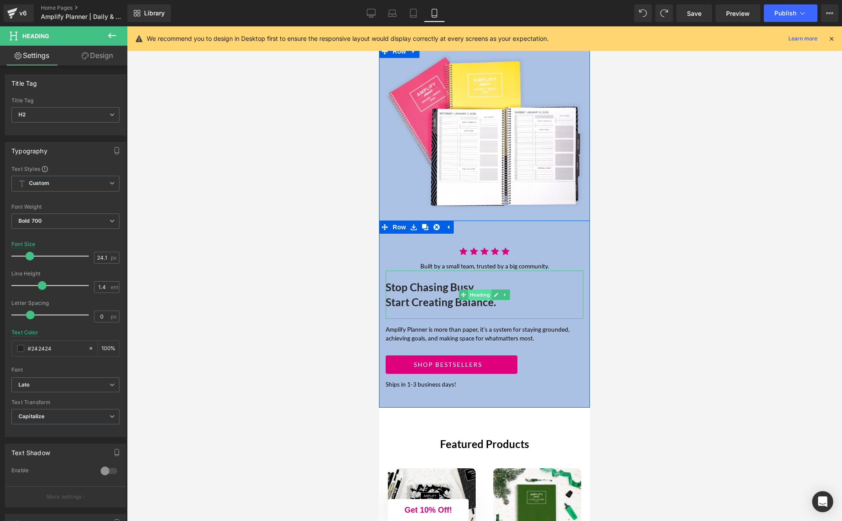
click at [483, 295] on span "Heading" at bounding box center [480, 294] width 24 height 11
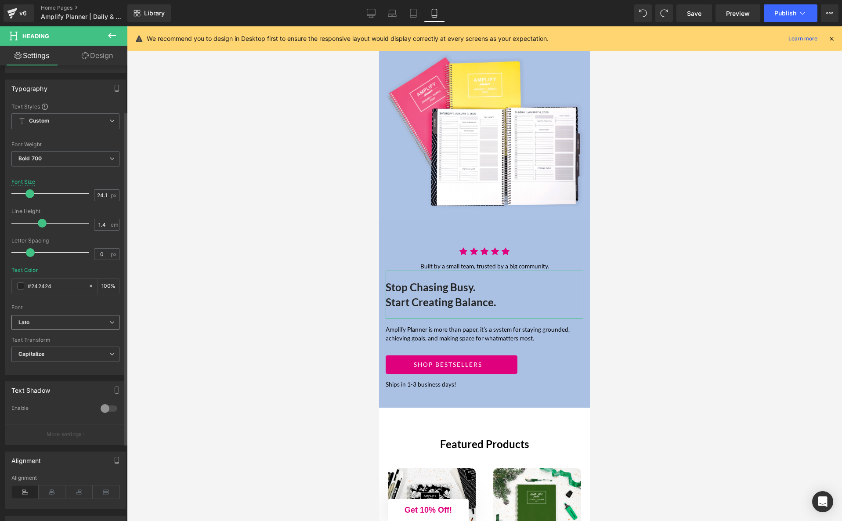
scroll to position [168, 0]
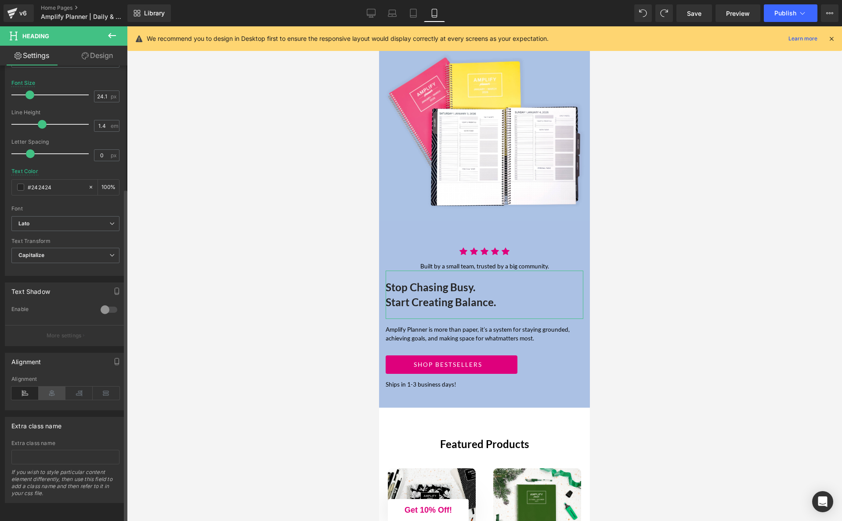
click at [54, 387] on icon at bounding box center [52, 392] width 27 height 13
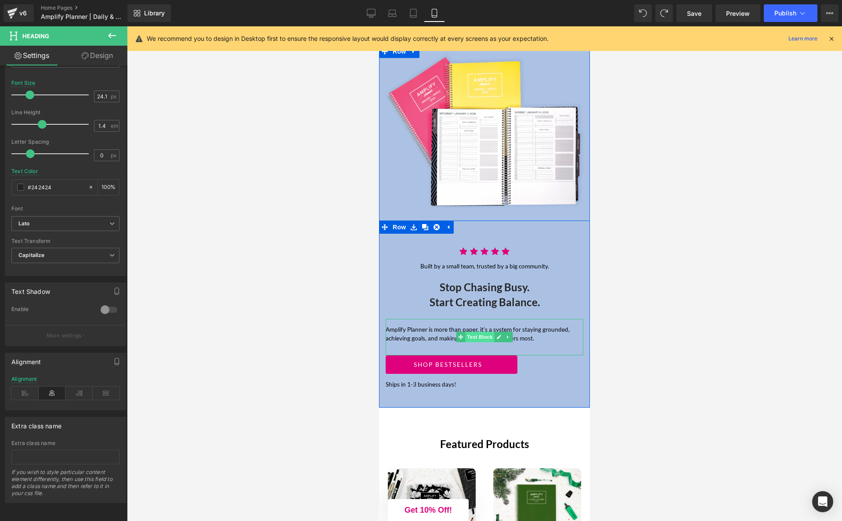
click at [476, 336] on span "Text Block" at bounding box center [479, 336] width 29 height 11
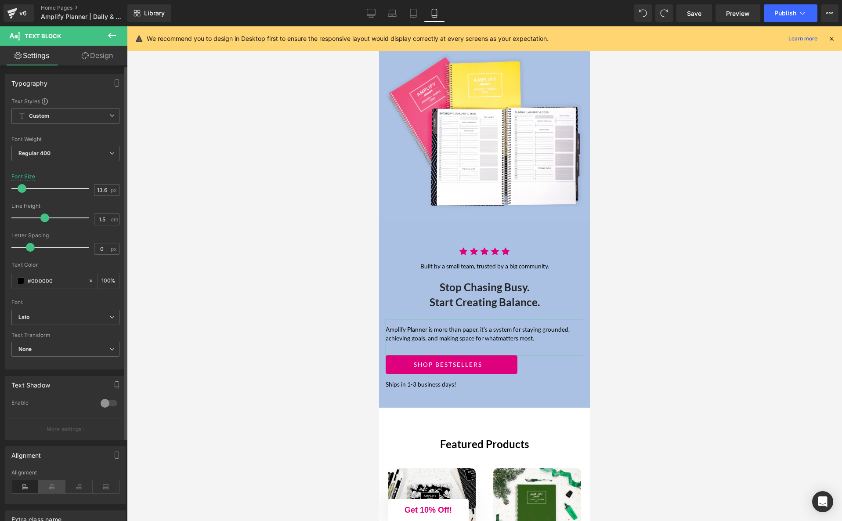
click at [50, 486] on icon at bounding box center [52, 486] width 27 height 13
drag, startPoint x: 449, startPoint y: 364, endPoint x: 685, endPoint y: 422, distance: 242.5
click at [449, 364] on span "Button" at bounding box center [451, 364] width 20 height 11
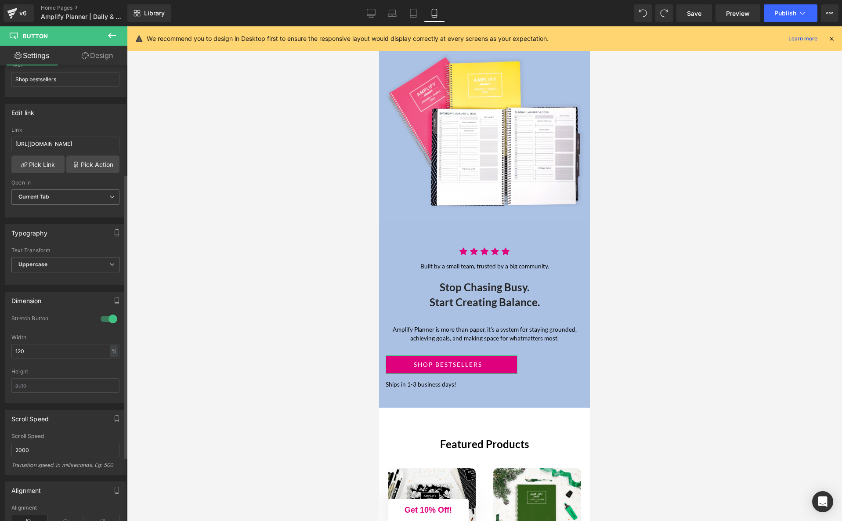
scroll to position [202, 0]
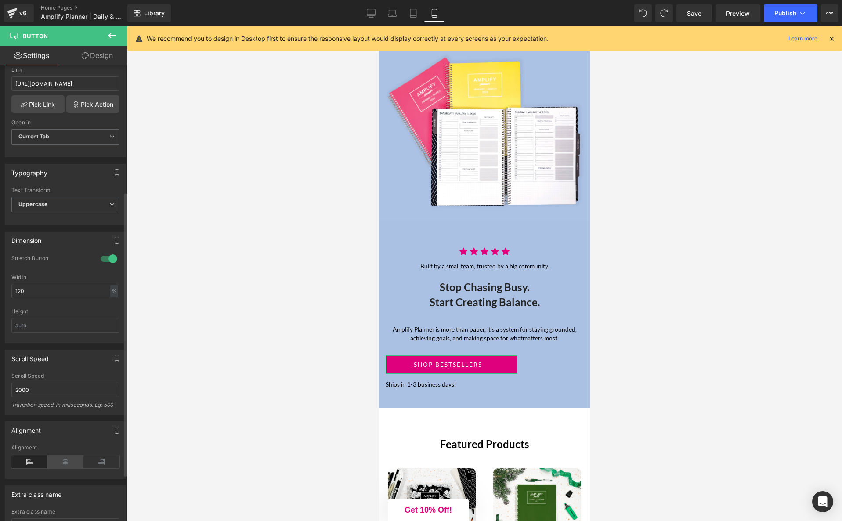
click at [64, 459] on icon at bounding box center [65, 461] width 36 height 13
click at [62, 458] on icon at bounding box center [65, 461] width 36 height 13
click at [404, 360] on span "Row" at bounding box center [406, 362] width 18 height 13
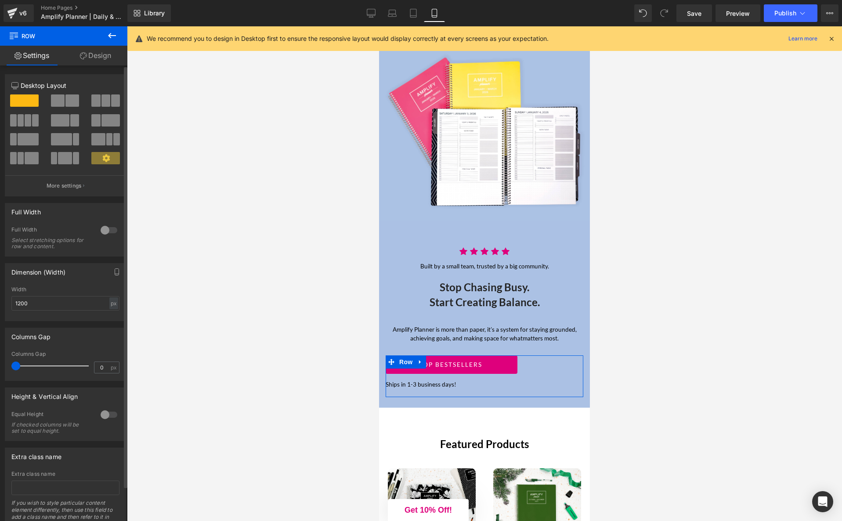
scroll to position [38, 0]
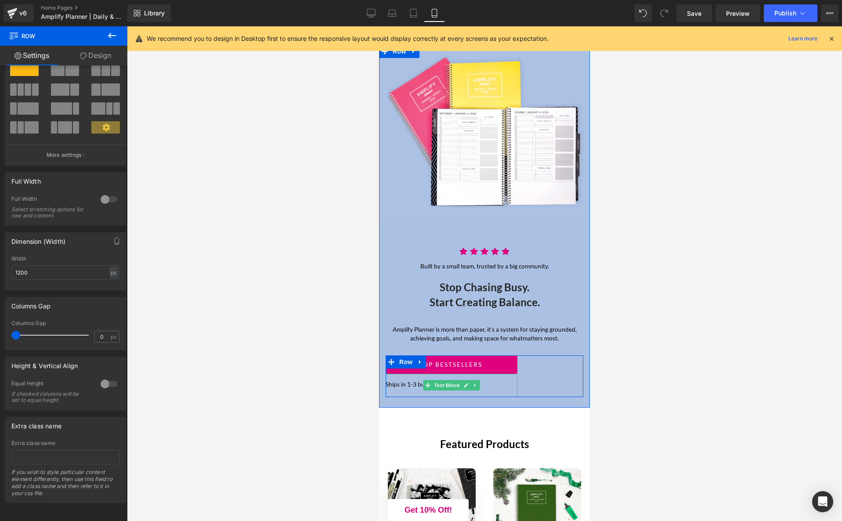
click at [445, 390] on div "Ships in 1-3 business days!" at bounding box center [452, 385] width 132 height 23
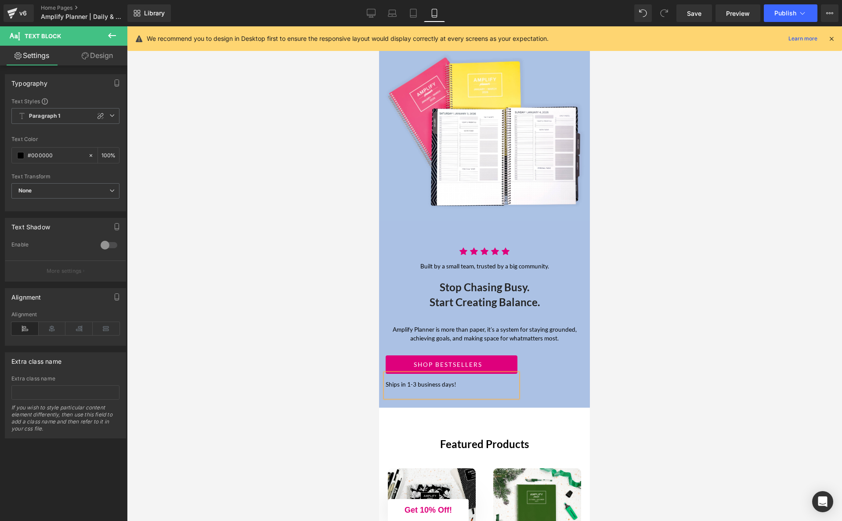
click at [296, 407] on div at bounding box center [484, 273] width 715 height 494
click at [452, 384] on span "Text Block" at bounding box center [446, 385] width 29 height 11
click at [57, 328] on icon at bounding box center [52, 328] width 27 height 13
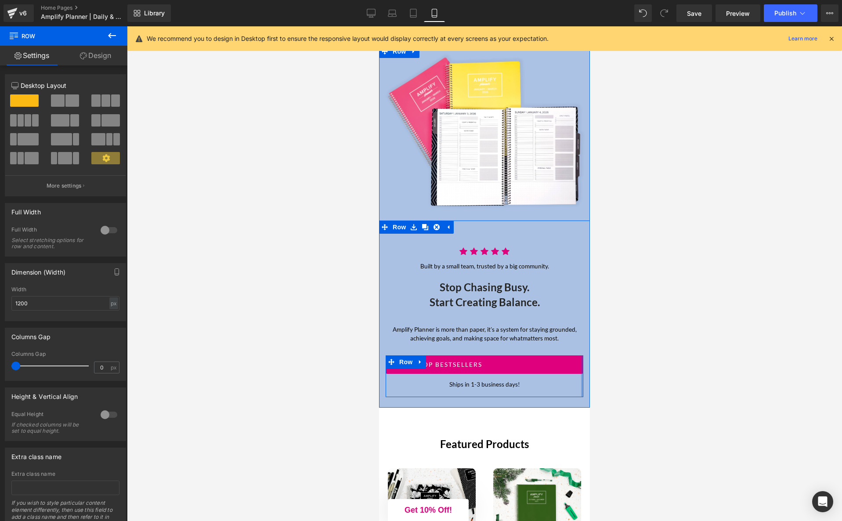
drag, startPoint x: 517, startPoint y: 387, endPoint x: 585, endPoint y: 383, distance: 67.7
click at [585, 383] on div "Icon Icon Icon Icon Icon Icon List Hoz Built by a small team, trusted by a big …" at bounding box center [484, 318] width 211 height 158
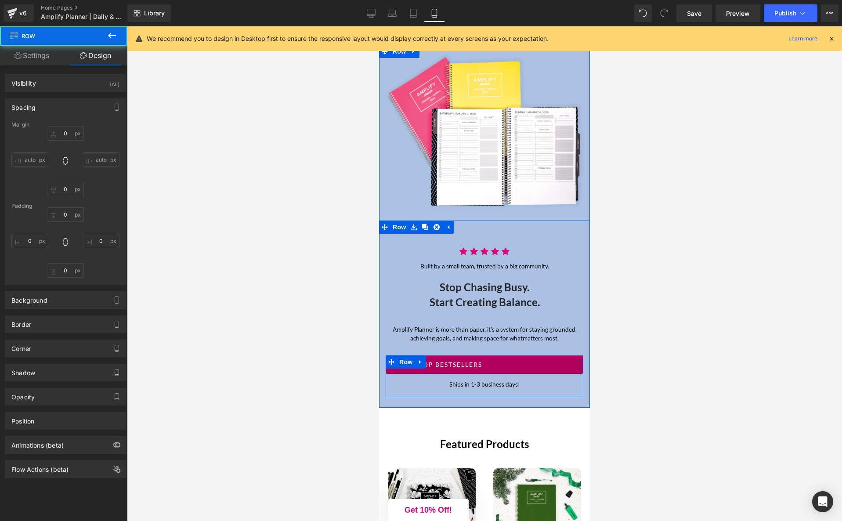
type input "0"
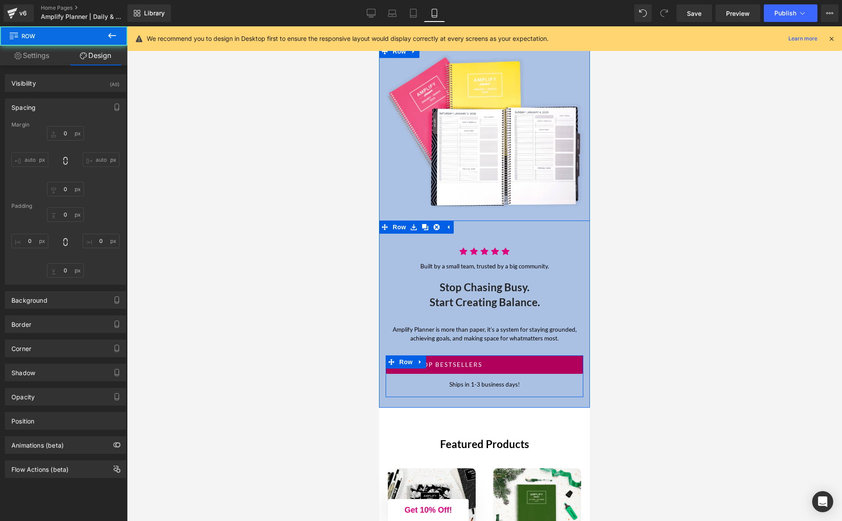
type input "0"
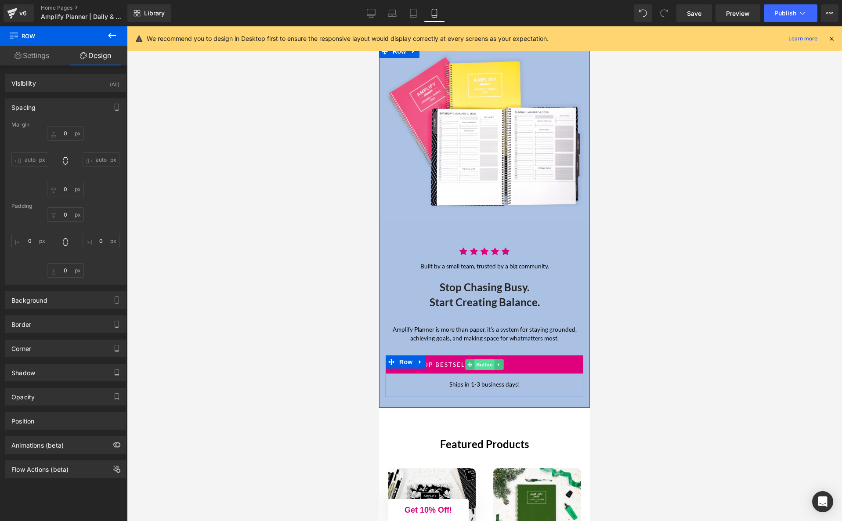
click at [480, 363] on span "Button" at bounding box center [484, 364] width 20 height 11
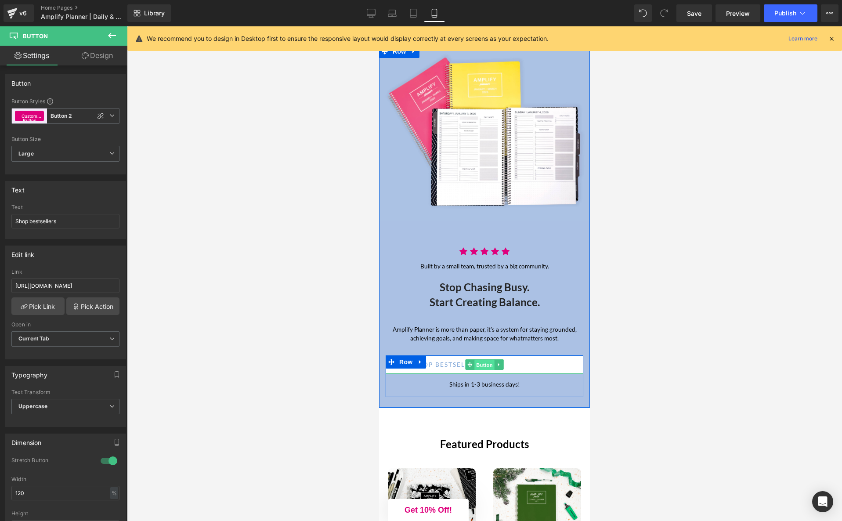
click at [483, 363] on span "Button" at bounding box center [484, 365] width 20 height 11
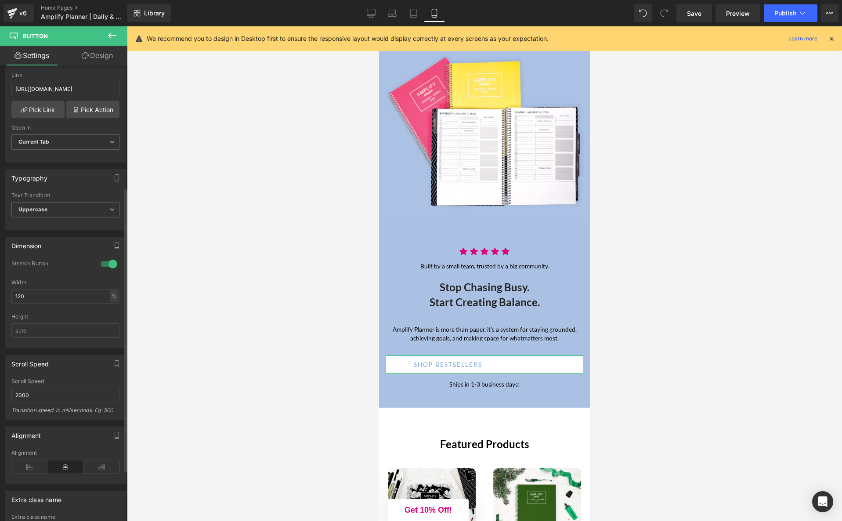
scroll to position [198, 0]
drag, startPoint x: 481, startPoint y: 364, endPoint x: 502, endPoint y: 363, distance: 20.6
click at [483, 363] on span "Button" at bounding box center [484, 365] width 20 height 11
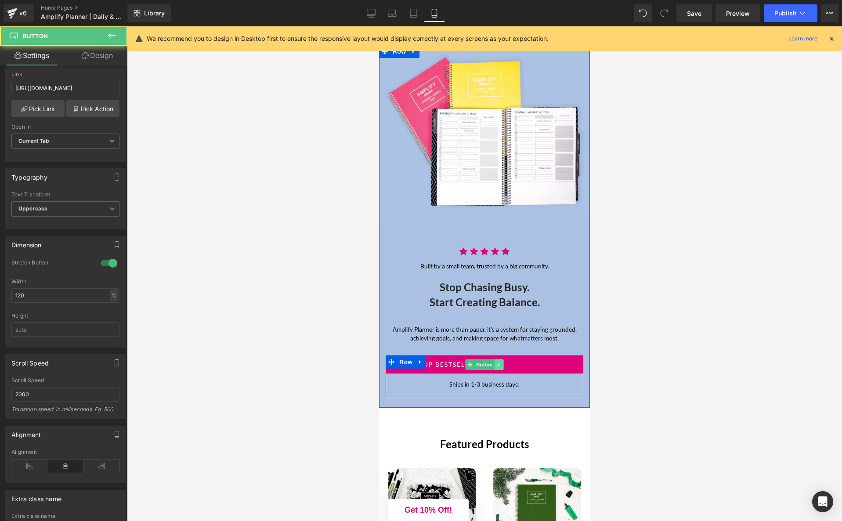
click at [500, 364] on icon at bounding box center [499, 364] width 5 height 5
click at [532, 364] on link "Shop bestsellers" at bounding box center [485, 364] width 198 height 18
click at [617, 364] on div at bounding box center [484, 273] width 715 height 494
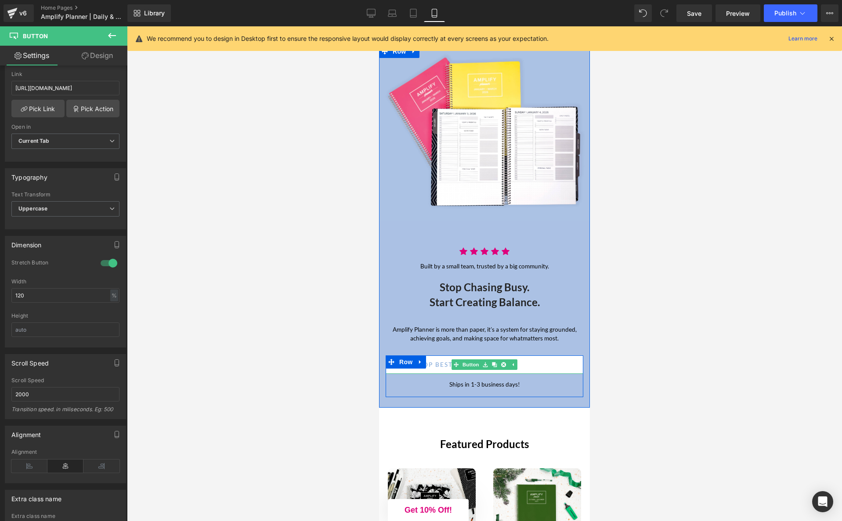
click at [521, 368] on link "Shop bestsellers" at bounding box center [485, 364] width 198 height 18
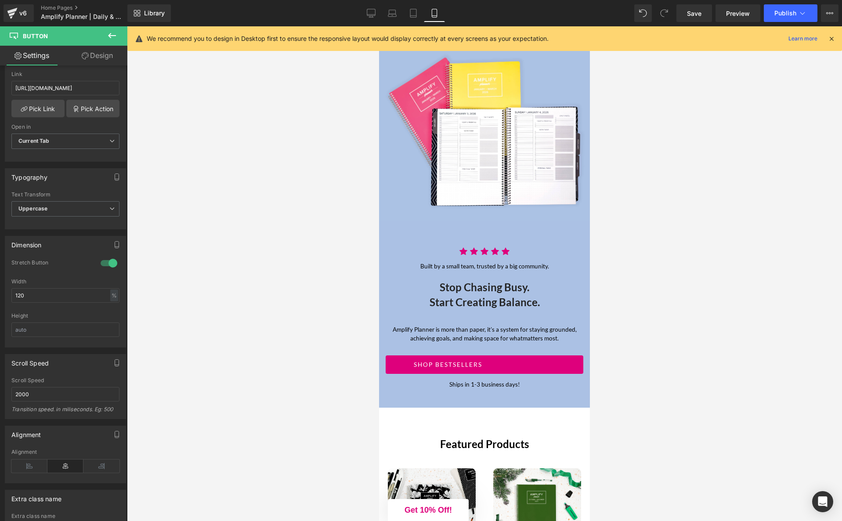
click at [720, 376] on div at bounding box center [484, 273] width 715 height 494
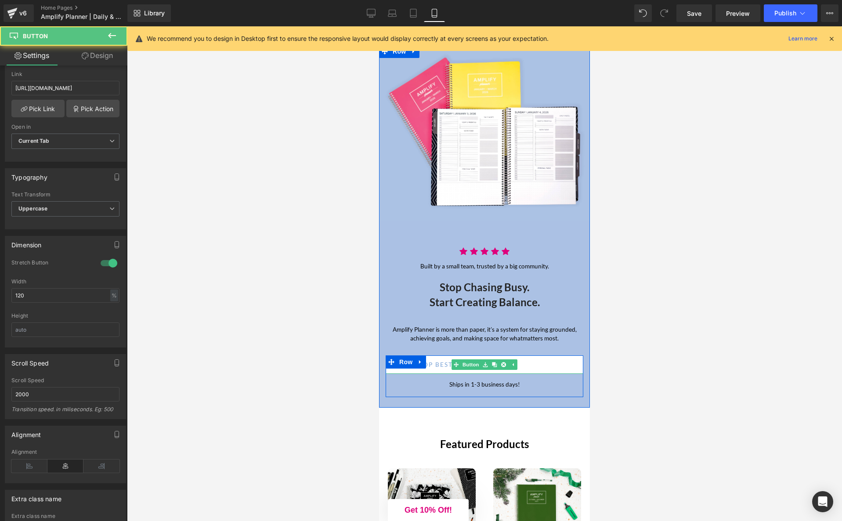
click at [545, 360] on link "Shop bestsellers" at bounding box center [485, 364] width 198 height 18
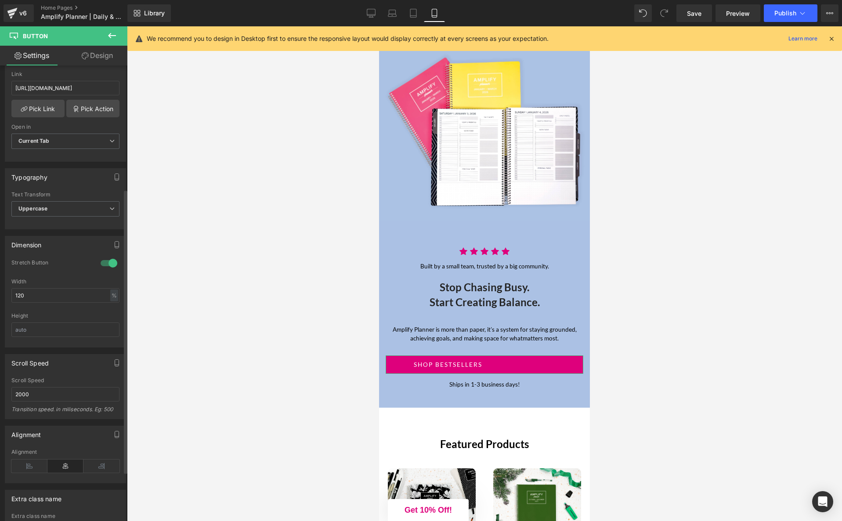
click at [107, 262] on div at bounding box center [108, 263] width 21 height 14
click at [106, 261] on div at bounding box center [108, 263] width 21 height 14
click at [43, 289] on input "120" at bounding box center [65, 295] width 108 height 14
click at [43, 292] on input "120" at bounding box center [65, 295] width 108 height 14
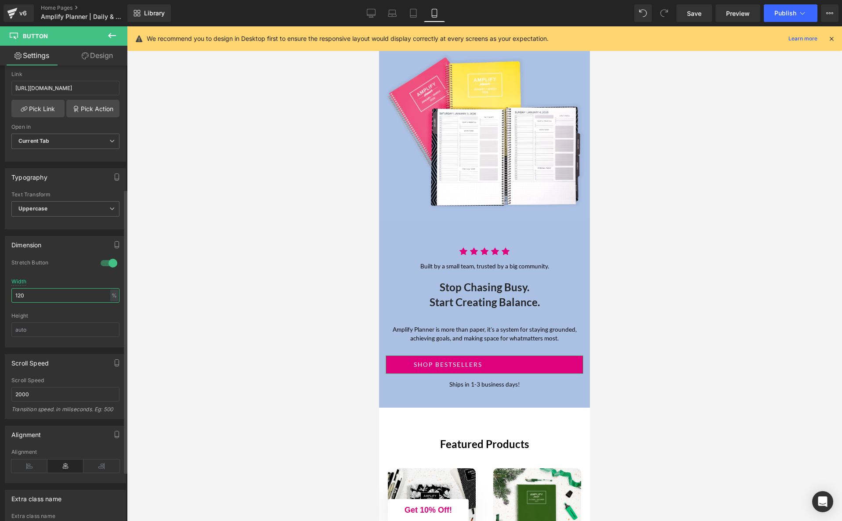
type input "120"
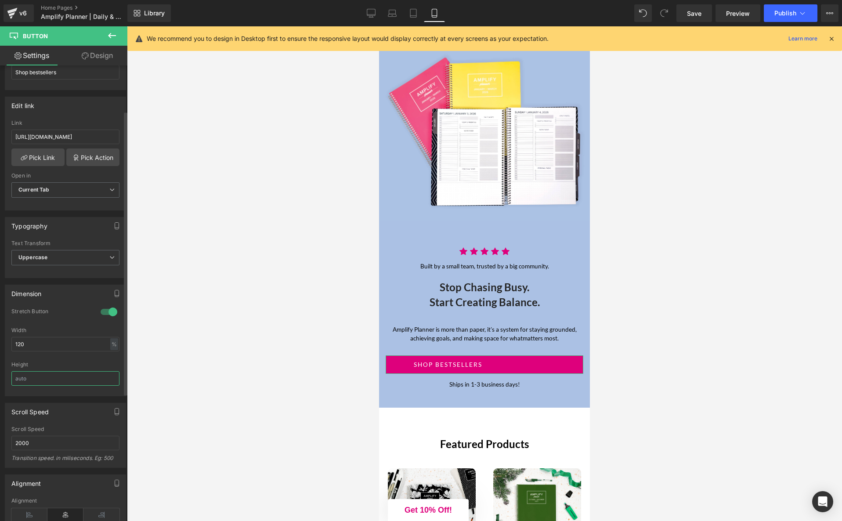
scroll to position [0, 0]
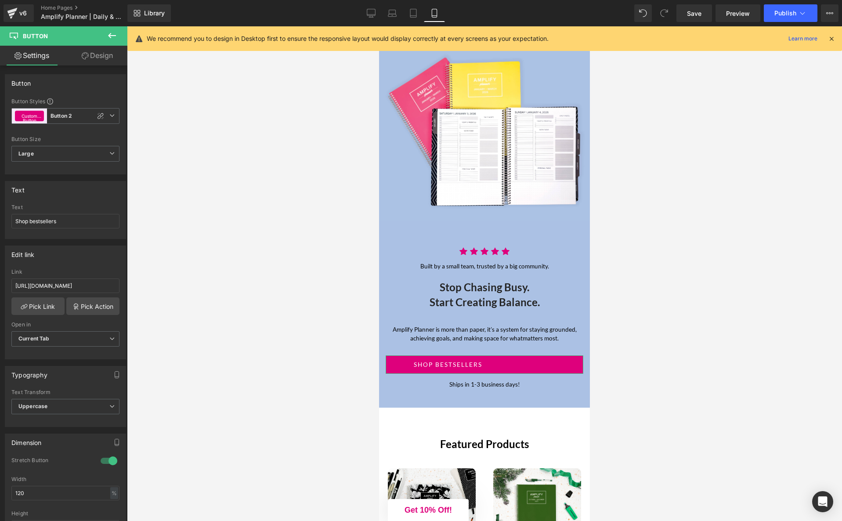
click at [92, 59] on link "Design" at bounding box center [97, 56] width 64 height 20
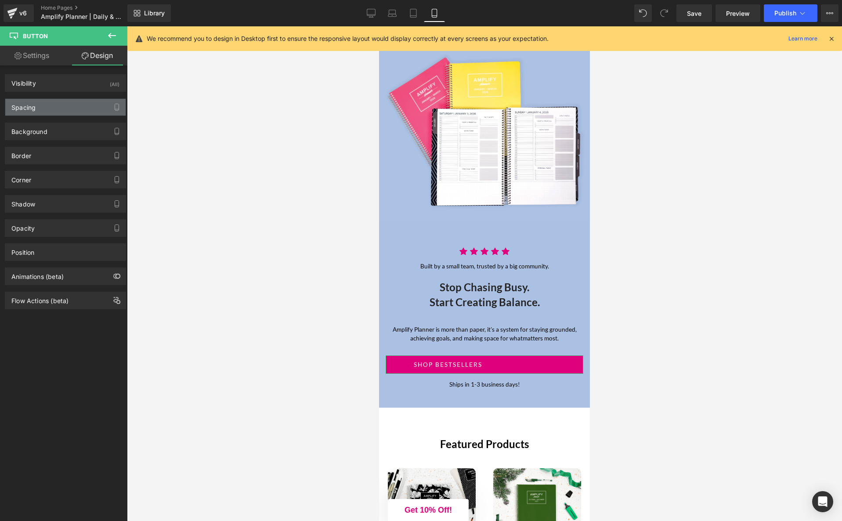
click at [66, 104] on div "Spacing" at bounding box center [65, 107] width 120 height 17
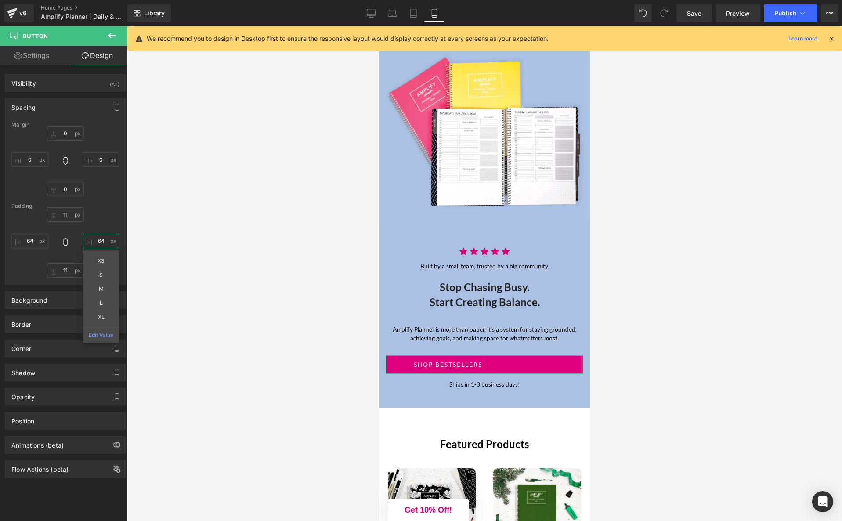
drag, startPoint x: 99, startPoint y: 241, endPoint x: 83, endPoint y: 241, distance: 15.8
click at [83, 241] on input "64" at bounding box center [101, 241] width 37 height 14
drag, startPoint x: 86, startPoint y: 241, endPoint x: 102, endPoint y: 241, distance: 16.2
click at [102, 241] on input "64" at bounding box center [101, 241] width 37 height 14
type input "S"
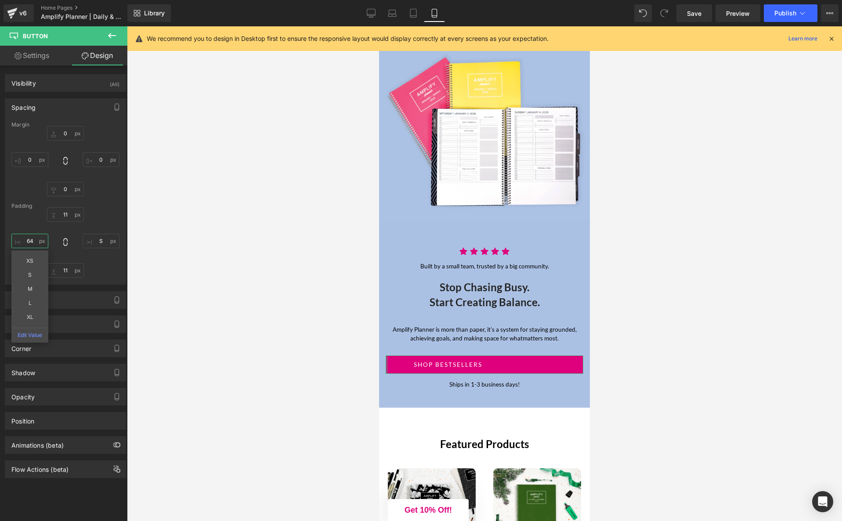
click at [38, 243] on input "64" at bounding box center [29, 241] width 37 height 14
type input "S"
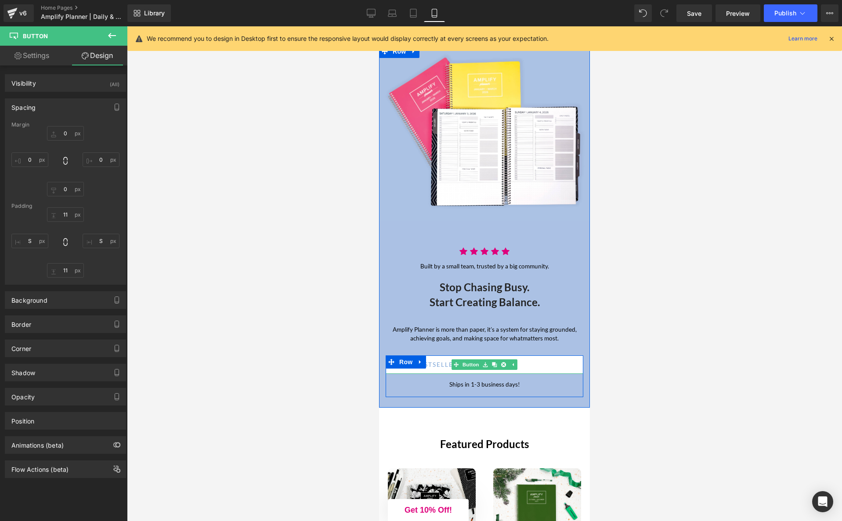
click at [551, 365] on link "Shop bestsellers" at bounding box center [485, 364] width 198 height 18
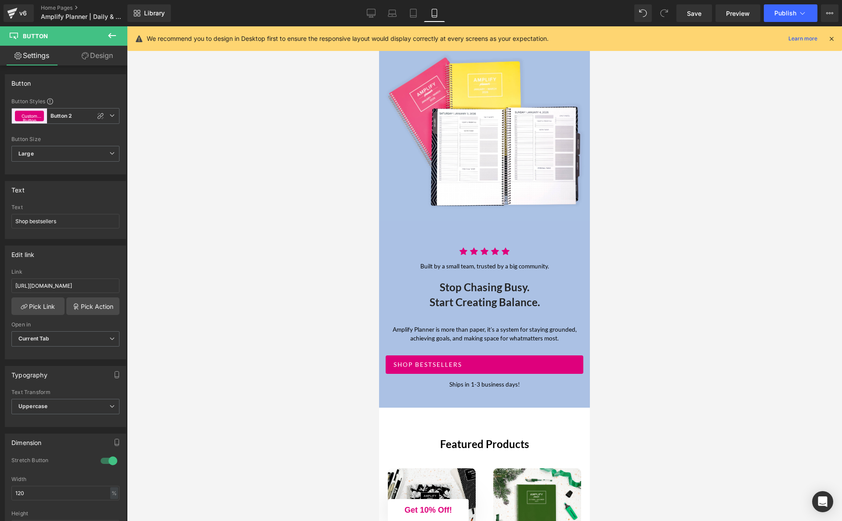
click at [706, 344] on div at bounding box center [484, 273] width 715 height 494
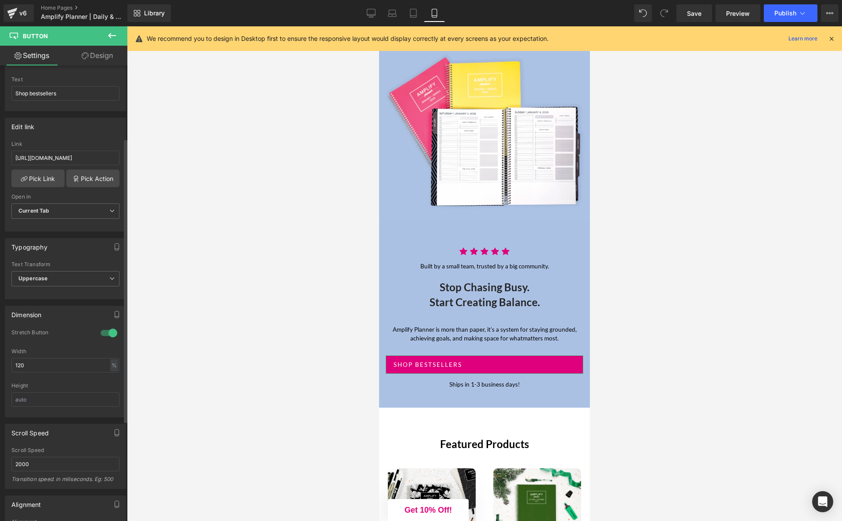
scroll to position [86, 0]
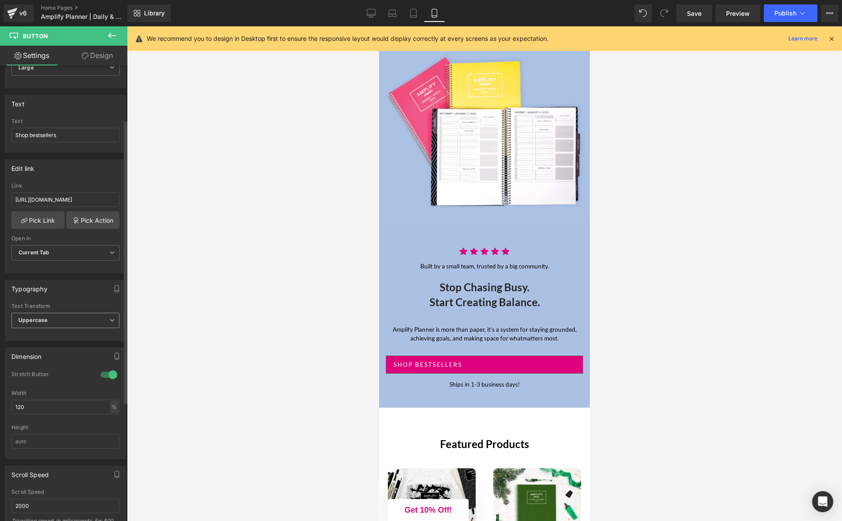
click at [103, 319] on span "Uppercase" at bounding box center [65, 320] width 108 height 15
click at [103, 319] on span "Uppercase" at bounding box center [63, 320] width 104 height 15
click at [115, 288] on icon "button" at bounding box center [116, 288] width 7 height 7
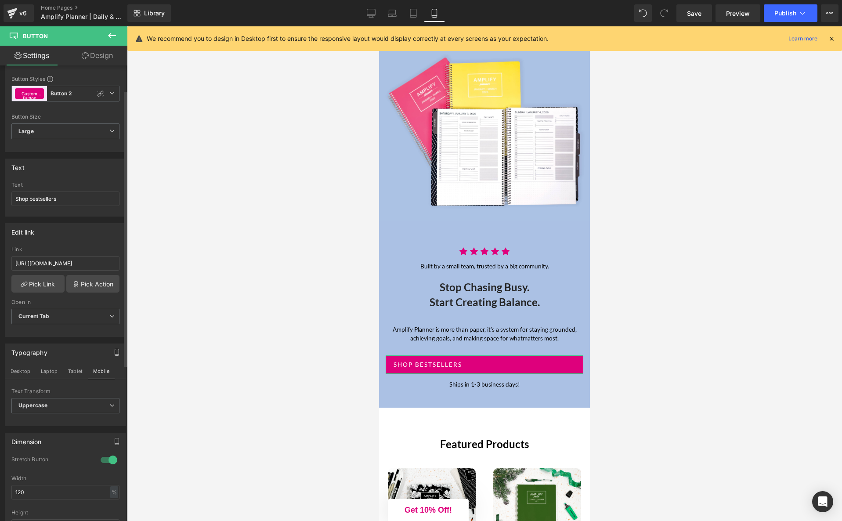
scroll to position [0, 0]
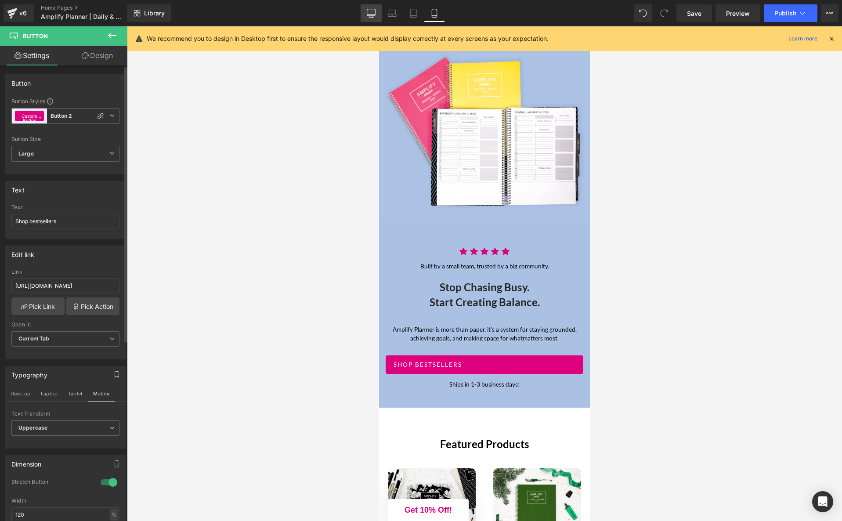
click at [370, 17] on icon at bounding box center [371, 17] width 4 height 0
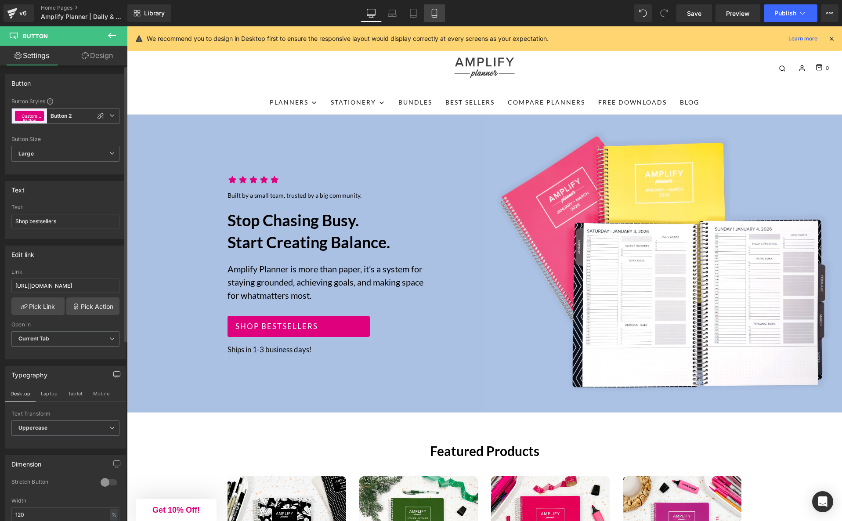
click at [438, 16] on icon at bounding box center [434, 13] width 9 height 9
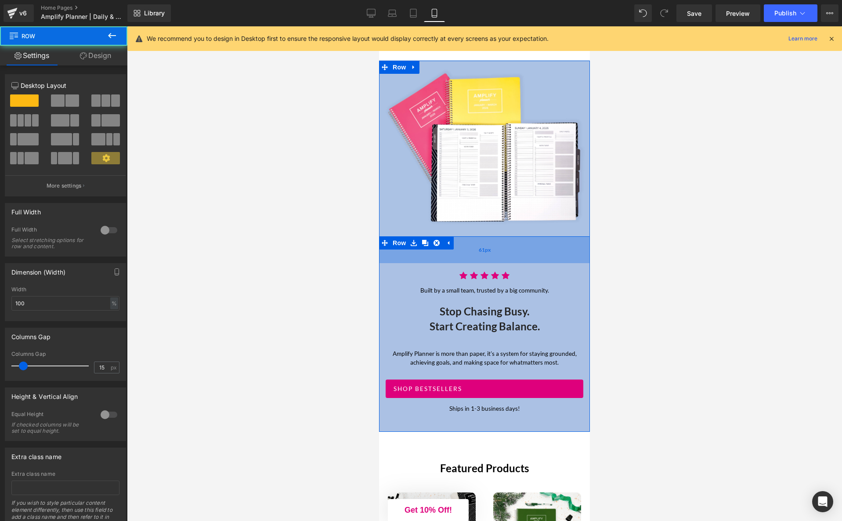
scroll to position [35, 0]
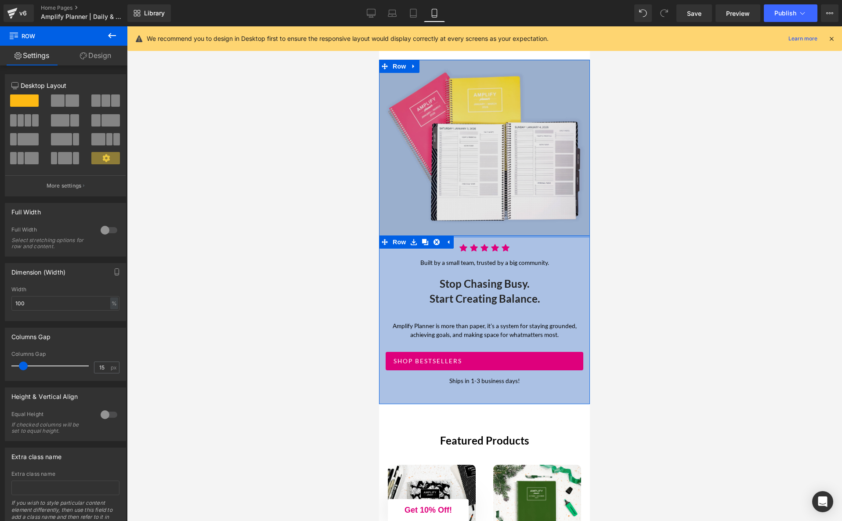
drag, startPoint x: 487, startPoint y: 238, endPoint x: 490, endPoint y: 218, distance: 20.0
click at [490, 218] on div "Image Row Icon Icon Icon Icon Icon Icon List Hoz Built by a small team, trusted…" at bounding box center [484, 232] width 211 height 344
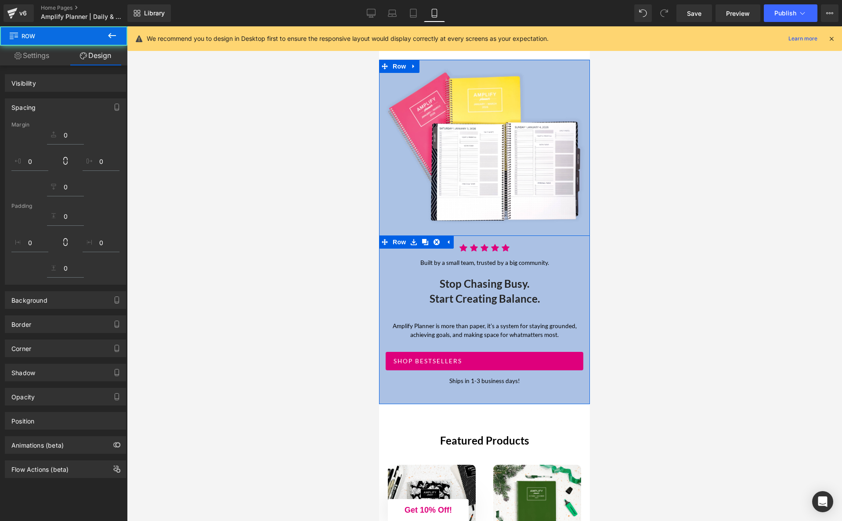
scroll to position [38, 0]
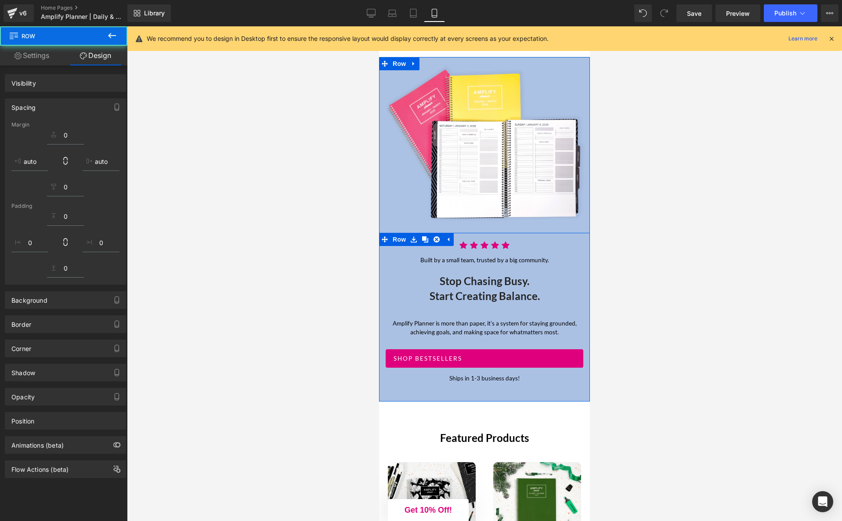
click at [686, 267] on div at bounding box center [484, 273] width 715 height 494
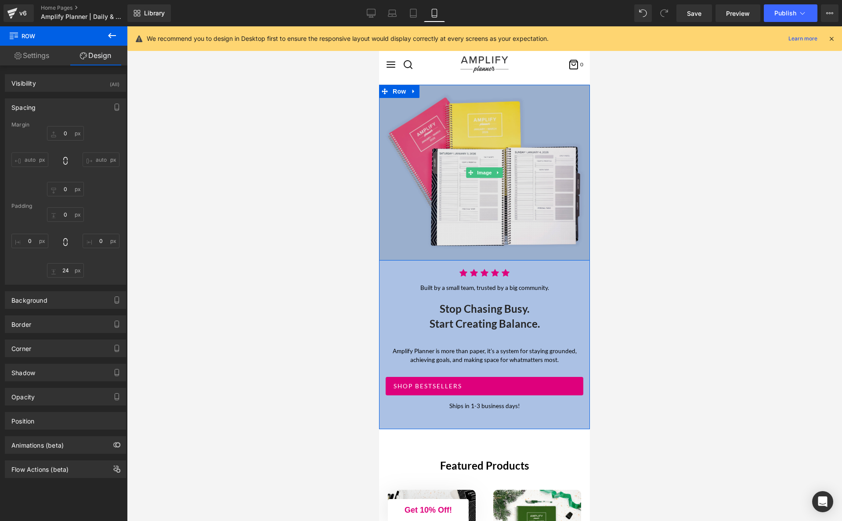
scroll to position [0, 0]
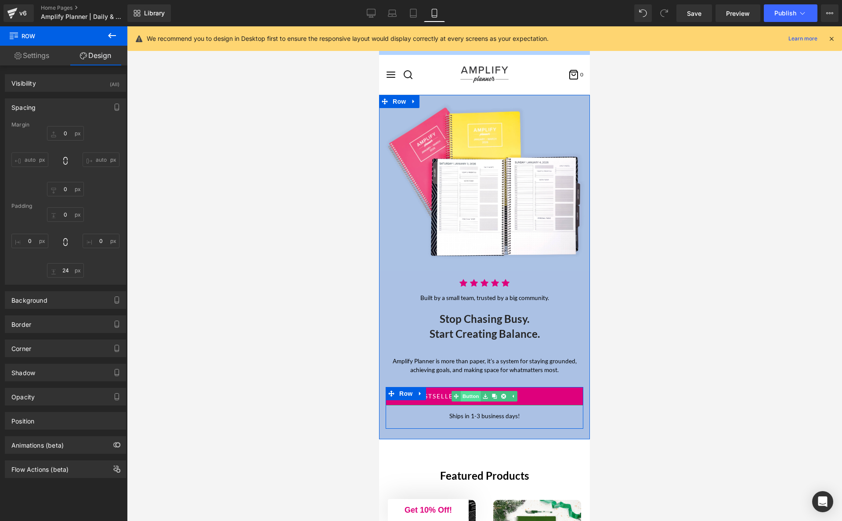
click at [469, 397] on link "Button" at bounding box center [465, 396] width 29 height 11
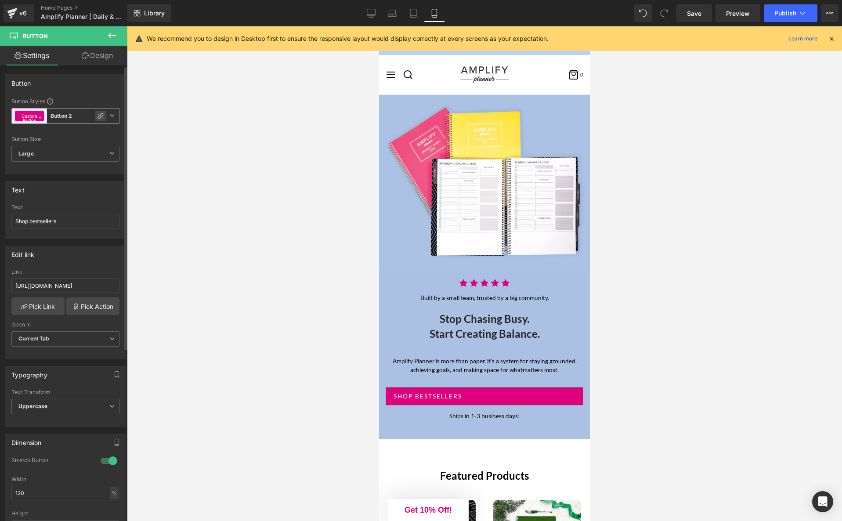
click at [98, 116] on icon at bounding box center [100, 116] width 6 height 6
type input "Color 7"
type input "Color 1"
type input "Color 11"
type input "Color 1"
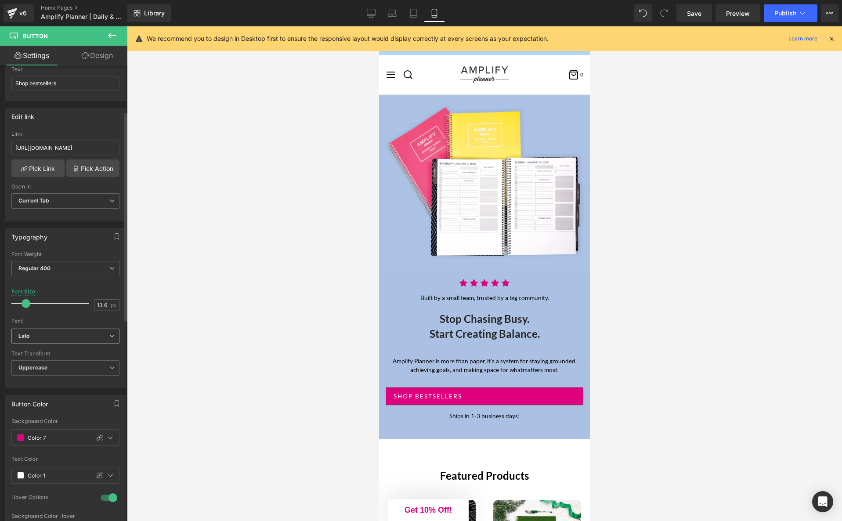
scroll to position [102, 0]
click at [101, 305] on input "13.6" at bounding box center [101, 303] width 15 height 11
type input "15"
click at [28, 302] on span at bounding box center [26, 301] width 9 height 9
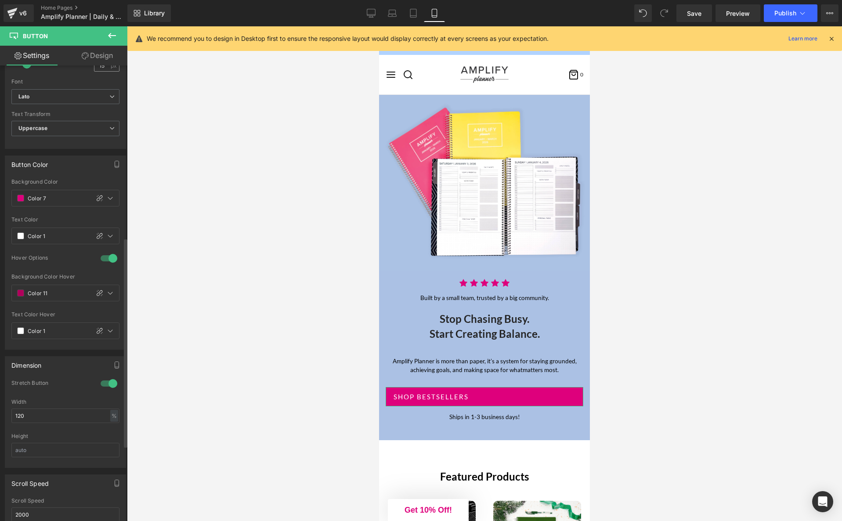
scroll to position [379, 0]
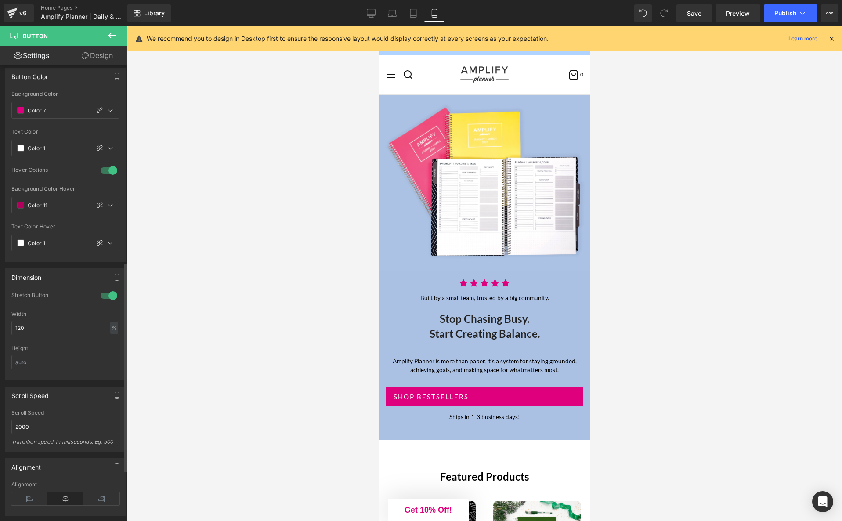
click at [106, 295] on div at bounding box center [108, 295] width 21 height 14
click at [106, 295] on div at bounding box center [108, 292] width 21 height 14
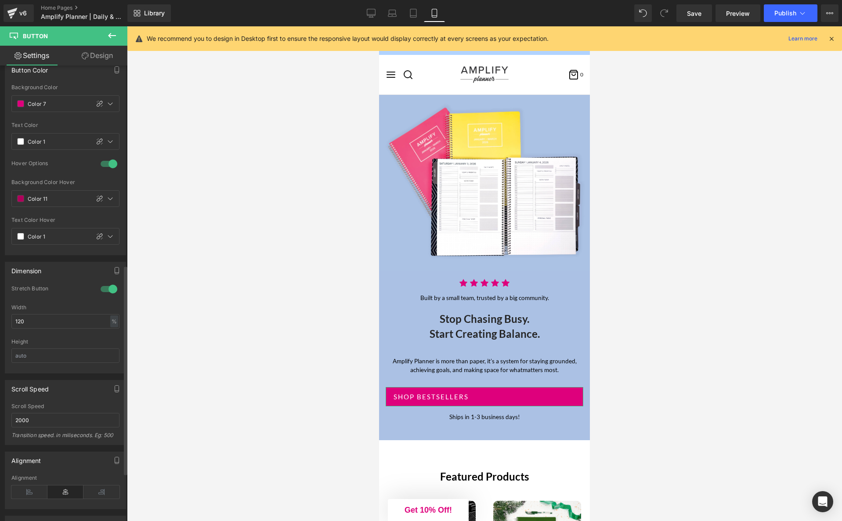
scroll to position [434, 0]
click at [73, 325] on input "120" at bounding box center [65, 320] width 108 height 14
click at [102, 322] on input "120" at bounding box center [65, 320] width 108 height 14
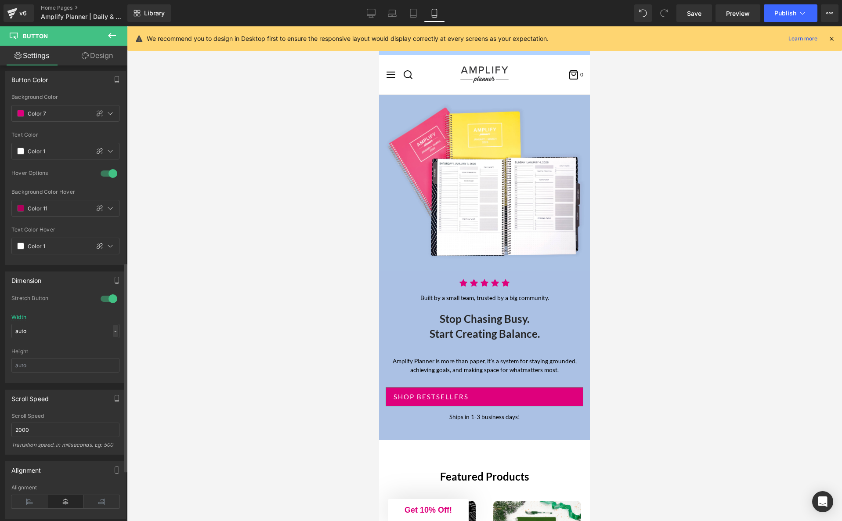
click at [113, 325] on div "-" at bounding box center [115, 331] width 5 height 12
click at [111, 344] on li "%" at bounding box center [113, 346] width 11 height 13
drag, startPoint x: 112, startPoint y: 334, endPoint x: 112, endPoint y: 342, distance: 8.4
click at [112, 334] on div "%" at bounding box center [114, 330] width 8 height 12
click at [111, 353] on li "px" at bounding box center [113, 356] width 11 height 13
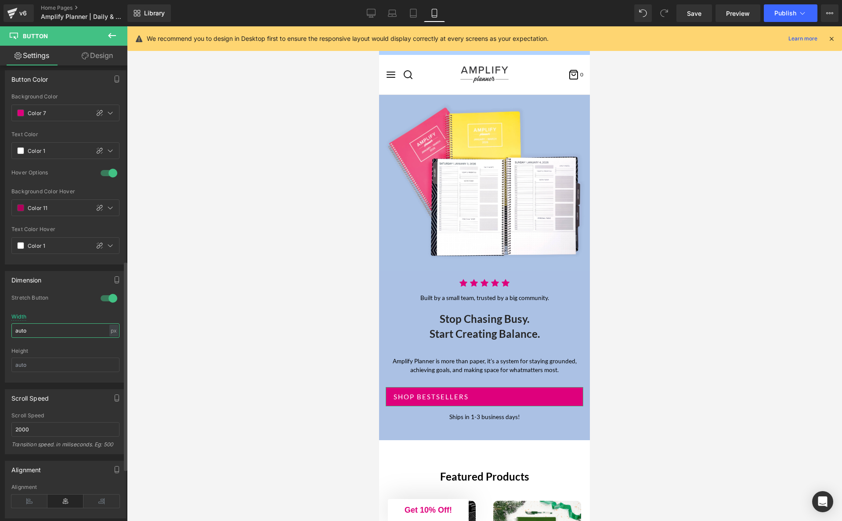
click at [90, 334] on input "auto" at bounding box center [65, 330] width 108 height 14
click at [90, 334] on div "Width auto px % px" at bounding box center [65, 328] width 108 height 34
click at [102, 292] on div at bounding box center [108, 294] width 21 height 14
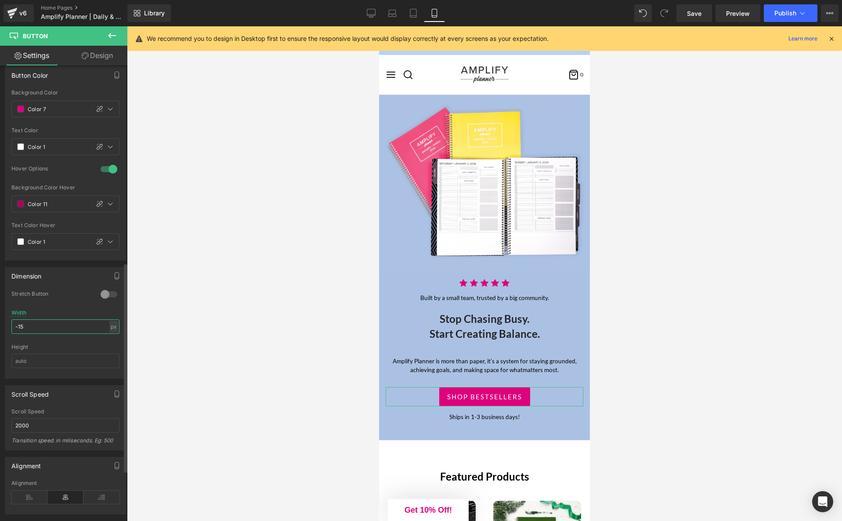
click at [57, 329] on input "-15" at bounding box center [65, 326] width 108 height 14
type input "-"
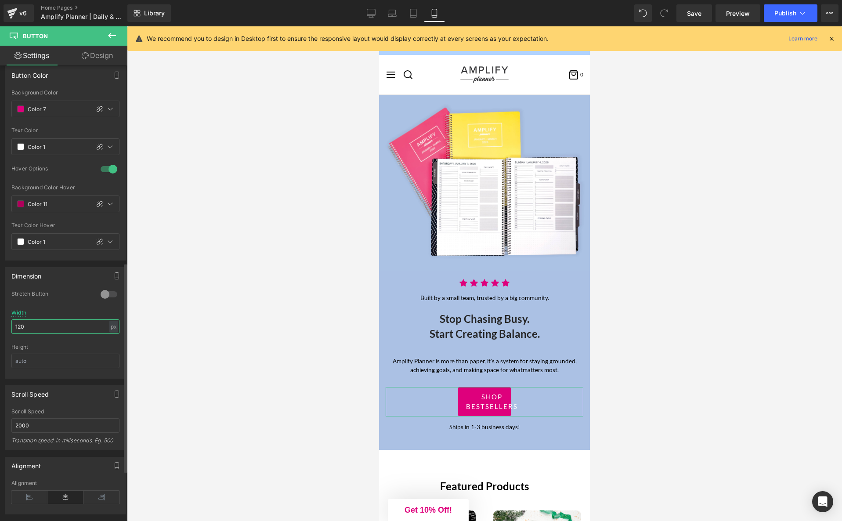
click at [54, 326] on input "120" at bounding box center [65, 326] width 108 height 14
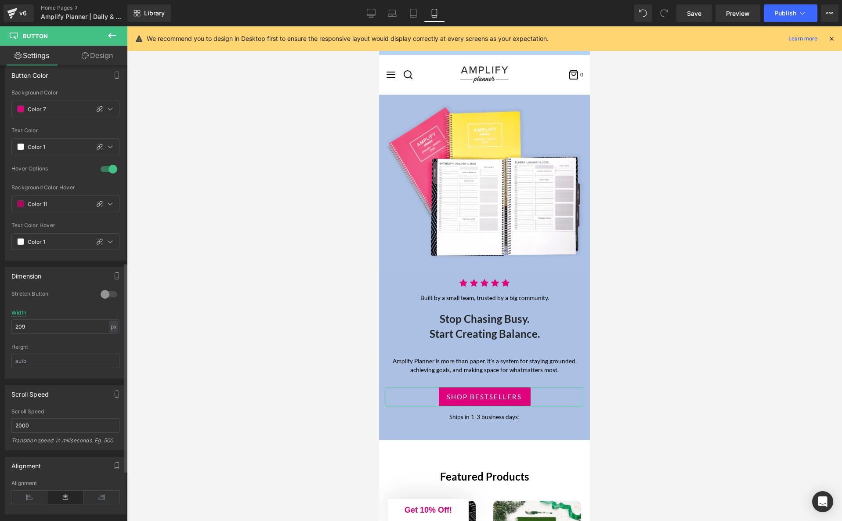
click at [99, 294] on div at bounding box center [108, 294] width 21 height 14
click at [101, 293] on div at bounding box center [108, 294] width 21 height 14
click at [68, 329] on input "209" at bounding box center [65, 326] width 108 height 14
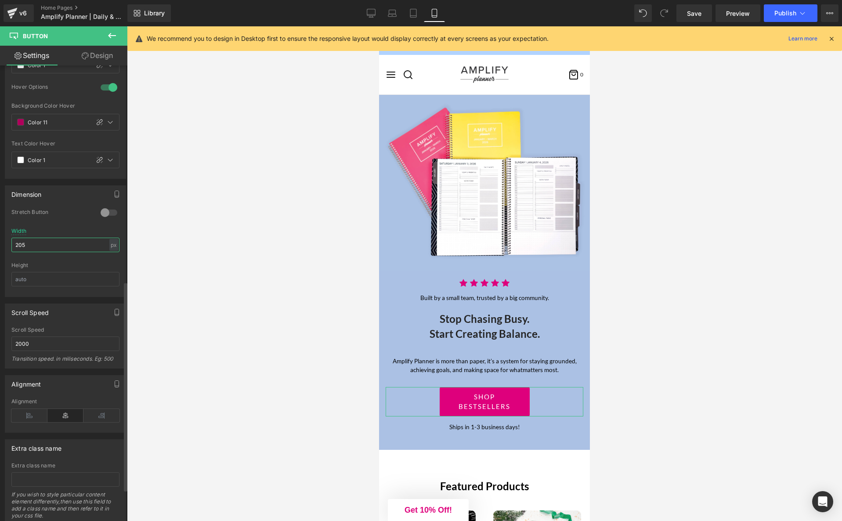
scroll to position [529, 0]
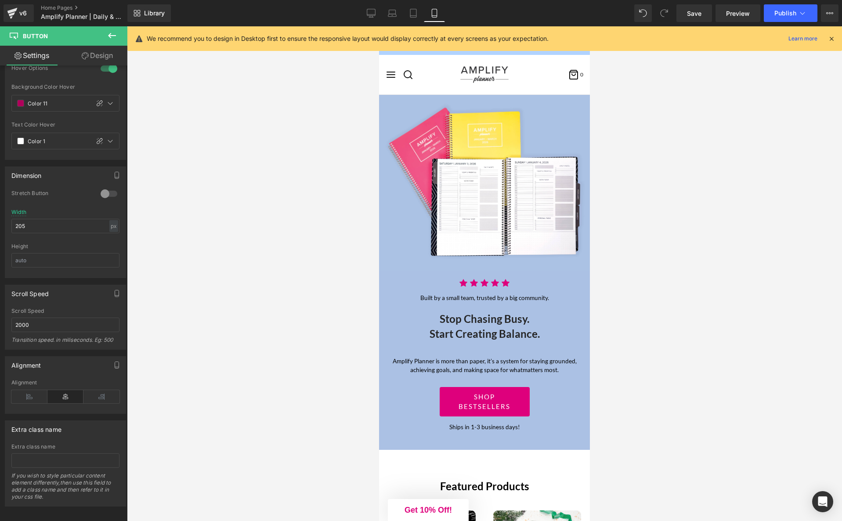
click at [308, 388] on div at bounding box center [484, 273] width 715 height 494
click at [109, 226] on div "px" at bounding box center [113, 226] width 9 height 12
click at [110, 238] on li "%" at bounding box center [113, 239] width 11 height 13
click at [48, 225] on input "45.56" at bounding box center [65, 224] width 108 height 14
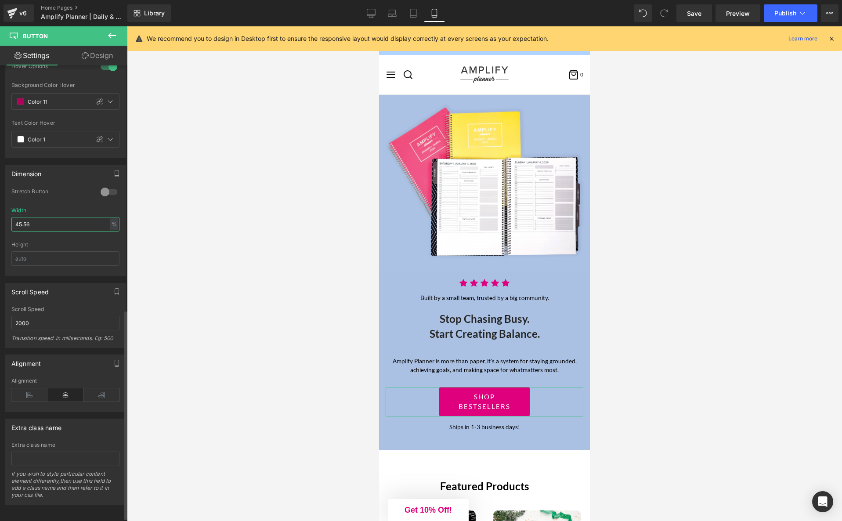
click at [48, 225] on input "45.56" at bounding box center [65, 224] width 108 height 14
type input "46"
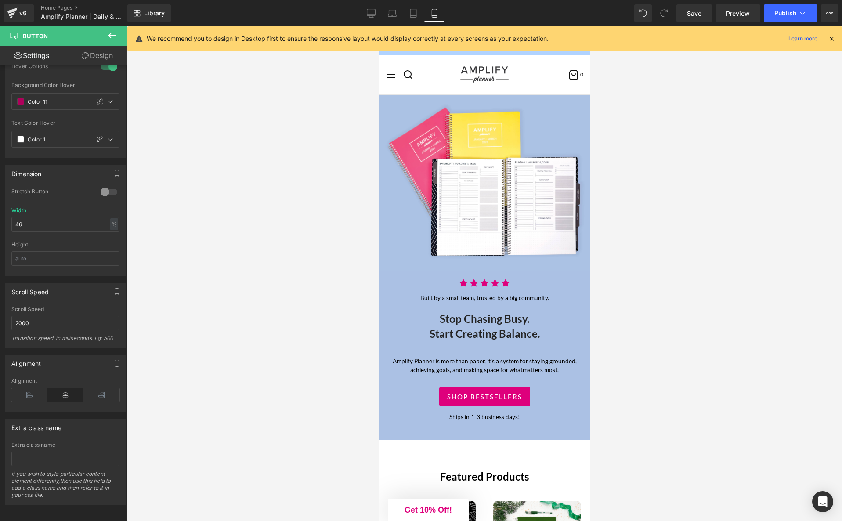
click at [321, 331] on div at bounding box center [484, 273] width 715 height 494
click at [522, 368] on p "Amplify Planner is more than paper, it’s a system for staying grounded, achievi…" at bounding box center [485, 366] width 198 height 18
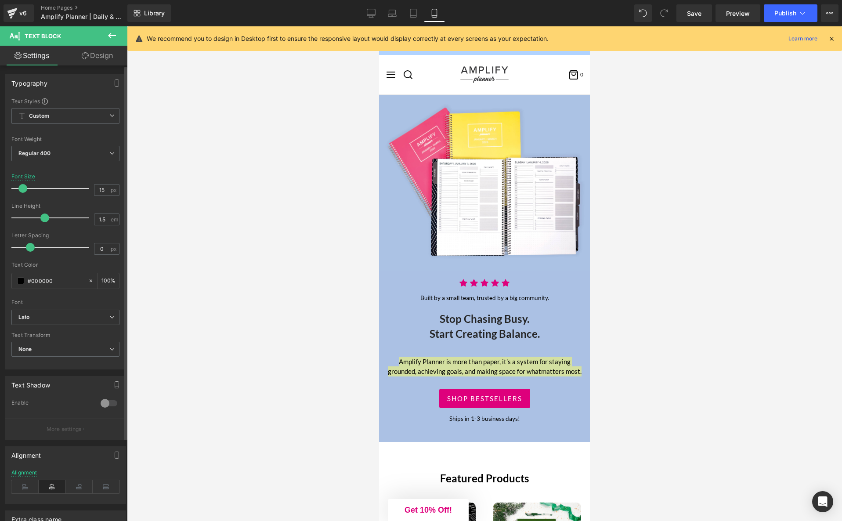
click at [23, 189] on span at bounding box center [22, 188] width 9 height 9
click at [101, 188] on input "15" at bounding box center [101, 189] width 15 height 11
click at [98, 190] on input "15" at bounding box center [101, 189] width 15 height 11
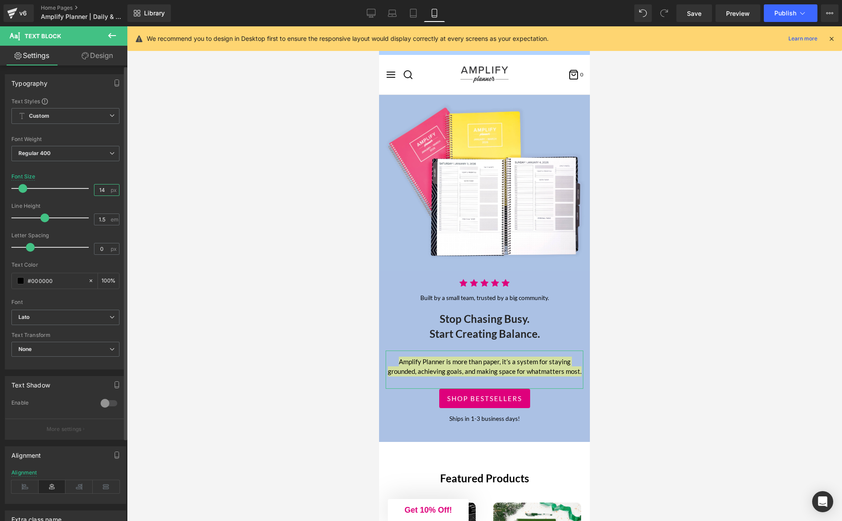
type input "14"
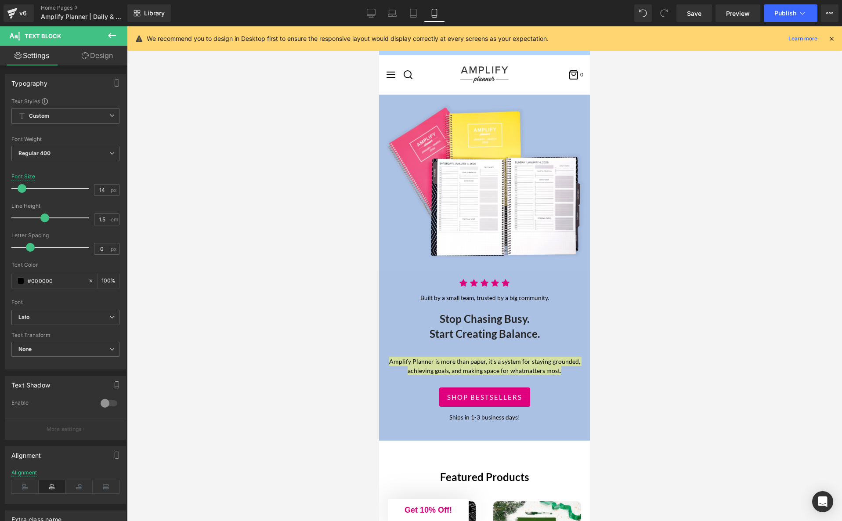
click at [176, 227] on div at bounding box center [484, 273] width 715 height 494
click at [694, 364] on div at bounding box center [484, 273] width 715 height 494
click at [489, 337] on h2 "Stop chasing Busy. Start creating Balance." at bounding box center [485, 326] width 198 height 30
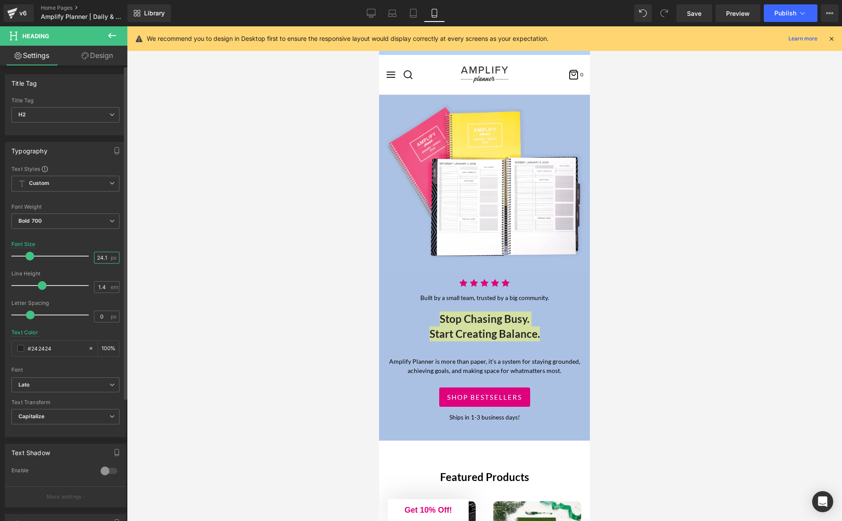
click at [94, 256] on input "24.14" at bounding box center [101, 257] width 15 height 11
type input "30"
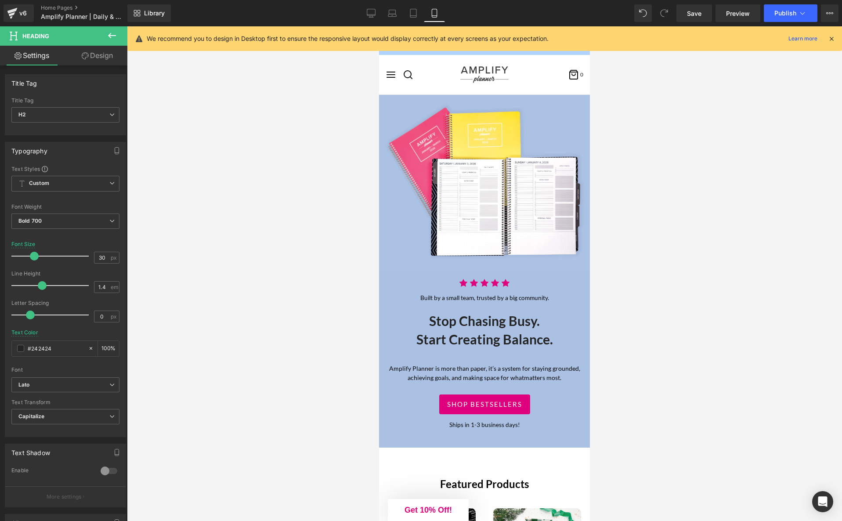
click at [705, 321] on div at bounding box center [484, 273] width 715 height 494
click at [704, 321] on div at bounding box center [484, 273] width 715 height 494
click at [623, 389] on div at bounding box center [484, 273] width 715 height 494
click at [540, 425] on p "Ships in 1-3 business days!" at bounding box center [485, 424] width 198 height 9
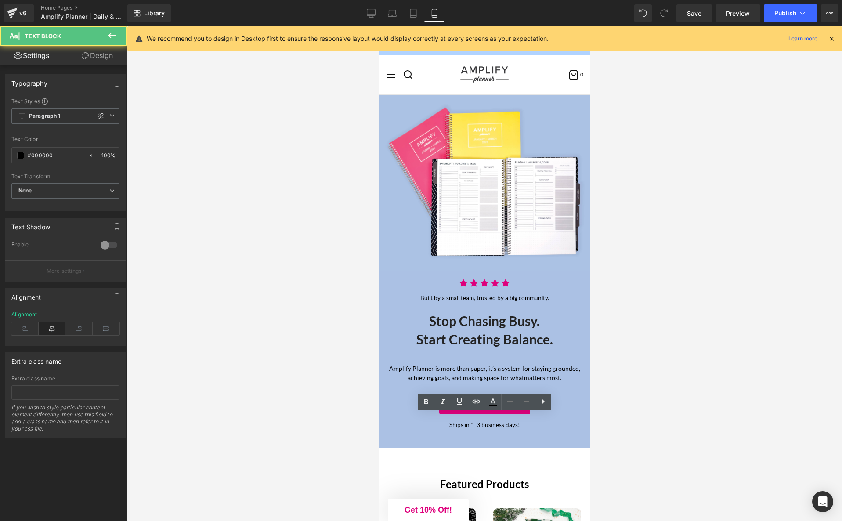
click at [668, 439] on div at bounding box center [484, 273] width 715 height 494
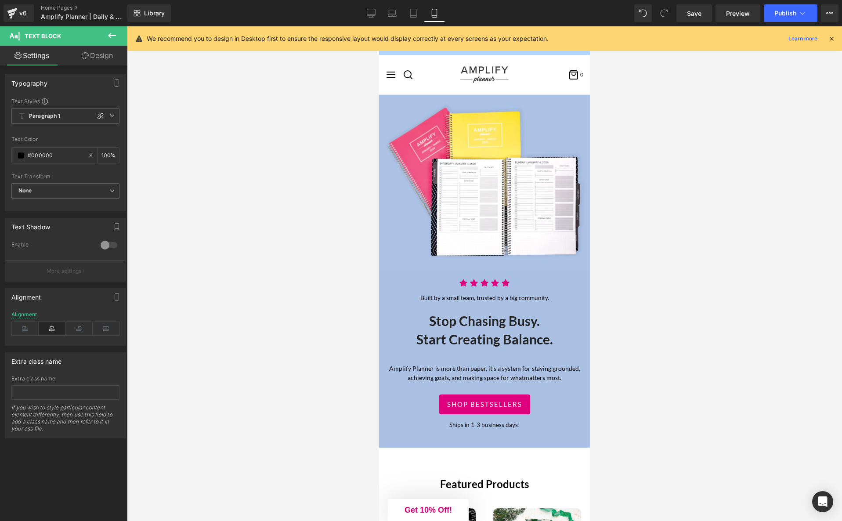
click at [668, 439] on div at bounding box center [484, 273] width 715 height 494
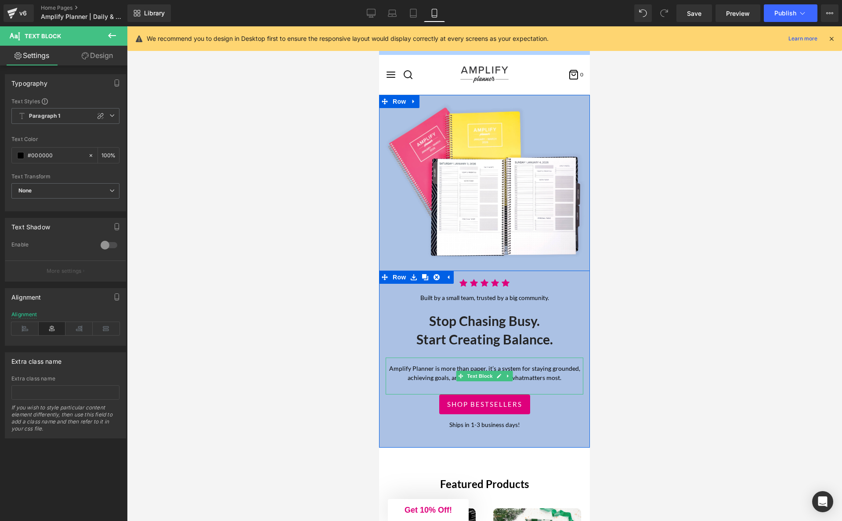
drag, startPoint x: 550, startPoint y: 368, endPoint x: 559, endPoint y: 373, distance: 10.2
click at [550, 368] on p "Amplify Planner is more than paper, it’s a system for staying grounded, achievi…" at bounding box center [485, 373] width 198 height 18
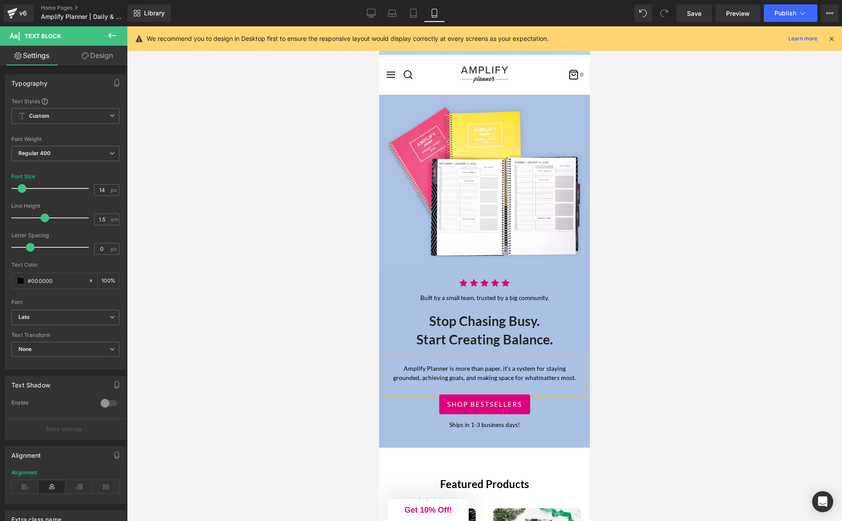
click at [670, 370] on div at bounding box center [484, 273] width 715 height 494
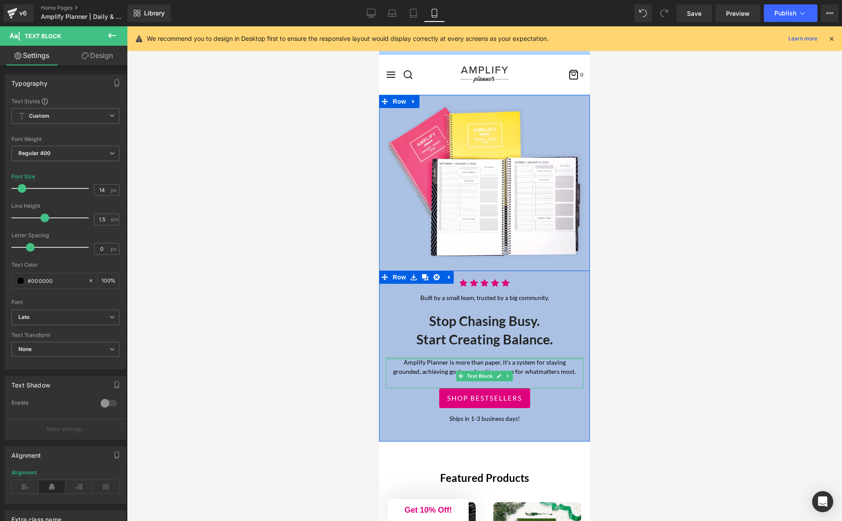
drag, startPoint x: 481, startPoint y: 358, endPoint x: 1041, endPoint y: 385, distance: 560.9
click at [483, 348] on div "Icon Icon Icon Icon Icon Icon List Hoz Built by a small team, trusted by a big …" at bounding box center [484, 350] width 211 height 161
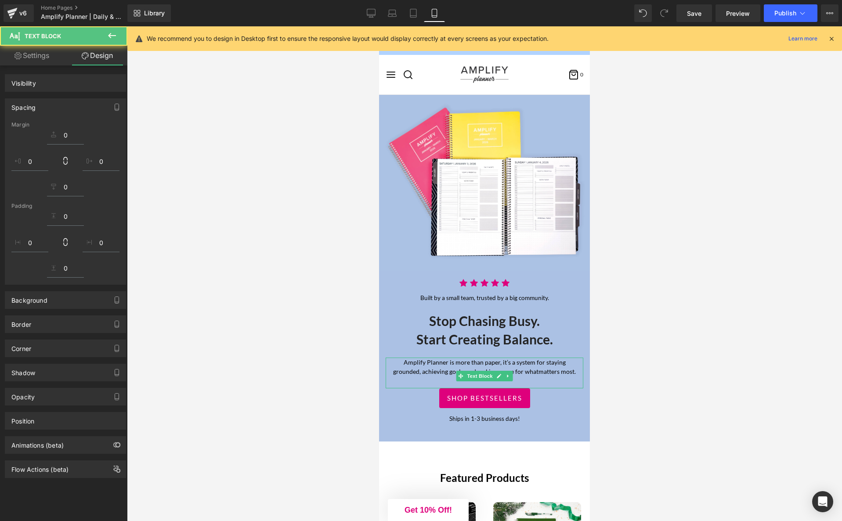
click at [663, 359] on div at bounding box center [484, 273] width 715 height 494
click at [676, 372] on div at bounding box center [484, 273] width 715 height 494
click at [379, 26] on div "69px" at bounding box center [379, 26] width 0 height 0
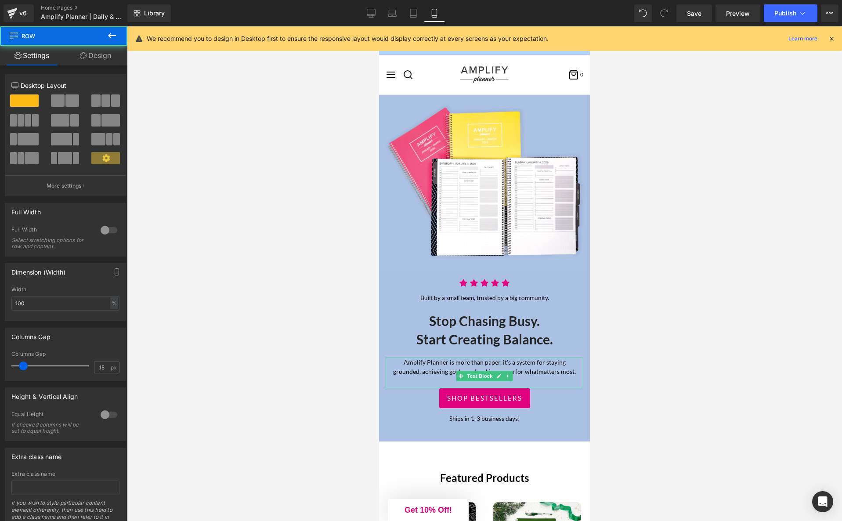
click at [693, 468] on div at bounding box center [484, 273] width 715 height 494
click at [693, 12] on span "Save" at bounding box center [694, 13] width 14 height 9
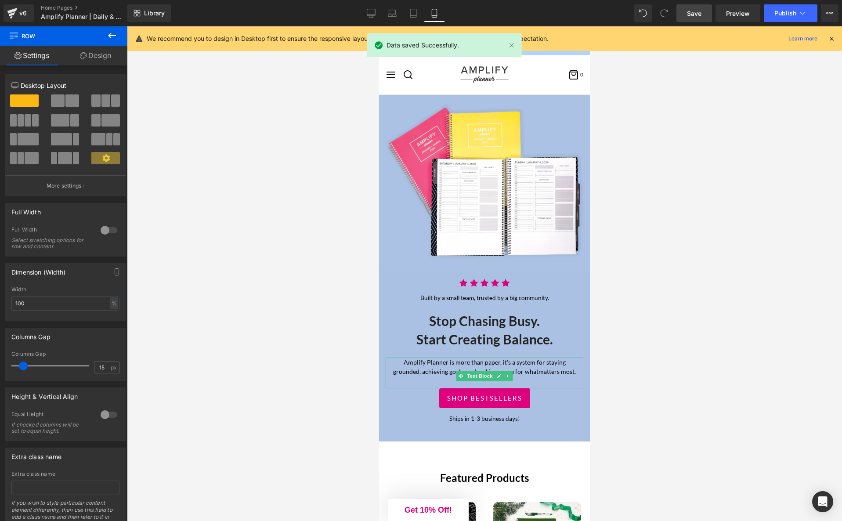
click at [831, 40] on icon at bounding box center [831, 39] width 8 height 8
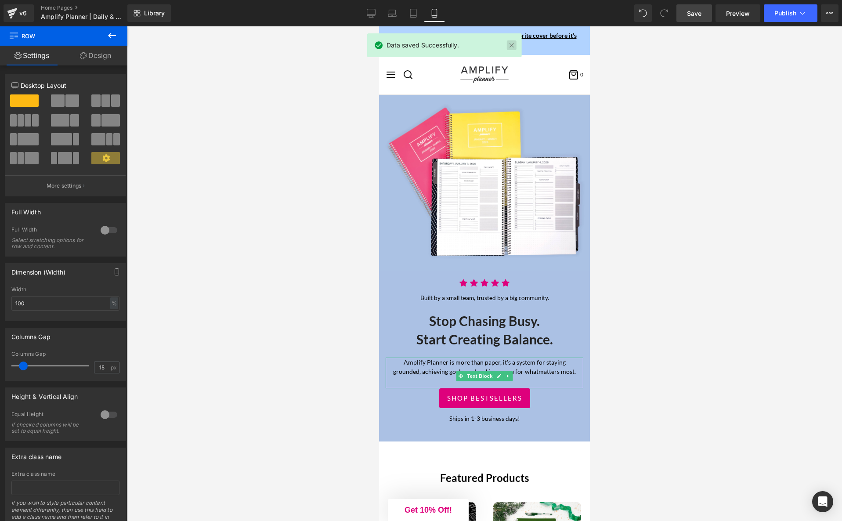
click at [513, 46] on link at bounding box center [511, 45] width 10 height 10
click at [374, 14] on icon at bounding box center [371, 13] width 9 height 9
type input "1200"
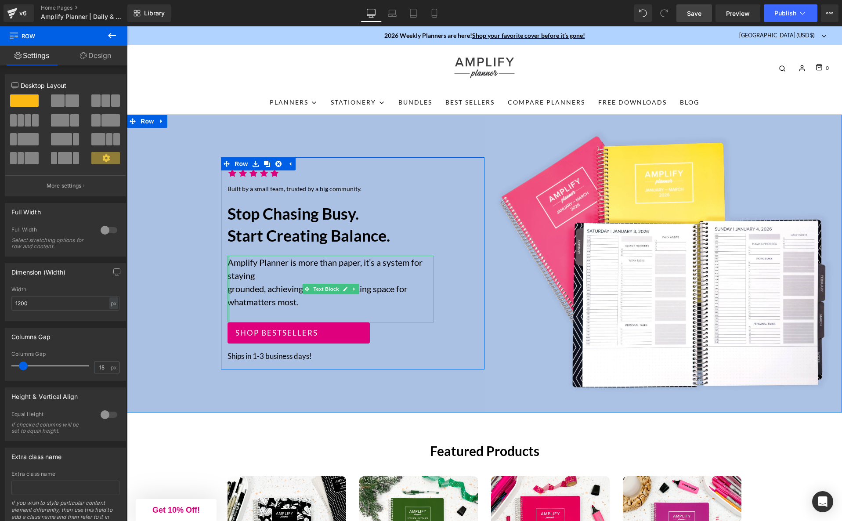
click at [228, 289] on div at bounding box center [228, 289] width 2 height 67
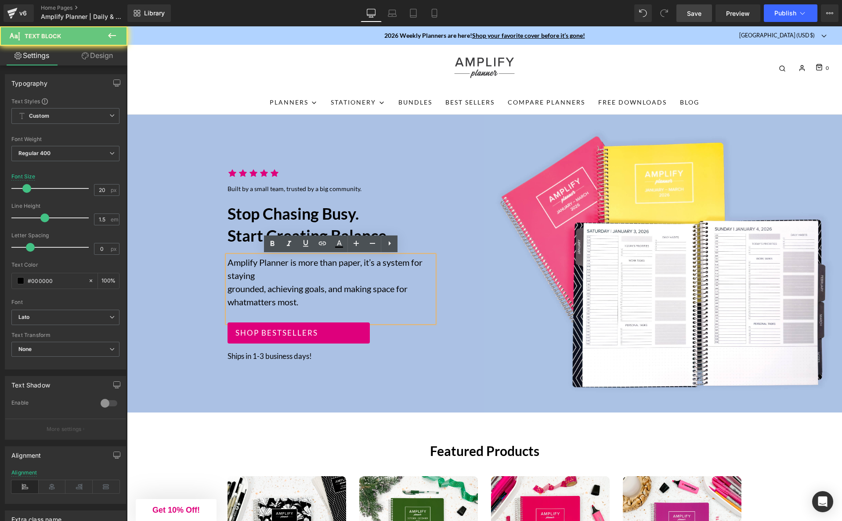
click at [230, 289] on p "Amplify Planner is more than paper, it’s a system for staying grounded, achievi…" at bounding box center [330, 282] width 206 height 53
click at [229, 290] on p "Amplify Planner is more than paper, it’s a system for staying grounded, achievi…" at bounding box center [330, 282] width 206 height 53
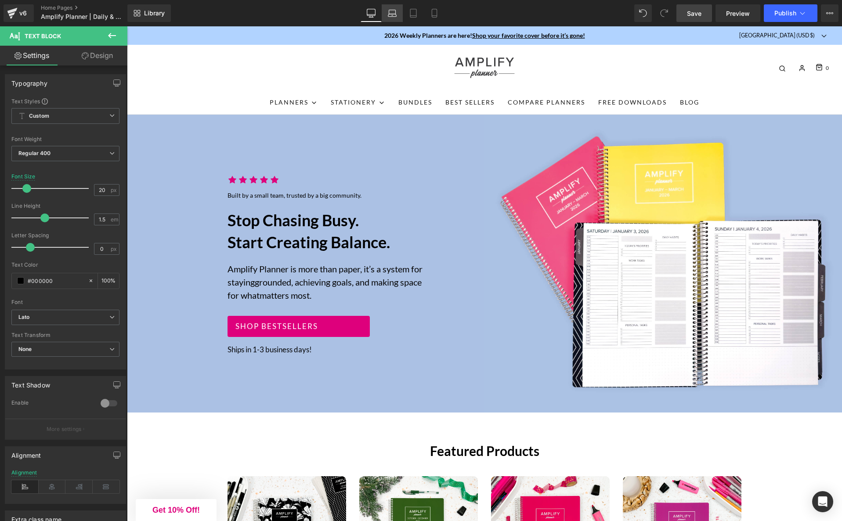
click at [393, 14] on icon at bounding box center [392, 13] width 9 height 9
type input "17"
type input "100"
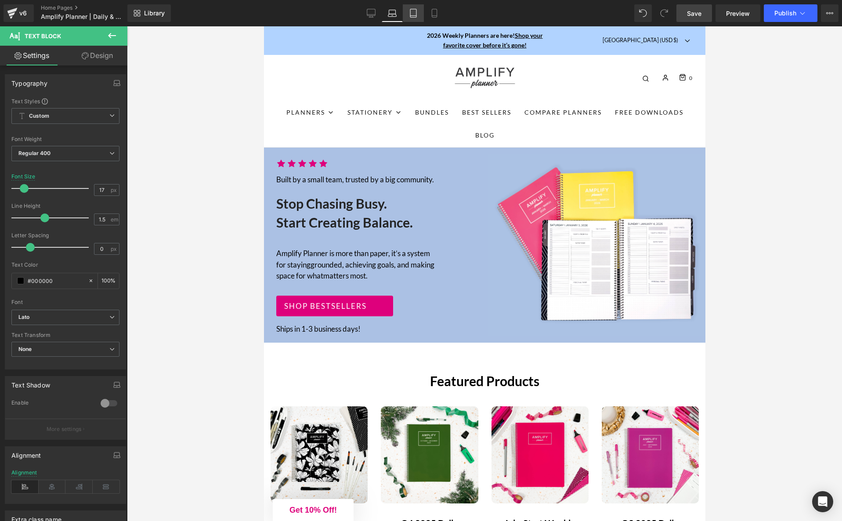
click at [410, 15] on icon at bounding box center [413, 13] width 6 height 8
type input "13.6"
type input "100"
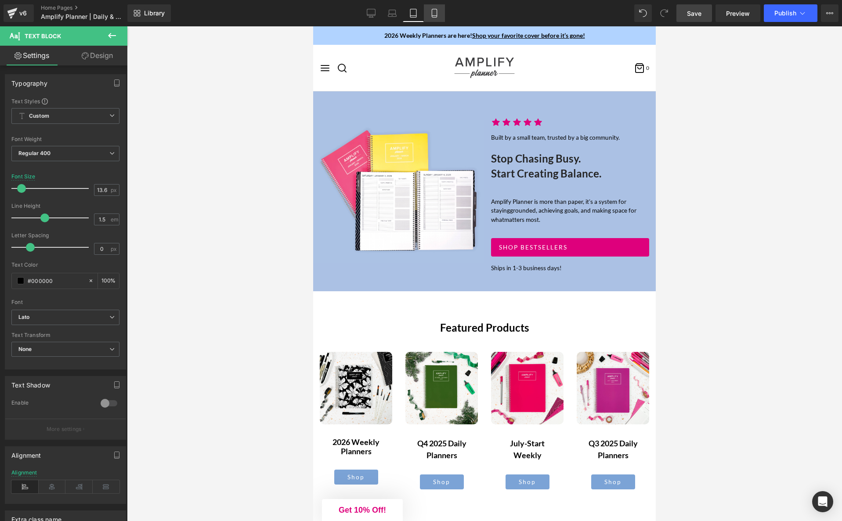
click at [432, 15] on icon at bounding box center [434, 13] width 9 height 9
type input "14"
type input "100"
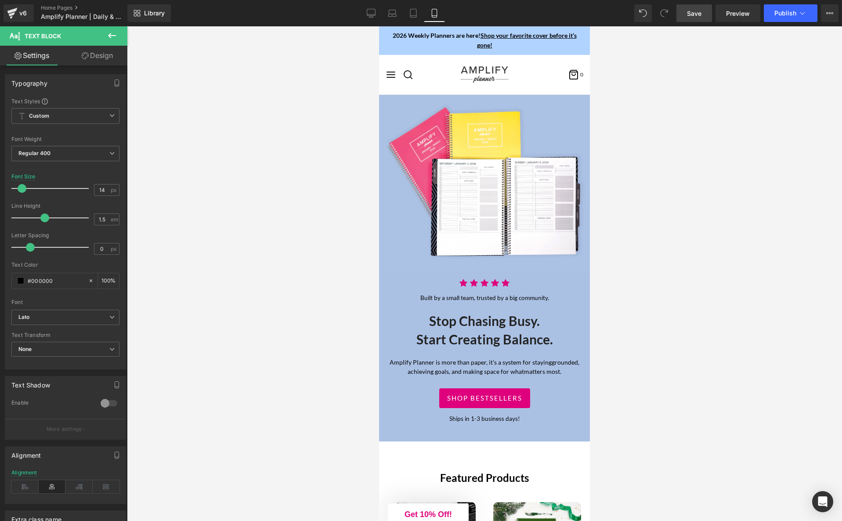
scroll to position [167, 0]
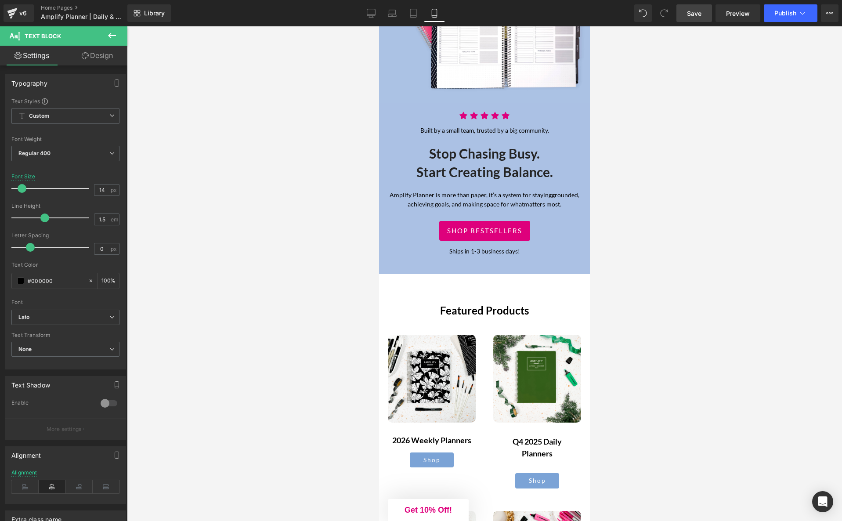
click at [678, 180] on div at bounding box center [484, 273] width 715 height 494
click at [371, 15] on icon at bounding box center [371, 13] width 9 height 9
type input "20"
type input "100"
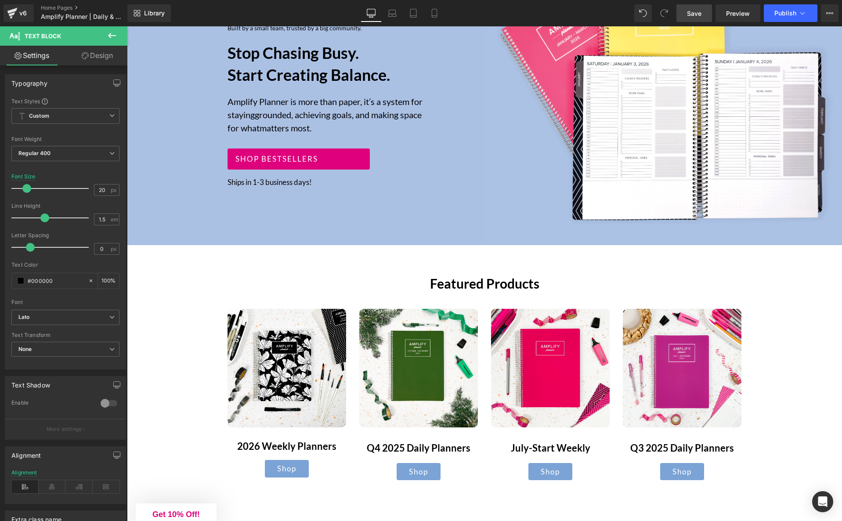
scroll to position [72, 0]
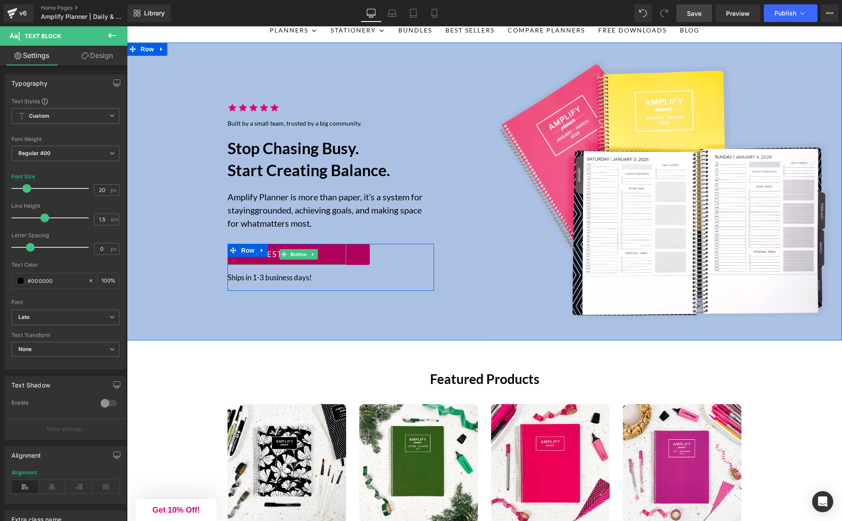
click at [359, 256] on link "Shop bestsellers" at bounding box center [298, 254] width 142 height 21
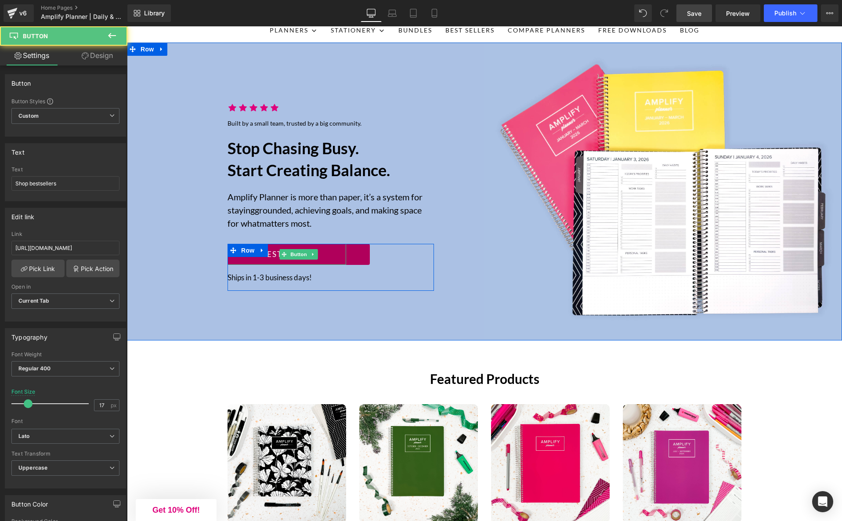
scroll to position [76, 0]
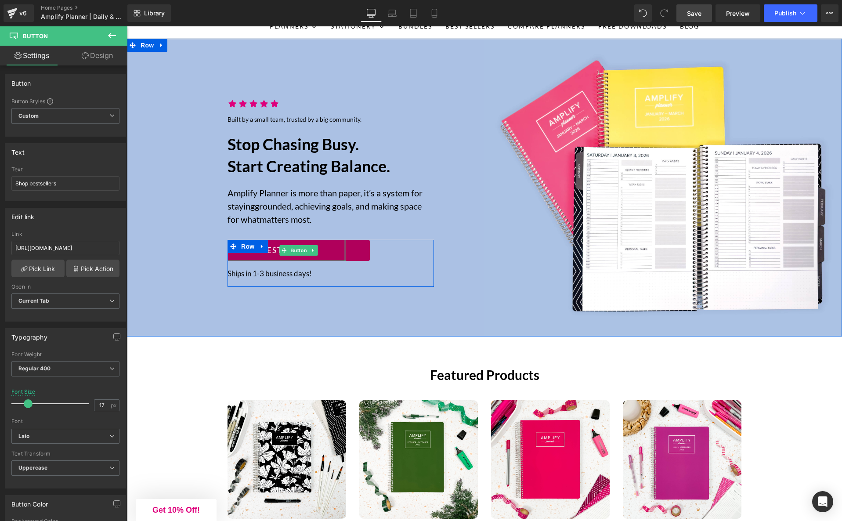
click at [346, 249] on div "Shop bestsellers Button" at bounding box center [286, 250] width 119 height 21
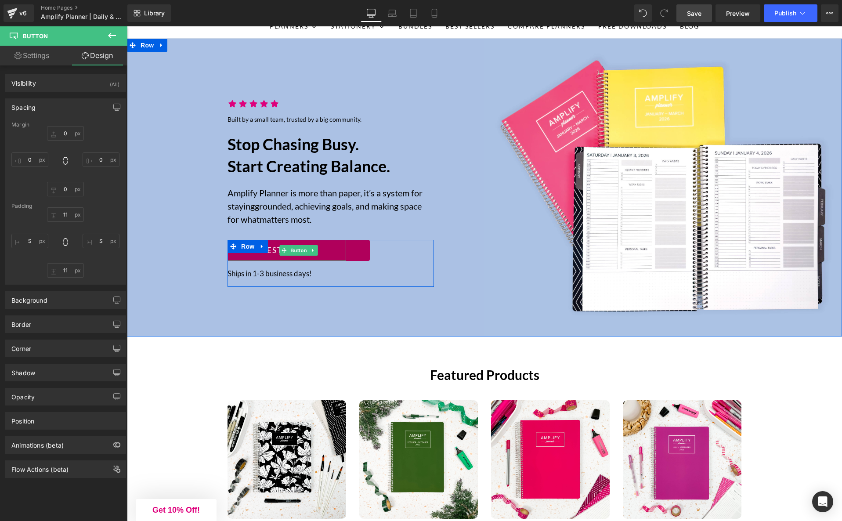
click at [364, 249] on link "Shop bestsellers" at bounding box center [298, 250] width 142 height 21
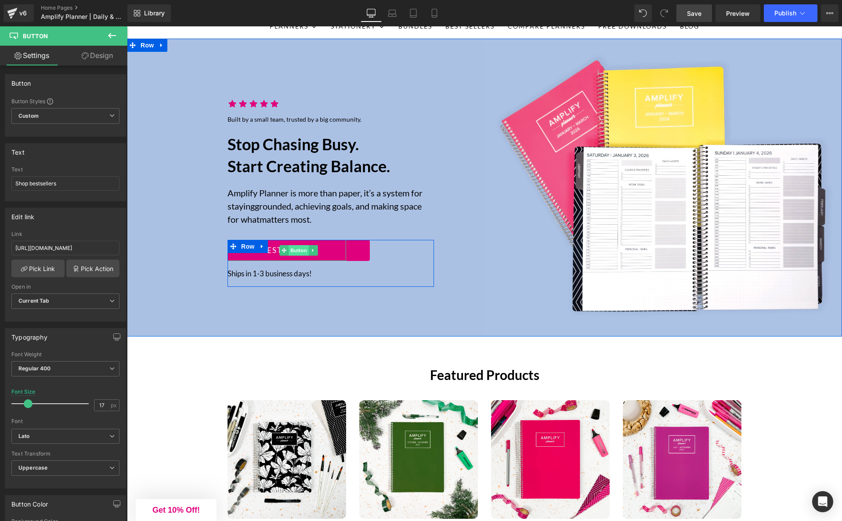
click at [297, 248] on span "Button" at bounding box center [298, 250] width 20 height 11
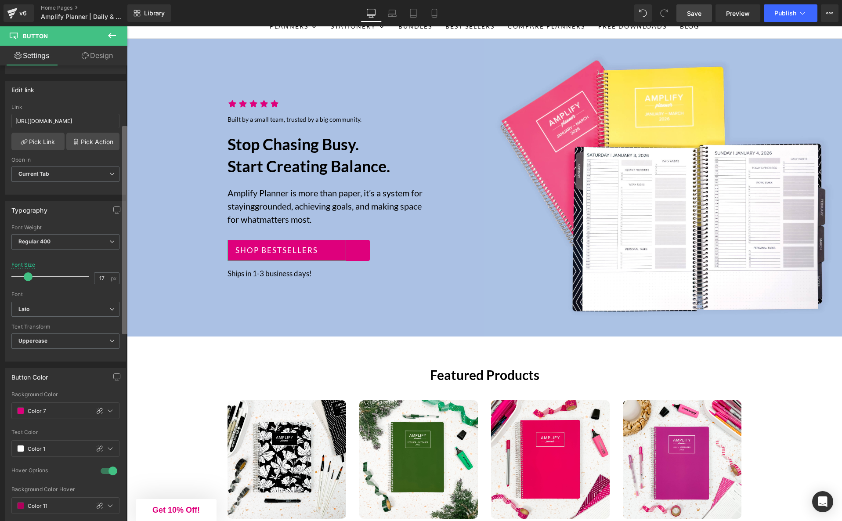
scroll to position [140, 0]
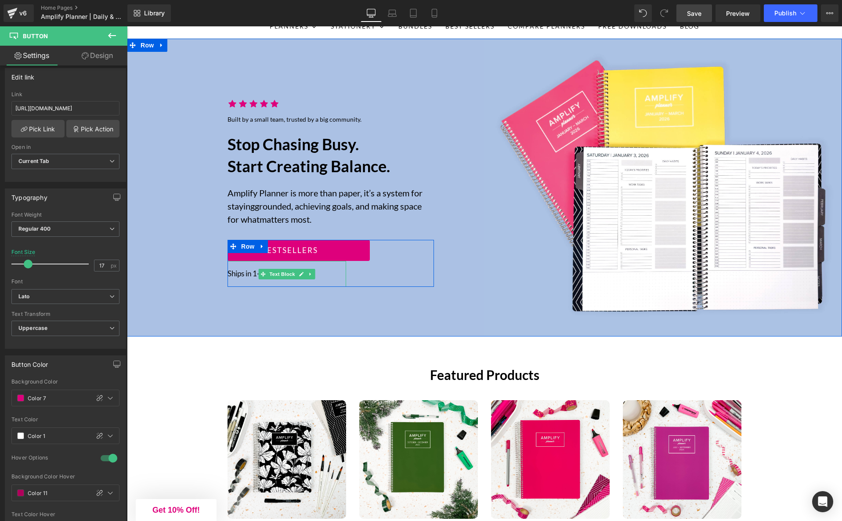
click at [230, 274] on p "Ships in 1-3 business days!" at bounding box center [286, 273] width 119 height 11
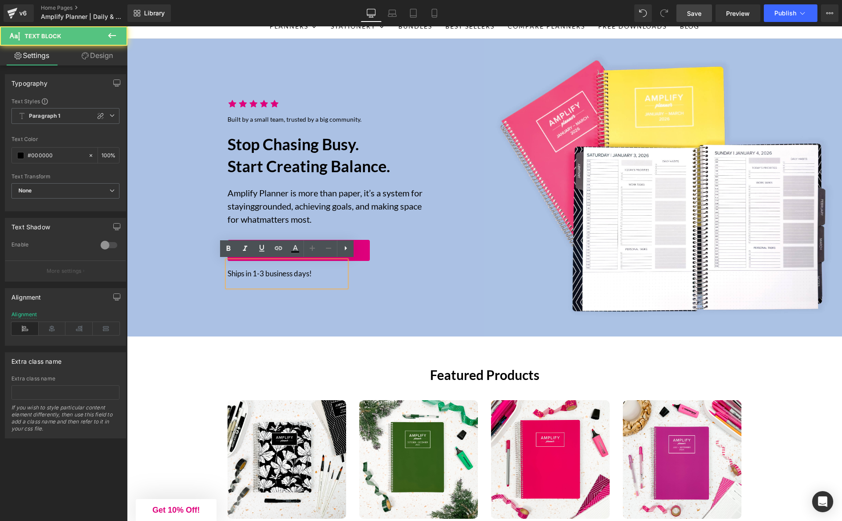
click at [227, 274] on p "Ships in 1-3 business days!" at bounding box center [286, 273] width 119 height 11
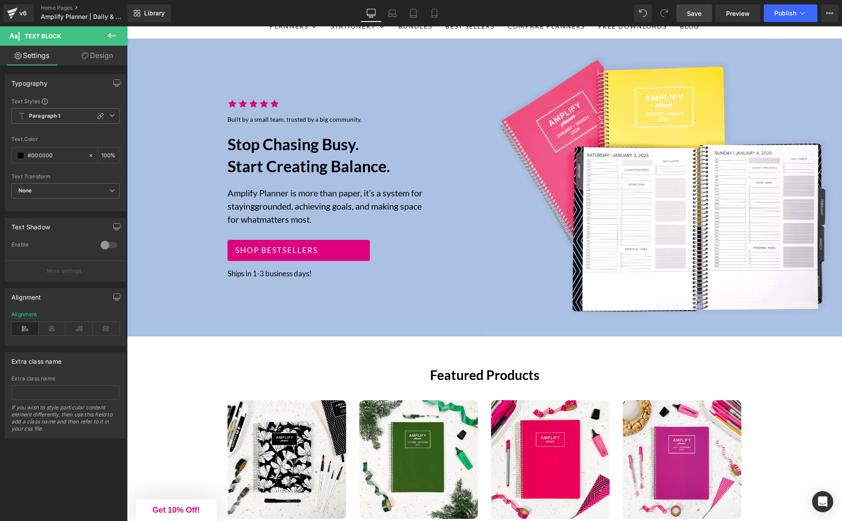
click at [104, 60] on link "Design" at bounding box center [97, 56] width 64 height 20
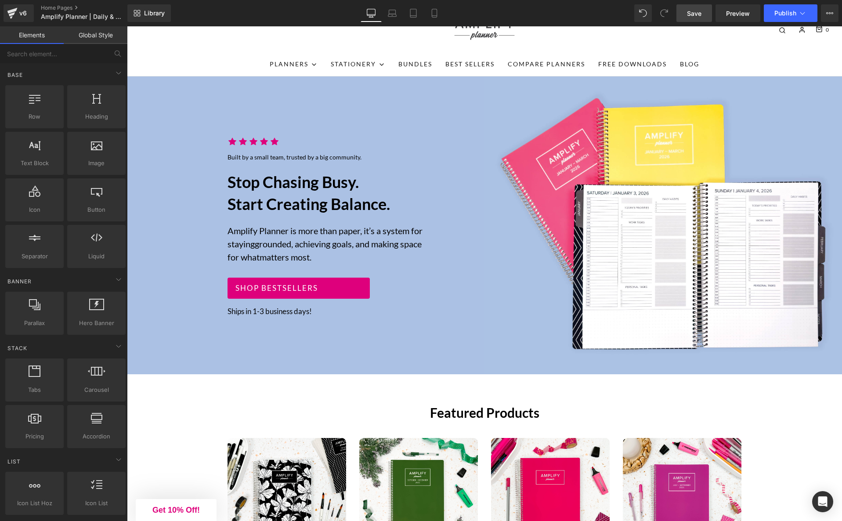
scroll to position [37, 0]
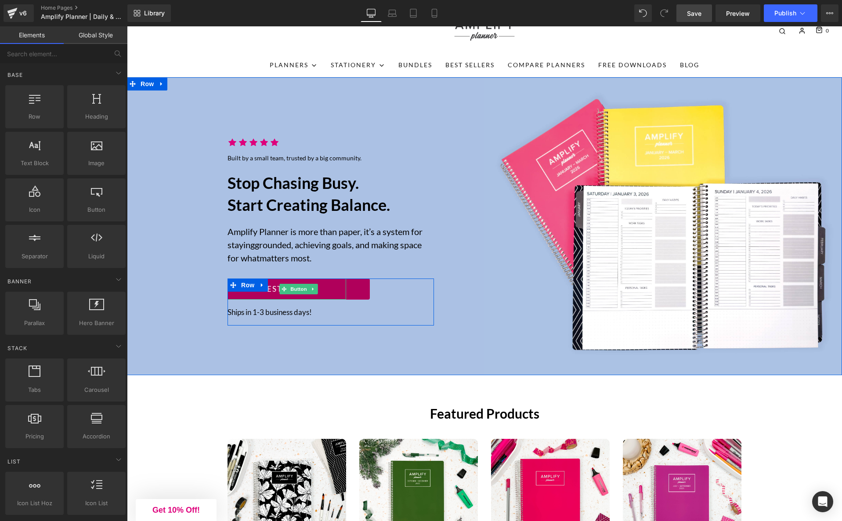
click at [360, 287] on link "Shop bestsellers" at bounding box center [298, 288] width 142 height 21
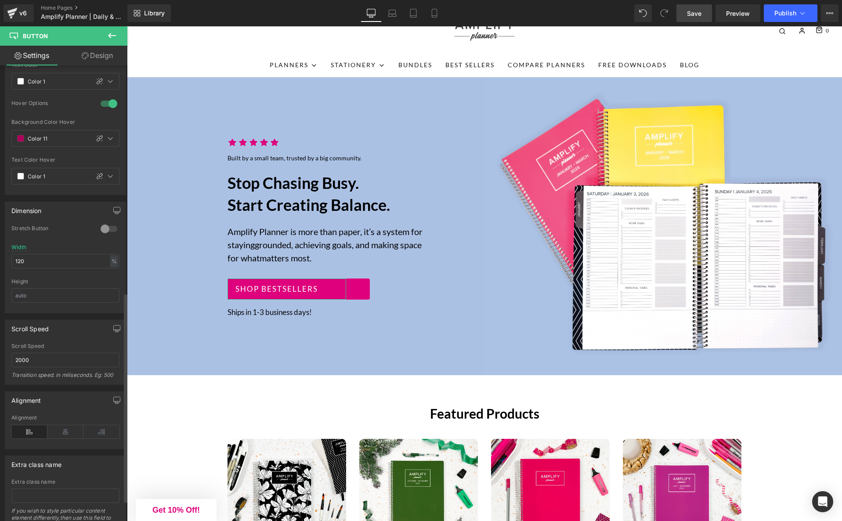
scroll to position [496, 0]
click at [101, 228] on div at bounding box center [108, 227] width 21 height 14
click at [443, 15] on link "Mobile" at bounding box center [434, 13] width 21 height 18
type input "15"
type input "46"
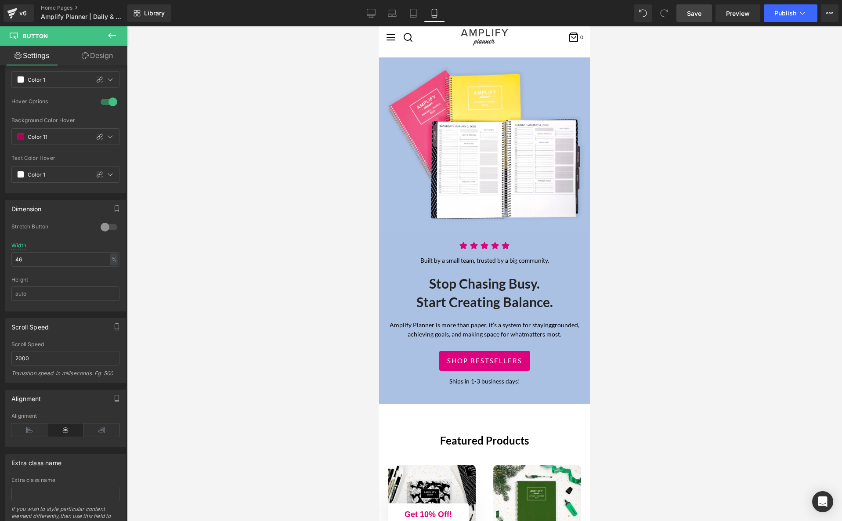
scroll to position [110, 0]
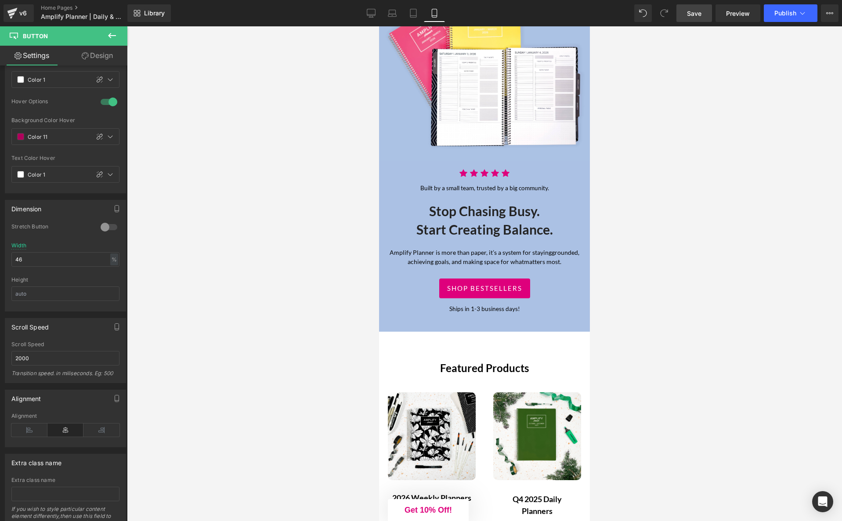
click at [189, 196] on div at bounding box center [484, 273] width 715 height 494
click at [374, 16] on icon at bounding box center [371, 13] width 9 height 9
type input "17"
type input "120"
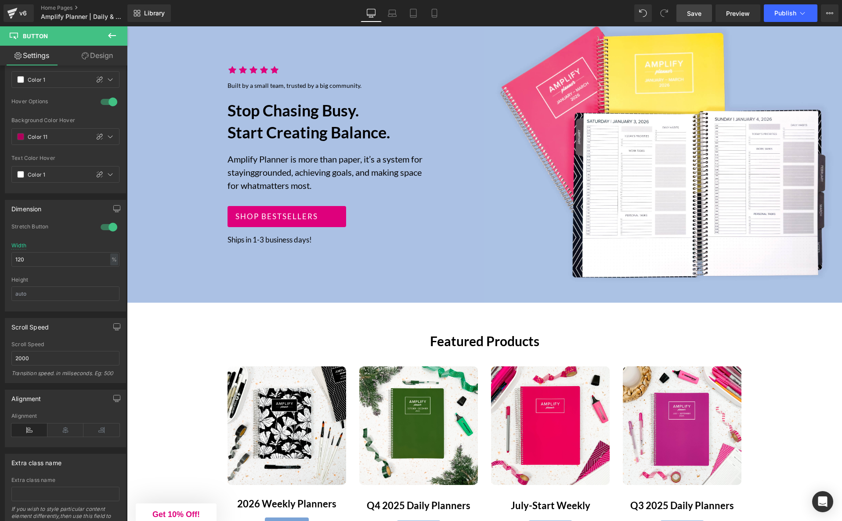
scroll to position [37, 0]
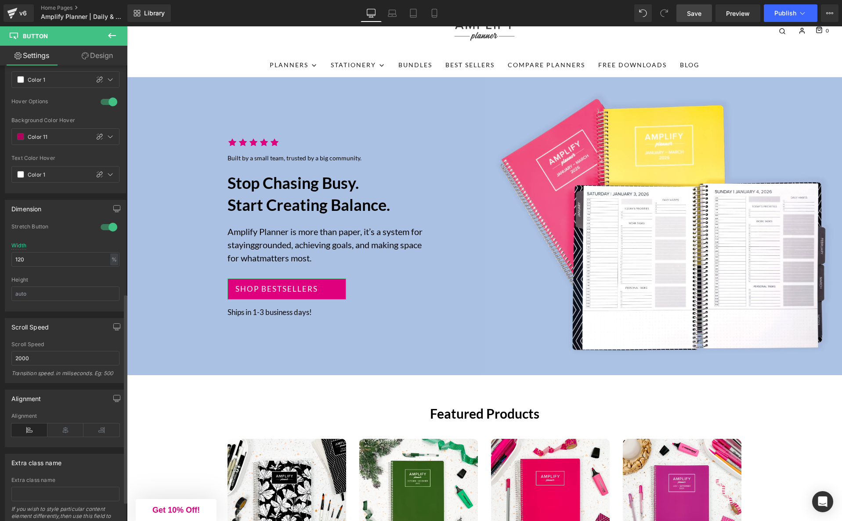
click at [104, 226] on div at bounding box center [108, 227] width 21 height 14
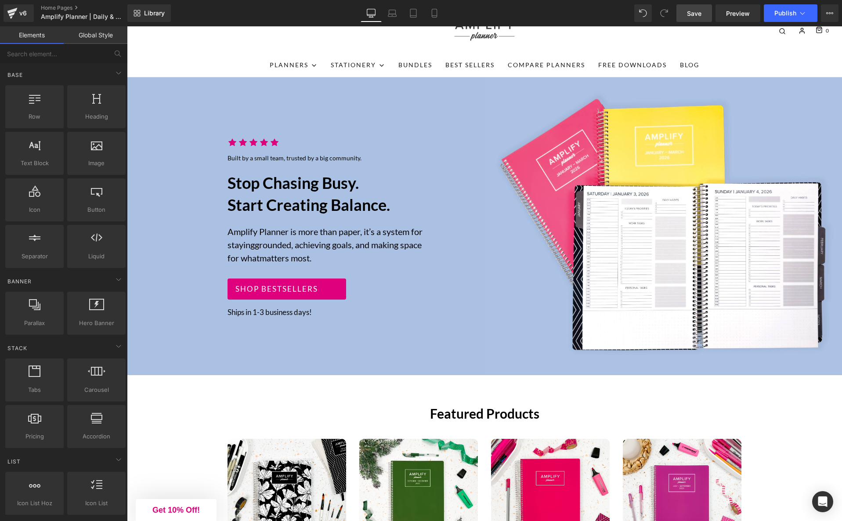
click at [393, 13] on icon at bounding box center [392, 13] width 9 height 9
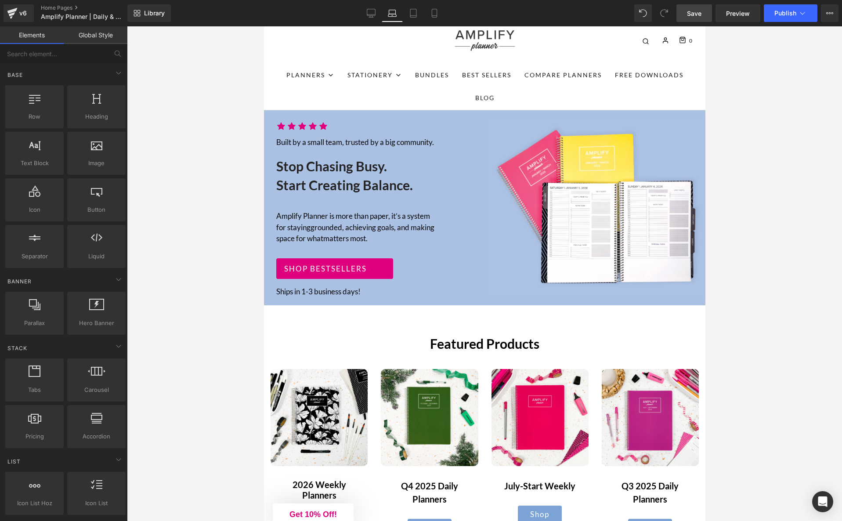
scroll to position [121, 0]
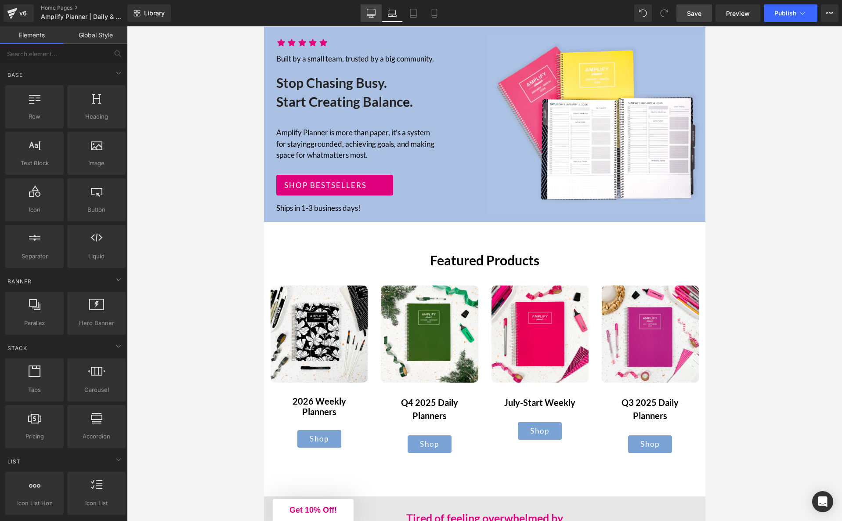
click at [372, 14] on icon at bounding box center [371, 13] width 9 height 9
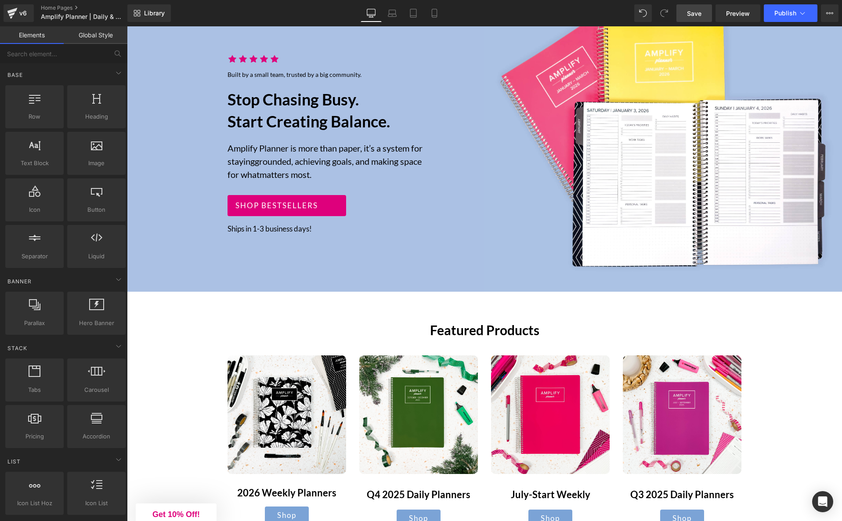
scroll to position [88, 0]
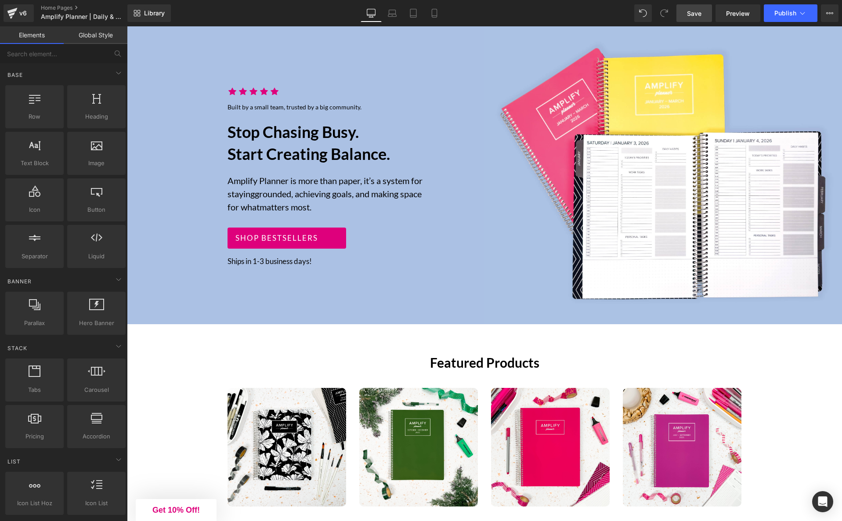
click at [696, 14] on span "Save" at bounding box center [694, 13] width 14 height 9
click at [429, 12] on link "Mobile" at bounding box center [434, 13] width 21 height 18
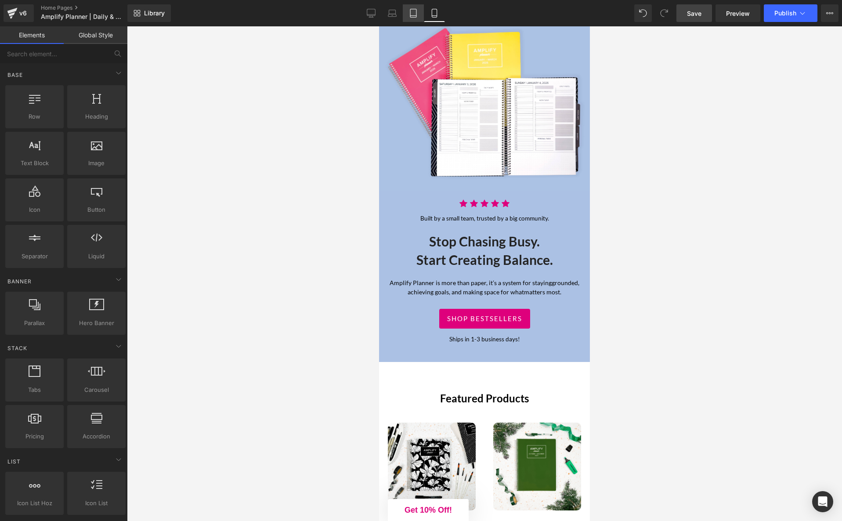
click at [413, 11] on icon at bounding box center [413, 13] width 9 height 9
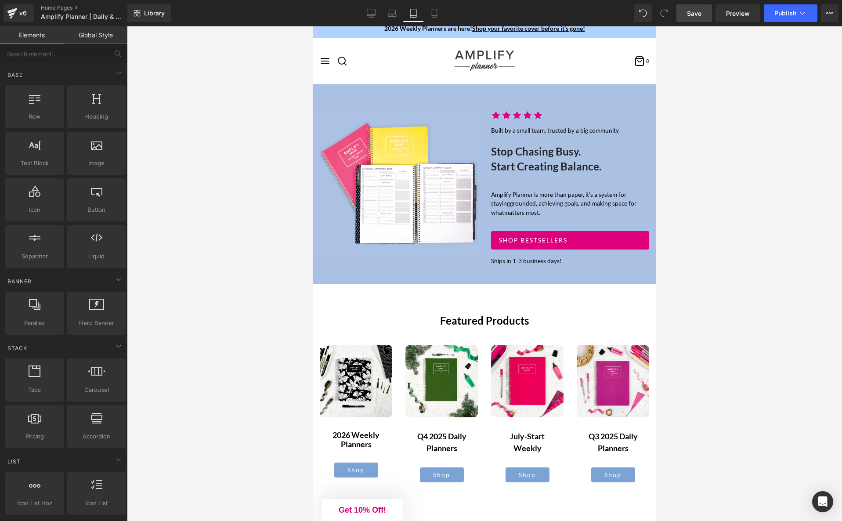
scroll to position [0, 0]
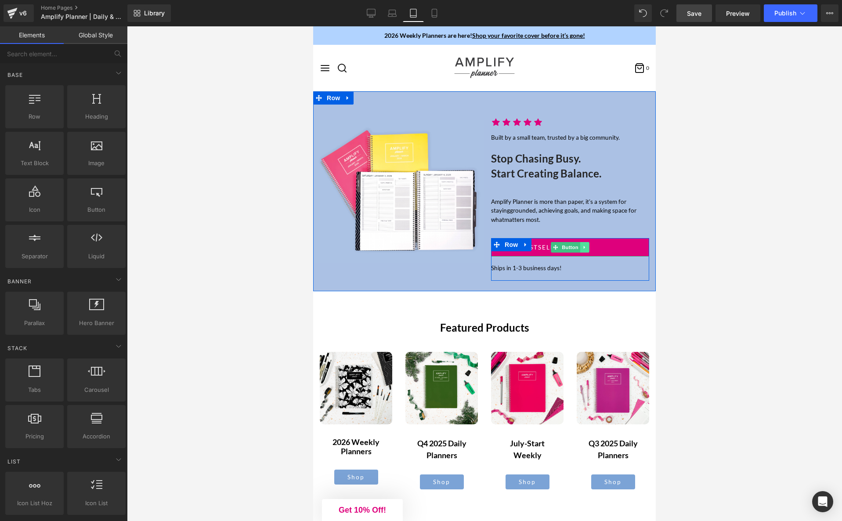
click at [583, 246] on icon at bounding box center [584, 247] width 5 height 5
click at [558, 246] on link "Button" at bounding box center [551, 247] width 29 height 11
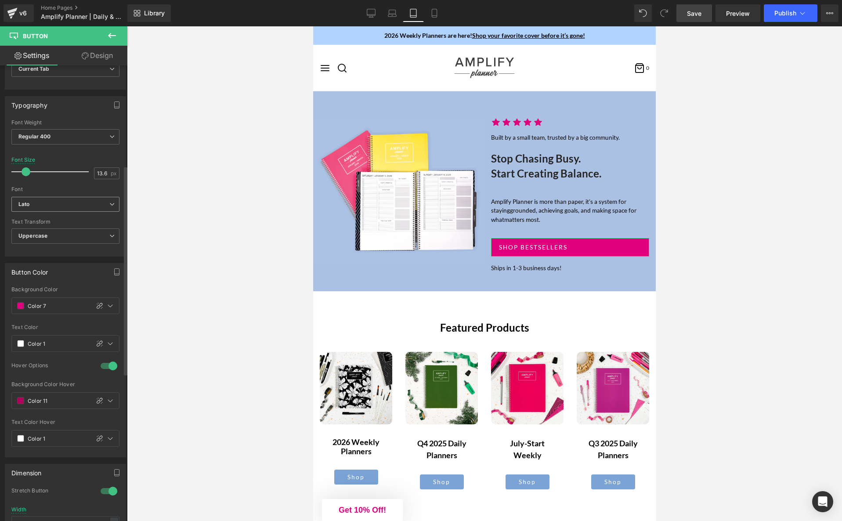
scroll to position [263, 0]
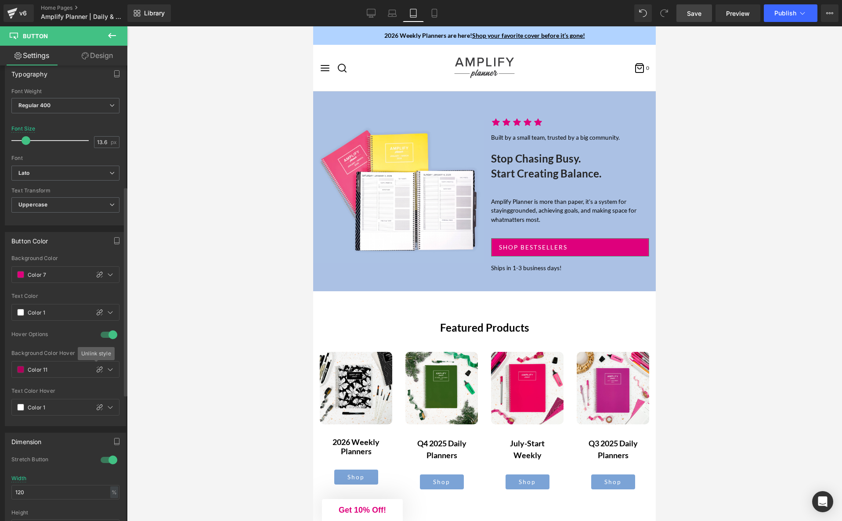
click at [110, 457] on div at bounding box center [108, 460] width 21 height 14
click at [688, 18] on link "Save" at bounding box center [694, 13] width 36 height 18
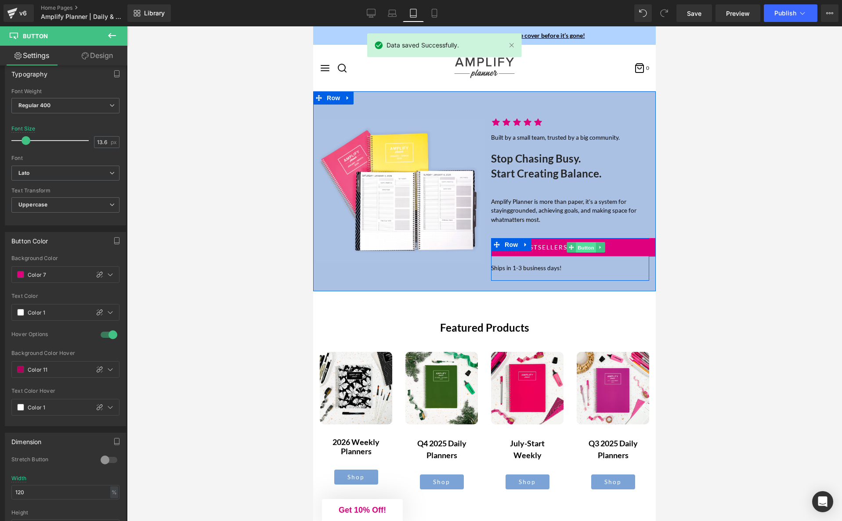
click at [579, 248] on span "Button" at bounding box center [586, 247] width 20 height 11
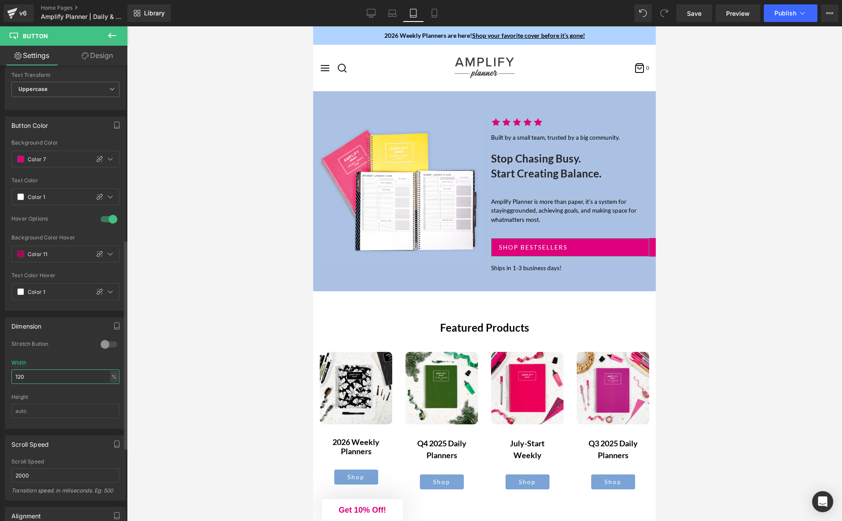
click at [60, 377] on input "120" at bounding box center [65, 376] width 108 height 14
click at [103, 339] on div at bounding box center [108, 341] width 21 height 14
click at [105, 340] on div at bounding box center [108, 341] width 21 height 14
click at [56, 379] on input "120" at bounding box center [65, 373] width 108 height 14
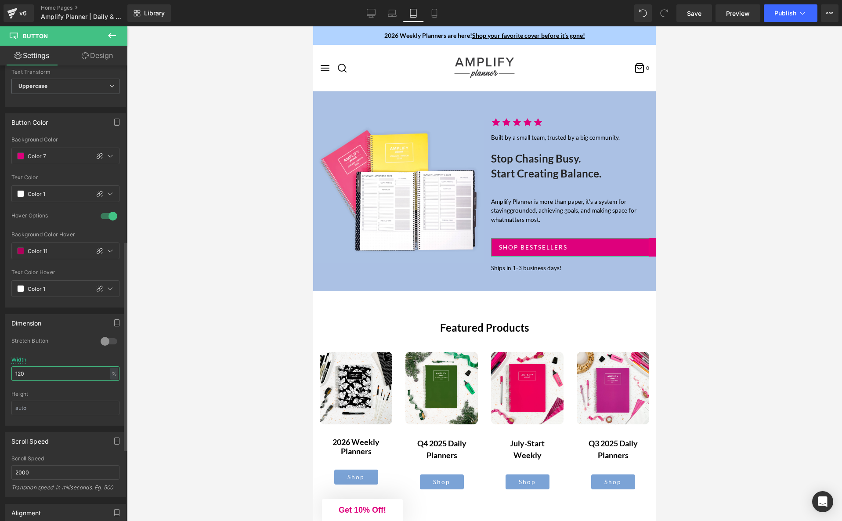
click at [56, 375] on input "120" at bounding box center [65, 373] width 108 height 14
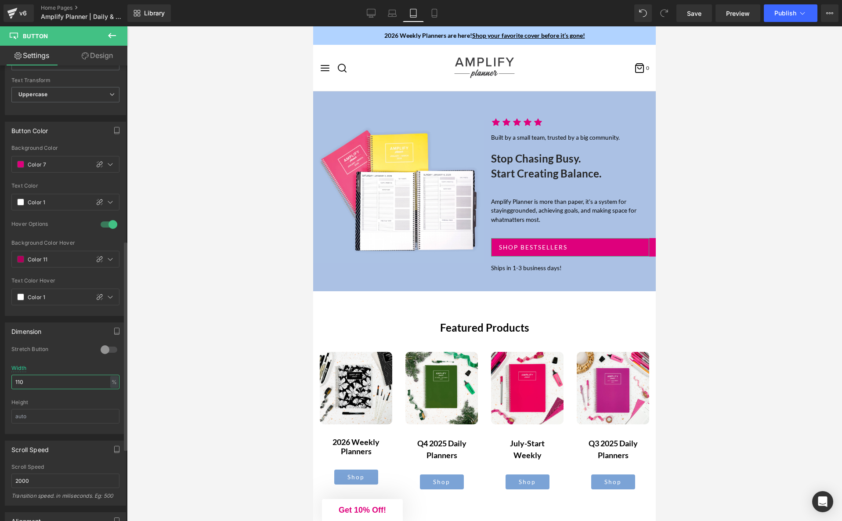
scroll to position [370, 0]
click at [100, 356] on div at bounding box center [108, 353] width 21 height 14
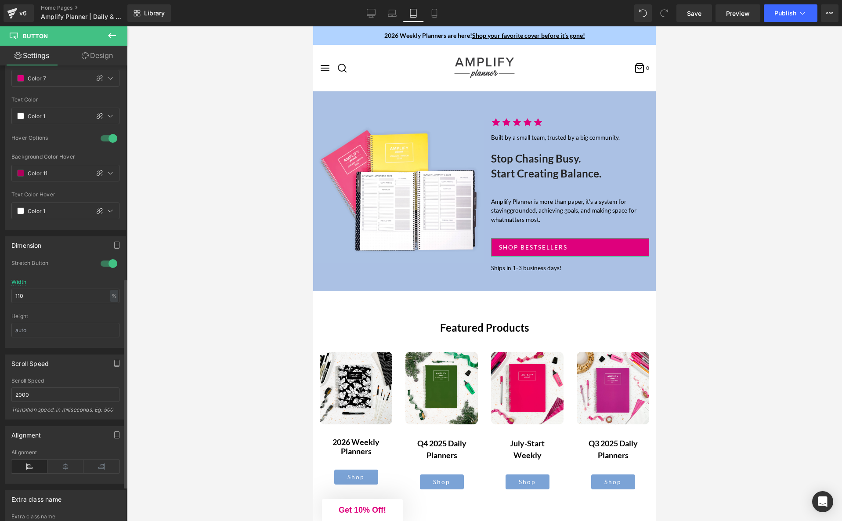
scroll to position [463, 0]
click at [50, 292] on input "110" at bounding box center [65, 292] width 108 height 14
click at [171, 252] on div at bounding box center [484, 273] width 715 height 494
click at [57, 293] on input "100" at bounding box center [65, 292] width 108 height 14
click at [90, 293] on input "100" at bounding box center [65, 292] width 108 height 14
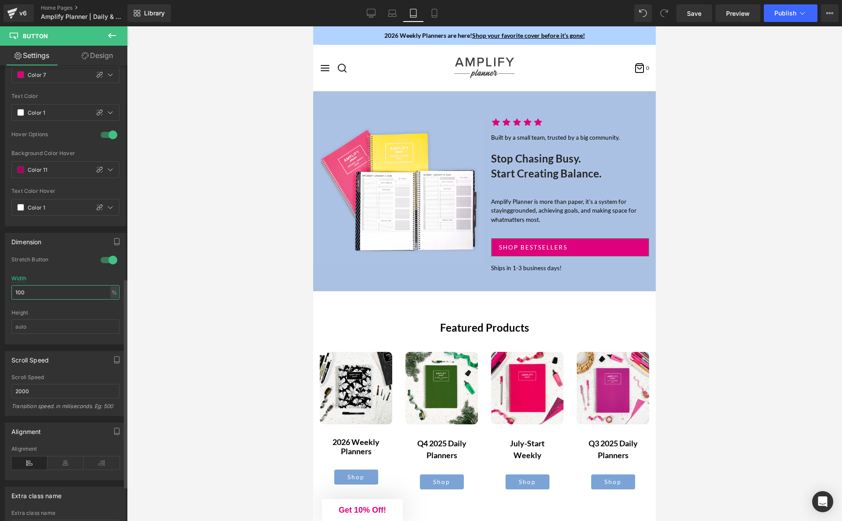
click at [90, 293] on input "100" at bounding box center [65, 292] width 108 height 14
click at [108, 261] on div at bounding box center [108, 260] width 21 height 14
click at [57, 288] on input "auto" at bounding box center [65, 292] width 108 height 14
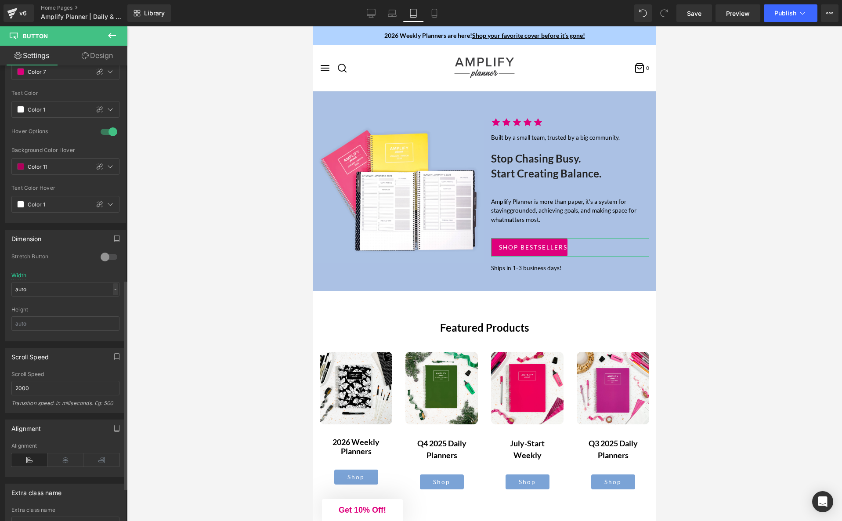
click at [113, 288] on div "-" at bounding box center [115, 289] width 5 height 12
click at [68, 288] on input "auto" at bounding box center [65, 288] width 108 height 14
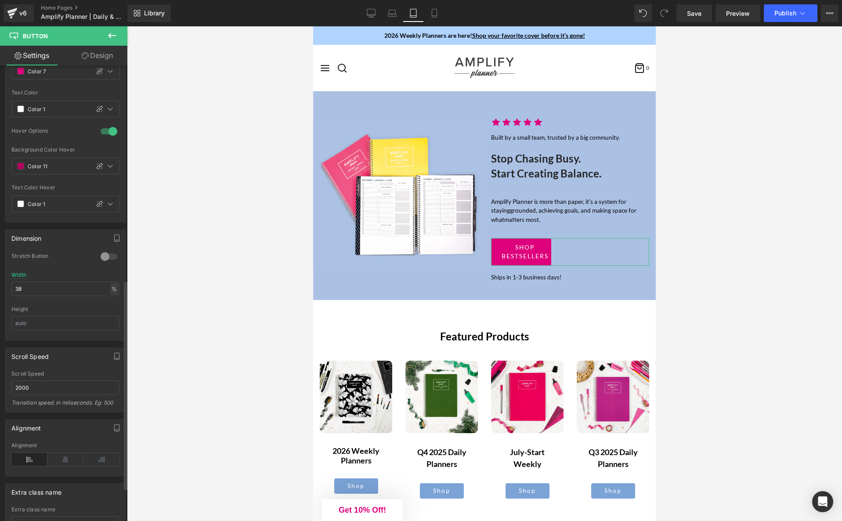
click at [110, 287] on div "%" at bounding box center [114, 289] width 8 height 12
drag, startPoint x: 112, startPoint y: 317, endPoint x: 104, endPoint y: 313, distance: 8.5
click at [111, 317] on li "px" at bounding box center [113, 315] width 11 height 13
click at [61, 290] on input "136.8" at bounding box center [65, 288] width 108 height 14
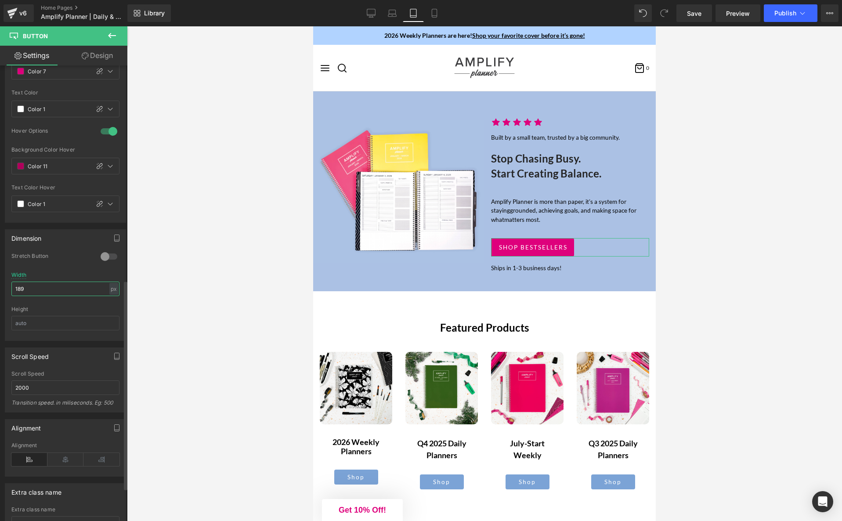
type input "190"
click at [241, 305] on div at bounding box center [484, 273] width 715 height 494
click at [436, 17] on icon at bounding box center [434, 13] width 9 height 9
type input "15"
type input "46"
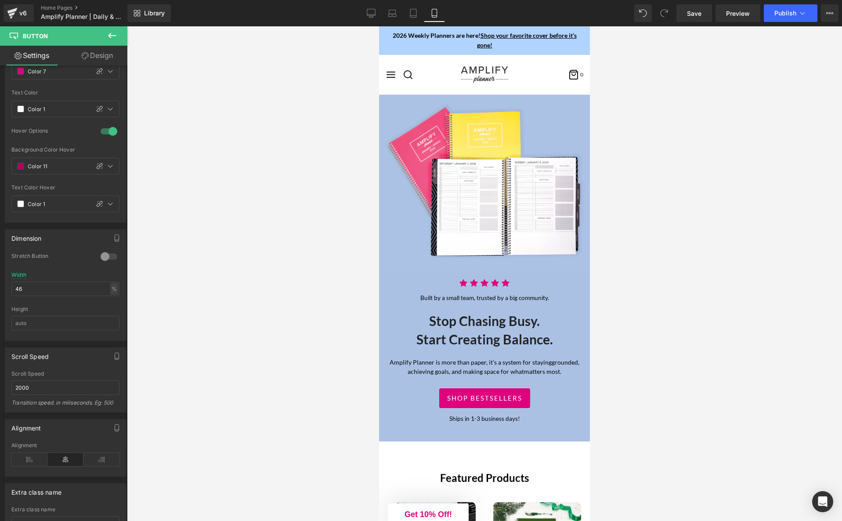
scroll to position [150, 0]
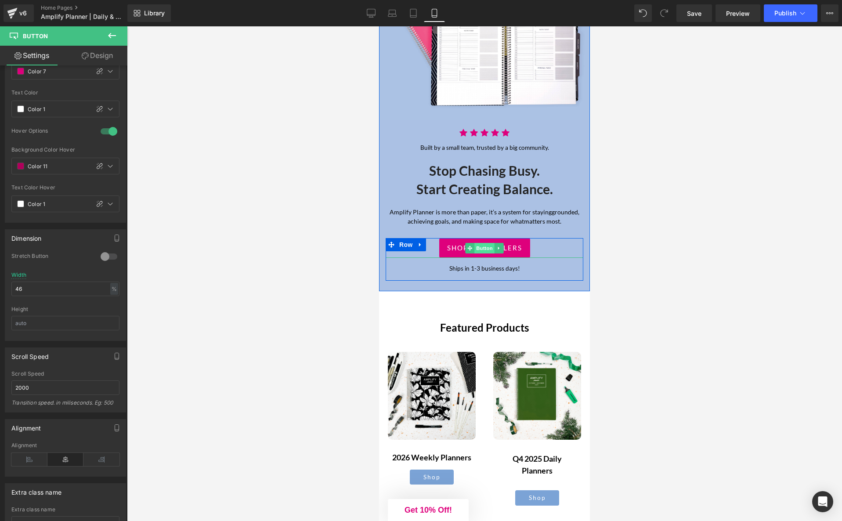
click at [481, 247] on span "Button" at bounding box center [484, 248] width 20 height 11
click at [102, 59] on link "Design" at bounding box center [97, 56] width 64 height 20
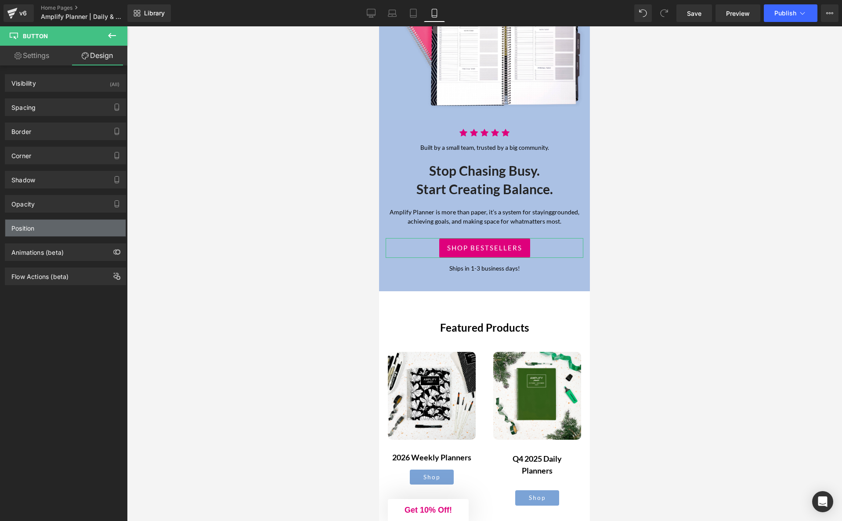
click at [90, 231] on div "Position" at bounding box center [65, 228] width 120 height 17
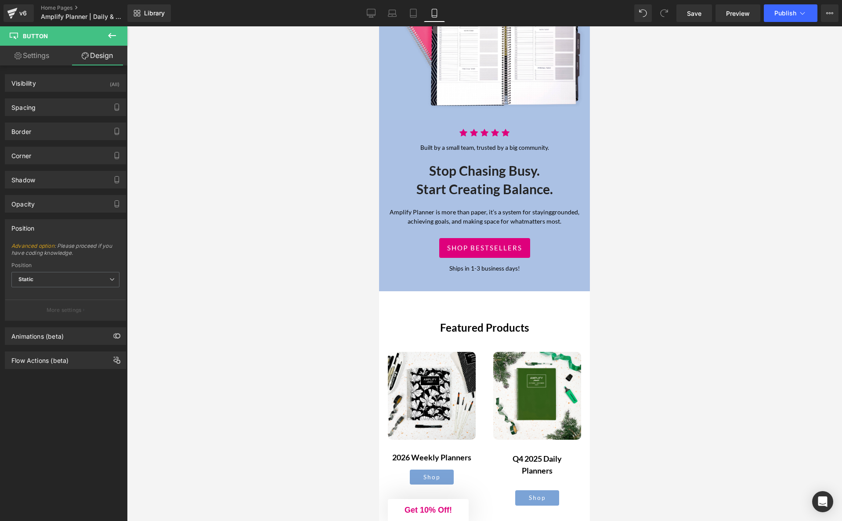
click at [234, 189] on div at bounding box center [484, 273] width 715 height 494
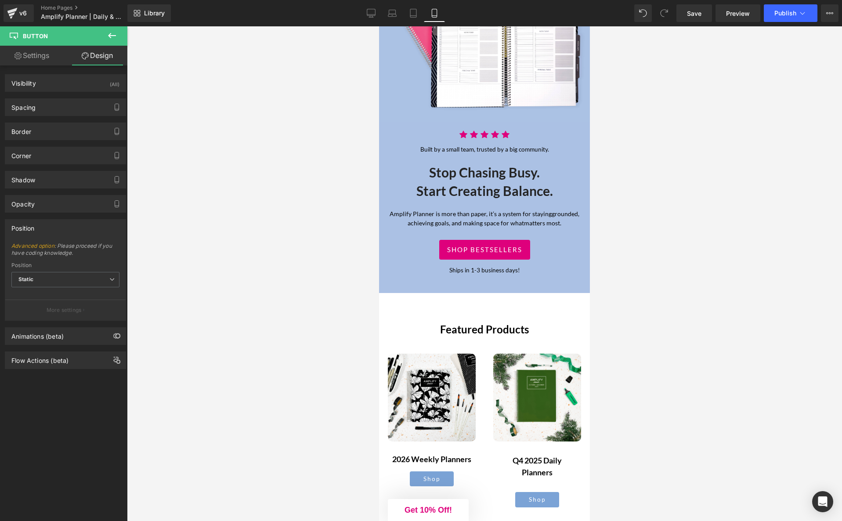
click at [718, 120] on div at bounding box center [484, 273] width 715 height 494
click at [414, 14] on icon at bounding box center [413, 13] width 9 height 9
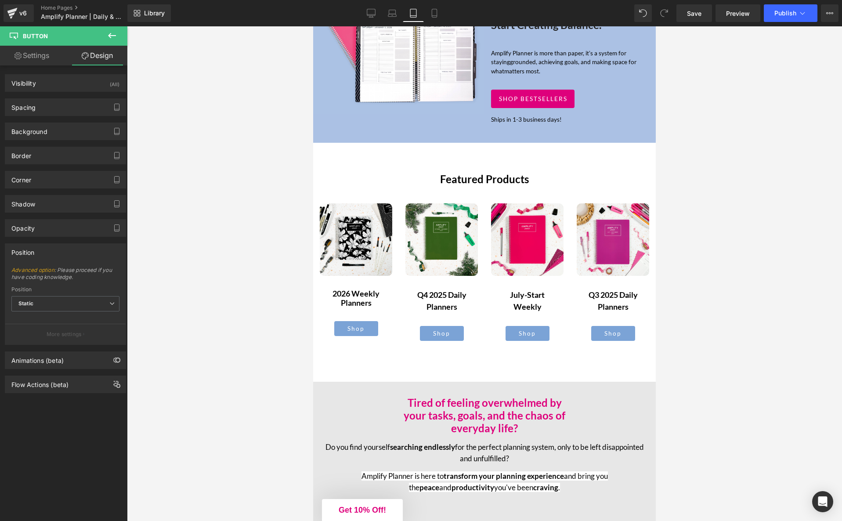
scroll to position [0, 0]
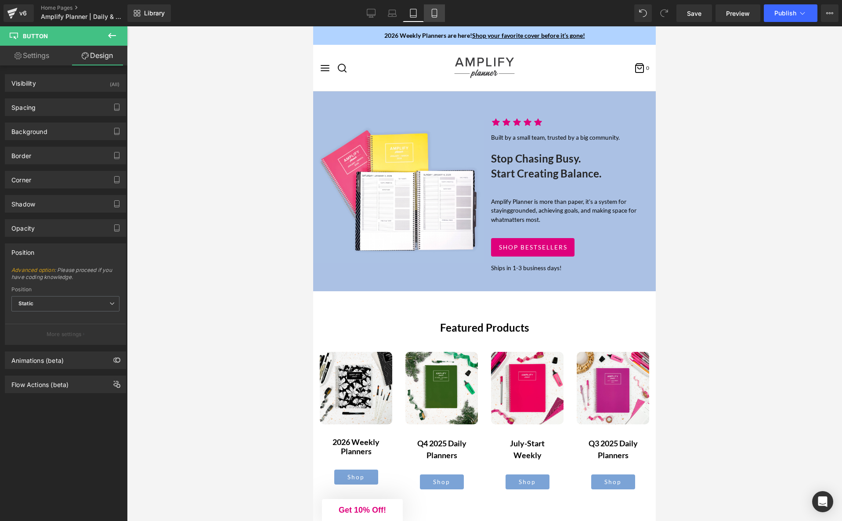
click at [436, 12] on icon at bounding box center [434, 13] width 9 height 9
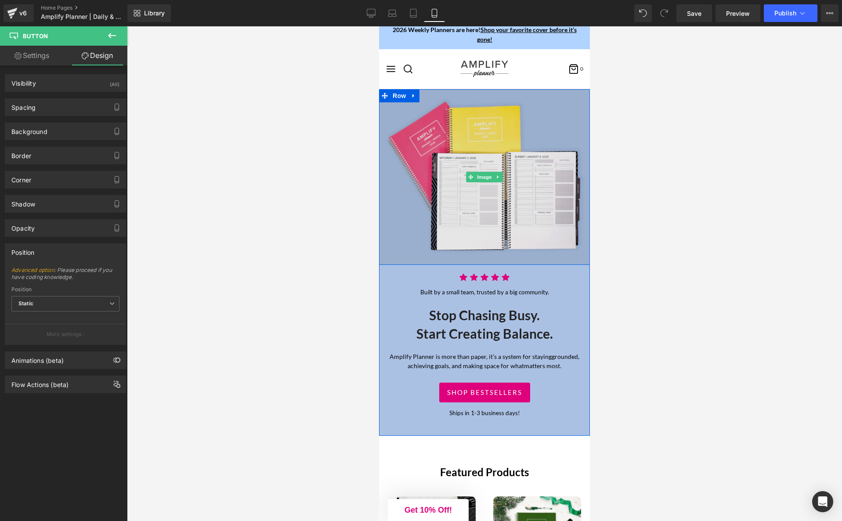
scroll to position [8, 0]
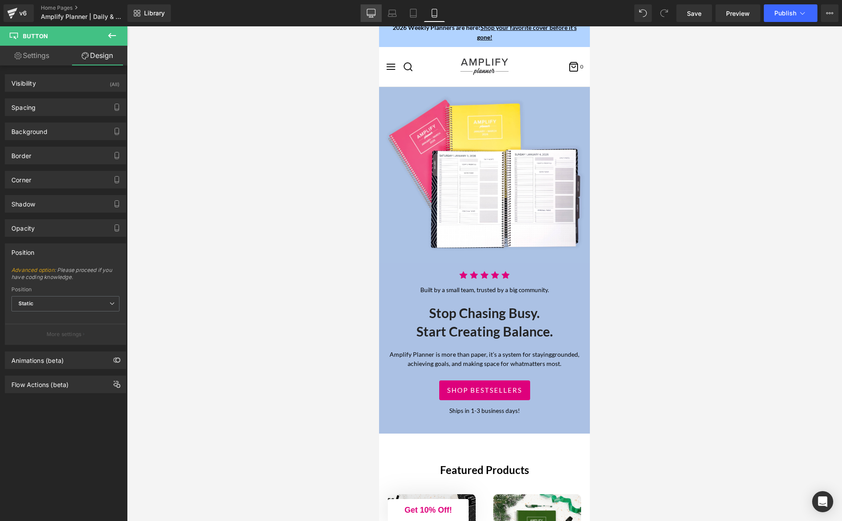
click at [379, 15] on link "Desktop" at bounding box center [370, 13] width 21 height 18
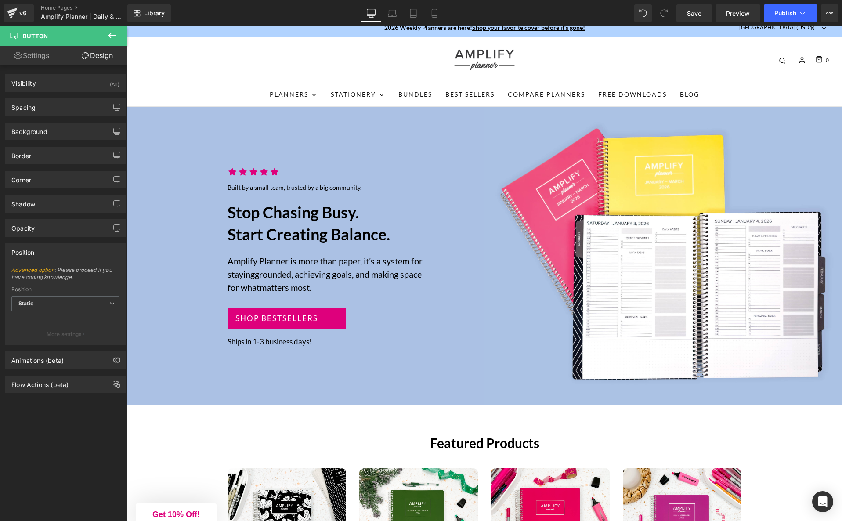
scroll to position [0, 0]
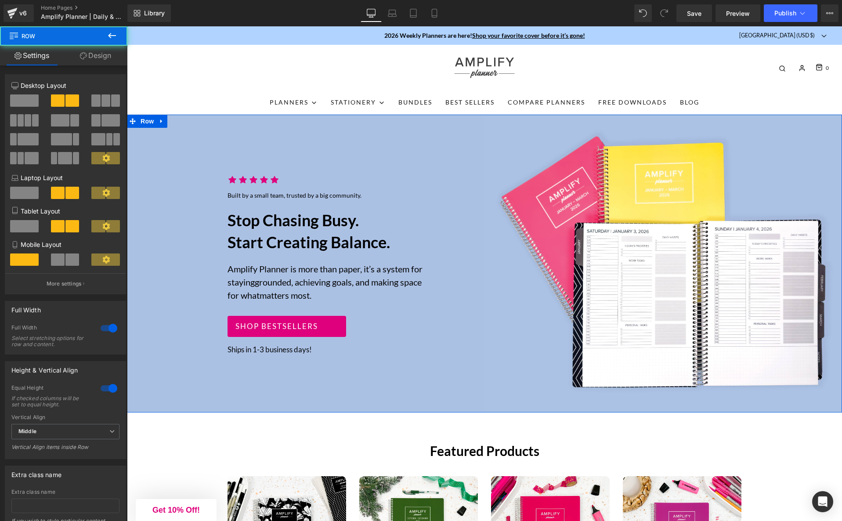
click at [212, 133] on div "Icon Icon Icon Icon Icon Icon List Hoz Built by a small team, trusted by a big …" at bounding box center [305, 264] width 357 height 298
click at [691, 17] on span "Save" at bounding box center [694, 13] width 14 height 9
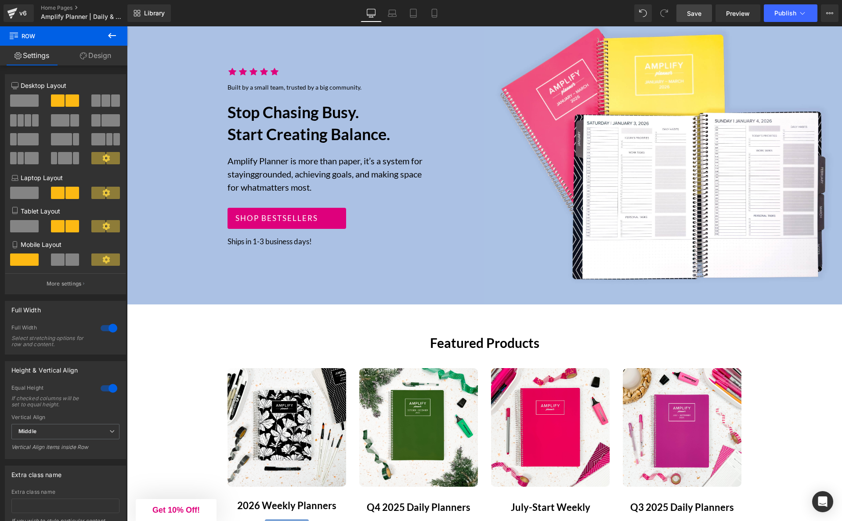
scroll to position [102, 0]
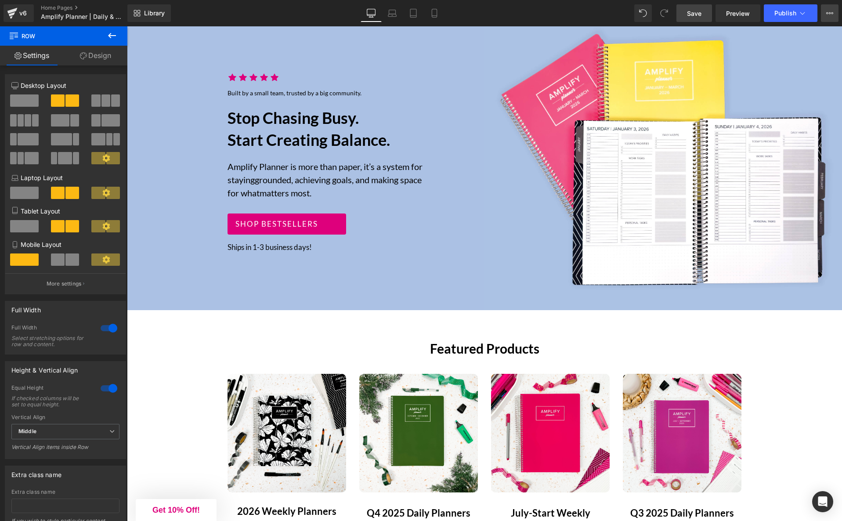
click at [829, 12] on icon at bounding box center [829, 13] width 7 height 7
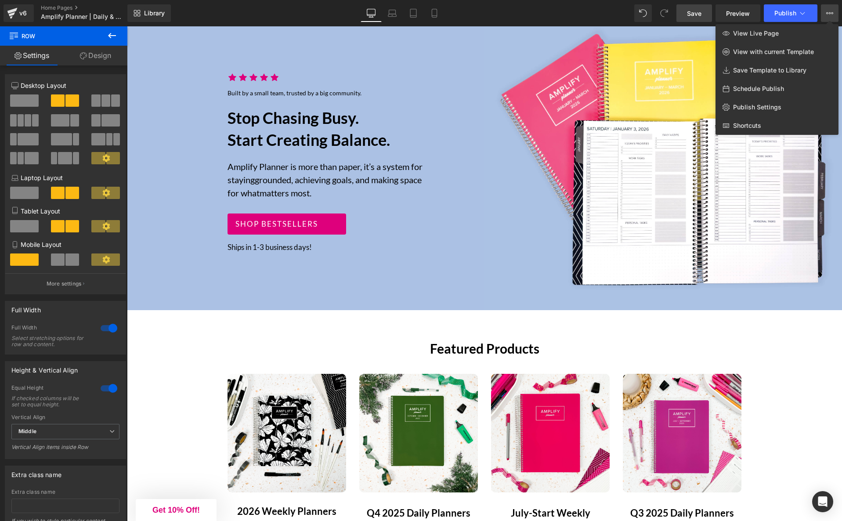
click at [829, 12] on icon at bounding box center [829, 13] width 7 height 7
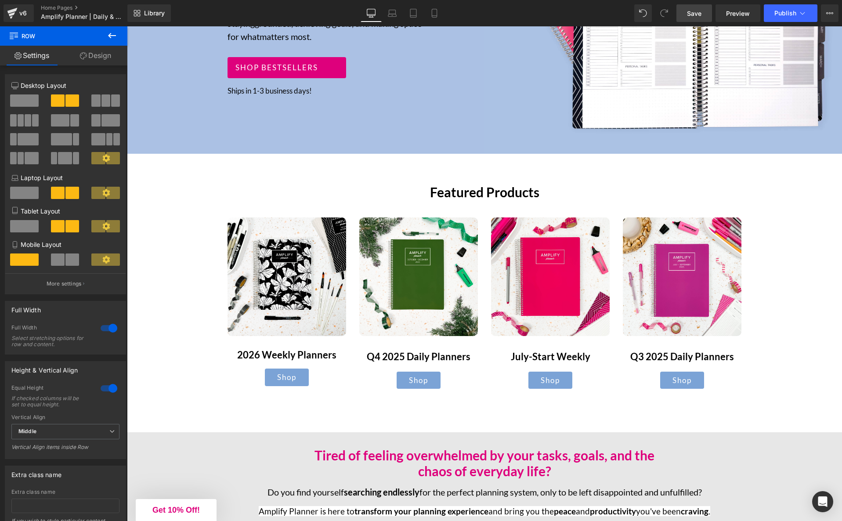
scroll to position [272, 0]
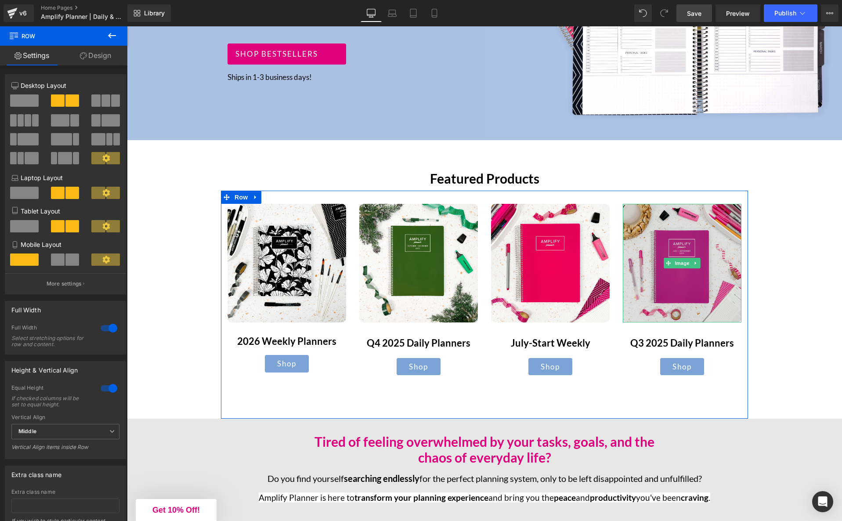
click at [671, 274] on img at bounding box center [682, 263] width 119 height 119
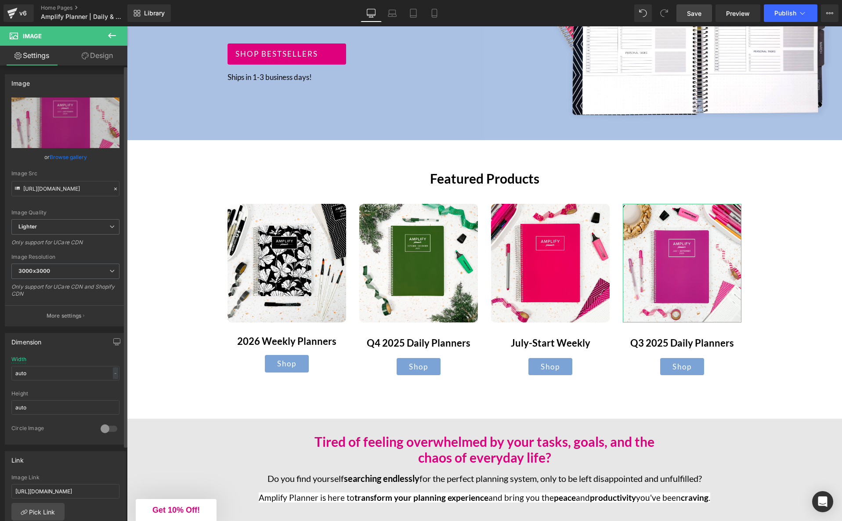
click at [61, 155] on link "Browse gallery" at bounding box center [68, 156] width 37 height 15
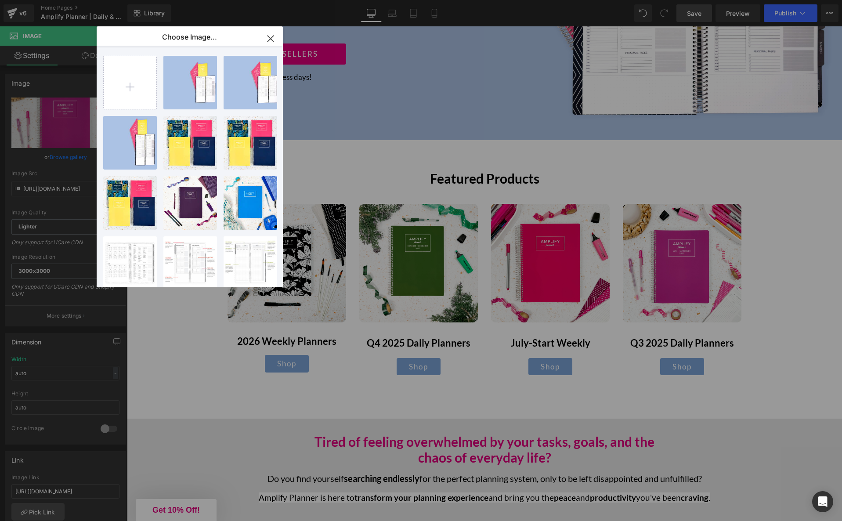
click at [54, 0] on div "Button You are previewing how the Live Preset 0 will restyle your page. You can…" at bounding box center [421, 0] width 842 height 0
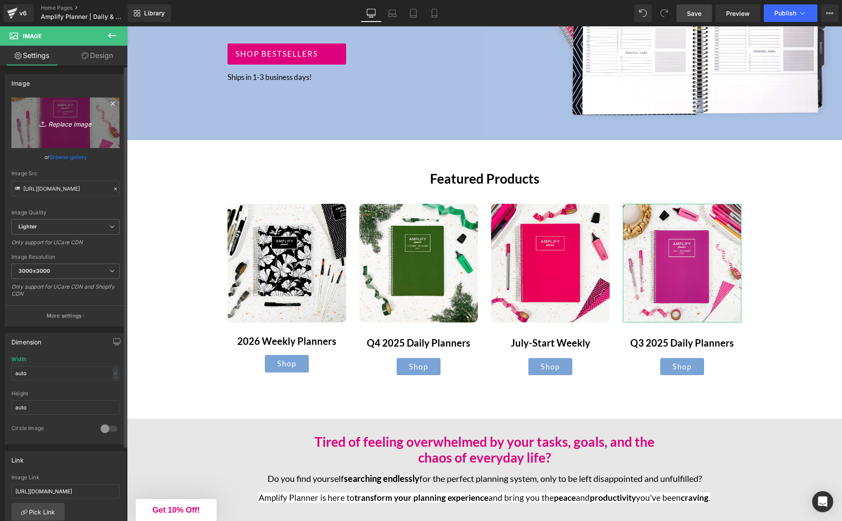
click at [62, 122] on icon "Replace Image" at bounding box center [65, 122] width 70 height 11
type input "C:\fakepath\IMG_9314.jpg"
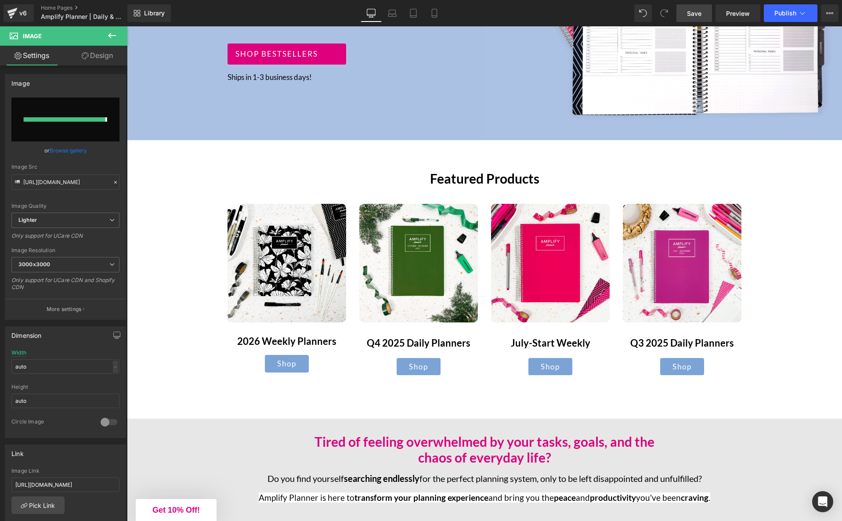
type input "https://ucarecdn.com/4e446012-98ae-4117-8e2c-f04c09645eba/-/format/auto/-/previ…"
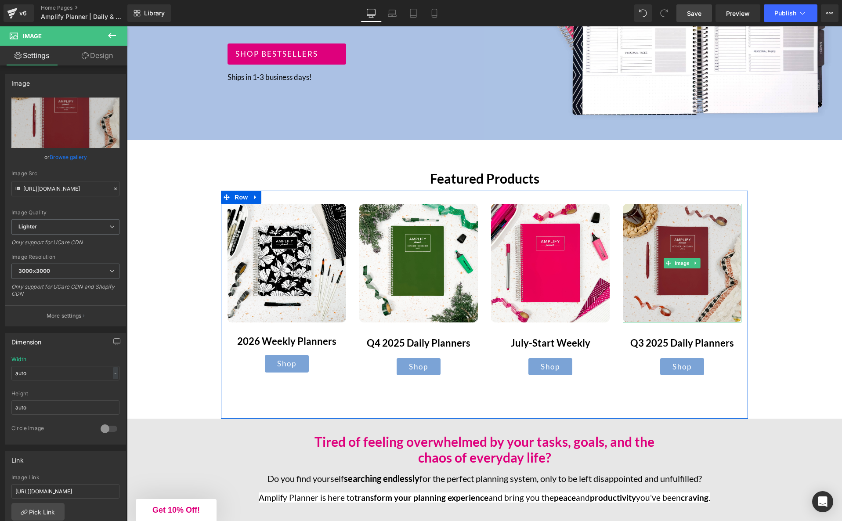
click at [662, 274] on img at bounding box center [682, 263] width 119 height 119
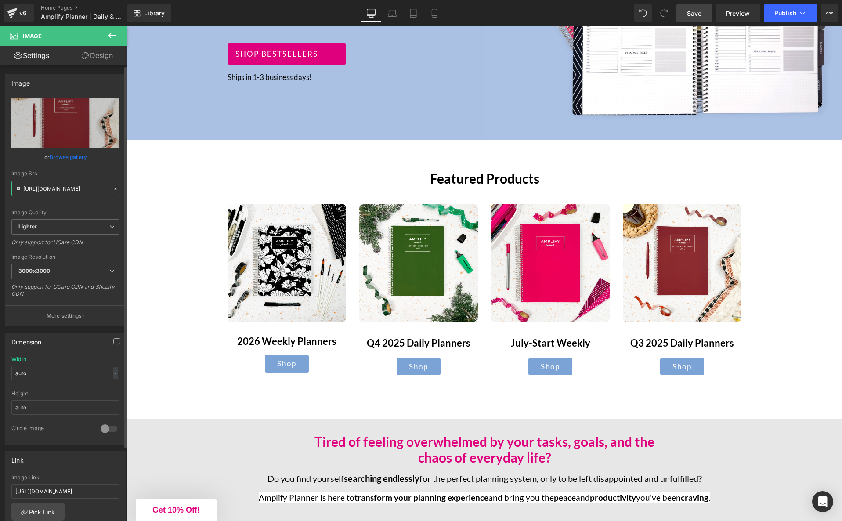
click at [59, 188] on input "https://ucarecdn.com/4e446012-98ae-4117-8e2c-f04c09645eba/-/format/auto/-/previ…" at bounding box center [65, 188] width 108 height 15
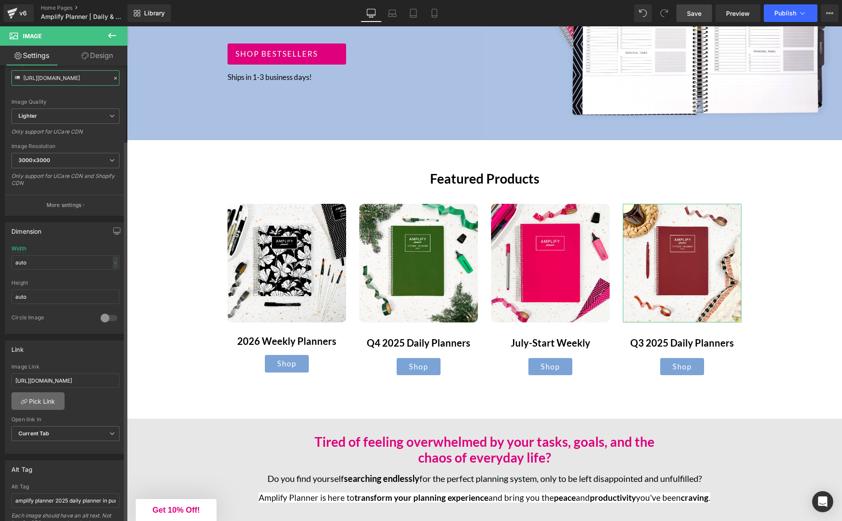
scroll to position [112, 0]
click at [70, 379] on input "https://www.amplifyplanner.com/collections/daily-planner-july-september-2025" at bounding box center [65, 379] width 108 height 14
paste input "october-dec"
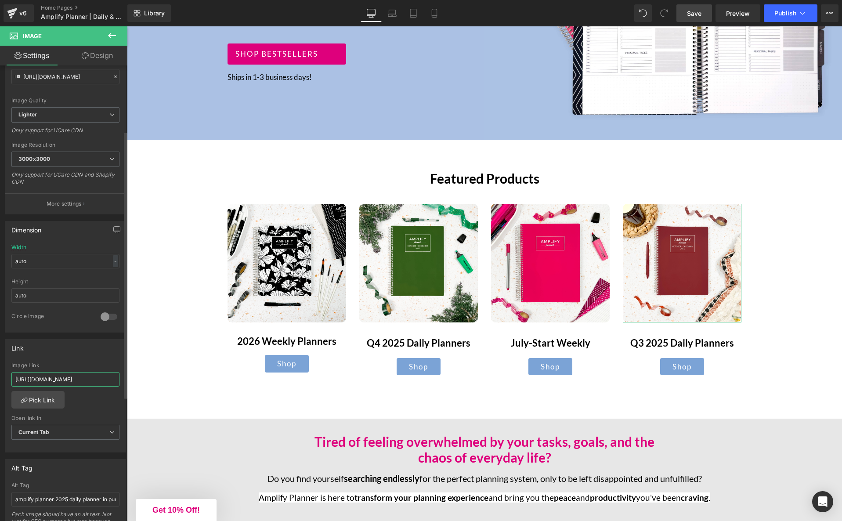
scroll to position [0, 113]
type input "https://www.amplifyplanner.com/collections/daily-planner-october-december-2025"
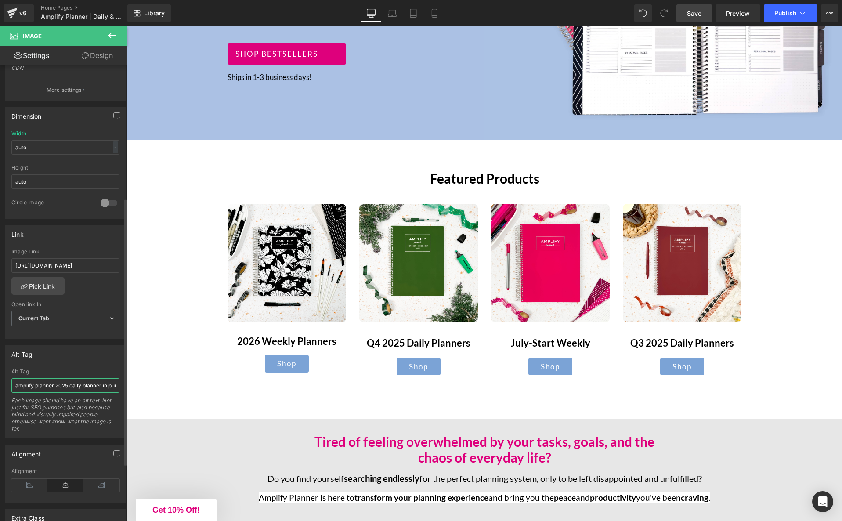
scroll to position [0, 0]
click at [54, 386] on input "amplify planner 2025 daily planner in purple" at bounding box center [65, 385] width 108 height 14
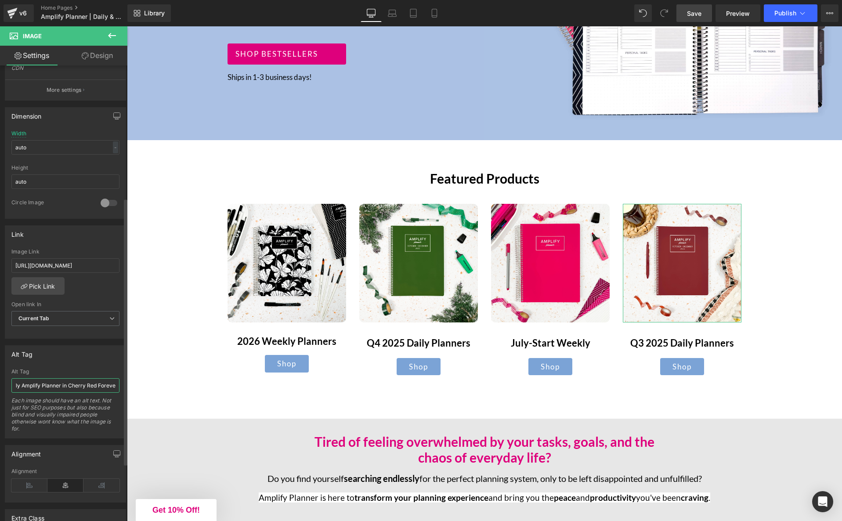
type input ")ctober-December Q4 Daily Amplify Planner in Cherry Red Forever"
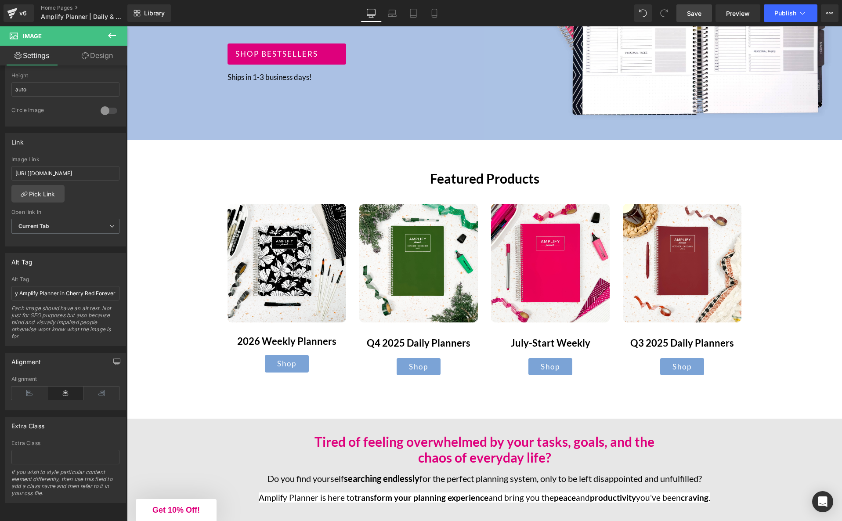
scroll to position [0, 0]
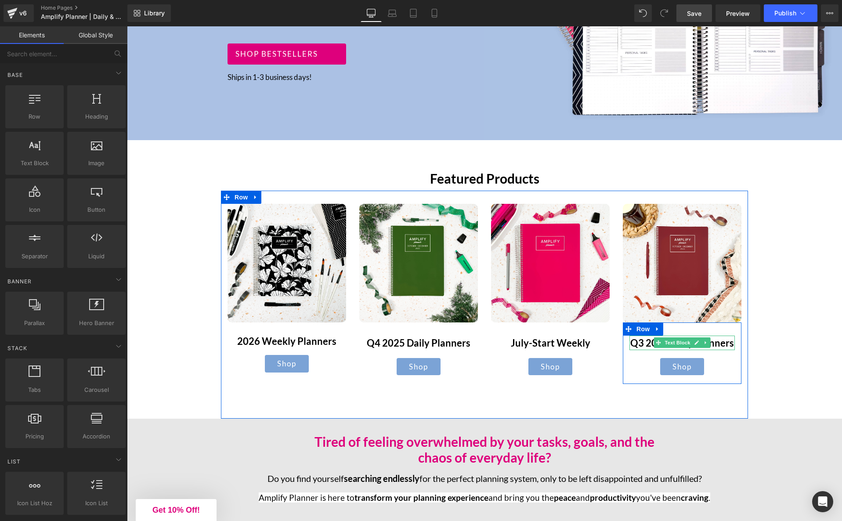
click at [720, 344] on span "Q3 2025 Daily Planners" at bounding box center [682, 343] width 104 height 12
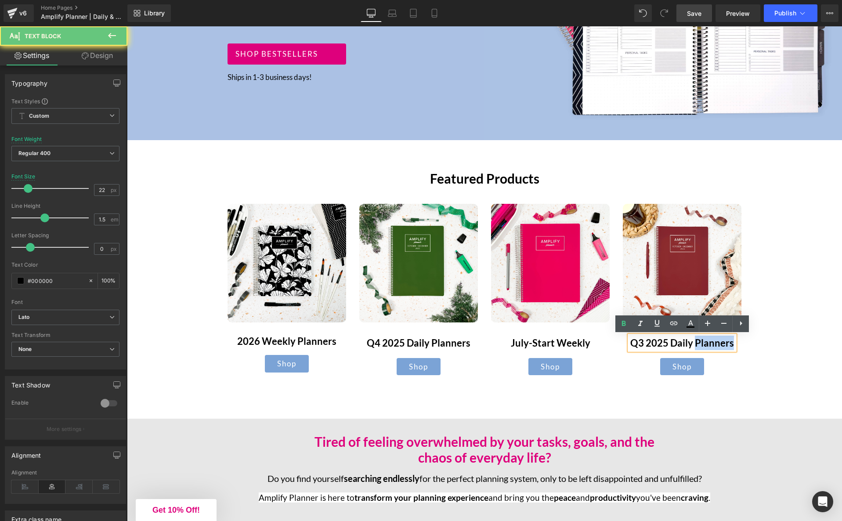
click at [720, 344] on span "Q3 2025 Daily Planners" at bounding box center [682, 343] width 104 height 12
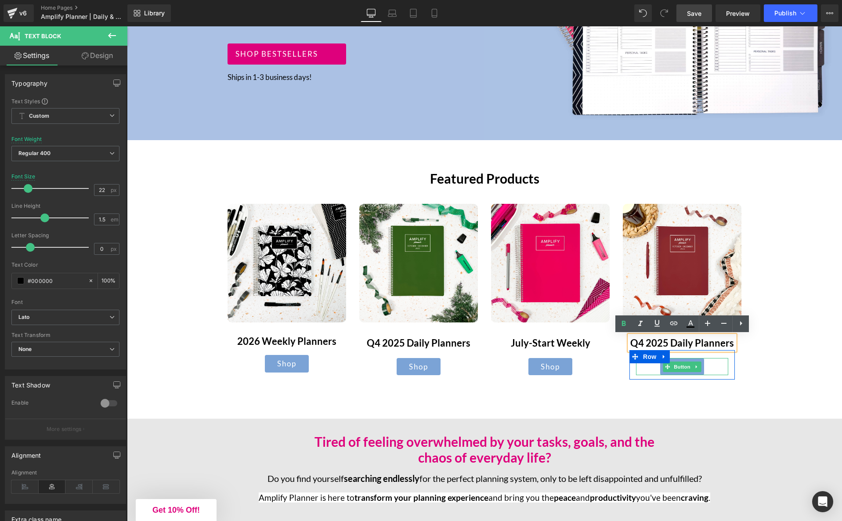
click at [709, 370] on div "Shop" at bounding box center [682, 367] width 92 height 18
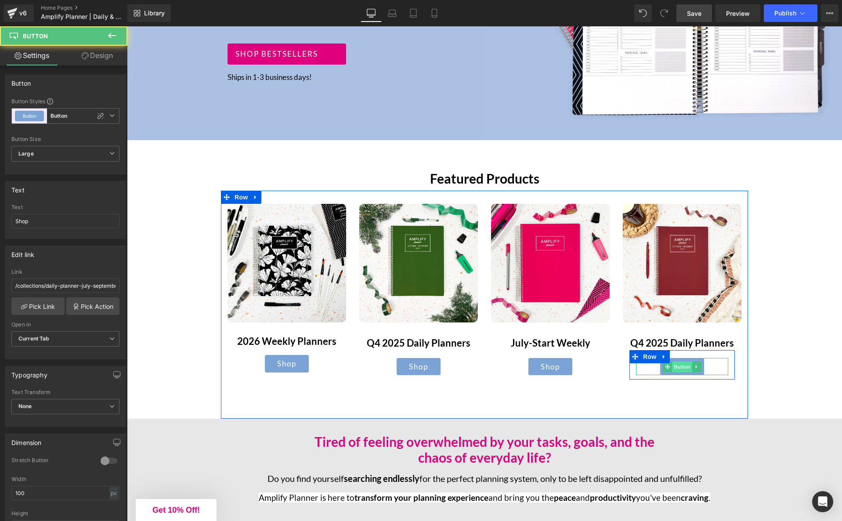
click at [683, 366] on span "Button" at bounding box center [682, 366] width 20 height 11
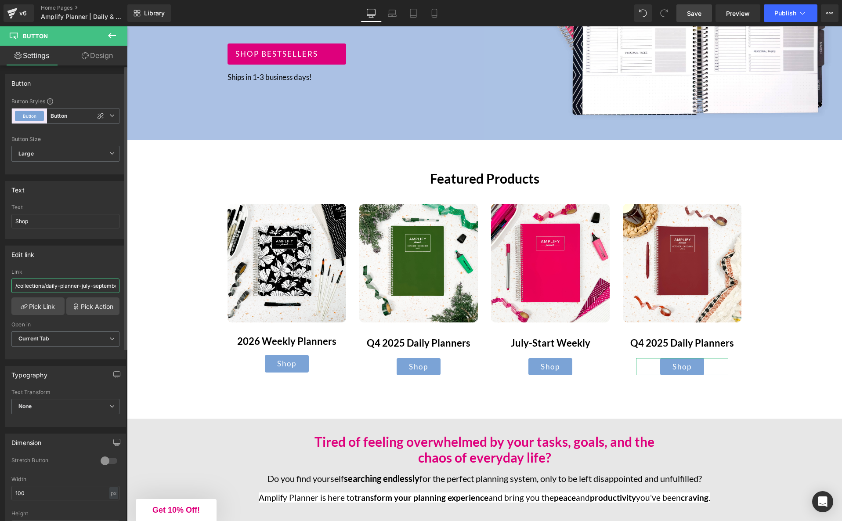
click at [76, 283] on input "/collections/daily-planner-july-september-2025" at bounding box center [65, 285] width 108 height 14
paste input "https://www.amplifyplanner.com/collections/daily-planner-october-dec"
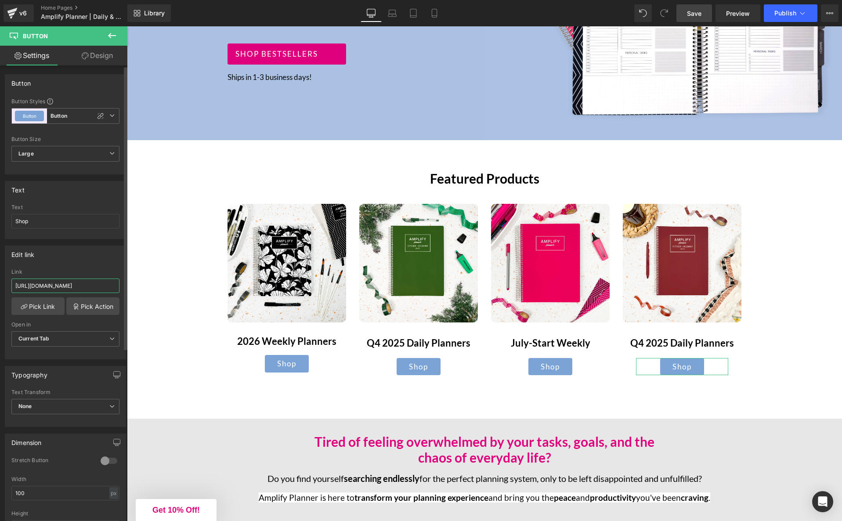
type input "https://www.amplifyplanner.com/collections/daily-planner-october-december-2025"
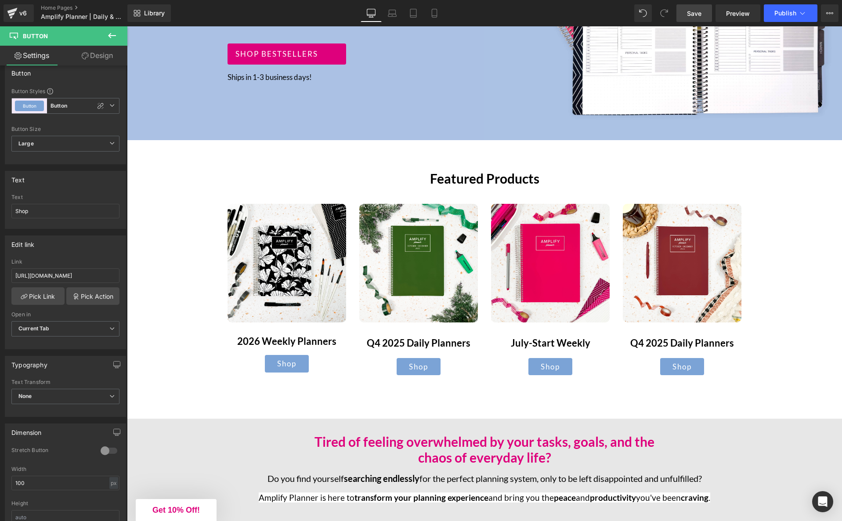
scroll to position [0, 0]
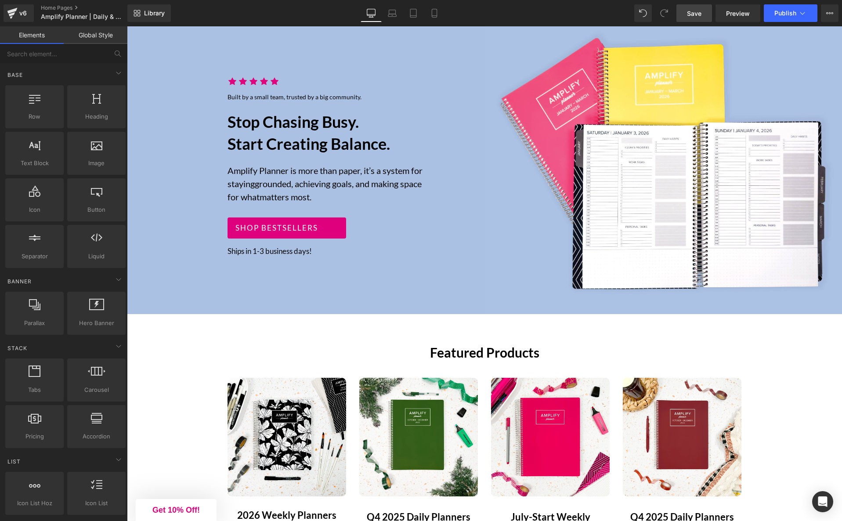
scroll to position [57, 0]
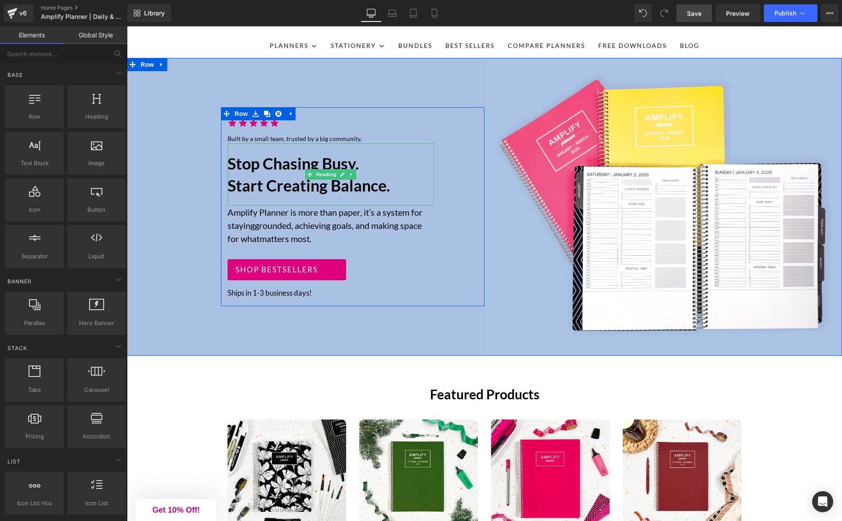
click at [296, 187] on h2 "Stop chasing Busy. Start creating Balance." at bounding box center [330, 174] width 206 height 44
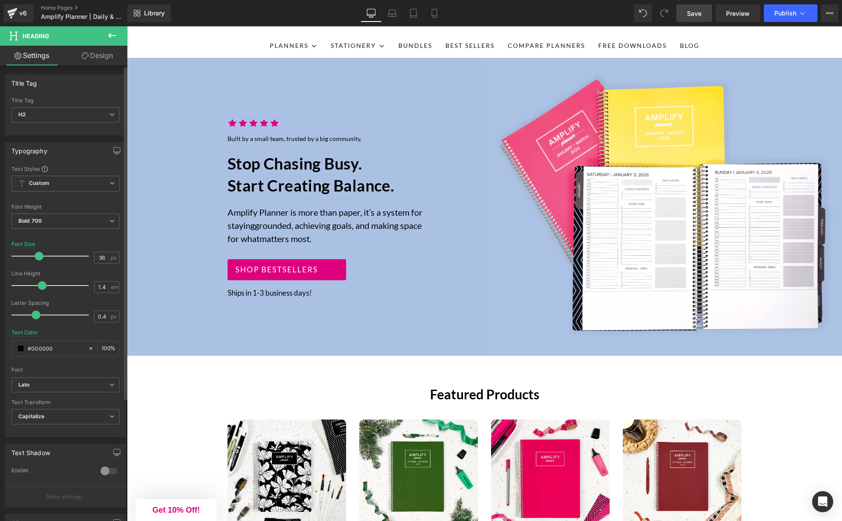
type input "0.5"
drag, startPoint x: 32, startPoint y: 317, endPoint x: 38, endPoint y: 317, distance: 6.6
click at [38, 317] on span at bounding box center [37, 314] width 9 height 9
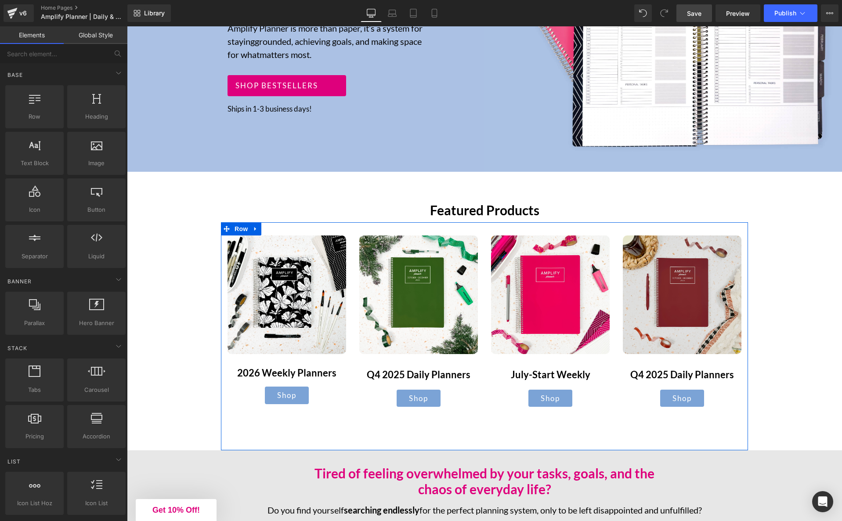
scroll to position [242, 0]
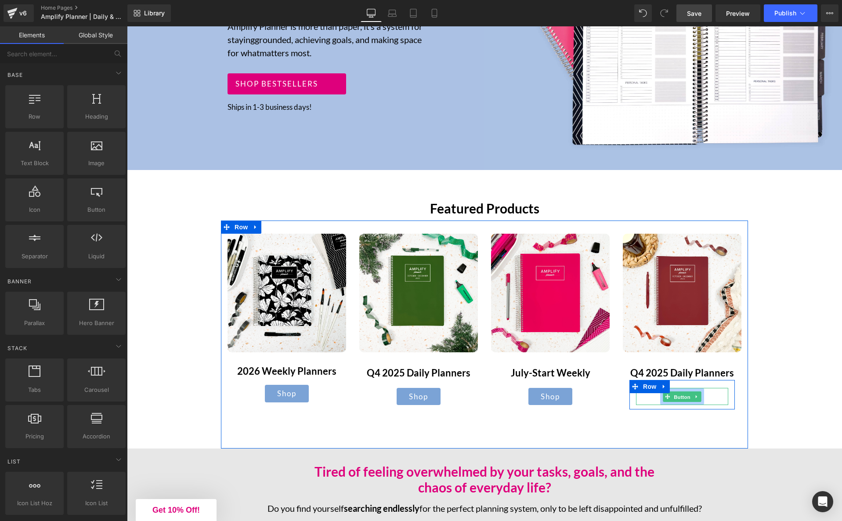
click at [679, 396] on span "Button" at bounding box center [682, 396] width 20 height 11
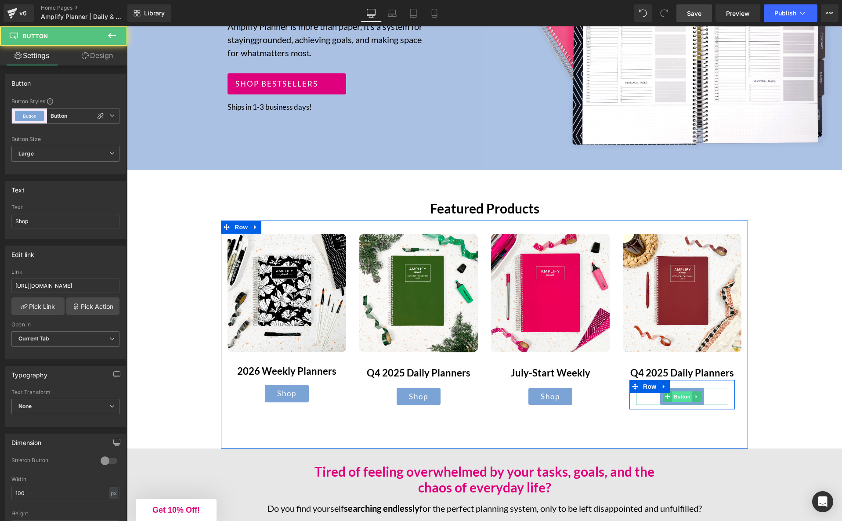
scroll to position [244, 0]
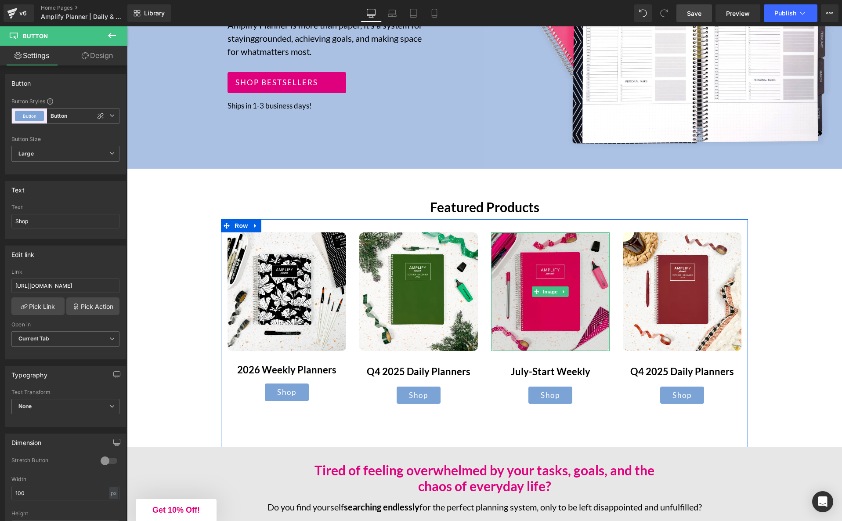
click at [566, 336] on img at bounding box center [550, 291] width 119 height 119
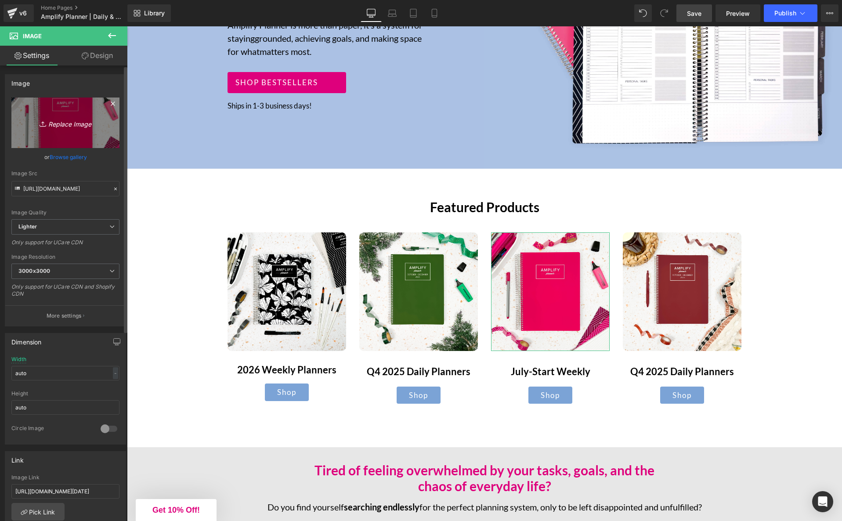
click at [61, 126] on icon "Replace Image" at bounding box center [65, 122] width 70 height 11
type input "C:\fakepath\IMG_9929.jpg"
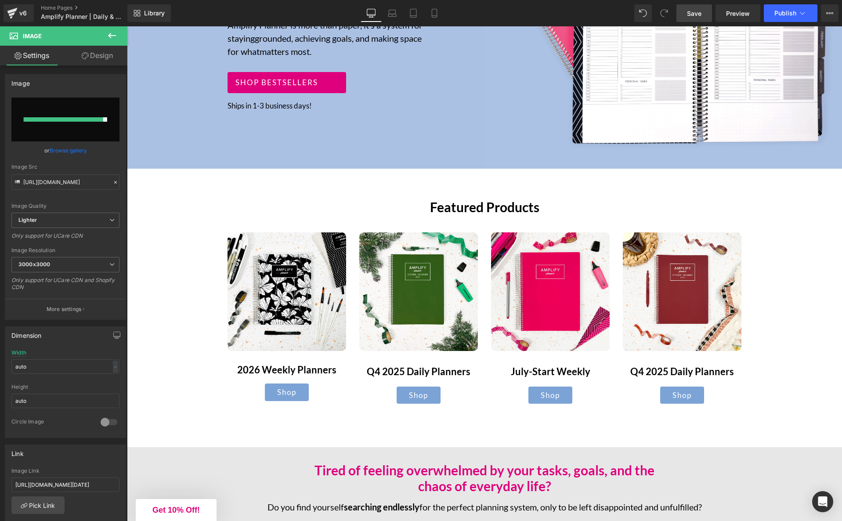
type input "https://ucarecdn.com/0ef06c42-45b1-4144-94bc-fd48899ac08a/-/format/auto/-/previ…"
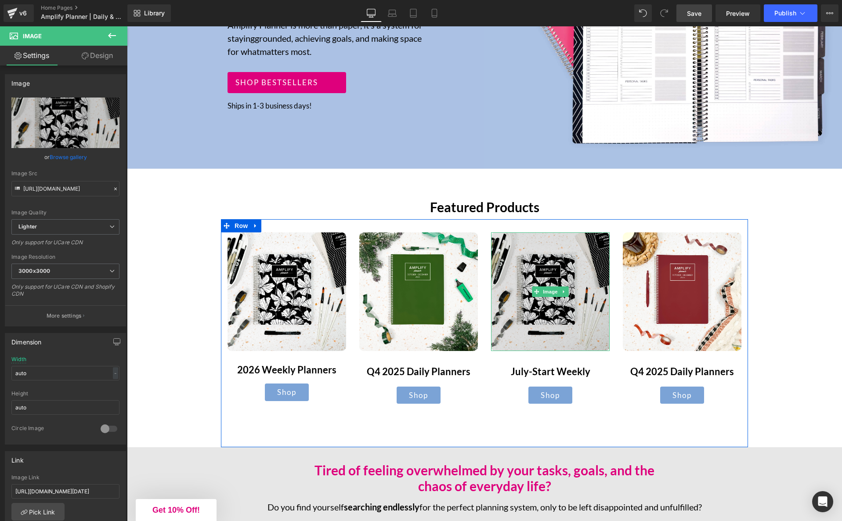
click at [538, 321] on img at bounding box center [550, 291] width 119 height 119
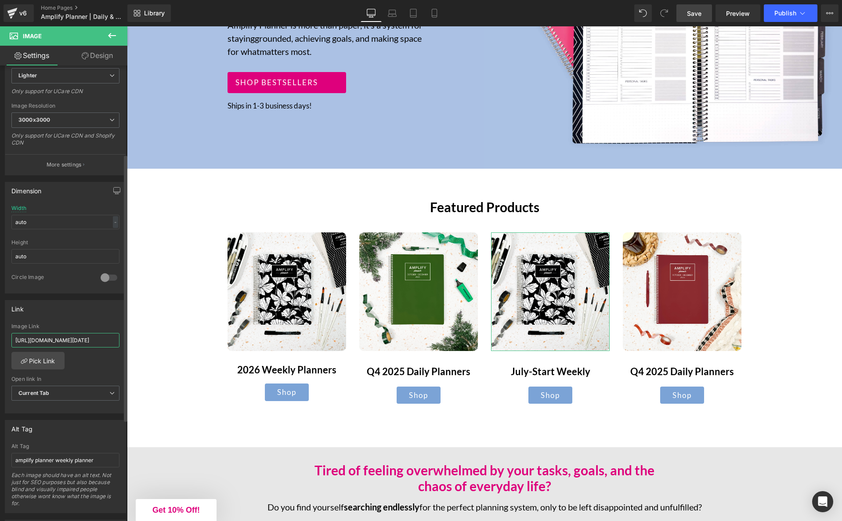
click at [58, 338] on input "https://www.amplifyplanner.com/collections/weekly-planner-july-2025-june2026" at bounding box center [65, 340] width 108 height 14
type input "https://www.amplifyplanner.com/collections/weekly-planner-january-december-2026"
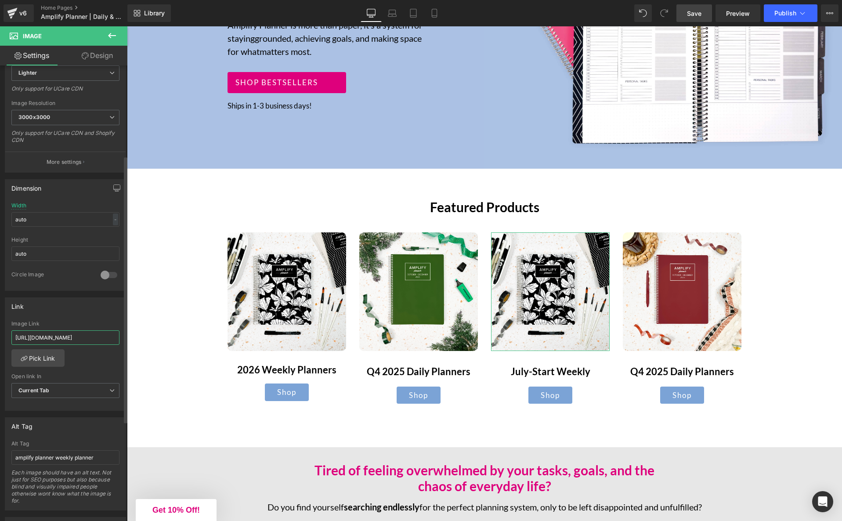
scroll to position [0, 118]
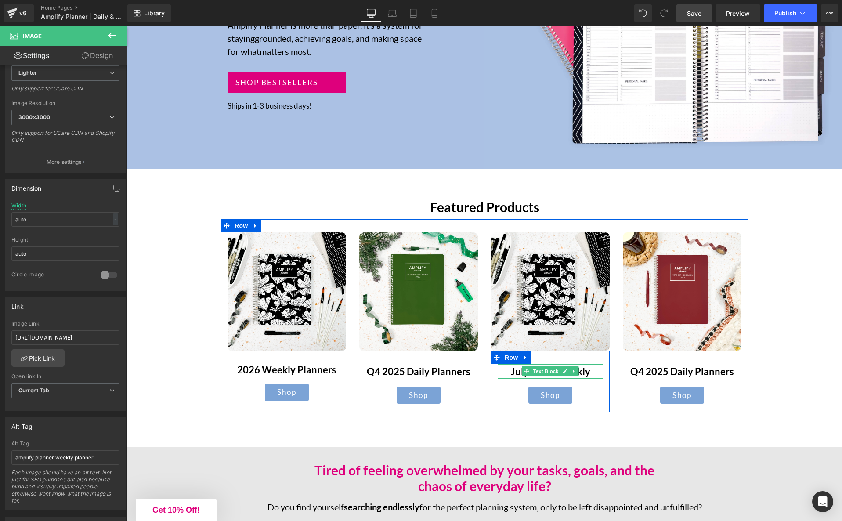
click at [587, 371] on strong "July-Start Weekly" at bounding box center [550, 371] width 79 height 12
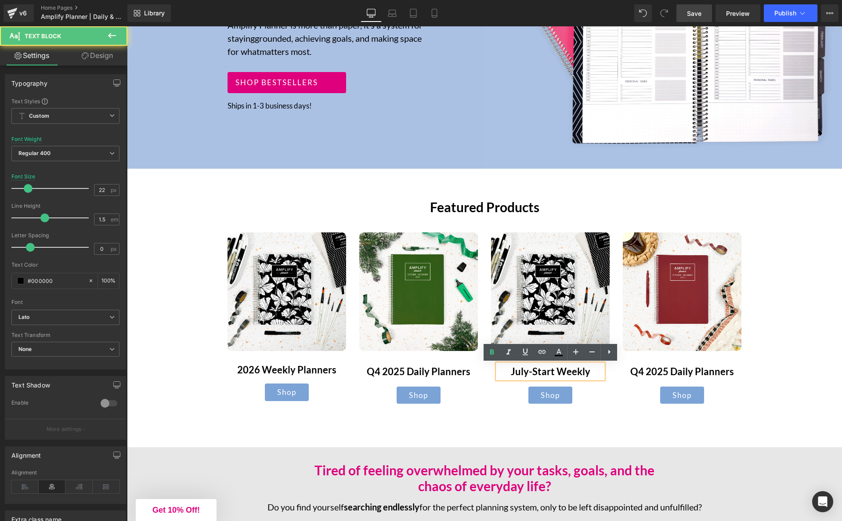
click at [587, 371] on strong "July-Start Weekly" at bounding box center [550, 371] width 79 height 12
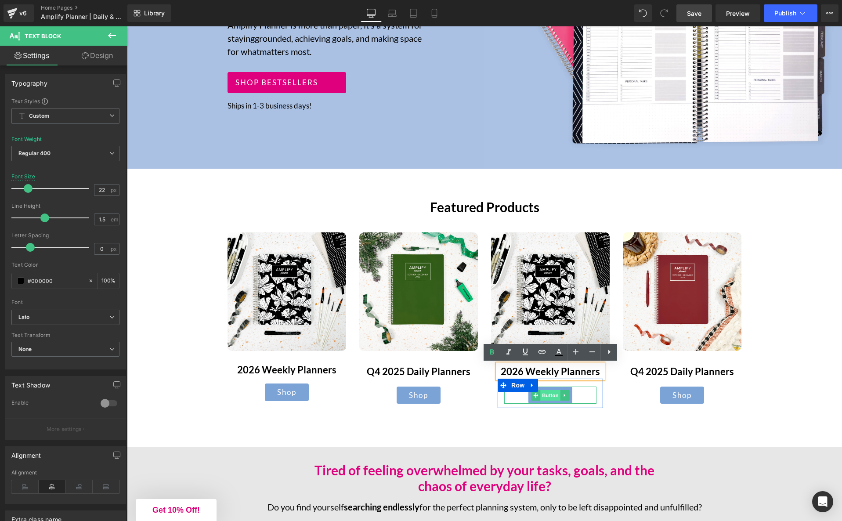
click at [549, 398] on span "Button" at bounding box center [550, 395] width 20 height 11
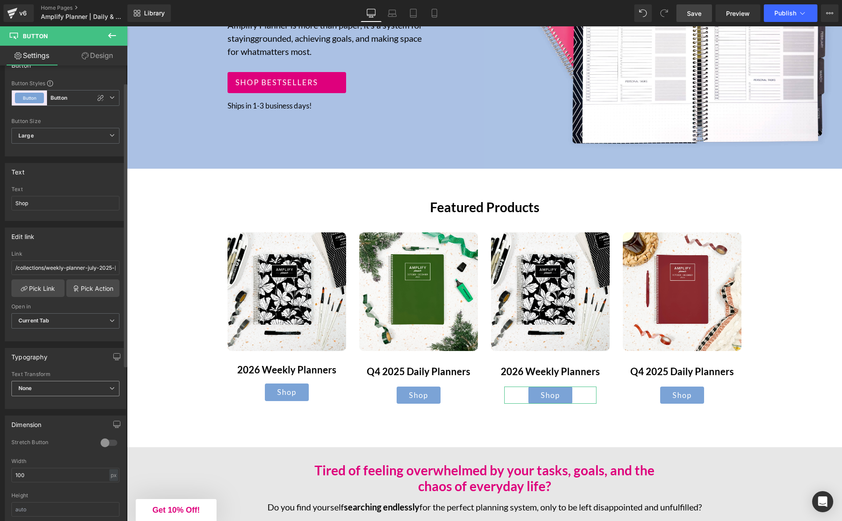
scroll to position [0, 0]
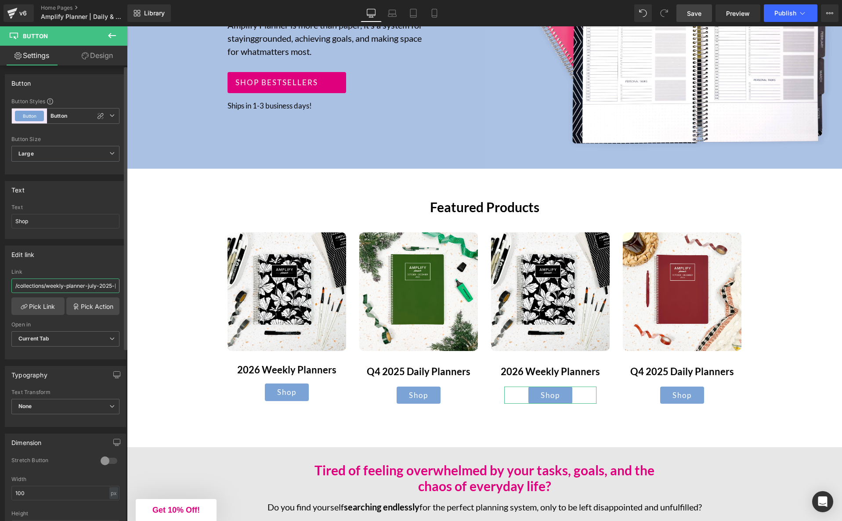
click at [63, 288] on input "/collections/weekly-planner-july-2025-june2026" at bounding box center [65, 285] width 108 height 14
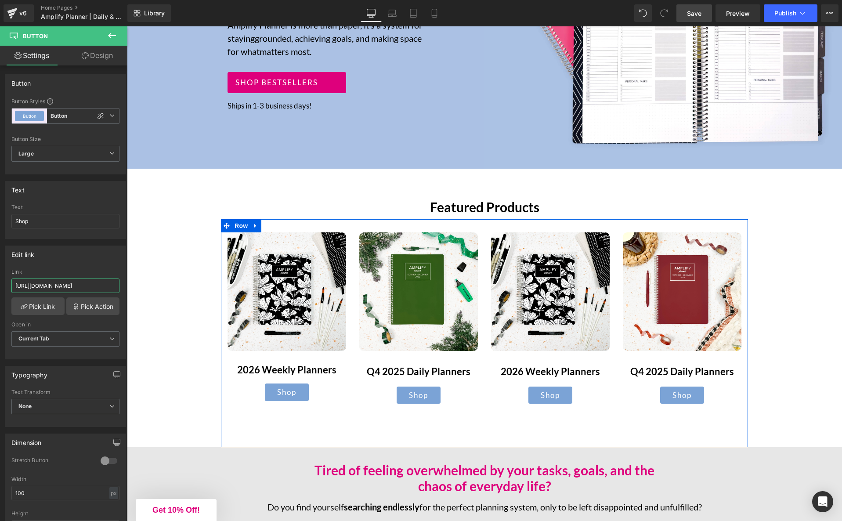
type input "https://www.amplifyplanner.com/collections/weekly-planner-january-december-2026"
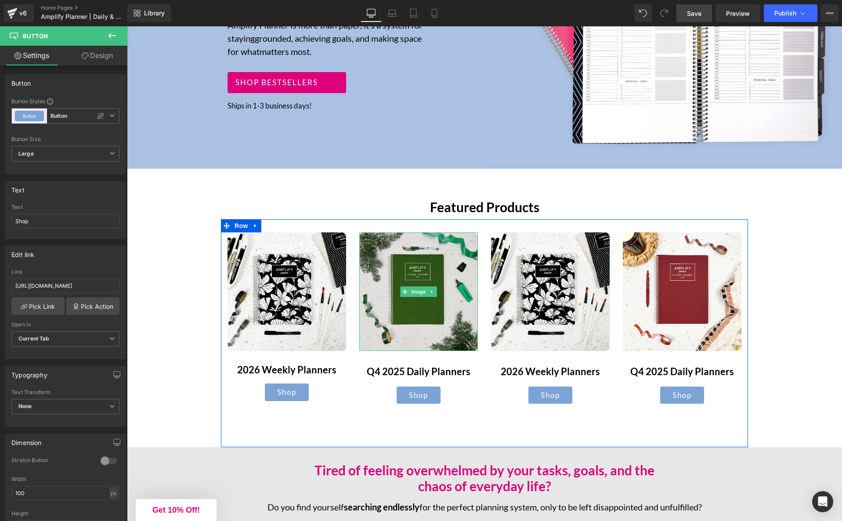
click at [425, 316] on img at bounding box center [418, 291] width 119 height 119
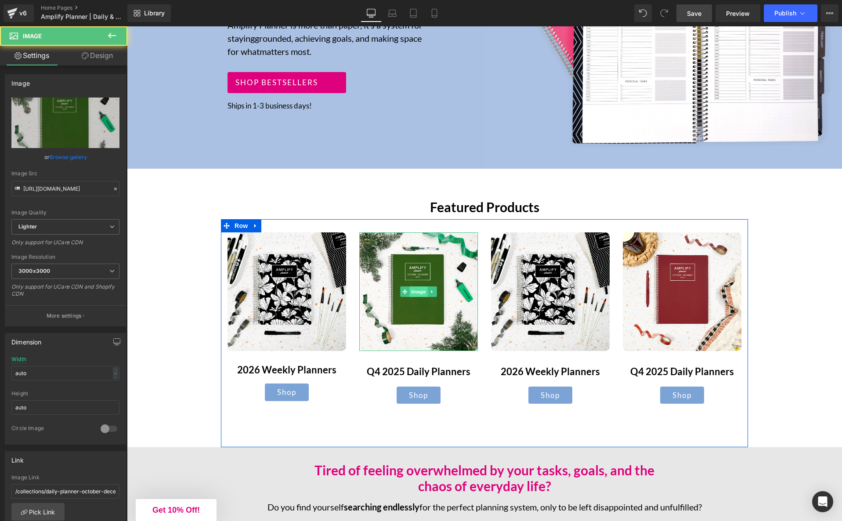
click at [419, 293] on span "Image" at bounding box center [418, 291] width 18 height 11
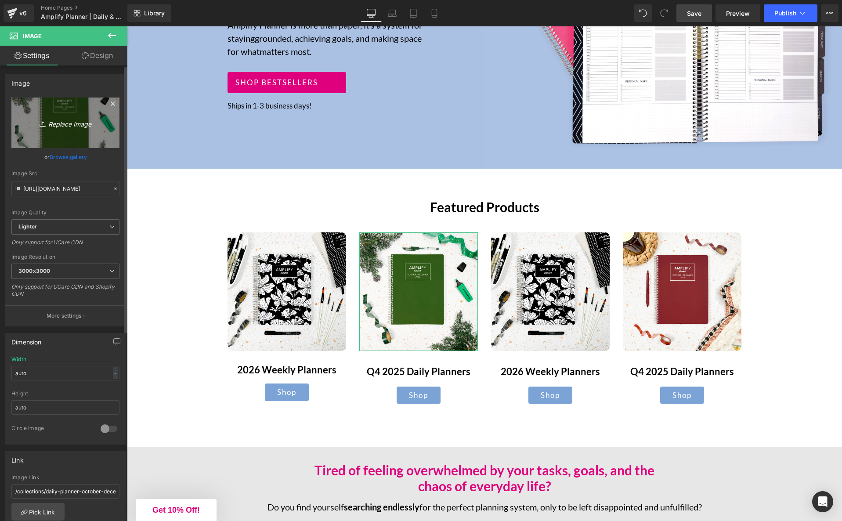
click at [58, 124] on icon "Replace Image" at bounding box center [65, 122] width 70 height 11
type input "C:\fakepath\IMG_0439.jpg"
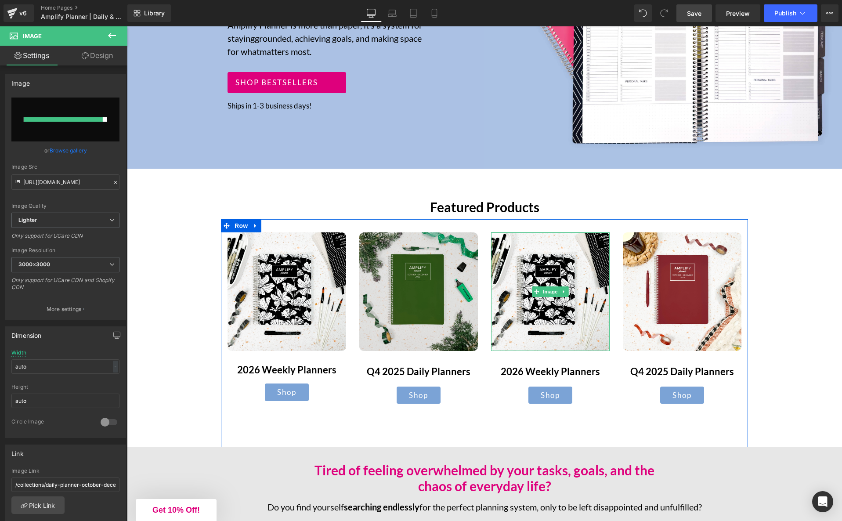
type input "https://ucarecdn.com/7180065f-9a22-4390-9903-9efcd879db05/-/format/auto/-/previ…"
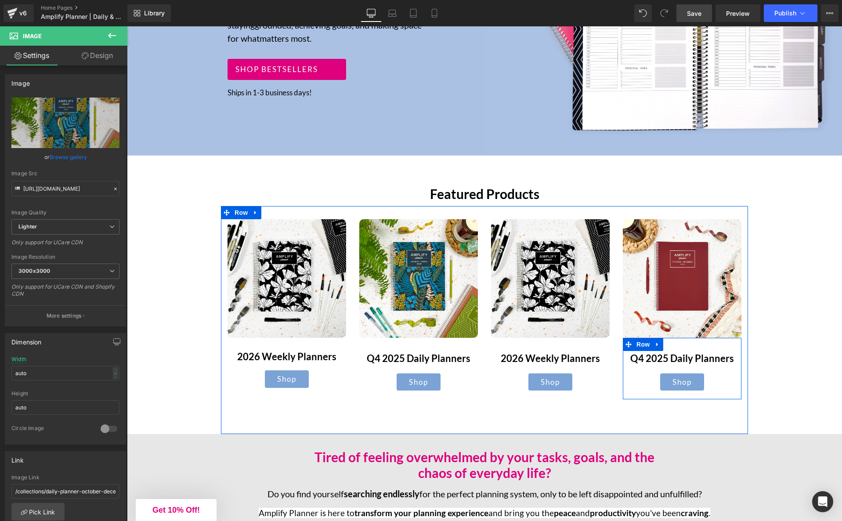
scroll to position [260, 0]
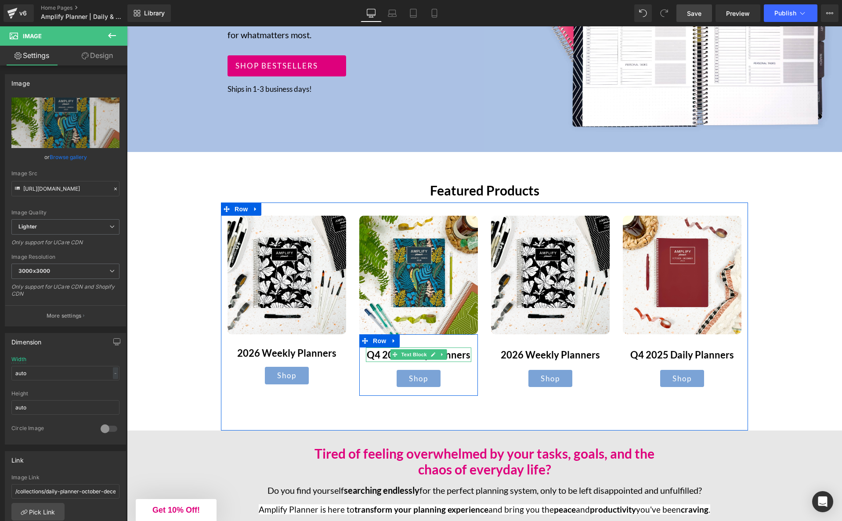
click at [455, 356] on strong "Q4 2025 Daily Planners" at bounding box center [419, 355] width 104 height 12
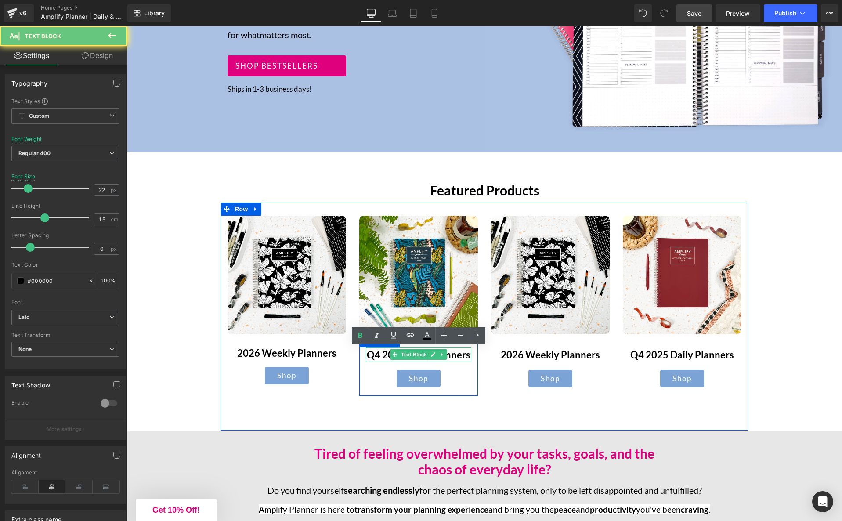
click at [455, 356] on strong "Q4 2025 Daily Planners" at bounding box center [419, 355] width 104 height 12
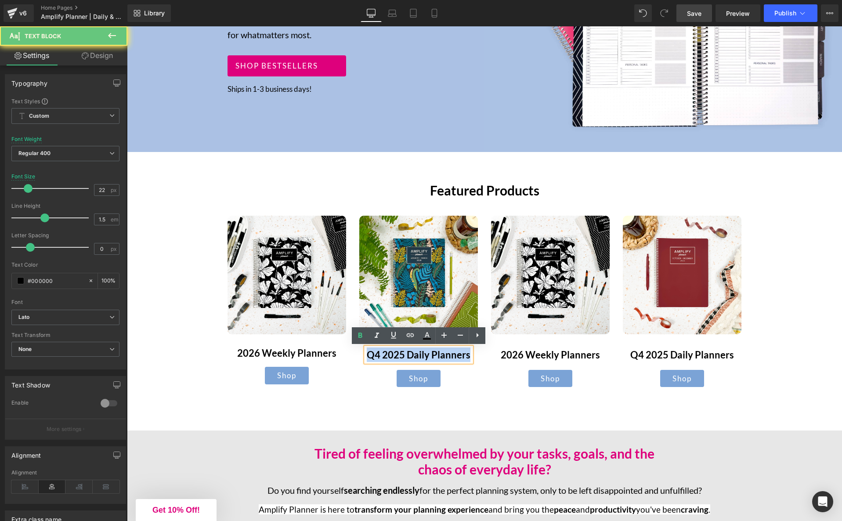
click at [455, 356] on strong "Q4 2025 Daily Planners" at bounding box center [419, 355] width 104 height 12
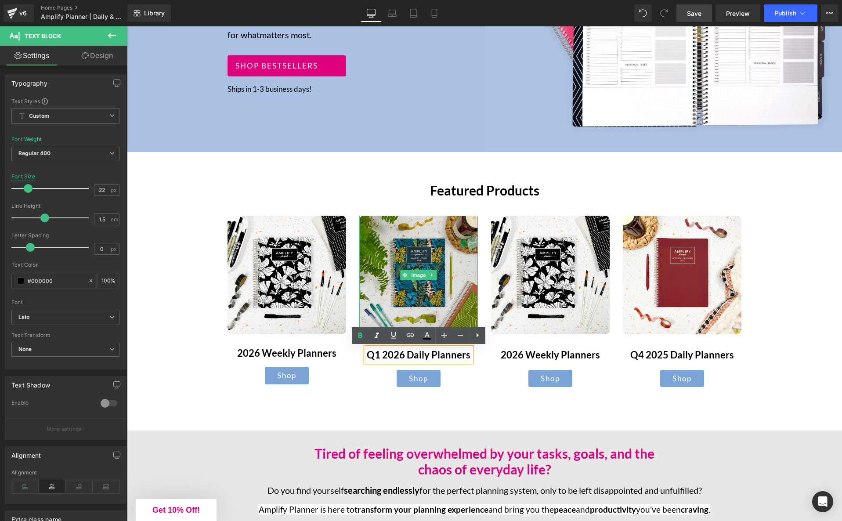
click at [388, 295] on img at bounding box center [418, 275] width 119 height 119
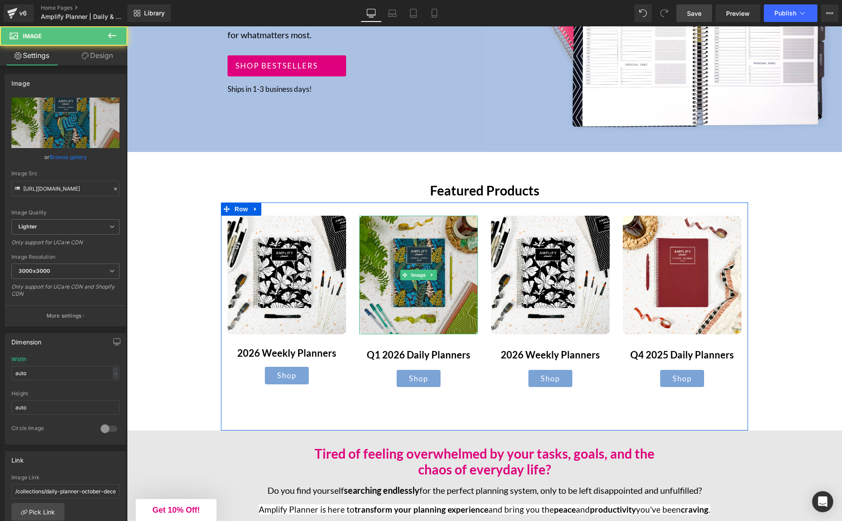
click at [422, 311] on img at bounding box center [418, 275] width 119 height 119
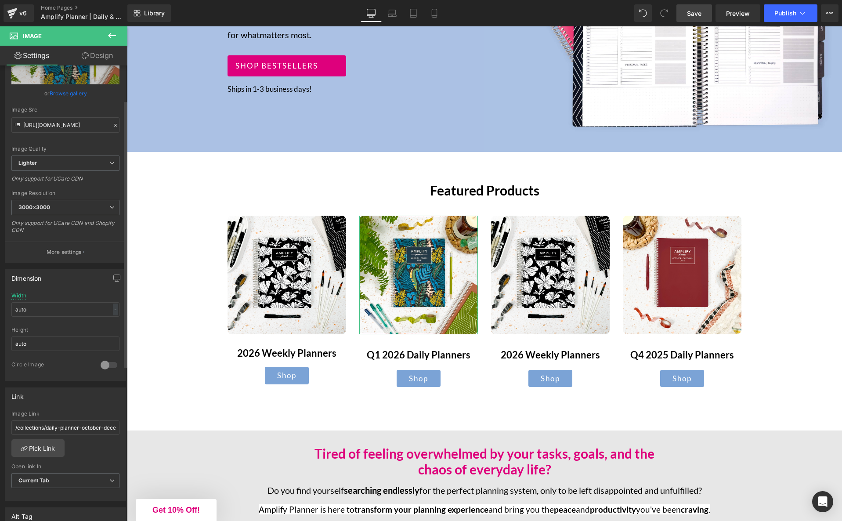
scroll to position [90, 0]
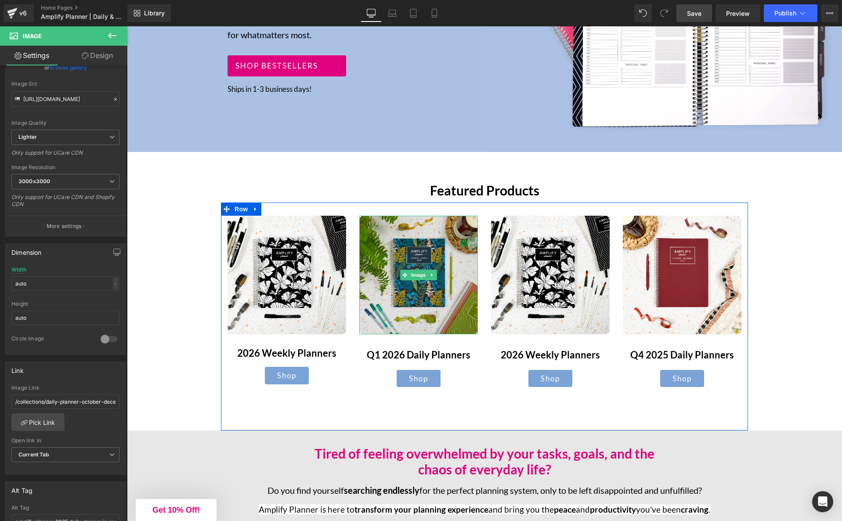
click at [401, 304] on img at bounding box center [418, 275] width 119 height 119
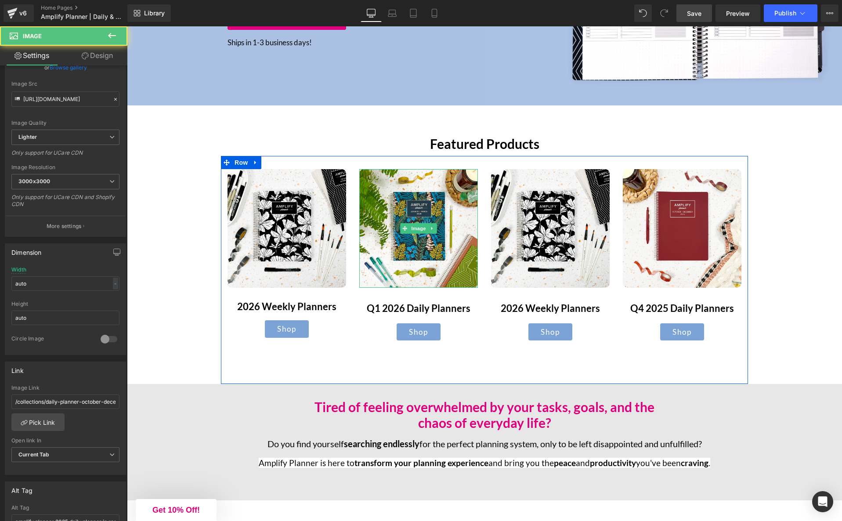
scroll to position [325, 0]
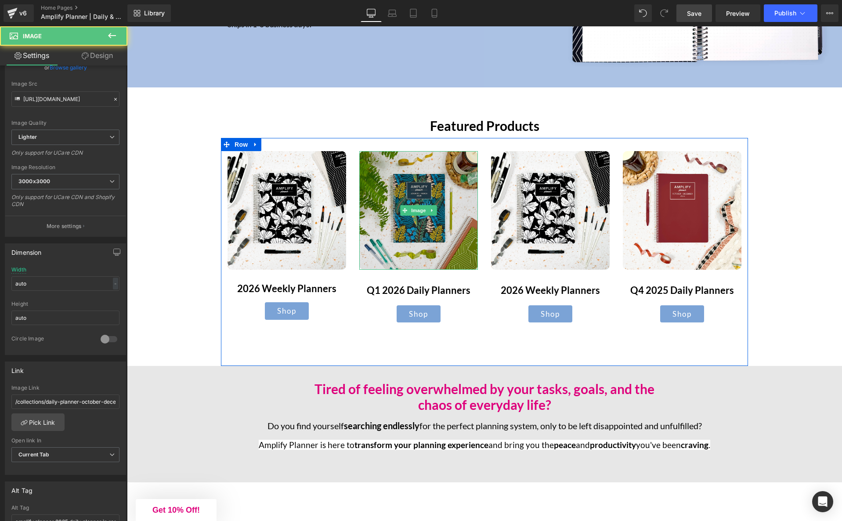
click at [422, 223] on img at bounding box center [418, 210] width 119 height 119
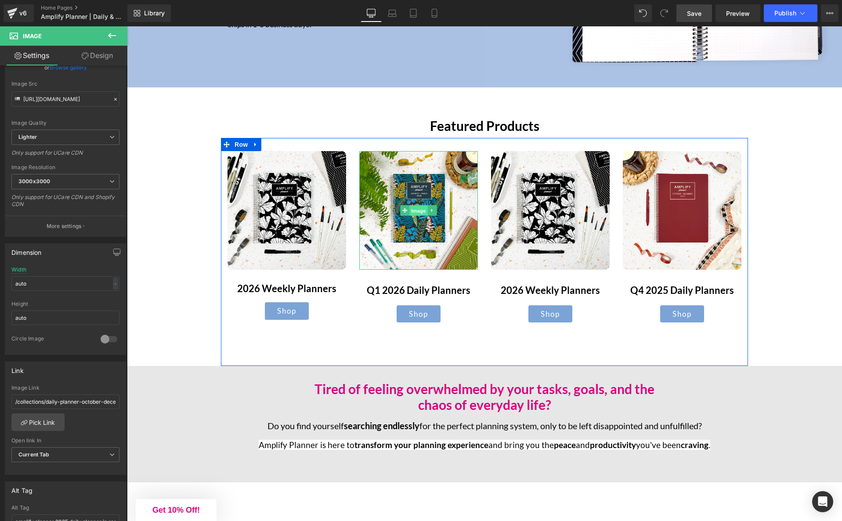
click at [417, 210] on span "Image" at bounding box center [418, 210] width 18 height 11
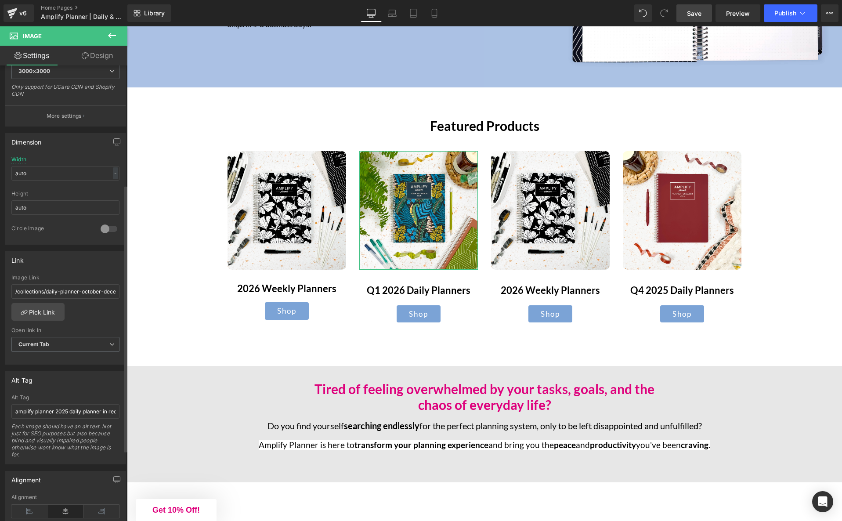
scroll to position [203, 0]
click at [49, 289] on input "/collections/daily-planner-october-december-2025" at bounding box center [65, 288] width 108 height 14
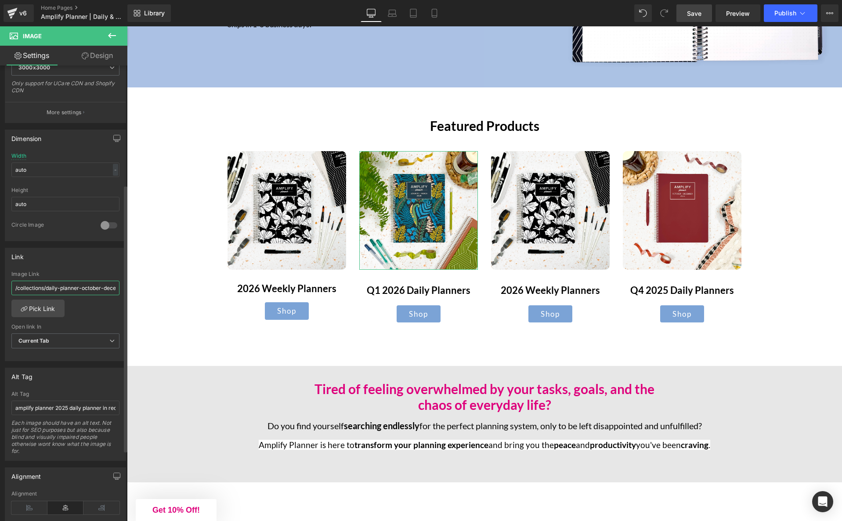
type input "https://www.amplifyplanner.com/collections/daily-planner-january-december-2026"
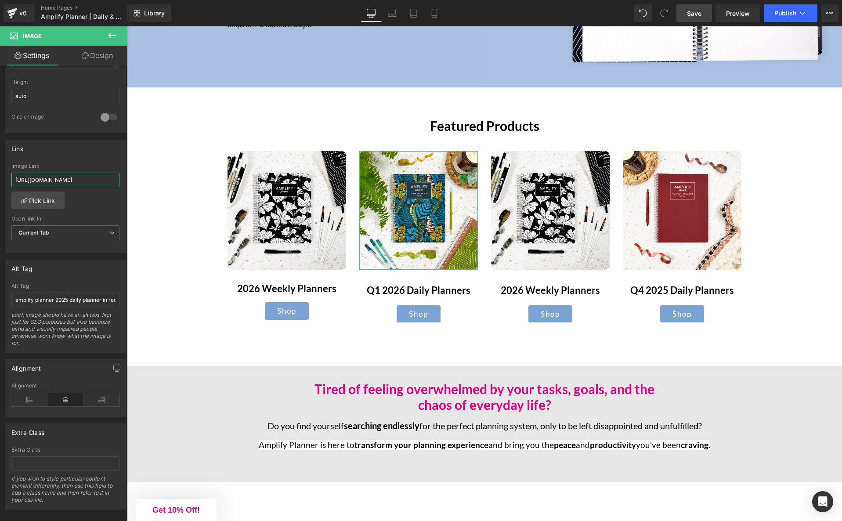
scroll to position [319, 0]
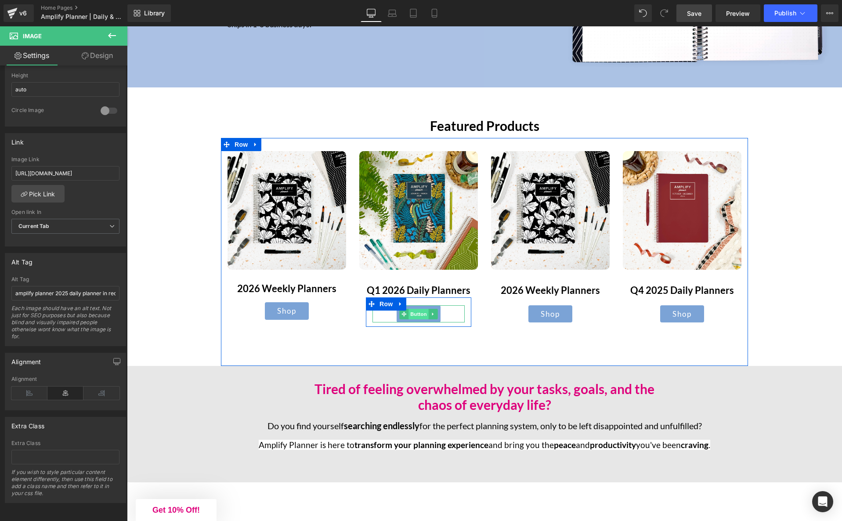
click at [419, 315] on span "Button" at bounding box center [418, 314] width 20 height 11
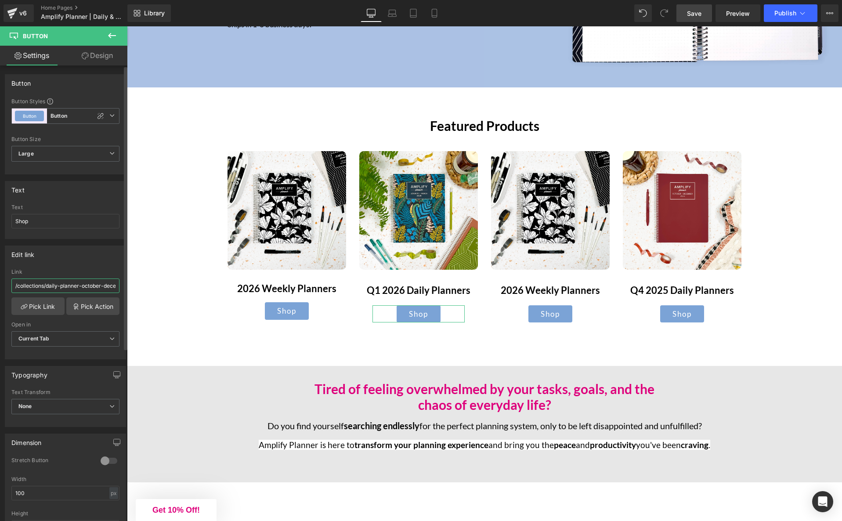
click at [53, 286] on input "/collections/daily-planner-october-december-2025" at bounding box center [65, 285] width 108 height 14
paste input "https://www.amplifyplanner.com/collections/daily-planner-january-december-2026"
type input "https://www.amplifyplanner.com/collections/daily-planner-january-december-2026"
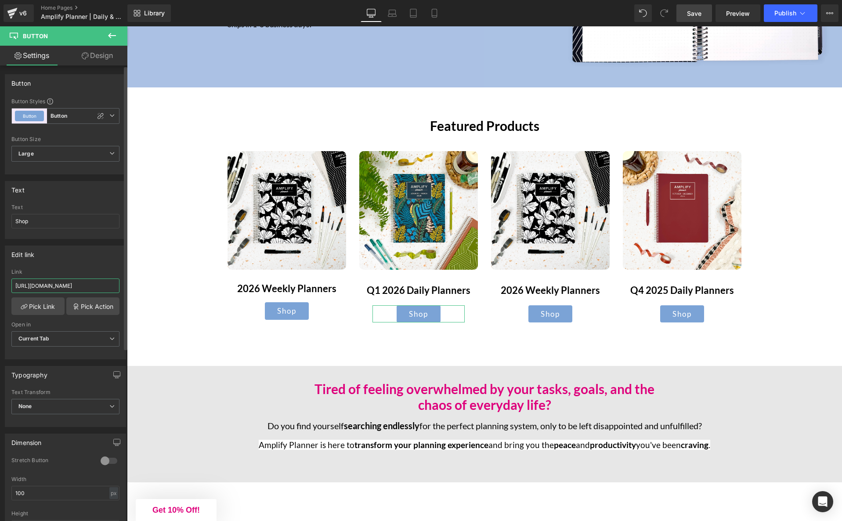
scroll to position [0, 112]
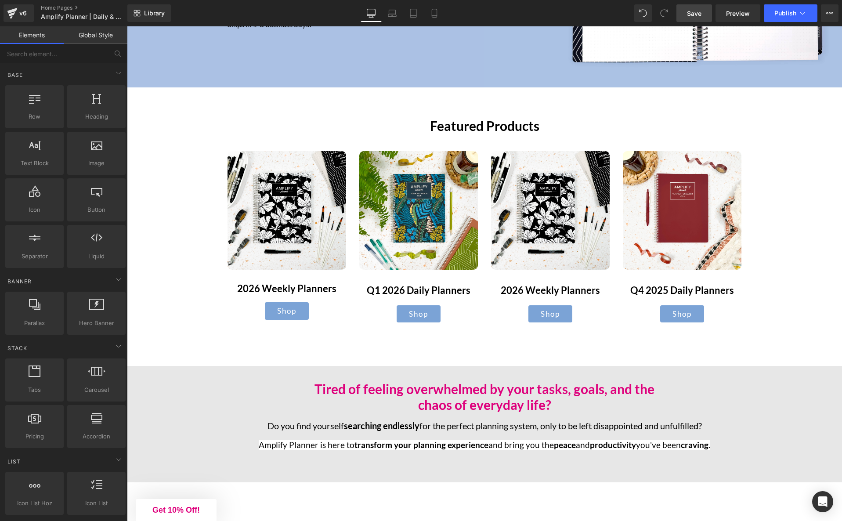
scroll to position [0, 0]
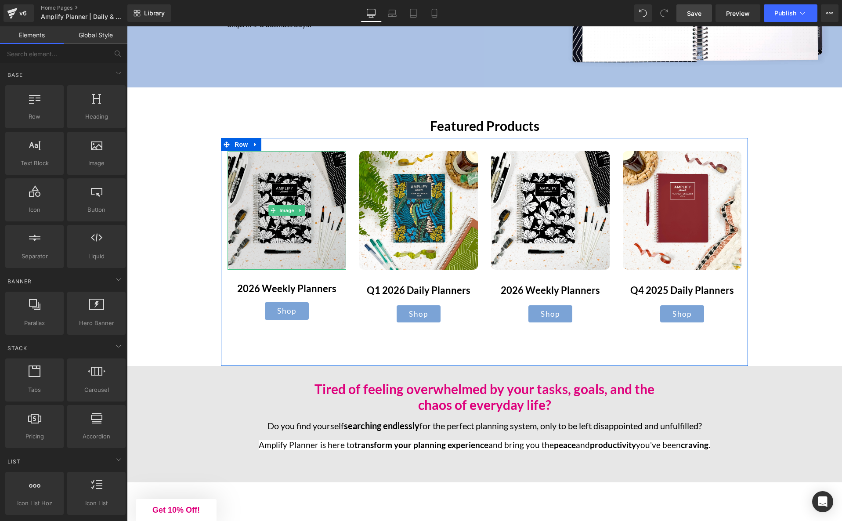
click at [302, 234] on img at bounding box center [286, 210] width 119 height 119
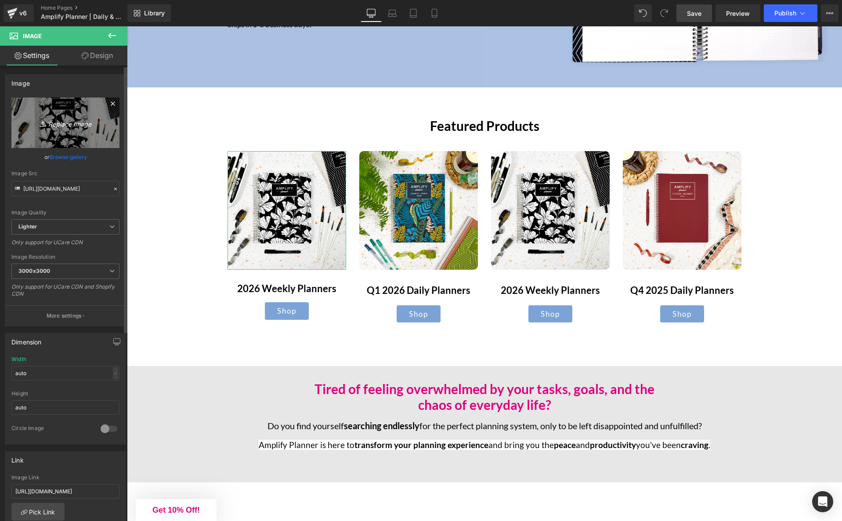
click at [76, 123] on icon "Replace Image" at bounding box center [65, 122] width 70 height 11
type input "C:\fakepath\IMG_0461 2.JPG"
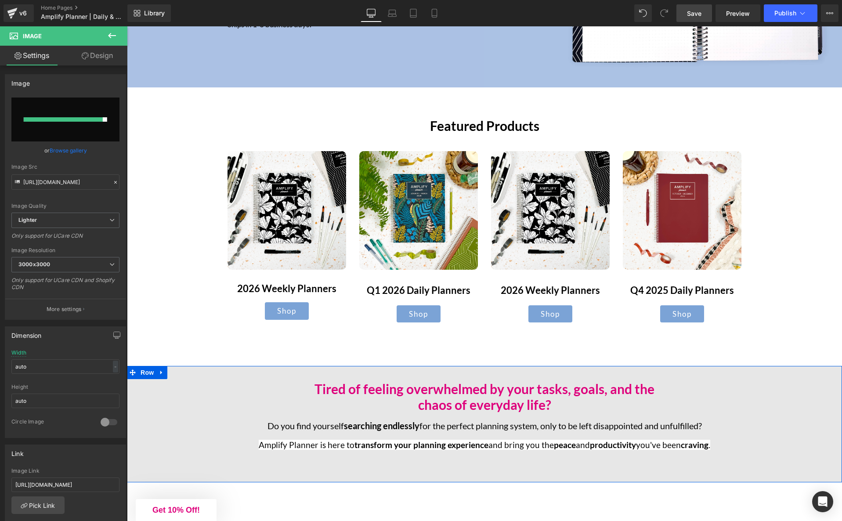
type input "https://ucarecdn.com/a39d7276-823b-47e3-8a78-31db118df626/-/format/auto/-/previ…"
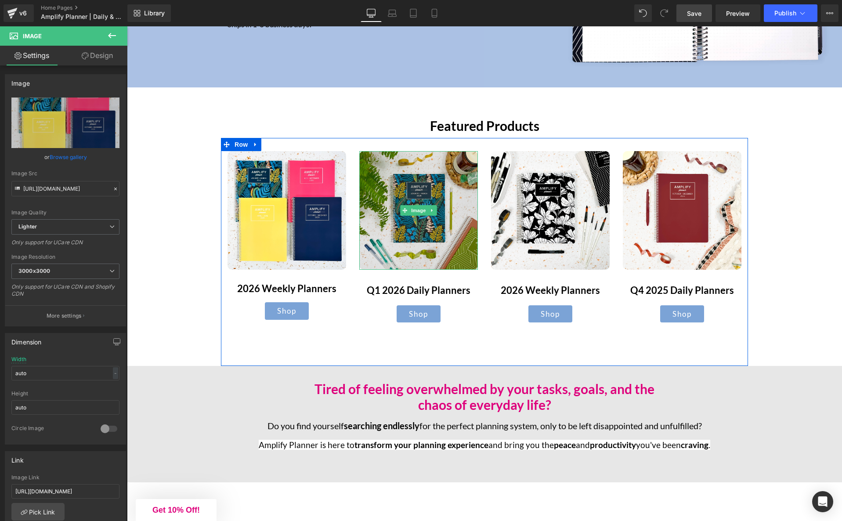
click at [418, 231] on img at bounding box center [418, 210] width 119 height 119
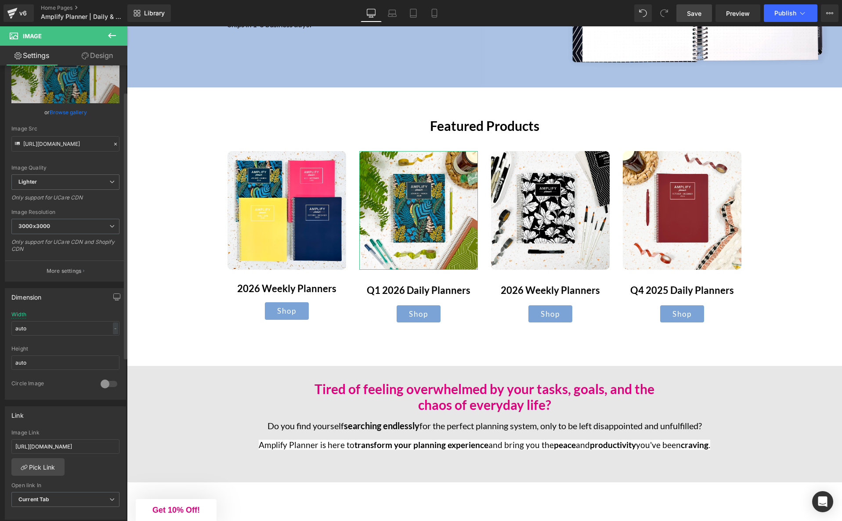
scroll to position [58, 0]
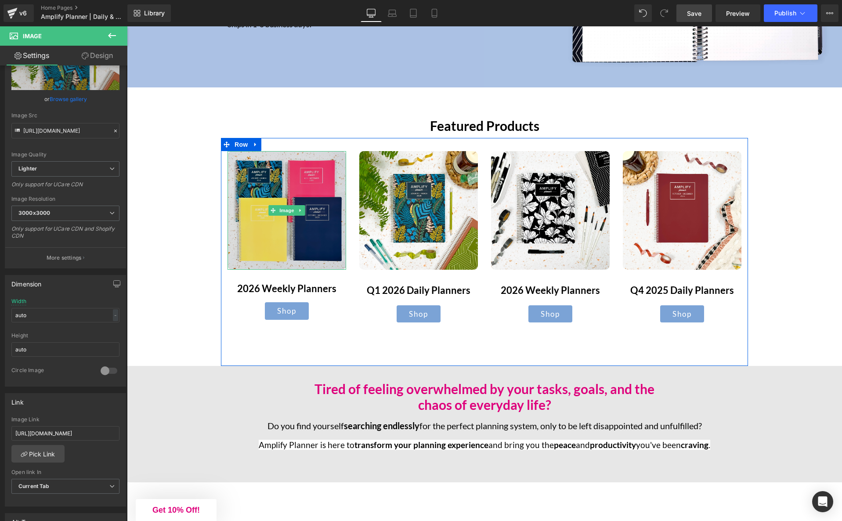
click at [296, 256] on img at bounding box center [286, 210] width 119 height 119
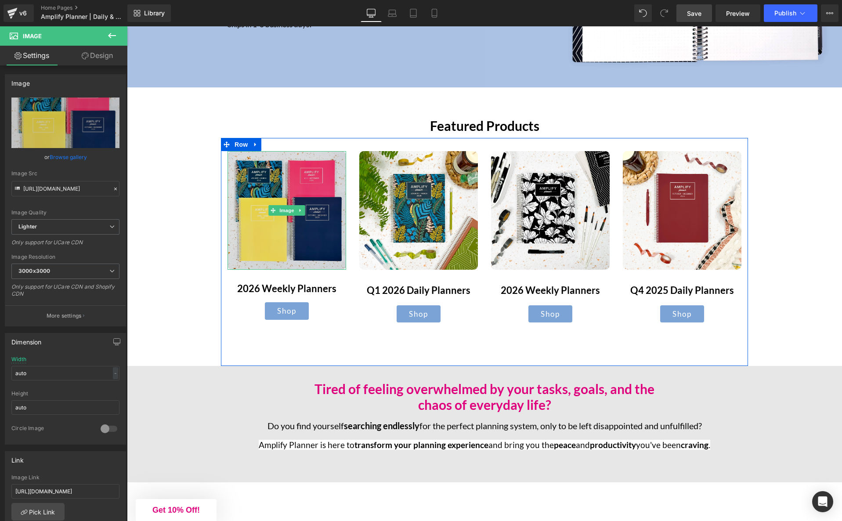
click at [285, 195] on img at bounding box center [286, 210] width 119 height 119
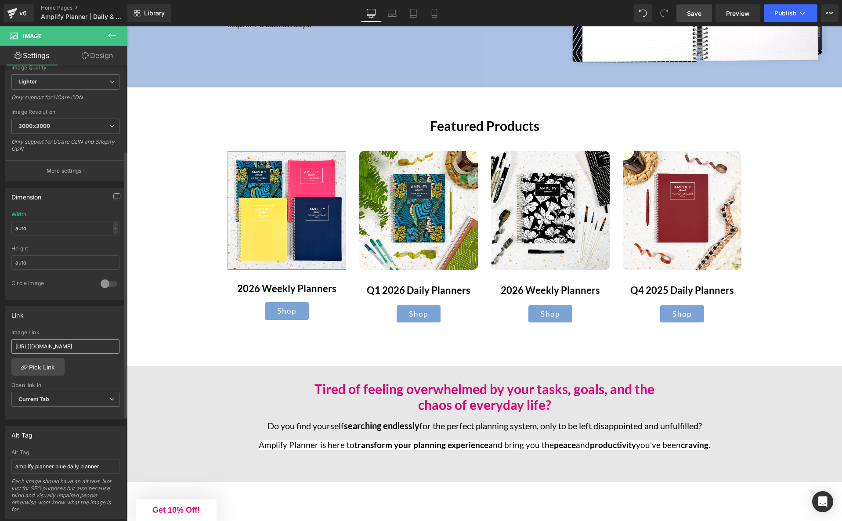
scroll to position [149, 0]
click at [87, 341] on input "https://www.amplifyplanner.com/collections/weekly-planner-january-december-2026" at bounding box center [65, 342] width 108 height 14
type input "https://www.amplifyplanner.com/pages/quarterly-planner-bundle-2026-amplify-plan…"
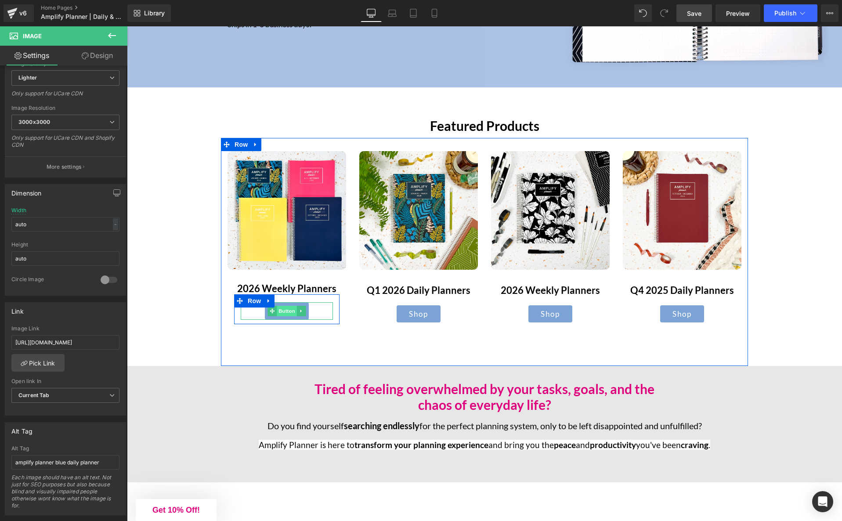
click at [284, 312] on span "Button" at bounding box center [287, 311] width 20 height 11
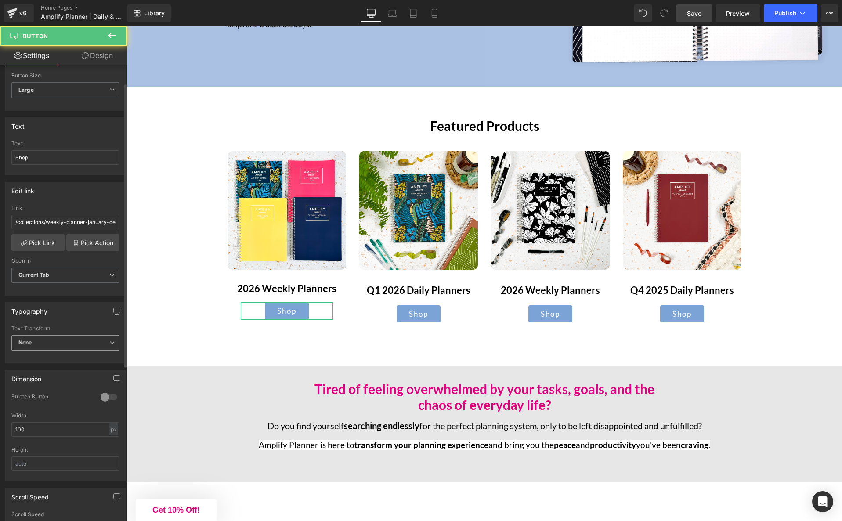
scroll to position [68, 0]
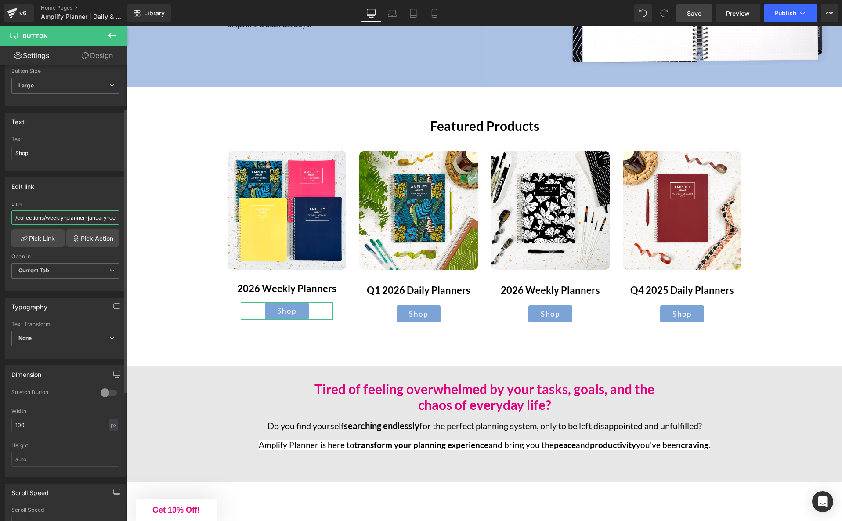
click at [68, 219] on input "/collections/weekly-planner-january-december-2026" at bounding box center [65, 217] width 108 height 14
paste input "https://www.amplifyplanner.com/pages/quarterly-planner-bundle-2026-amplify-plan…"
type input "https://www.amplifyplanner.com/pages/quarterly-planner-bundle-2026-amplify-plan…"
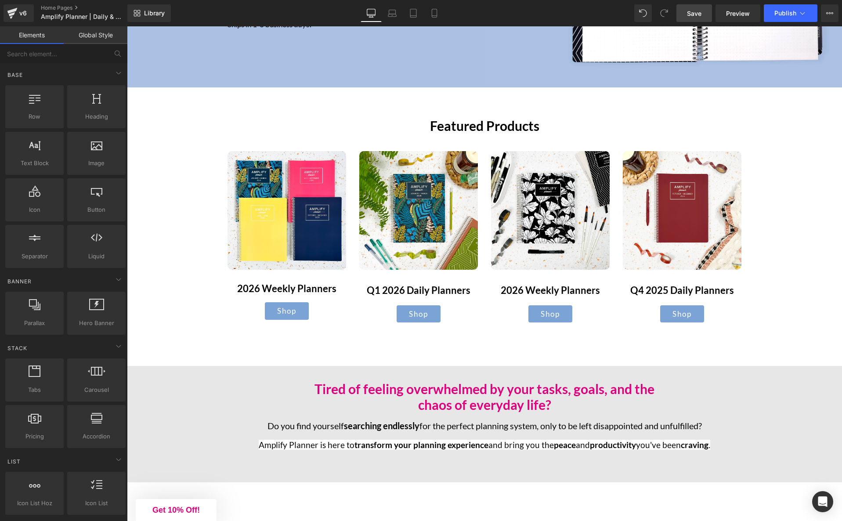
scroll to position [0, 0]
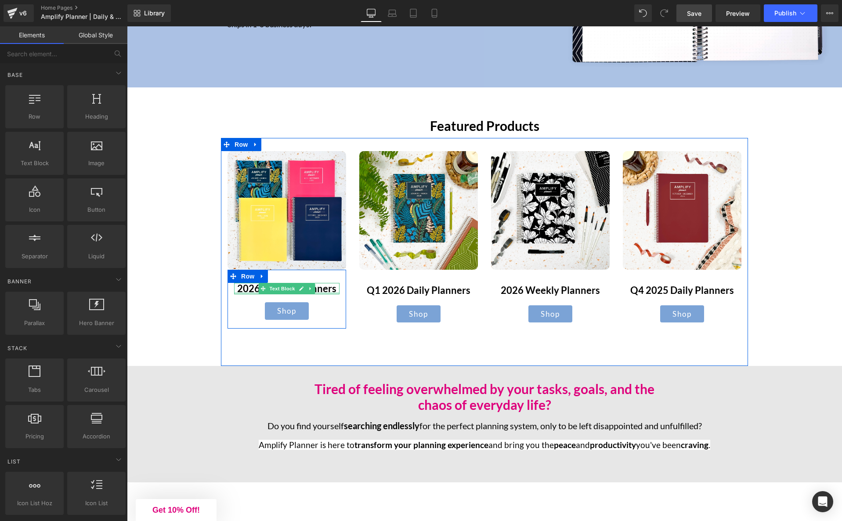
click at [324, 292] on b "2026 Weekly Planners" at bounding box center [286, 288] width 99 height 12
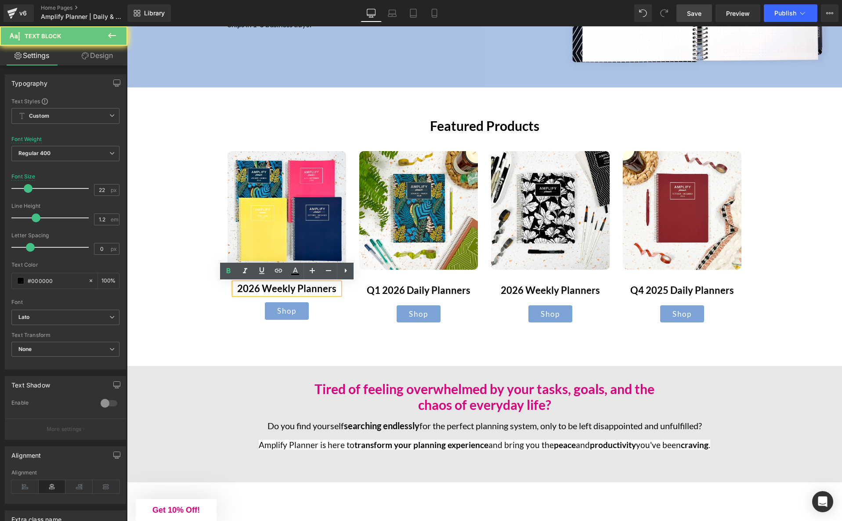
click at [325, 290] on b "2026 Weekly Planners" at bounding box center [286, 288] width 99 height 12
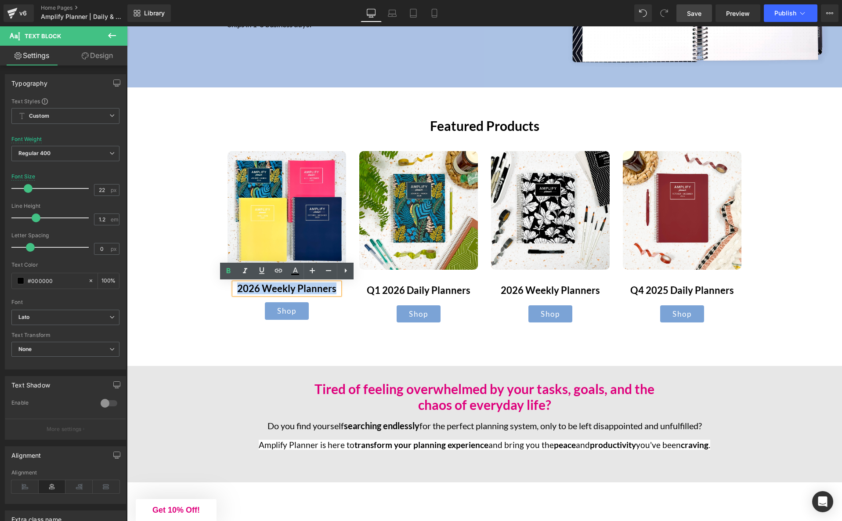
click at [325, 290] on b "2026 Weekly Planners" at bounding box center [286, 288] width 99 height 12
drag, startPoint x: 276, startPoint y: 289, endPoint x: 267, endPoint y: 289, distance: 8.8
click at [276, 289] on b "2026 Weekly Planners" at bounding box center [286, 288] width 99 height 12
drag, startPoint x: 264, startPoint y: 288, endPoint x: 335, endPoint y: 292, distance: 71.6
click at [335, 292] on p "2026 Weekly Planners" at bounding box center [286, 288] width 105 height 11
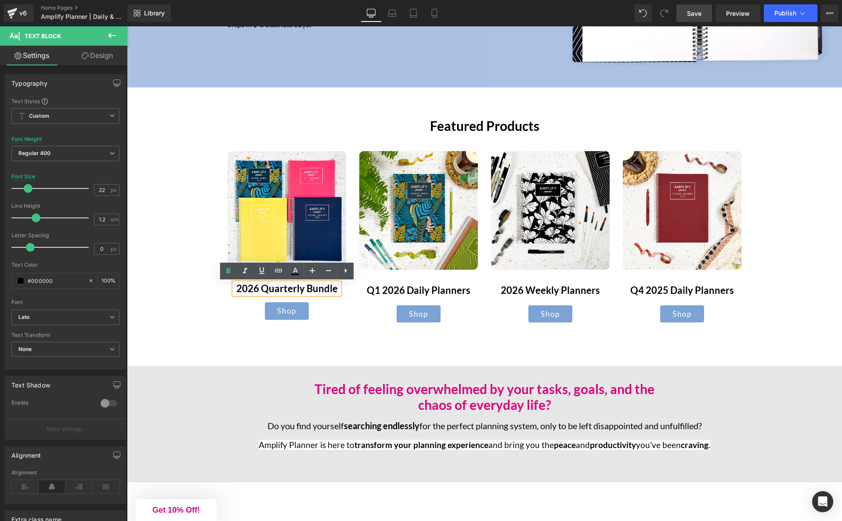
click at [365, 333] on div "Image 2026 Quarterly Bundle Text Block Shop Button Row Row Image Q1 2026 Daily …" at bounding box center [484, 252] width 527 height 228
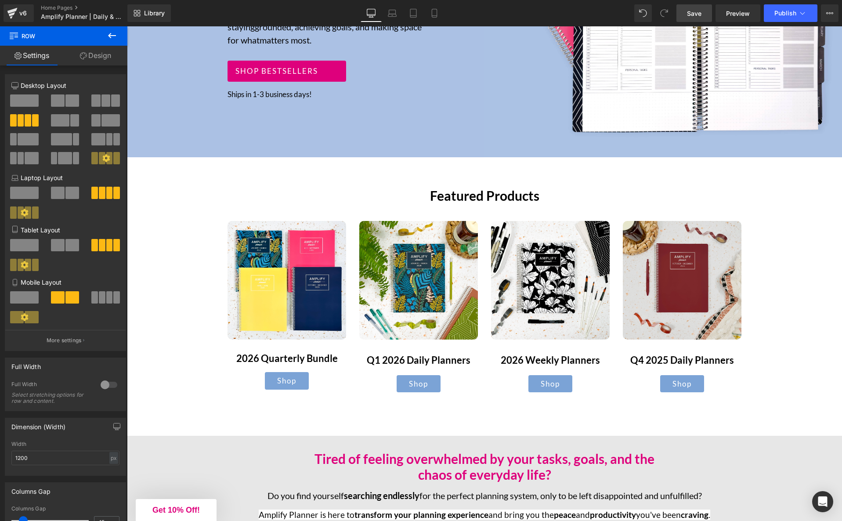
scroll to position [301, 0]
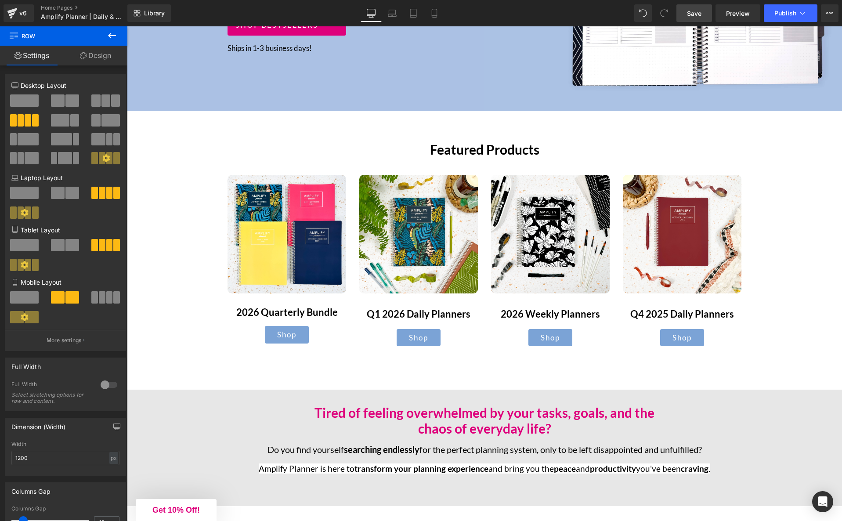
drag, startPoint x: 699, startPoint y: 13, endPoint x: 622, endPoint y: 150, distance: 156.5
click at [699, 13] on span "Save" at bounding box center [694, 13] width 14 height 9
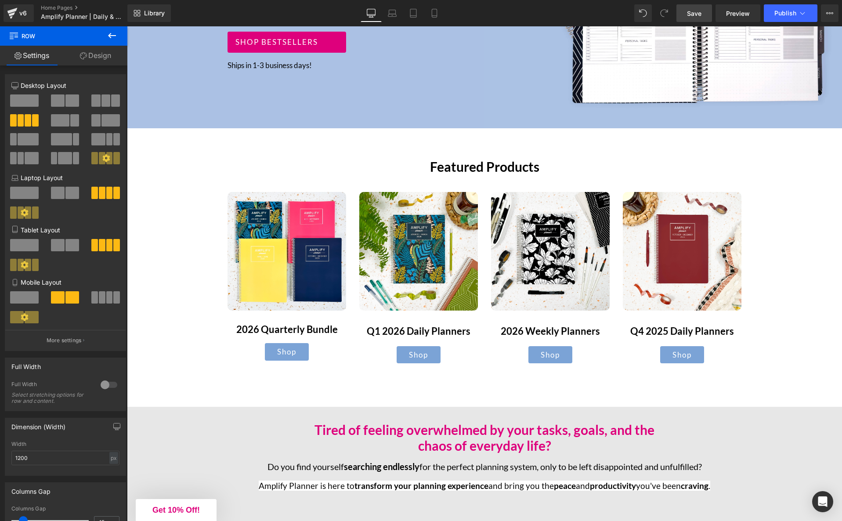
scroll to position [269, 0]
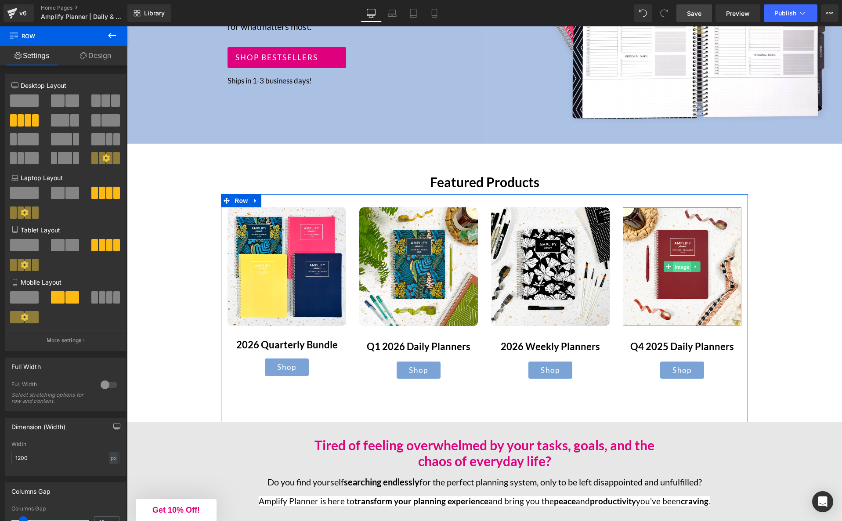
click at [684, 270] on span "Image" at bounding box center [682, 267] width 18 height 11
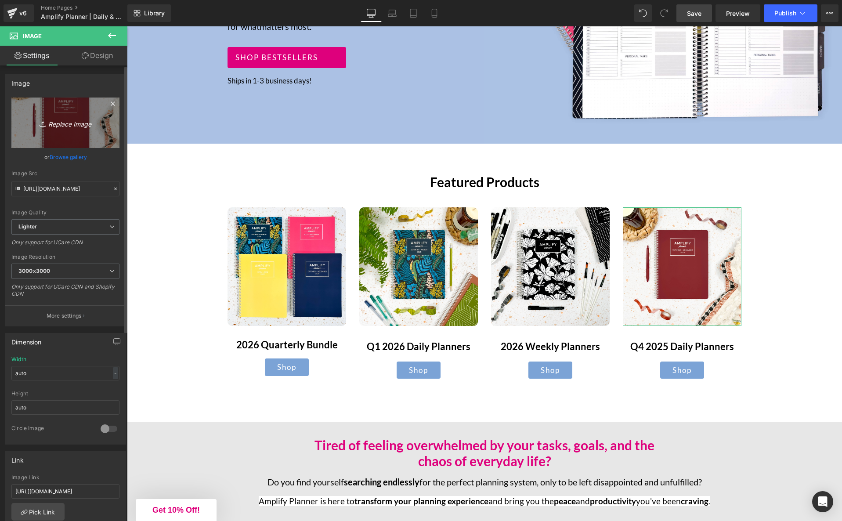
click at [64, 123] on icon "Replace Image" at bounding box center [65, 122] width 70 height 11
type input "C:\fakepath\IMG_9361.jpg"
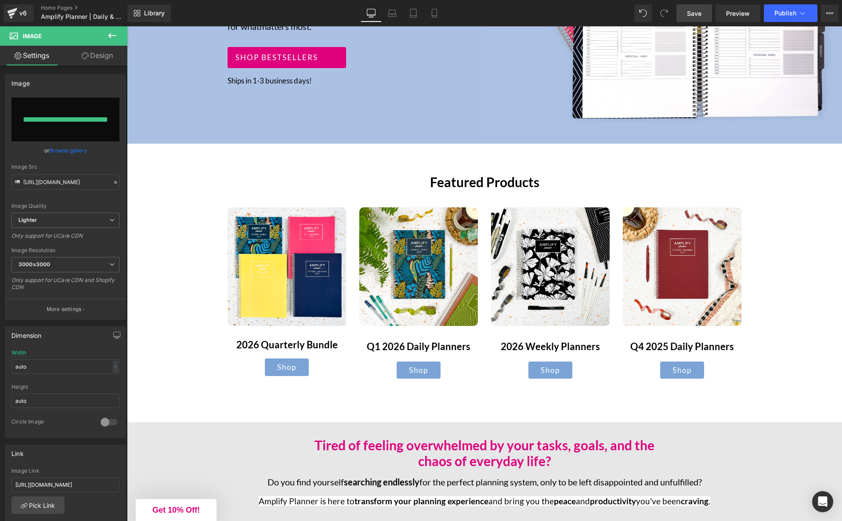
type input "https://ucarecdn.com/6c229f74-4c68-4cc4-b50e-3ad2aef9eeb0/-/format/auto/-/previ…"
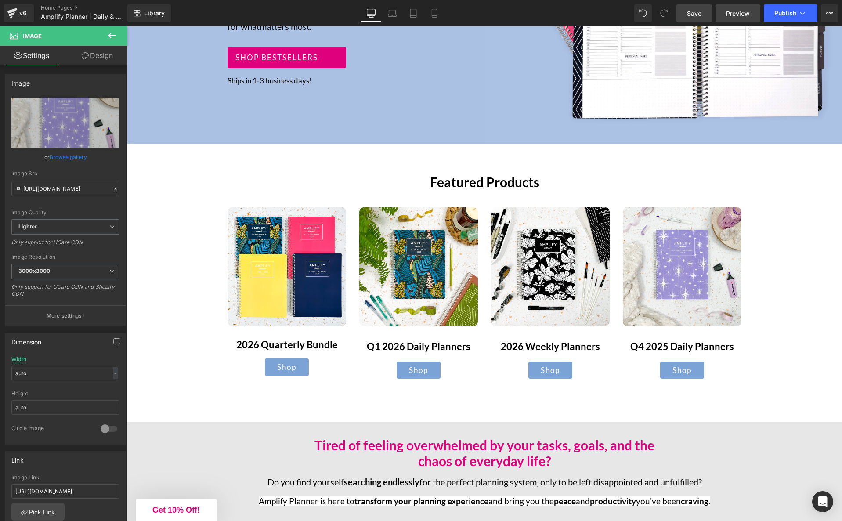
click at [731, 15] on span "Preview" at bounding box center [738, 13] width 24 height 9
click at [320, 61] on link "Shop bestsellers" at bounding box center [286, 57] width 119 height 21
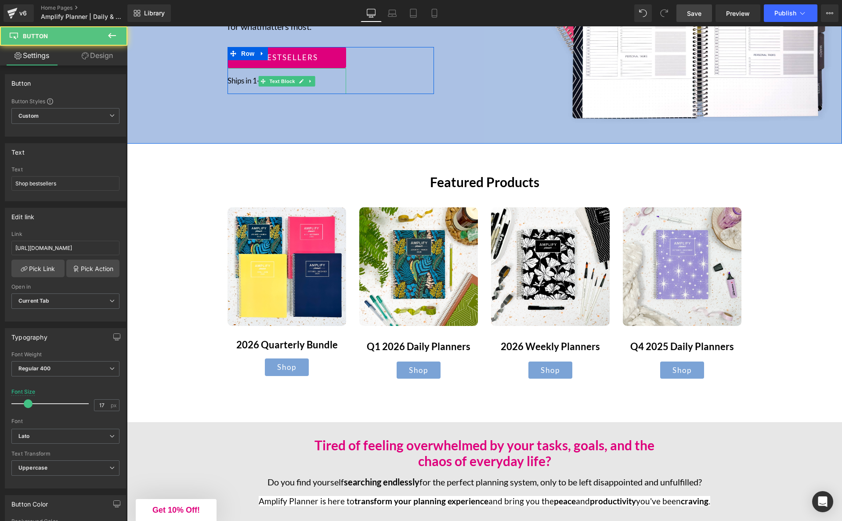
scroll to position [240, 0]
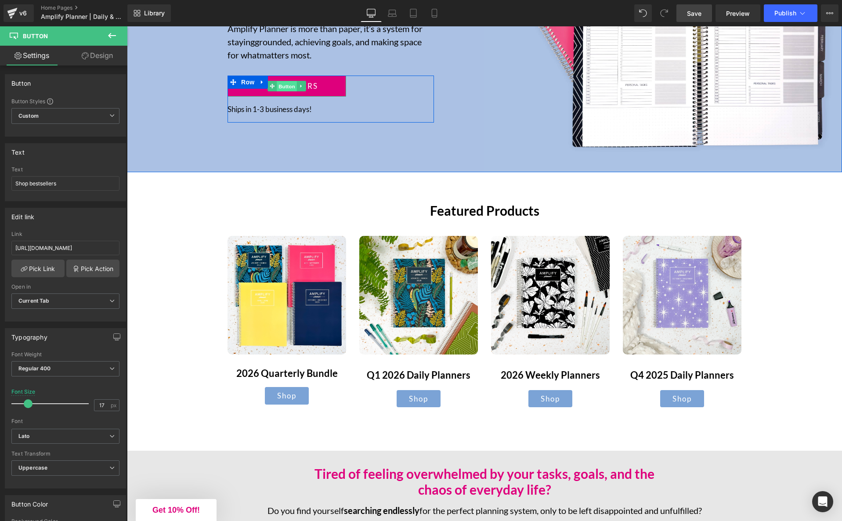
click at [285, 86] on span "Button" at bounding box center [287, 86] width 20 height 11
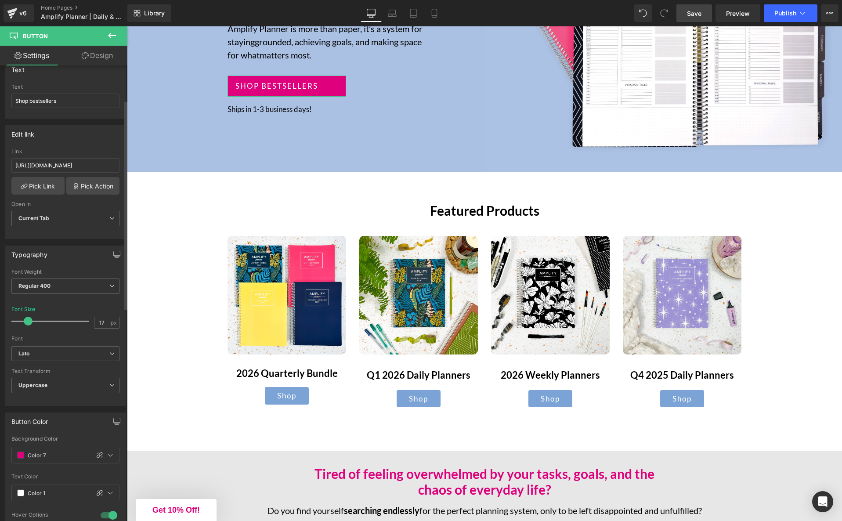
scroll to position [0, 0]
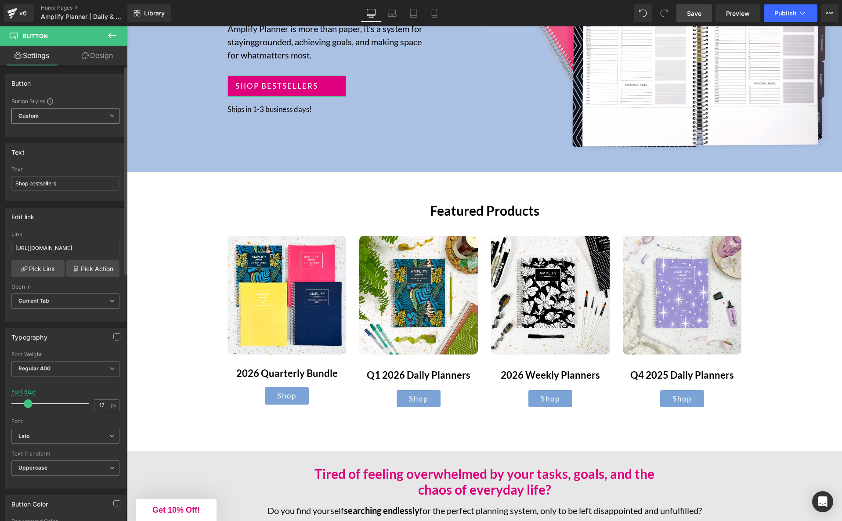
click at [103, 121] on span "Custom" at bounding box center [65, 116] width 108 height 16
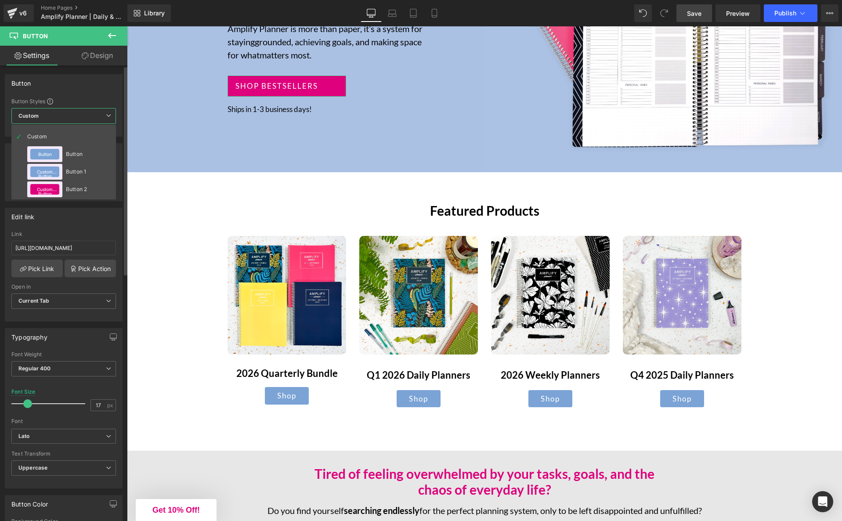
click at [74, 223] on div "Edit link" at bounding box center [63, 216] width 117 height 17
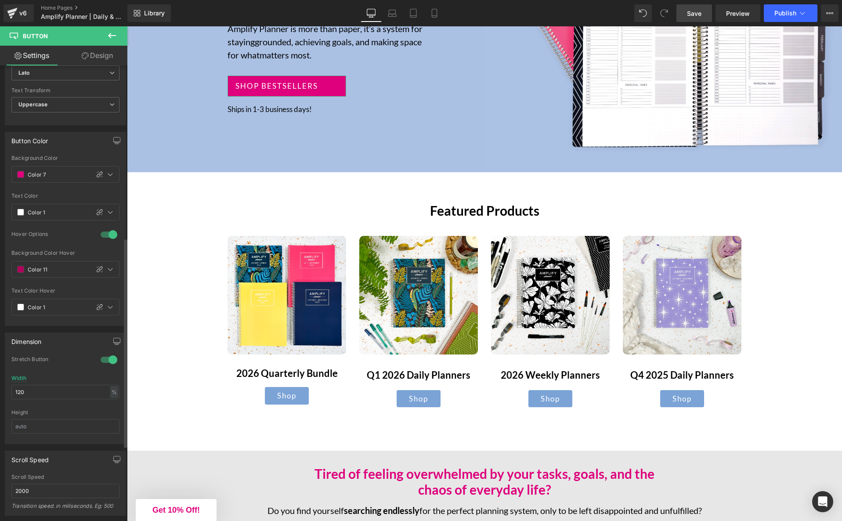
scroll to position [444, 0]
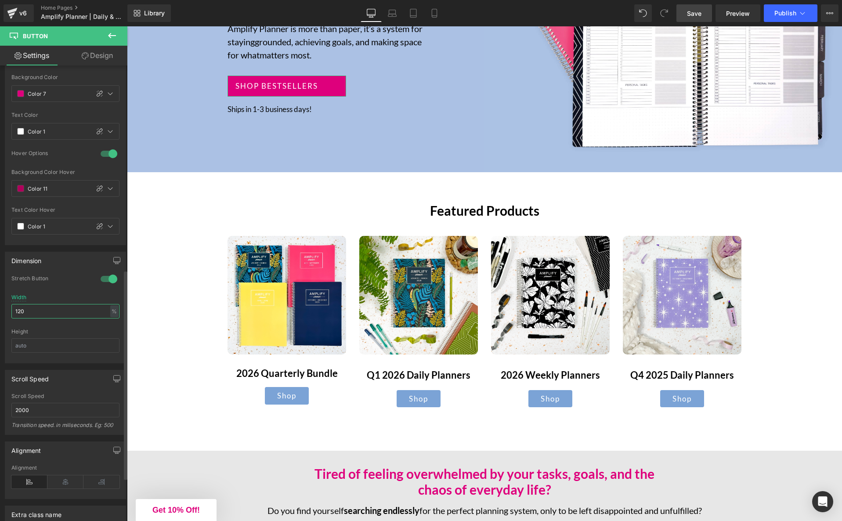
click at [97, 311] on input "120" at bounding box center [65, 311] width 108 height 14
type input "100"
click at [65, 284] on div "Stretch Button" at bounding box center [65, 283] width 108 height 19
drag, startPoint x: 700, startPoint y: 10, endPoint x: 696, endPoint y: 22, distance: 13.1
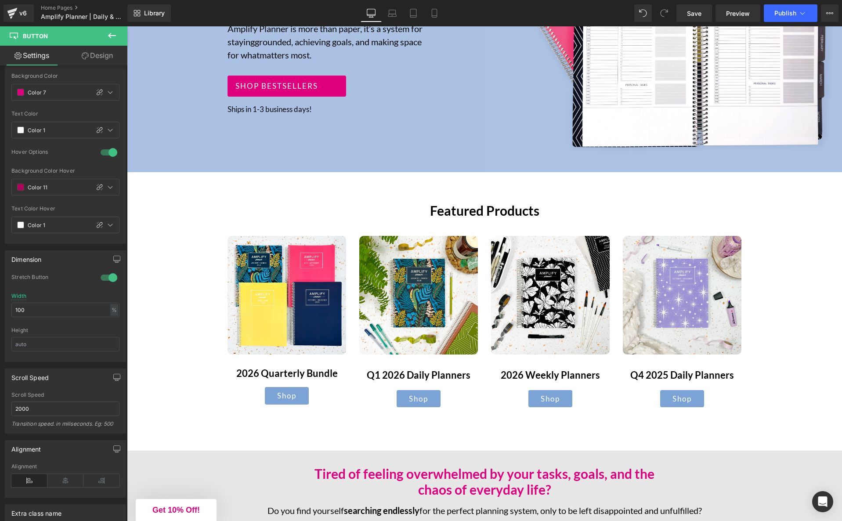
click at [700, 10] on span "Save" at bounding box center [694, 13] width 14 height 9
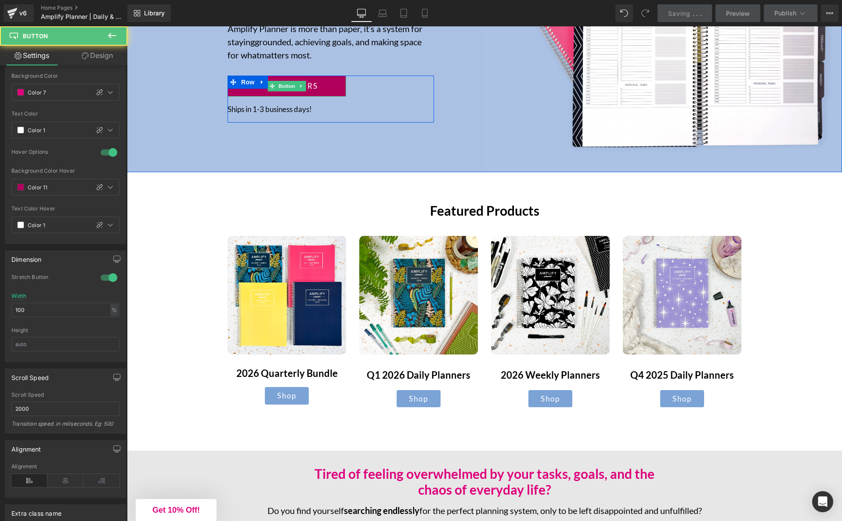
click at [314, 87] on span "Shop bestsellers" at bounding box center [276, 85] width 83 height 11
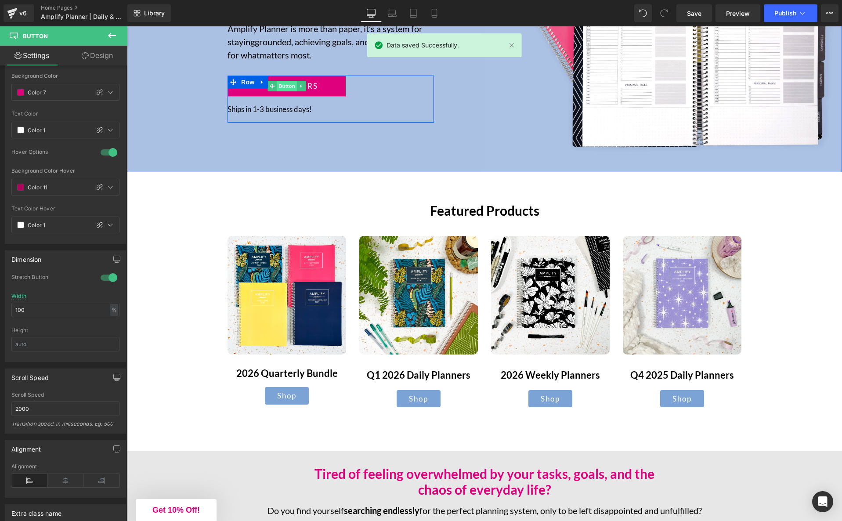
click at [290, 87] on span "Button" at bounding box center [287, 86] width 20 height 11
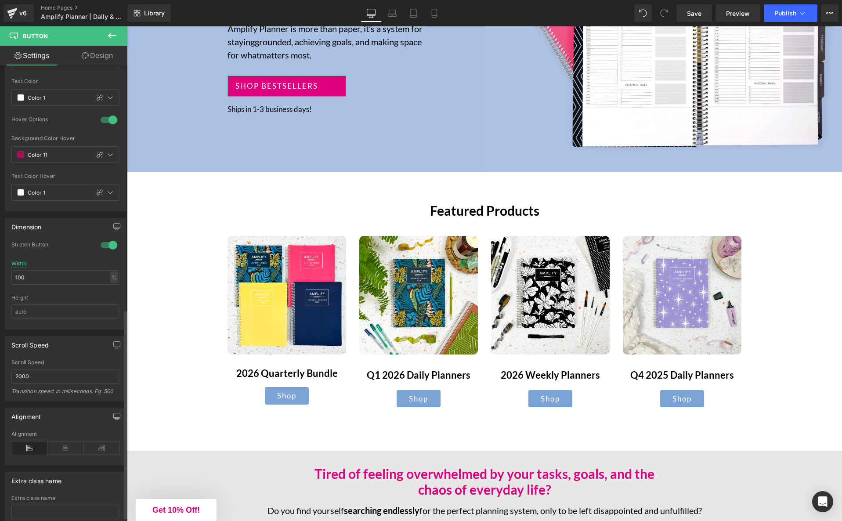
scroll to position [462, 0]
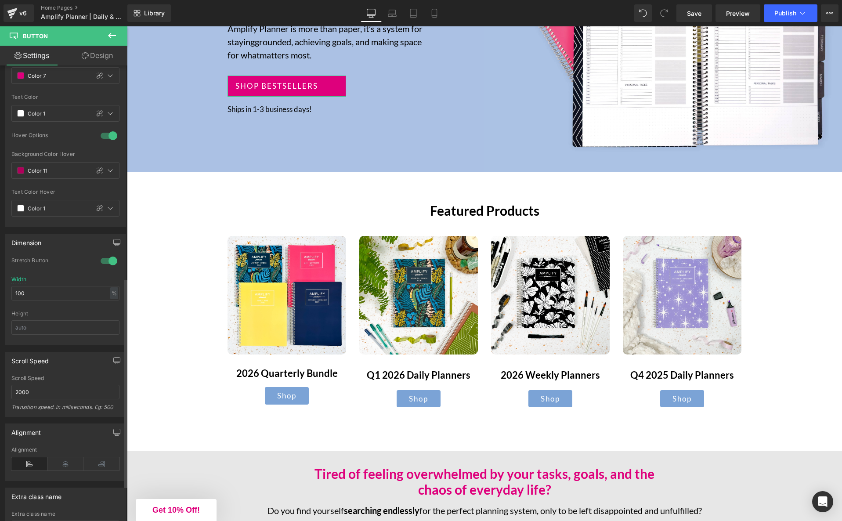
click at [112, 258] on div at bounding box center [108, 261] width 21 height 14
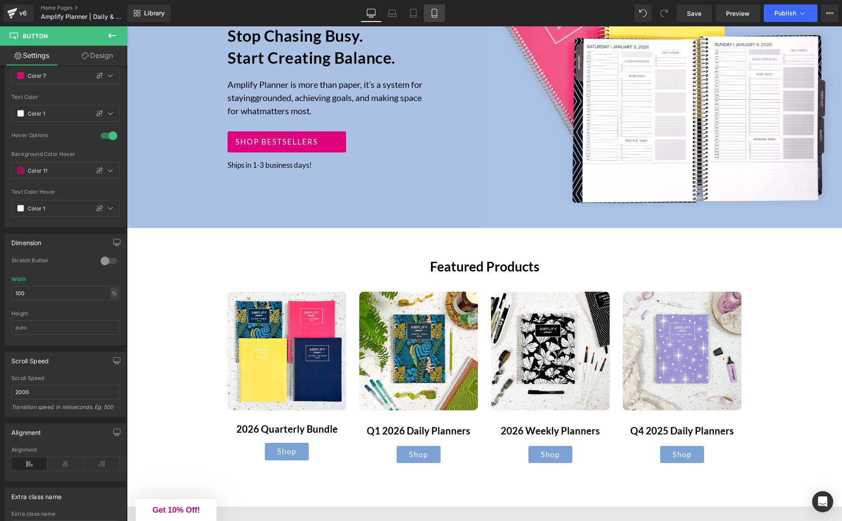
click at [431, 14] on icon at bounding box center [434, 13] width 9 height 9
type input "15"
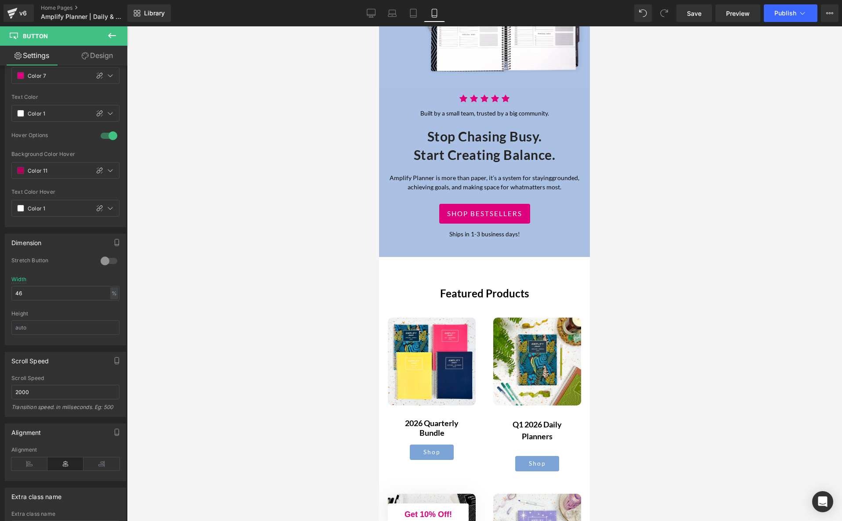
scroll to position [257, 0]
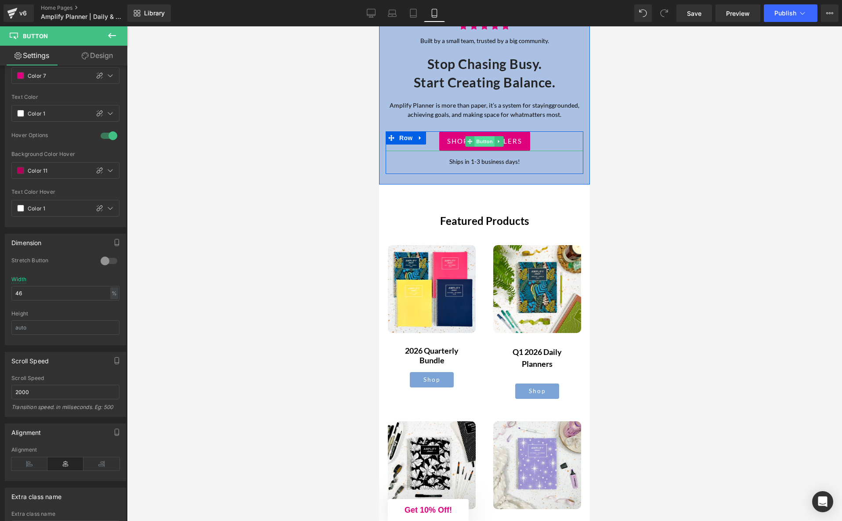
click at [483, 143] on span "Button" at bounding box center [484, 141] width 20 height 11
click at [110, 292] on div "%" at bounding box center [114, 293] width 8 height 12
click at [80, 291] on input "46" at bounding box center [65, 293] width 108 height 14
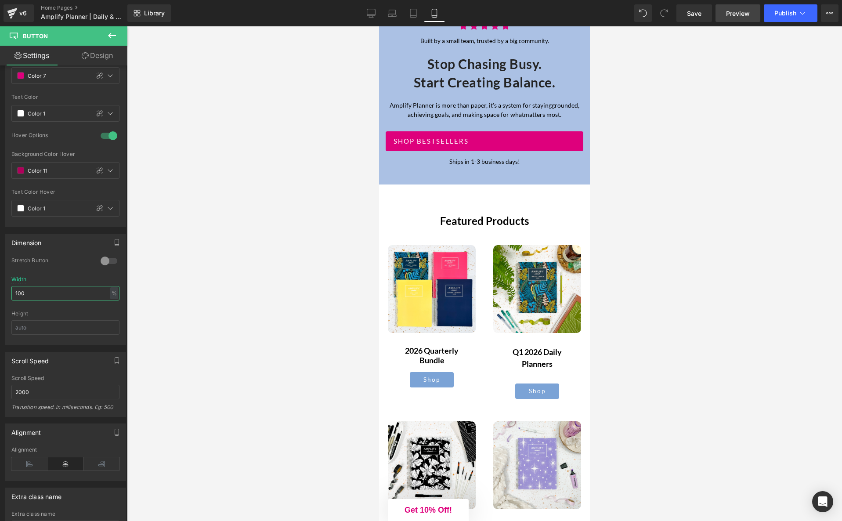
type input "100"
click at [739, 12] on span "Preview" at bounding box center [738, 13] width 24 height 9
drag, startPoint x: 700, startPoint y: 11, endPoint x: 721, endPoint y: 90, distance: 80.9
click at [700, 11] on span "Save" at bounding box center [694, 13] width 14 height 9
click at [735, 11] on span "Preview" at bounding box center [738, 13] width 24 height 9
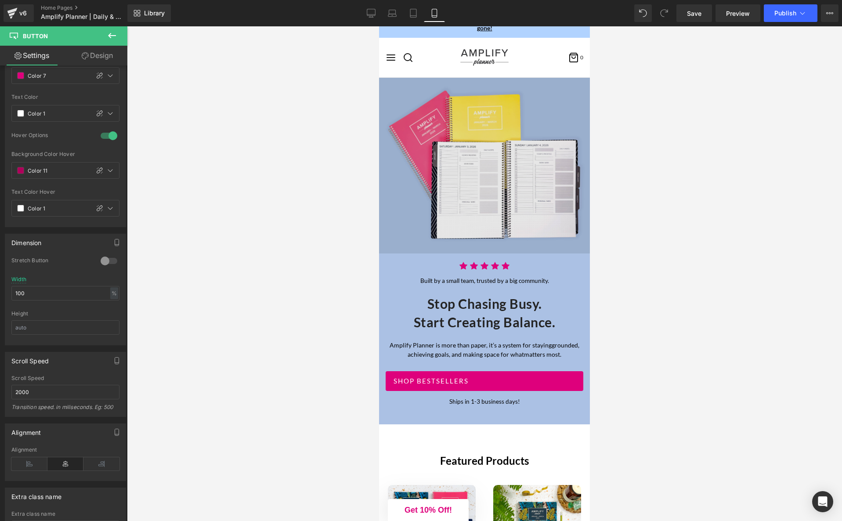
scroll to position [15, 0]
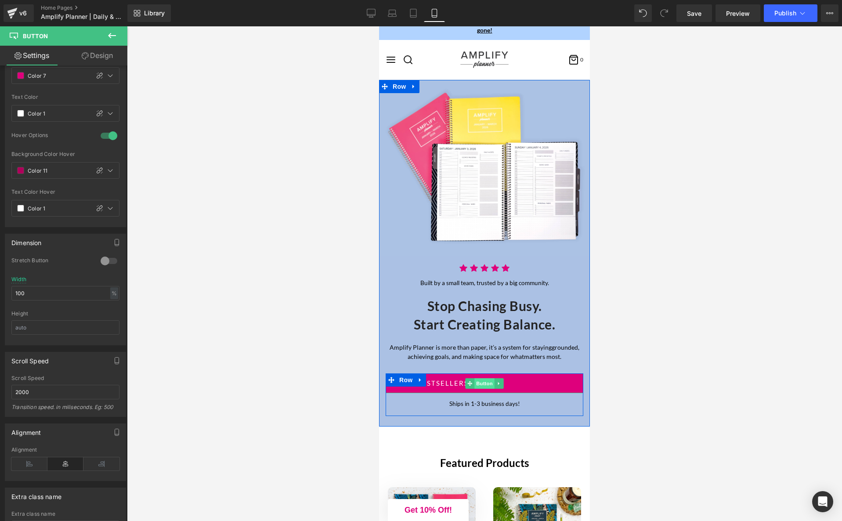
click at [490, 385] on span "Button" at bounding box center [484, 383] width 20 height 11
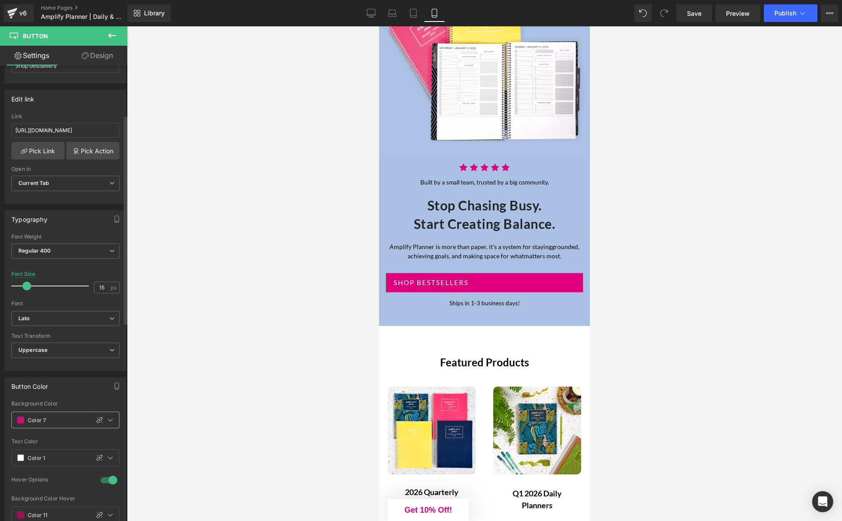
scroll to position [0, 0]
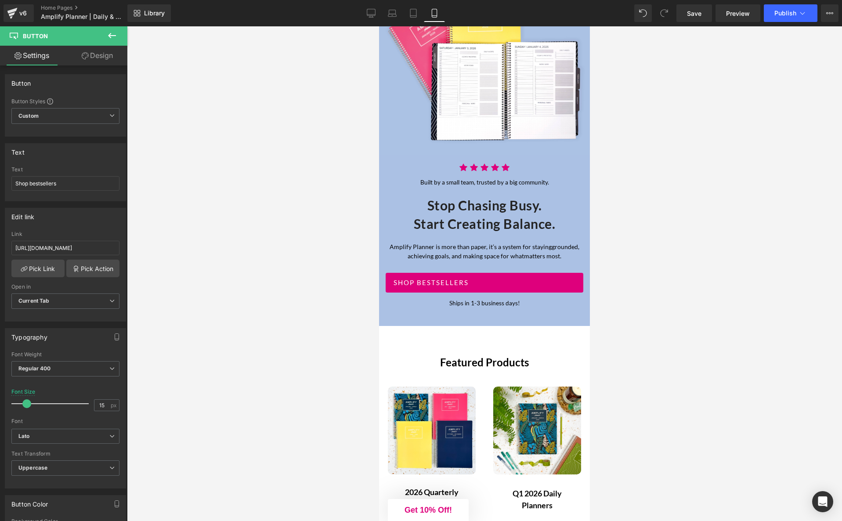
click at [107, 33] on icon at bounding box center [112, 35] width 11 height 11
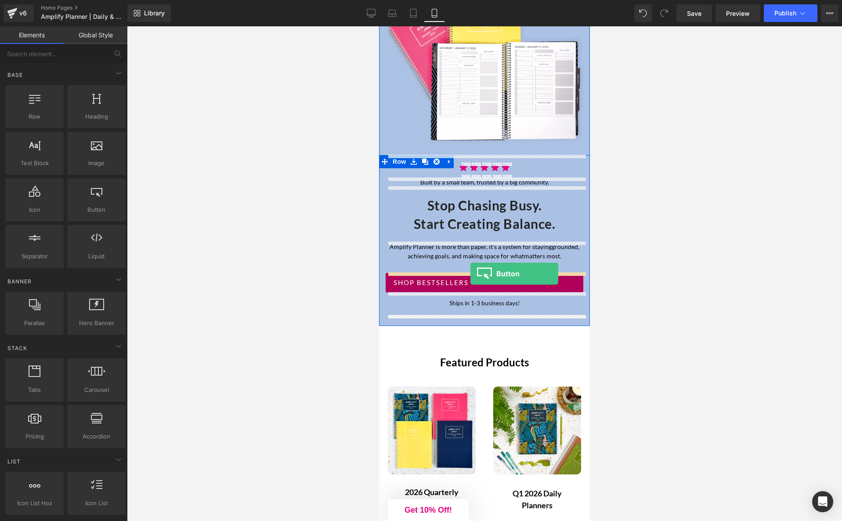
drag, startPoint x: 471, startPoint y: 228, endPoint x: 470, endPoint y: 274, distance: 45.2
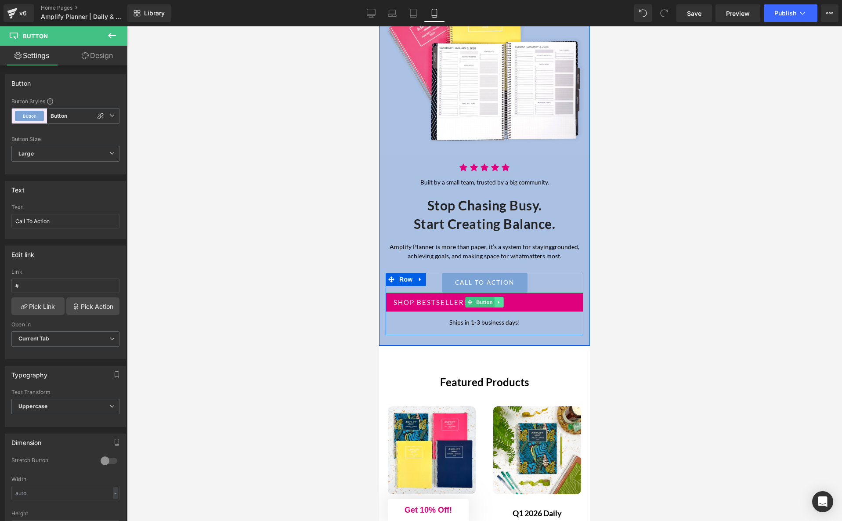
click at [501, 303] on icon at bounding box center [499, 301] width 5 height 5
click at [503, 303] on icon at bounding box center [503, 301] width 5 height 5
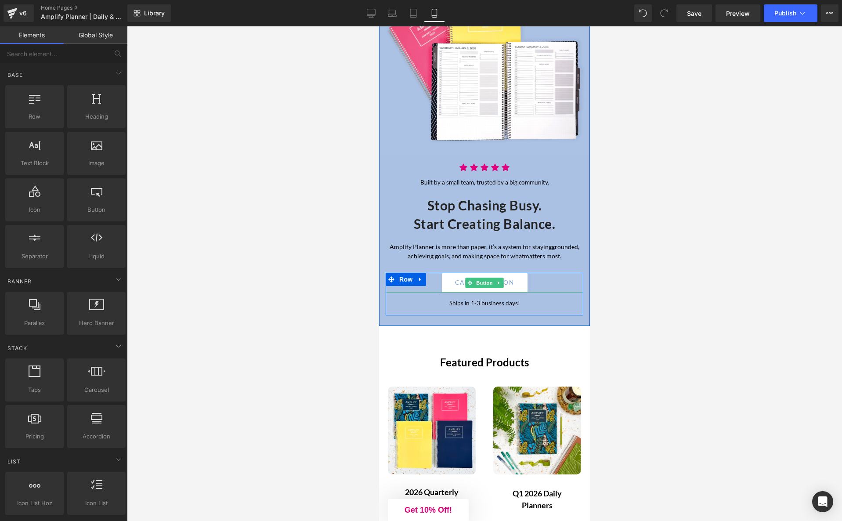
click at [517, 283] on link "Call To Action" at bounding box center [485, 282] width 86 height 19
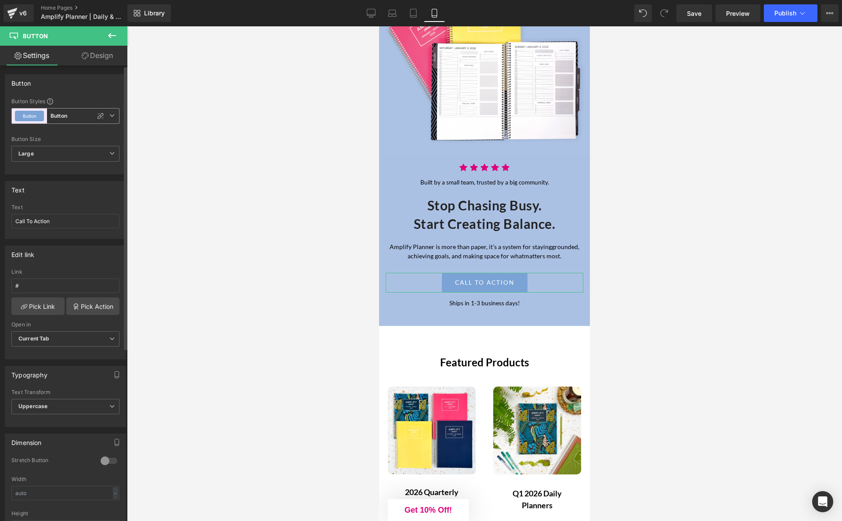
click at [109, 113] on icon at bounding box center [111, 115] width 5 height 5
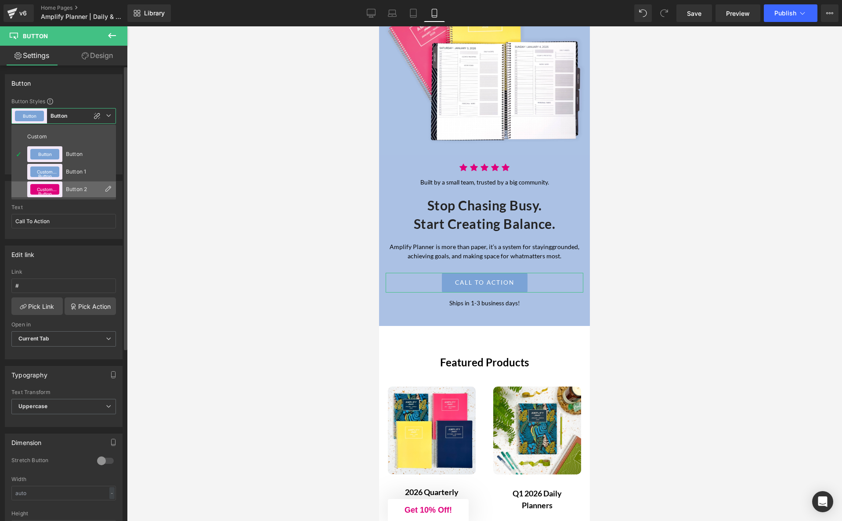
click at [47, 187] on button "Custom Button" at bounding box center [44, 189] width 29 height 11
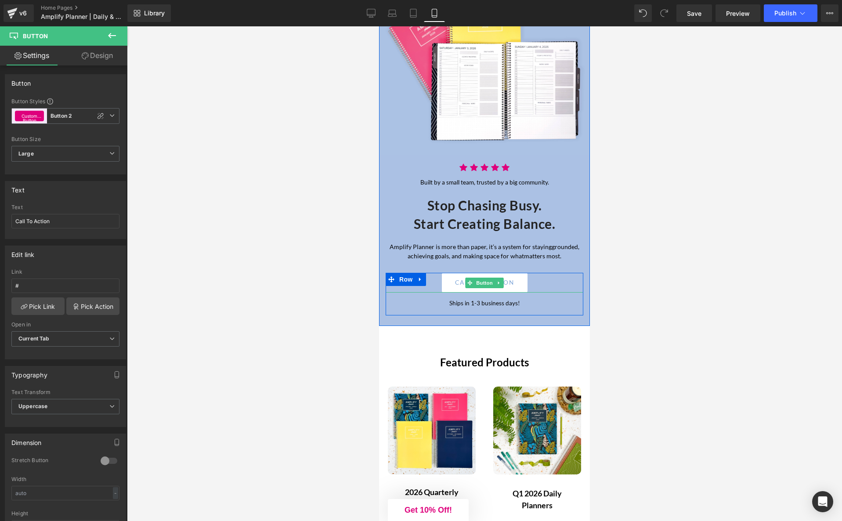
click at [458, 282] on span "Call To Action" at bounding box center [484, 282] width 59 height 9
click at [98, 222] on input "Call To Action" at bounding box center [65, 221] width 108 height 14
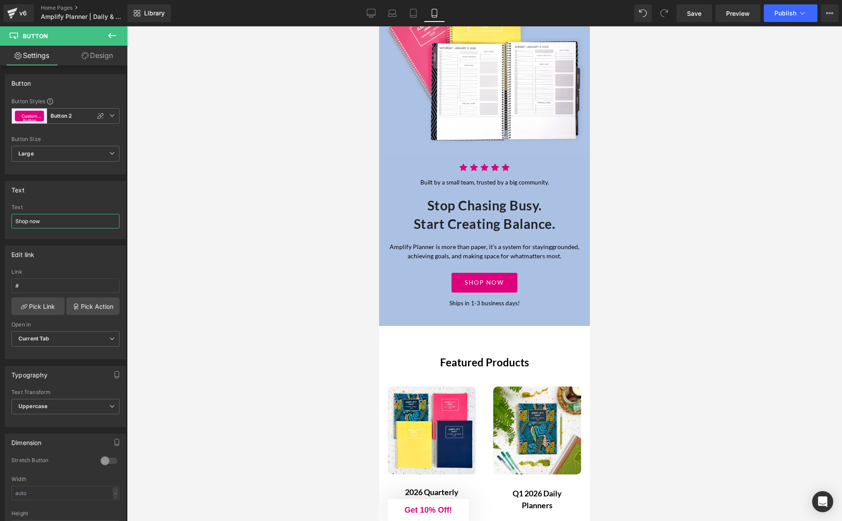
type input "Shop now"
click at [627, 215] on div at bounding box center [484, 273] width 715 height 494
click at [418, 14] on link "Tablet" at bounding box center [413, 13] width 21 height 18
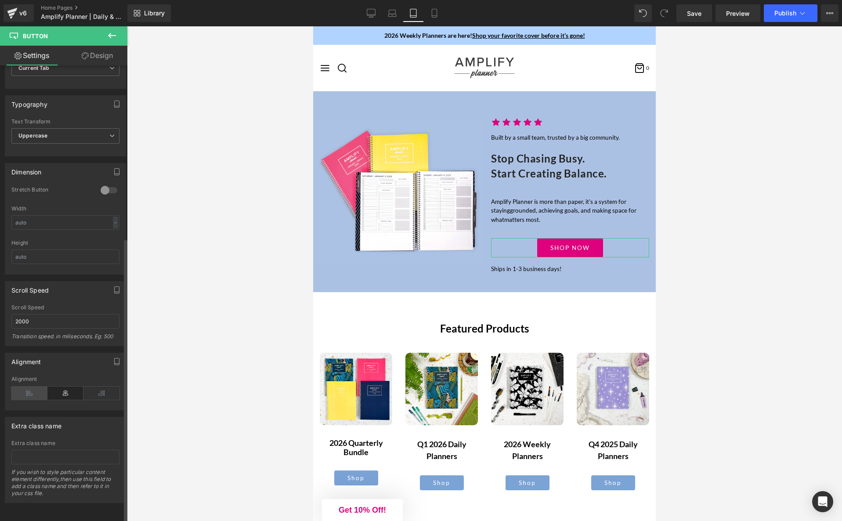
scroll to position [274, 0]
click at [29, 387] on icon at bounding box center [29, 392] width 36 height 13
click at [436, 13] on icon at bounding box center [434, 13] width 5 height 8
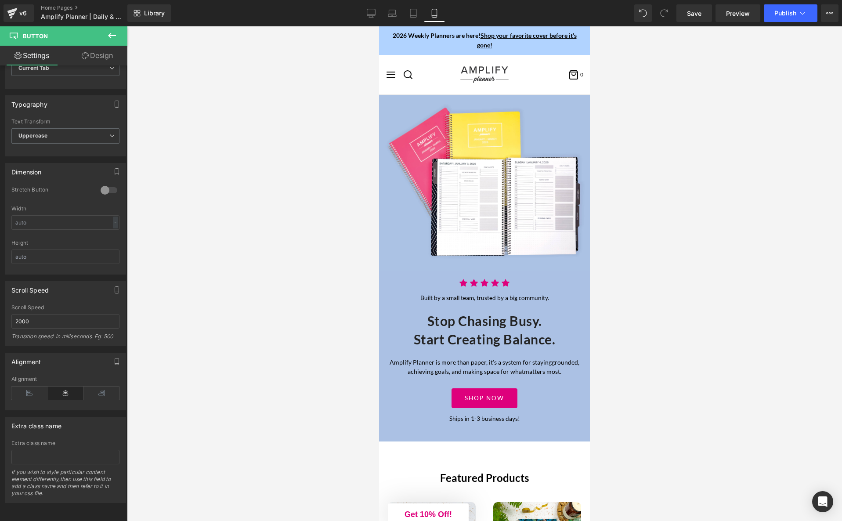
scroll to position [150, 0]
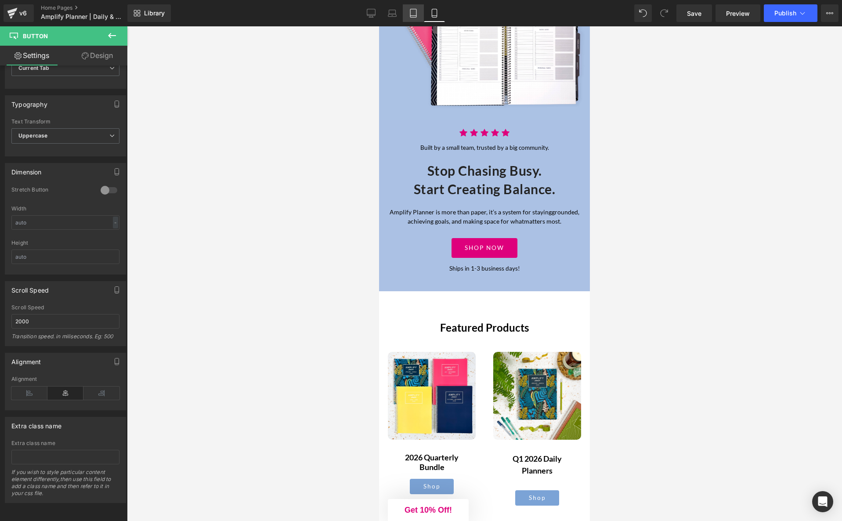
click at [412, 13] on icon at bounding box center [413, 13] width 9 height 9
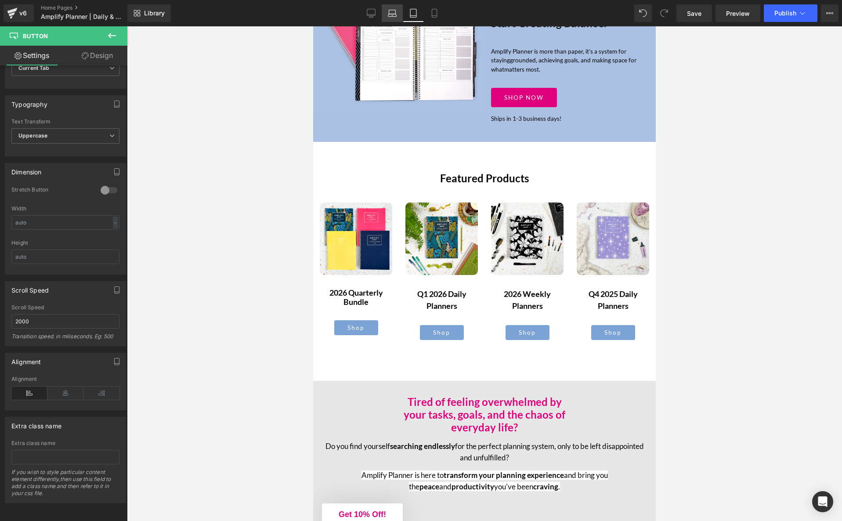
scroll to position [0, 0]
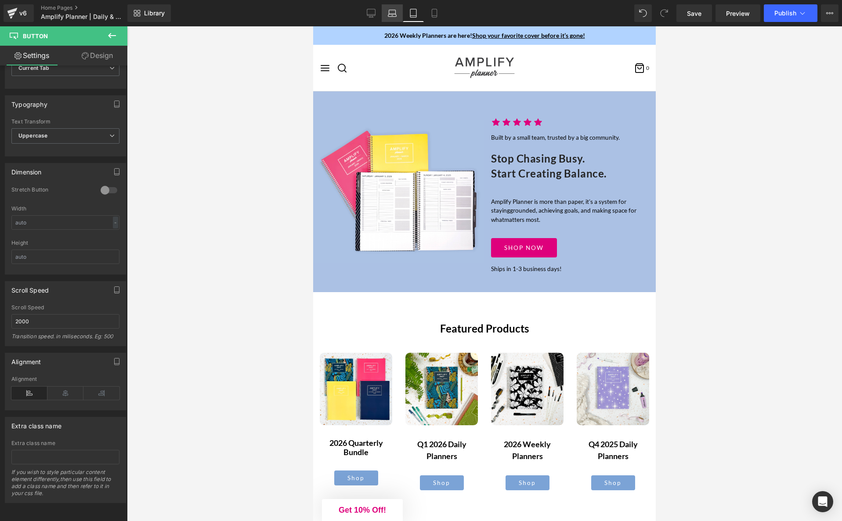
click at [393, 13] on icon at bounding box center [392, 13] width 9 height 9
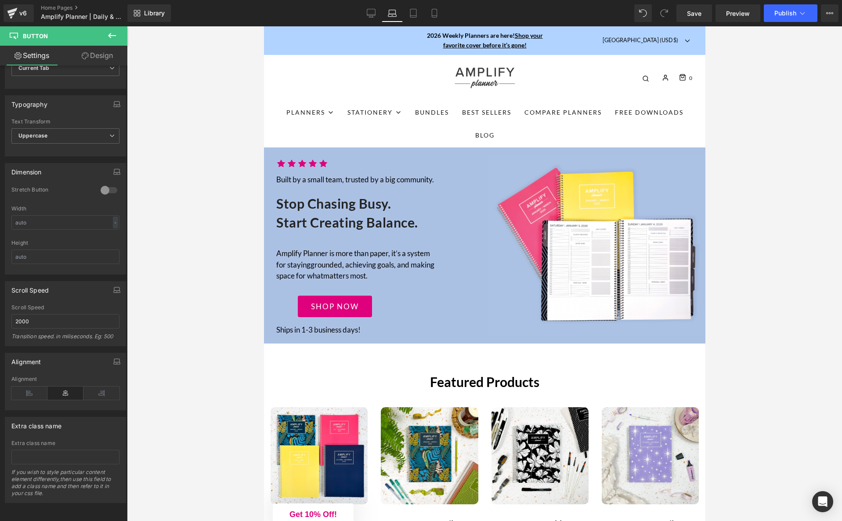
scroll to position [57, 0]
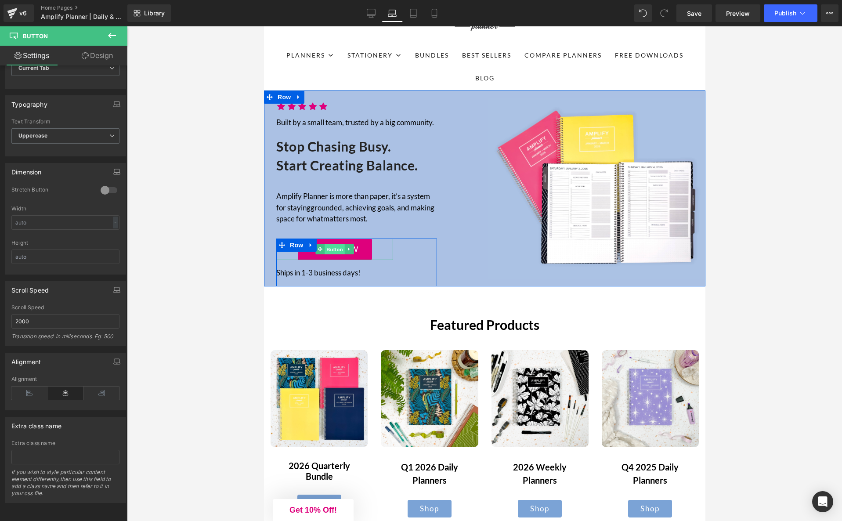
click at [333, 248] on span "Button" at bounding box center [334, 249] width 20 height 11
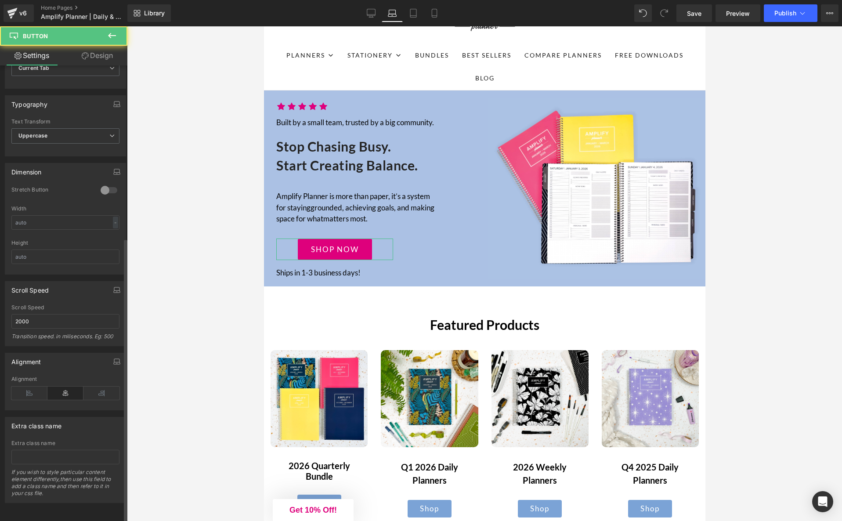
scroll to position [276, 0]
drag, startPoint x: 25, startPoint y: 389, endPoint x: 31, endPoint y: 389, distance: 5.3
click at [25, 389] on icon at bounding box center [29, 392] width 36 height 13
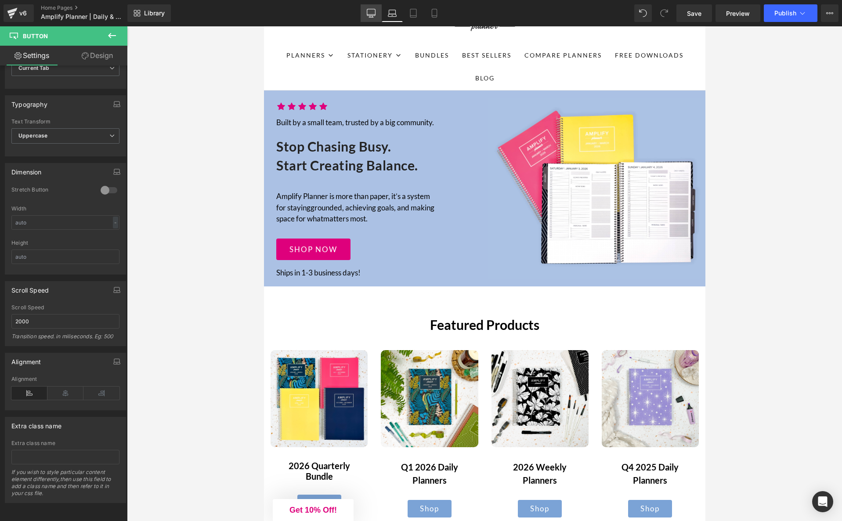
click at [368, 16] on icon at bounding box center [371, 13] width 9 height 9
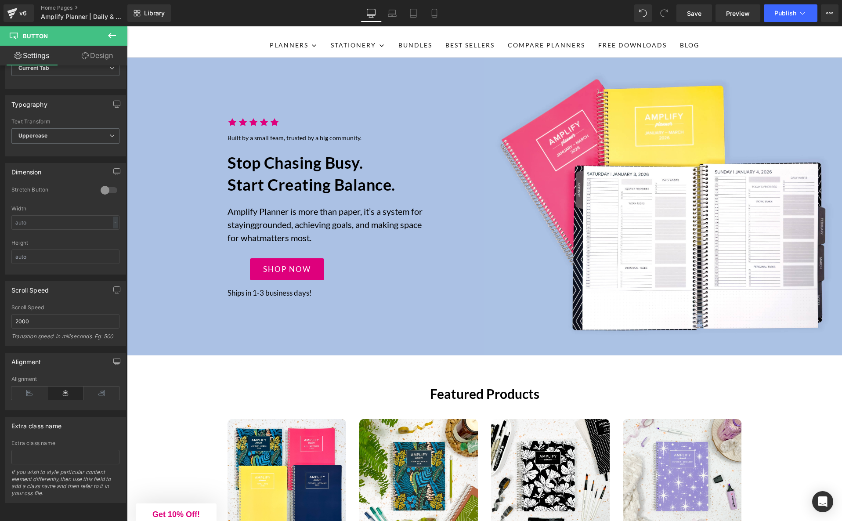
scroll to position [77, 0]
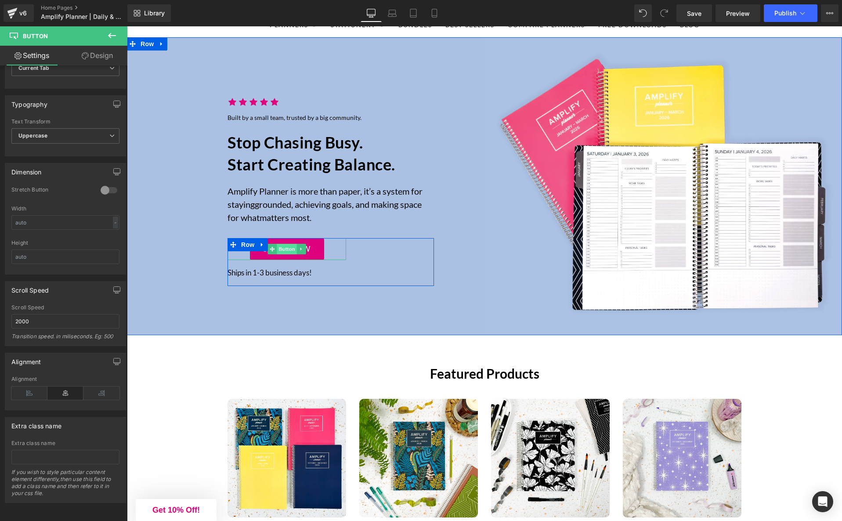
click at [287, 251] on span "Button" at bounding box center [287, 249] width 20 height 11
click at [31, 386] on icon at bounding box center [29, 392] width 36 height 13
click at [268, 253] on span "Button" at bounding box center [265, 249] width 20 height 11
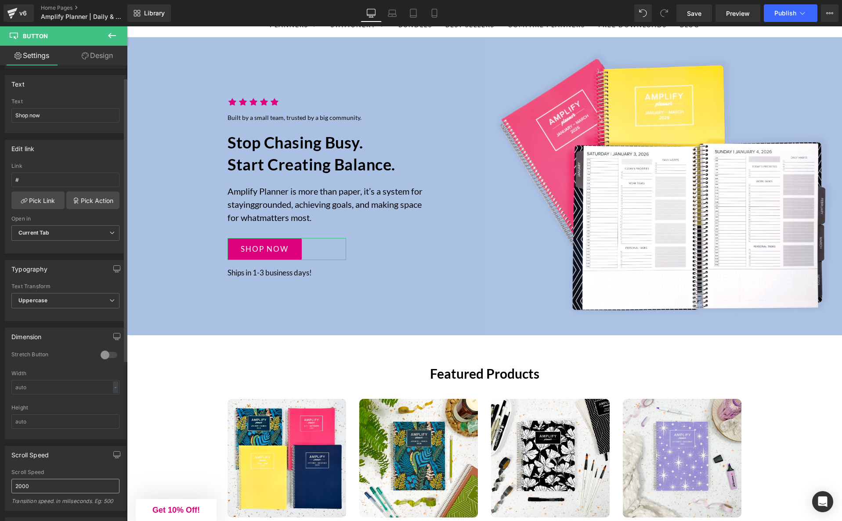
scroll to position [0, 0]
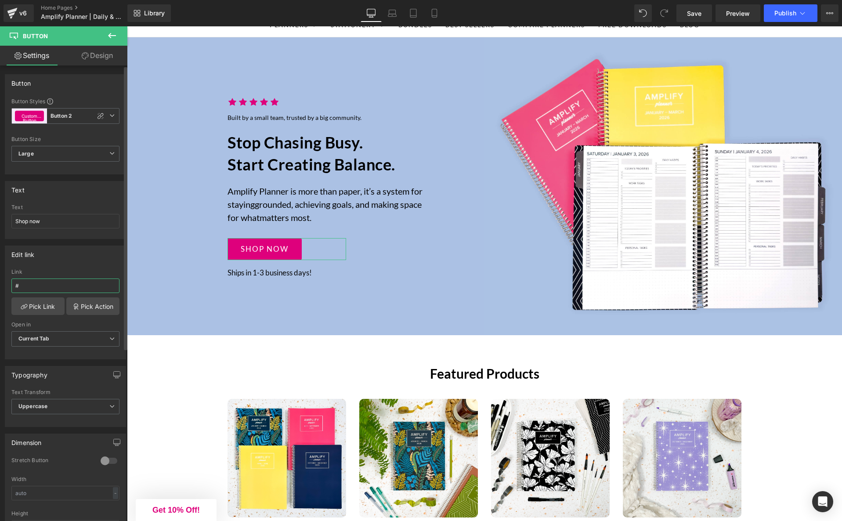
click at [57, 283] on input "#" at bounding box center [65, 285] width 108 height 14
paste input "https://www.amplifyplanner.com/collections/best-sellers"
click at [695, 16] on span "Save" at bounding box center [694, 13] width 14 height 9
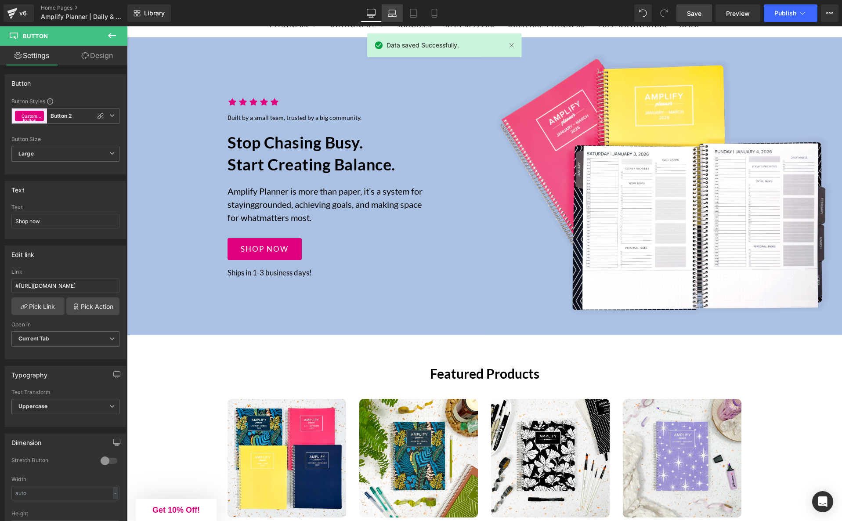
click at [395, 14] on icon at bounding box center [392, 15] width 8 height 3
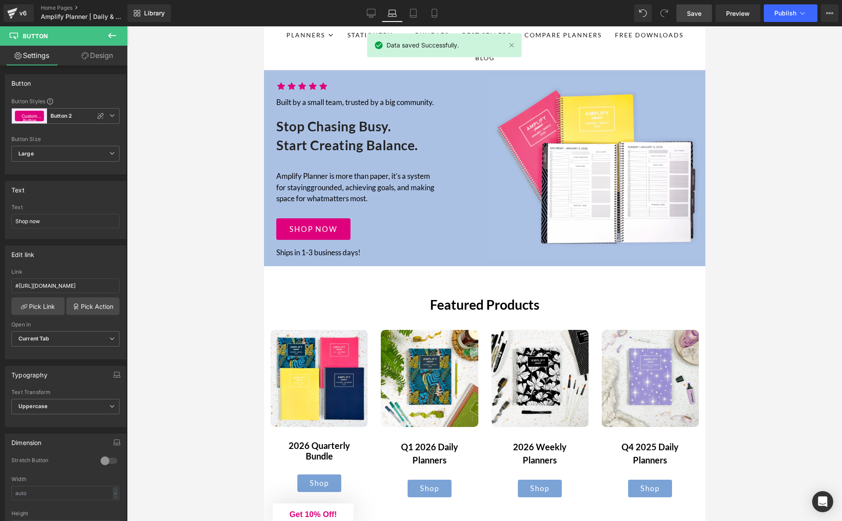
scroll to position [57, 0]
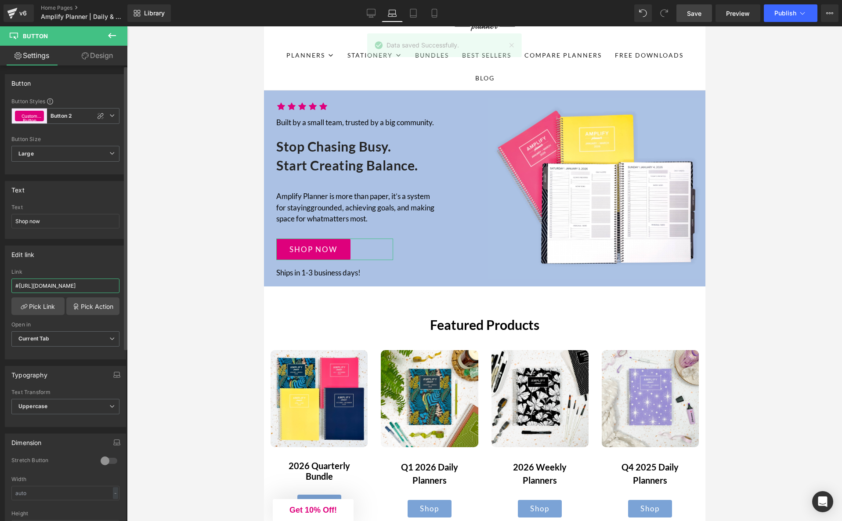
click at [18, 286] on input "#https://www.amplifyplanner.com/collections/best-sellers" at bounding box center [65, 285] width 108 height 14
type input "https://www.amplifyplanner.com/collections/best-sellers"
click at [414, 13] on icon at bounding box center [413, 13] width 9 height 9
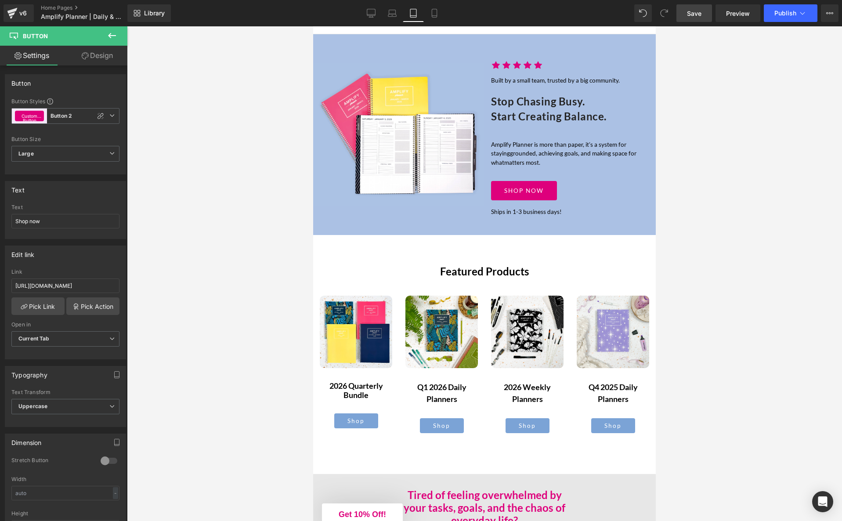
scroll to position [0, 0]
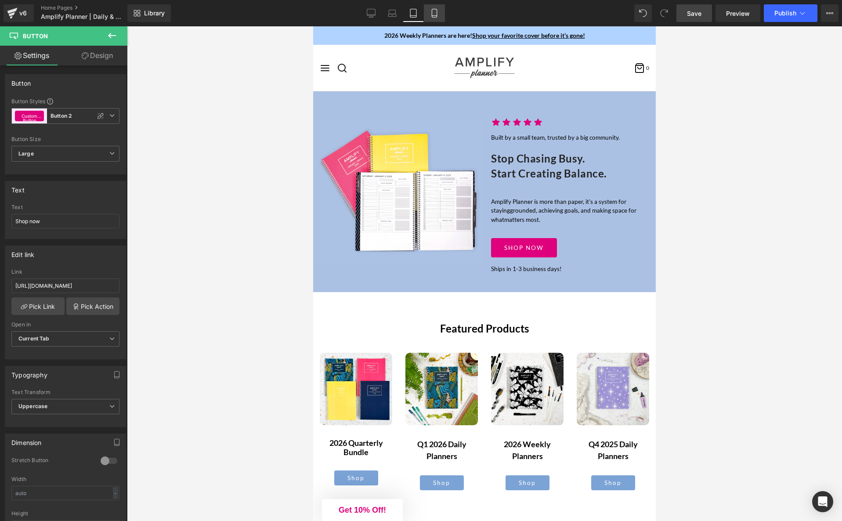
click at [433, 13] on icon at bounding box center [434, 13] width 9 height 9
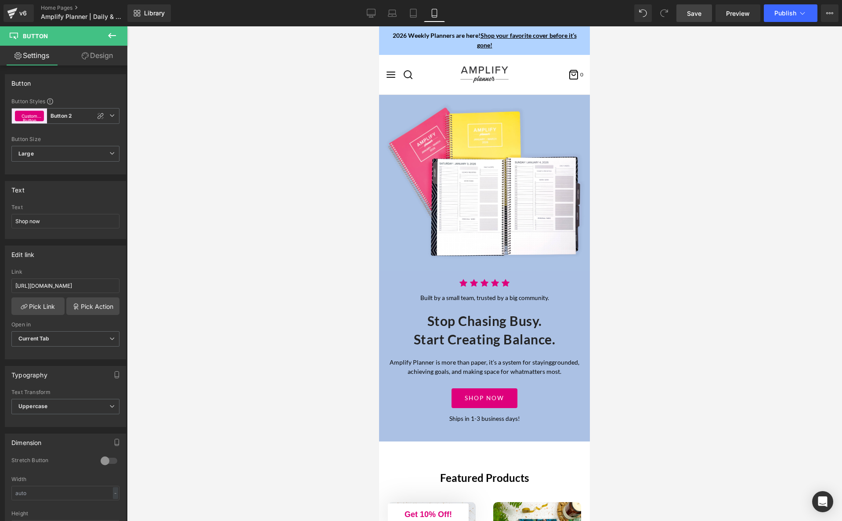
scroll to position [150, 0]
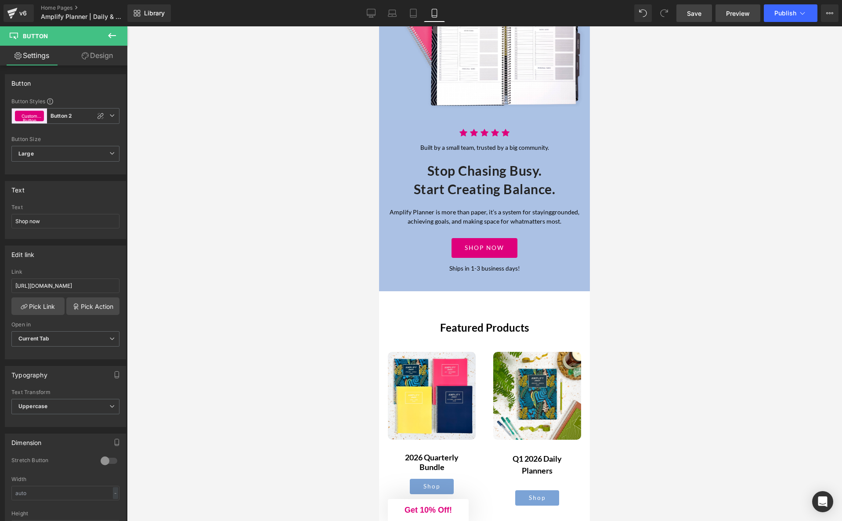
click at [738, 19] on link "Preview" at bounding box center [737, 13] width 45 height 18
drag, startPoint x: 269, startPoint y: 161, endPoint x: 375, endPoint y: 12, distance: 182.9
click at [375, 12] on icon at bounding box center [371, 12] width 8 height 7
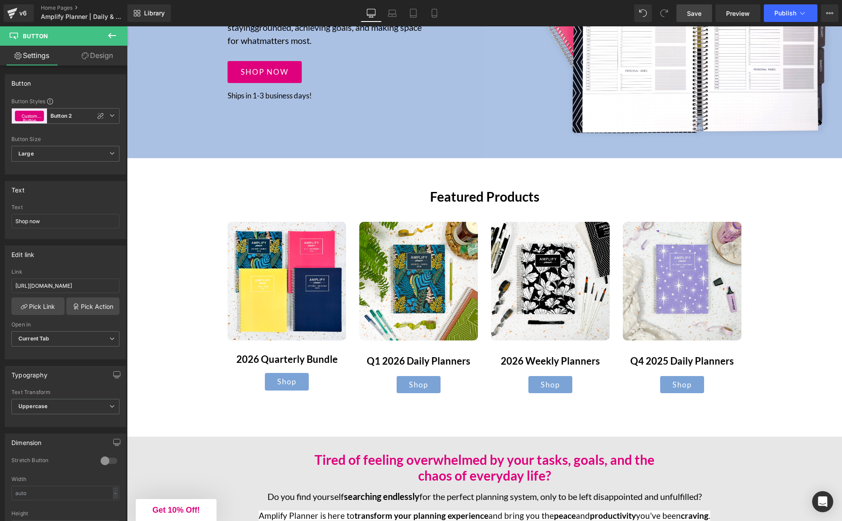
scroll to position [299, 0]
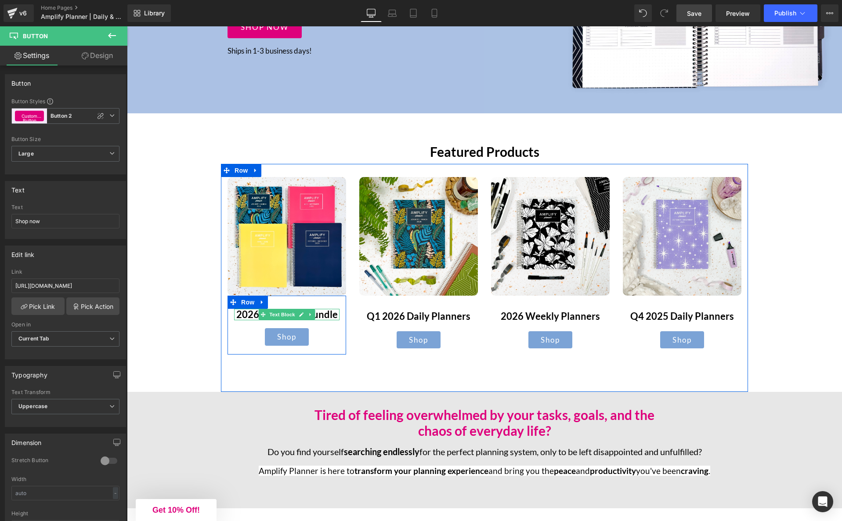
click at [330, 315] on b "2026 Quarterly Bundle" at bounding box center [286, 314] width 101 height 12
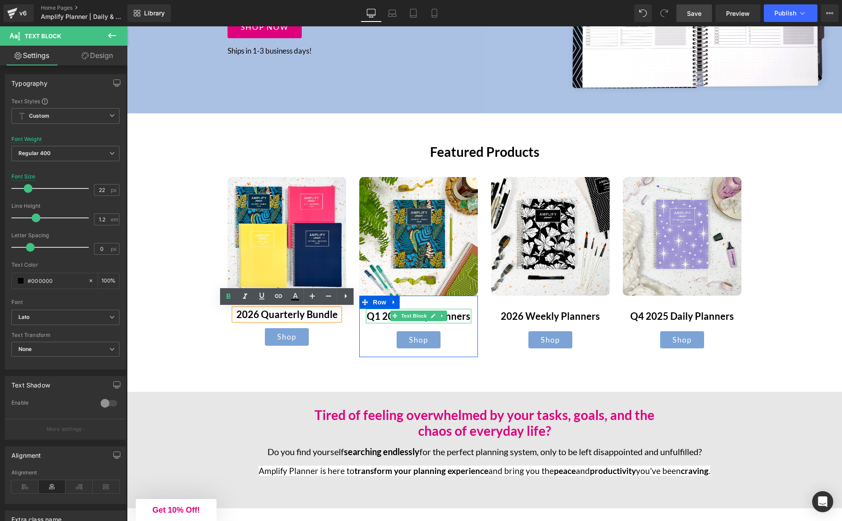
click at [460, 317] on strong "Q1 2026 Daily Planners" at bounding box center [419, 316] width 104 height 12
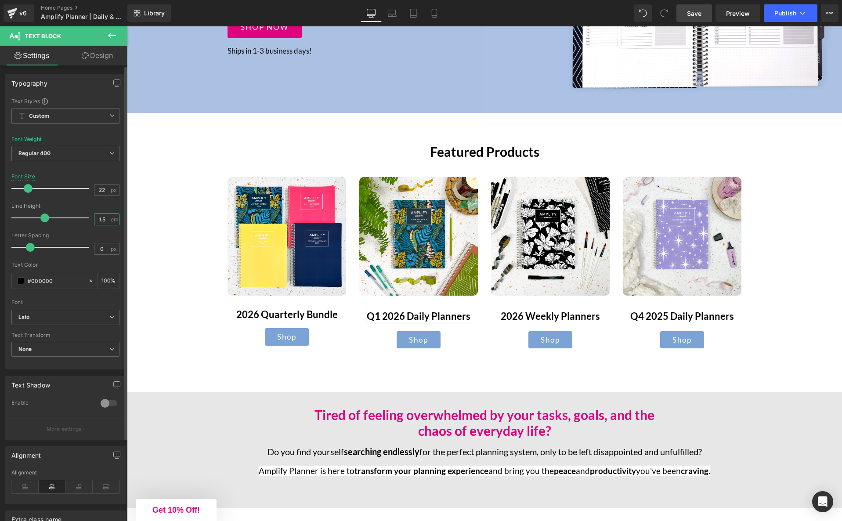
click at [102, 221] on input "1.5" at bounding box center [101, 219] width 15 height 11
type input "1.2"
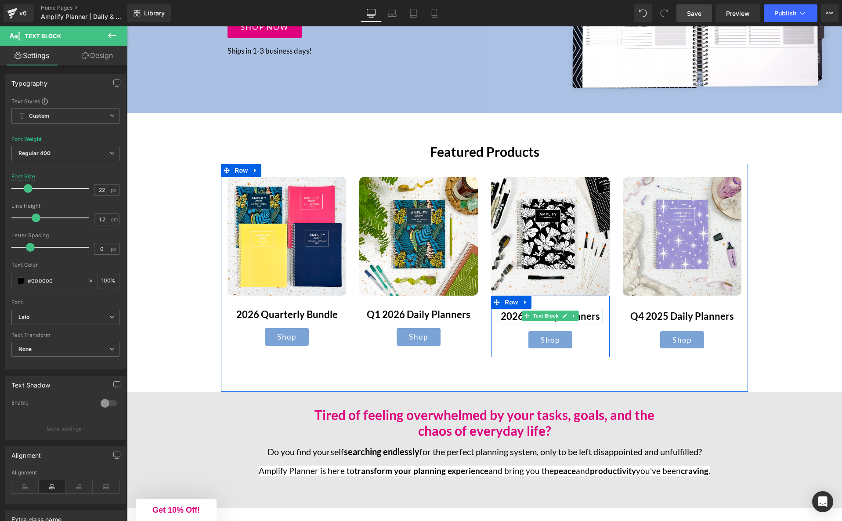
click at [591, 314] on strong "2026 Weekly Planners" at bounding box center [550, 316] width 99 height 12
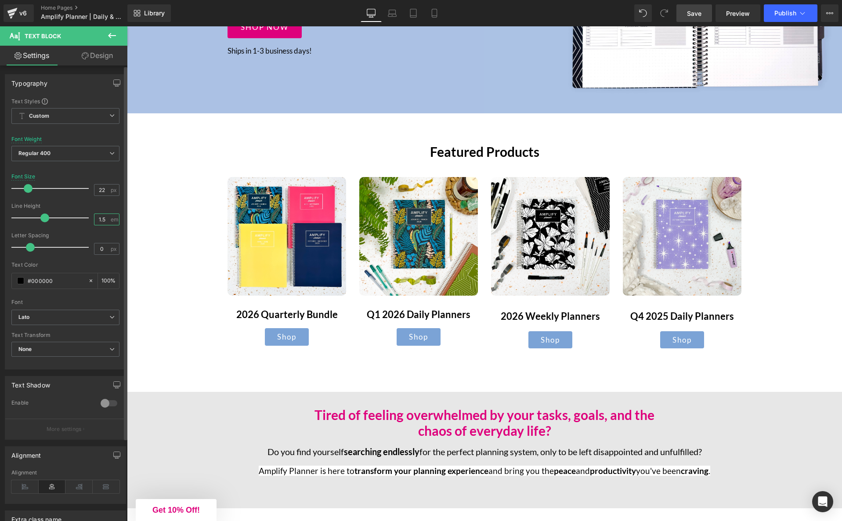
click at [101, 220] on input "1.5" at bounding box center [101, 219] width 15 height 11
type input "1.2"
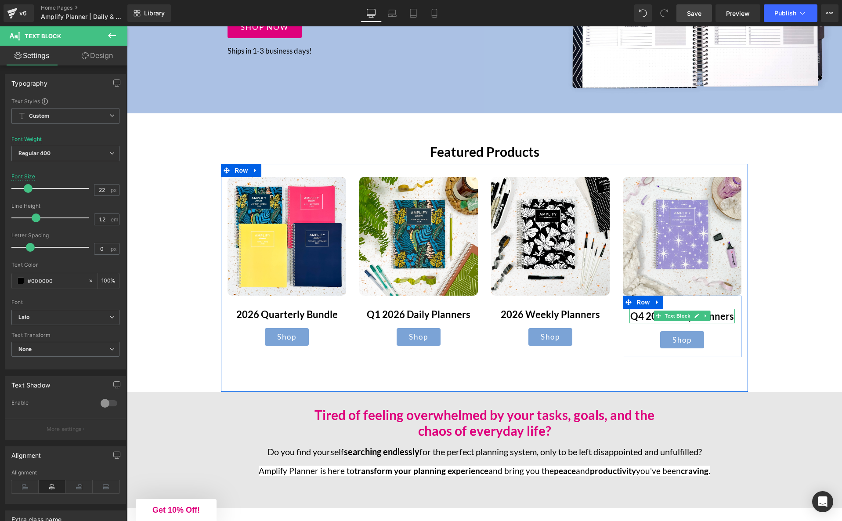
click at [726, 319] on span "Q4 2025 Daily Planners" at bounding box center [682, 316] width 104 height 12
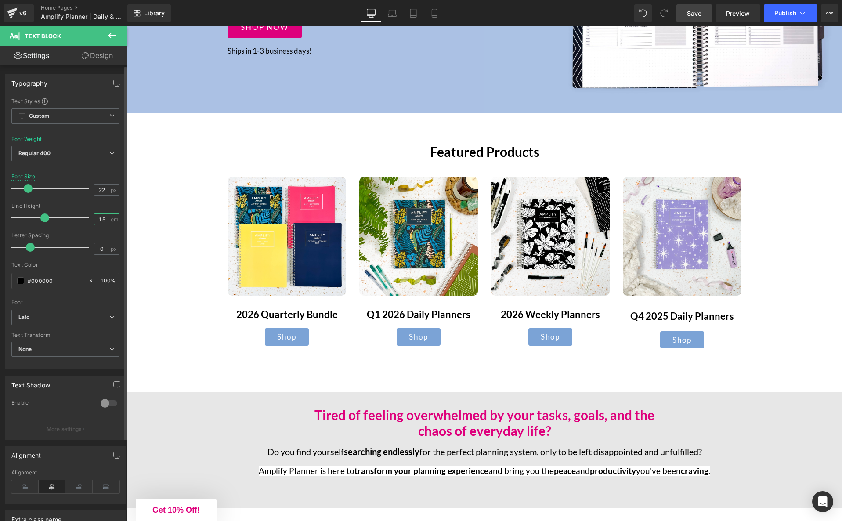
click at [102, 220] on input "1.5" at bounding box center [101, 219] width 15 height 11
type input "1.2"
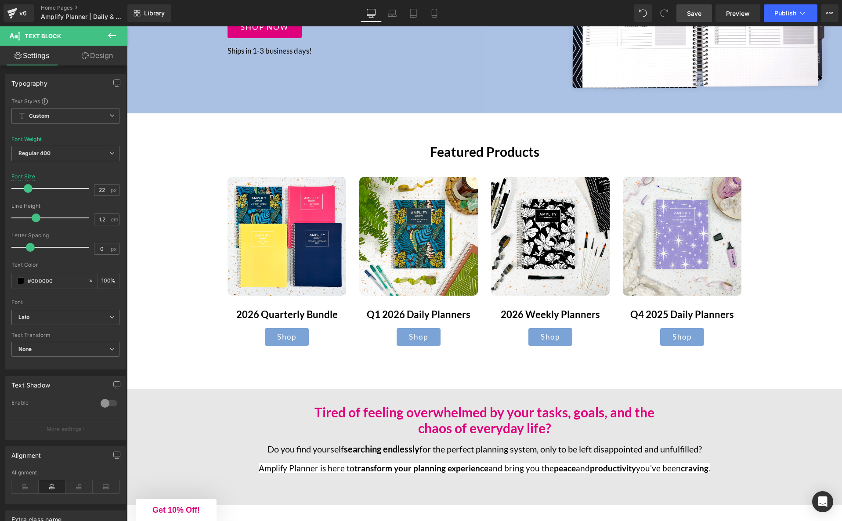
drag, startPoint x: 704, startPoint y: 19, endPoint x: 666, endPoint y: 68, distance: 62.0
click at [704, 19] on link "Save" at bounding box center [694, 13] width 36 height 18
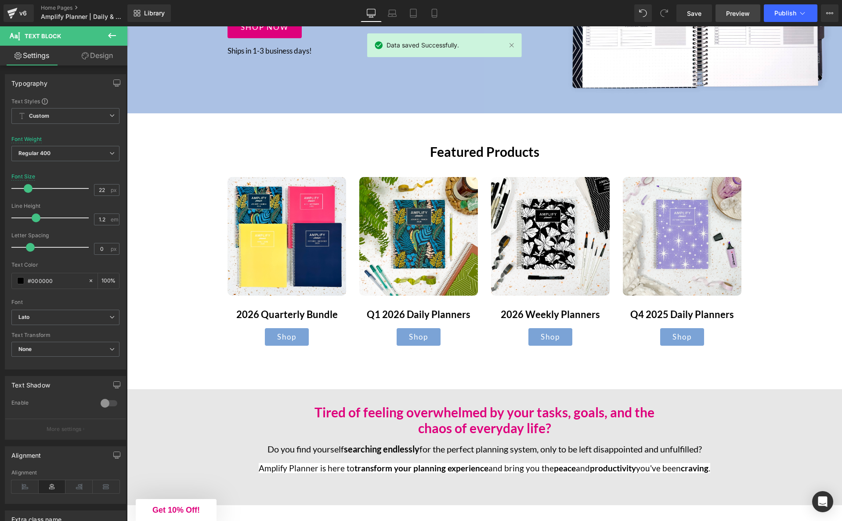
click at [744, 14] on span "Preview" at bounding box center [738, 13] width 24 height 9
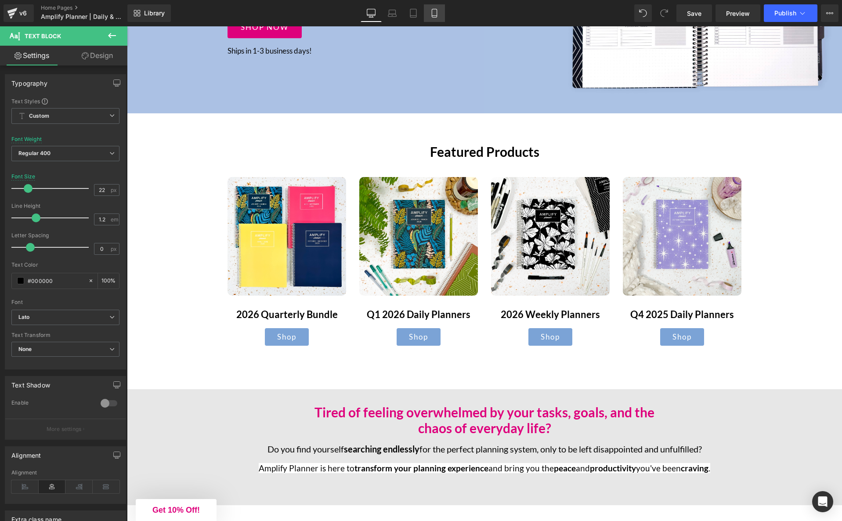
click at [432, 9] on icon at bounding box center [434, 13] width 9 height 9
type input "18"
type input "100"
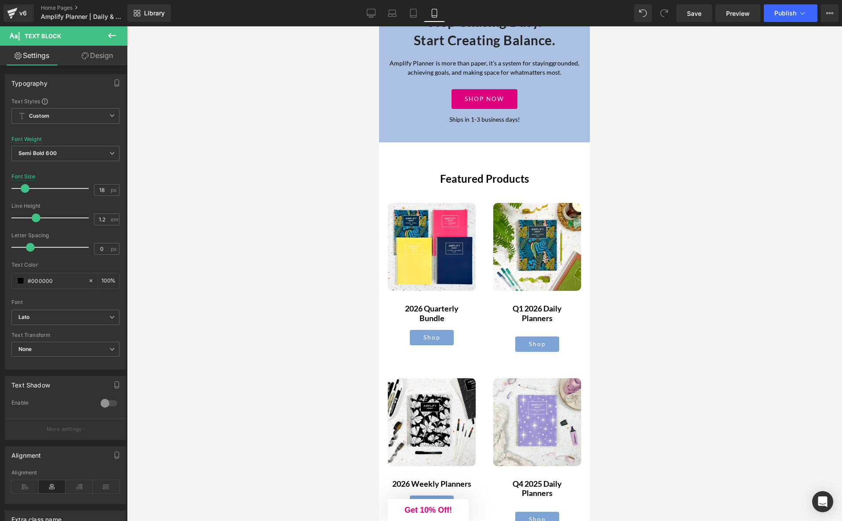
scroll to position [470, 0]
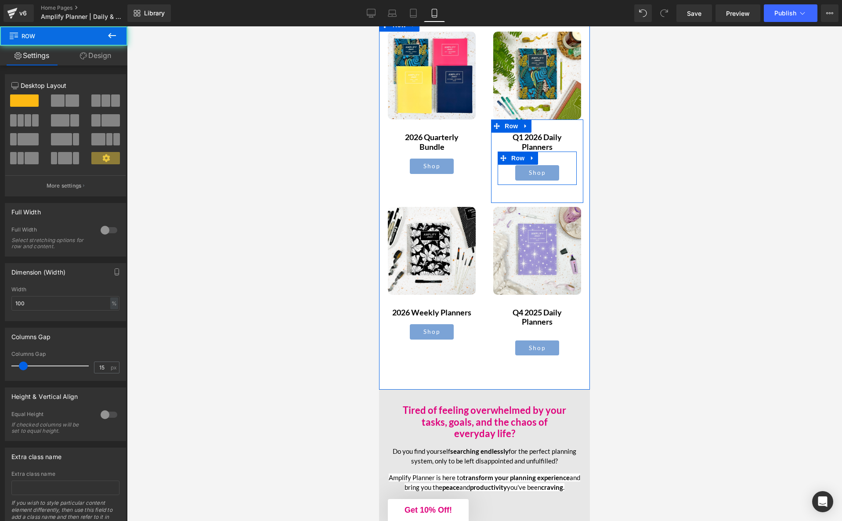
click at [559, 161] on div "Shop Button Row" at bounding box center [536, 167] width 79 height 33
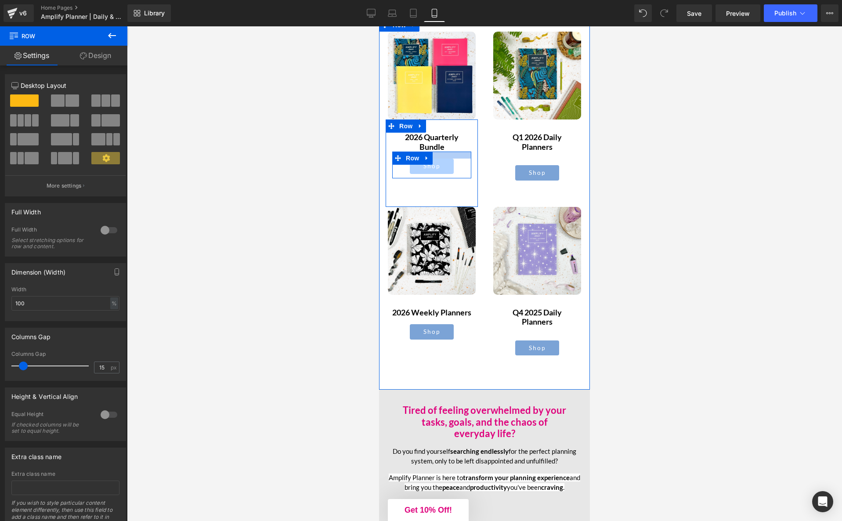
click at [379, 26] on div at bounding box center [379, 26] width 0 height 0
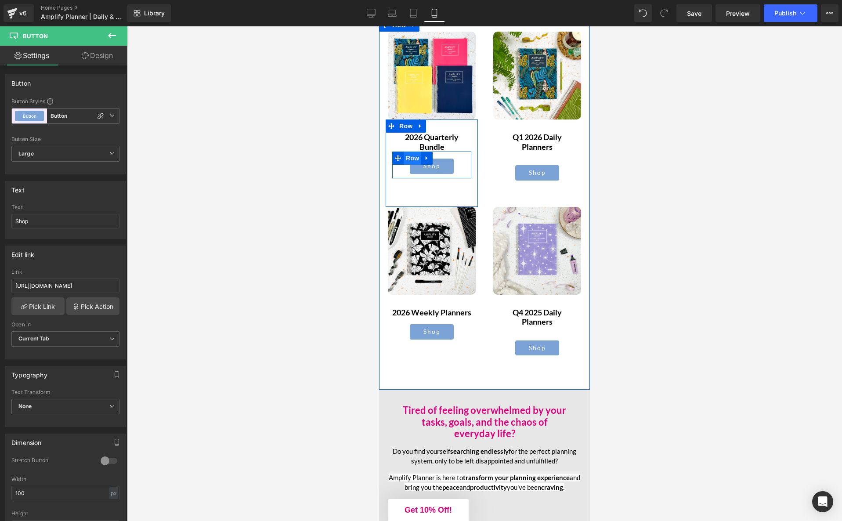
click at [410, 157] on span "Row" at bounding box center [413, 157] width 18 height 13
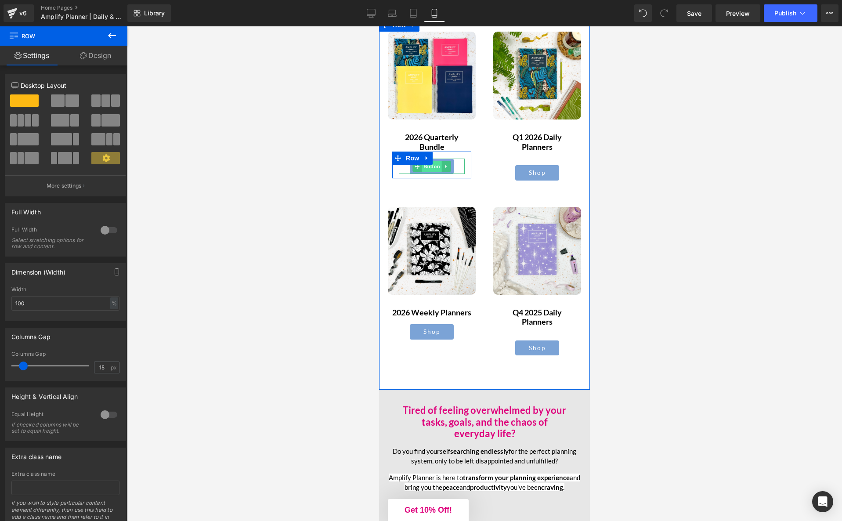
click at [433, 168] on span "Button" at bounding box center [432, 166] width 20 height 11
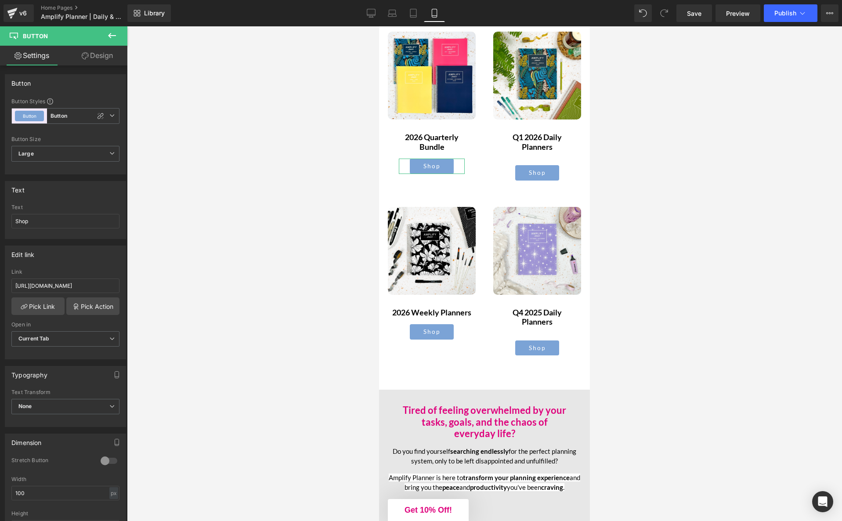
click at [102, 56] on link "Design" at bounding box center [97, 56] width 64 height 20
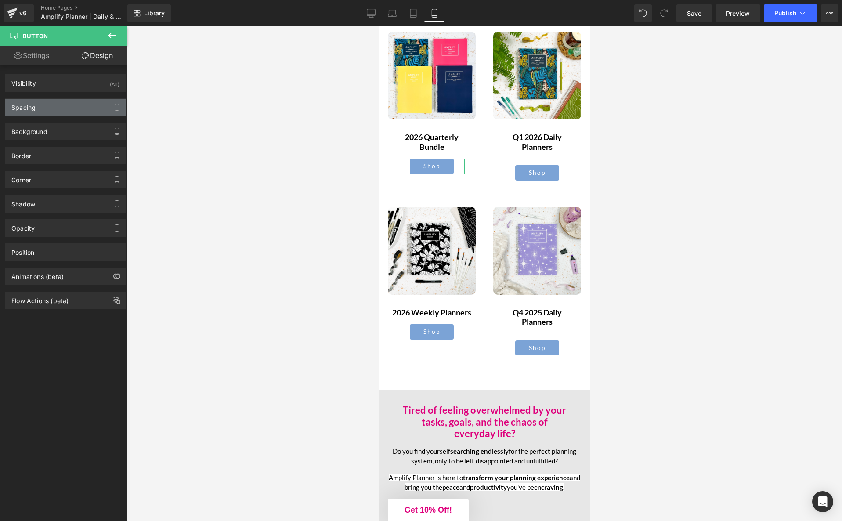
click at [64, 108] on div "Spacing" at bounding box center [65, 107] width 120 height 17
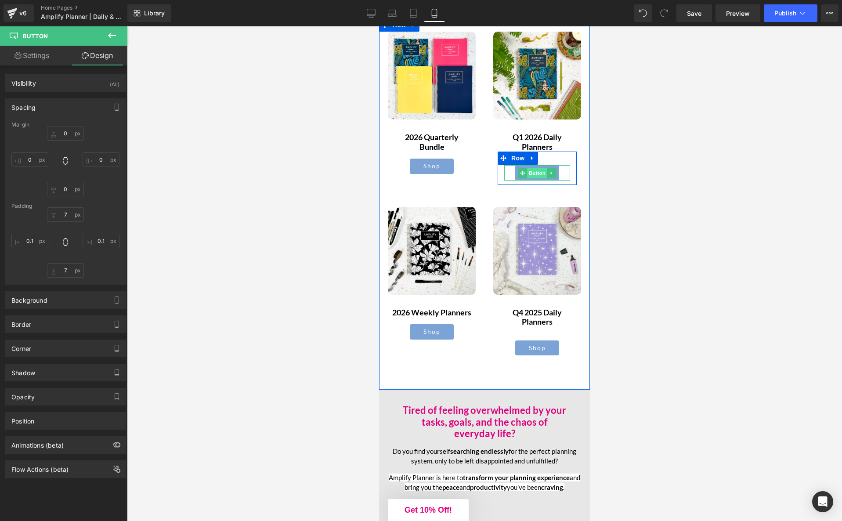
click at [536, 173] on span "Button" at bounding box center [537, 173] width 20 height 11
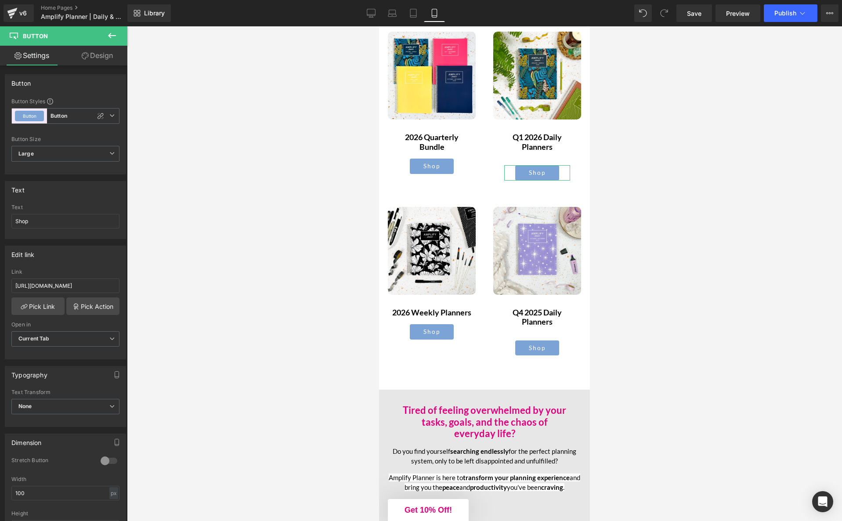
click at [108, 55] on link "Design" at bounding box center [97, 56] width 64 height 20
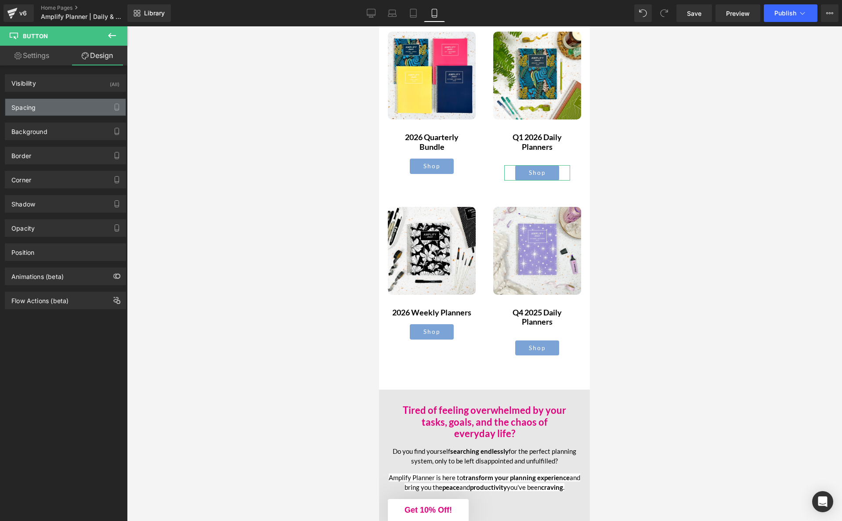
click at [44, 105] on div "Spacing" at bounding box center [65, 107] width 120 height 17
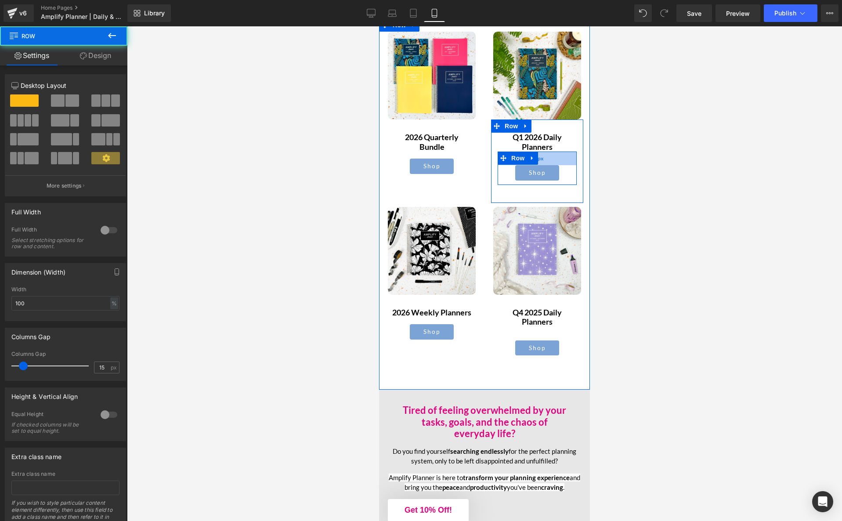
click at [553, 158] on div "31px" at bounding box center [536, 158] width 79 height 14
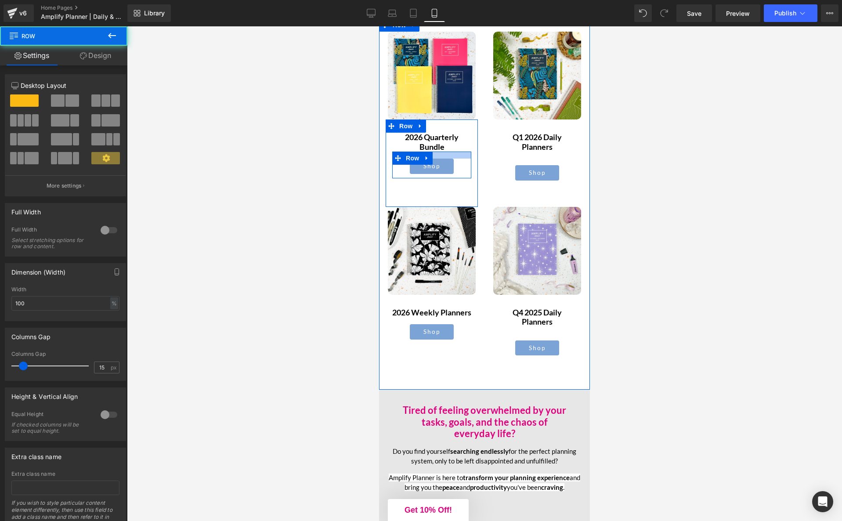
click at [458, 153] on div at bounding box center [431, 154] width 79 height 7
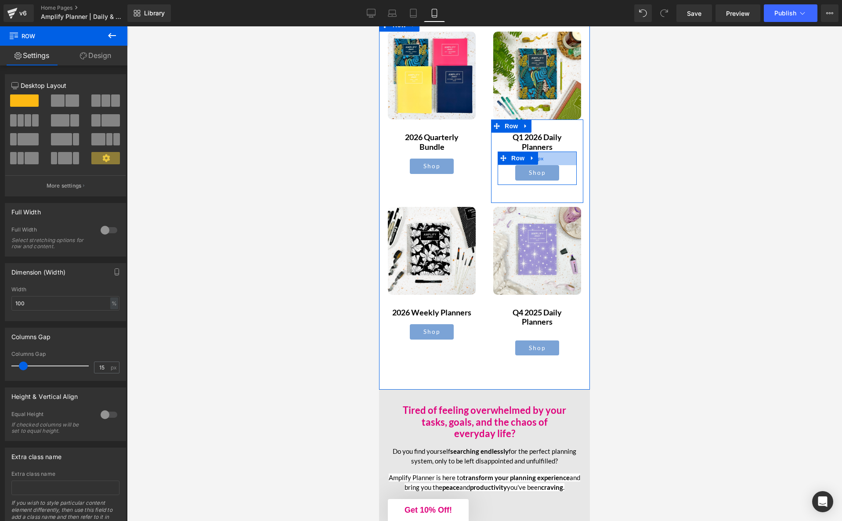
click at [558, 159] on div "31px" at bounding box center [536, 158] width 79 height 14
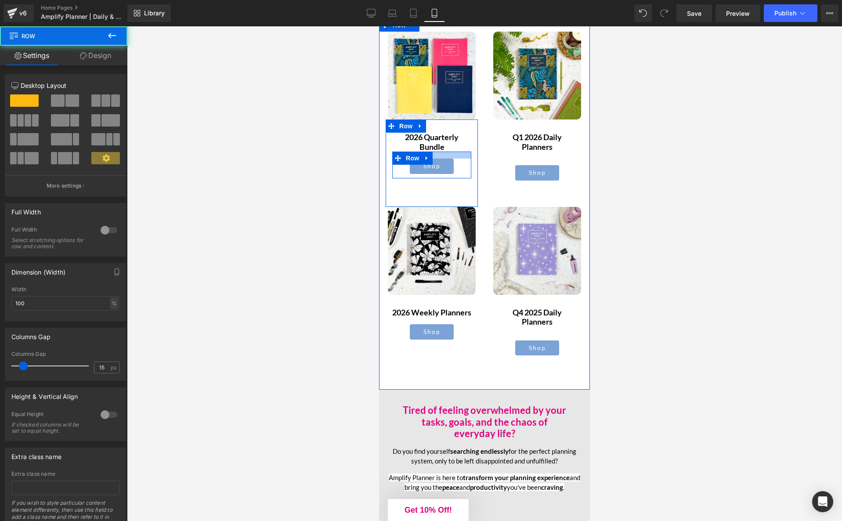
click at [460, 154] on div at bounding box center [431, 154] width 79 height 7
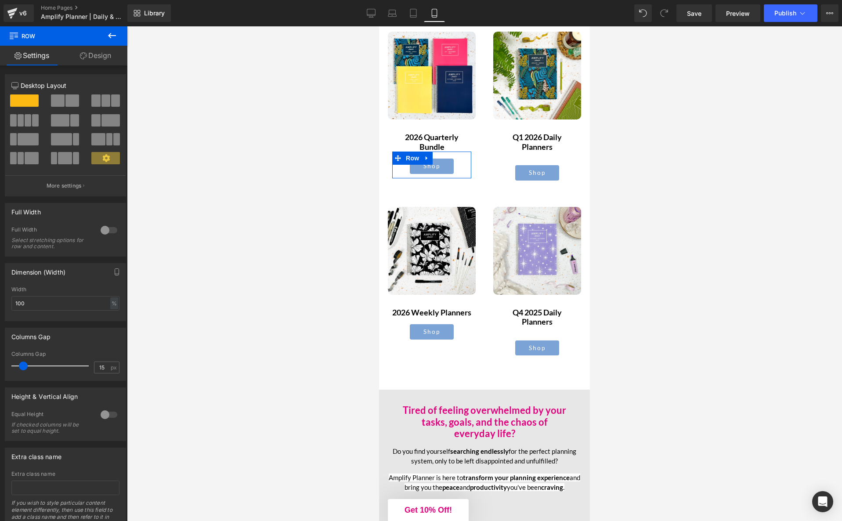
click at [97, 54] on link "Design" at bounding box center [96, 56] width 64 height 20
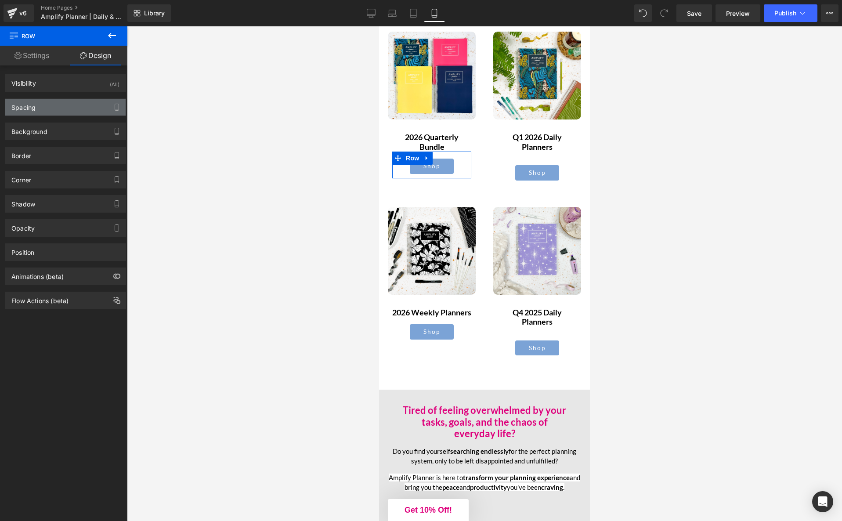
click at [50, 106] on div "Spacing" at bounding box center [65, 107] width 120 height 17
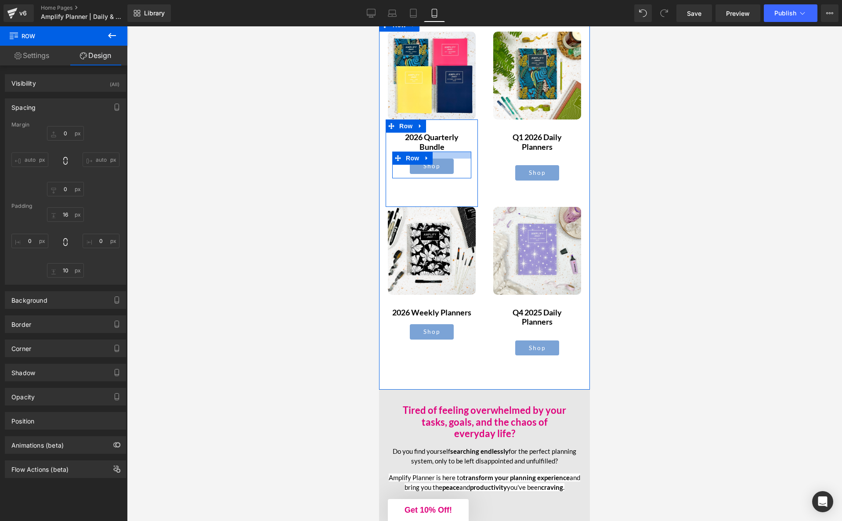
click at [461, 155] on div at bounding box center [431, 154] width 79 height 7
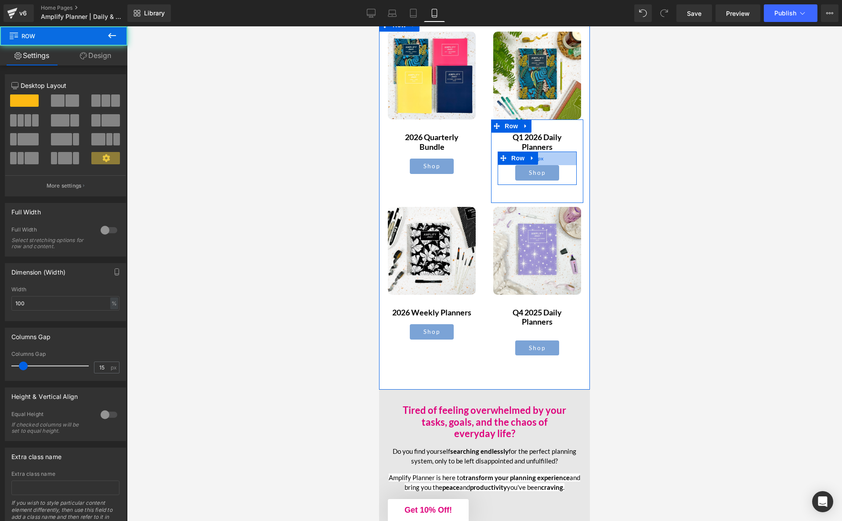
click at [565, 157] on div "31px" at bounding box center [536, 158] width 79 height 14
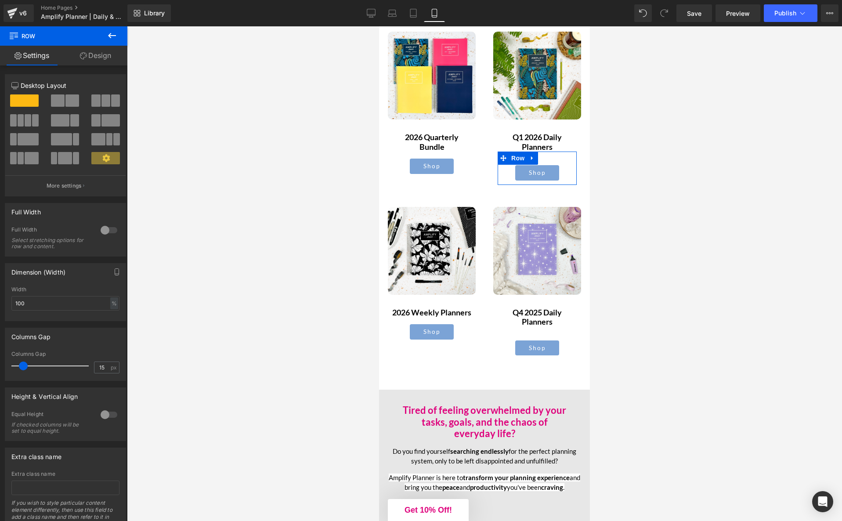
click at [92, 54] on link "Design" at bounding box center [96, 56] width 64 height 20
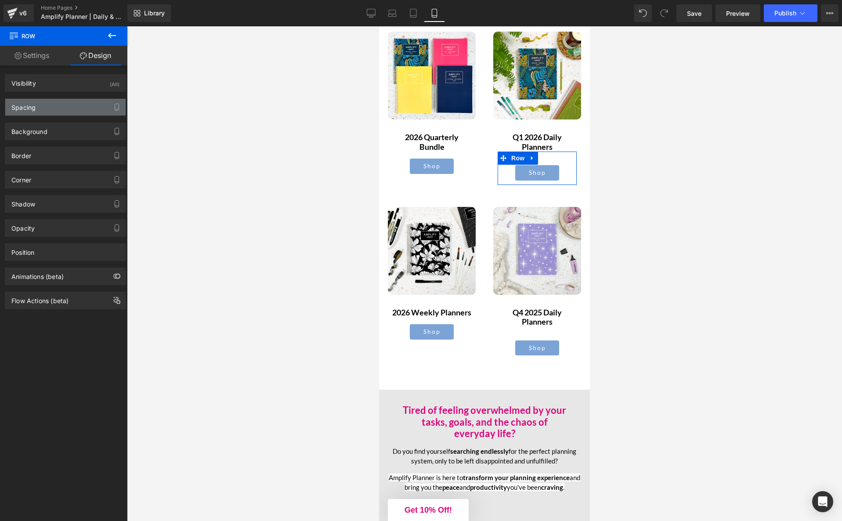
click at [64, 108] on div "Spacing" at bounding box center [65, 107] width 120 height 17
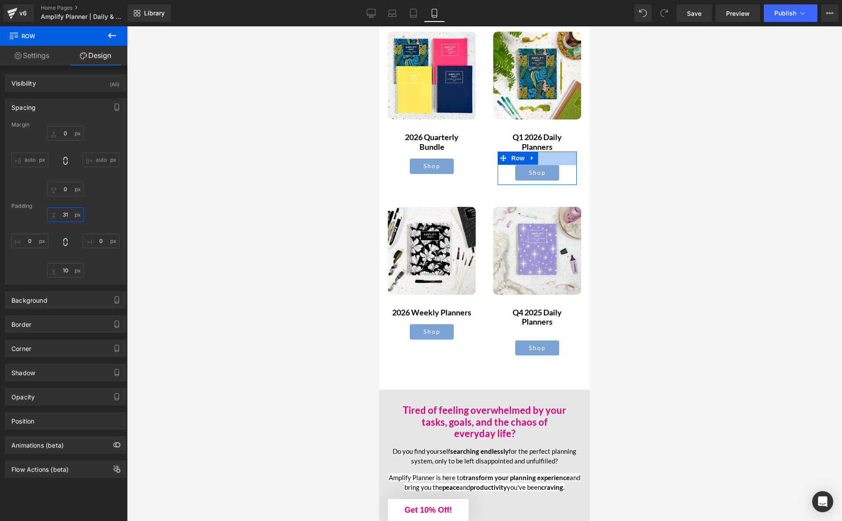
click at [65, 214] on input "31" at bounding box center [65, 214] width 37 height 14
type input "16"
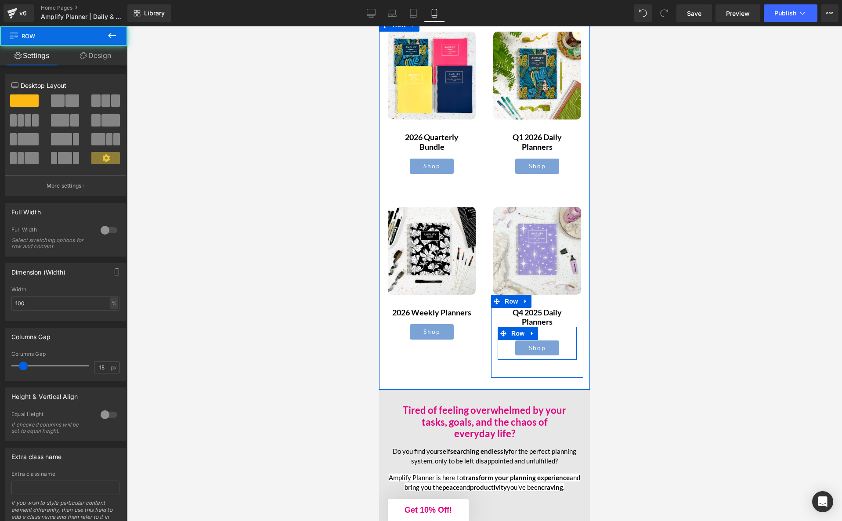
click at [555, 335] on div "Shop Button Row" at bounding box center [536, 343] width 79 height 33
click at [522, 334] on span "Row" at bounding box center [518, 333] width 18 height 13
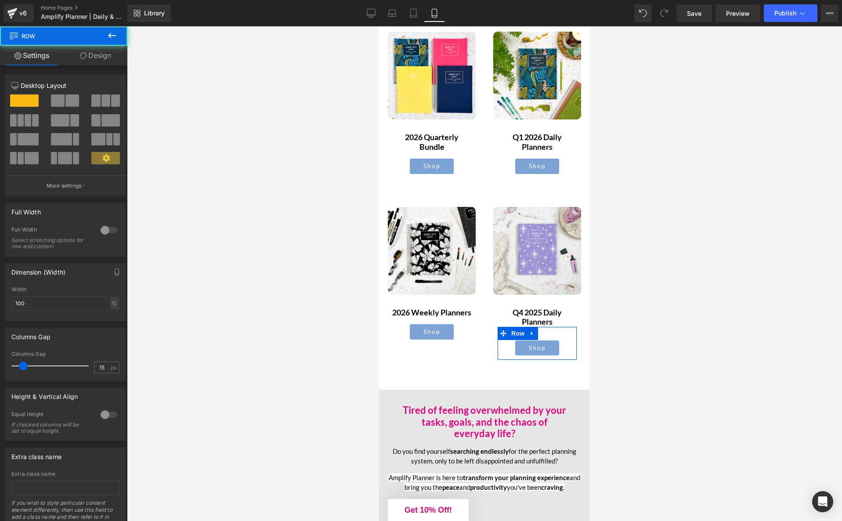
click at [103, 53] on link "Design" at bounding box center [96, 56] width 64 height 20
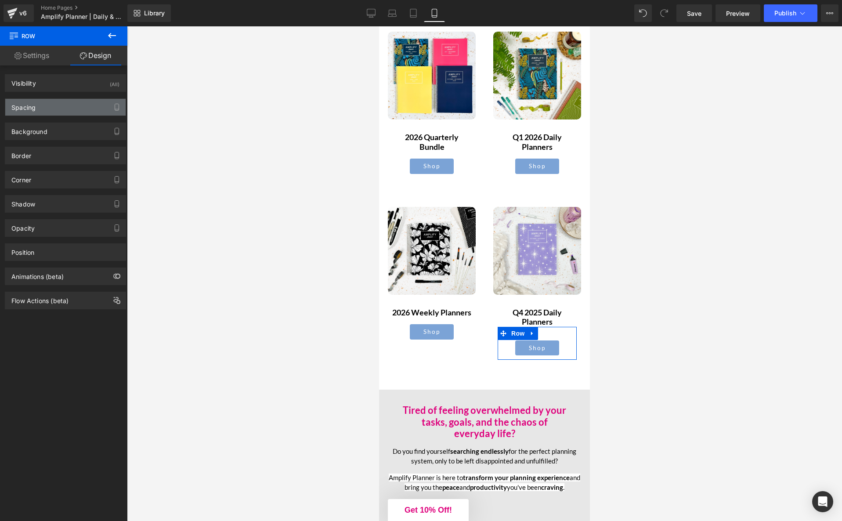
click at [60, 104] on div "Spacing" at bounding box center [65, 107] width 120 height 17
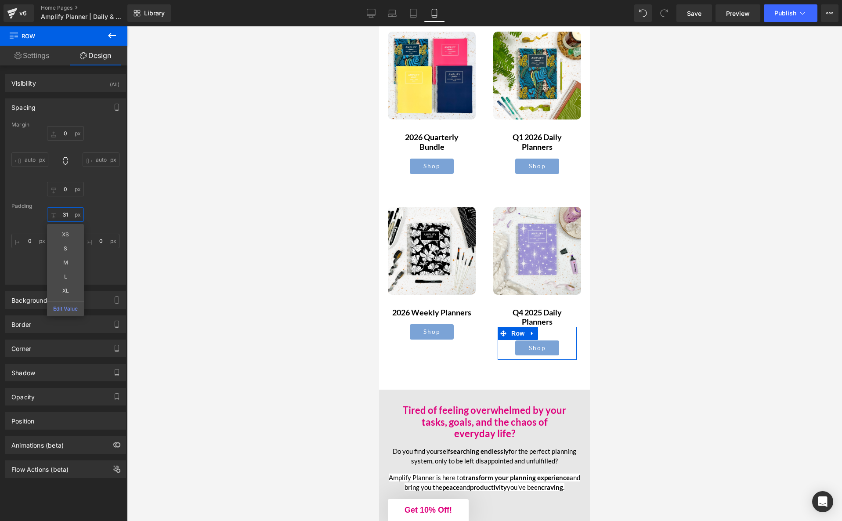
click at [65, 213] on input "31" at bounding box center [65, 214] width 37 height 14
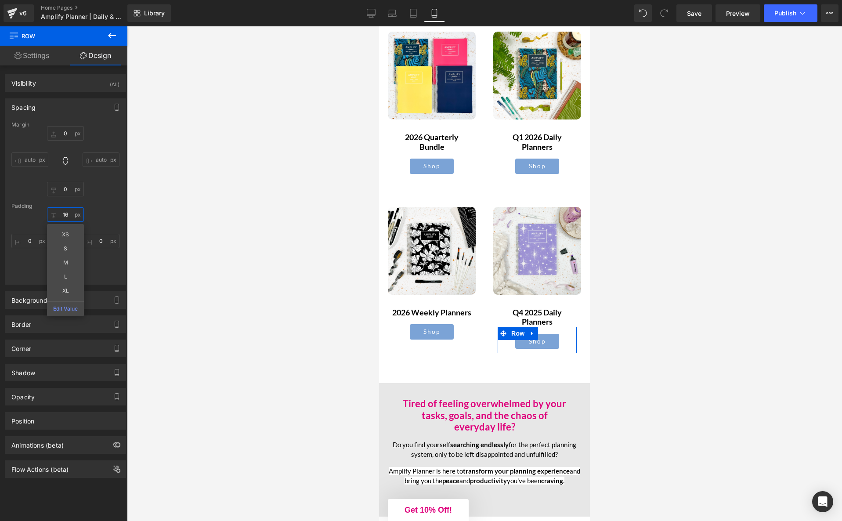
type input "16"
click at [677, 168] on div at bounding box center [484, 273] width 715 height 494
click at [693, 15] on span "Save" at bounding box center [694, 13] width 14 height 9
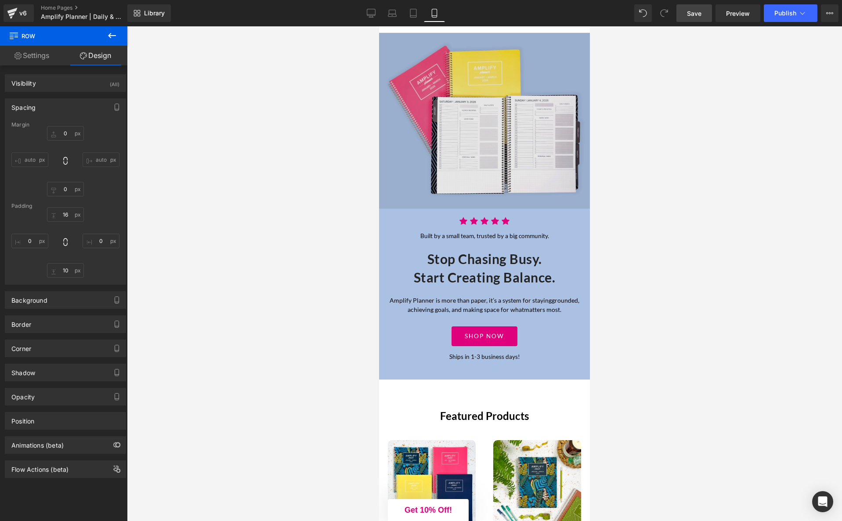
scroll to position [0, 0]
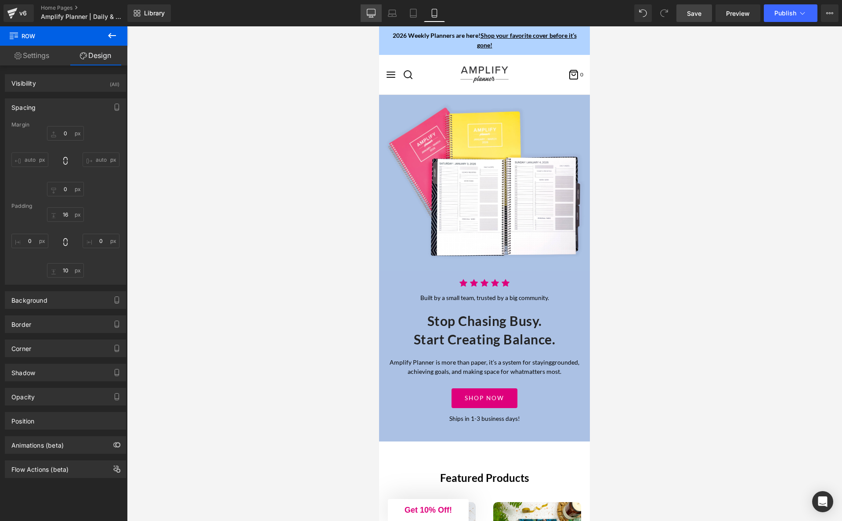
click at [368, 10] on icon at bounding box center [371, 13] width 9 height 9
type input "0"
type input "18"
type input "0"
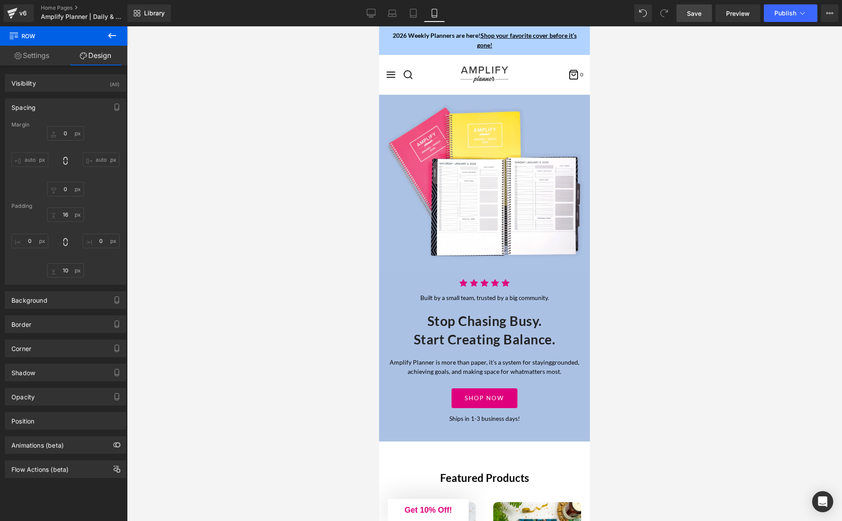
type input "10"
type input "0"
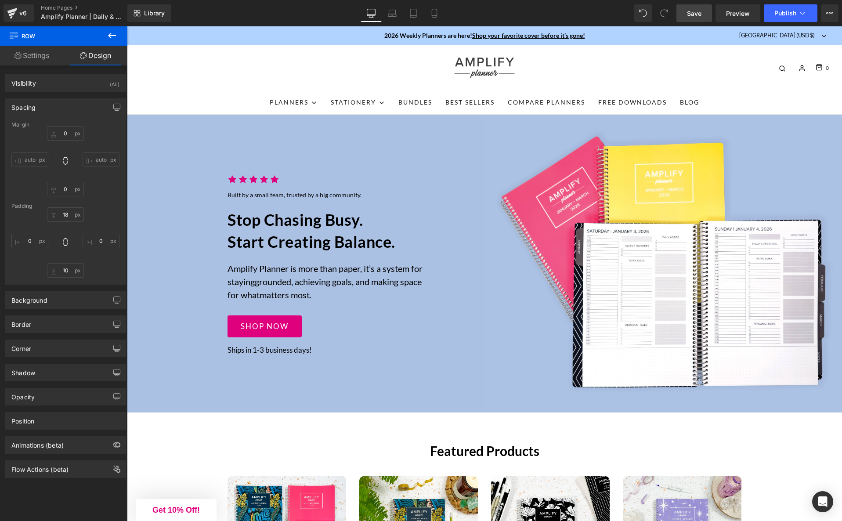
drag, startPoint x: 697, startPoint y: 17, endPoint x: 603, endPoint y: 51, distance: 99.9
click at [697, 17] on span "Save" at bounding box center [694, 13] width 14 height 9
click at [803, 12] on icon at bounding box center [802, 13] width 9 height 9
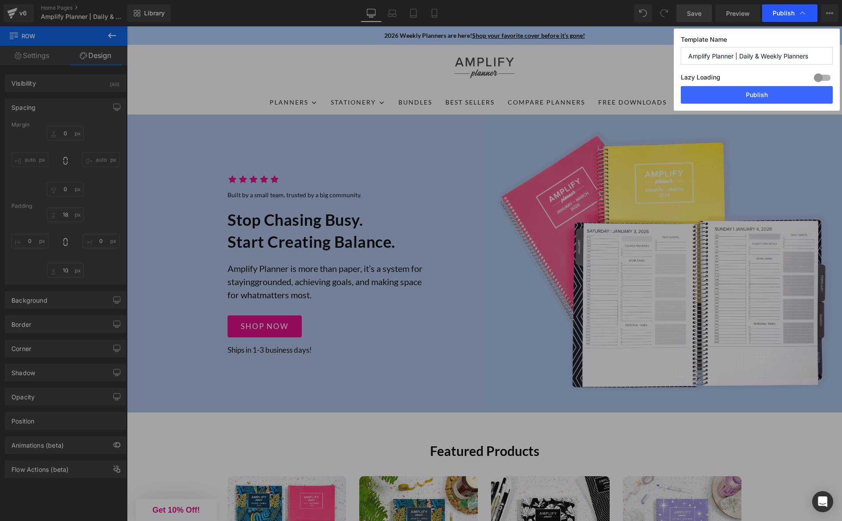
click at [808, 15] on div "Publish" at bounding box center [789, 13] width 55 height 18
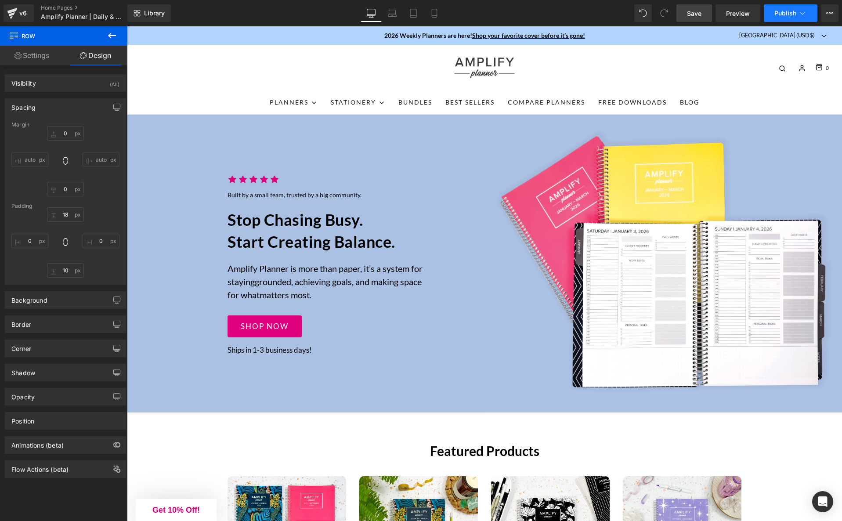
click at [809, 12] on button "Publish" at bounding box center [791, 13] width 54 height 18
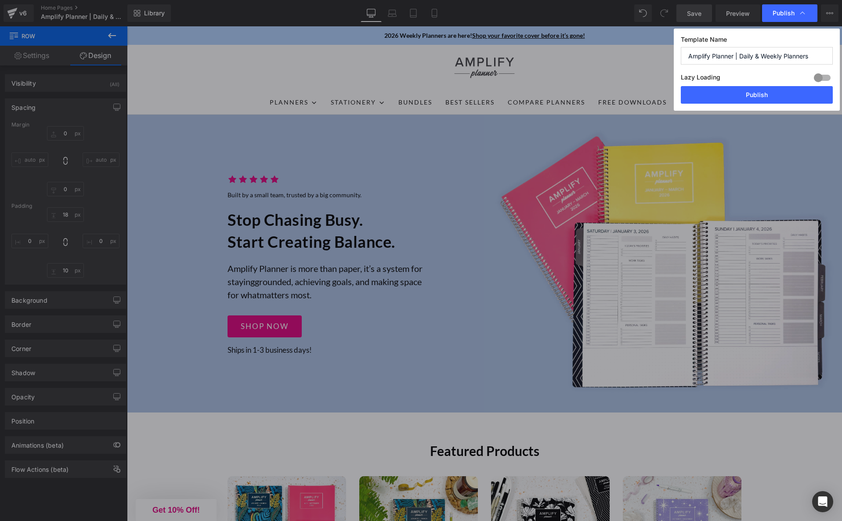
click at [815, 79] on div at bounding box center [821, 78] width 21 height 14
click at [805, 12] on icon at bounding box center [802, 13] width 9 height 9
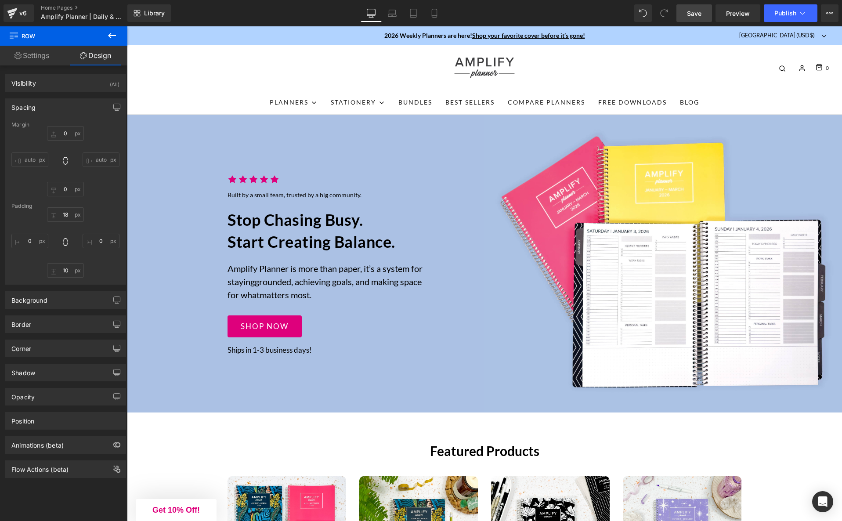
click at [695, 13] on span "Save" at bounding box center [694, 13] width 14 height 9
click at [110, 36] on icon at bounding box center [112, 35] width 8 height 5
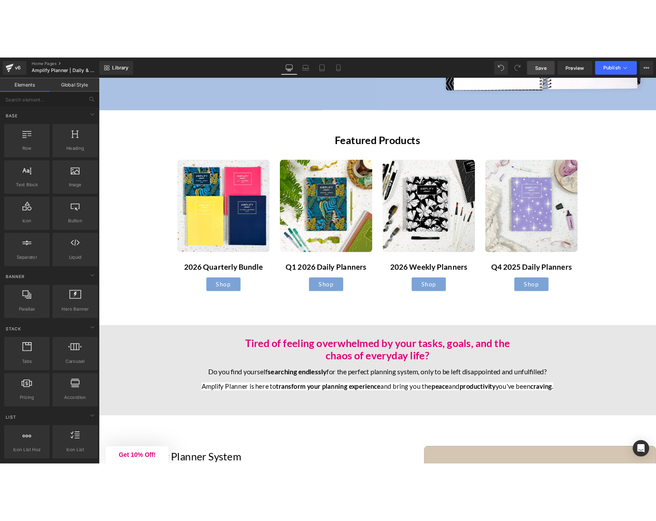
scroll to position [343, 0]
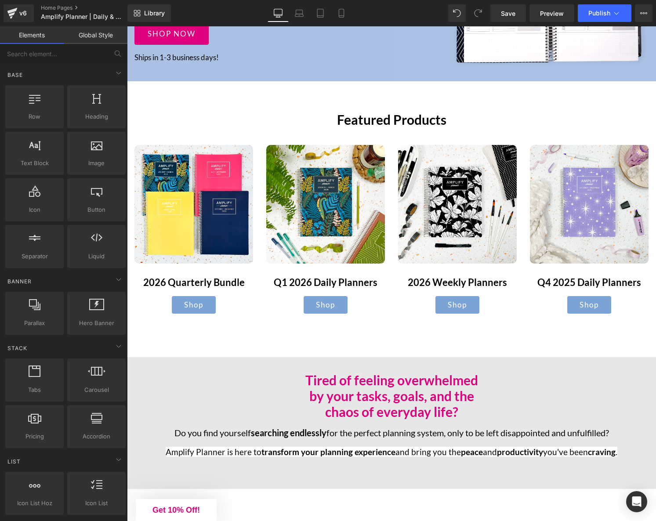
scroll to position [267, 0]
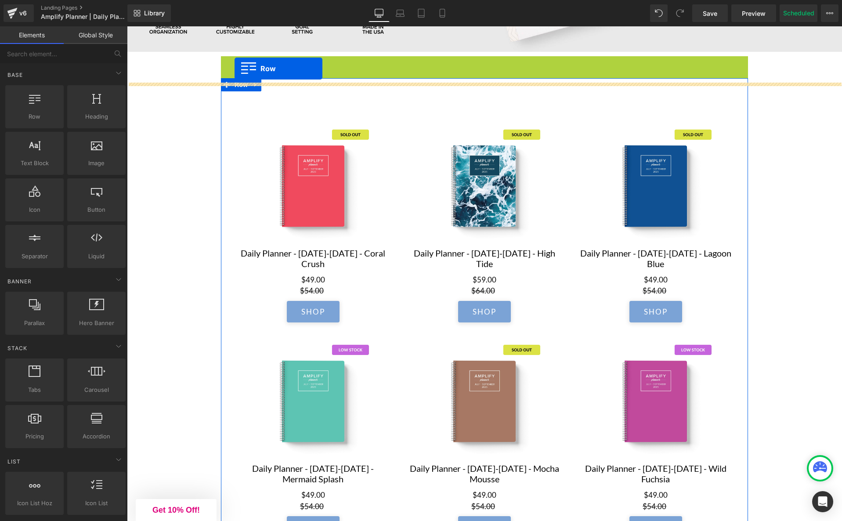
scroll to position [334, 0]
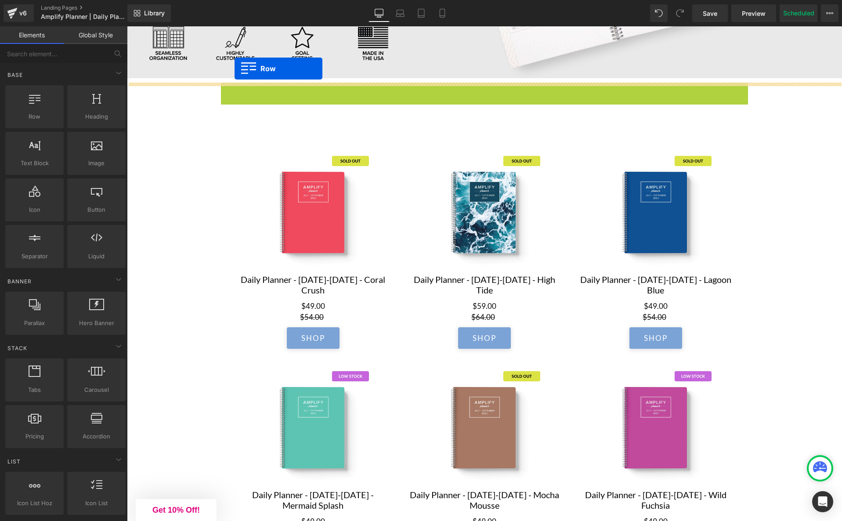
drag, startPoint x: 227, startPoint y: 54, endPoint x: 234, endPoint y: 60, distance: 9.1
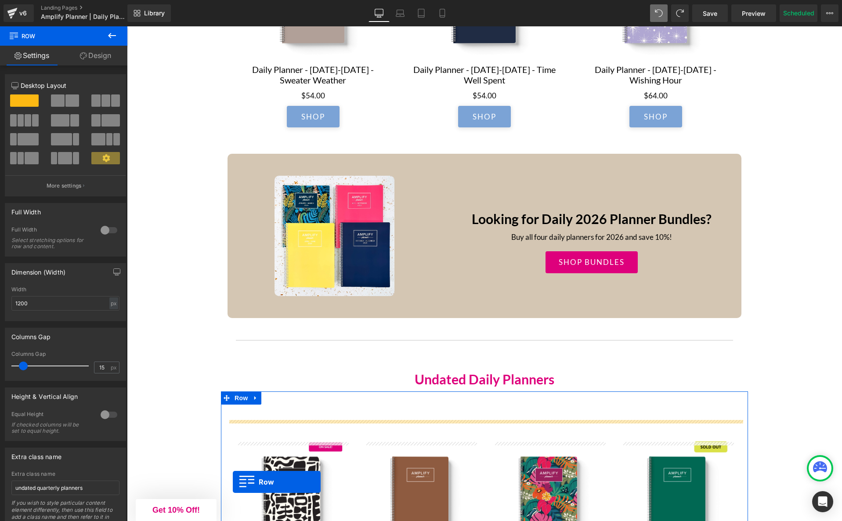
scroll to position [1871, 0]
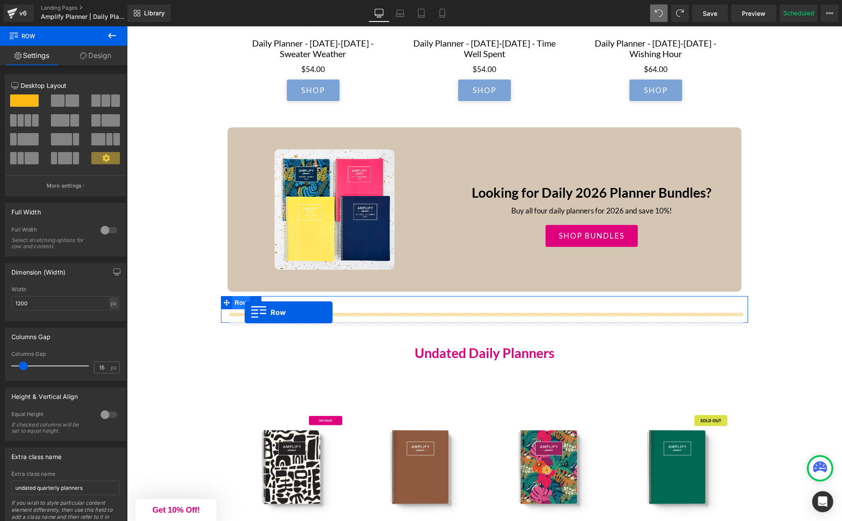
drag, startPoint x: 227, startPoint y: 89, endPoint x: 245, endPoint y: 313, distance: 224.2
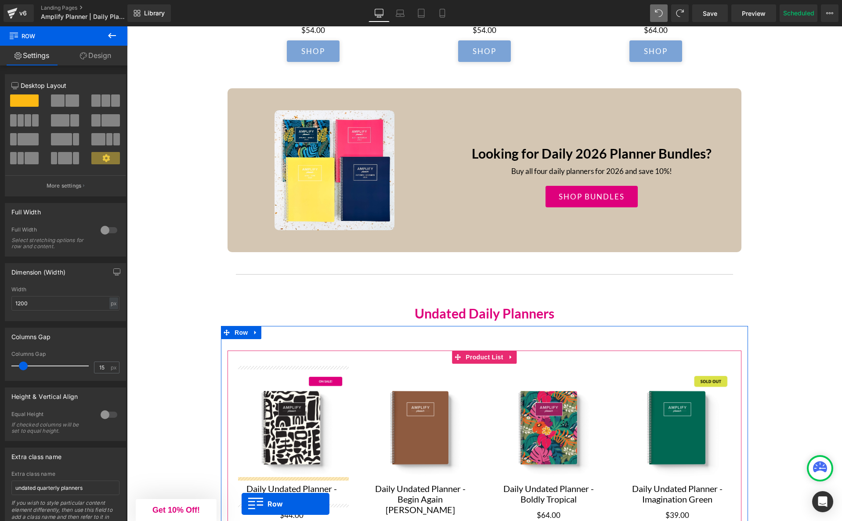
scroll to position [1524, 0]
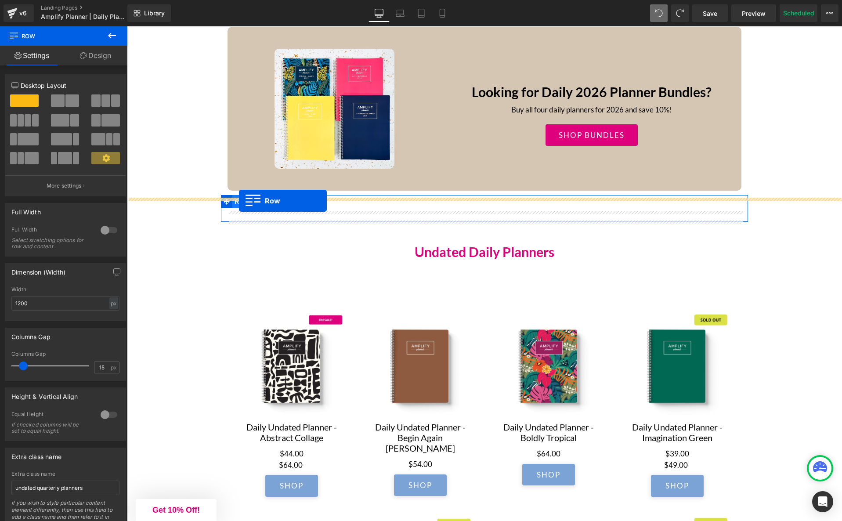
drag, startPoint x: 227, startPoint y: 241, endPoint x: 239, endPoint y: 200, distance: 42.0
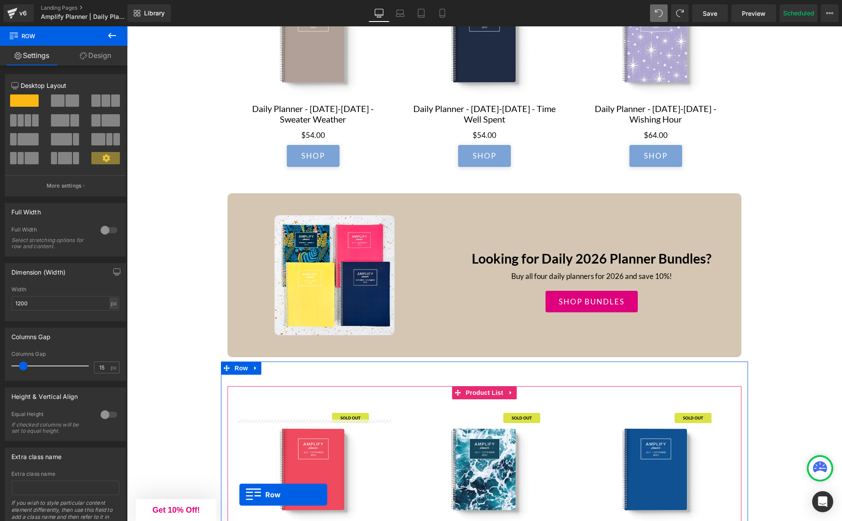
scroll to position [1324, 0]
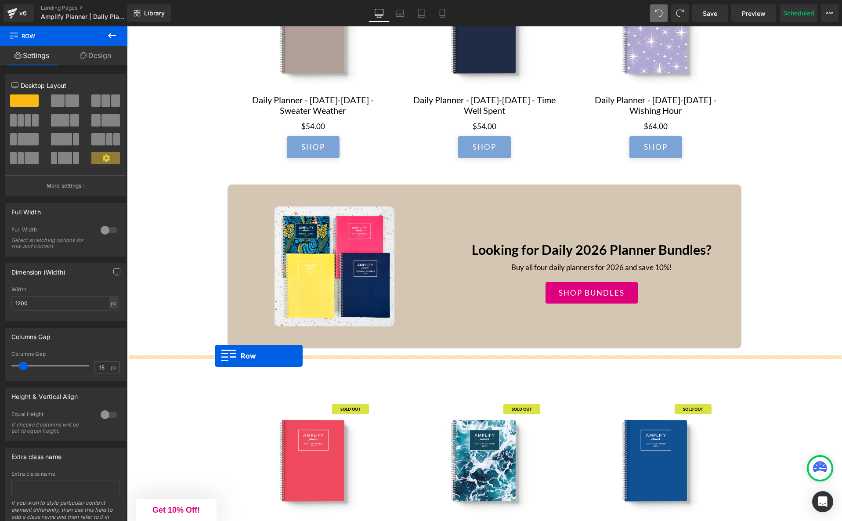
drag, startPoint x: 241, startPoint y: 300, endPoint x: 215, endPoint y: 357, distance: 63.1
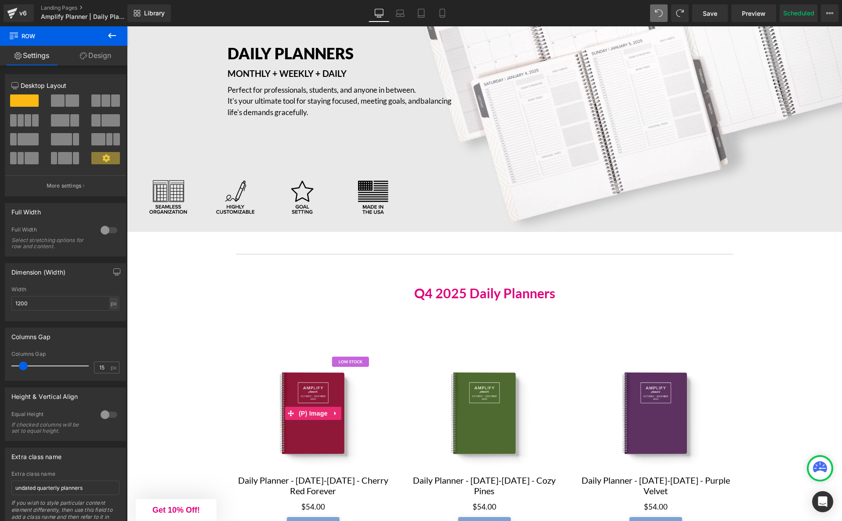
scroll to position [161, 0]
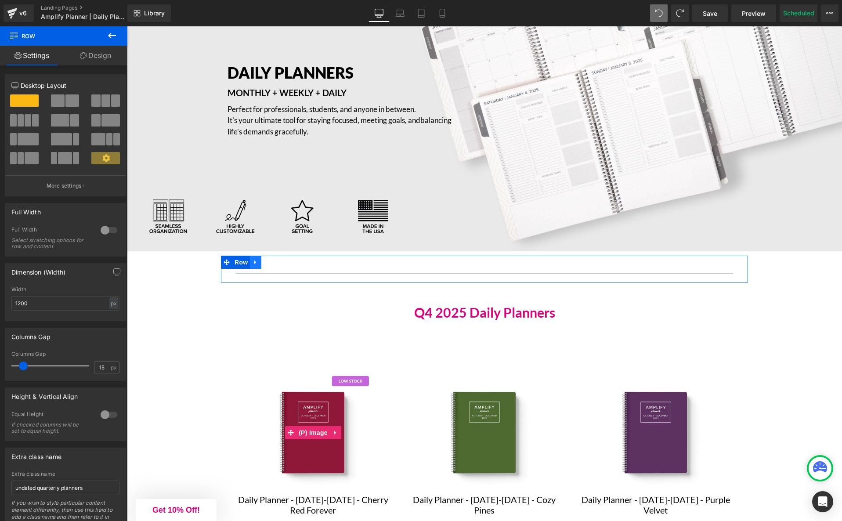
click at [256, 262] on icon at bounding box center [255, 262] width 2 height 4
click at [281, 263] on icon at bounding box center [278, 262] width 6 height 6
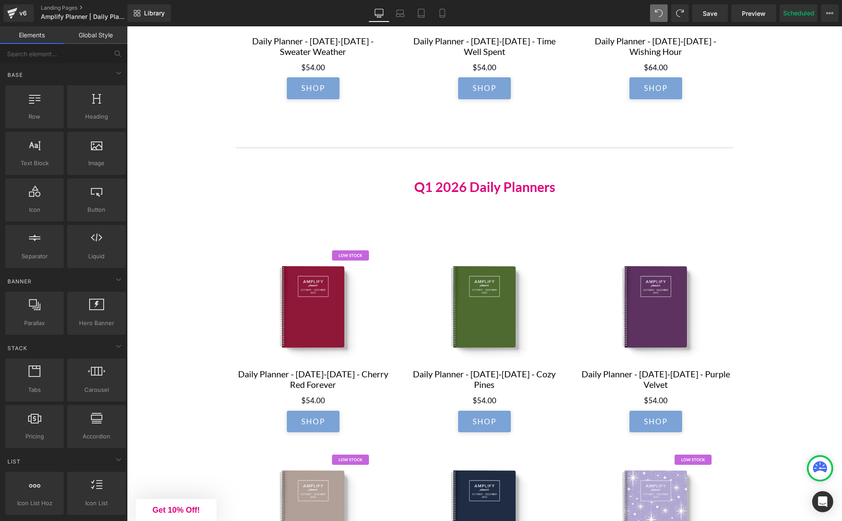
scroll to position [798, 0]
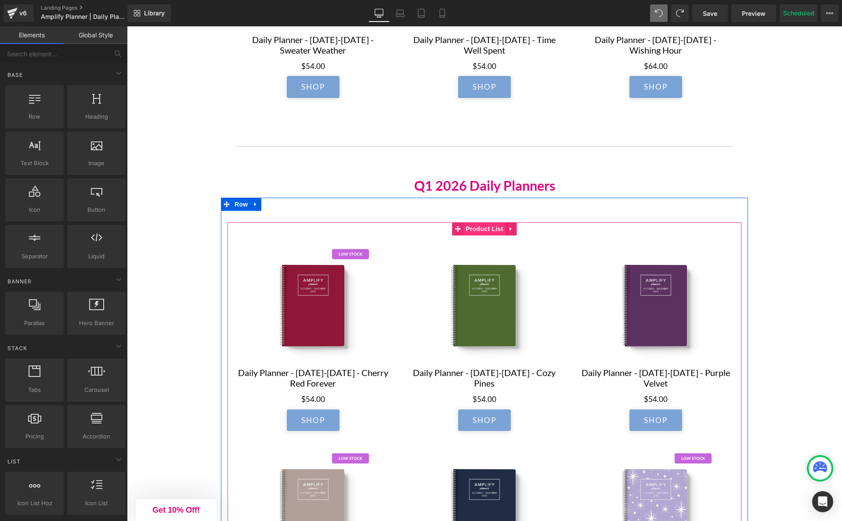
click at [475, 231] on span "Product List" at bounding box center [484, 228] width 42 height 13
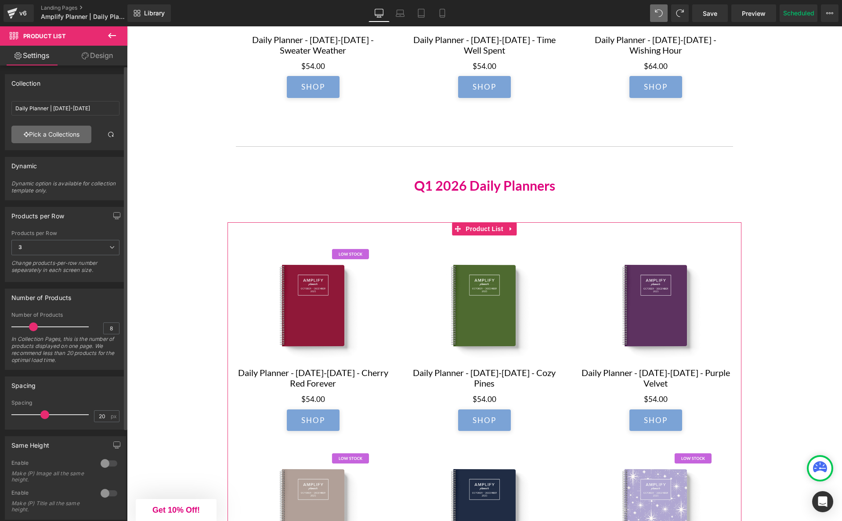
click at [59, 132] on link "Pick a Collections" at bounding box center [51, 135] width 80 height 18
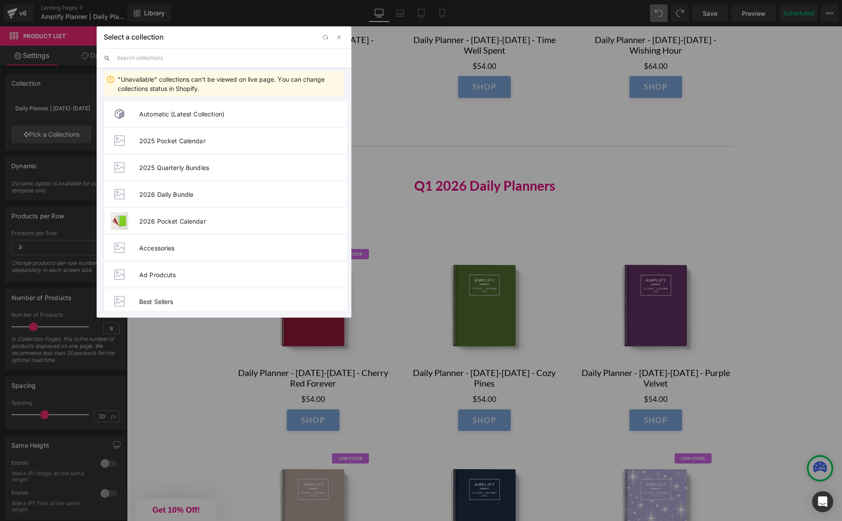
click at [174, 56] on input "text" at bounding box center [230, 57] width 227 height 19
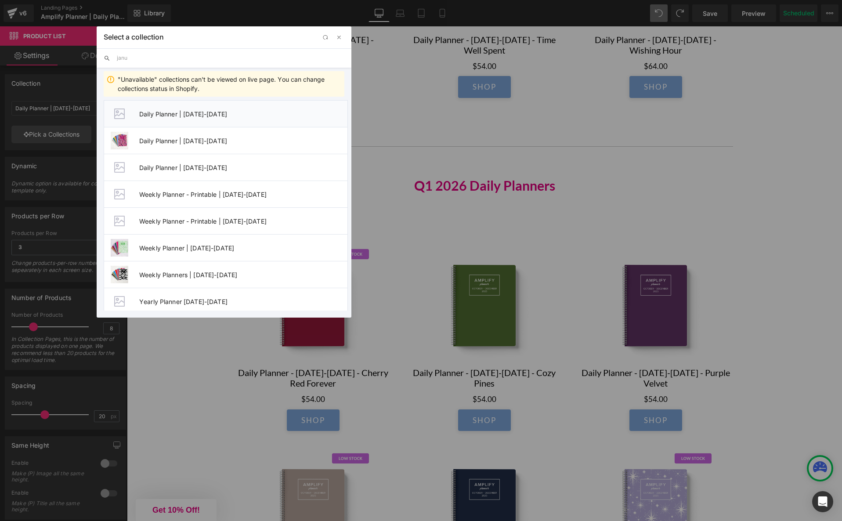
type input "janu"
click at [172, 115] on span "Daily Planner | January-December 2026" at bounding box center [243, 113] width 208 height 7
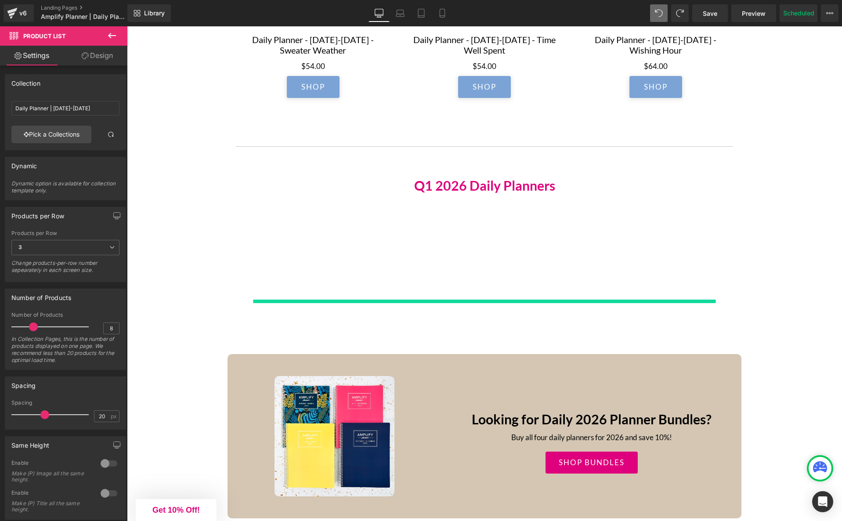
type input "Daily Planner | January-December 2026"
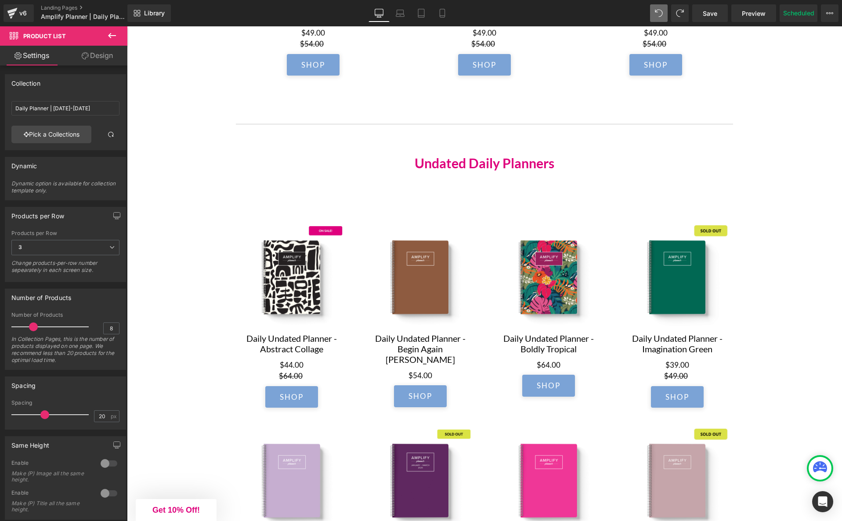
scroll to position [2105, 0]
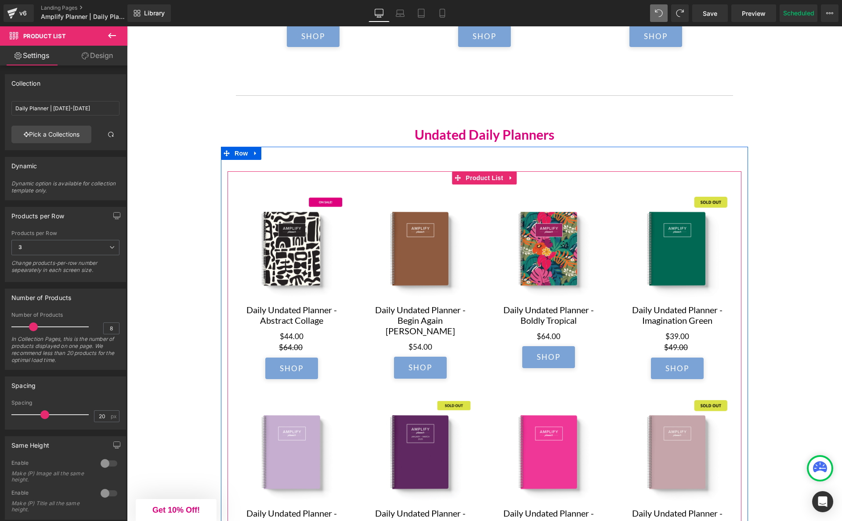
click at [485, 182] on span "Product List" at bounding box center [484, 177] width 42 height 13
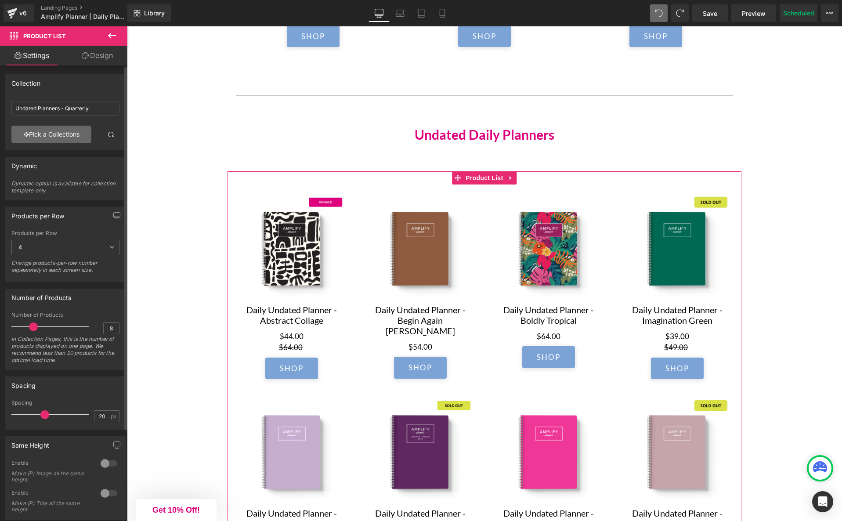
click at [57, 132] on link "Pick a Collections" at bounding box center [51, 135] width 80 height 18
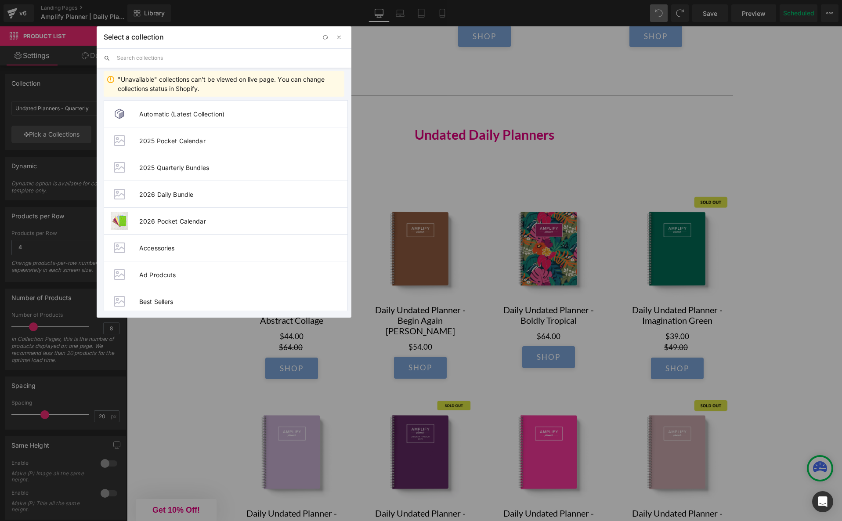
click at [154, 61] on input "text" at bounding box center [230, 57] width 227 height 19
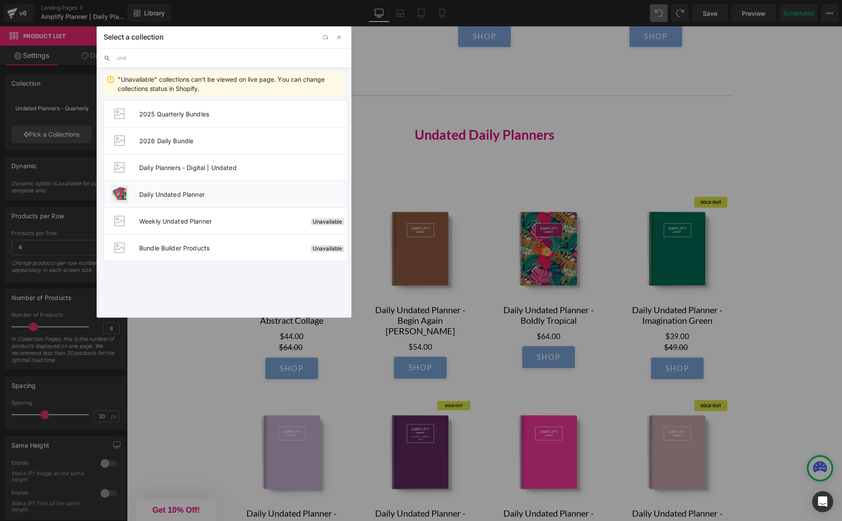
type input "und"
click at [171, 195] on span "Daily Undated Planner" at bounding box center [243, 194] width 208 height 7
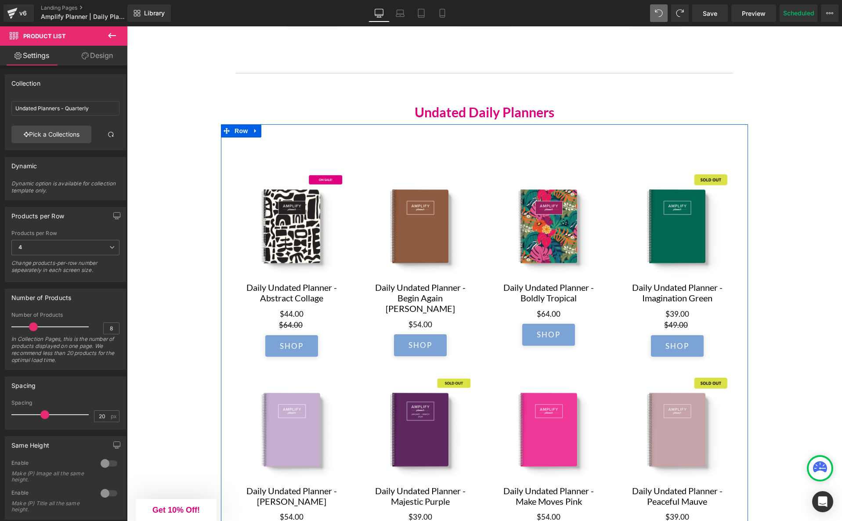
scroll to position [2135, 0]
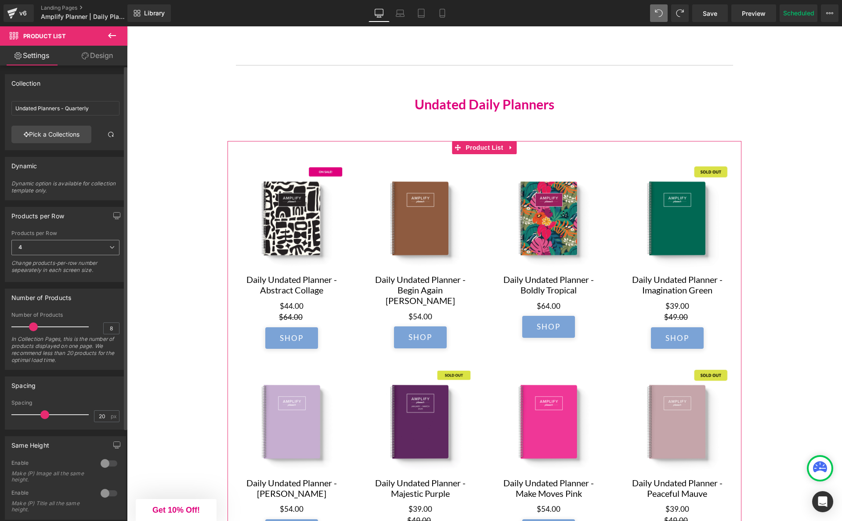
click at [109, 247] on icon at bounding box center [111, 247] width 5 height 5
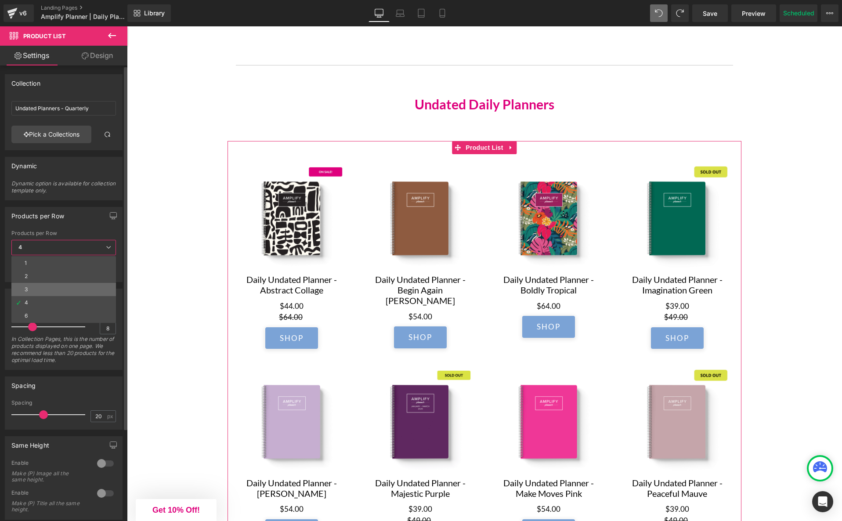
click at [75, 290] on li "3" at bounding box center [63, 289] width 104 height 13
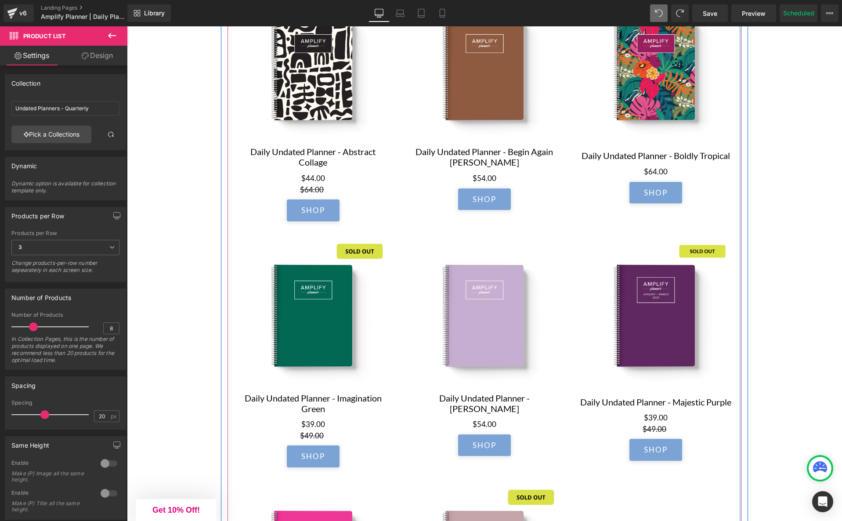
scroll to position [2309, 0]
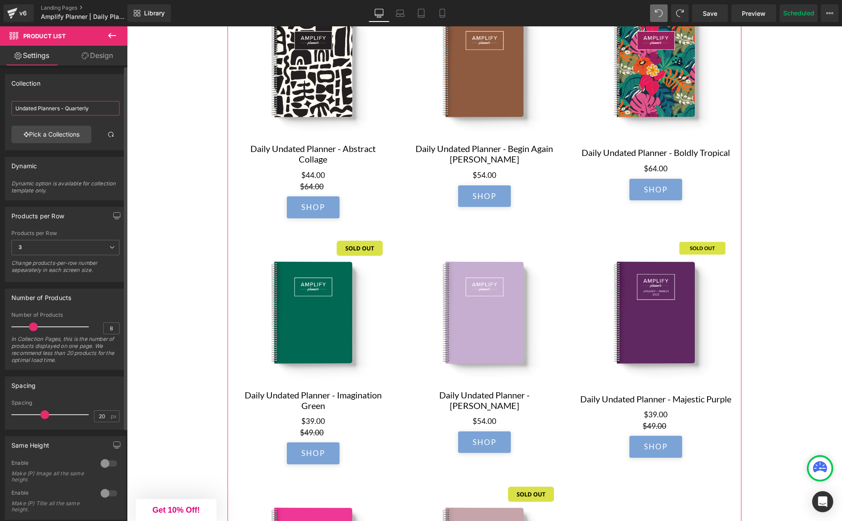
click at [94, 107] on input "Undated Planners - Quarterly" at bounding box center [65, 108] width 108 height 14
click at [46, 138] on link "Pick a Collections" at bounding box center [51, 135] width 80 height 18
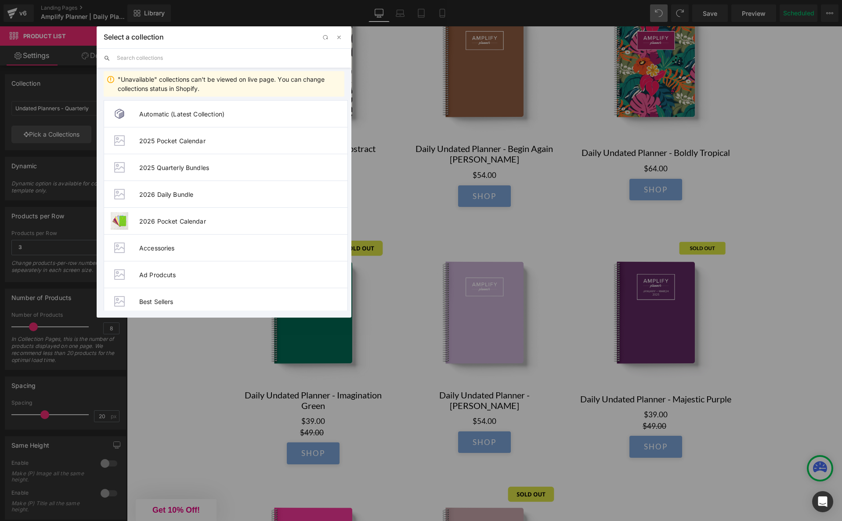
click at [162, 58] on input "text" at bounding box center [230, 57] width 227 height 19
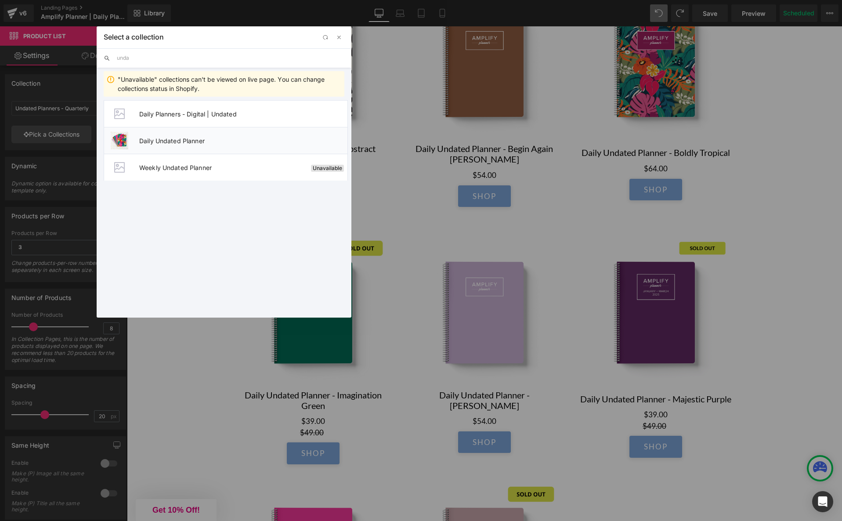
type input "unda"
click at [122, 141] on img at bounding box center [120, 141] width 18 height 18
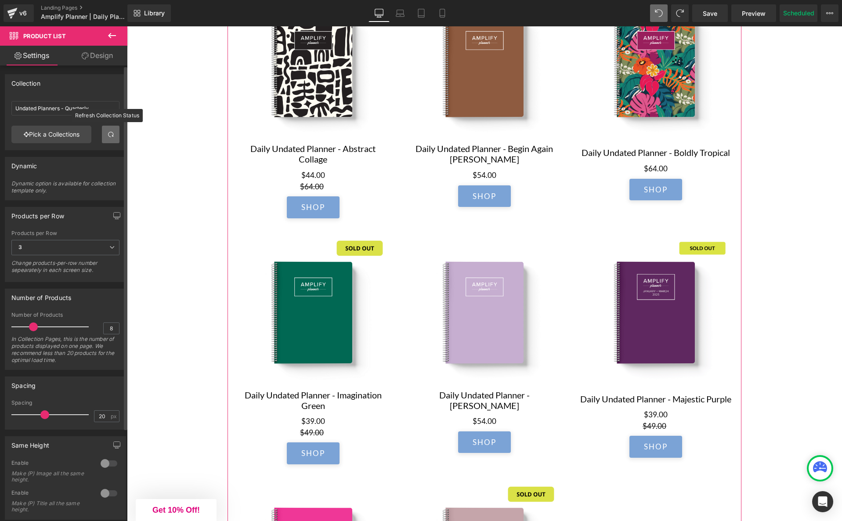
click at [107, 136] on span at bounding box center [110, 134] width 7 height 7
click at [84, 107] on input "Undated Planners - Quarterly" at bounding box center [65, 108] width 108 height 14
click at [94, 107] on input "Undated Planners - Quarterly" at bounding box center [65, 108] width 108 height 14
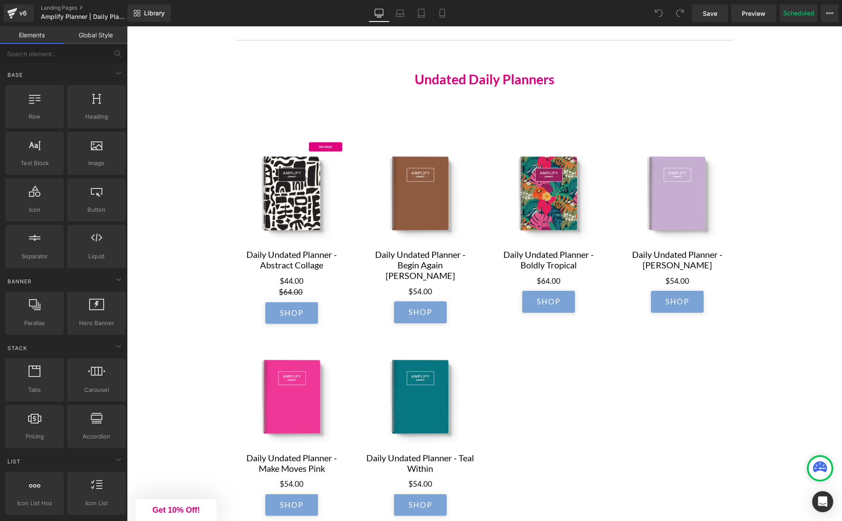
scroll to position [2164, 0]
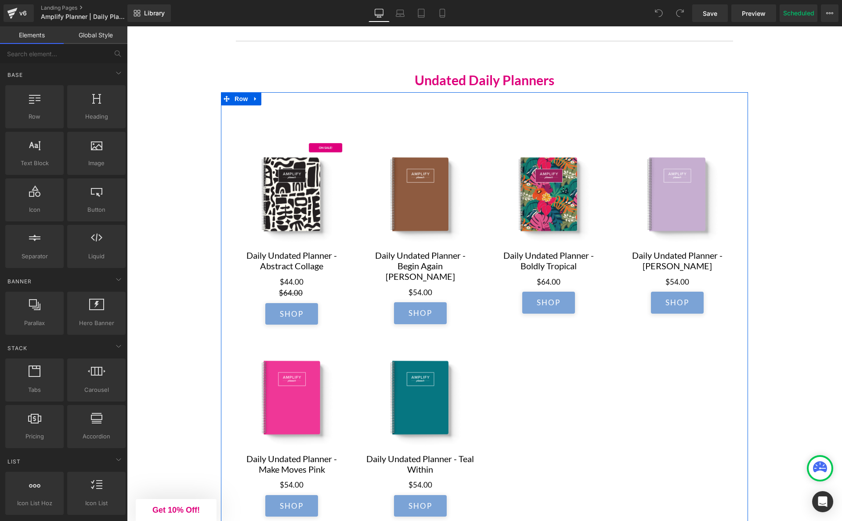
click at [484, 113] on div "Sale Off (P) Image Daily Undated Planner - Abstract Collage (P) Title $64.00 $4…" at bounding box center [484, 319] width 527 height 455
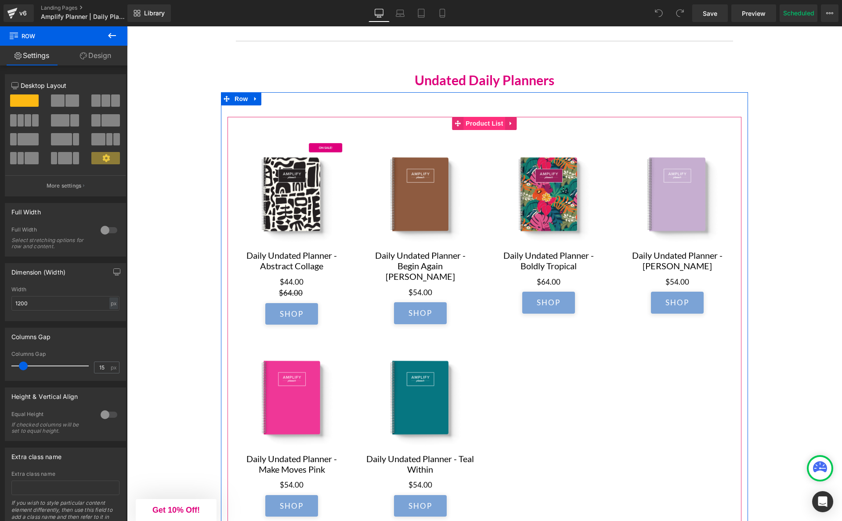
click at [471, 127] on span "Product List" at bounding box center [484, 123] width 42 height 13
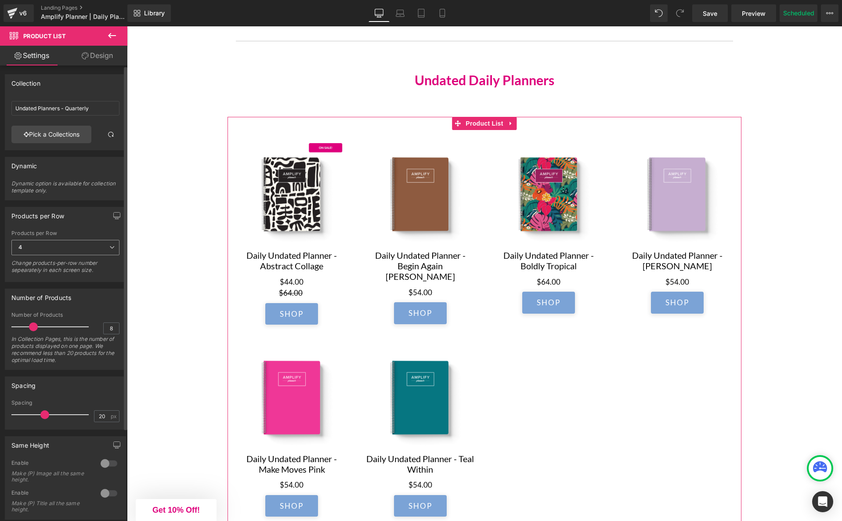
click at [104, 248] on span "4" at bounding box center [65, 247] width 108 height 15
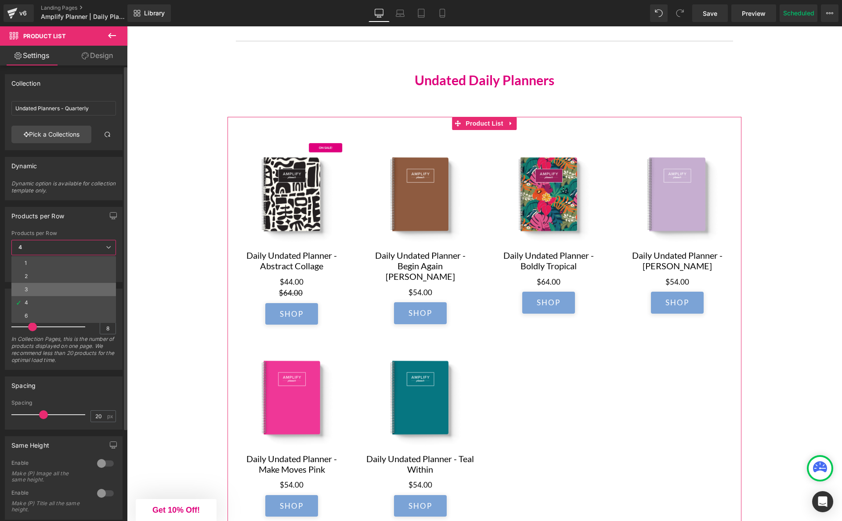
drag, startPoint x: 83, startPoint y: 284, endPoint x: 4, endPoint y: 249, distance: 86.5
click at [83, 284] on li "3" at bounding box center [63, 289] width 104 height 13
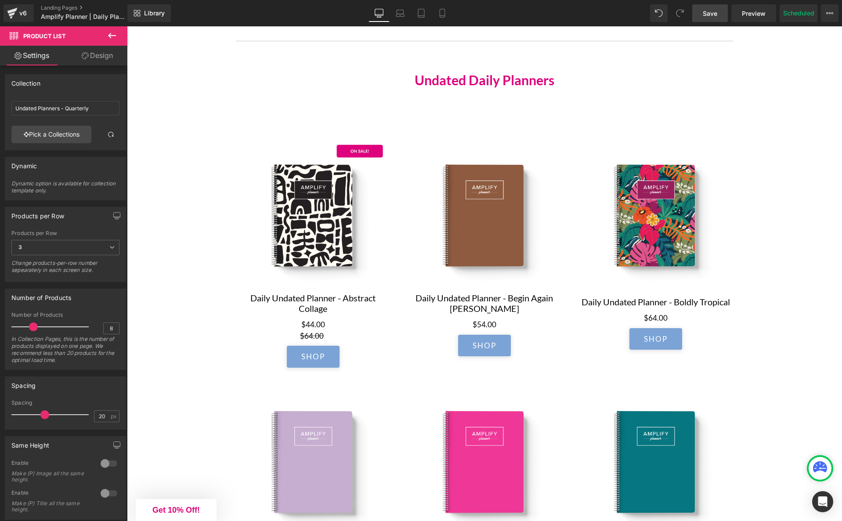
click at [703, 18] on link "Save" at bounding box center [710, 13] width 36 height 18
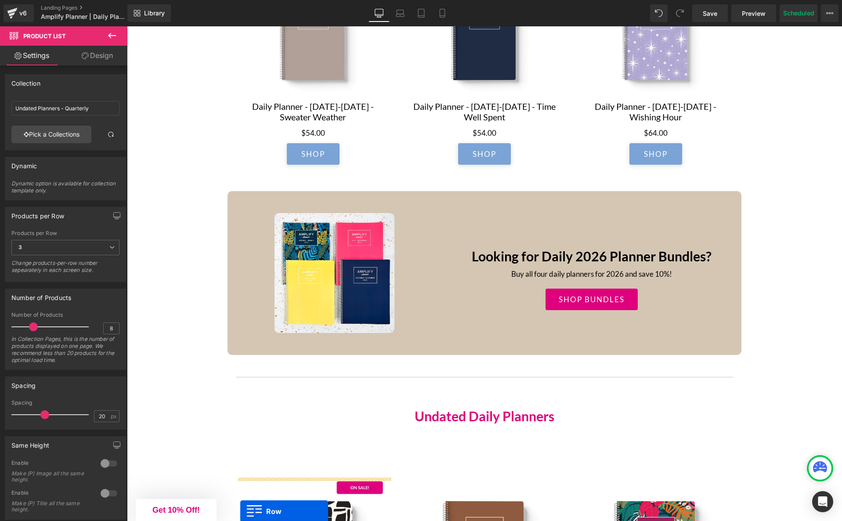
scroll to position [1403, 0]
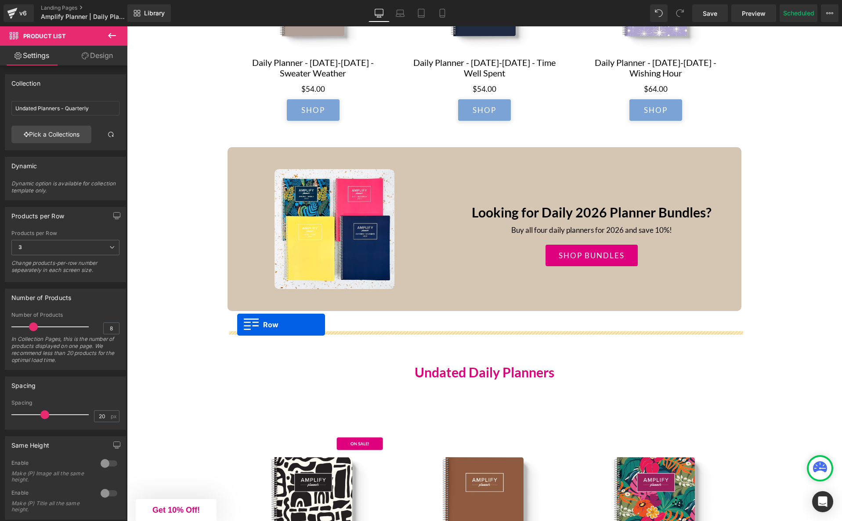
drag, startPoint x: 227, startPoint y: 98, endPoint x: 237, endPoint y: 324, distance: 226.4
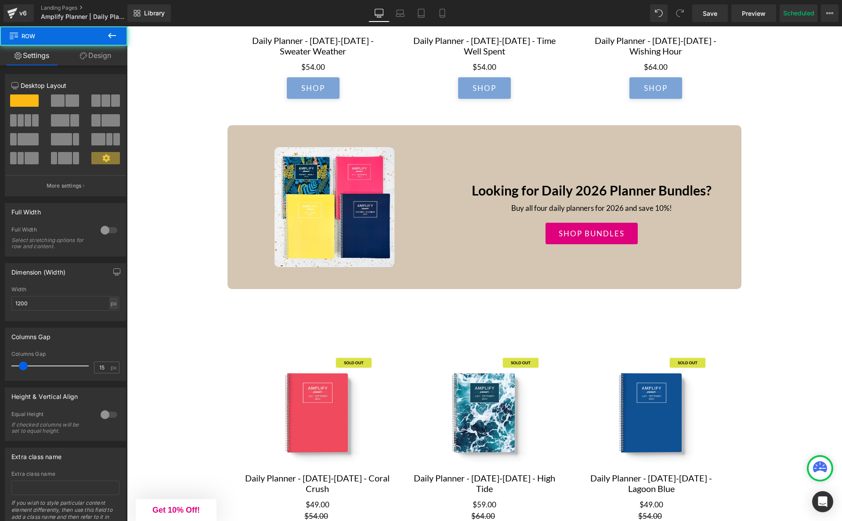
scroll to position [1381, 0]
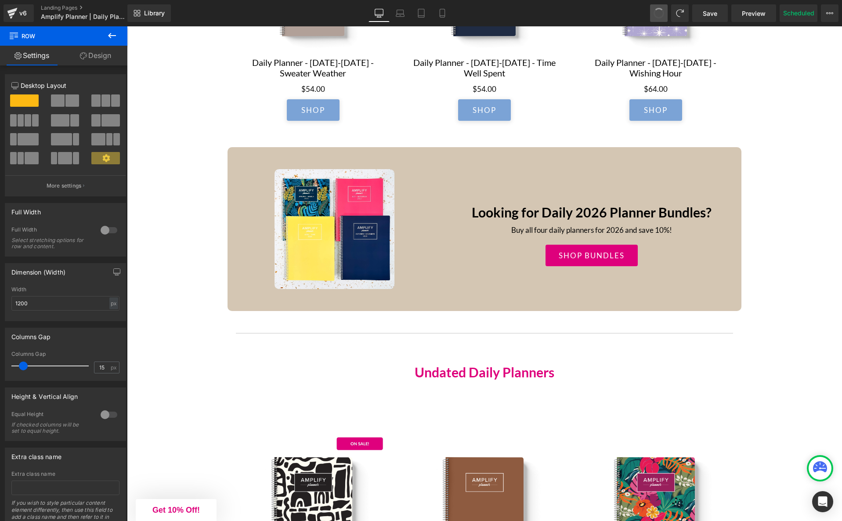
drag, startPoint x: 656, startPoint y: 16, endPoint x: 522, endPoint y: 3, distance: 133.7
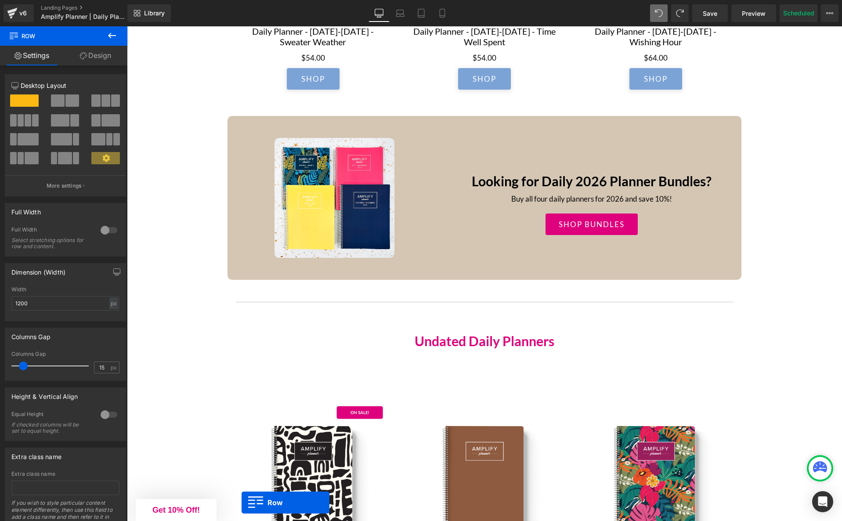
scroll to position [1478, 0]
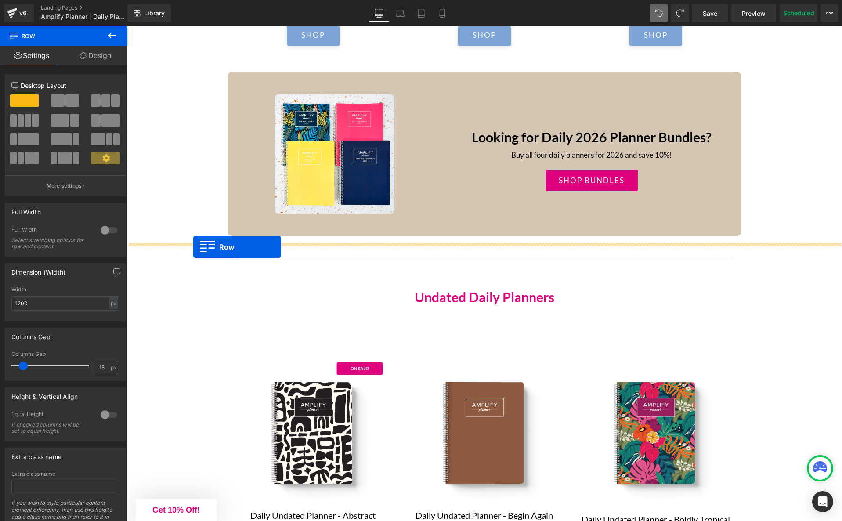
drag, startPoint x: 226, startPoint y: 200, endPoint x: 192, endPoint y: 249, distance: 60.0
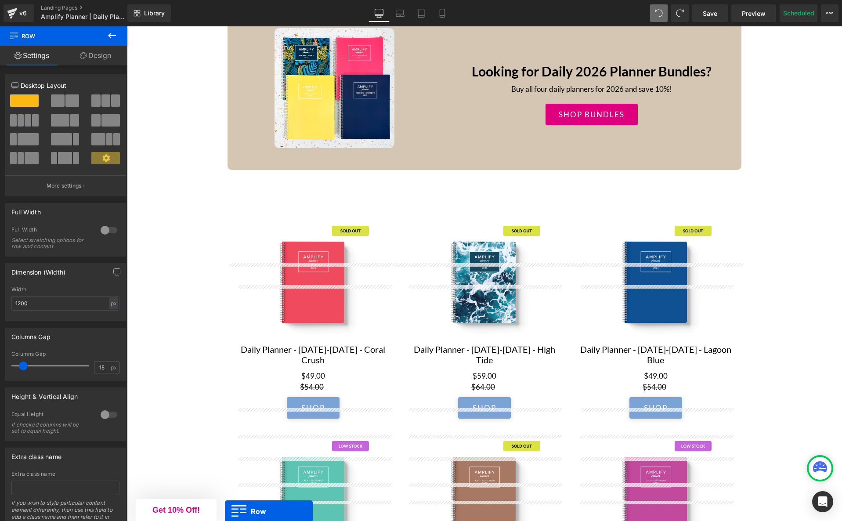
scroll to position [1537, 0]
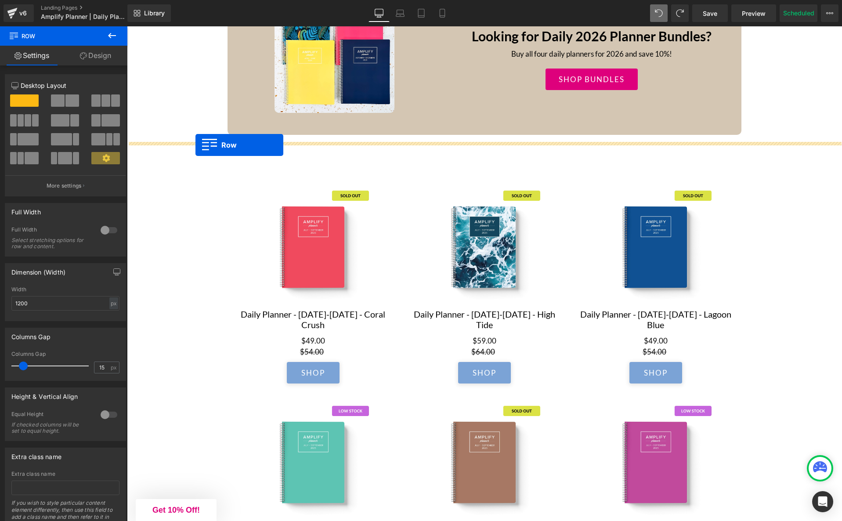
drag, startPoint x: 225, startPoint y: 157, endPoint x: 195, endPoint y: 147, distance: 32.4
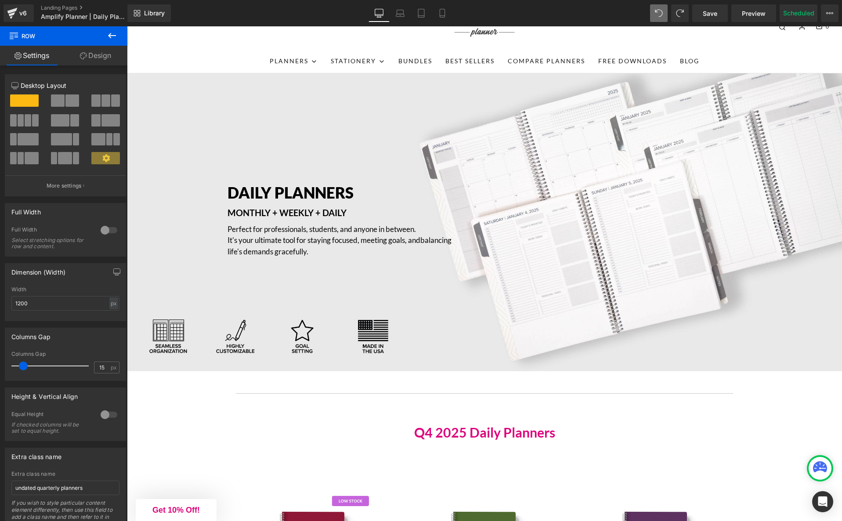
scroll to position [0, 0]
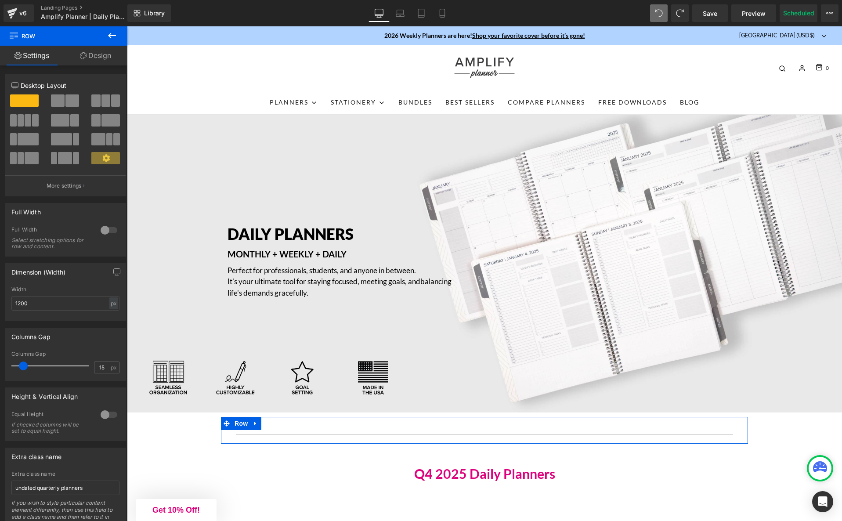
click at [256, 425] on icon at bounding box center [255, 423] width 6 height 7
click at [283, 425] on link at bounding box center [278, 423] width 11 height 13
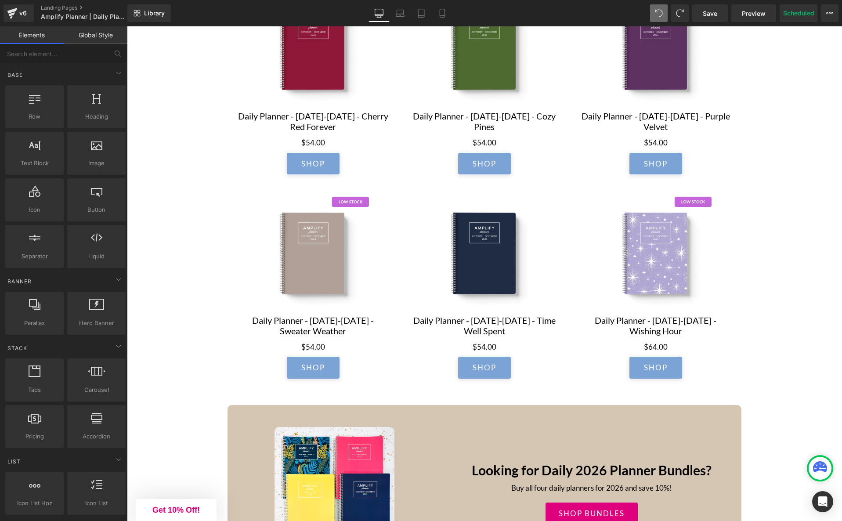
scroll to position [1102, 0]
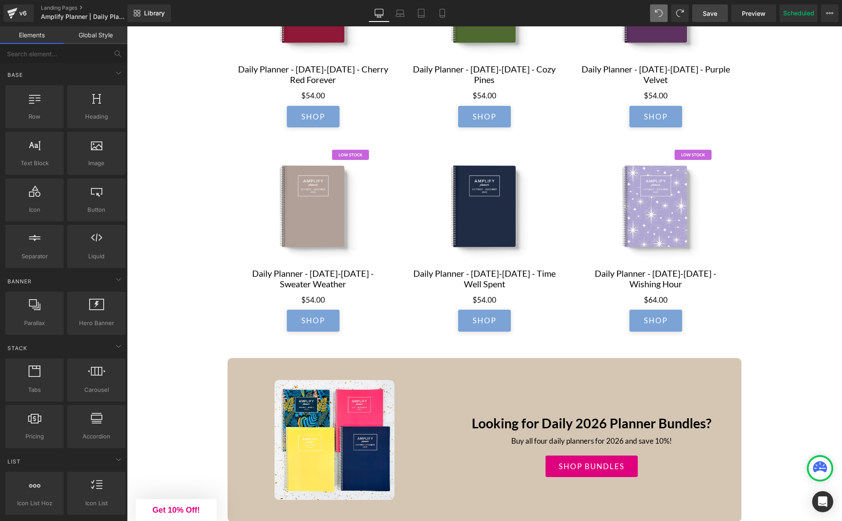
click at [706, 15] on span "Save" at bounding box center [710, 13] width 14 height 9
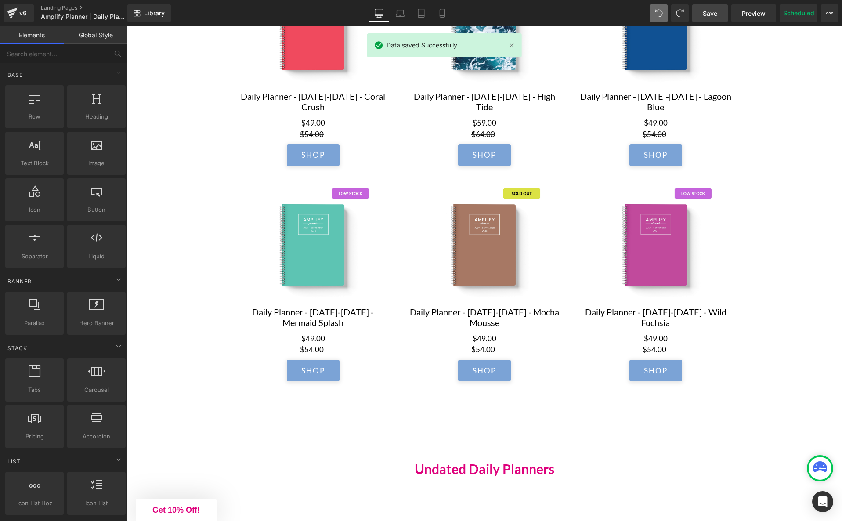
scroll to position [1712, 0]
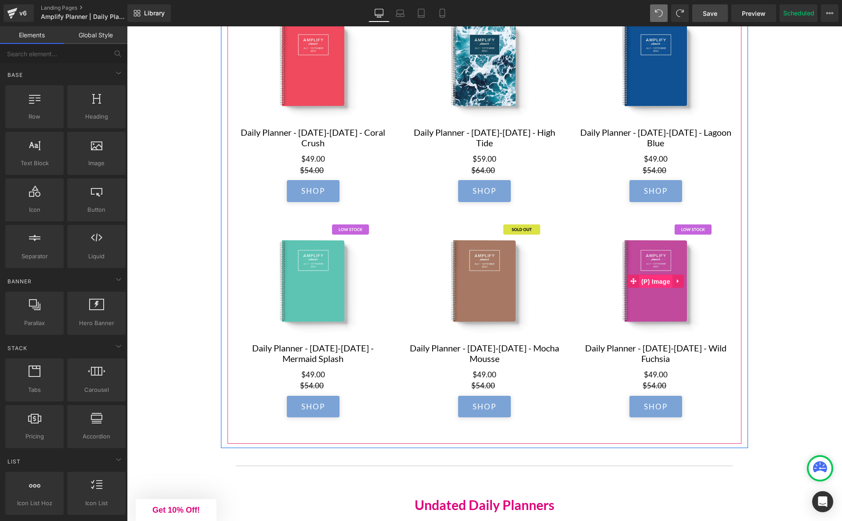
click at [659, 281] on span "(P) Image" at bounding box center [655, 281] width 33 height 13
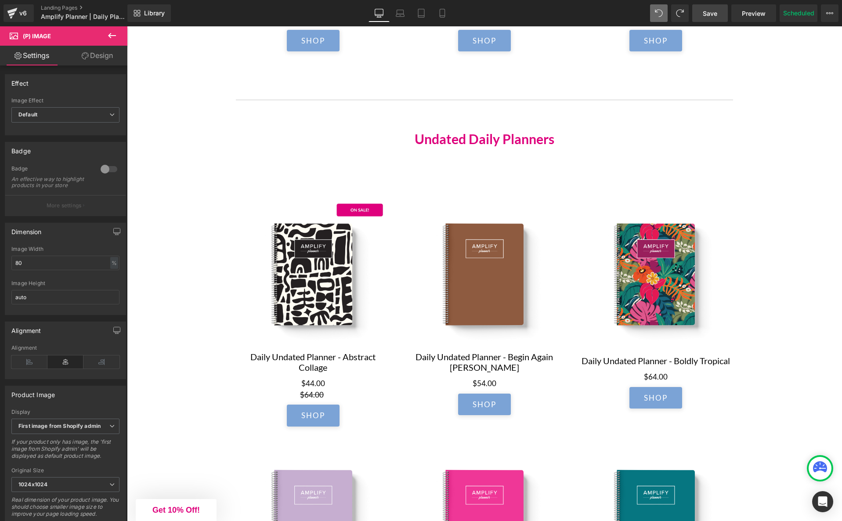
scroll to position [2083, 0]
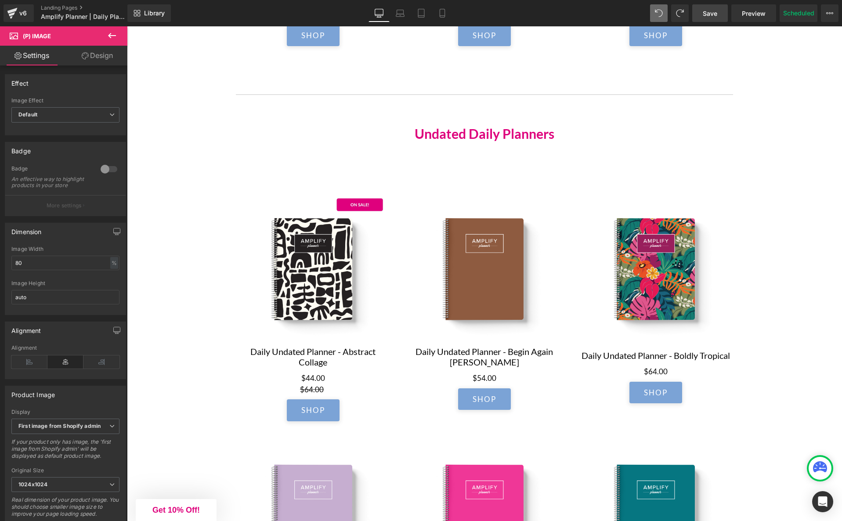
click at [306, 269] on div "Sale Off (P) Image" at bounding box center [313, 269] width 154 height 154
click at [88, 270] on input "100" at bounding box center [65, 263] width 108 height 14
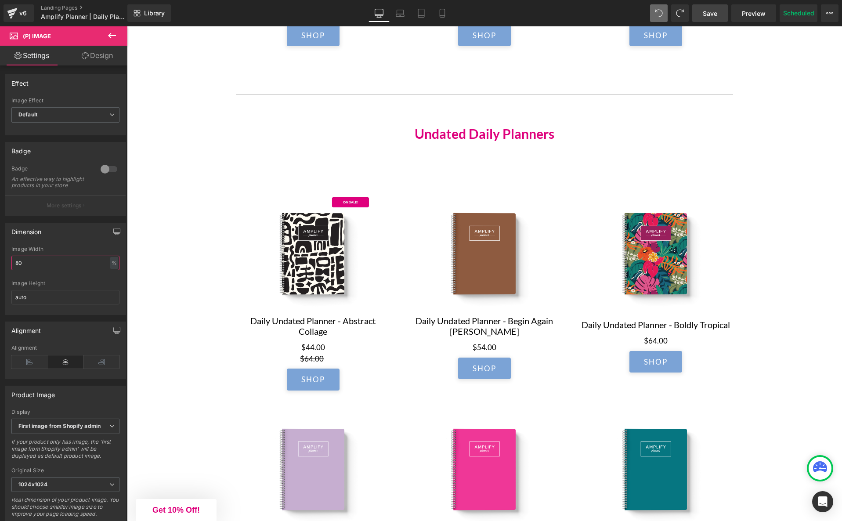
type input "80"
drag, startPoint x: 709, startPoint y: 15, endPoint x: 623, endPoint y: 61, distance: 97.8
click at [709, 15] on span "Save" at bounding box center [710, 13] width 14 height 9
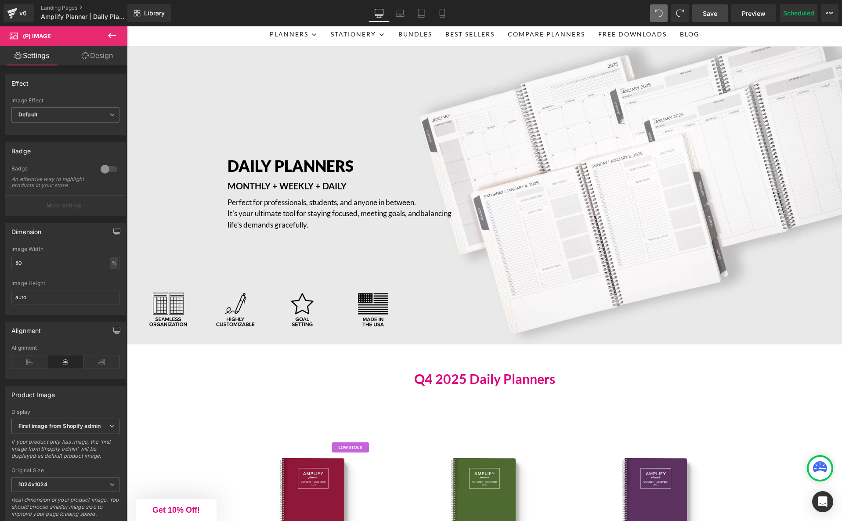
scroll to position [0, 0]
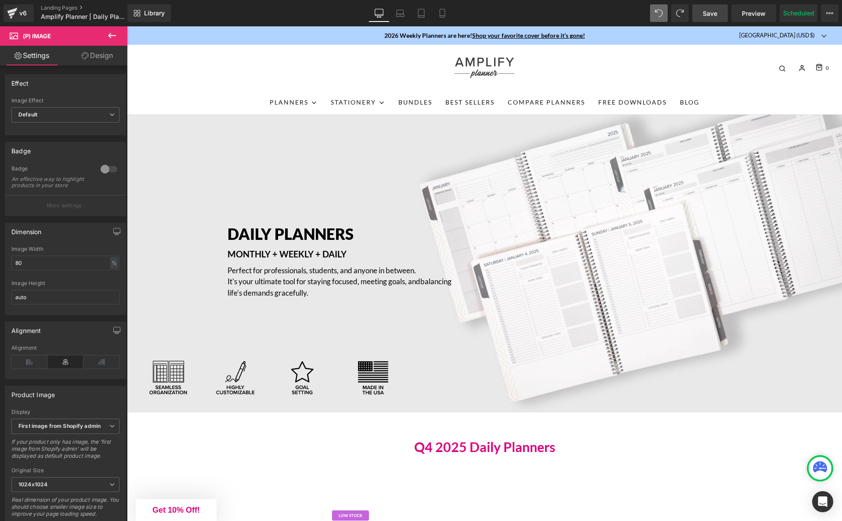
click at [754, 14] on span "Preview" at bounding box center [754, 13] width 24 height 9
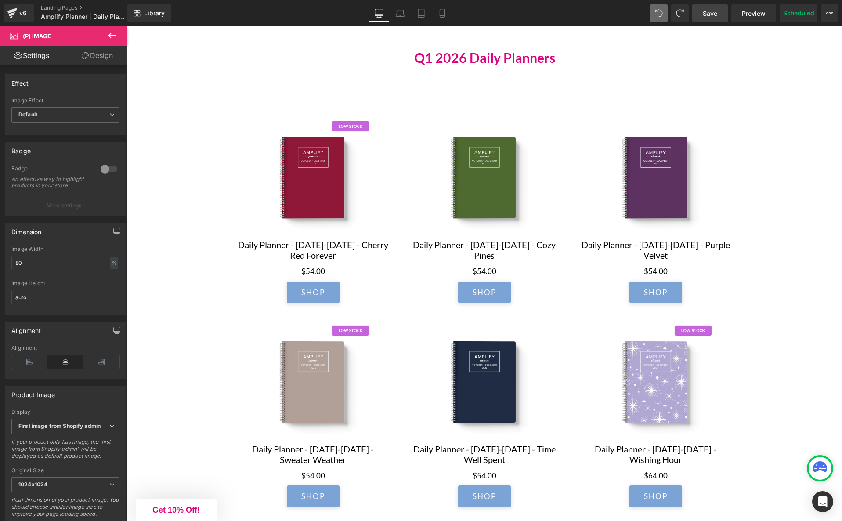
scroll to position [925, 0]
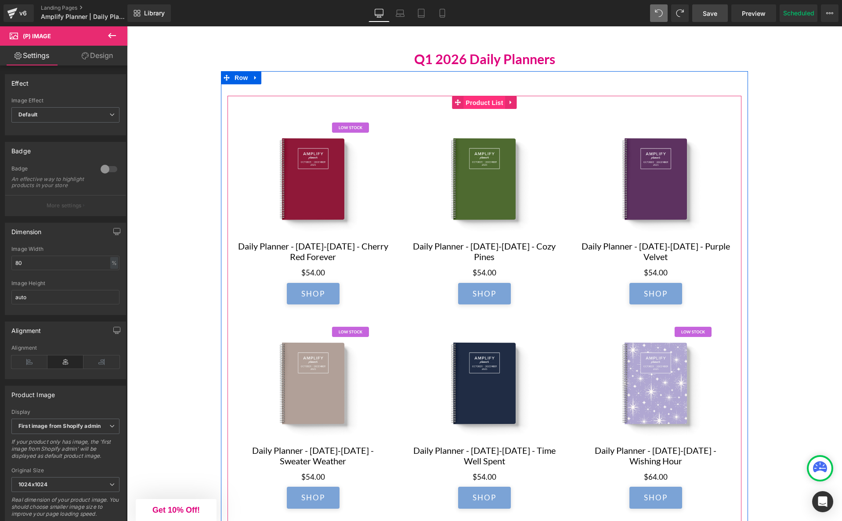
click at [475, 105] on span "Product List" at bounding box center [484, 102] width 42 height 13
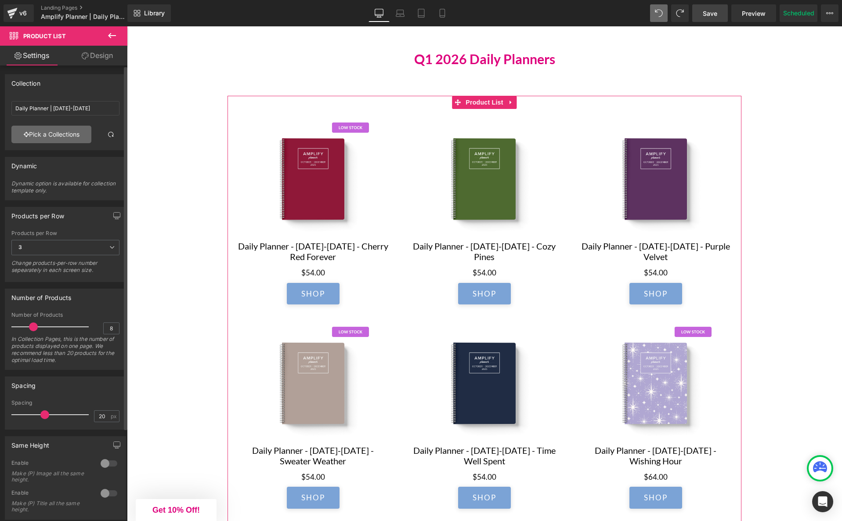
click at [38, 135] on link "Pick a Collections" at bounding box center [51, 135] width 80 height 18
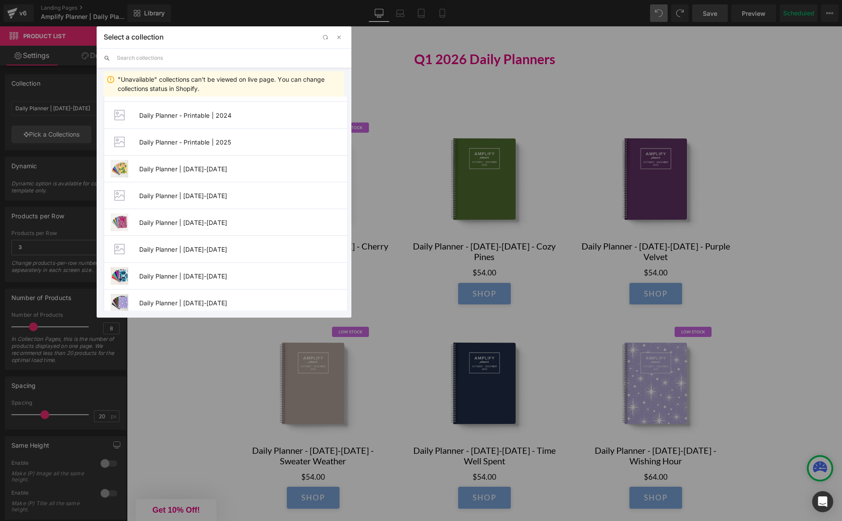
scroll to position [294, 0]
click at [183, 249] on span "Daily Planner | [DATE]-[DATE]" at bounding box center [243, 248] width 208 height 7
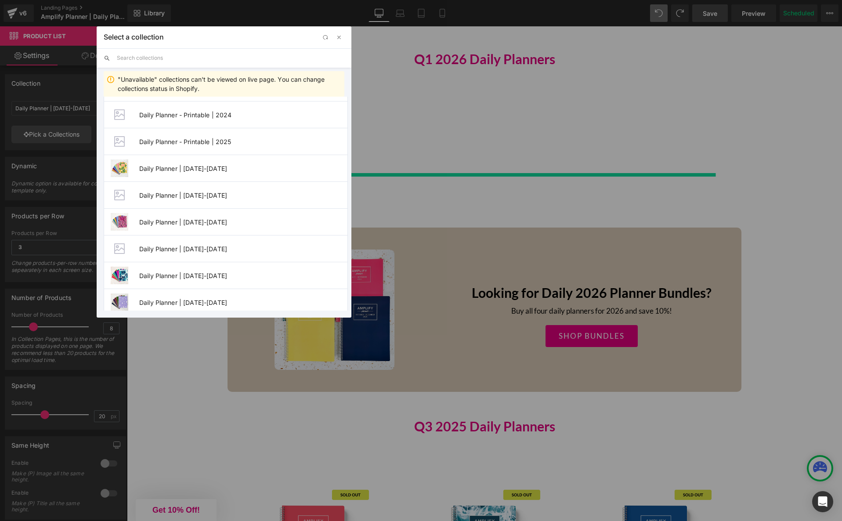
type input "Daily Planner | [DATE]-[DATE]"
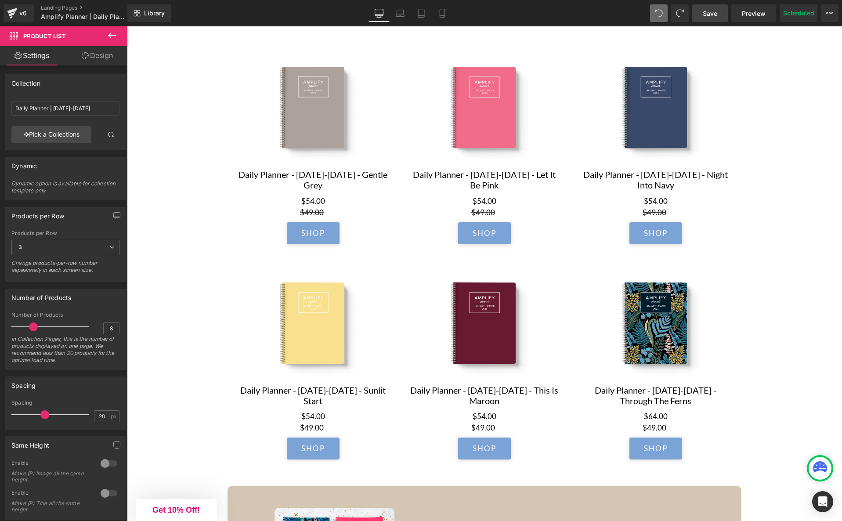
scroll to position [1001, 0]
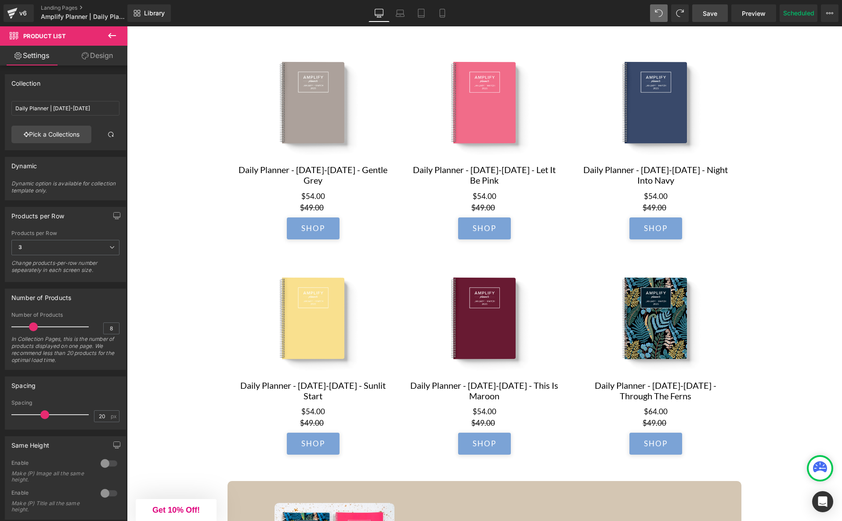
drag, startPoint x: 715, startPoint y: 8, endPoint x: 667, endPoint y: 101, distance: 104.3
click at [715, 8] on link "Save" at bounding box center [710, 13] width 36 height 18
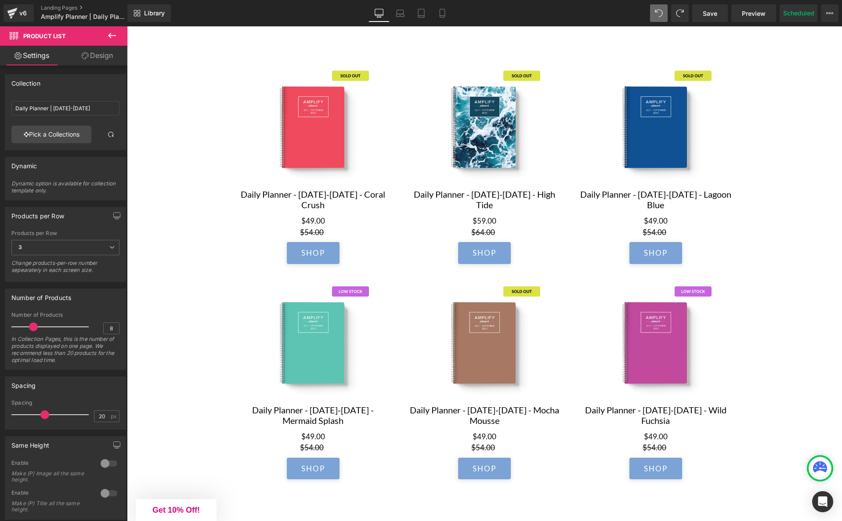
scroll to position [1665, 0]
